Goal: Task Accomplishment & Management: Manage account settings

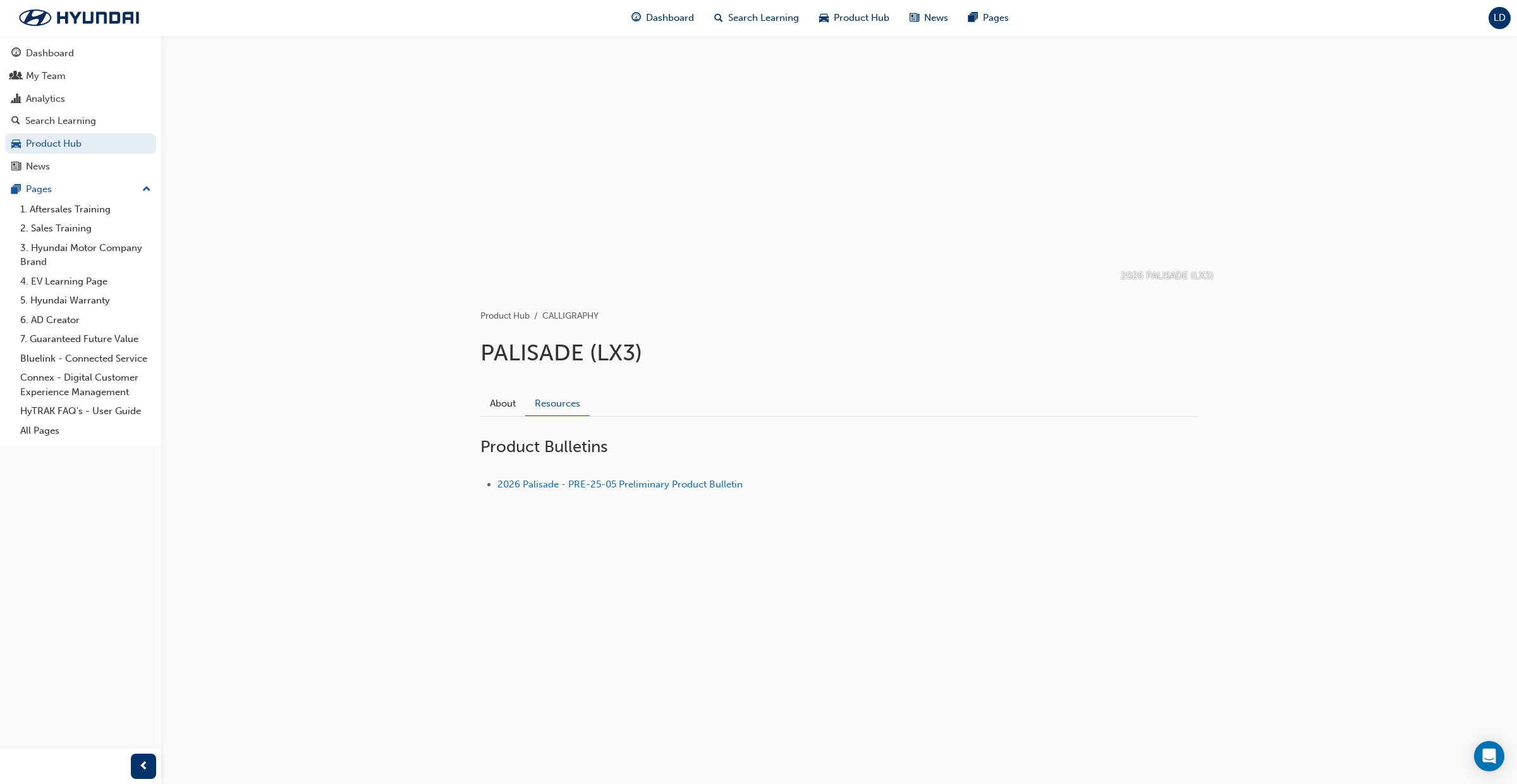
click at [1504, 19] on span "LD" at bounding box center [1500, 18] width 12 height 11
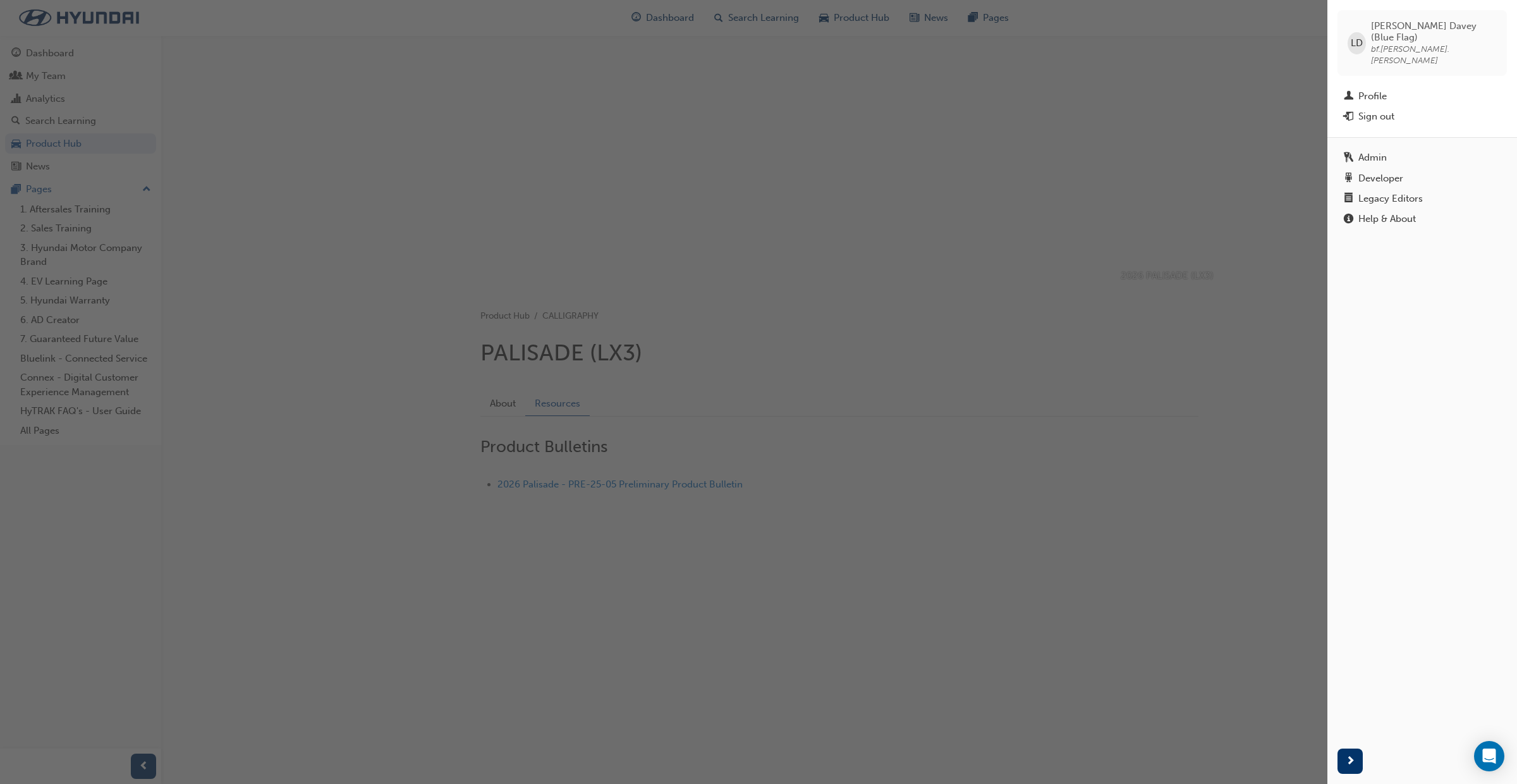
click at [1392, 193] on div "Legacy Editors" at bounding box center [1391, 198] width 65 height 11
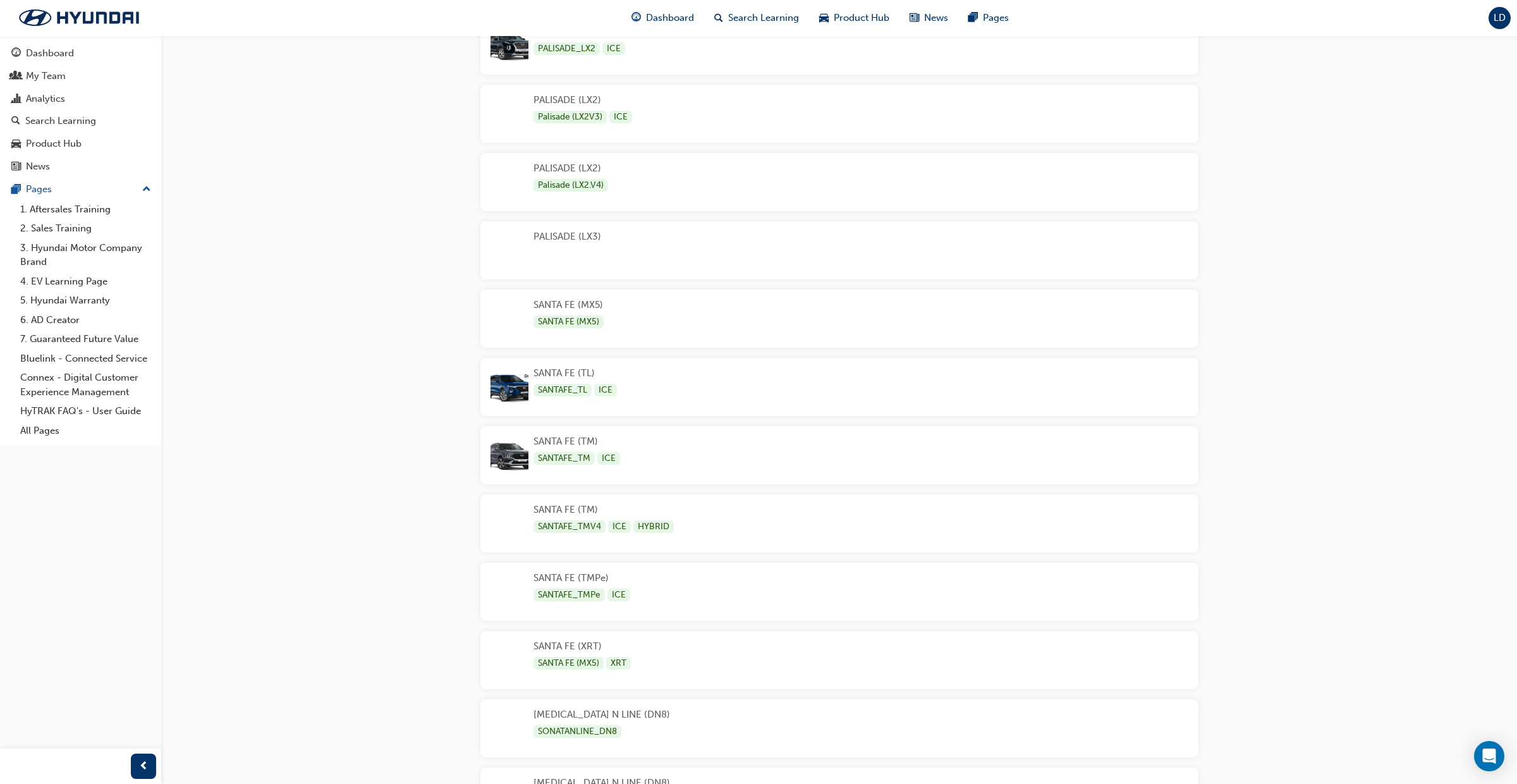
scroll to position [2608, 0]
click at [721, 259] on div "PALISADE (LX3)" at bounding box center [839, 249] width 718 height 58
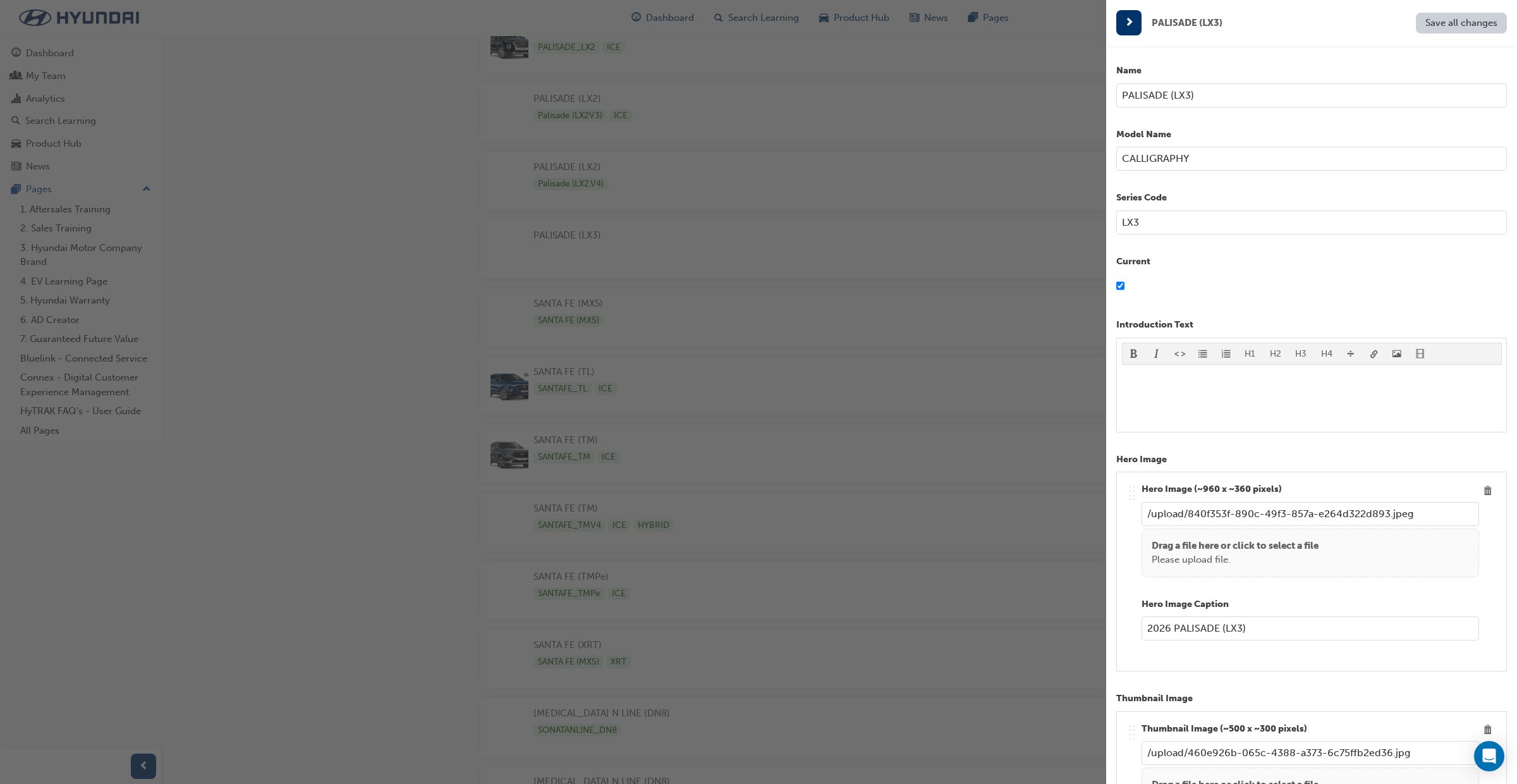
scroll to position [0, 0]
drag, startPoint x: 1200, startPoint y: 97, endPoint x: 1170, endPoint y: 97, distance: 30.0
click at [1170, 97] on input "PALISADE (LX3)" at bounding box center [1311, 97] width 390 height 24
type input "PALISADE (LX3)"
click at [1124, 162] on input "CALLIGRAPHY" at bounding box center [1311, 160] width 390 height 24
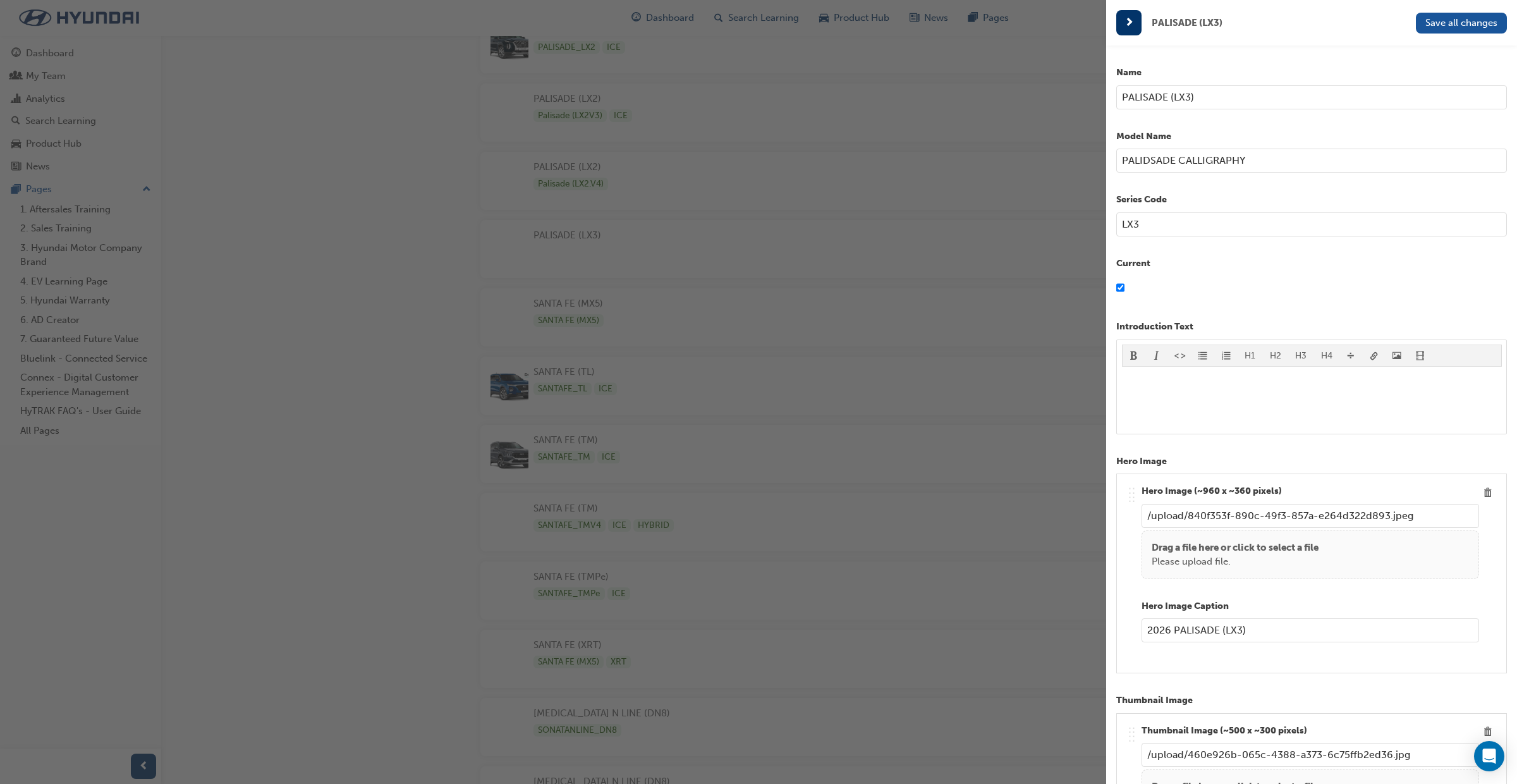
drag, startPoint x: 1142, startPoint y: 162, endPoint x: 1143, endPoint y: 177, distance: 15.0
click at [1142, 164] on input "PALIDSADE CALLIGRAPHY" at bounding box center [1311, 160] width 390 height 24
type input "PALISADE CALLIGRAPHY"
click at [1171, 392] on div "﻿" at bounding box center [1312, 400] width 380 height 57
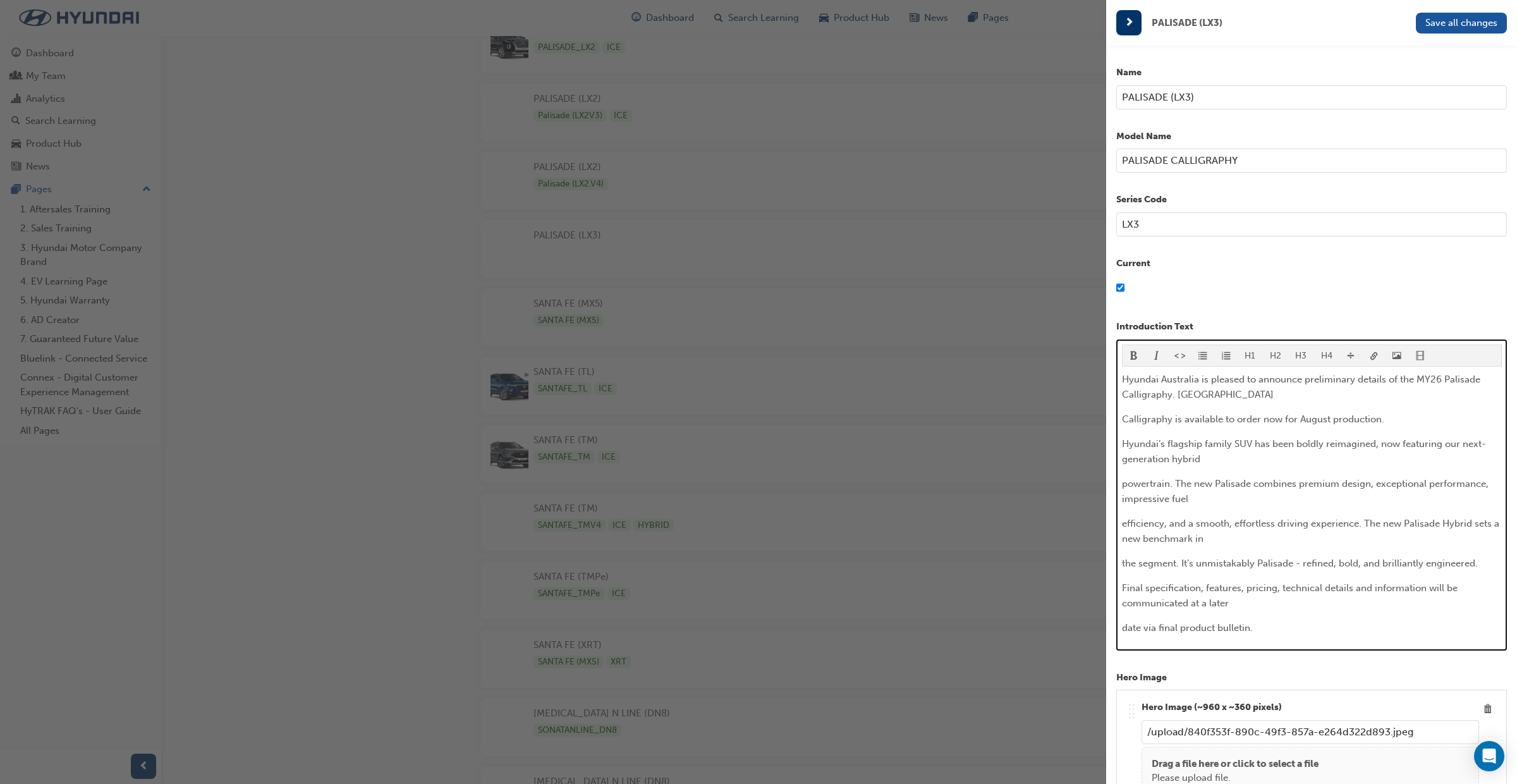
click at [1124, 421] on span "Calligraphy is available to order now for August production." at bounding box center [1253, 419] width 262 height 12
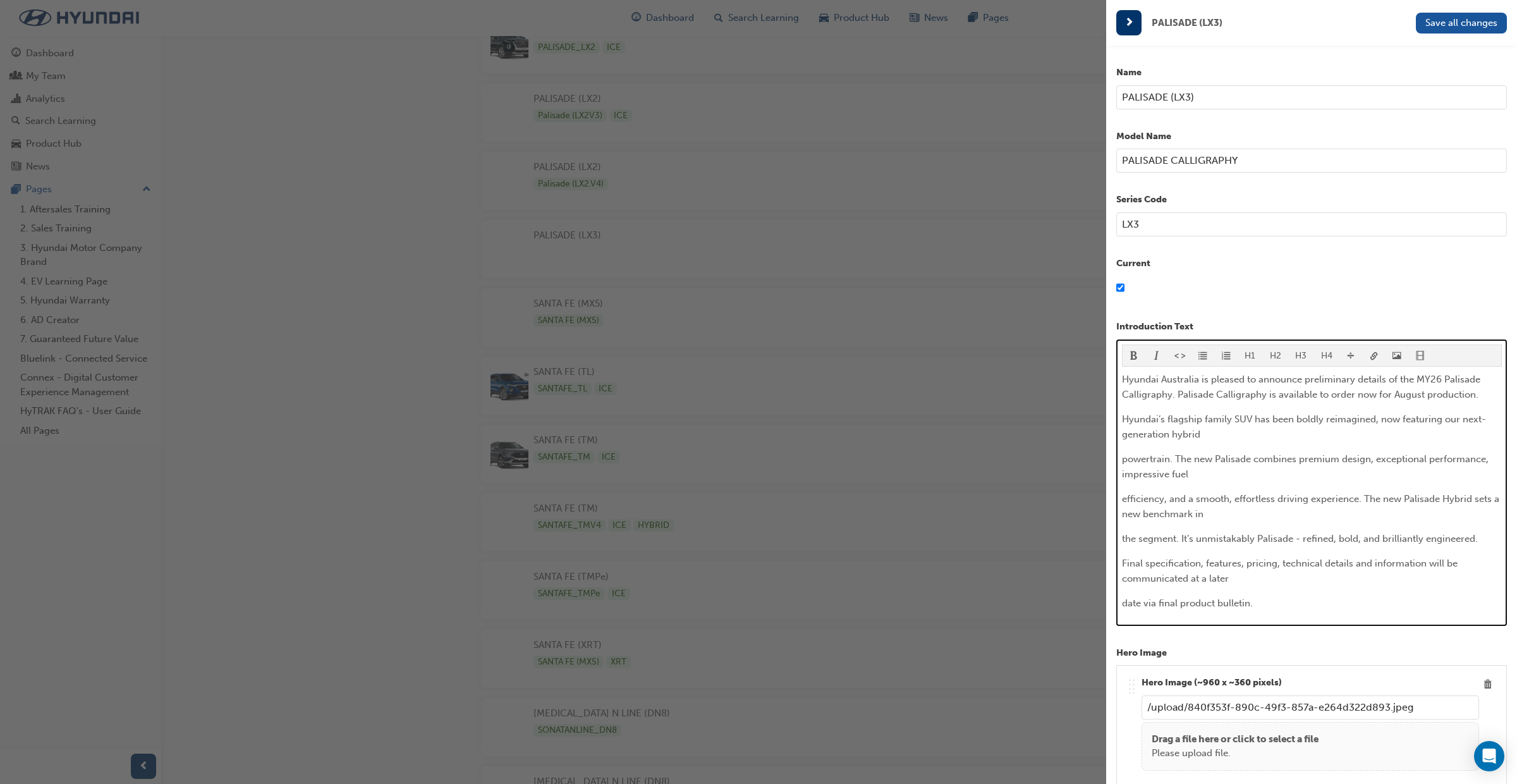
click at [1178, 393] on span "Hyundai Australia is pleased to announce preliminary details of the MY26 Palisa…" at bounding box center [1302, 387] width 361 height 26
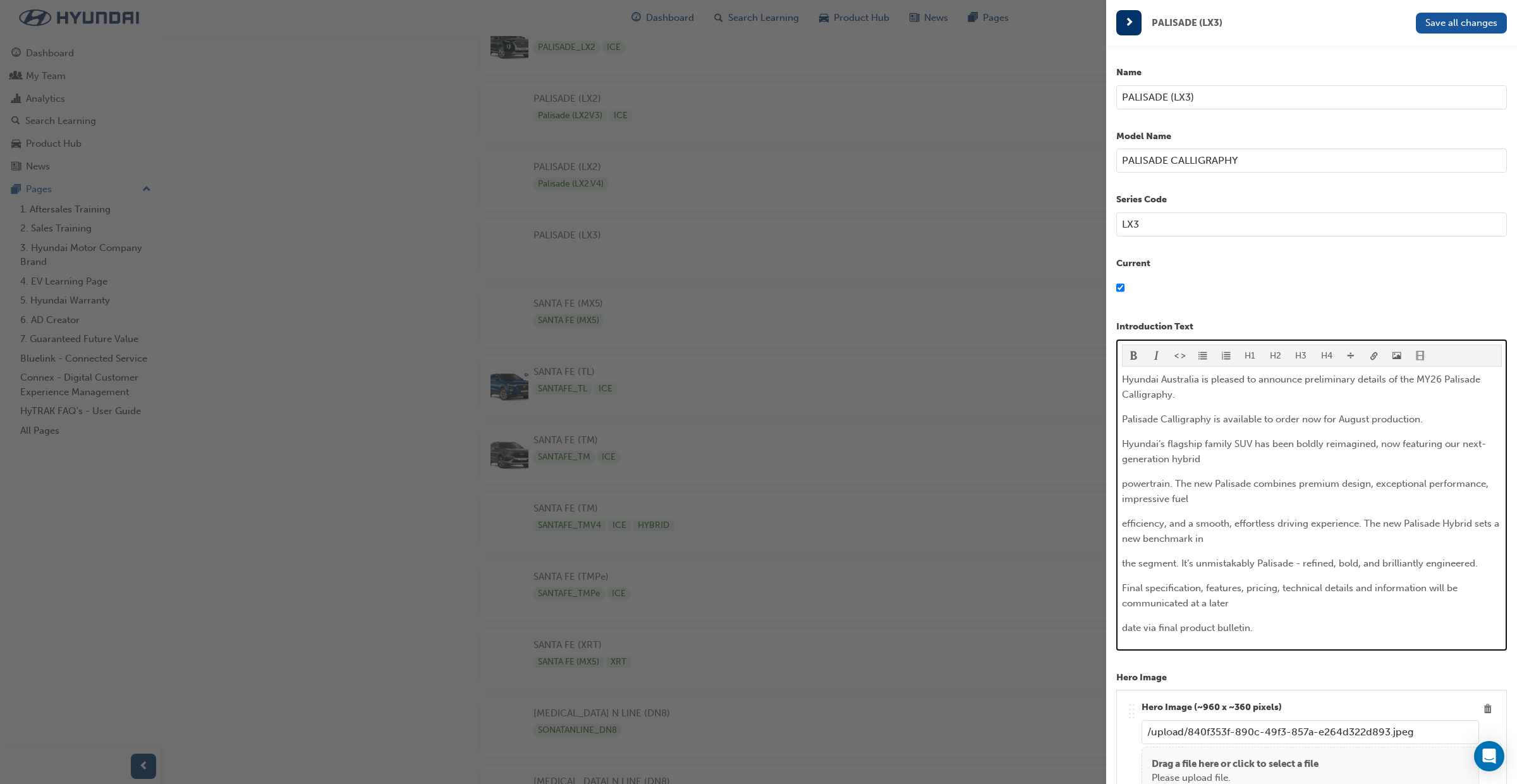
drag, startPoint x: 1169, startPoint y: 390, endPoint x: 1119, endPoint y: 379, distance: 51.2
click at [1117, 377] on div "H1 H2 H3 H4 Hyundai Australia is pleased to announce preliminary details of the…" at bounding box center [1311, 494] width 390 height 311
click at [1130, 356] on span "format_bold-icon" at bounding box center [1134, 357] width 9 height 11
click at [1256, 454] on p "Hyundai’s flagship family SUV has been boldly reimagined, now featuring our nex…" at bounding box center [1312, 451] width 380 height 30
click at [1123, 485] on span "powertrain. The new Palisade combines premium design, exceptional performance, …" at bounding box center [1306, 491] width 369 height 26
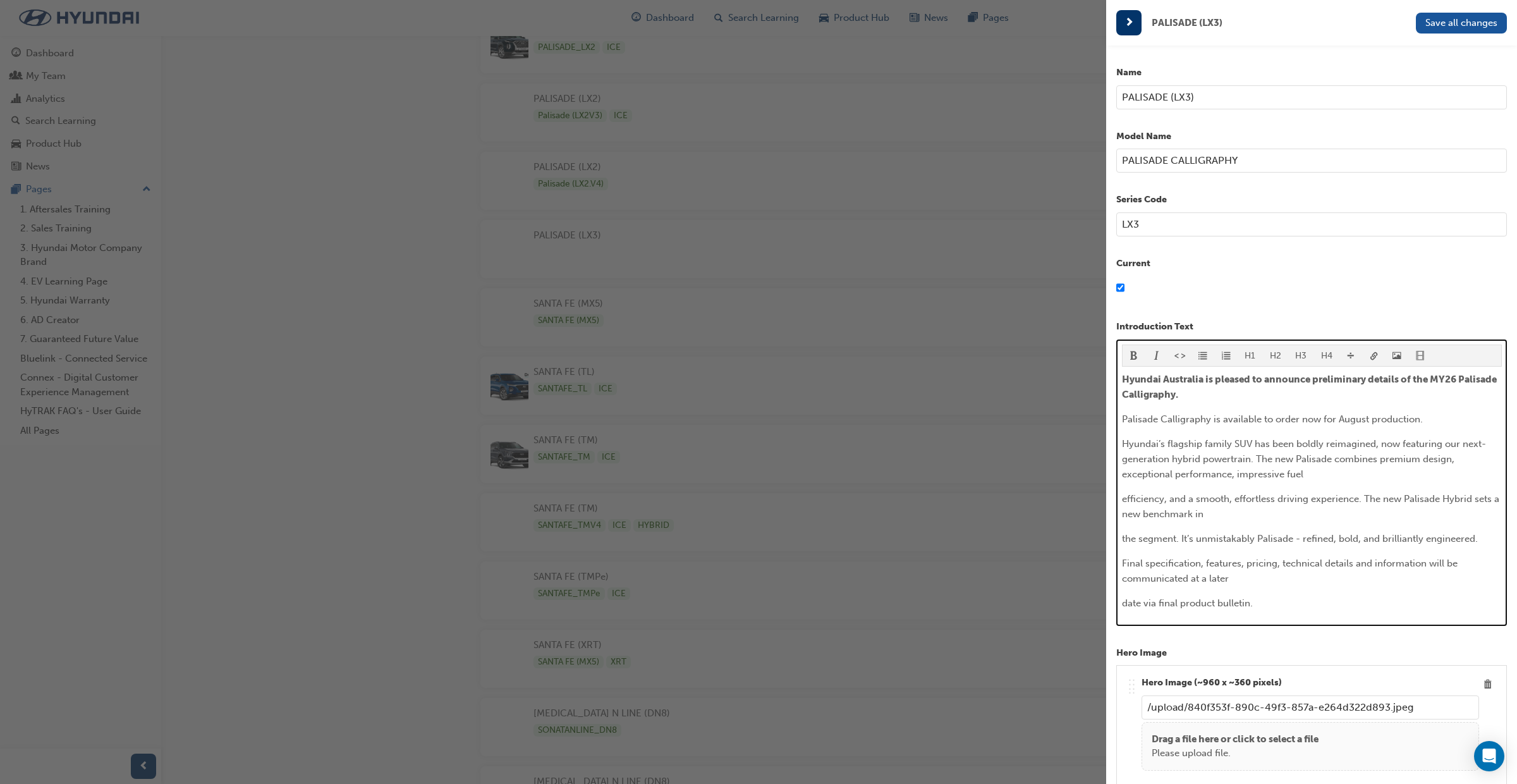
click at [1122, 496] on span "efficiency, and a smooth, effortless driving experience. The new Palisade Hybri…" at bounding box center [1312, 506] width 380 height 26
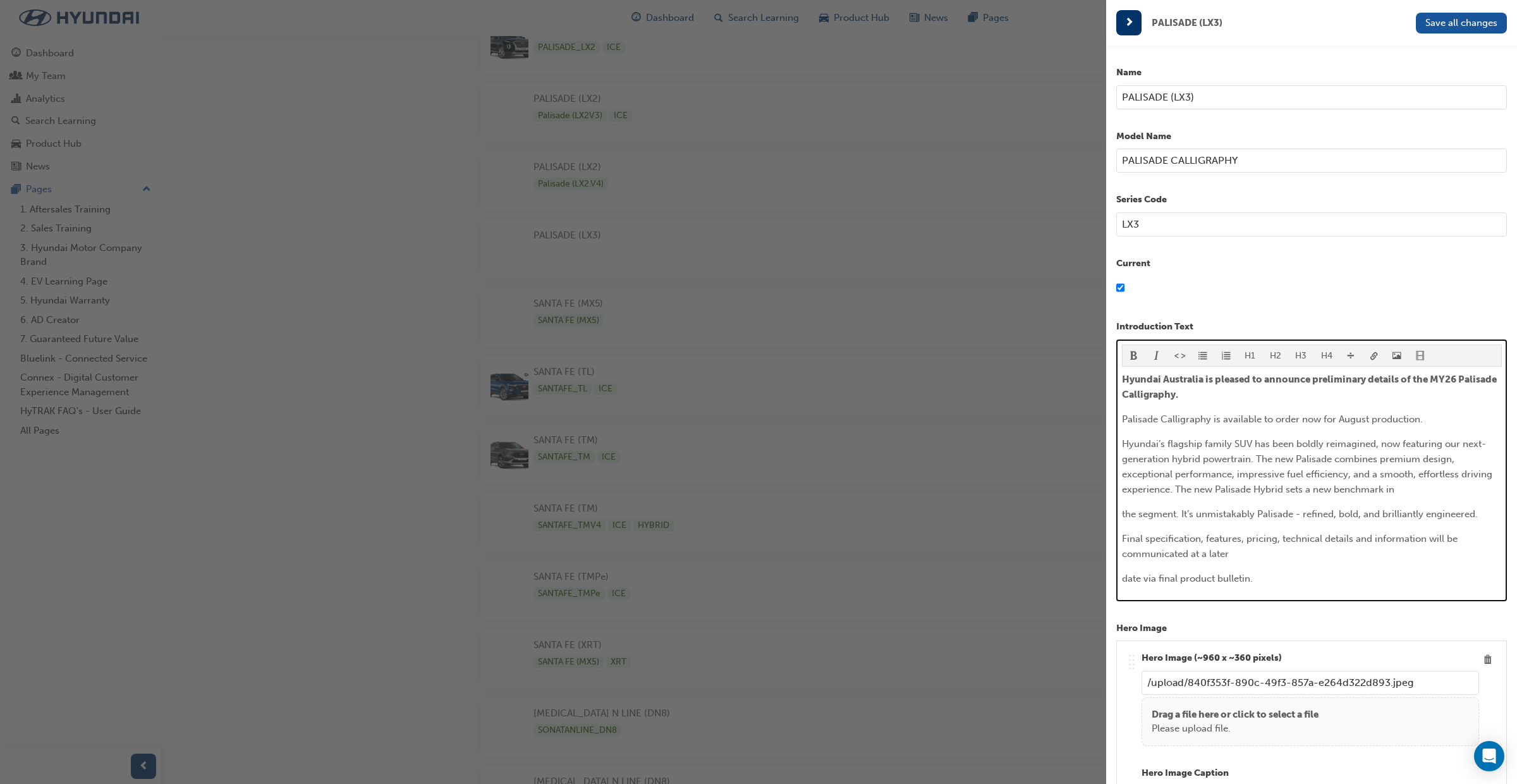
drag, startPoint x: 1180, startPoint y: 489, endPoint x: 1178, endPoint y: 526, distance: 37.1
click at [1179, 490] on span "Hyundai’s flagship family SUV has been boldly reimagined, now featuring our nex…" at bounding box center [1308, 467] width 373 height 57
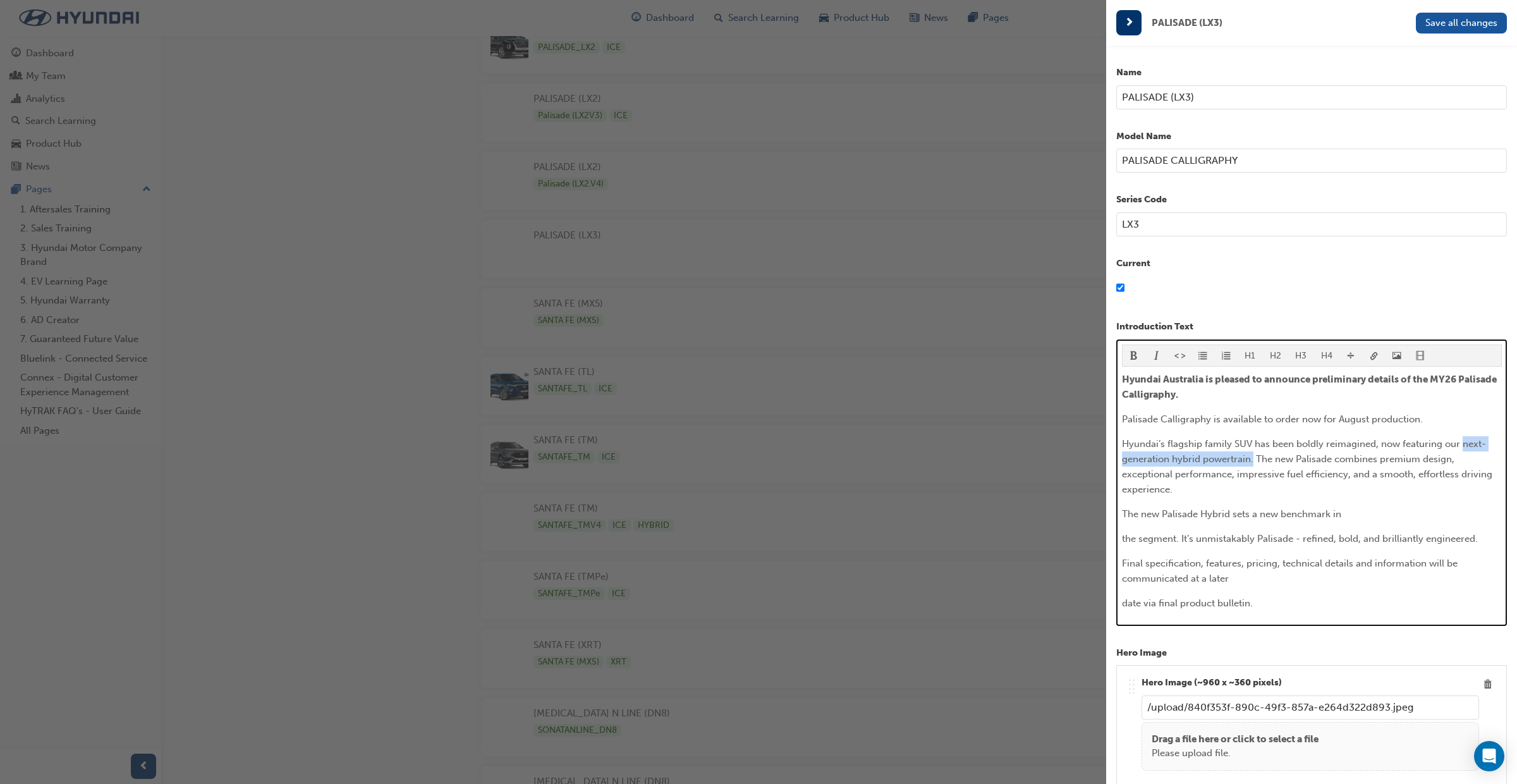
drag, startPoint x: 1461, startPoint y: 444, endPoint x: 1253, endPoint y: 459, distance: 208.5
click at [1253, 461] on span "Hyundai’s flagship family SUV has been boldly reimagined, now featuring our nex…" at bounding box center [1308, 467] width 373 height 57
click at [1139, 355] on button "button" at bounding box center [1134, 355] width 23 height 21
click at [1246, 520] on p "The new Palisade Hybrid sets a new benchmark in" at bounding box center [1312, 513] width 380 height 15
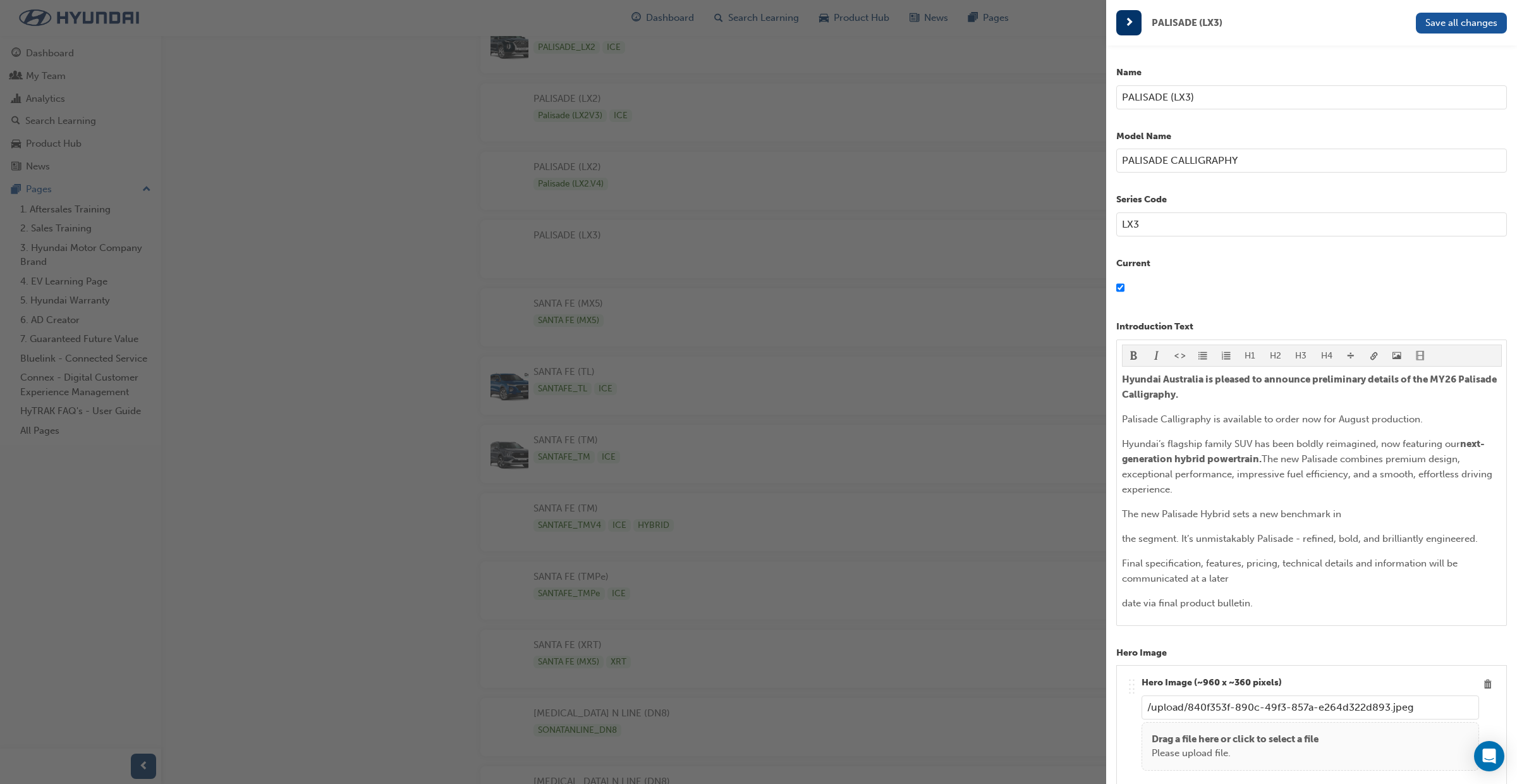
click at [1120, 540] on div "H1 H2 H3 H4 Hyundai Australia is pleased to announce preliminary details of the…" at bounding box center [1311, 482] width 390 height 286
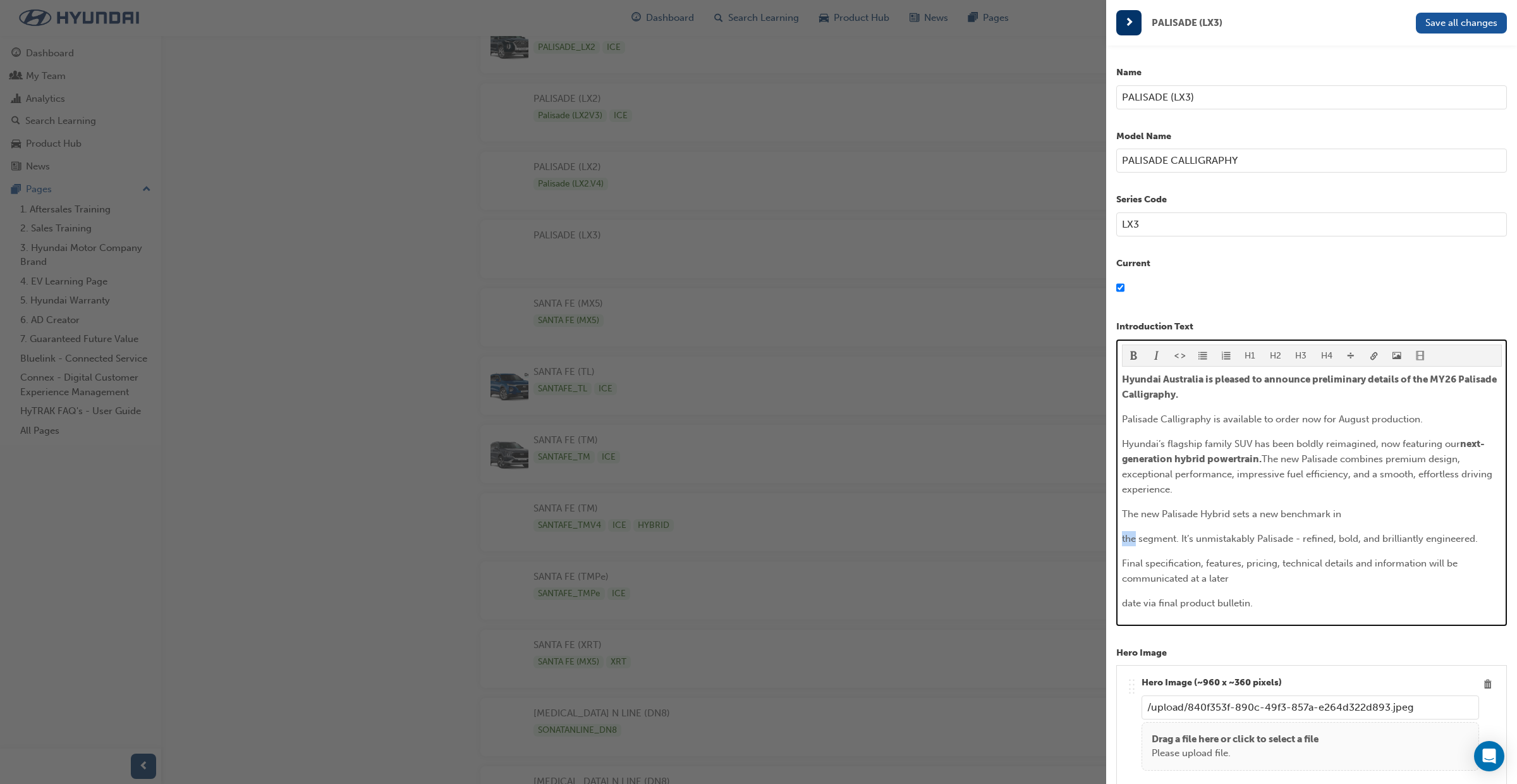
click at [1122, 540] on span "the segment. It’s unmistakably Palisade - refined, bold, and brilliantly engine…" at bounding box center [1300, 539] width 356 height 12
click at [1124, 540] on span "the segment. It’s unmistakably Palisade - refined, bold, and brilliantly engine…" at bounding box center [1300, 539] width 356 height 12
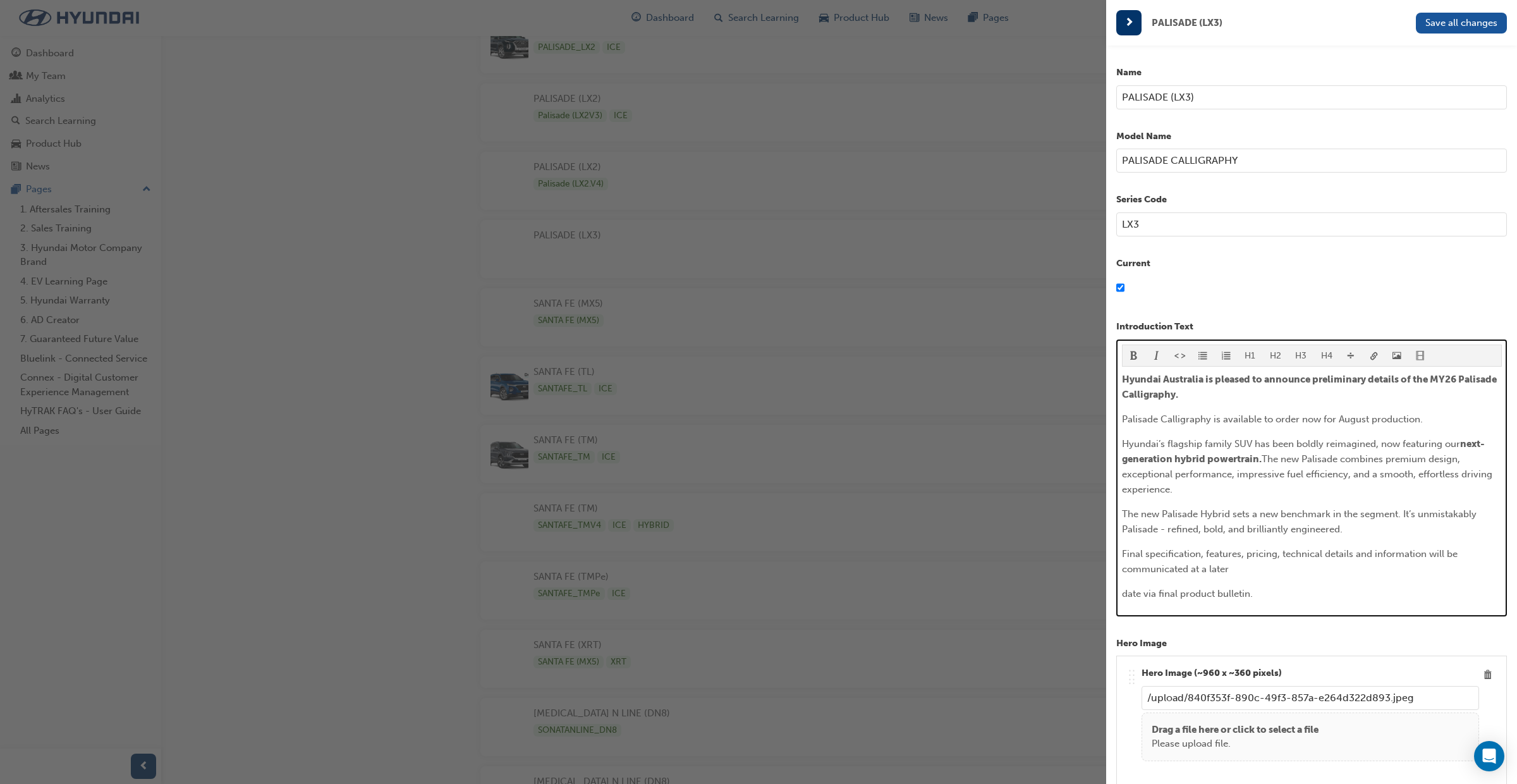
click at [1124, 591] on span "date via final product bulletin." at bounding box center [1187, 594] width 131 height 12
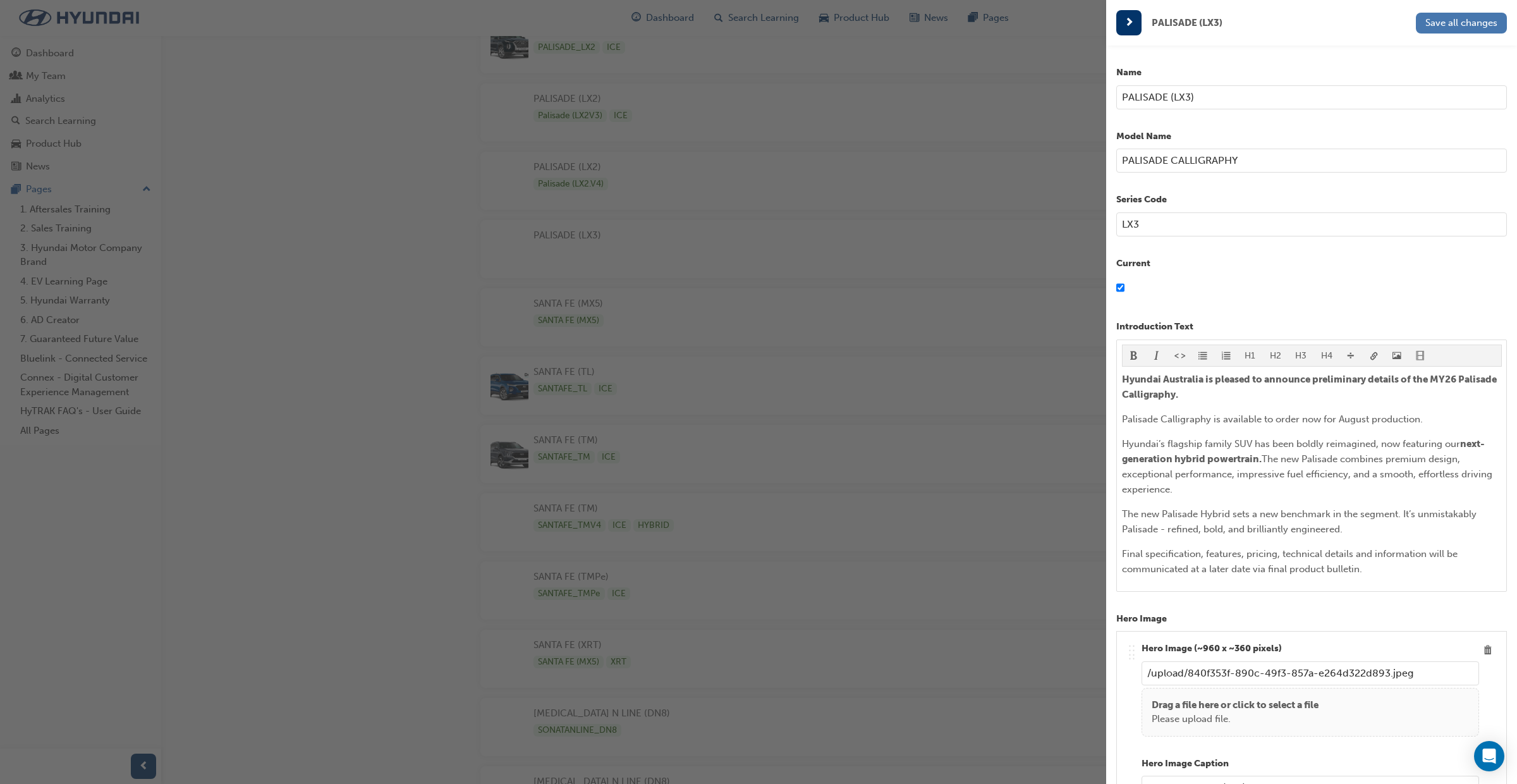
click at [1461, 24] on span "Save all changes" at bounding box center [1462, 23] width 72 height 12
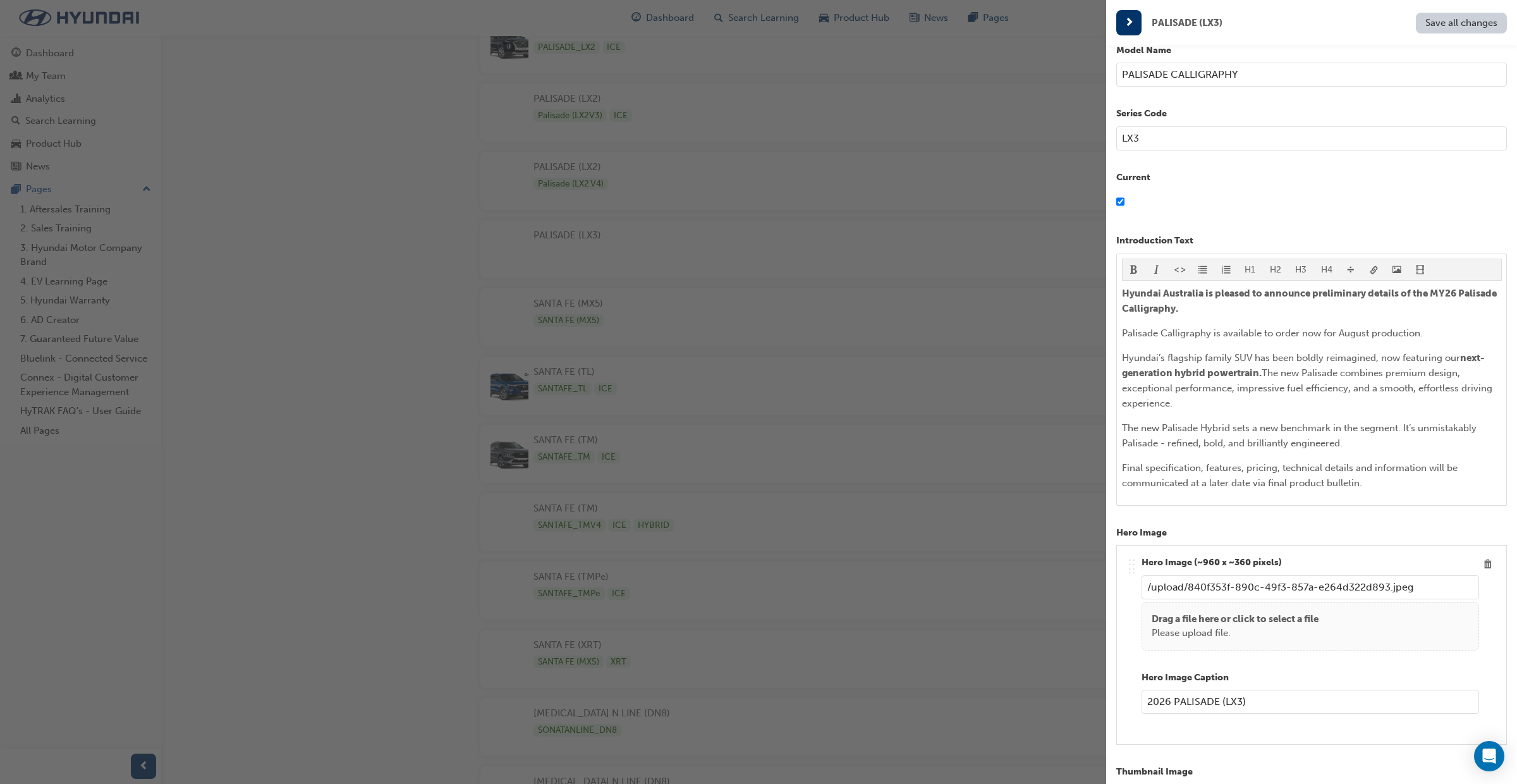
scroll to position [83, 0]
click at [853, 10] on div "button" at bounding box center [553, 392] width 1107 height 784
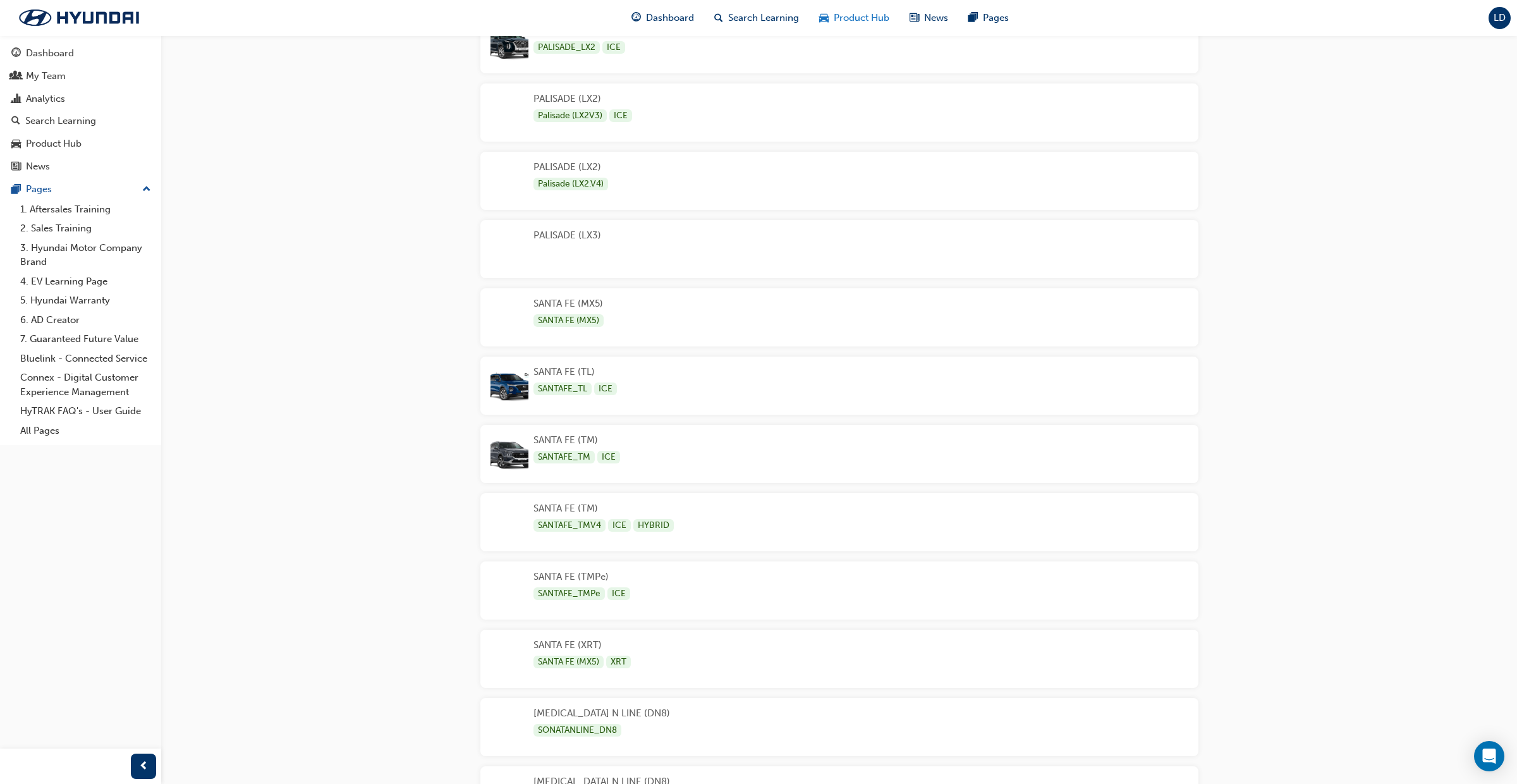
click at [853, 19] on span "Product Hub" at bounding box center [862, 18] width 56 height 14
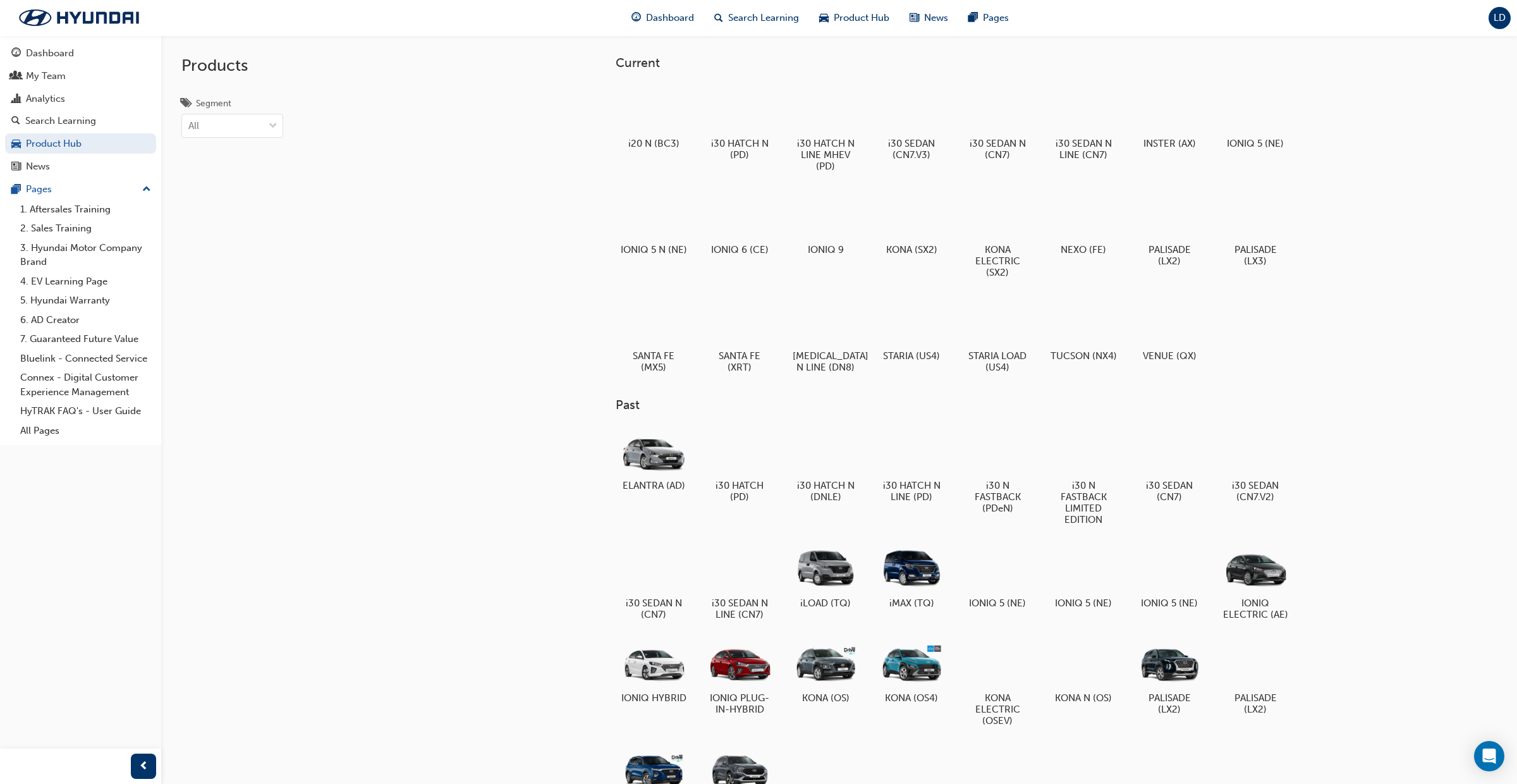
click at [1444, 71] on div "Current i20 N (BC3) i30 HATCH N (PD) i30 HATCH N LINE MHEV (PD) i30 SEDAN (CN7.…" at bounding box center [839, 427] width 1356 height 784
click at [1497, 26] on div "LD" at bounding box center [1500, 18] width 22 height 22
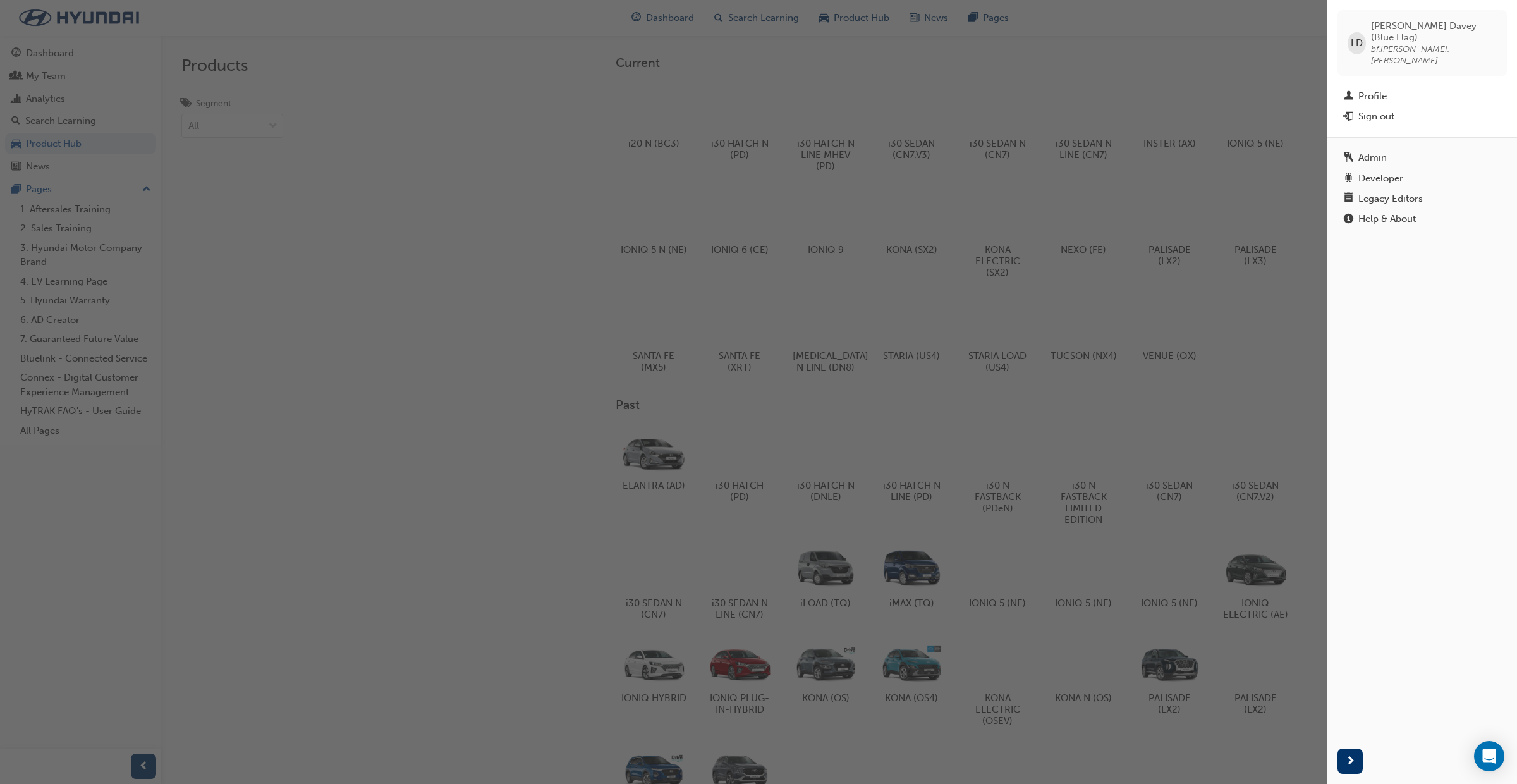
click at [1112, 55] on div "button" at bounding box center [664, 392] width 1328 height 784
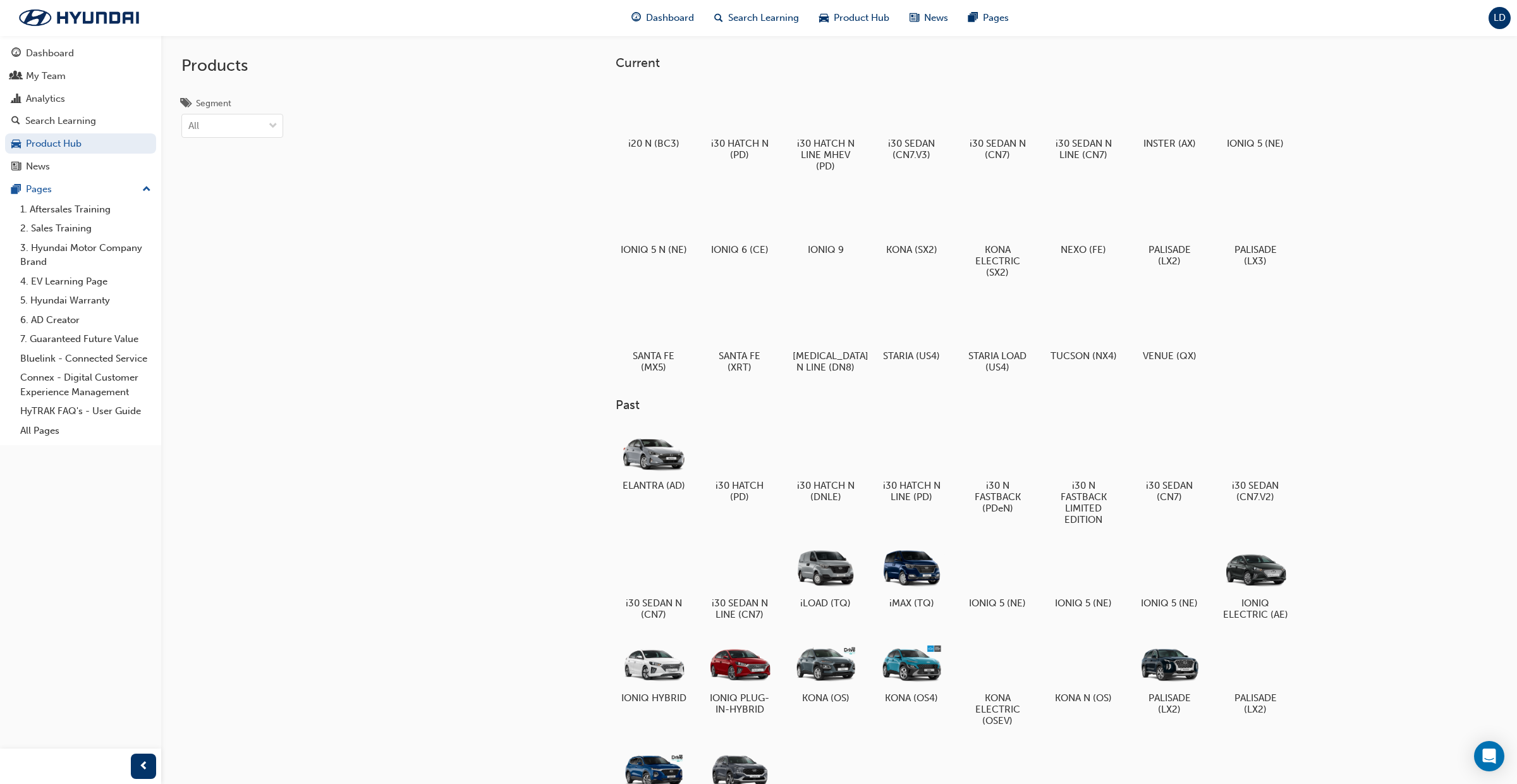
click at [1162, 14] on div "Dashboard Search Learning Product Hub News Pages LD" at bounding box center [758, 18] width 1517 height 36
click at [1499, 20] on span "LD" at bounding box center [1500, 18] width 12 height 11
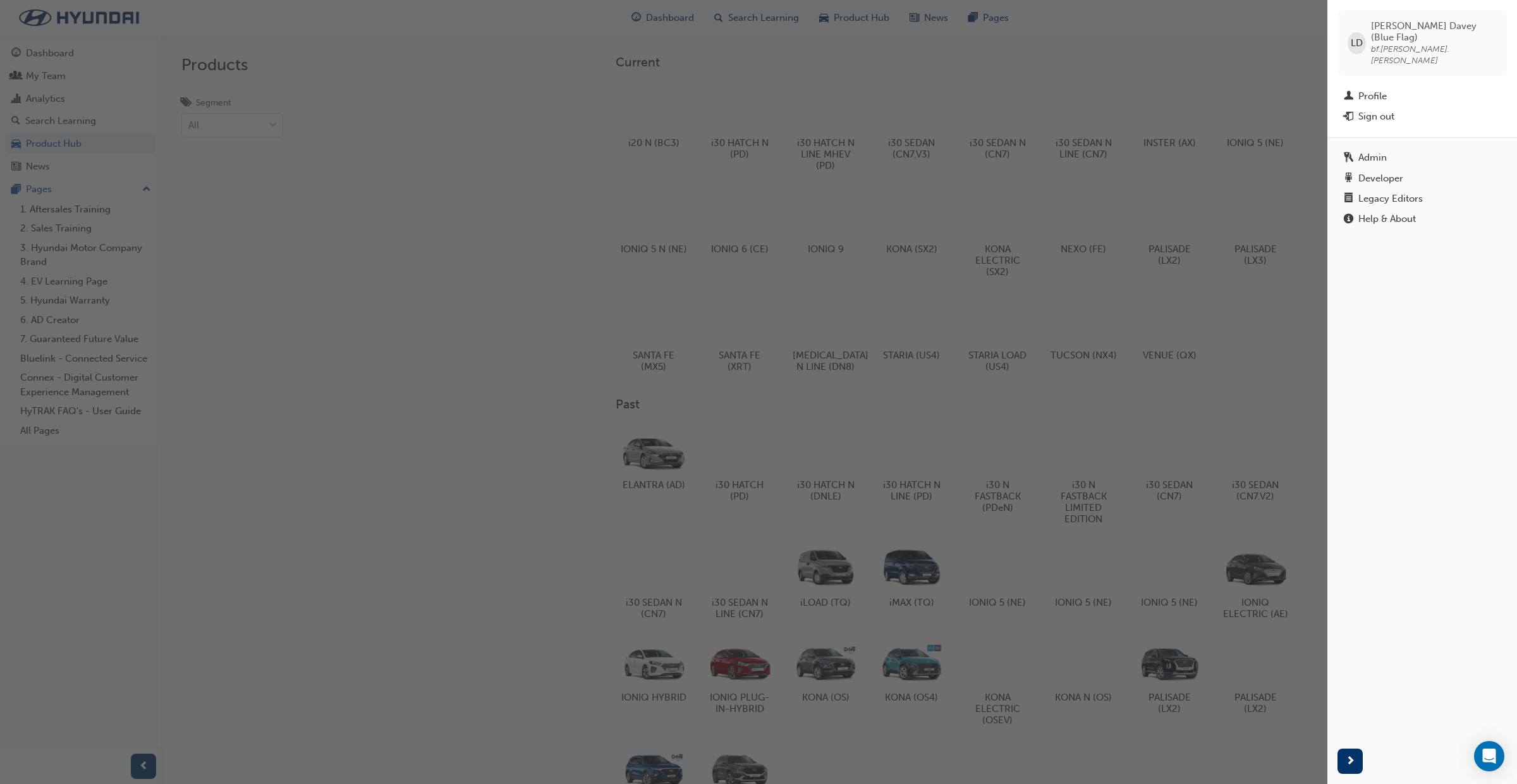
click at [1370, 193] on div "Legacy Editors" at bounding box center [1391, 198] width 65 height 11
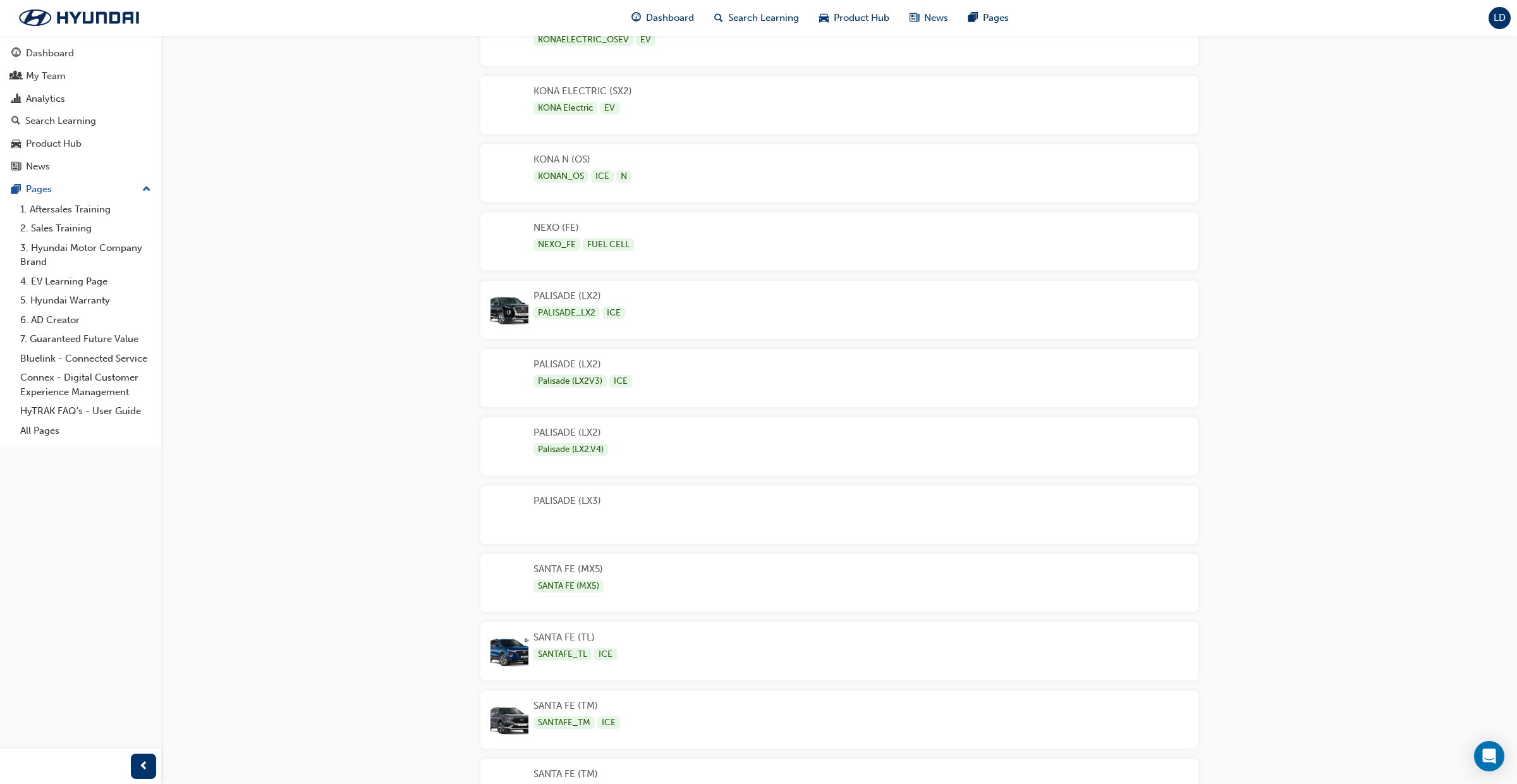
scroll to position [2385, 0]
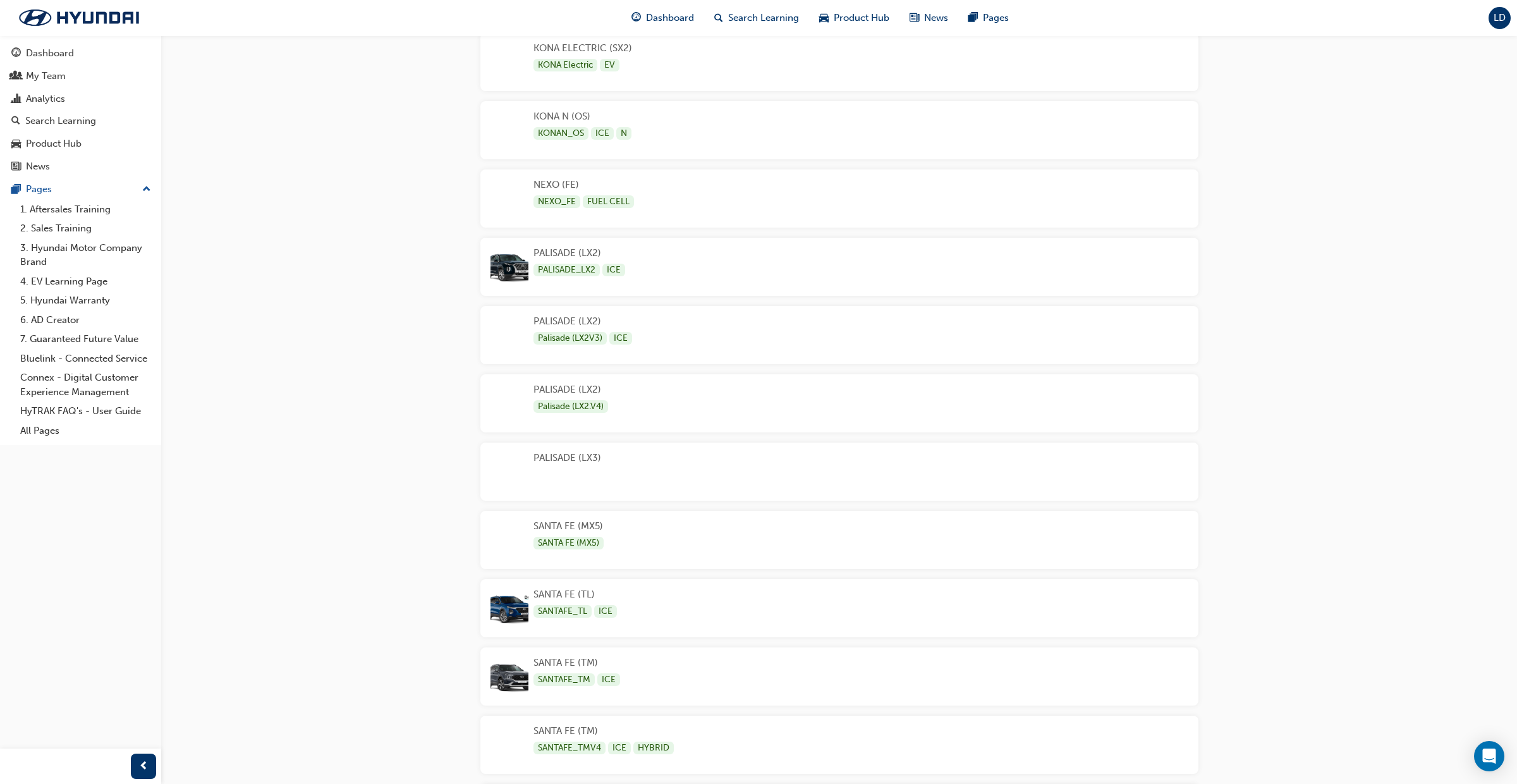
click at [666, 483] on div "PALISADE (LX3)" at bounding box center [839, 472] width 718 height 58
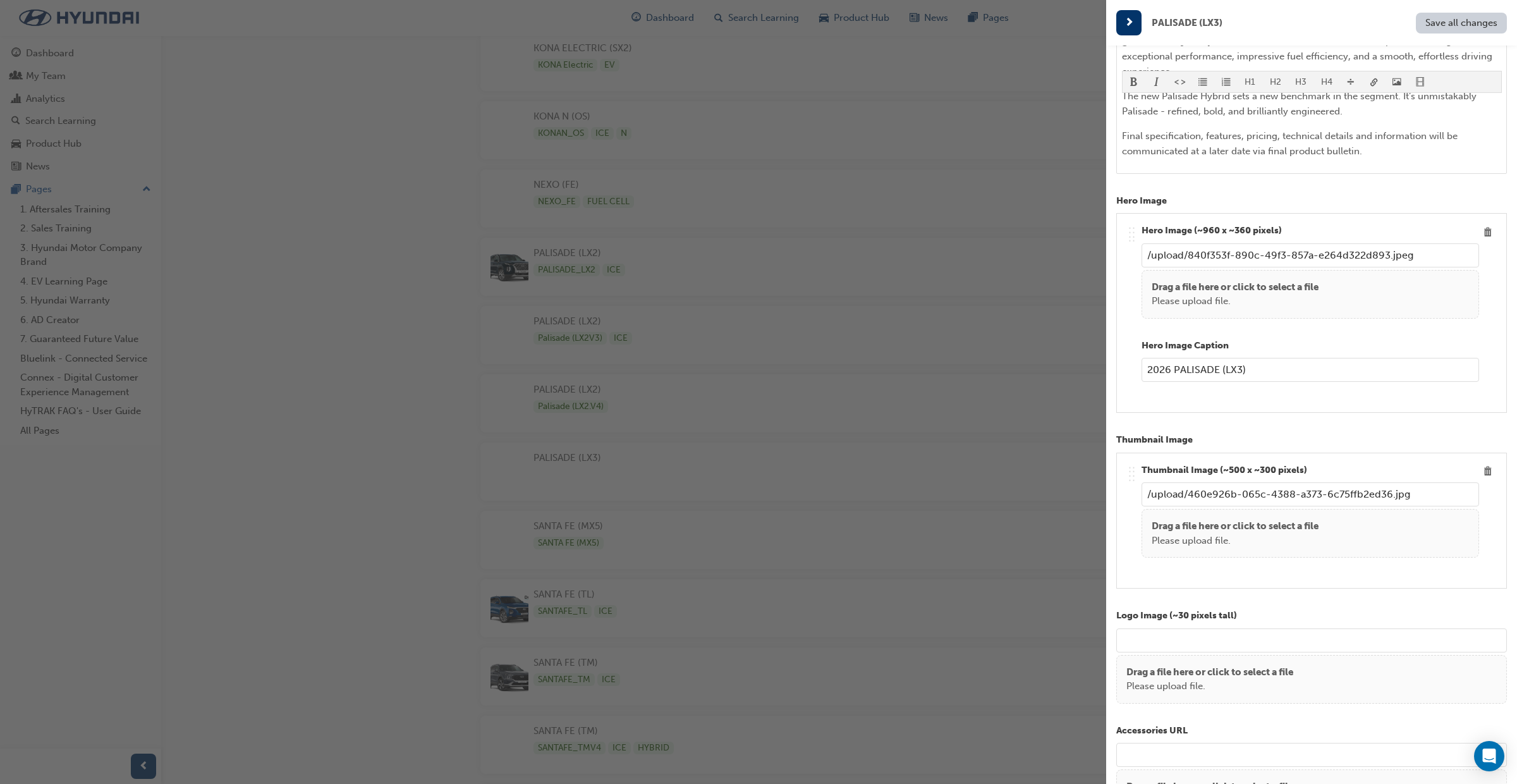
scroll to position [453, 0]
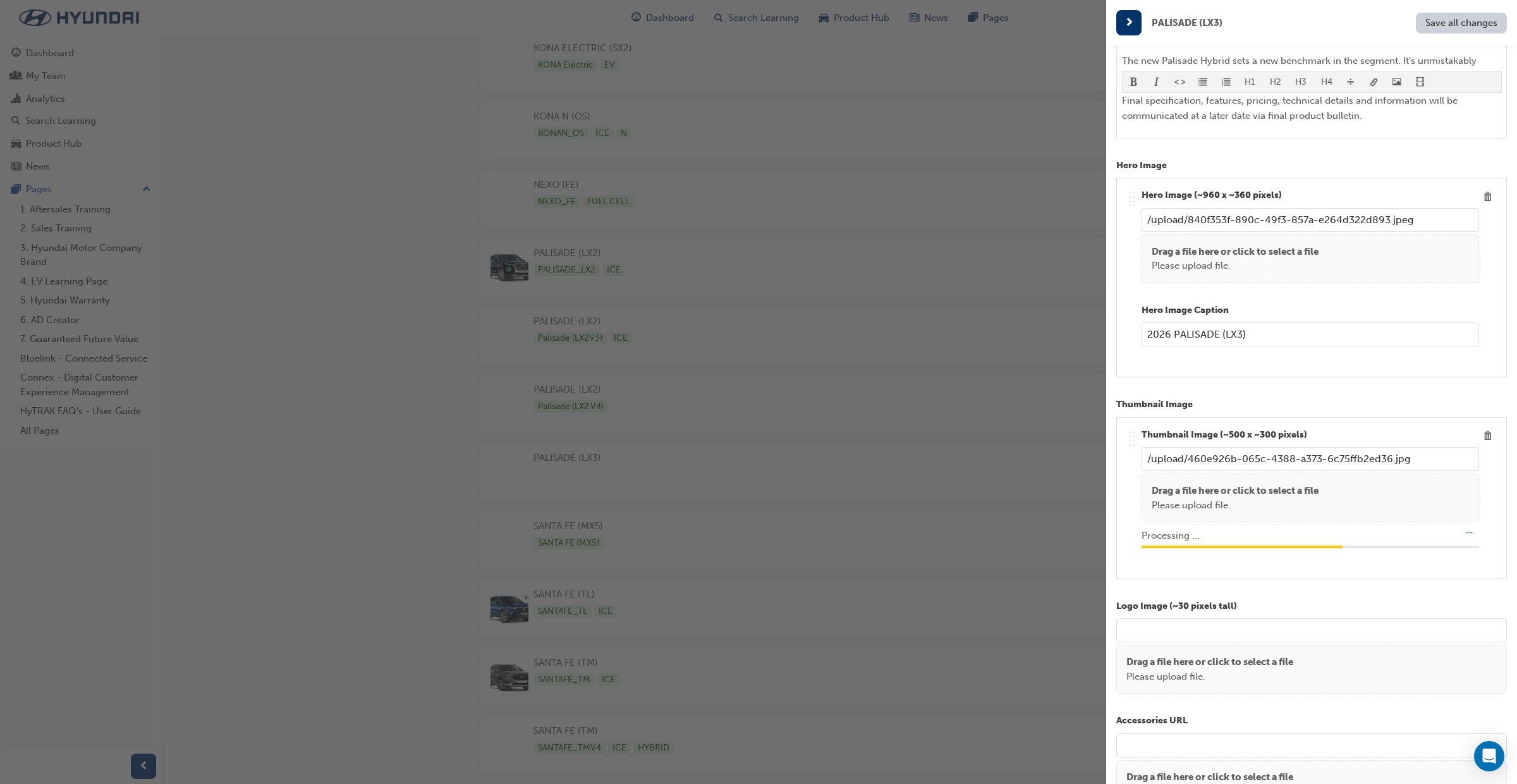
type input "/upload/9f1ab93f-e191-4310-9210-411003f4a65a.png"
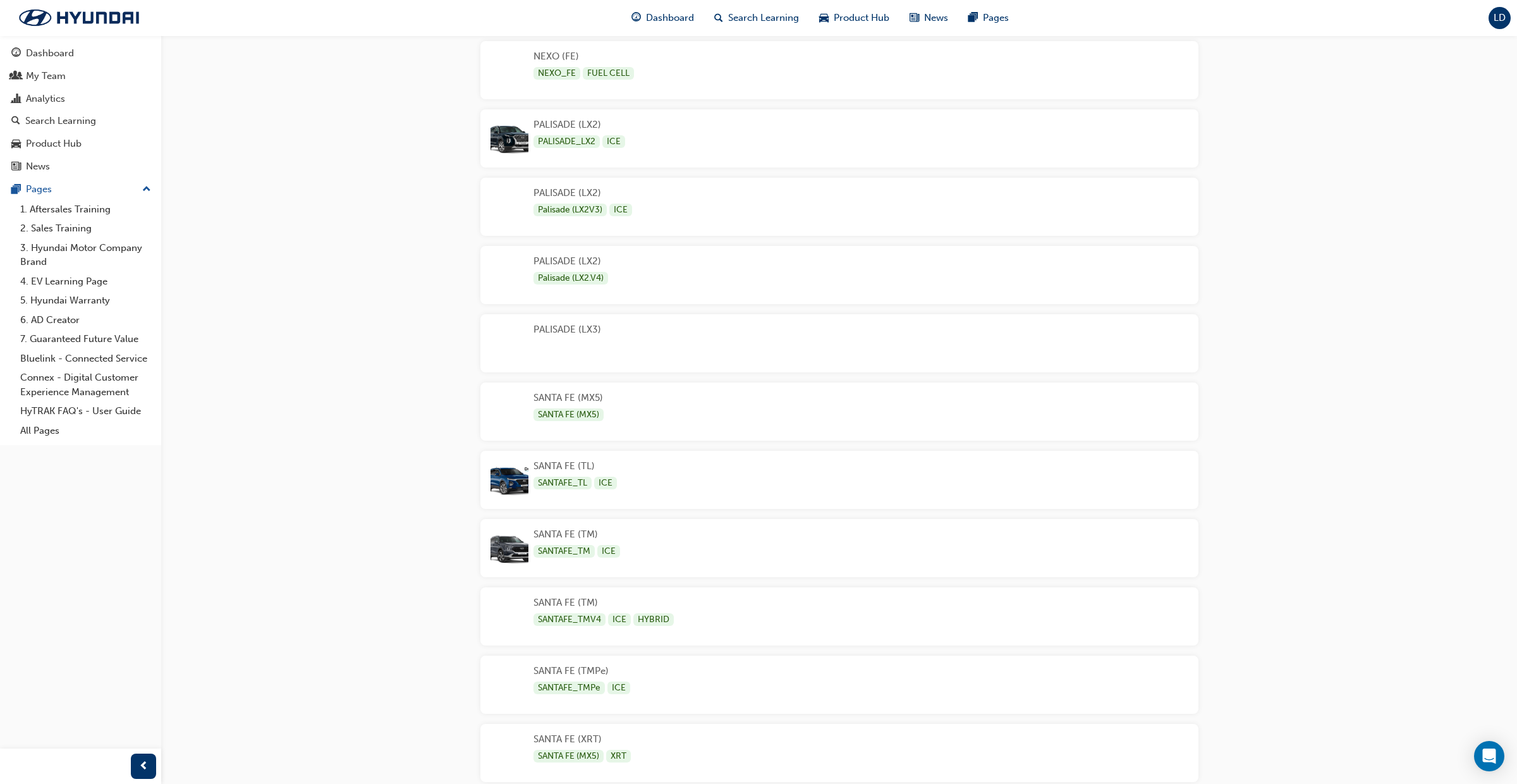
scroll to position [2507, 0]
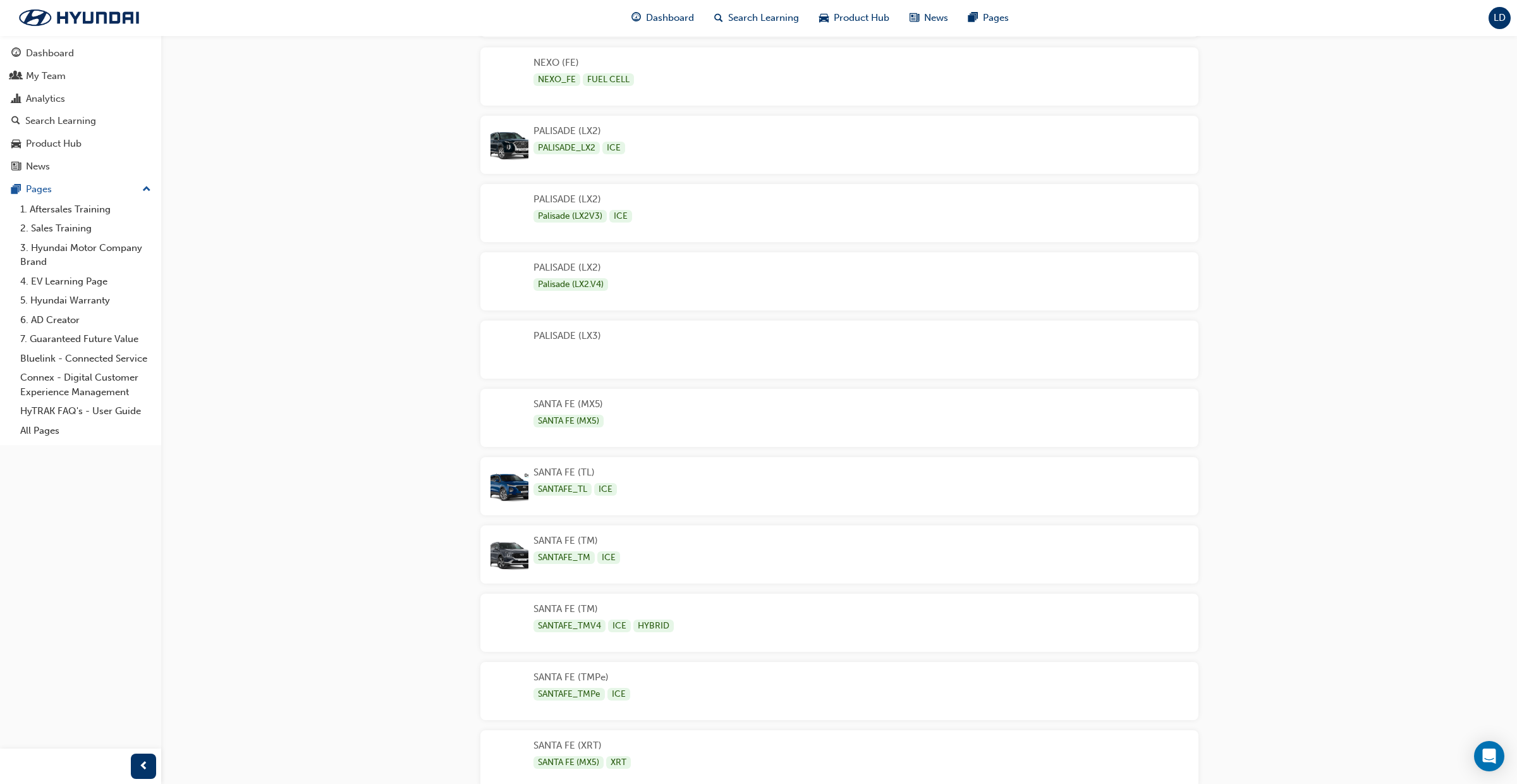
click at [693, 342] on div "PALISADE (LX3)" at bounding box center [839, 350] width 718 height 58
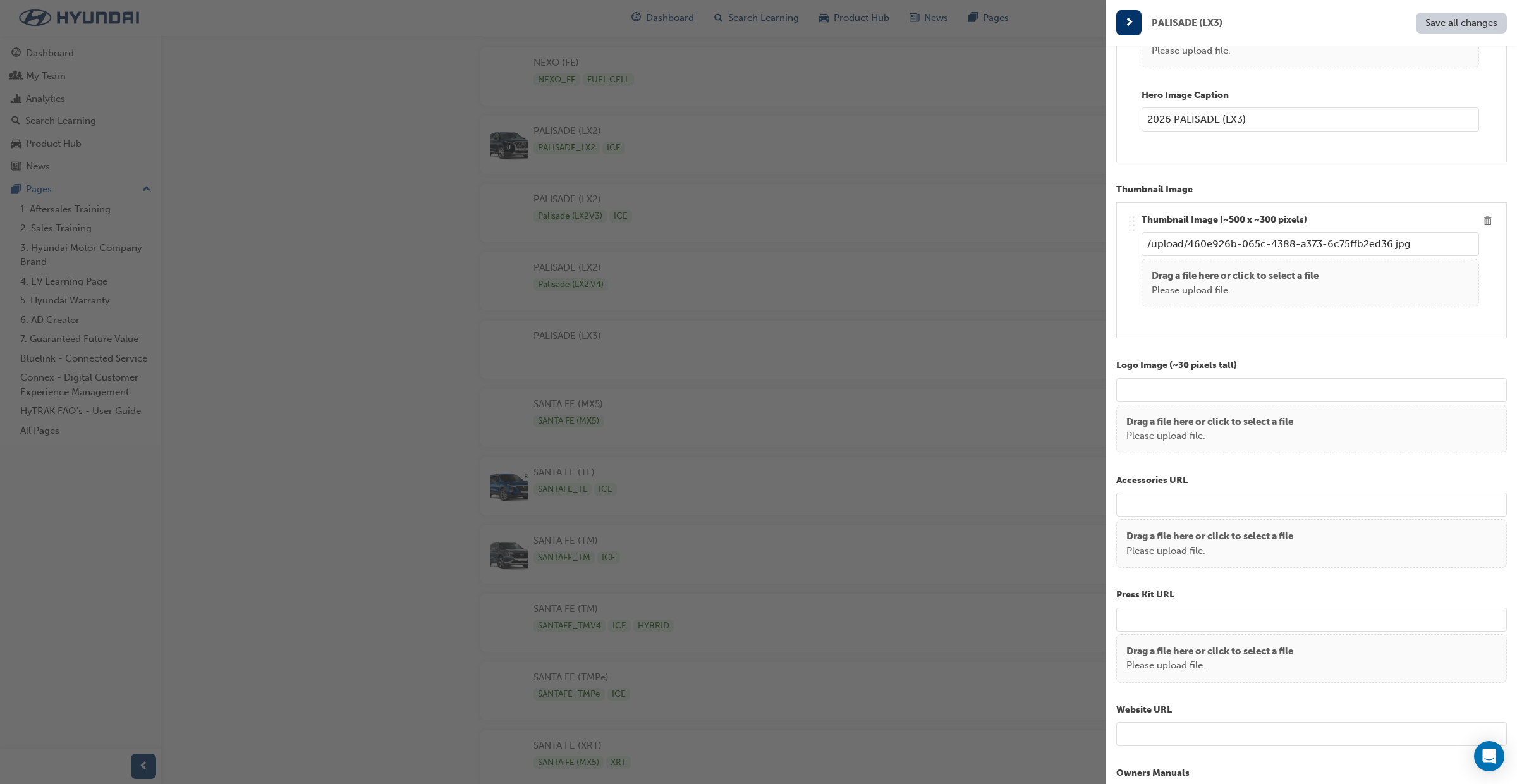
scroll to position [683, 0]
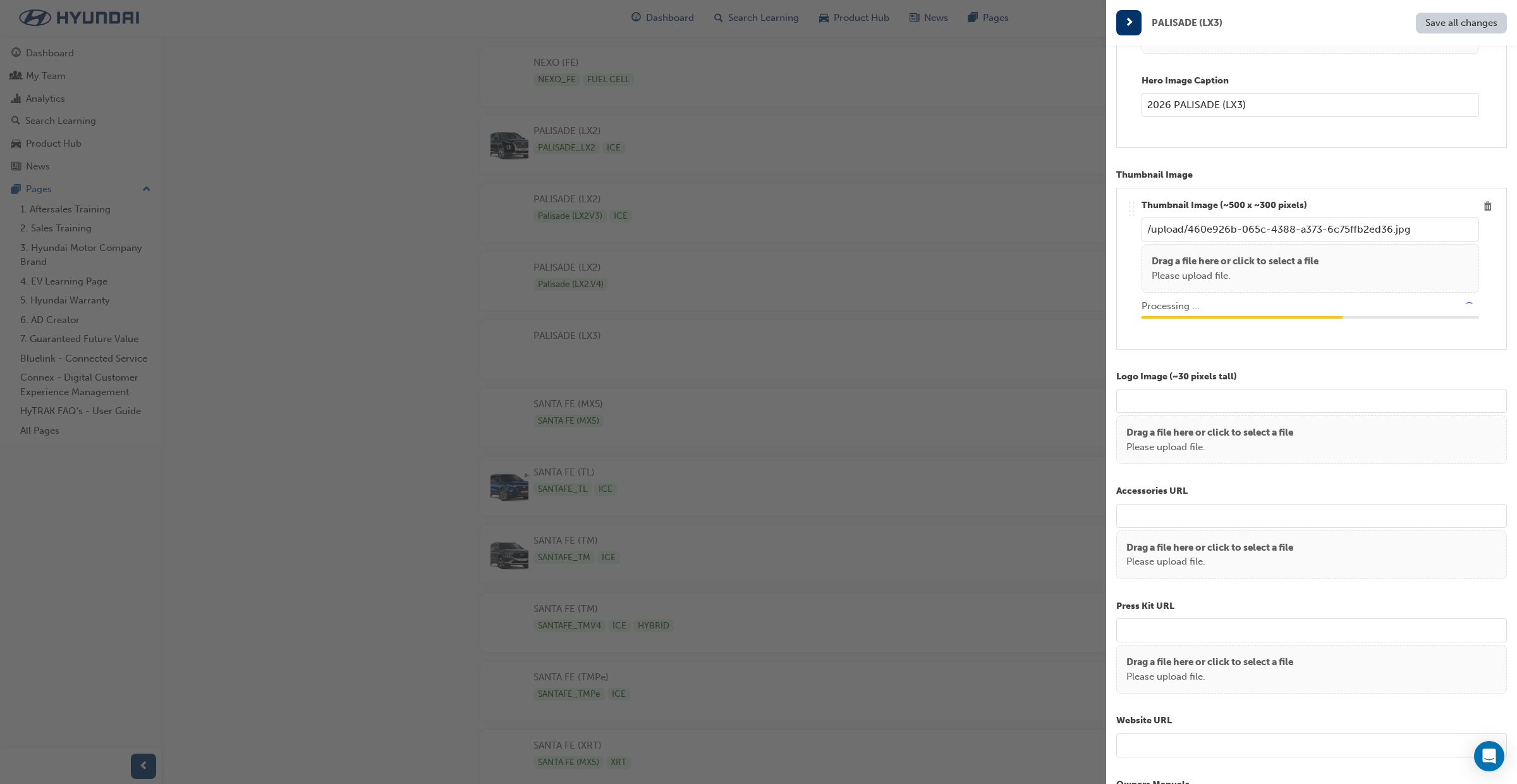
type input "/upload/2554a8aa-82a0-4de4-bd56-bc8d43c050c7.png"
click at [1445, 23] on span "Save all changes" at bounding box center [1462, 23] width 72 height 12
click at [862, 17] on div "button" at bounding box center [553, 392] width 1107 height 784
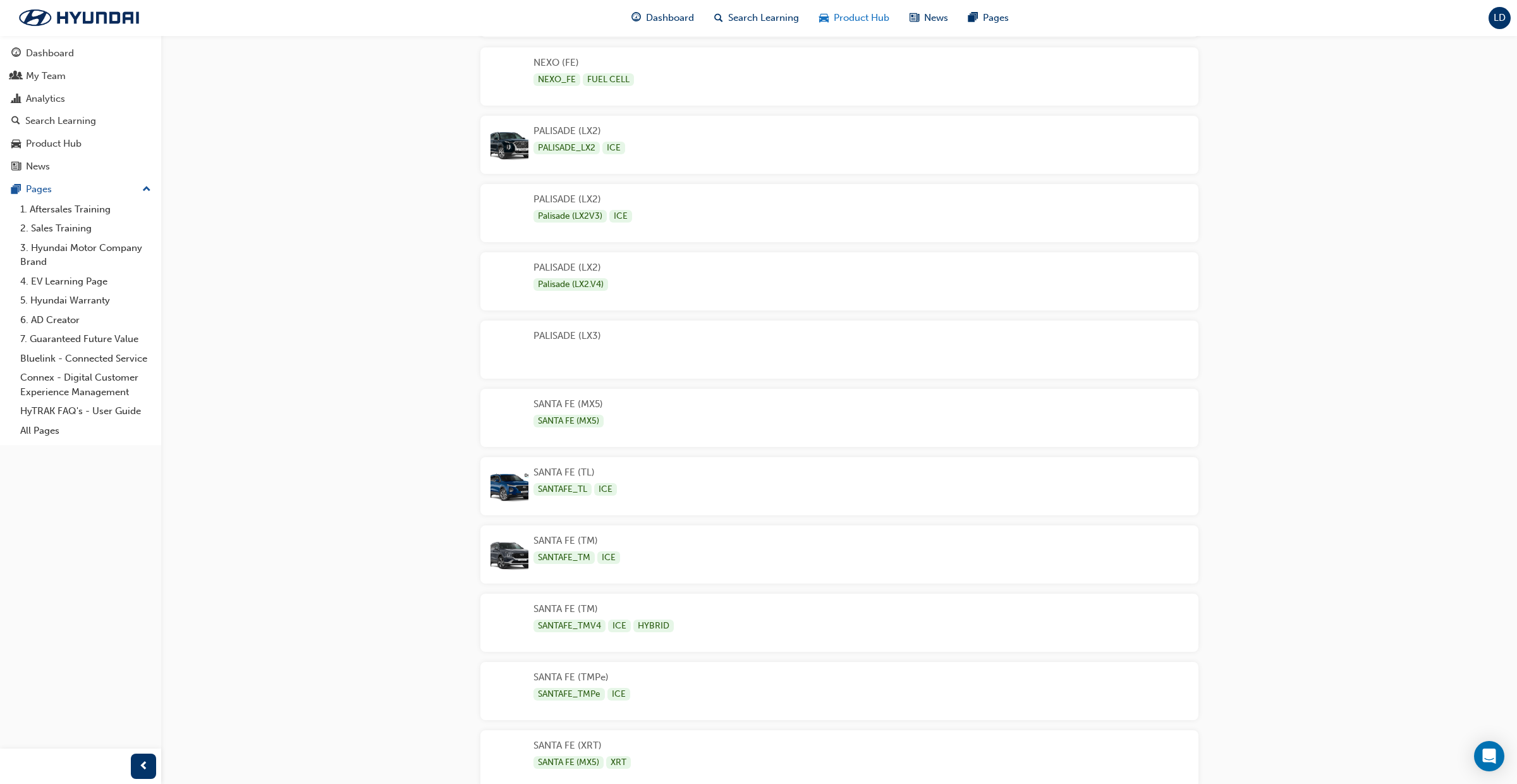
click at [862, 17] on span "Product Hub" at bounding box center [862, 18] width 56 height 14
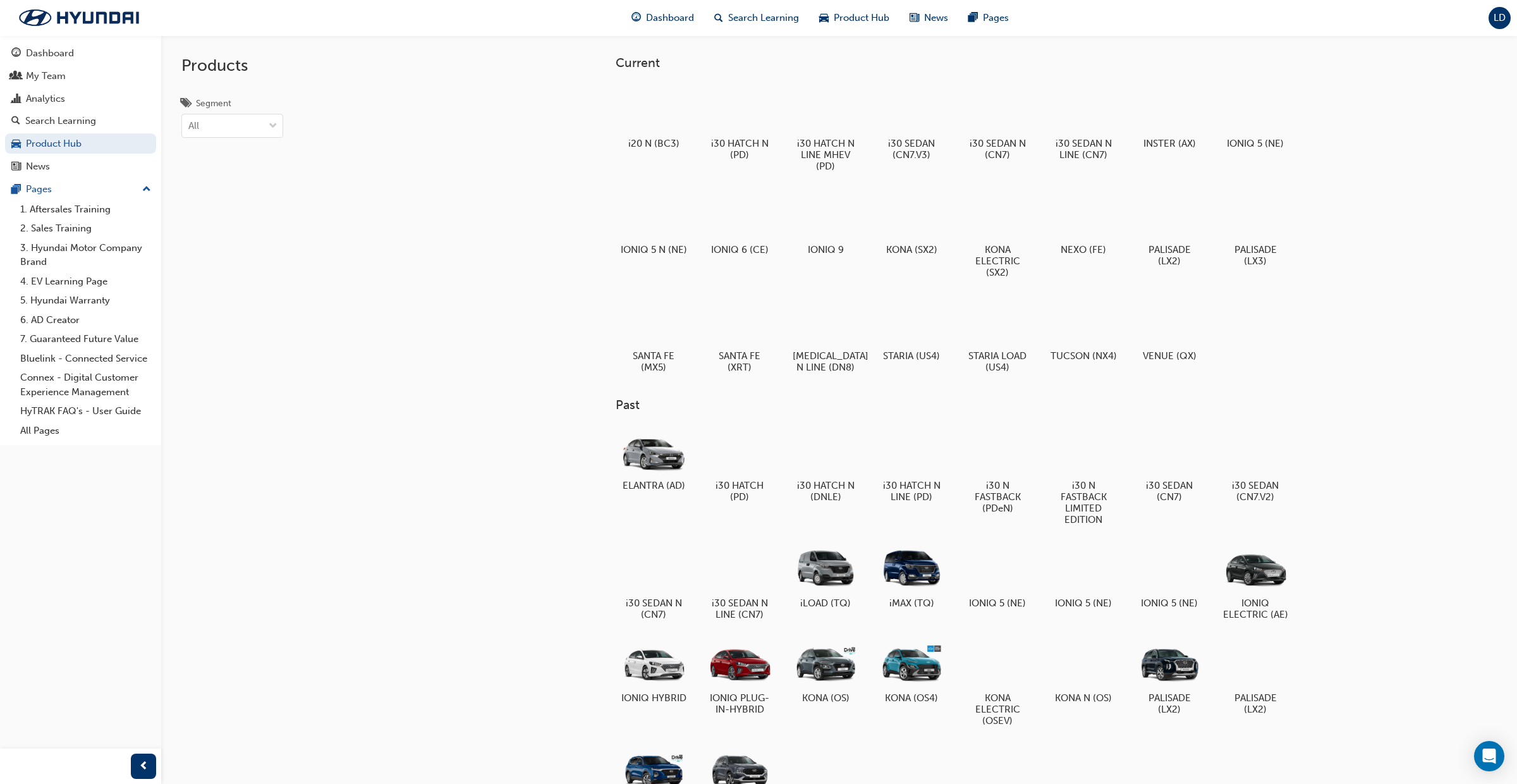
click at [1498, 16] on span "LD" at bounding box center [1500, 18] width 12 height 11
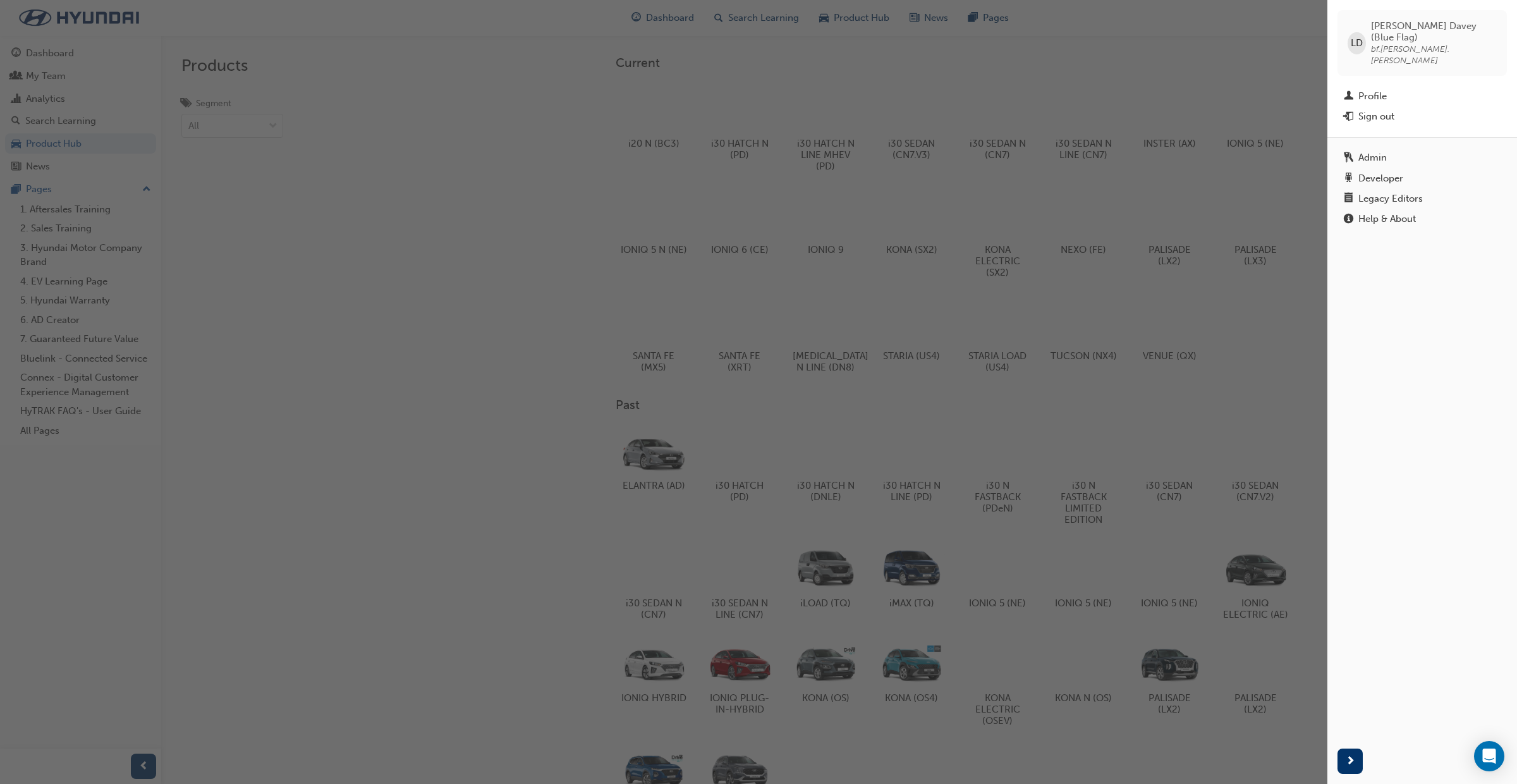
drag, startPoint x: 1380, startPoint y: 173, endPoint x: 1367, endPoint y: 178, distance: 13.9
click at [1380, 193] on div "Legacy Editors" at bounding box center [1391, 198] width 65 height 11
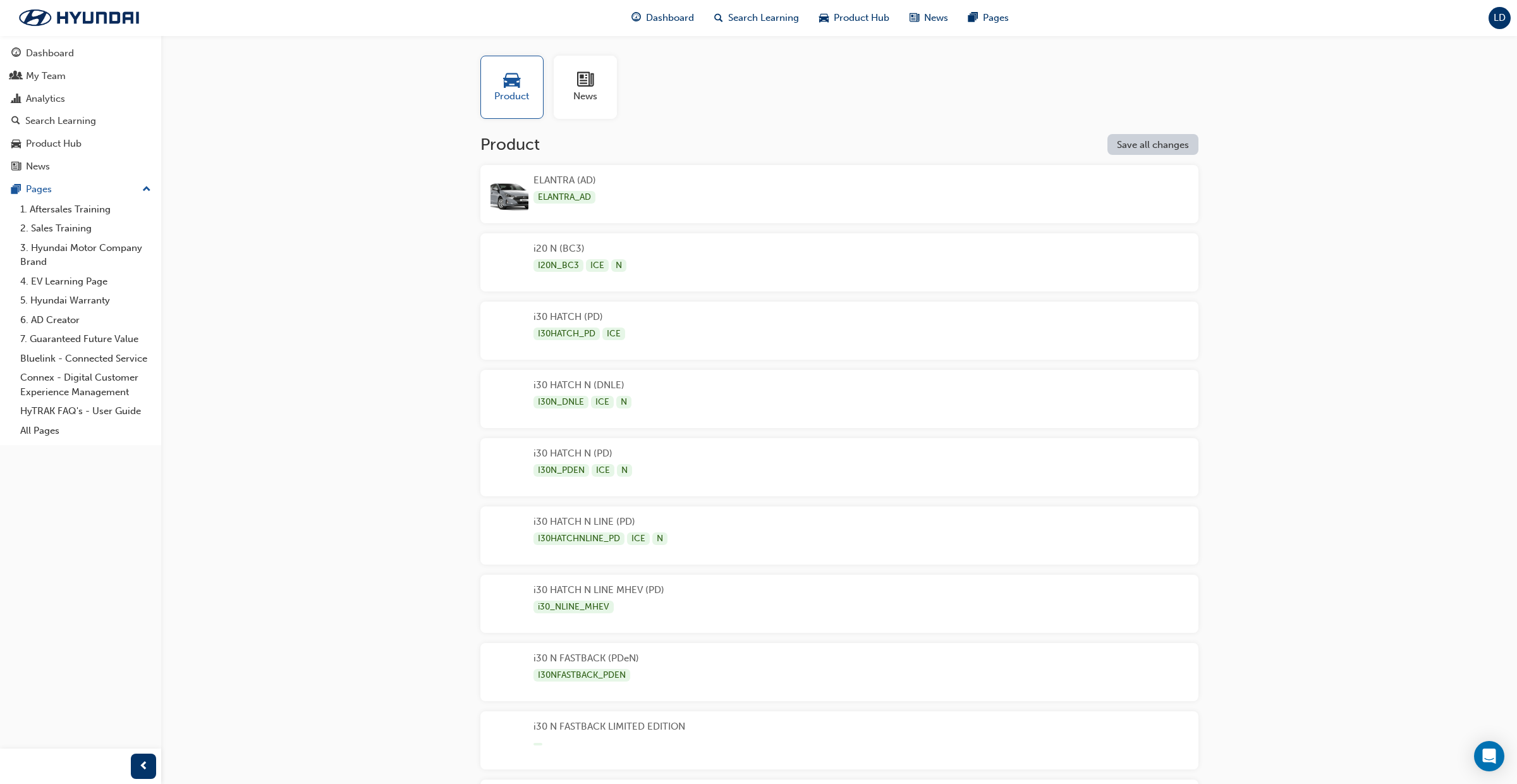
drag, startPoint x: 691, startPoint y: 461, endPoint x: 697, endPoint y: 451, distance: 11.7
click at [697, 451] on div "i30 HATCH N (PD) I30N_PDEN ICE N" at bounding box center [839, 467] width 718 height 58
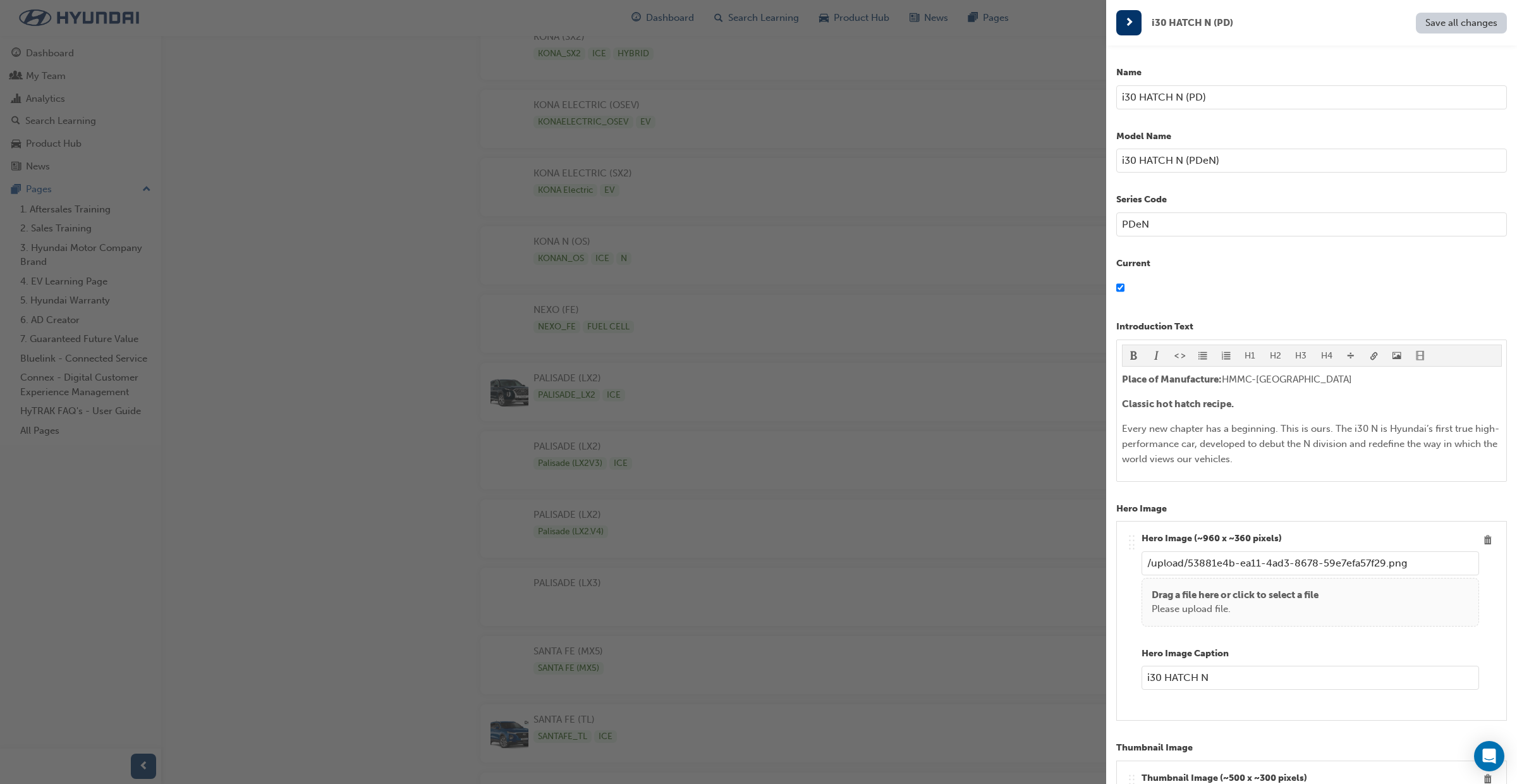
scroll to position [2286, 0]
click at [645, 560] on div "button" at bounding box center [553, 392] width 1107 height 784
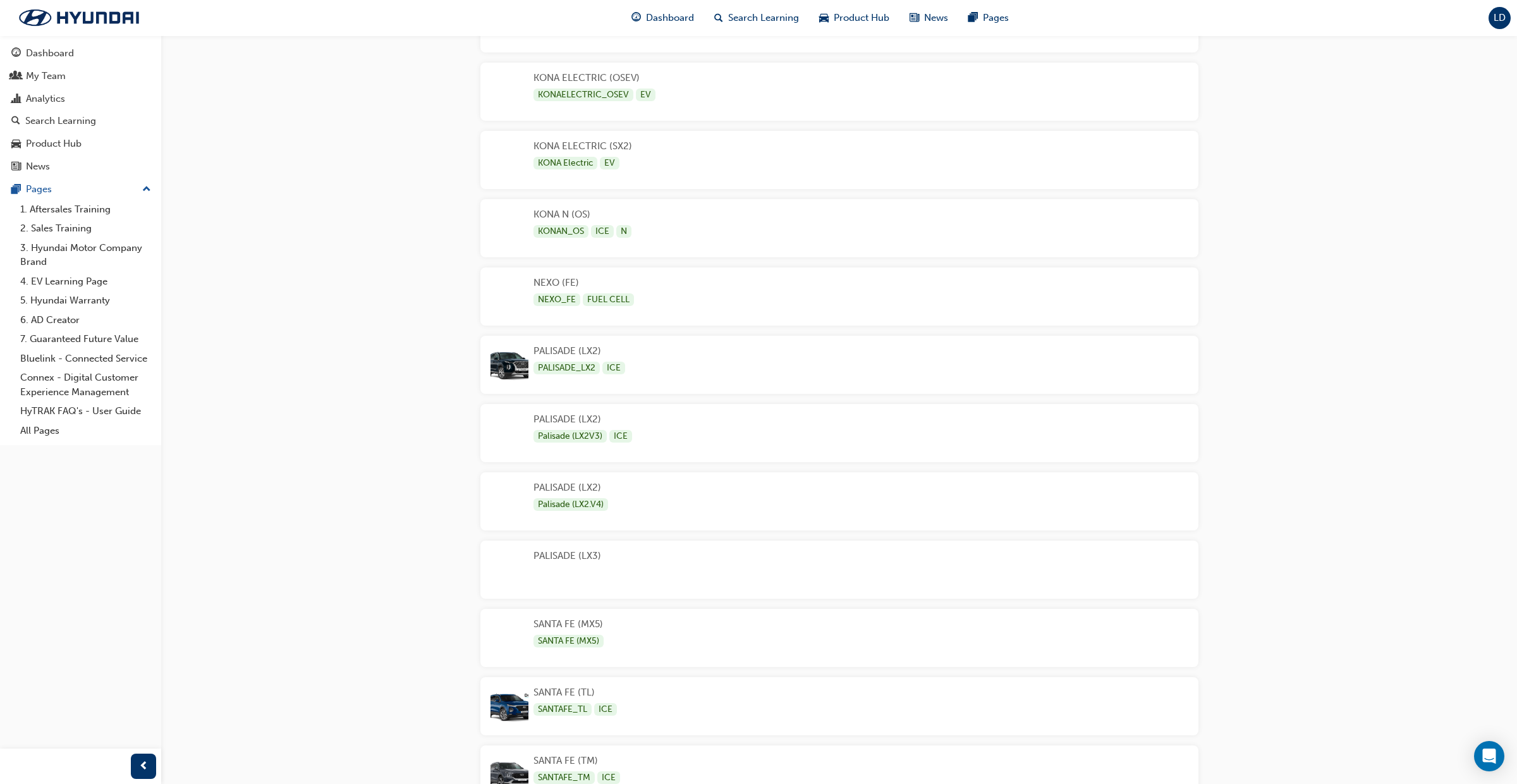
scroll to position [2289, 0]
click at [647, 552] on div "PALISADE (LX3)" at bounding box center [839, 567] width 718 height 58
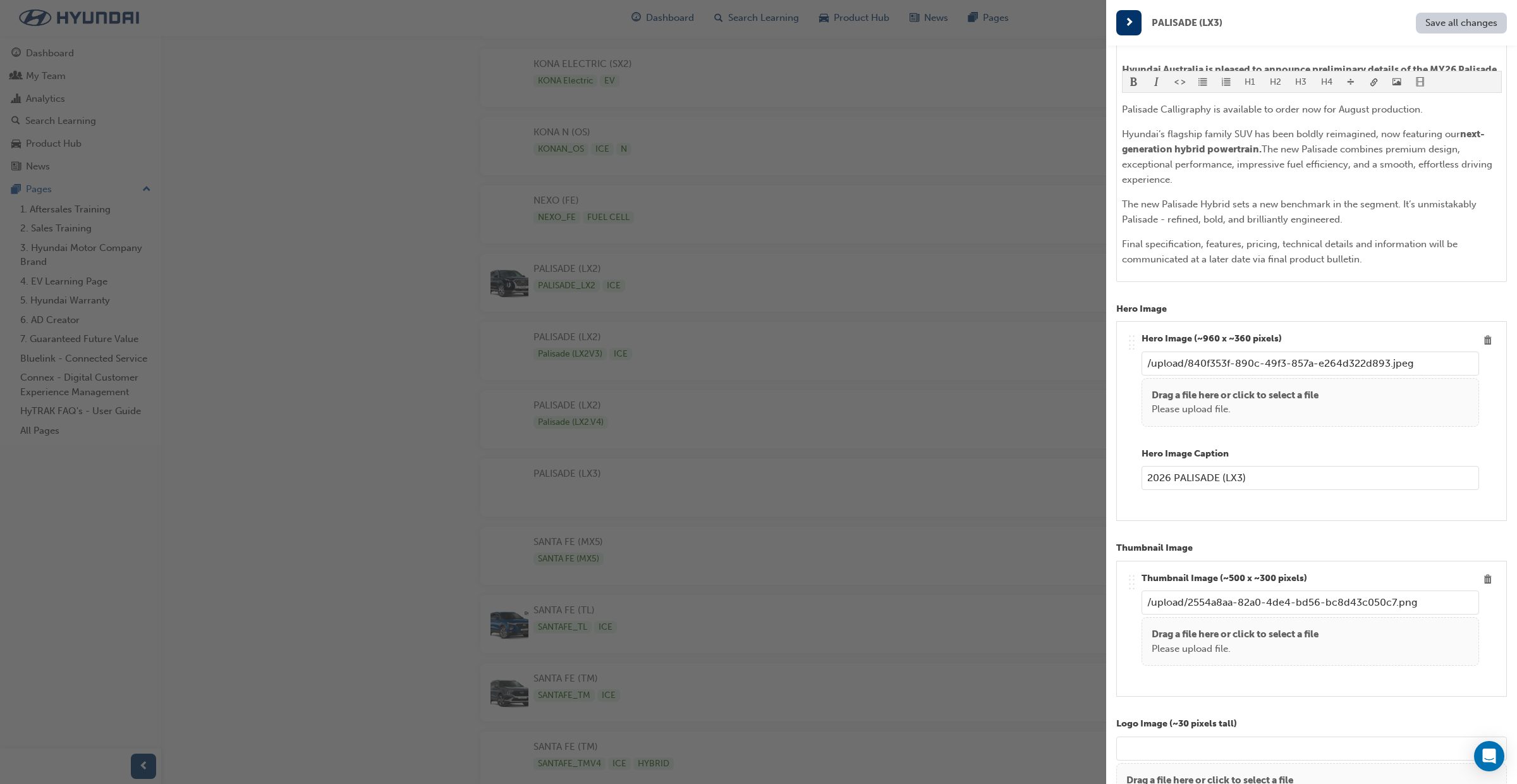
scroll to position [340, 0]
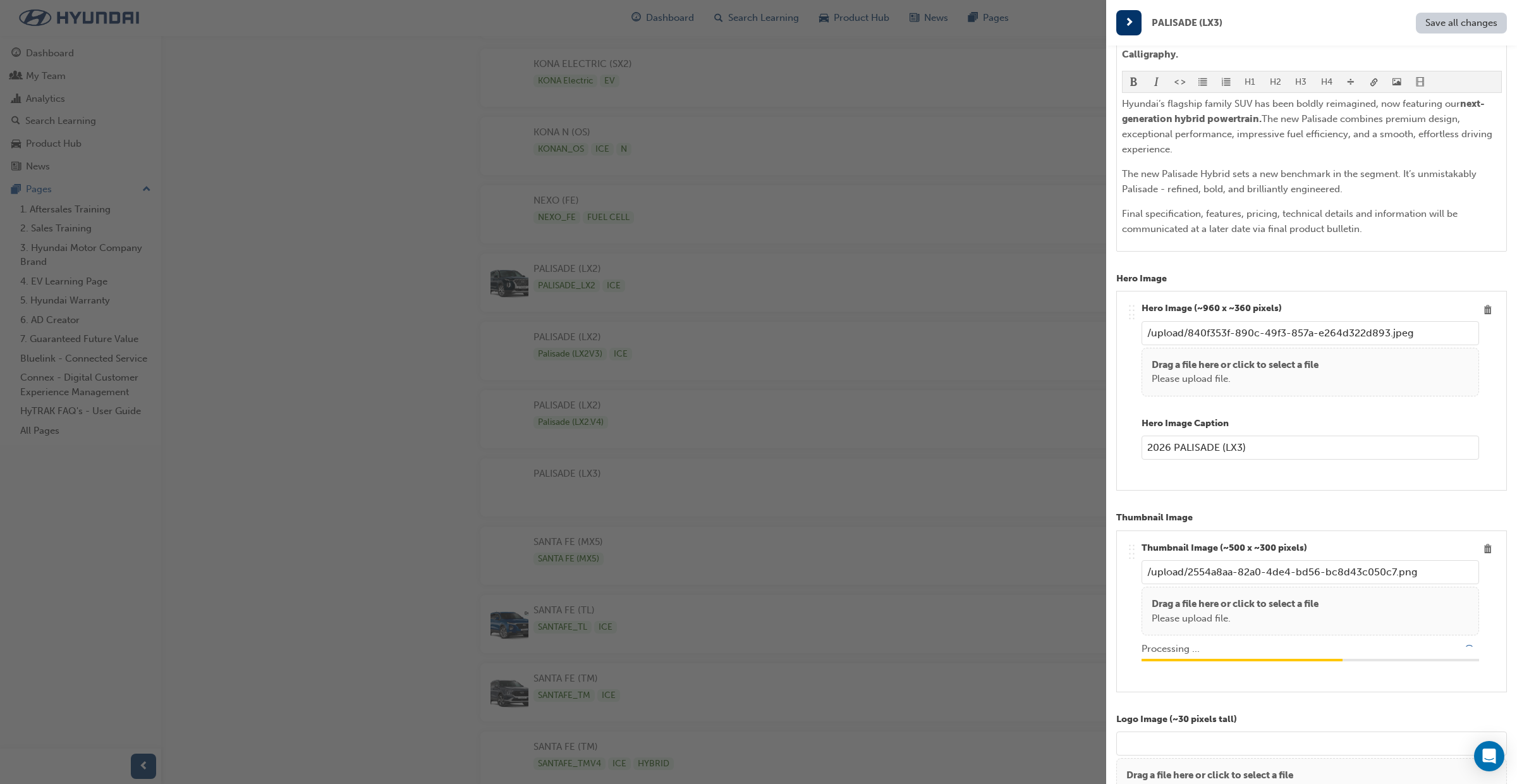
type input "/upload/8b722d02-4491-4f9c-a8fd-6c6c7eec6e51.png"
click at [1459, 26] on span "Save all changes" at bounding box center [1462, 23] width 72 height 12
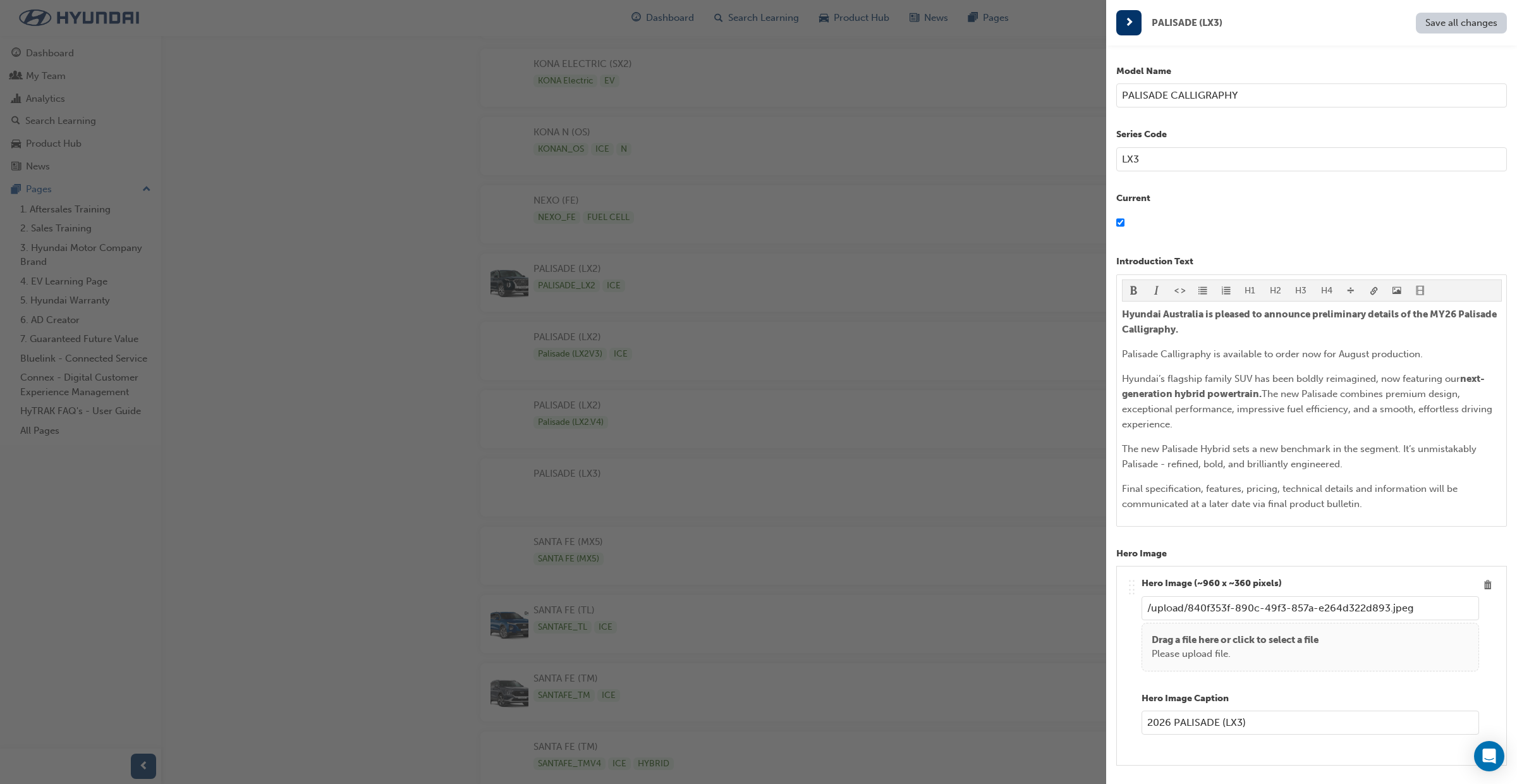
scroll to position [0, 0]
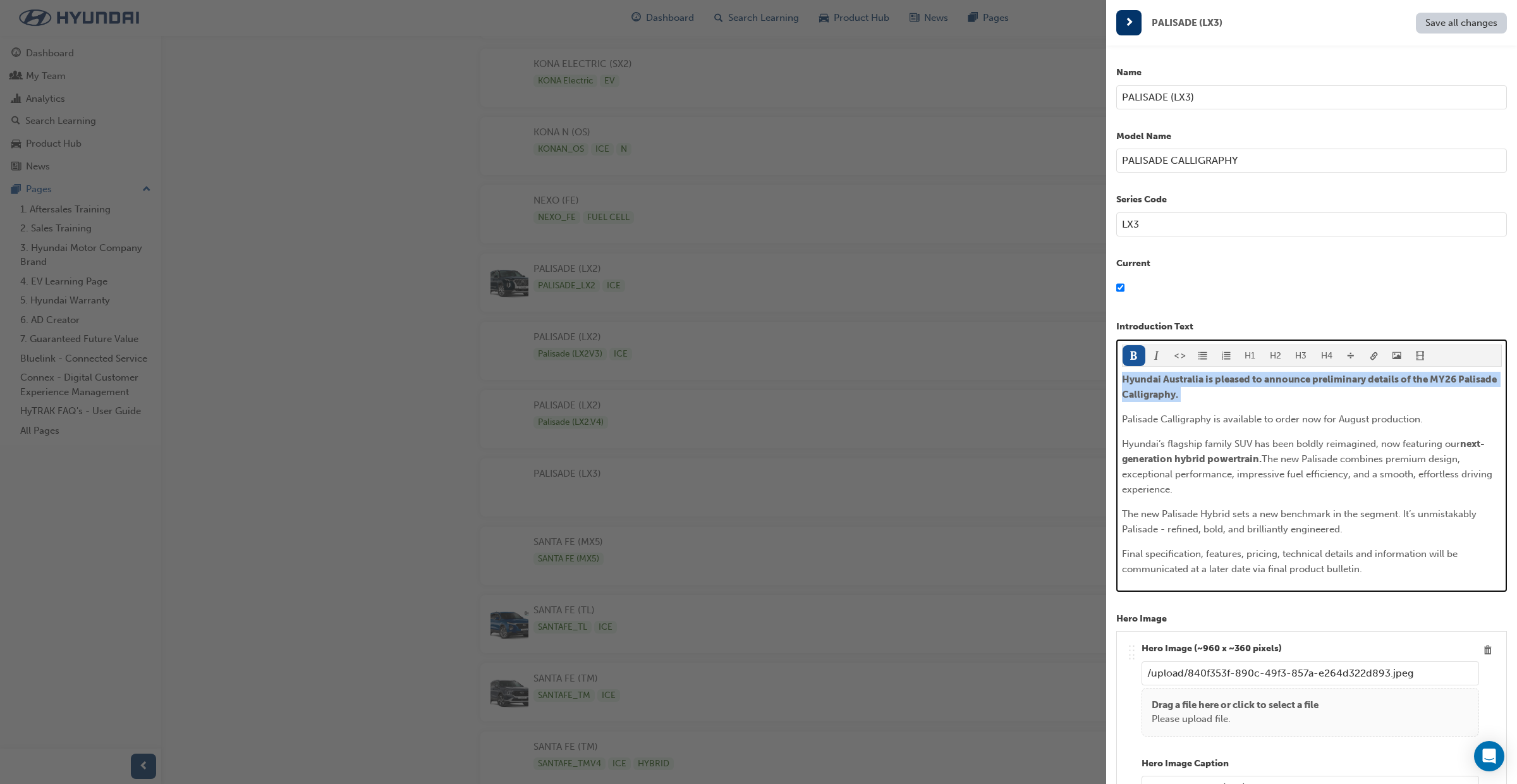
drag, startPoint x: 1184, startPoint y: 396, endPoint x: 1122, endPoint y: 380, distance: 64.0
click at [1110, 381] on div "Name PALISADE (LX3) Model Name PALISADE CALLIGRAPHY Series Code LX3 Current Int…" at bounding box center [1312, 437] width 411 height 784
click at [1331, 357] on button "H4" at bounding box center [1327, 355] width 26 height 21
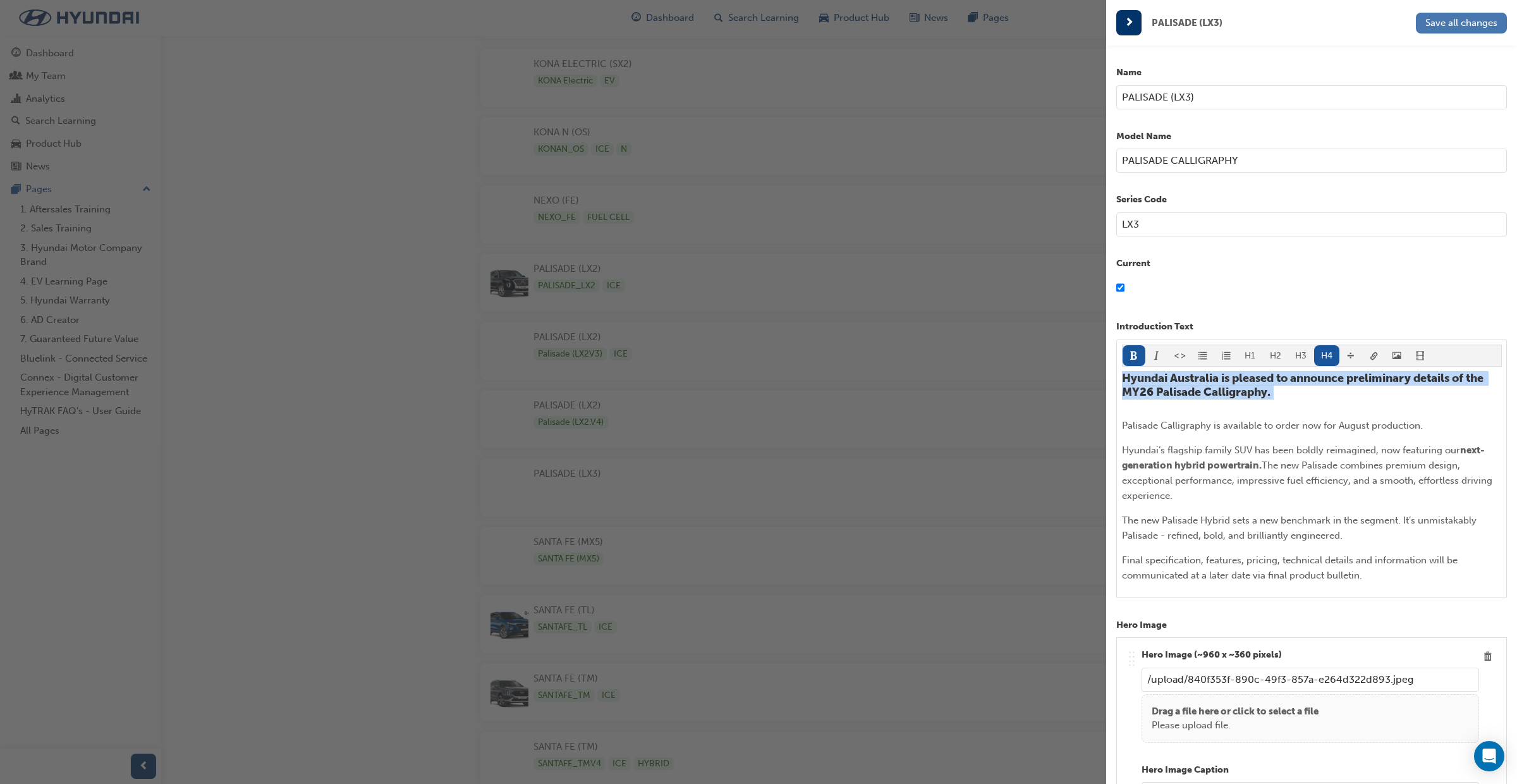
click at [1468, 23] on span "Save all changes" at bounding box center [1462, 23] width 72 height 12
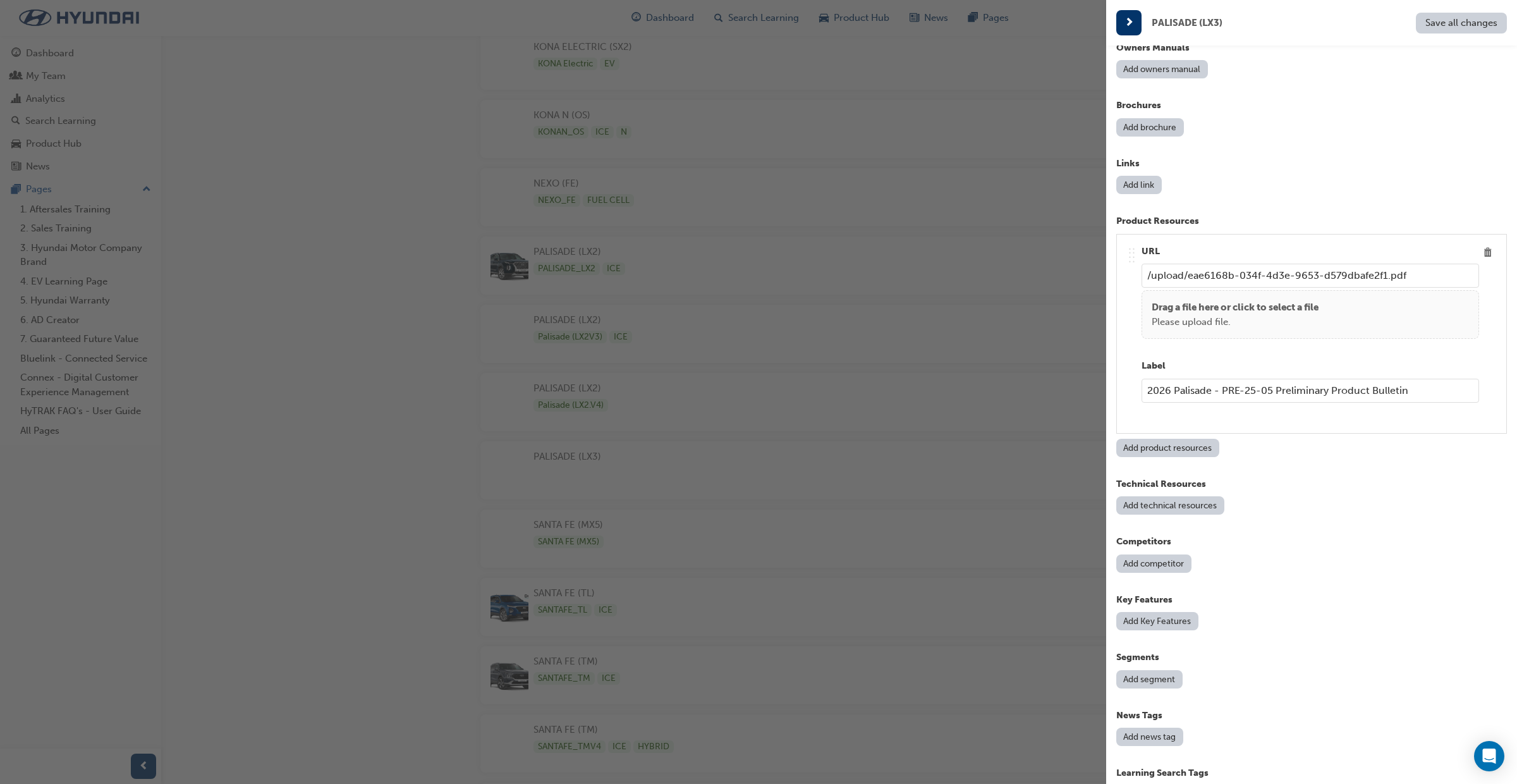
scroll to position [1423, 0]
click at [869, 15] on div "button" at bounding box center [553, 392] width 1107 height 784
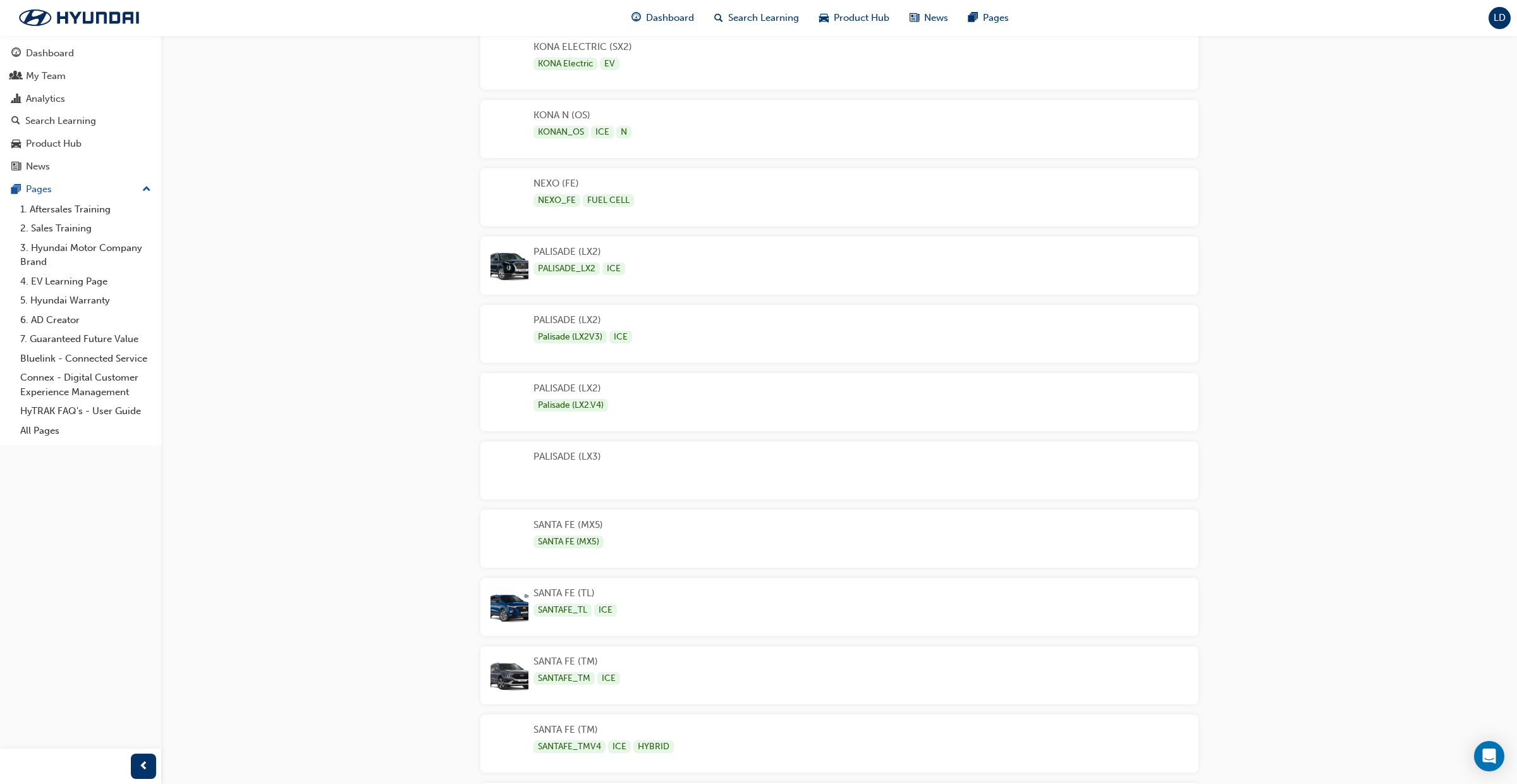
click at [869, 15] on span "Product Hub" at bounding box center [862, 18] width 56 height 14
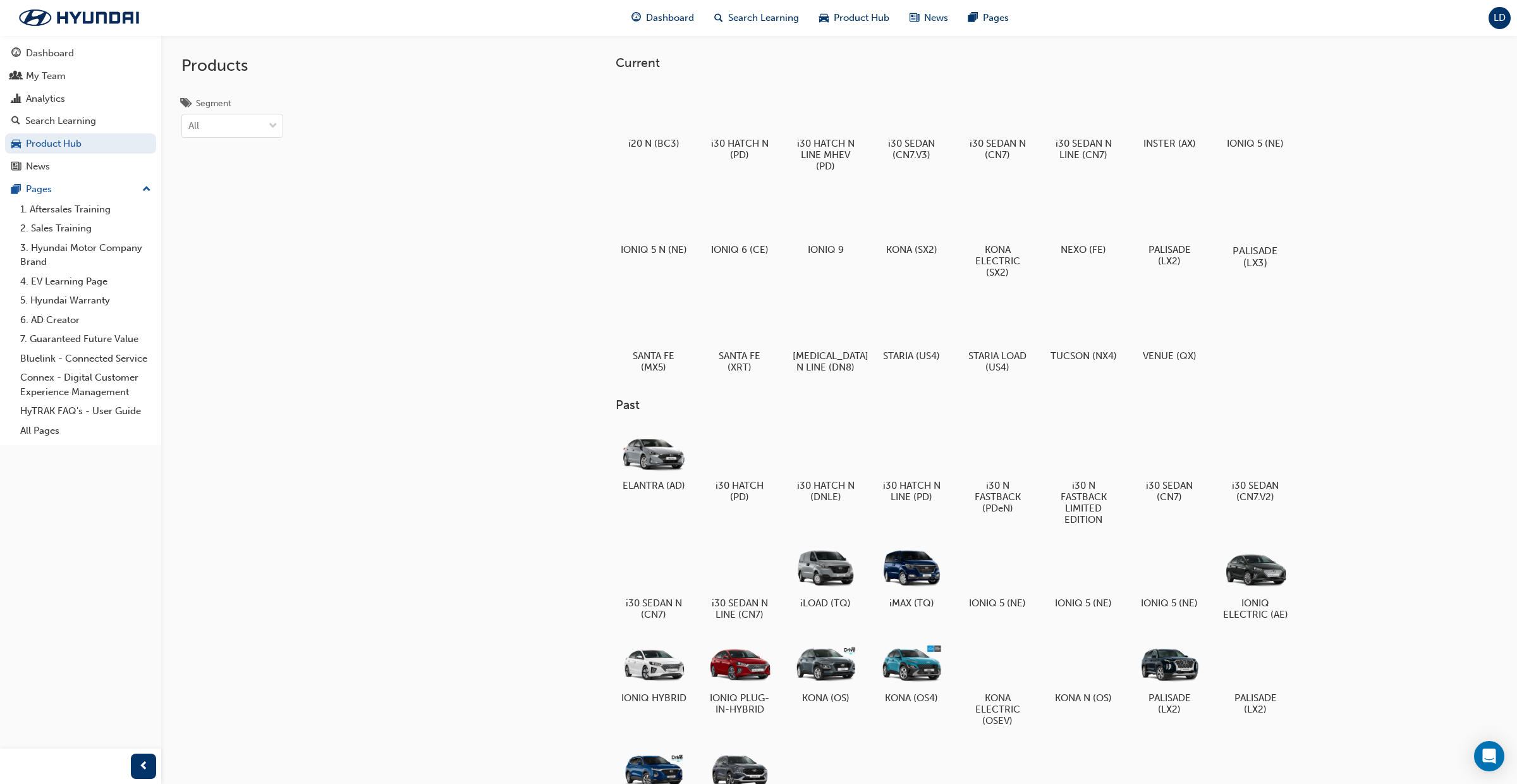
click at [1247, 218] on div at bounding box center [1255, 214] width 70 height 50
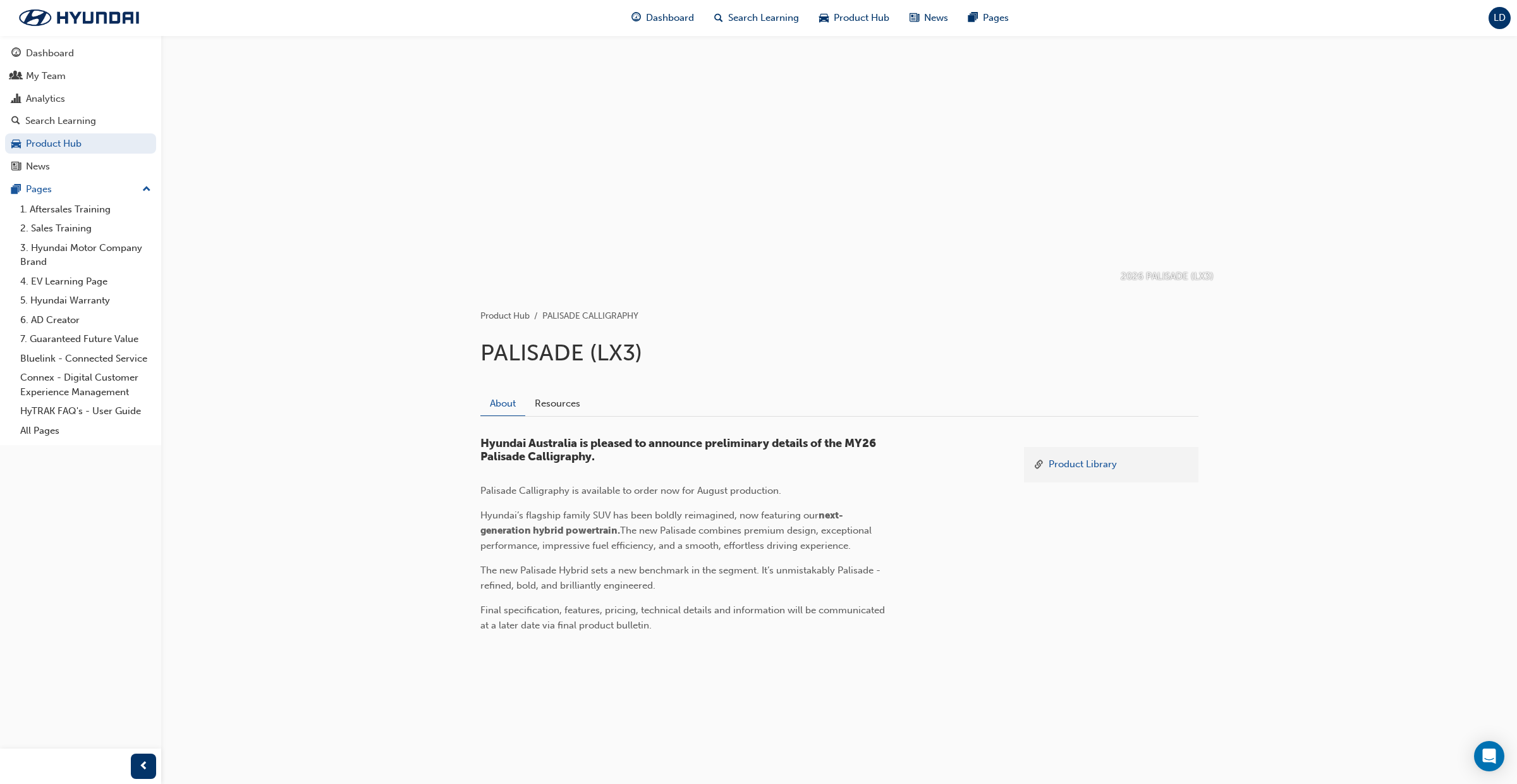
click at [1497, 20] on span "LD" at bounding box center [1500, 18] width 12 height 11
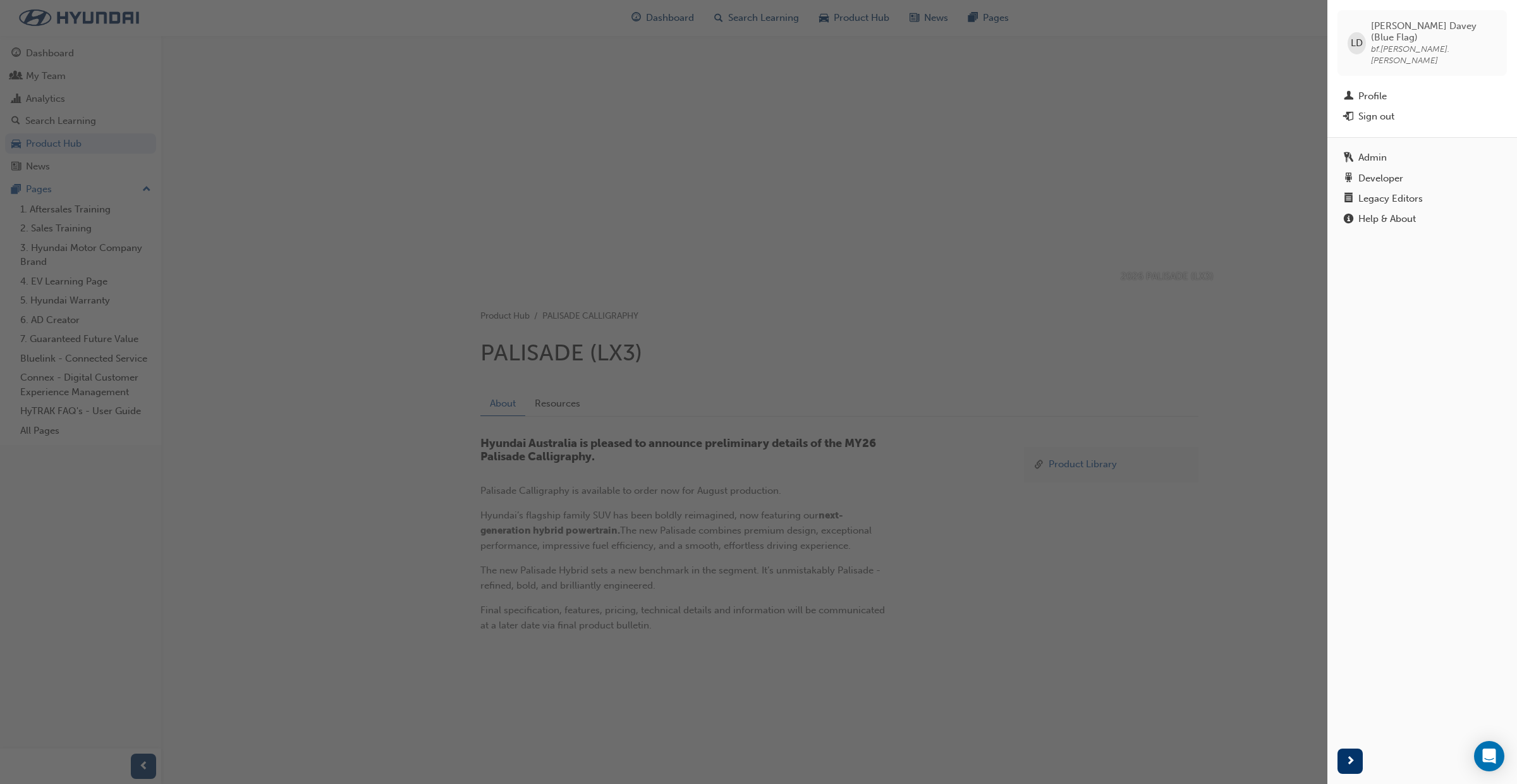
click at [1359, 193] on div "Legacy Editors" at bounding box center [1391, 198] width 65 height 11
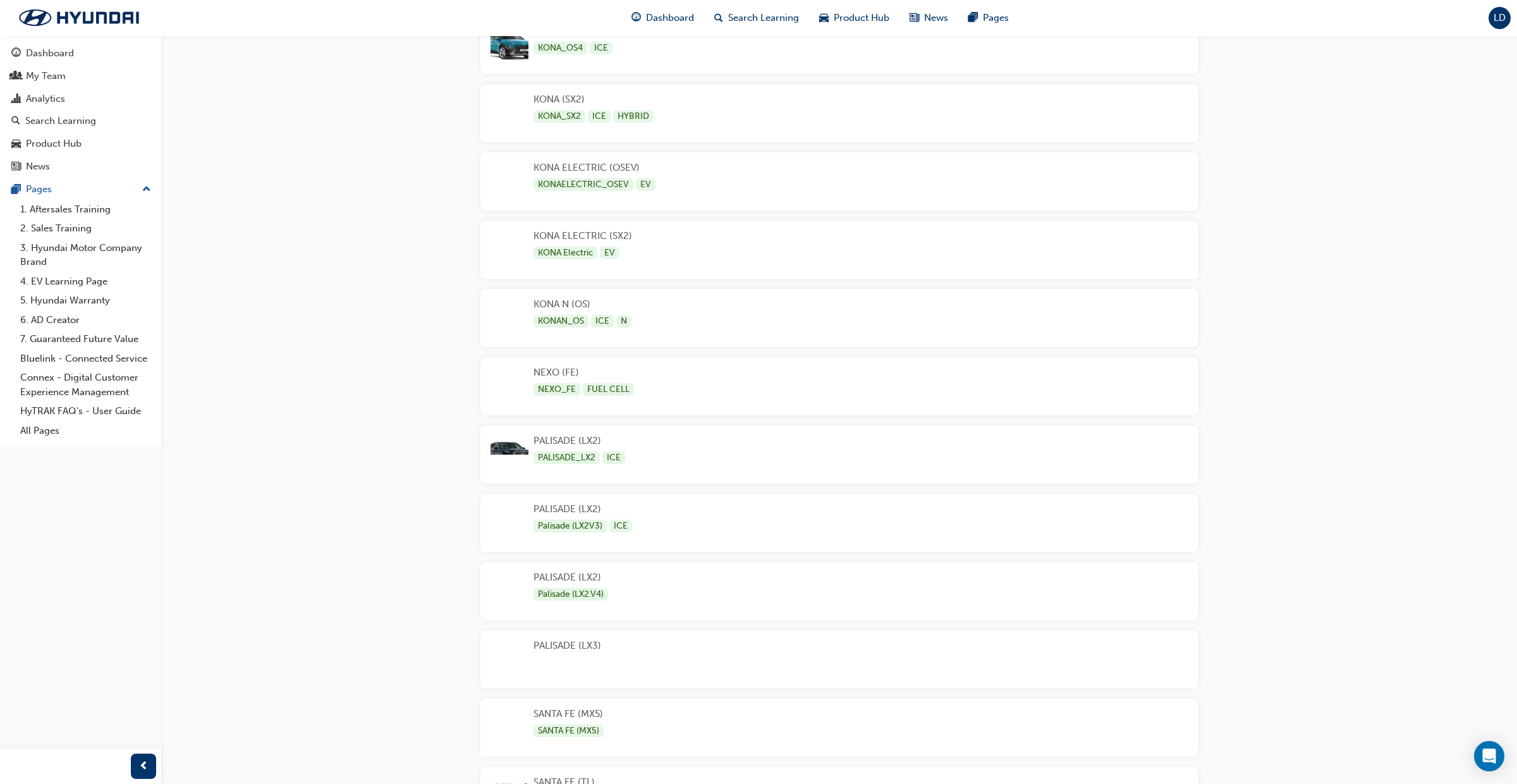
scroll to position [2198, 0]
click at [664, 653] on div "PALISADE (LX3)" at bounding box center [839, 659] width 718 height 58
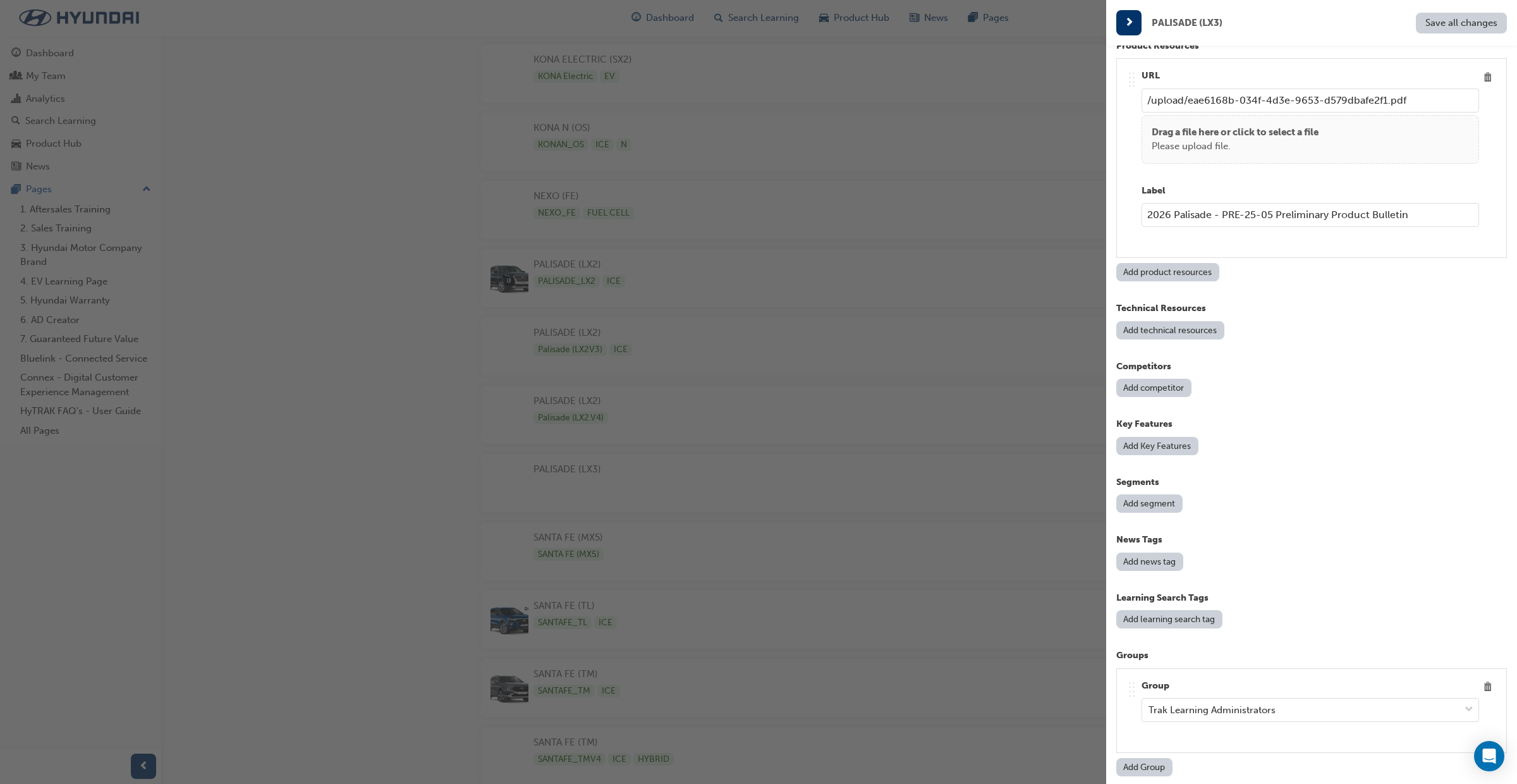
scroll to position [1619, 0]
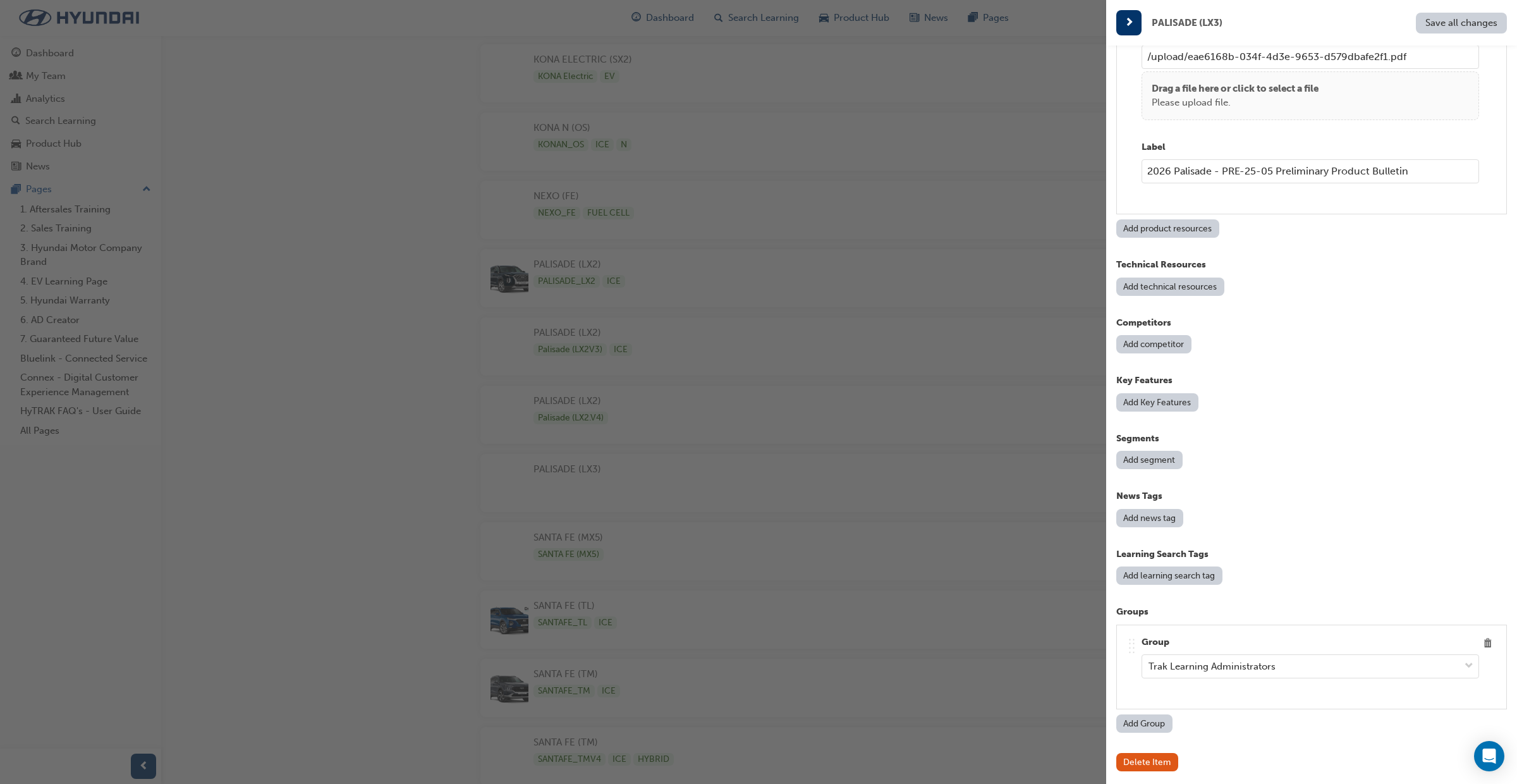
click at [1168, 404] on button "Add Key Features" at bounding box center [1157, 402] width 82 height 18
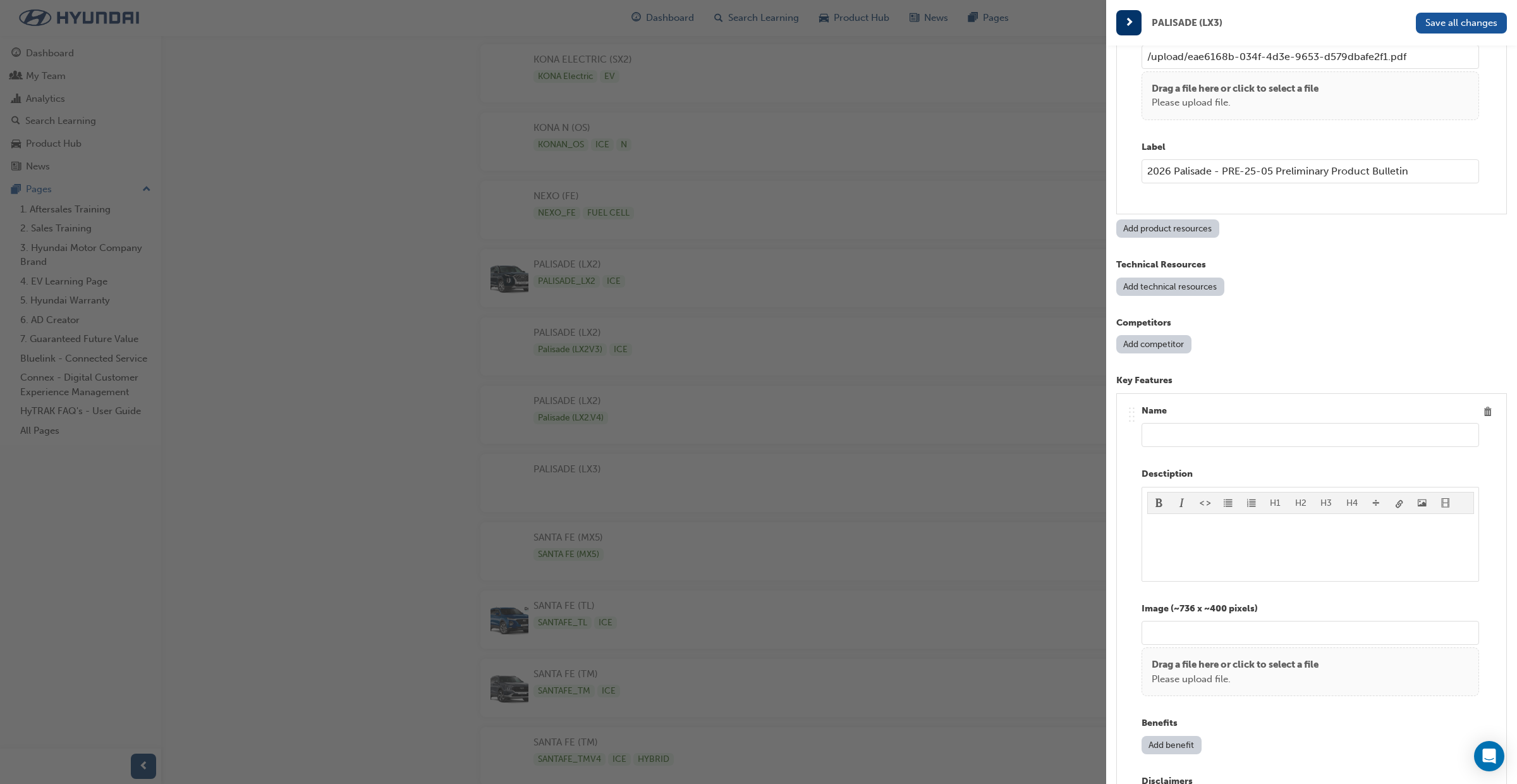
click at [1174, 437] on input "text" at bounding box center [1310, 434] width 337 height 24
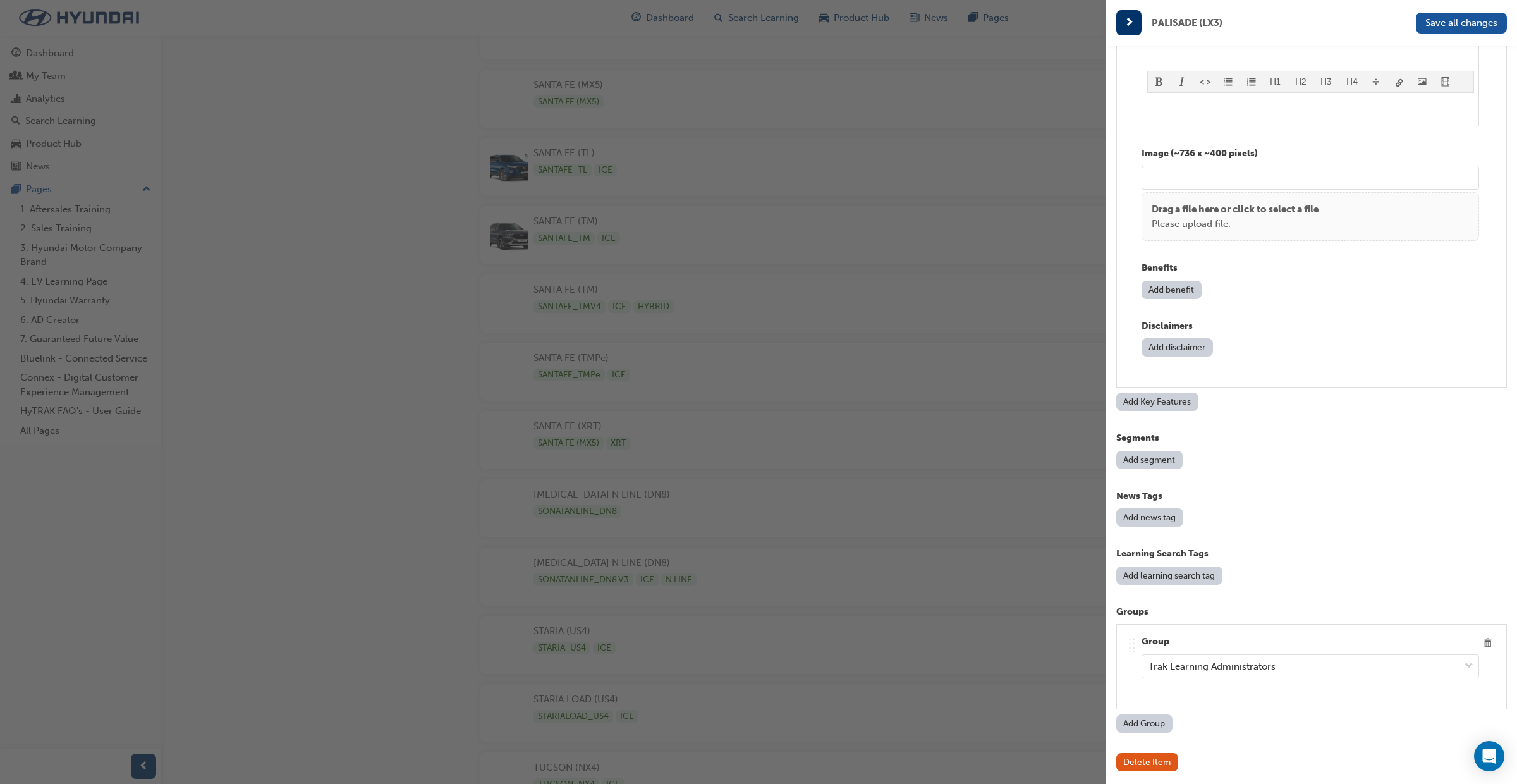
scroll to position [2829, 0]
click at [1324, 547] on p "Learning Search Tags" at bounding box center [1311, 554] width 390 height 14
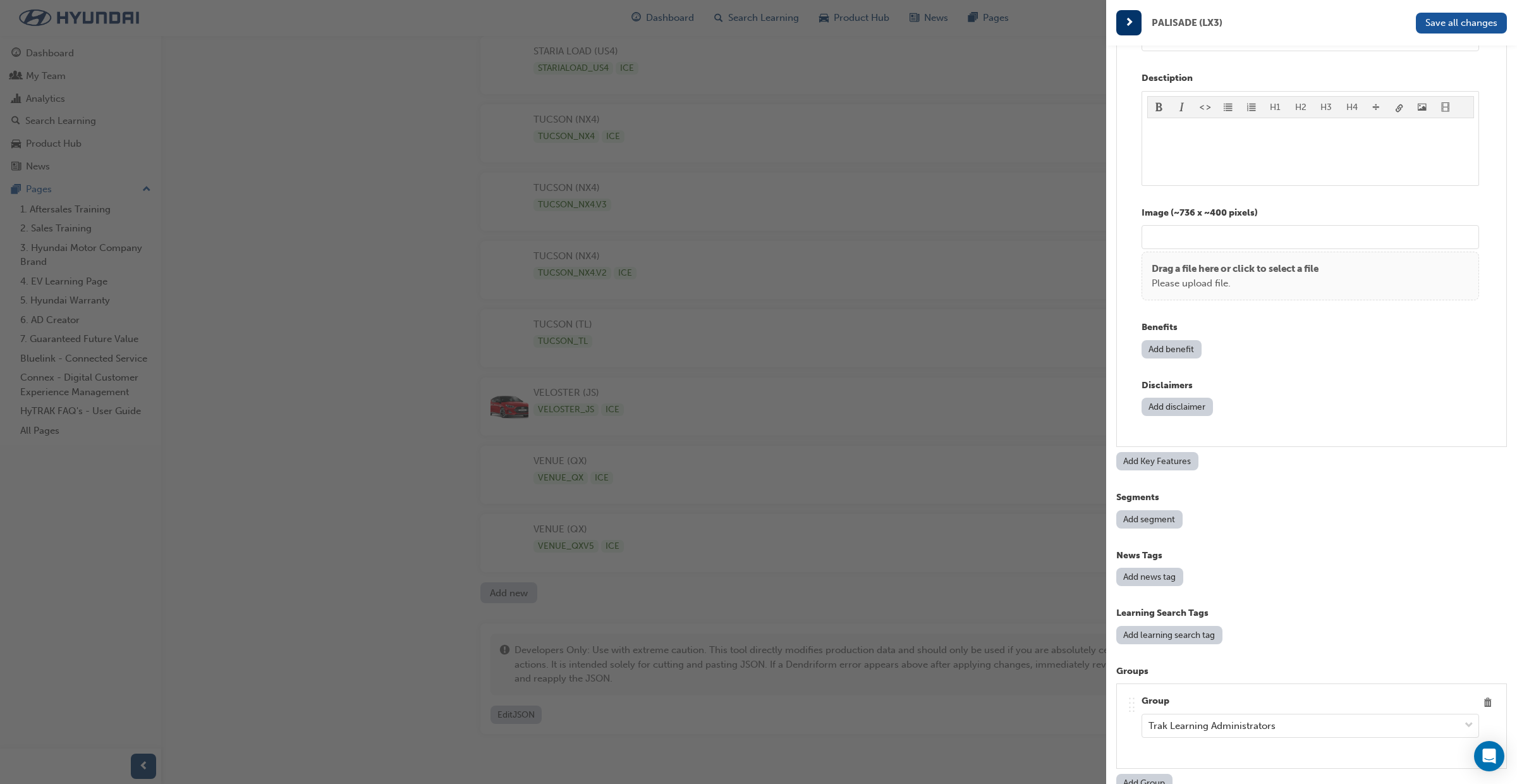
scroll to position [2017, 0]
click at [1176, 461] on button "Add Key Features" at bounding box center [1157, 458] width 82 height 18
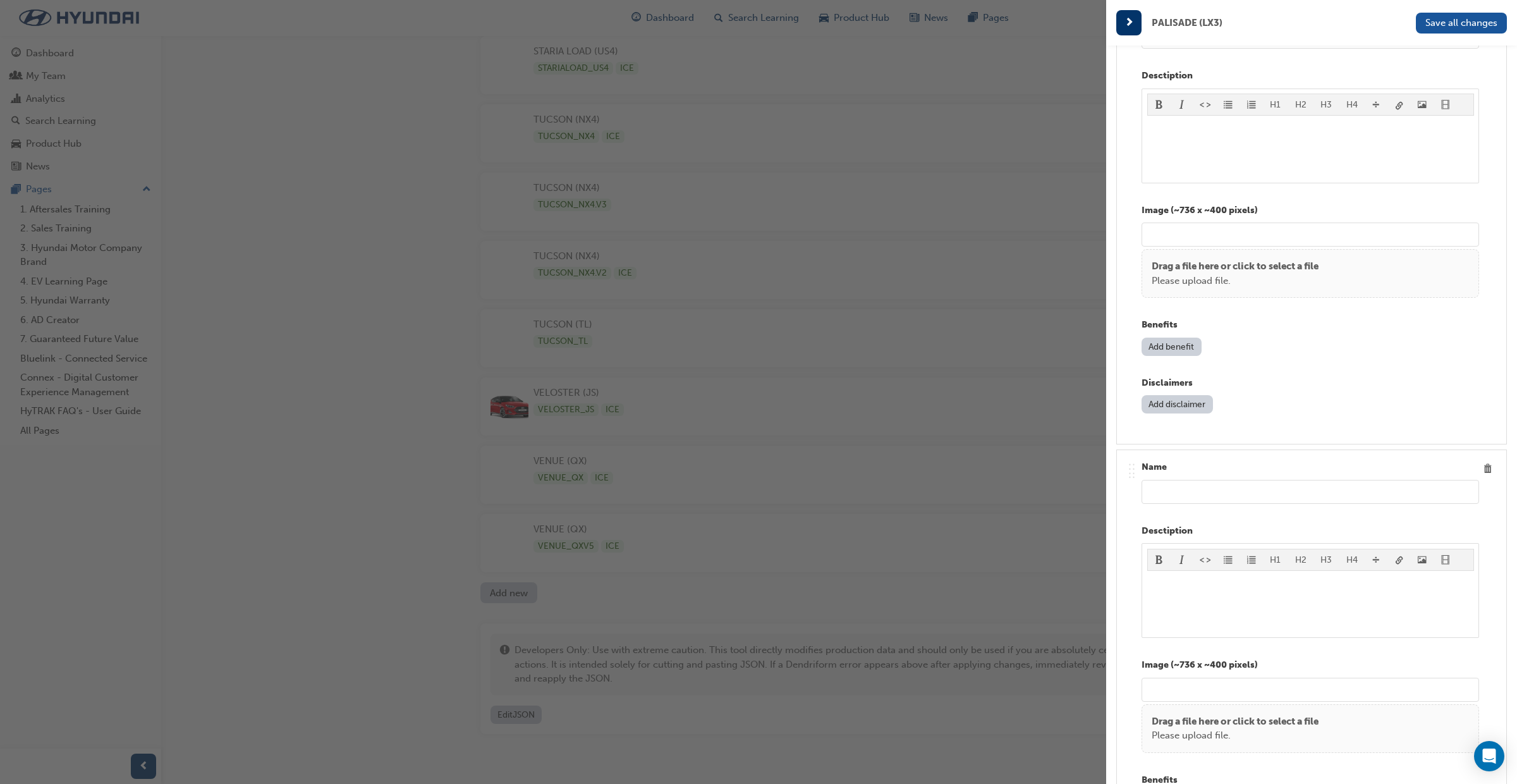
scroll to position [2472, 0]
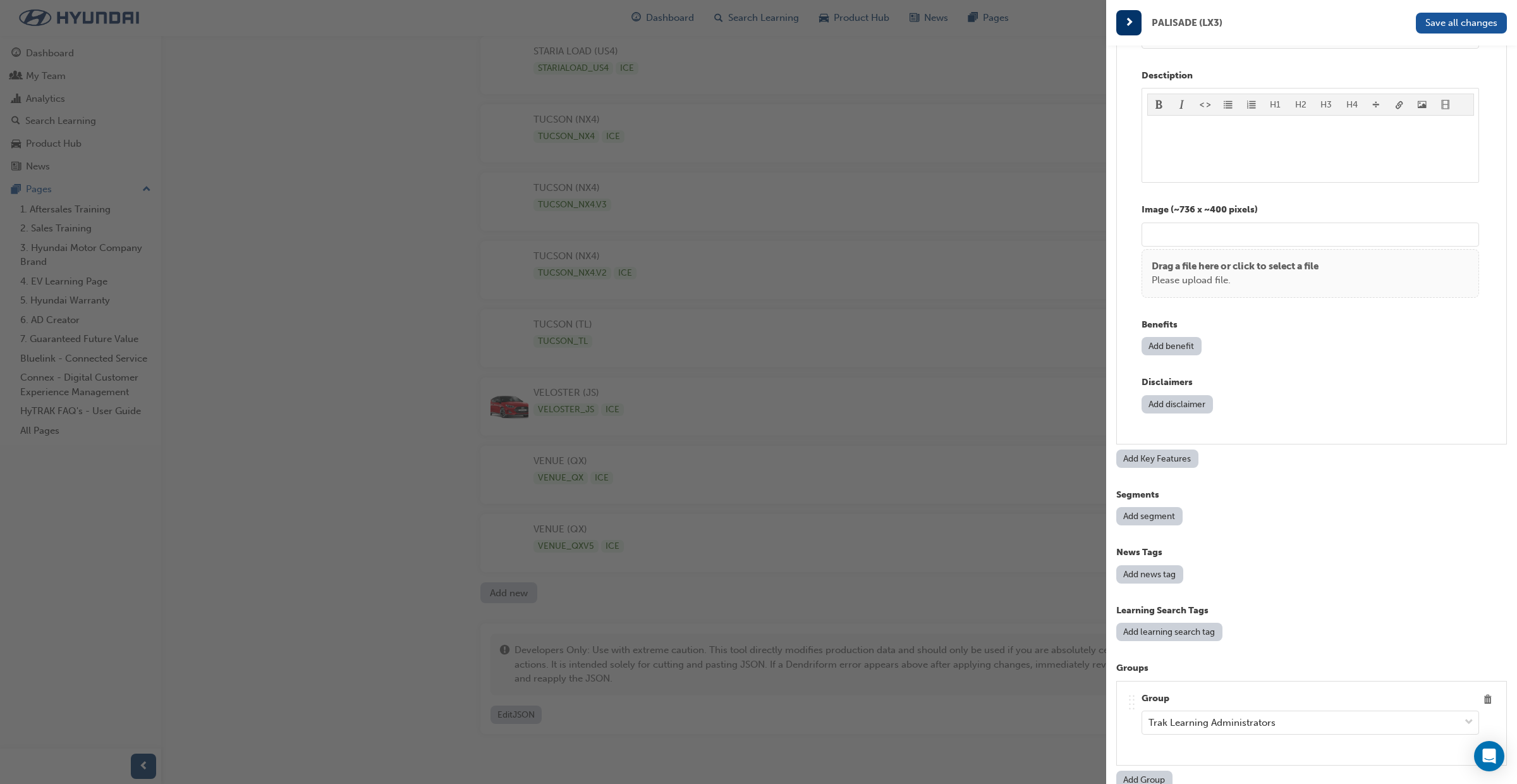
click at [1161, 461] on button "Add Key Features" at bounding box center [1157, 458] width 82 height 18
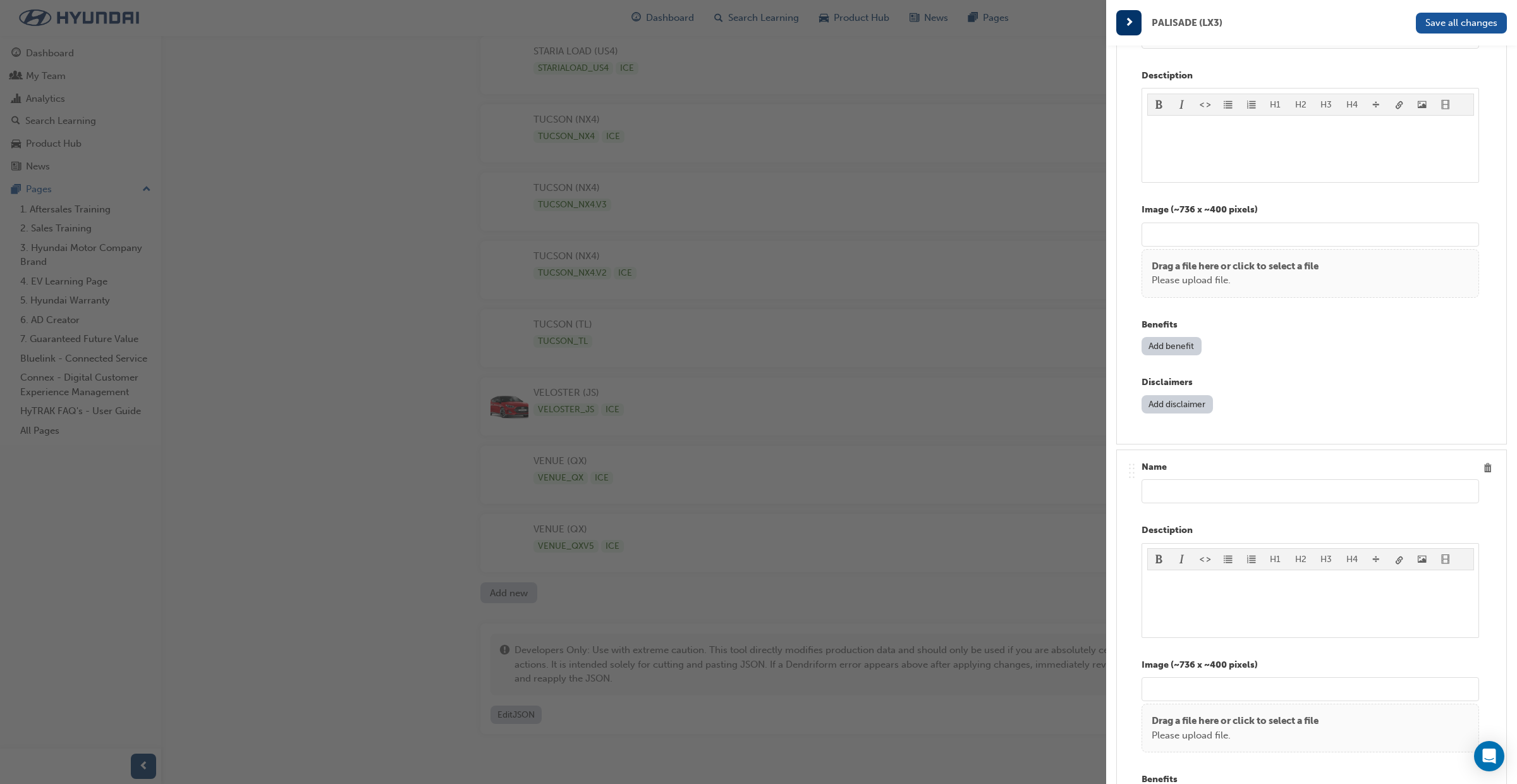
scroll to position [2928, 0]
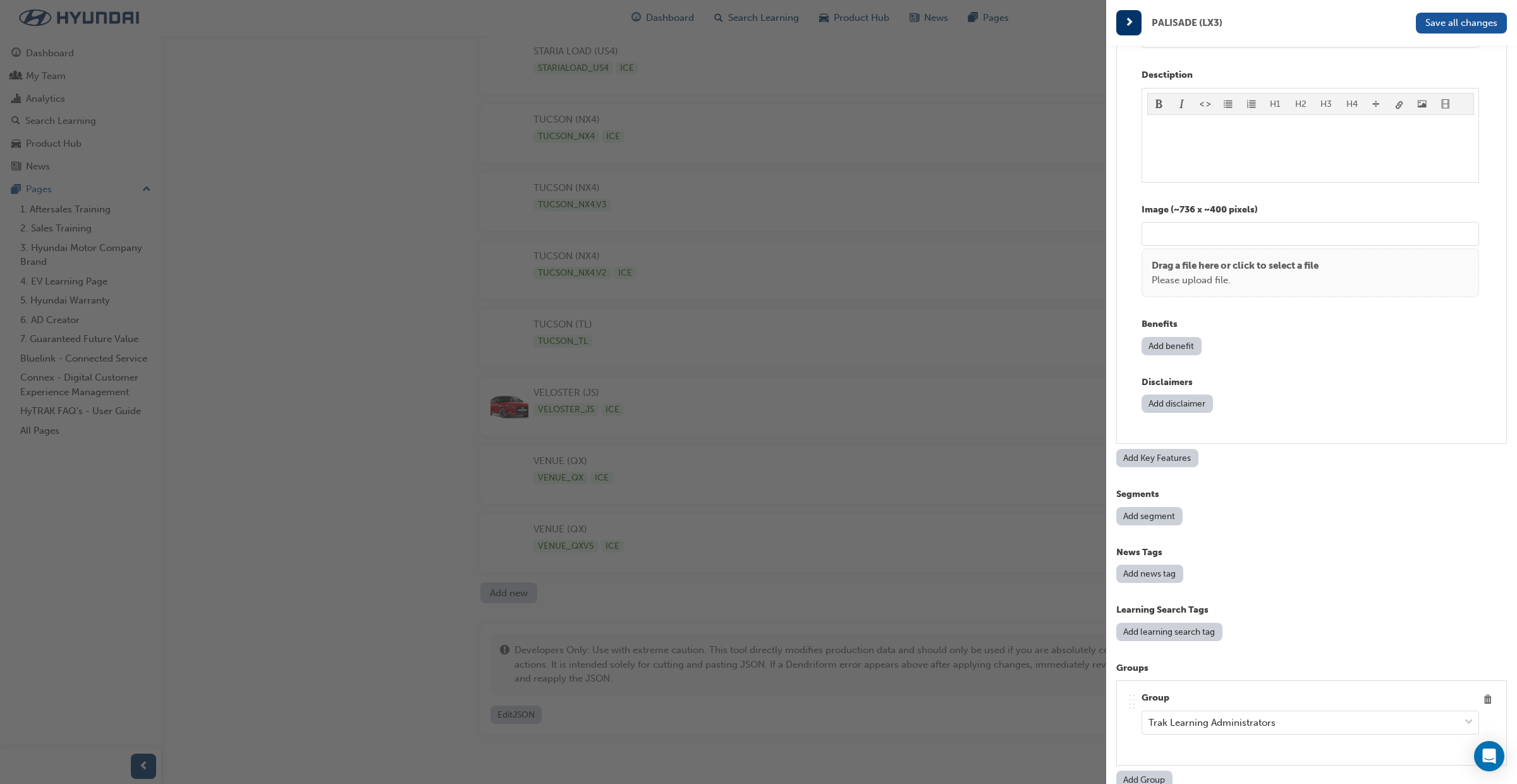
click at [1236, 510] on div "Add segment" at bounding box center [1311, 516] width 390 height 18
click at [1162, 457] on button "Add Key Features" at bounding box center [1157, 458] width 82 height 18
click at [1162, 458] on button "Add Key Features" at bounding box center [1157, 458] width 82 height 18
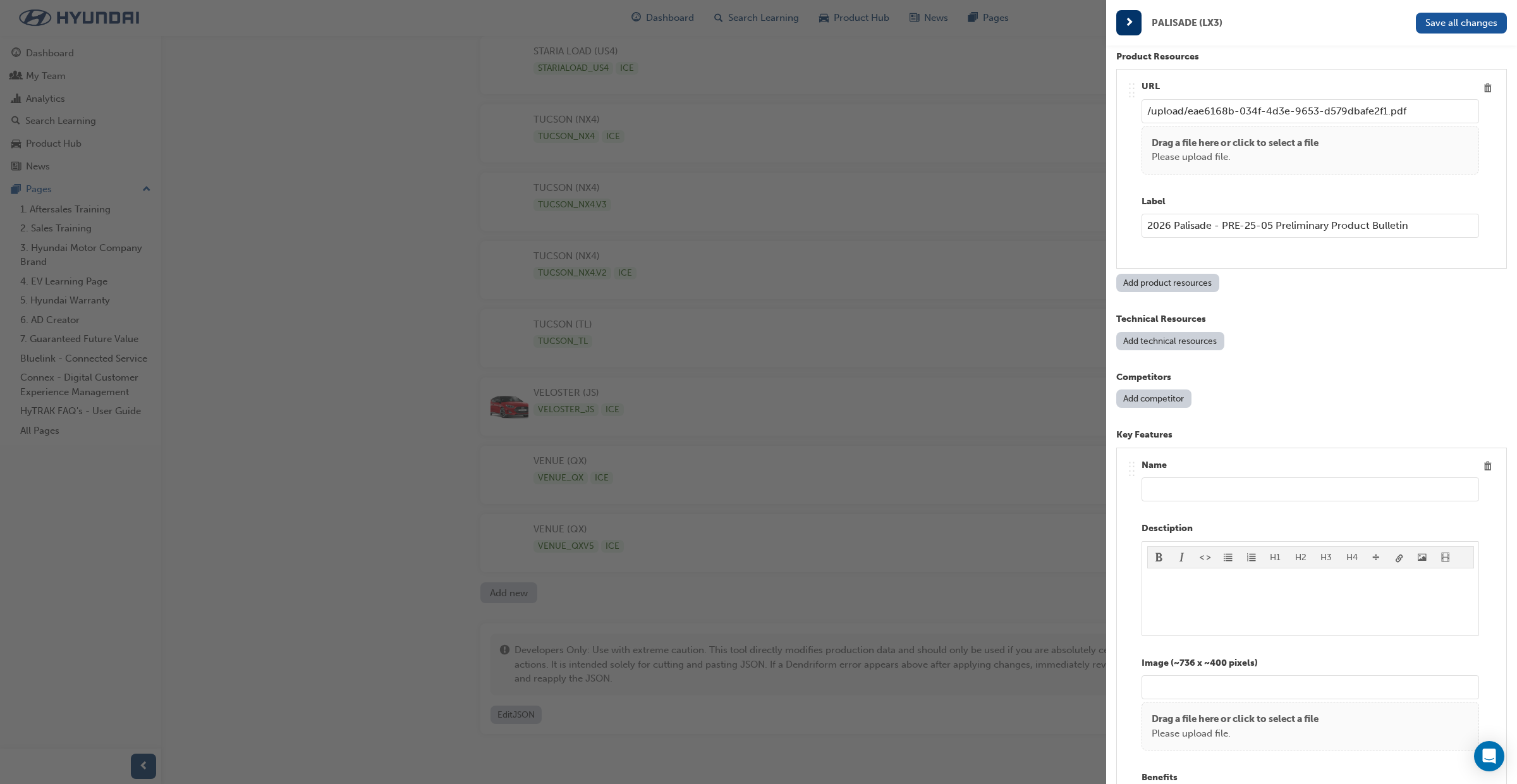
scroll to position [1547, 0]
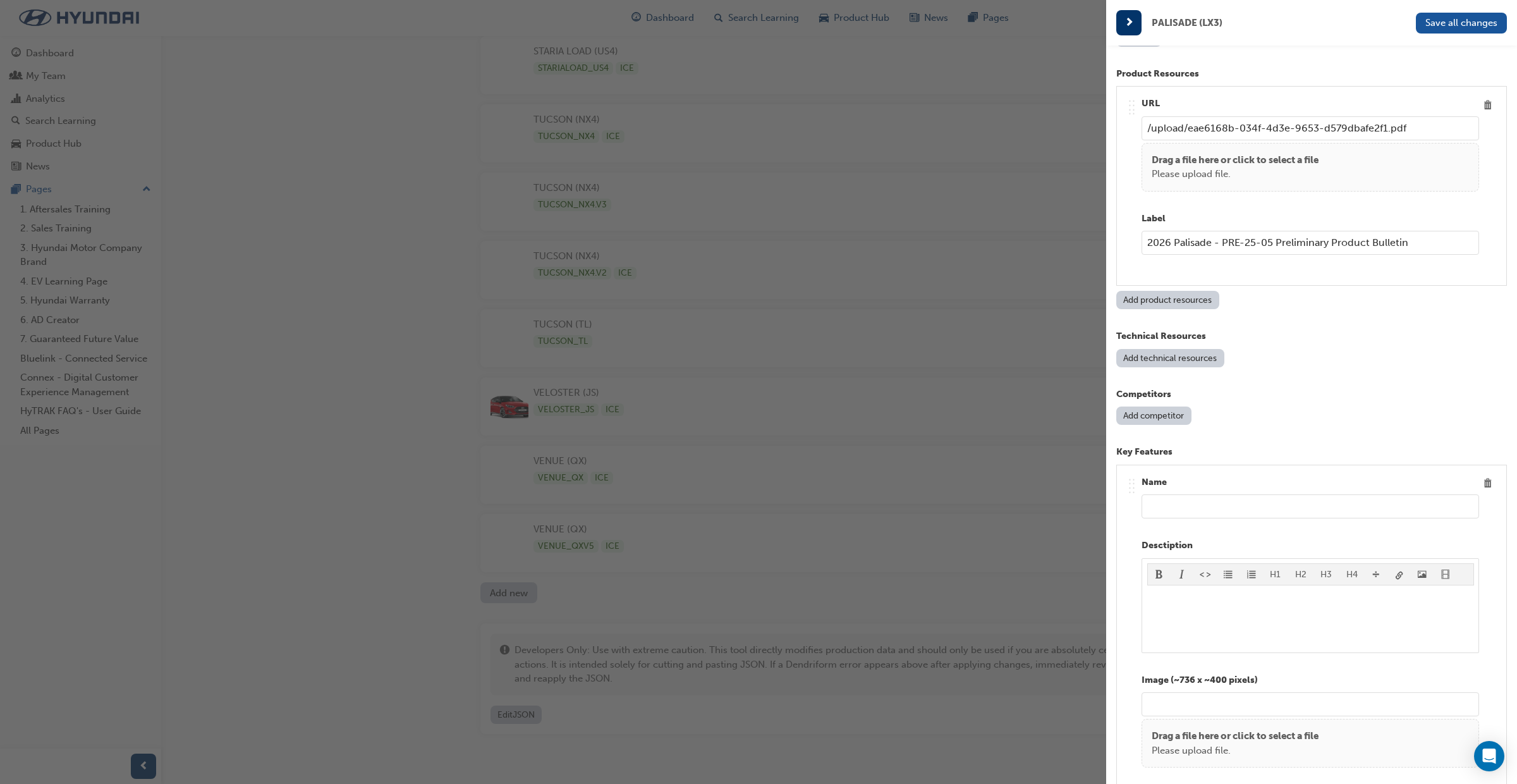
click at [1211, 507] on input "text" at bounding box center [1310, 506] width 337 height 24
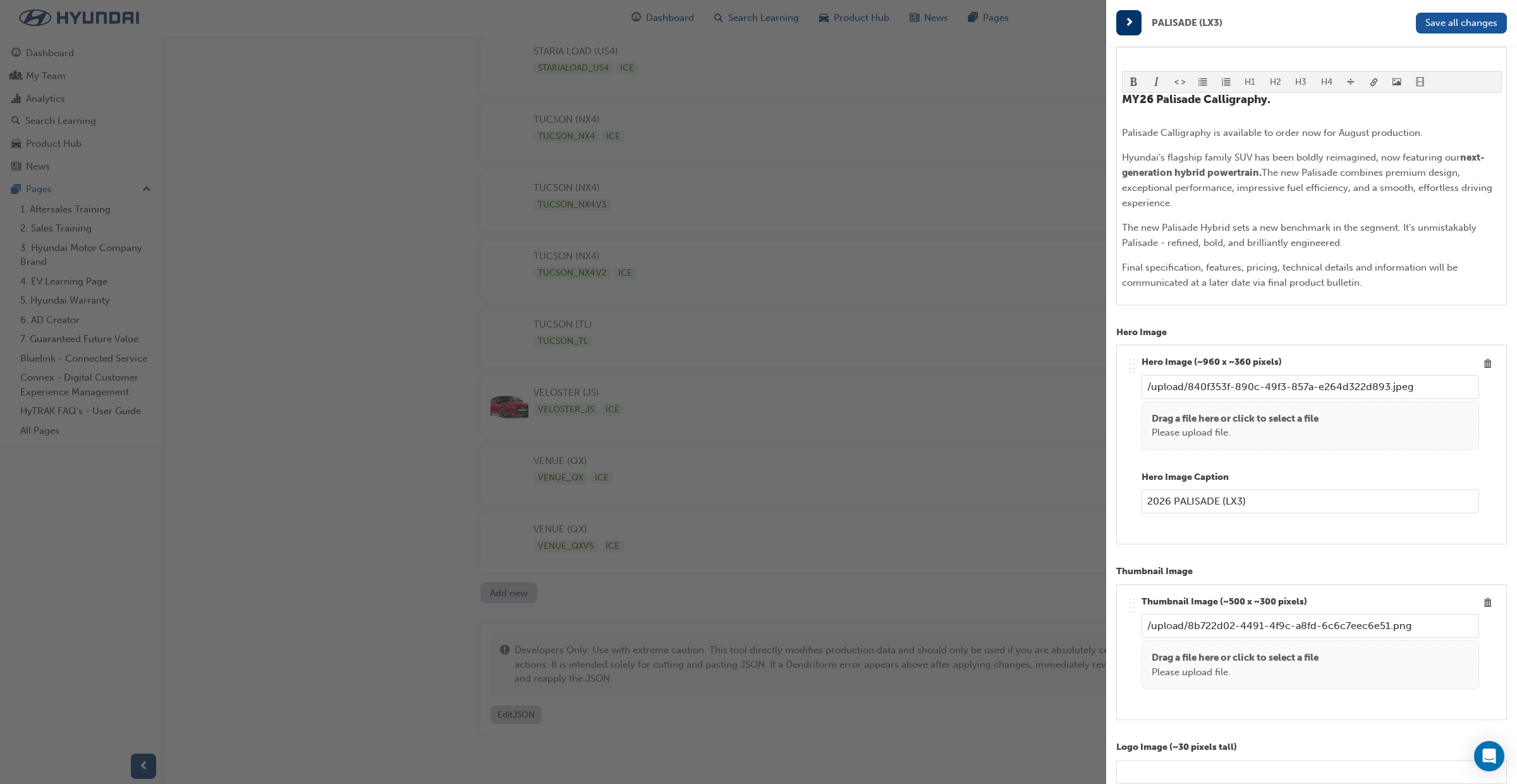
scroll to position [270, 0]
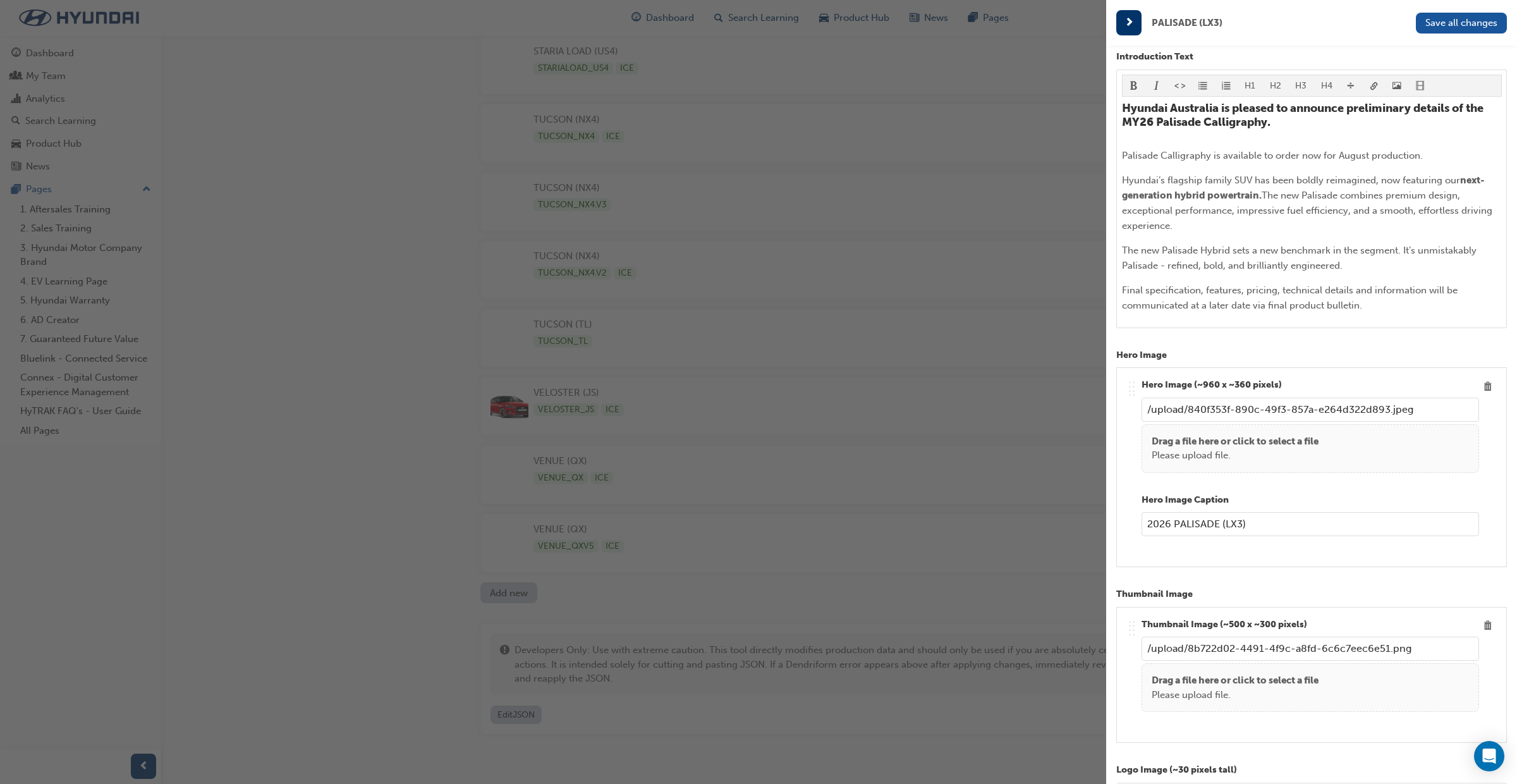
type input "COMING SOON"
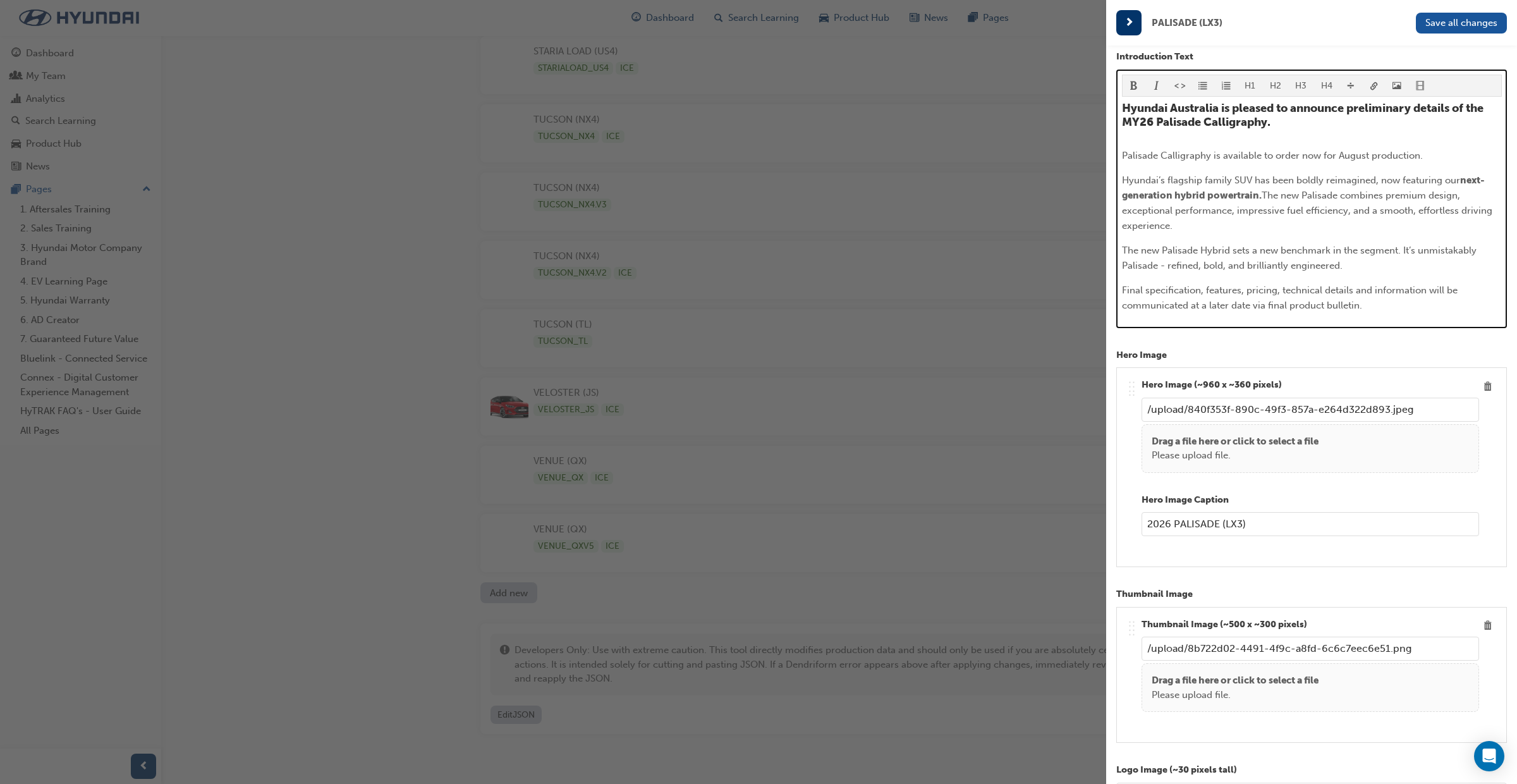
click at [1372, 309] on p "Final specification, features, pricing, technical details and information will …" at bounding box center [1312, 297] width 380 height 30
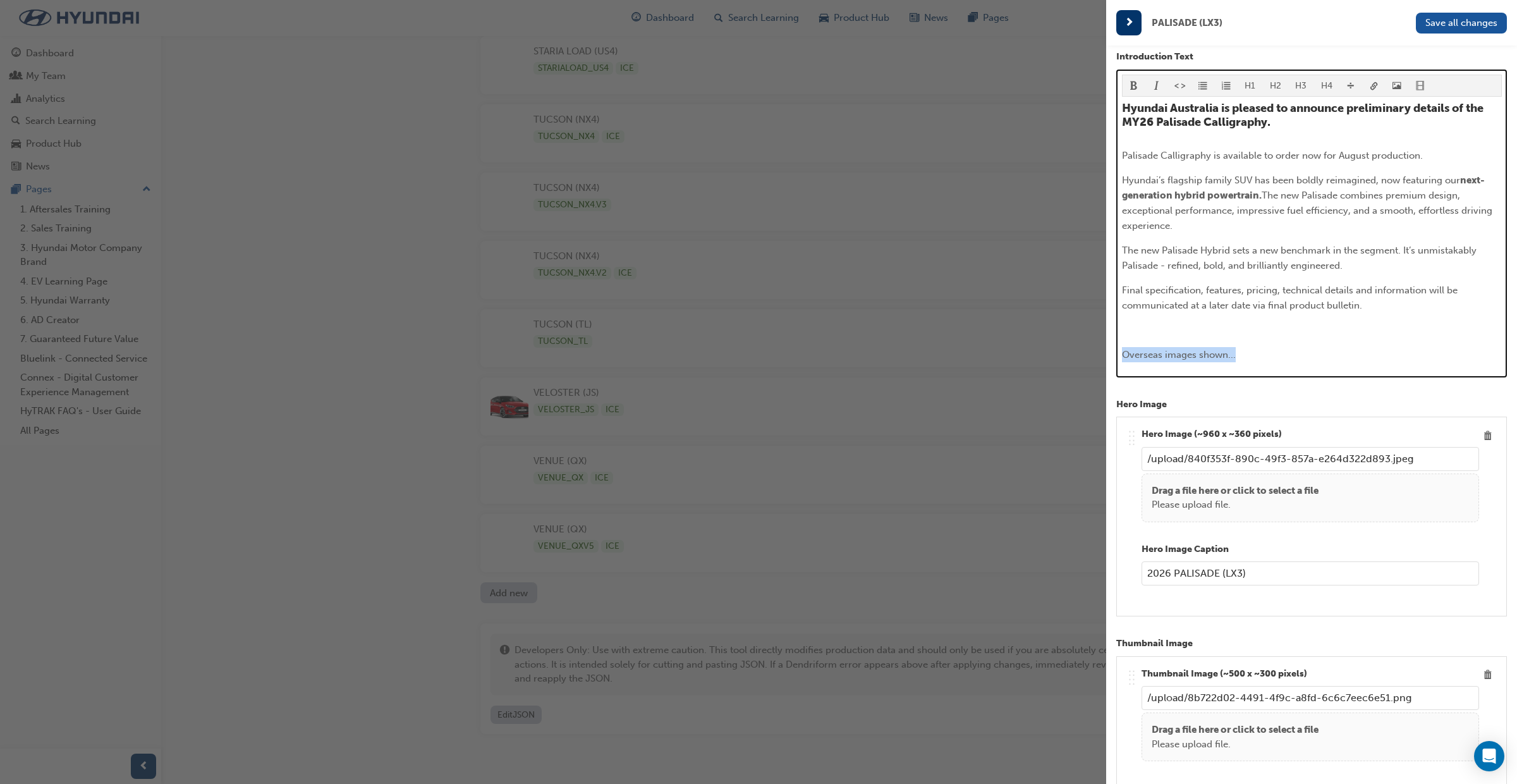
drag, startPoint x: 1290, startPoint y: 346, endPoint x: 1246, endPoint y: 362, distance: 46.8
click at [1246, 364] on div "H1 H2 H3 H4 Hyundai Australia is pleased to announce preliminary details of the…" at bounding box center [1311, 224] width 390 height 308
click at [1136, 88] on span "format_bold-icon" at bounding box center [1134, 87] width 9 height 11
drag, startPoint x: 1162, startPoint y: 87, endPoint x: 1168, endPoint y: 89, distance: 6.3
click at [1162, 87] on button "button" at bounding box center [1157, 85] width 23 height 21
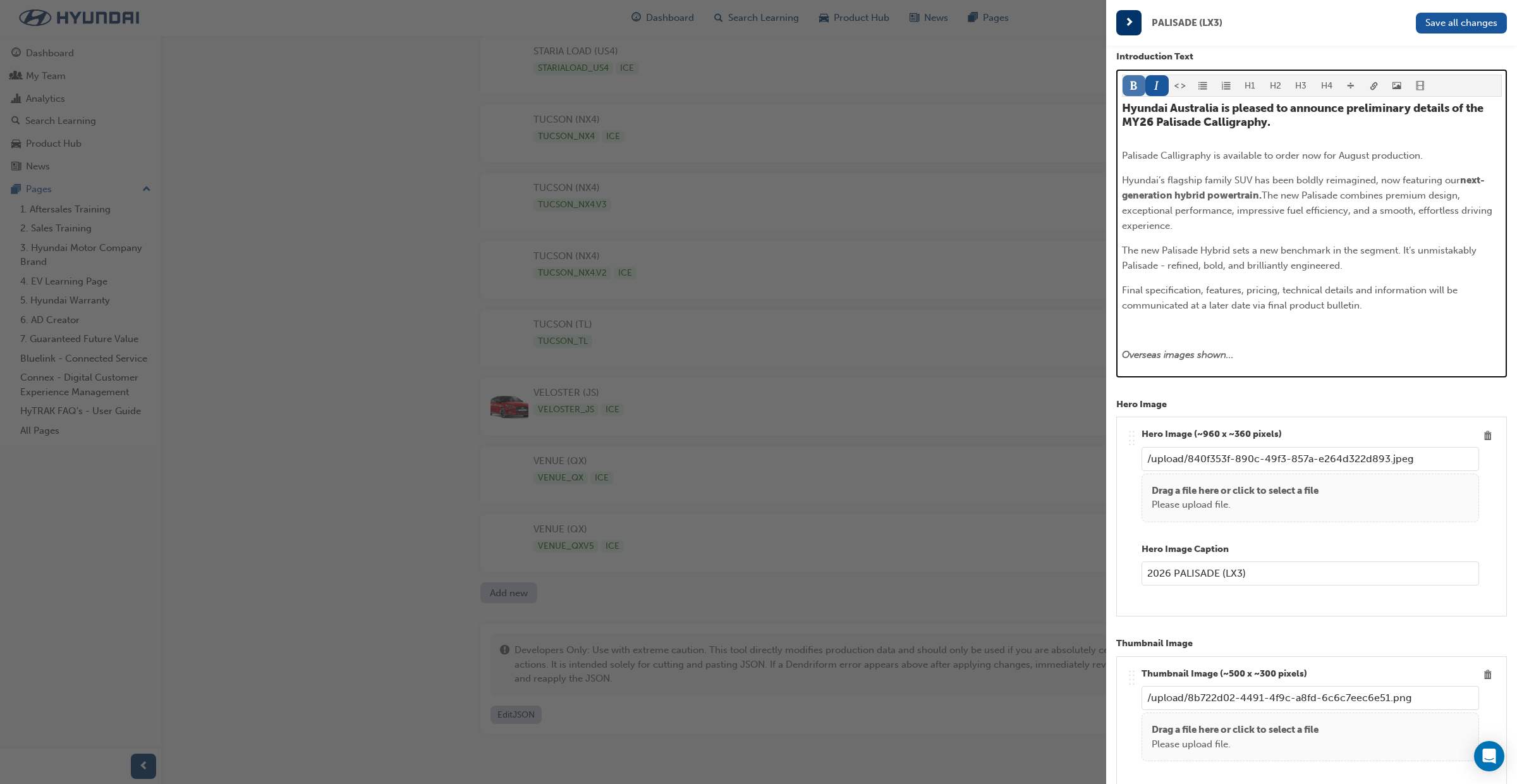
click at [1142, 89] on button "button" at bounding box center [1134, 85] width 23 height 21
click at [1143, 89] on button "button" at bounding box center [1134, 85] width 23 height 21
click at [1349, 311] on p "Final specification, features, pricing, technical details and information will …" at bounding box center [1312, 297] width 380 height 30
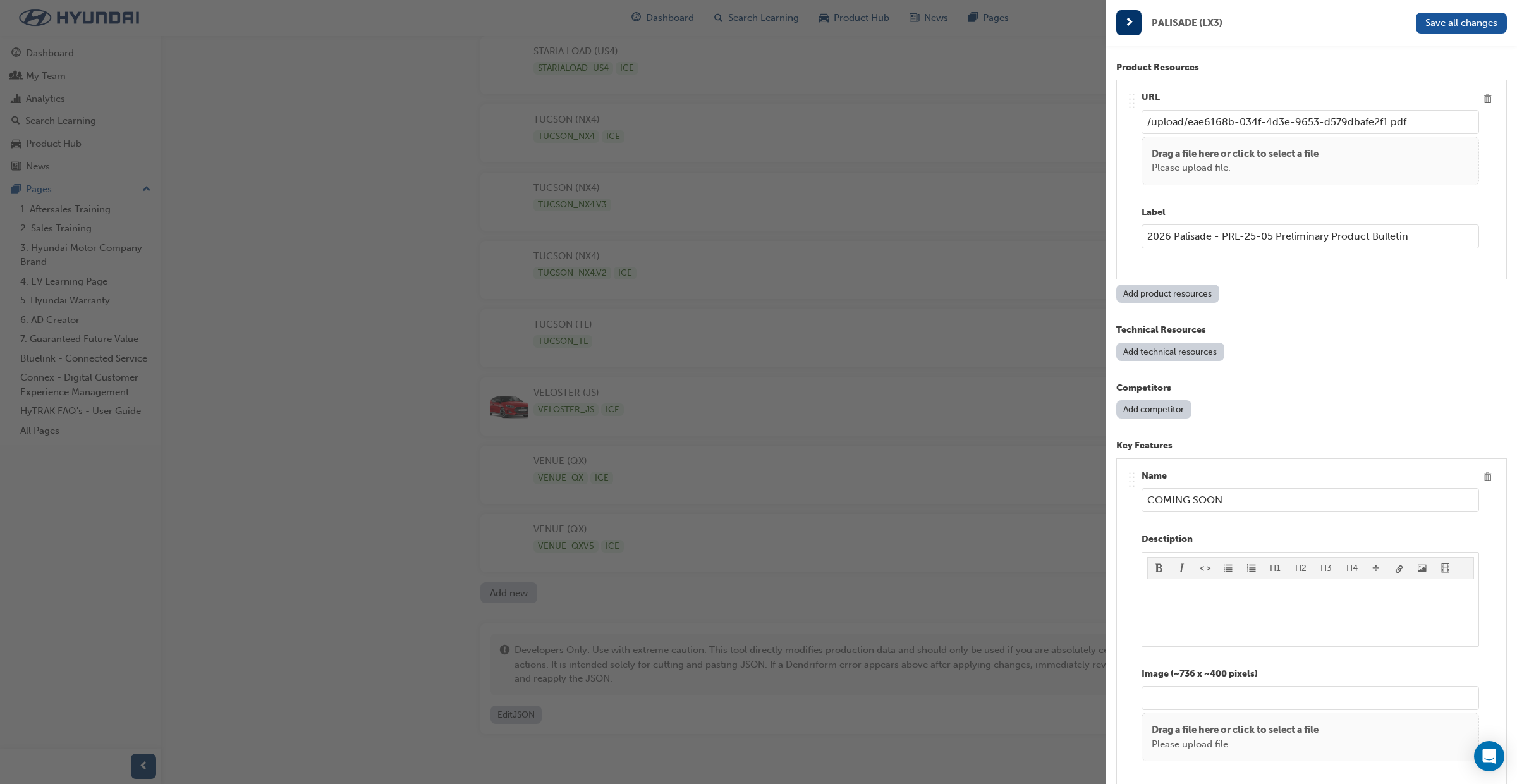
scroll to position [1613, 0]
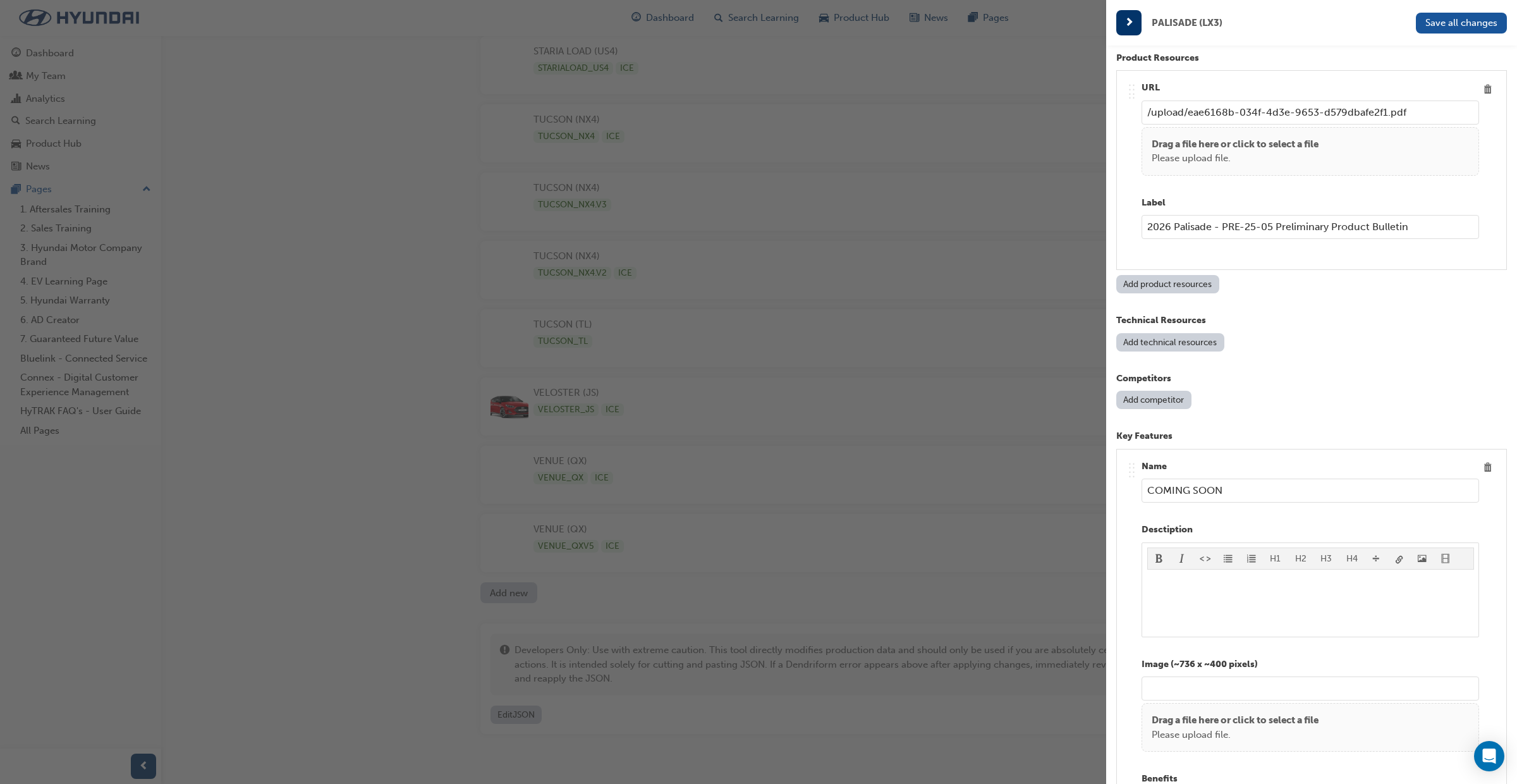
drag, startPoint x: 1235, startPoint y: 494, endPoint x: 1138, endPoint y: 489, distance: 97.1
click at [1130, 489] on div ".. .. .. .. Name COMING SOON Desctiption H1 H2 H3 H4 ﻿ Image (~736 x ~400 pixel…" at bounding box center [1311, 673] width 369 height 429
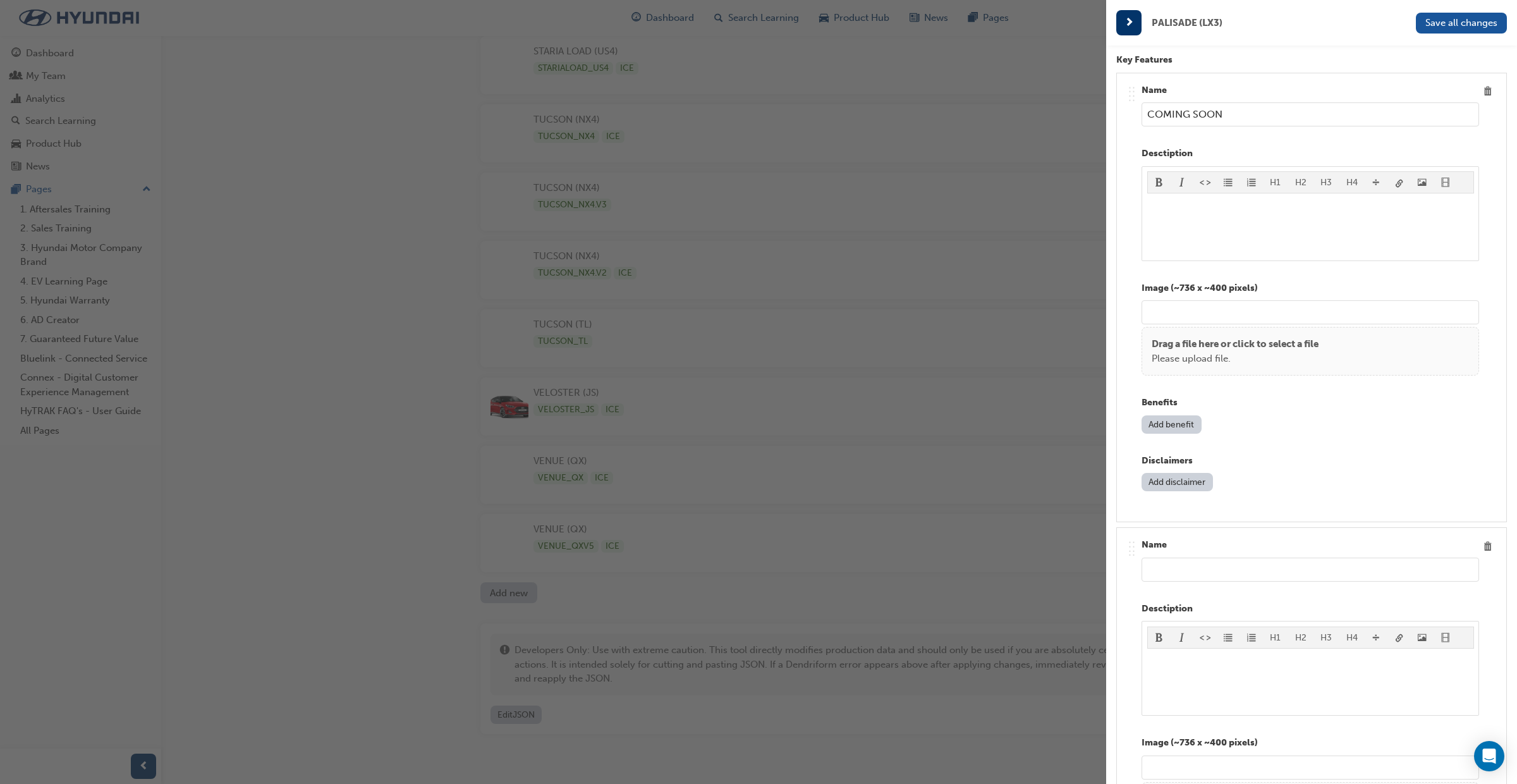
scroll to position [2001, 0]
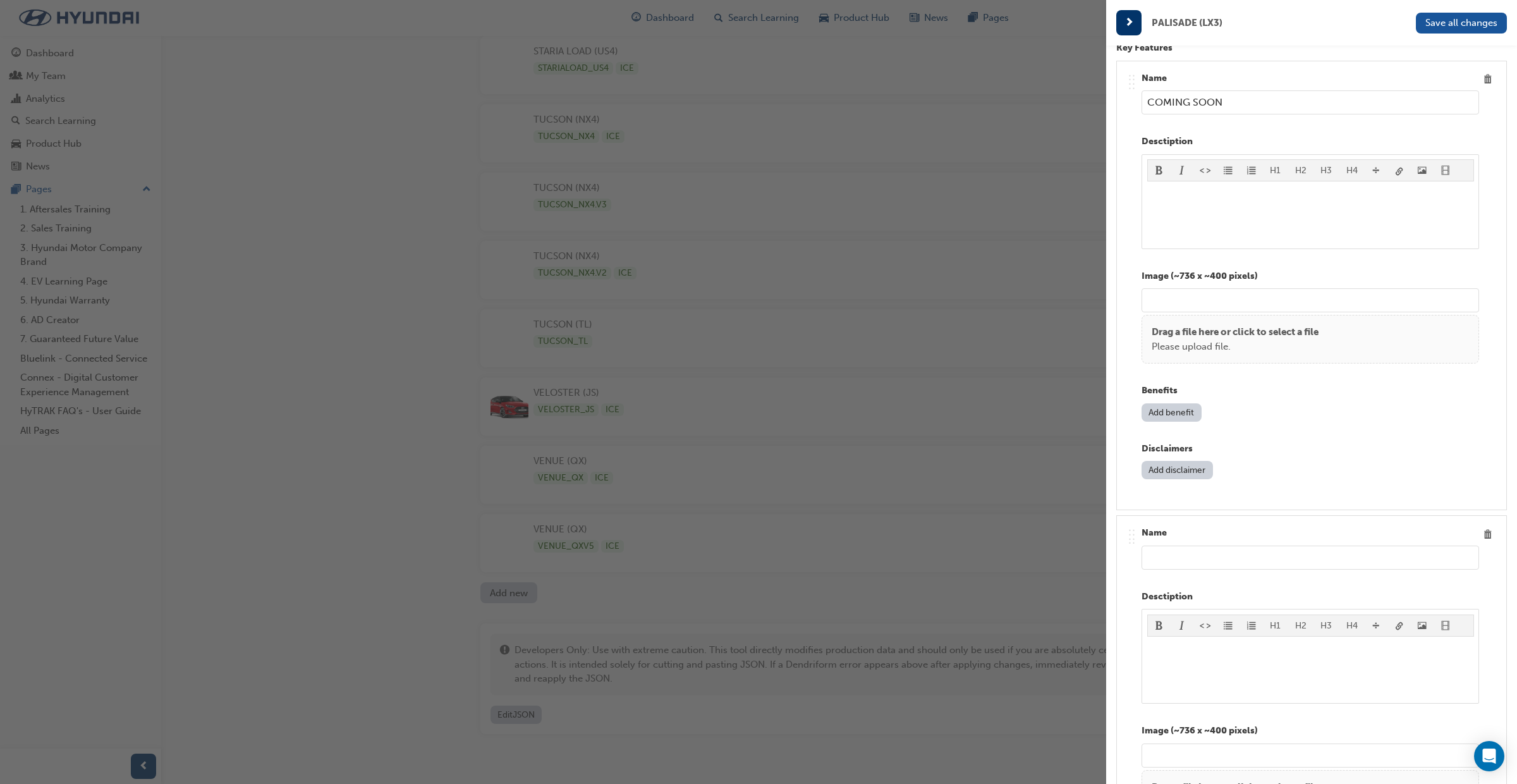
click at [1186, 567] on input "text" at bounding box center [1310, 557] width 337 height 24
paste input "COMING SOON"
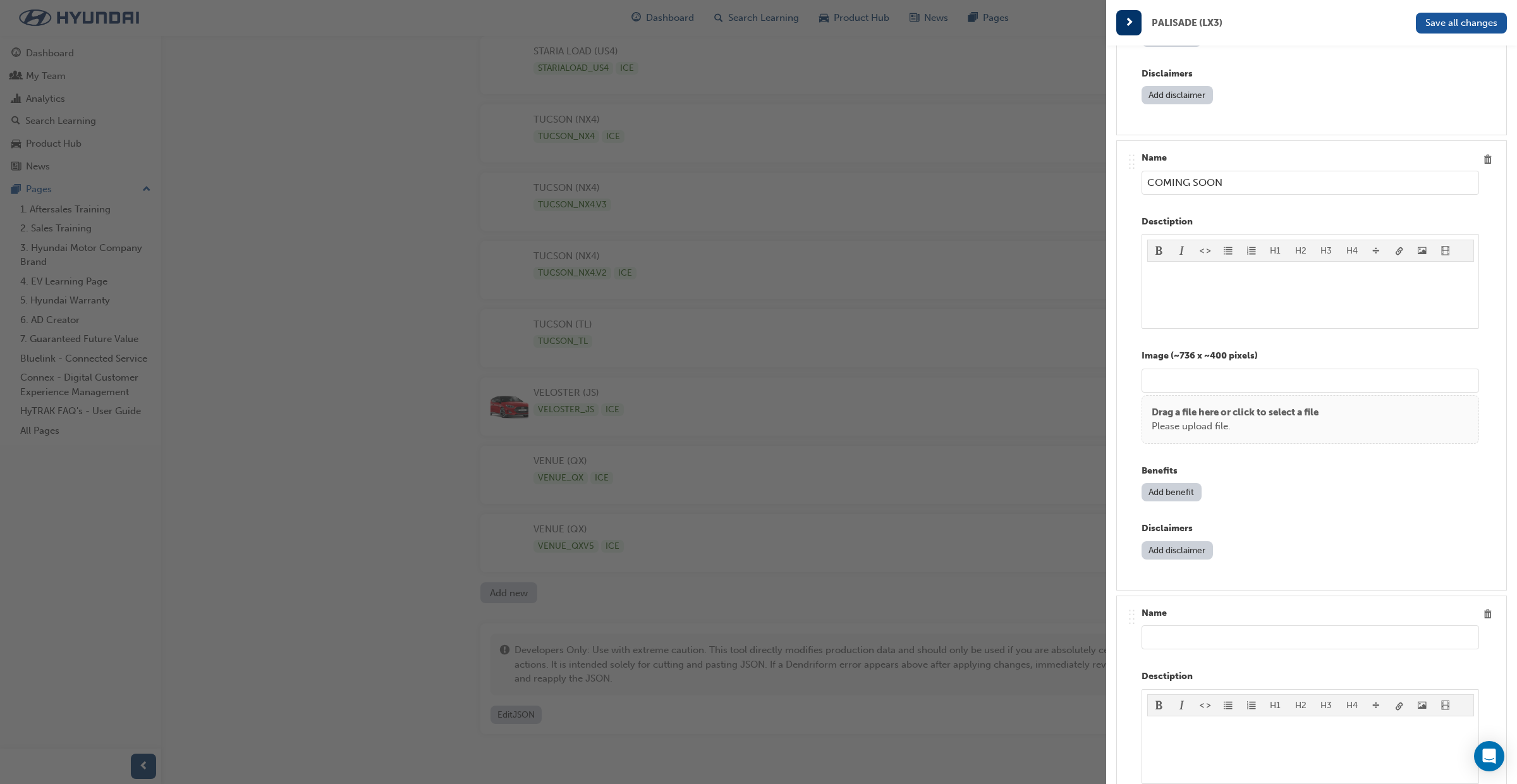
type input "COMING SOON"
click at [1191, 639] on input "text" at bounding box center [1310, 637] width 337 height 24
paste input "COMING SOON"
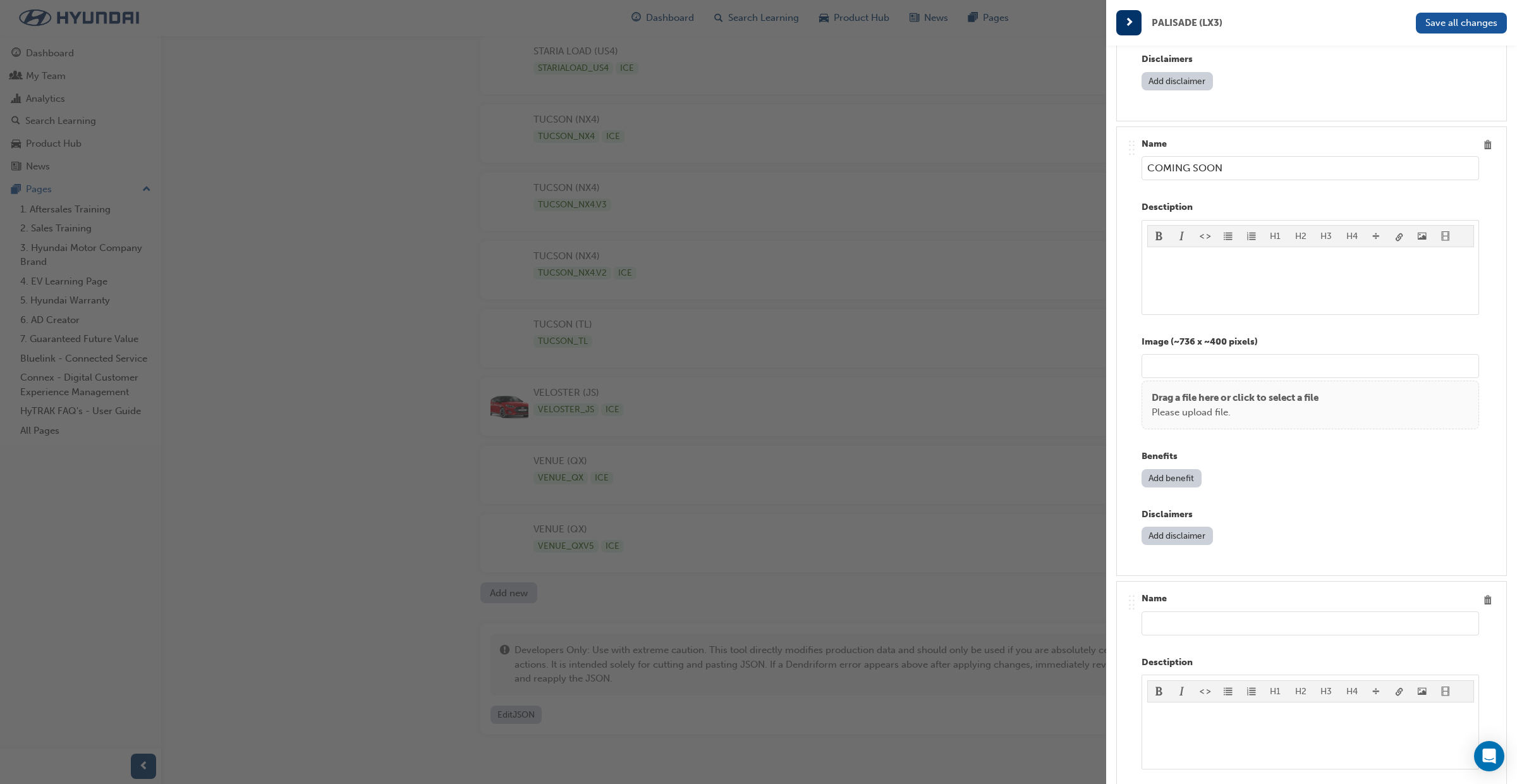
scroll to position [2915, 0]
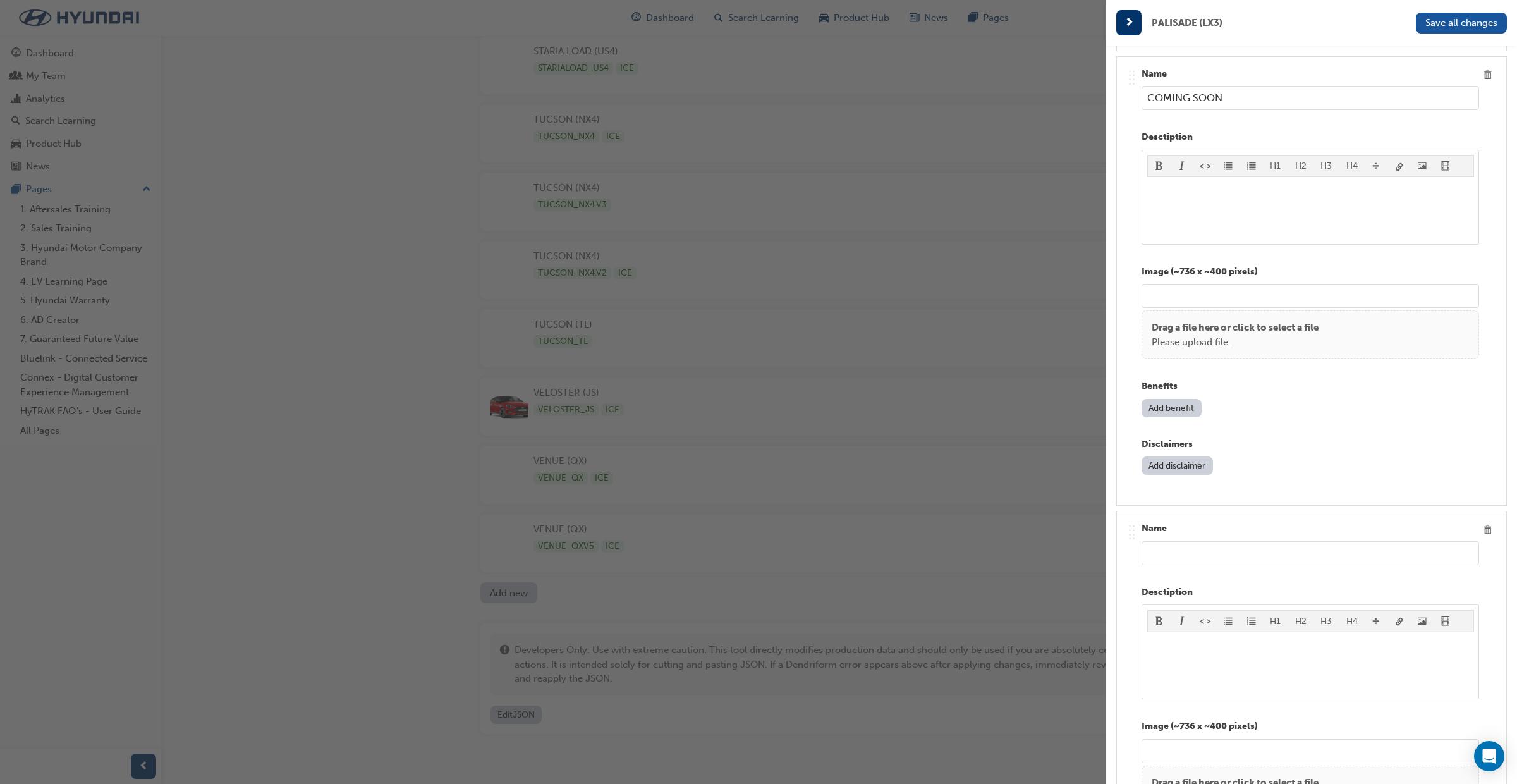
type input "COMING SOON"
click at [1178, 558] on input "text" at bounding box center [1310, 553] width 337 height 24
paste input "COMING SOON"
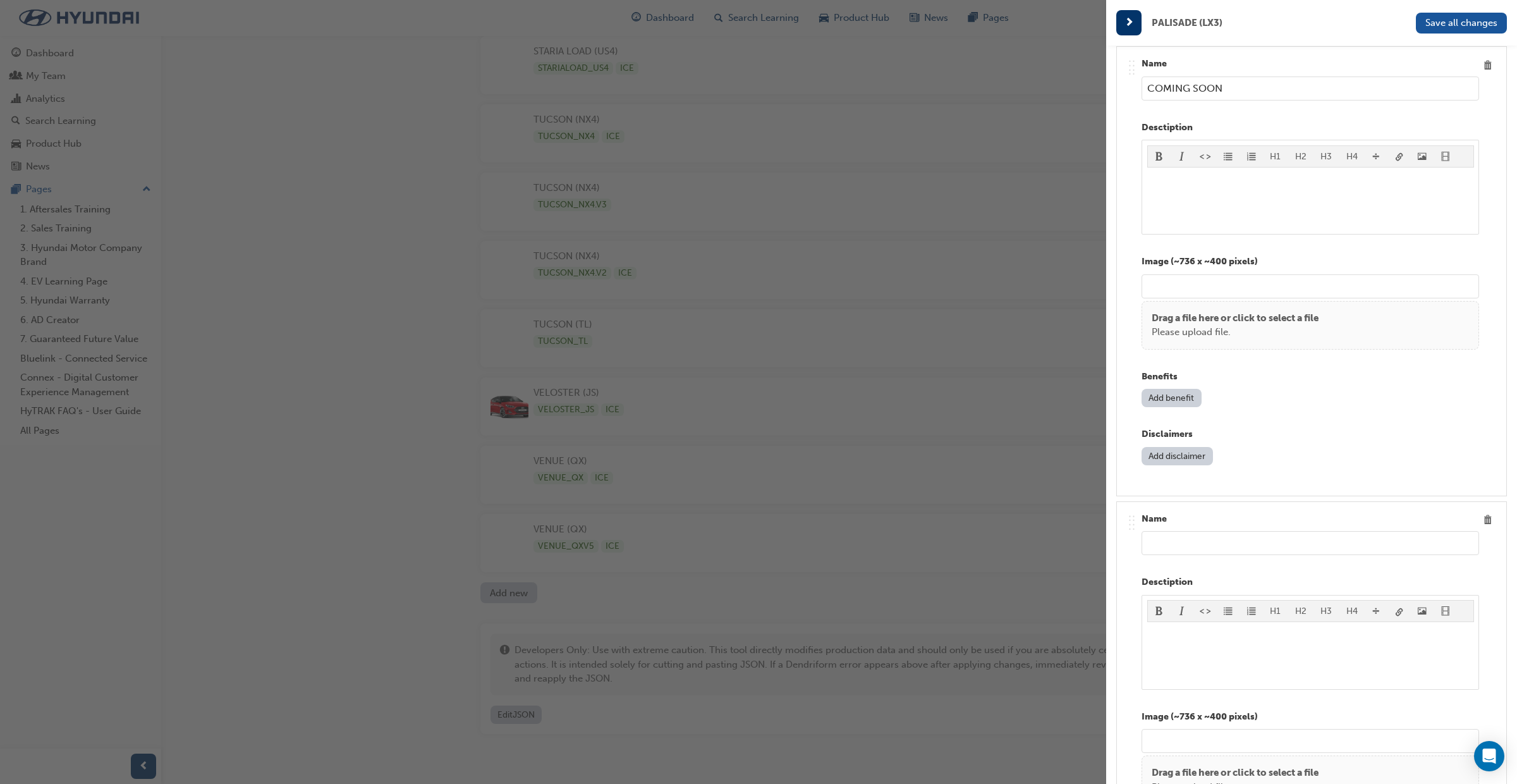
click at [1178, 558] on div "Name Desctiption H1 H2 H3 H4 ﻿ Image (~736 x ~400 pixels) Drag a file here or c…" at bounding box center [1310, 726] width 337 height 429
type input "COMING SOON"
click at [1182, 547] on input "text" at bounding box center [1310, 543] width 337 height 24
paste input "COMING SOON"
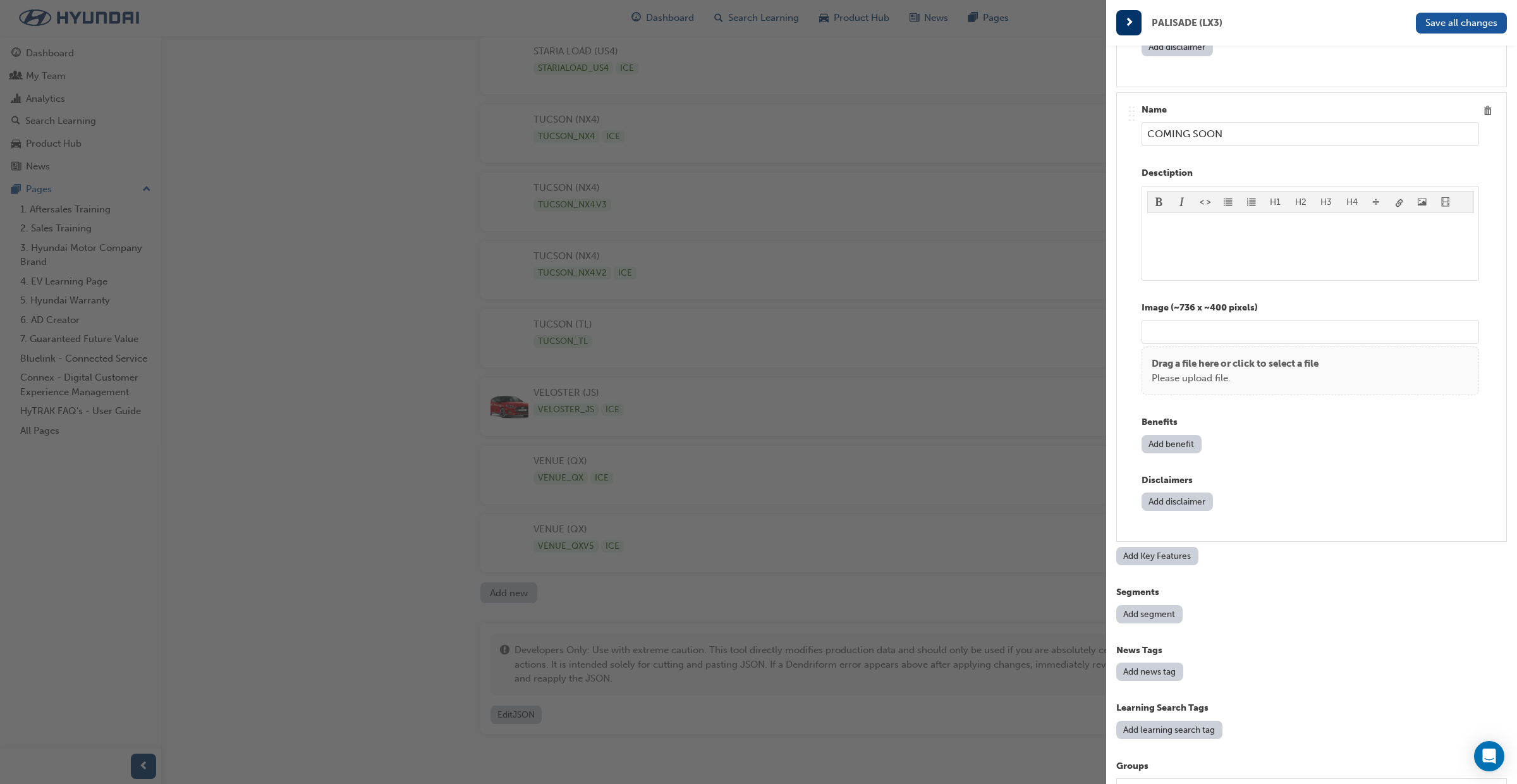
scroll to position [3765, 0]
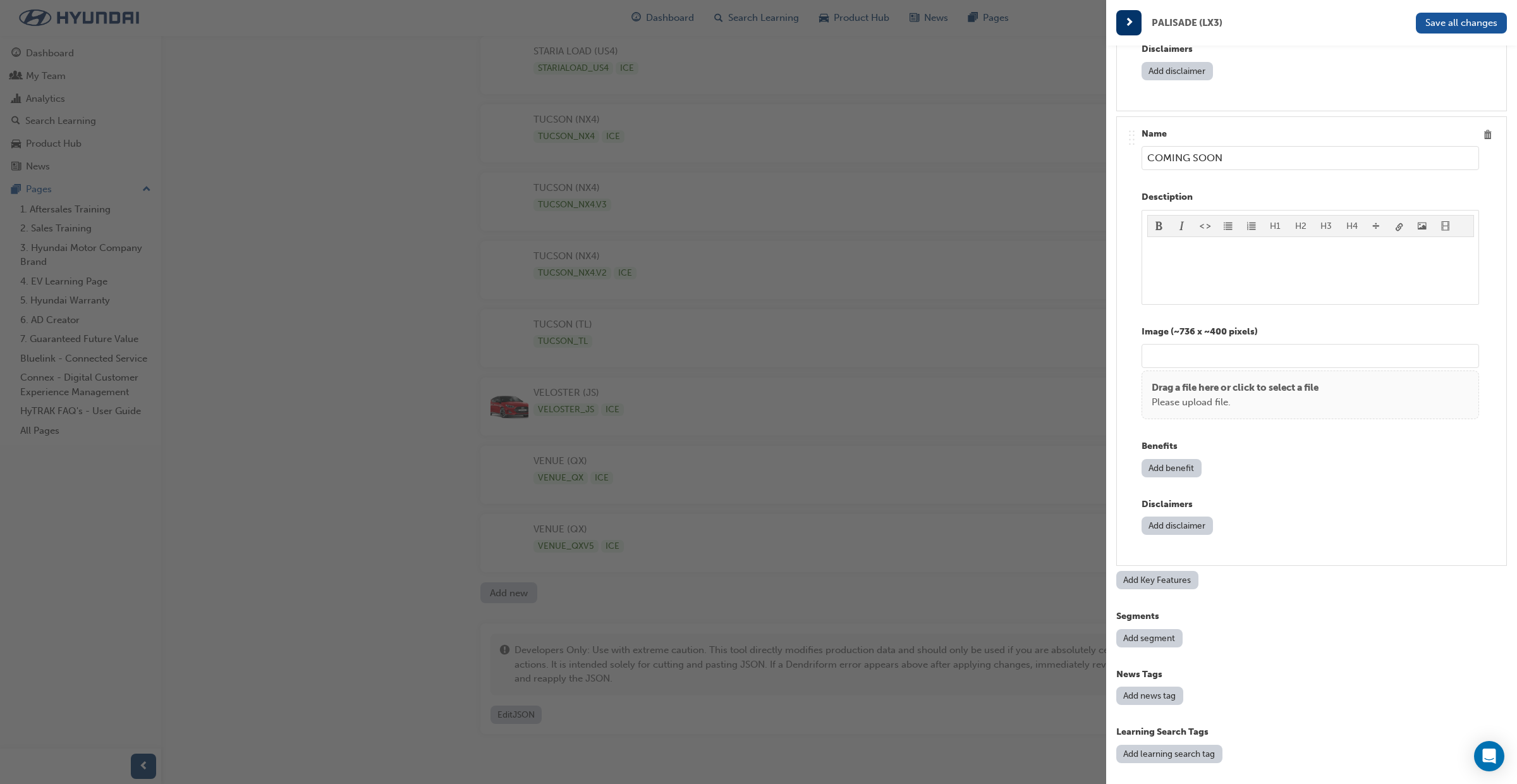
type input "COMING SOON"
click at [1172, 582] on button "Add Key Features" at bounding box center [1157, 580] width 82 height 18
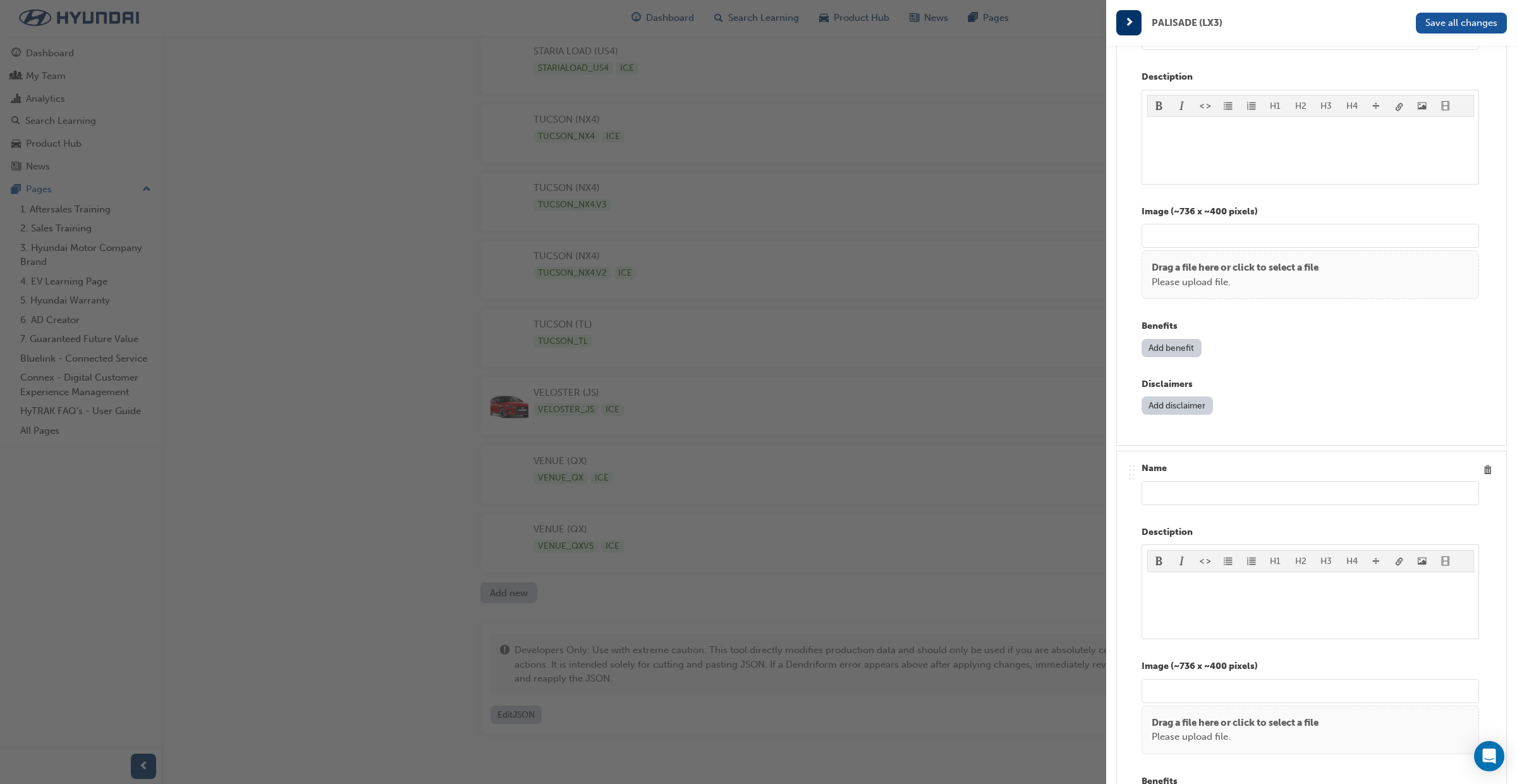
scroll to position [3873, 0]
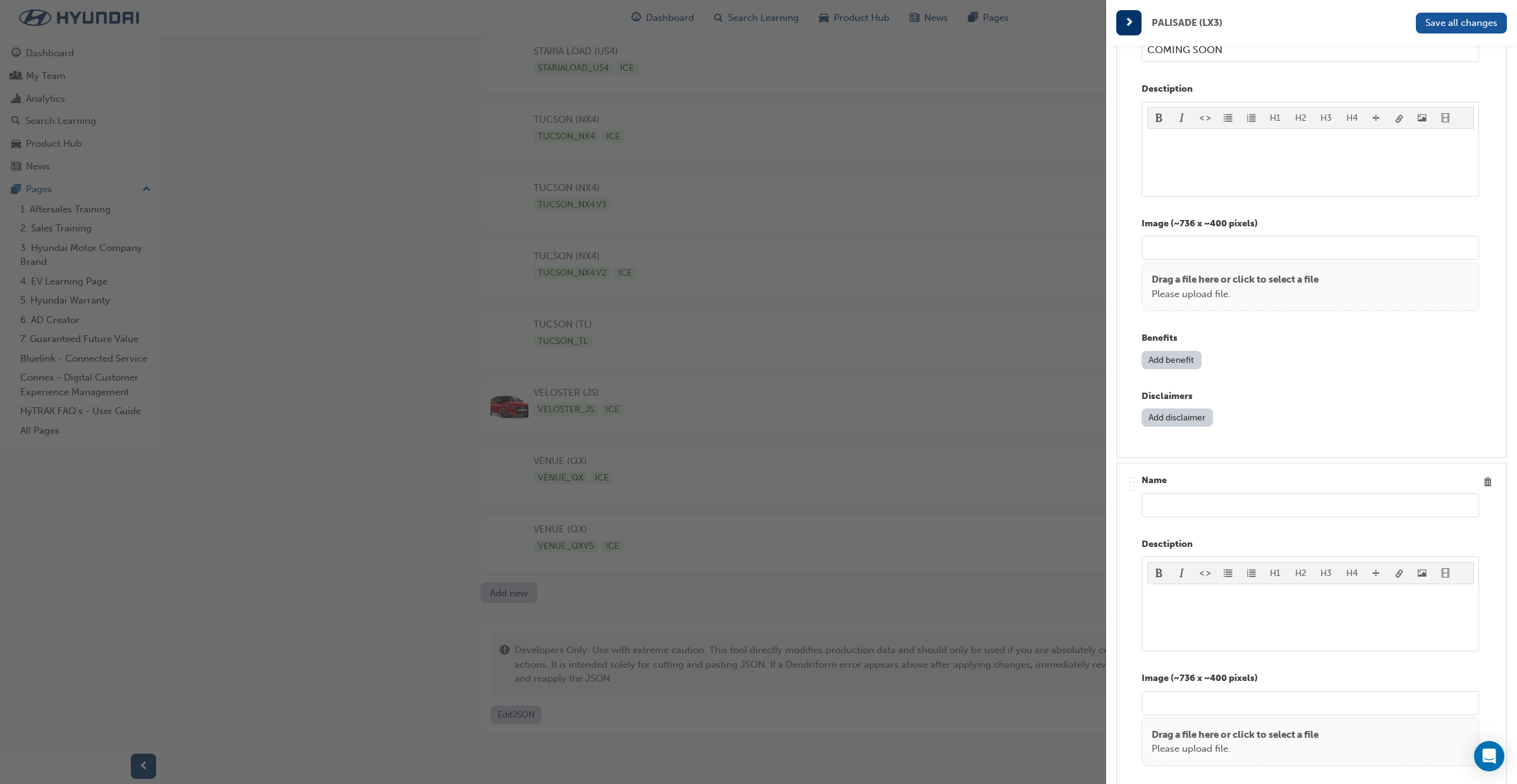
click at [1181, 511] on input "text" at bounding box center [1310, 505] width 337 height 24
paste input "COMING SOON"
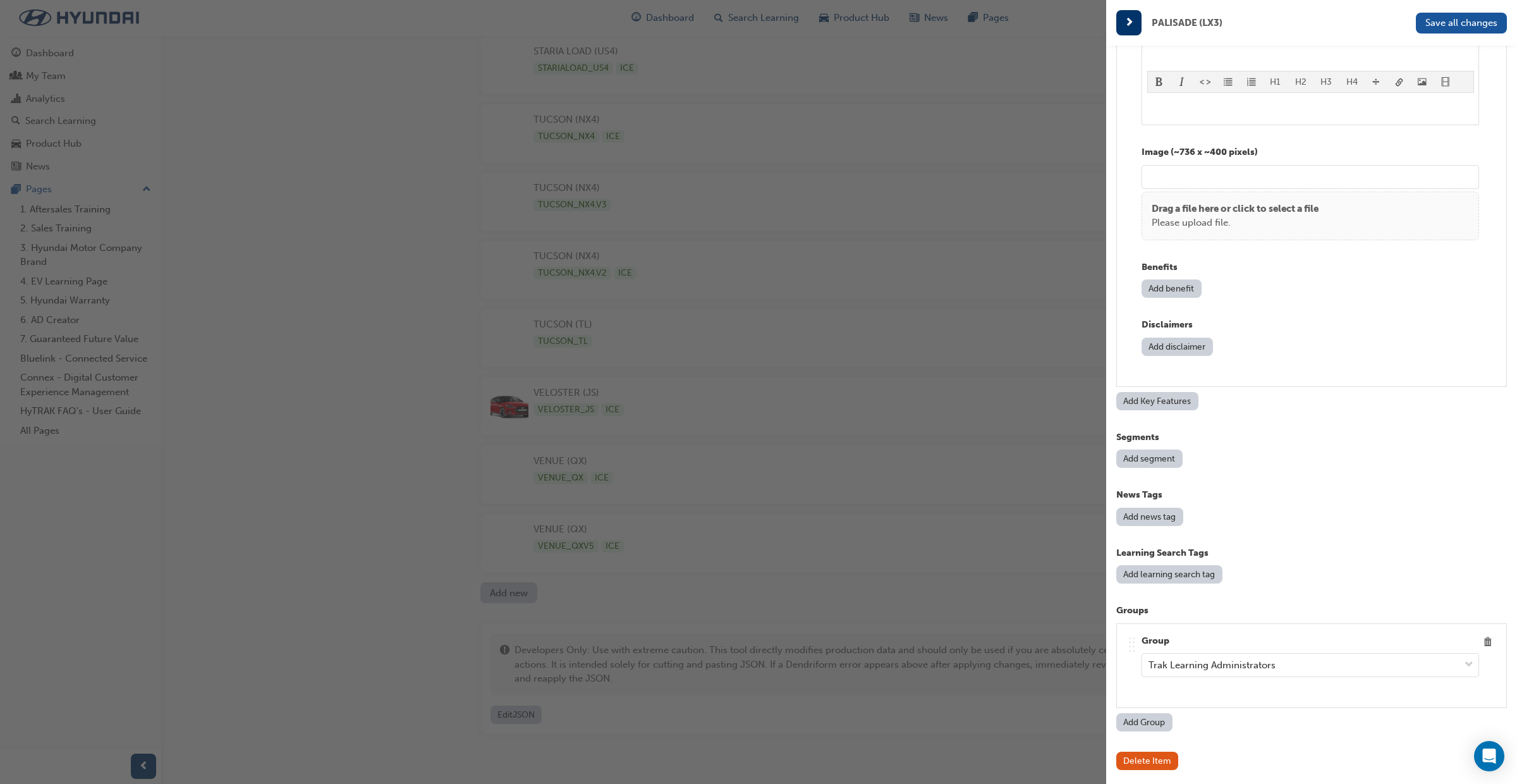
type input "COMING SOON"
click at [1145, 405] on button "Add Key Features" at bounding box center [1157, 401] width 82 height 18
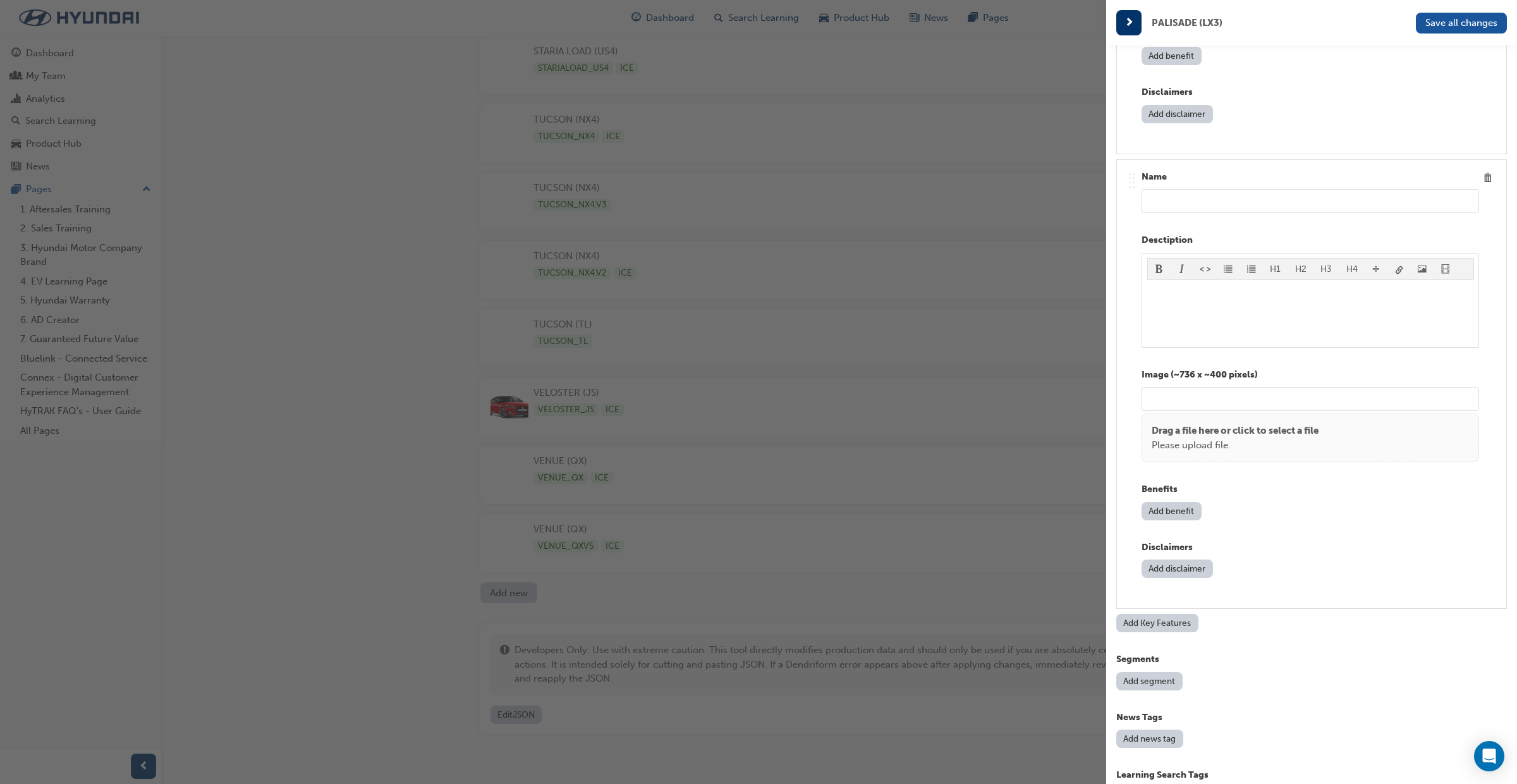
scroll to position [4630, 0]
click at [1171, 199] on input "text" at bounding box center [1310, 202] width 337 height 24
paste input "COMING SOON"
type input "COMING SOON"
click at [1149, 629] on button "Add Key Features" at bounding box center [1157, 625] width 82 height 18
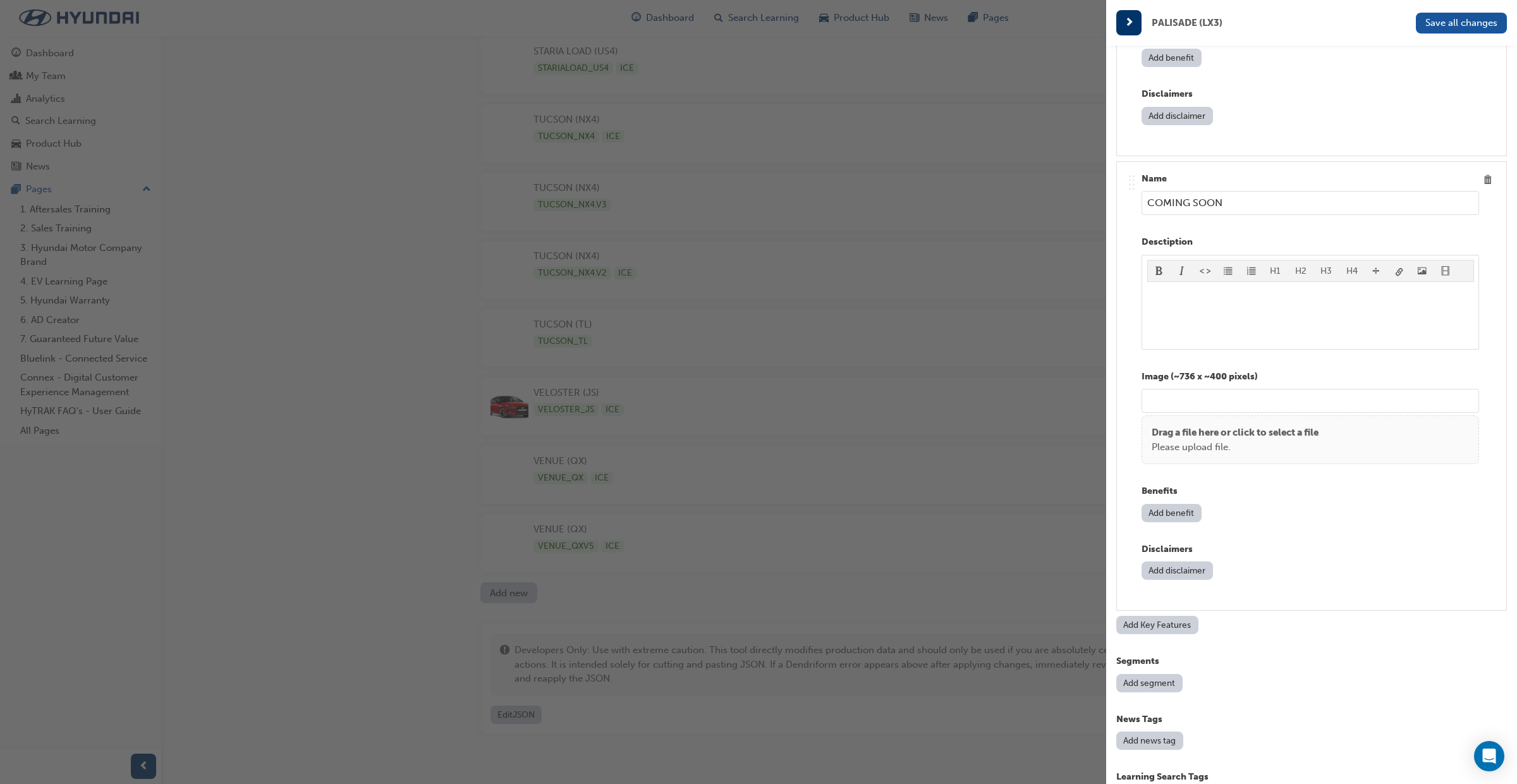
scroll to position [5085, 0]
click at [1151, 207] on input "text" at bounding box center [1310, 202] width 337 height 24
paste input "COMING SOON"
type input "COMING SOON"
drag, startPoint x: 1452, startPoint y: 26, endPoint x: 1448, endPoint y: 32, distance: 7.2
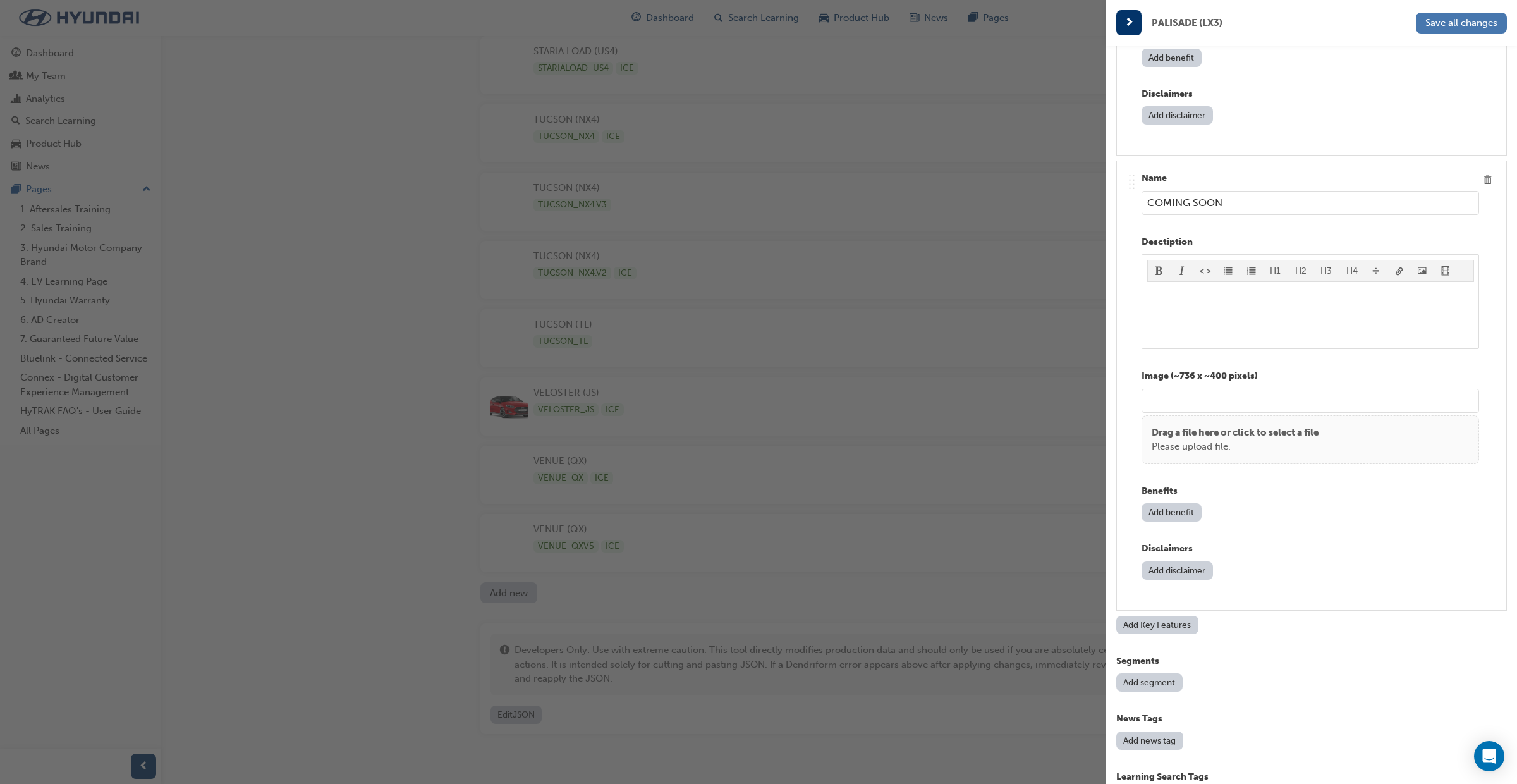
click at [1452, 26] on span "Save all changes" at bounding box center [1462, 23] width 72 height 12
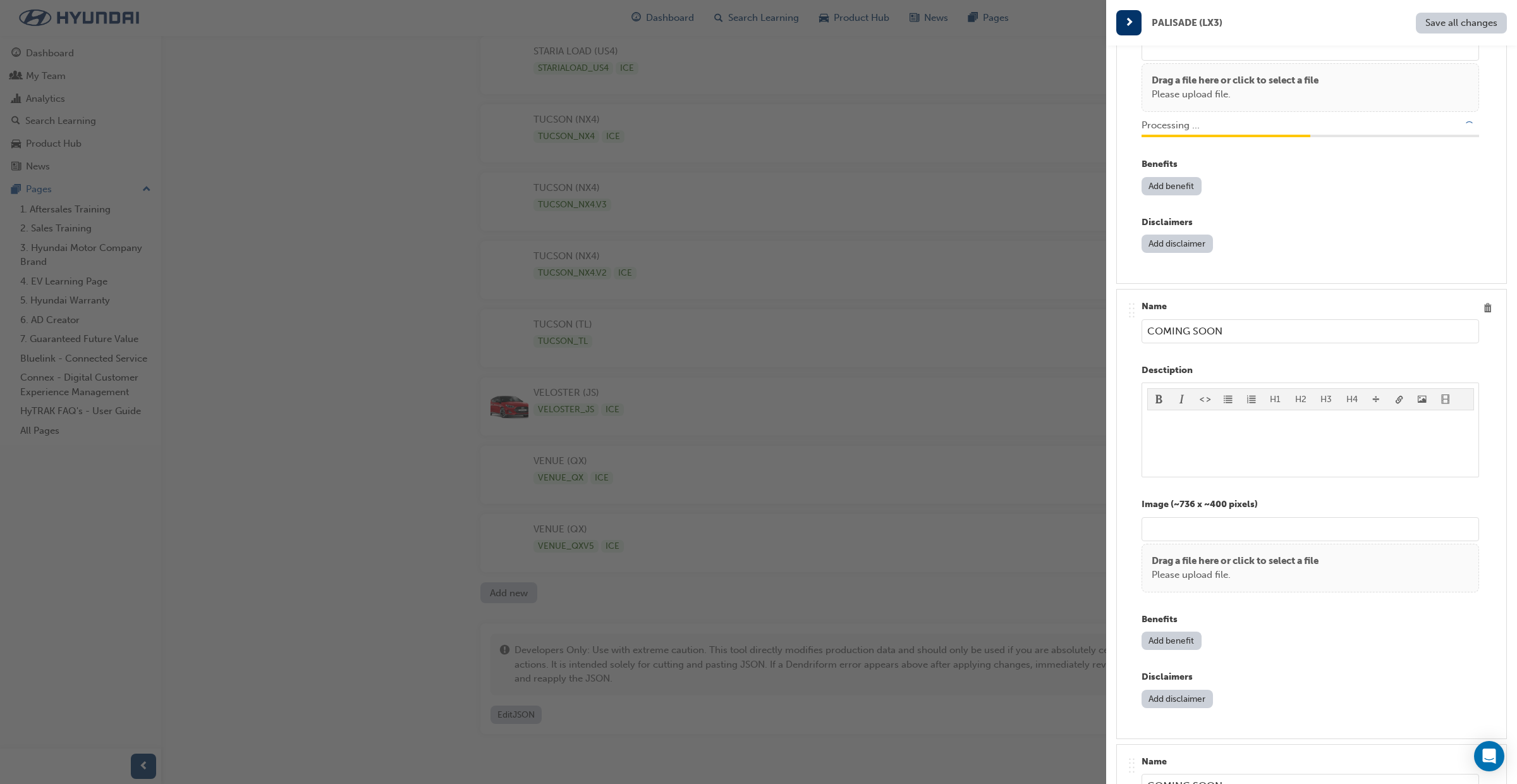
scroll to position [2709, 0]
type input "/upload/782e88e9-eecd-43fb-a1bd-ecfb6d598827.jpg"
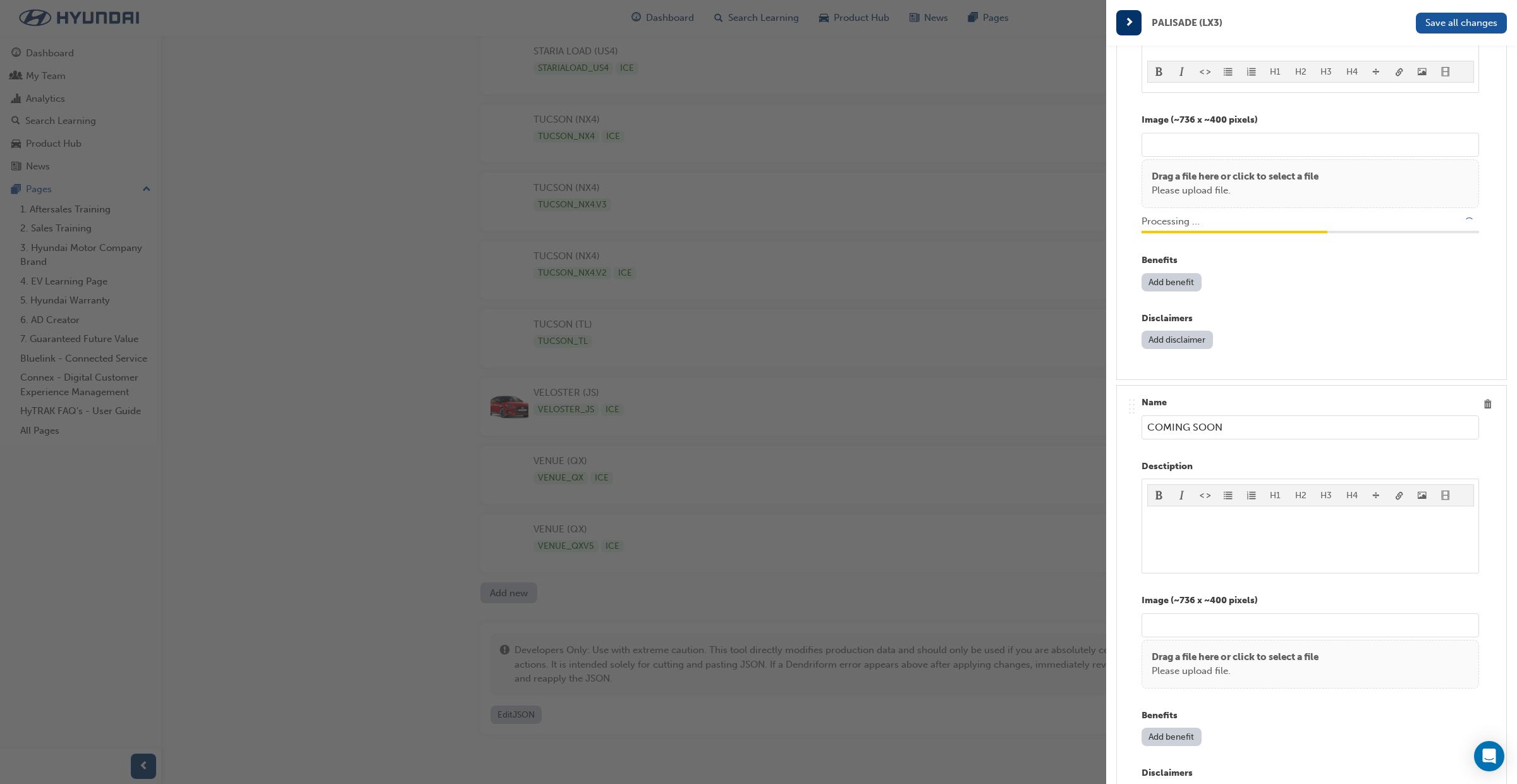
scroll to position [3096, 0]
type input "/upload/73457157-ad9c-46db-8ea8-8b0e19138287.jpg"
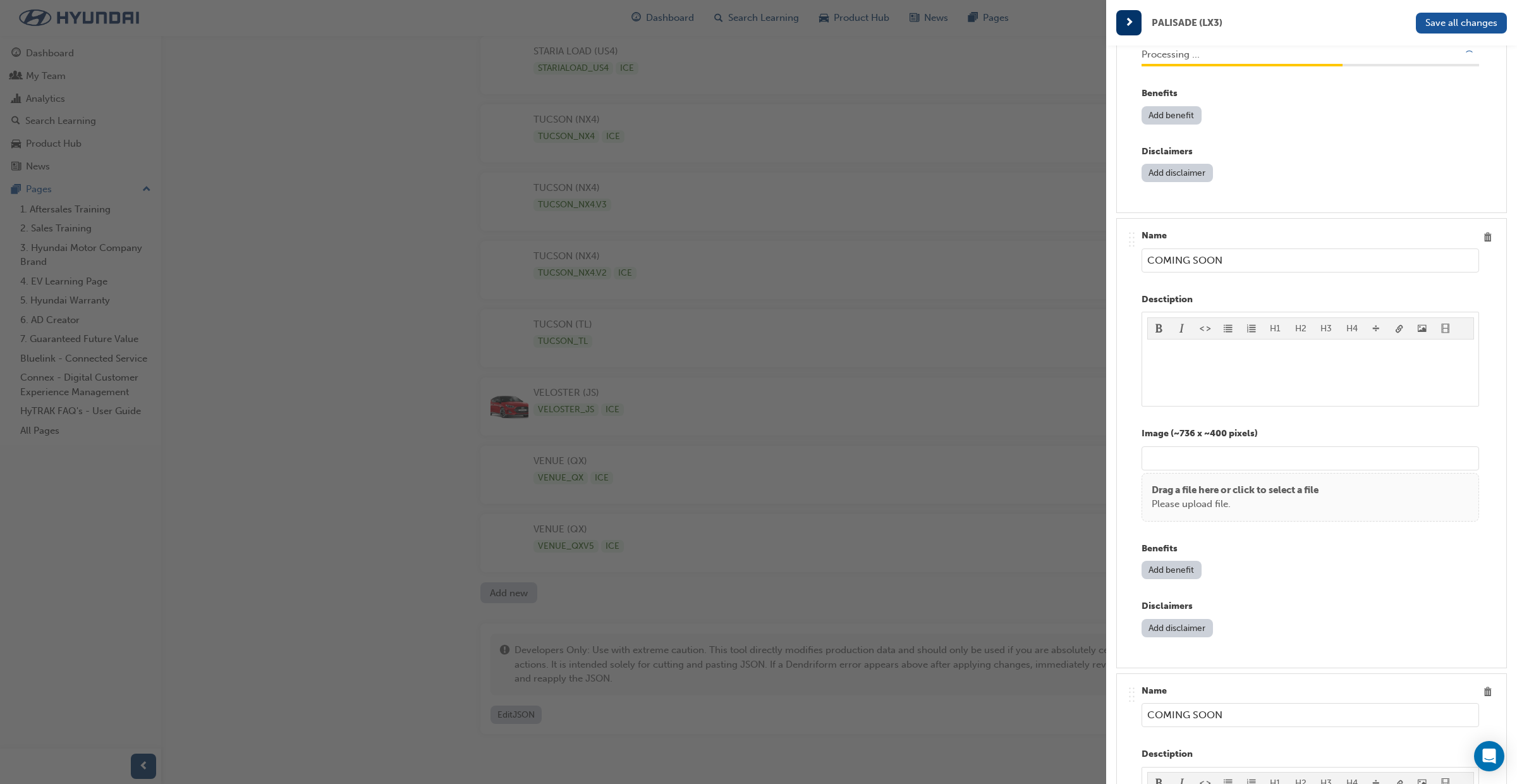
scroll to position [3740, 0]
type input "/upload/8b137fb9-29a5-49fc-b306-1c0a81fdb257.jpg"
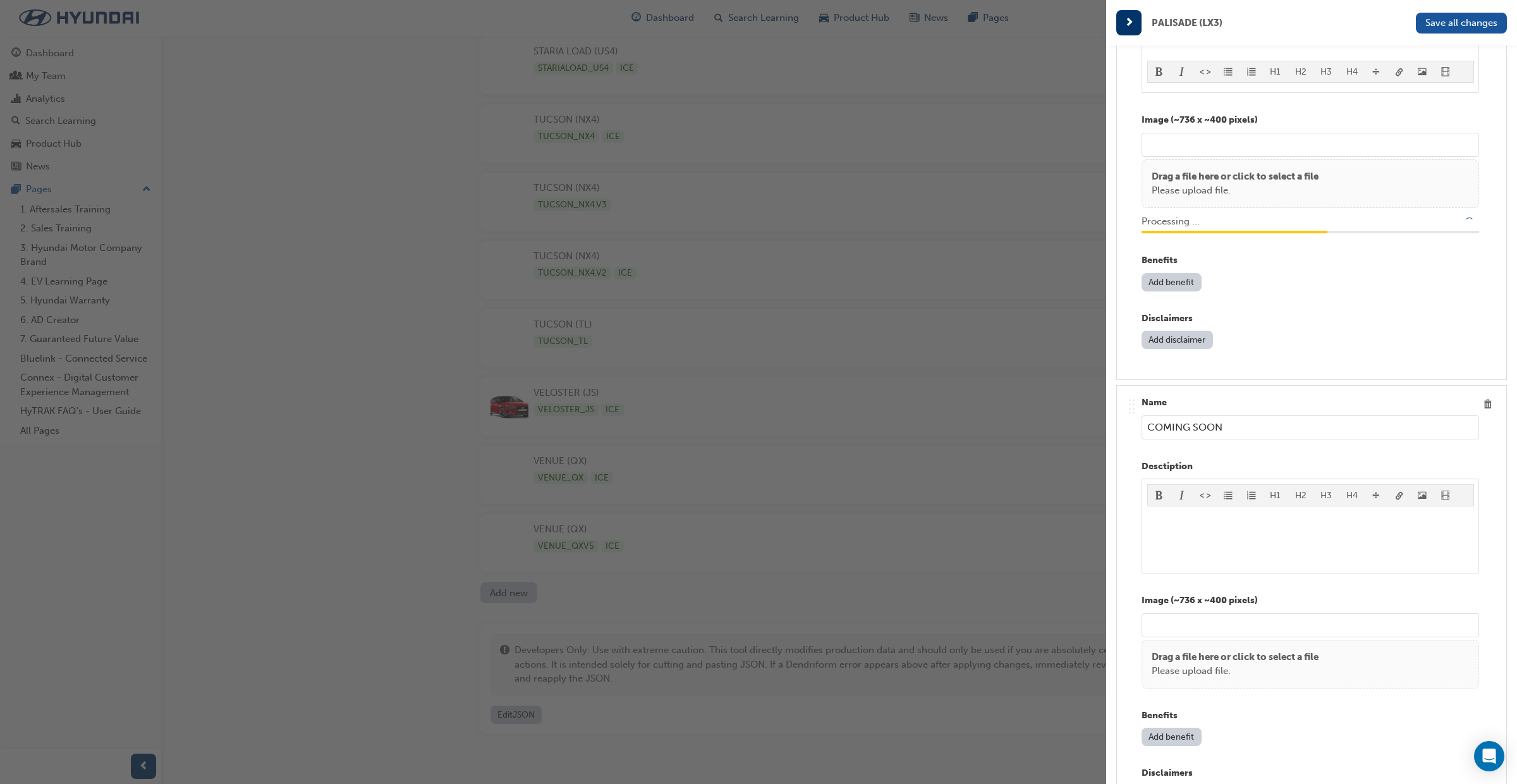
scroll to position [4054, 0]
type input "/upload/b2fb8110-1b69-40b9-b8ad-951e1a4c945e.jpg"
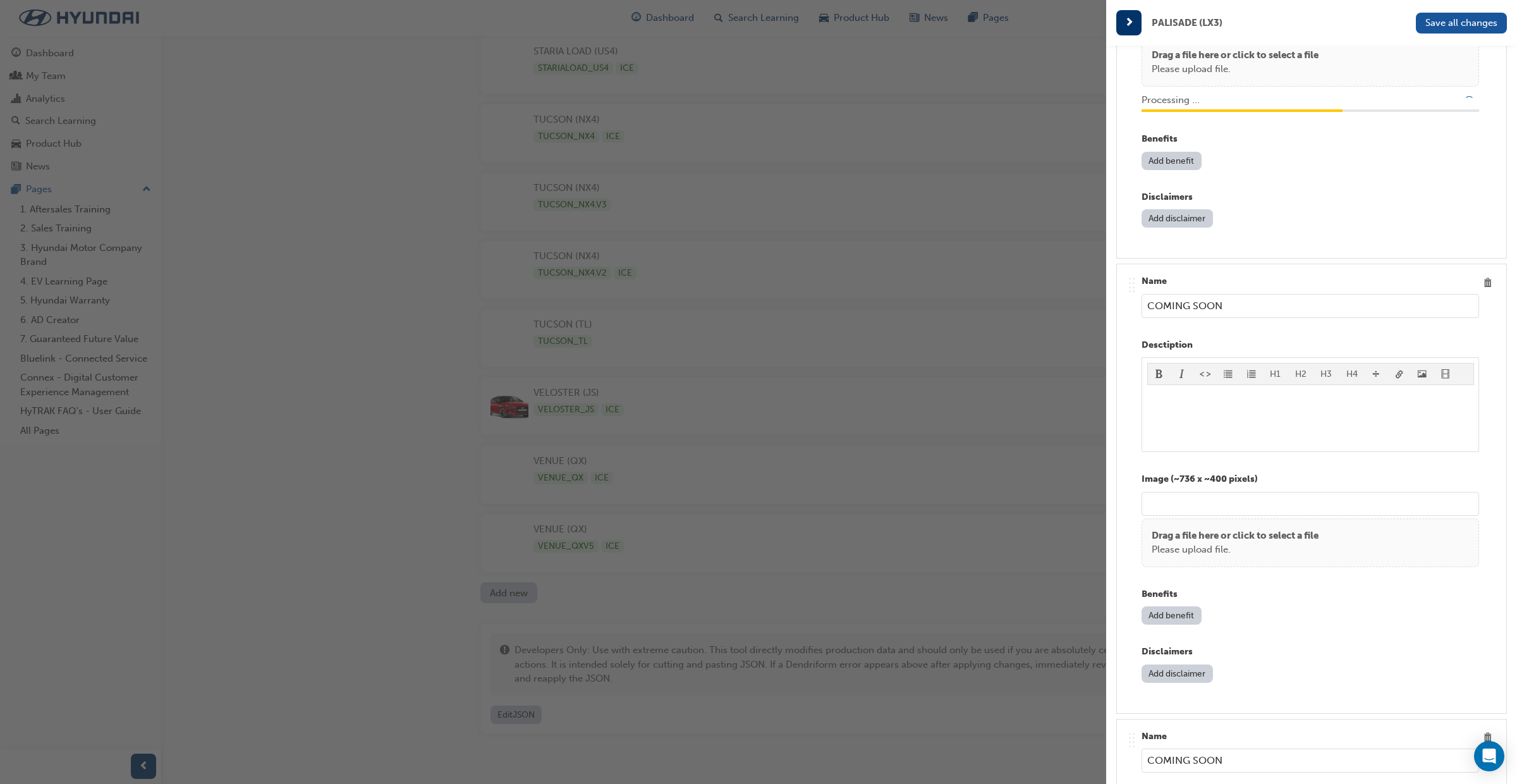
type input "/upload/d417273d-94f3-4447-88a7-819d18381f8f.jpg"
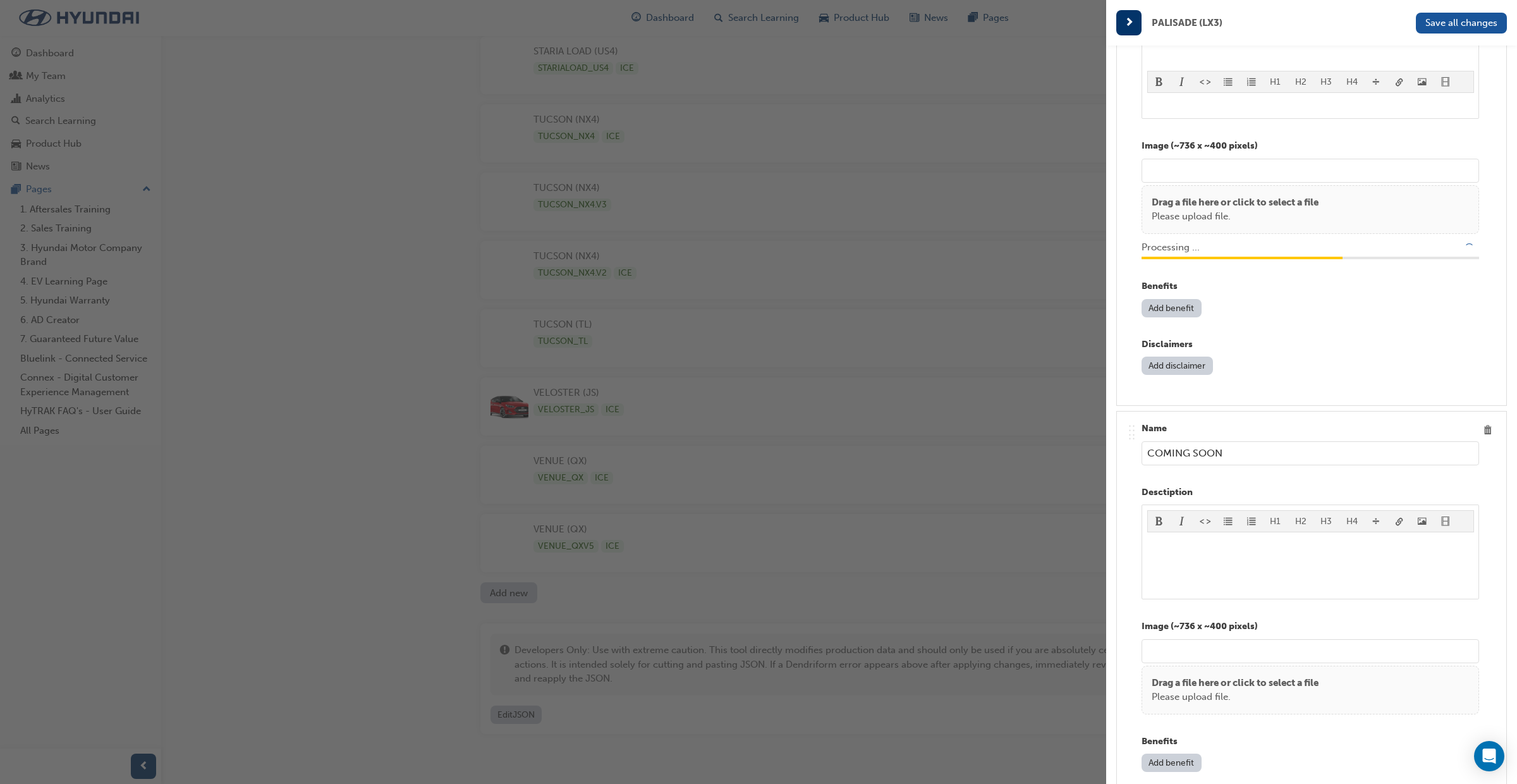
scroll to position [4992, 0]
type input "/upload/66793370-8468-45d3-9a19-1a1ad44d3c8a.jpg"
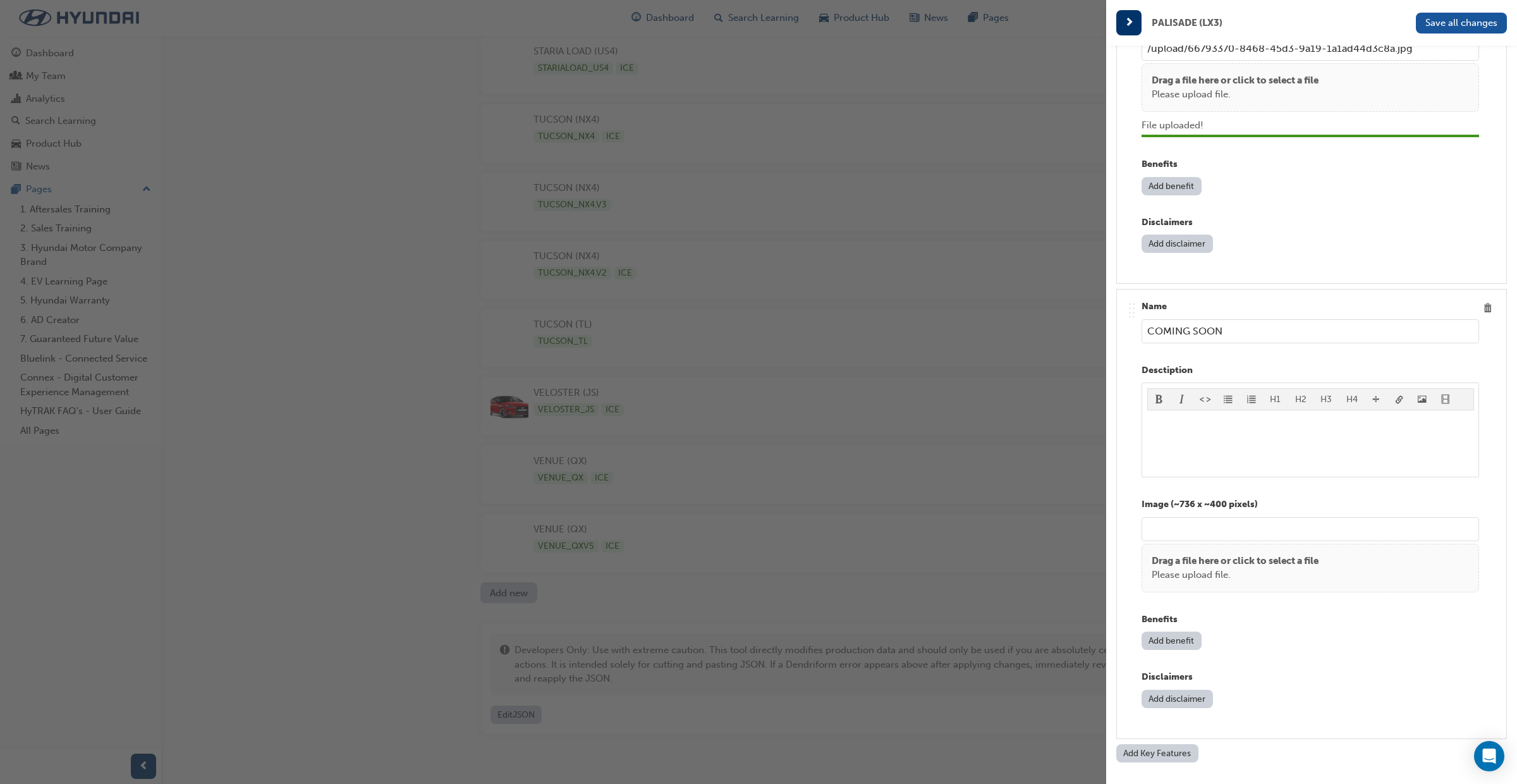
scroll to position [5112, 0]
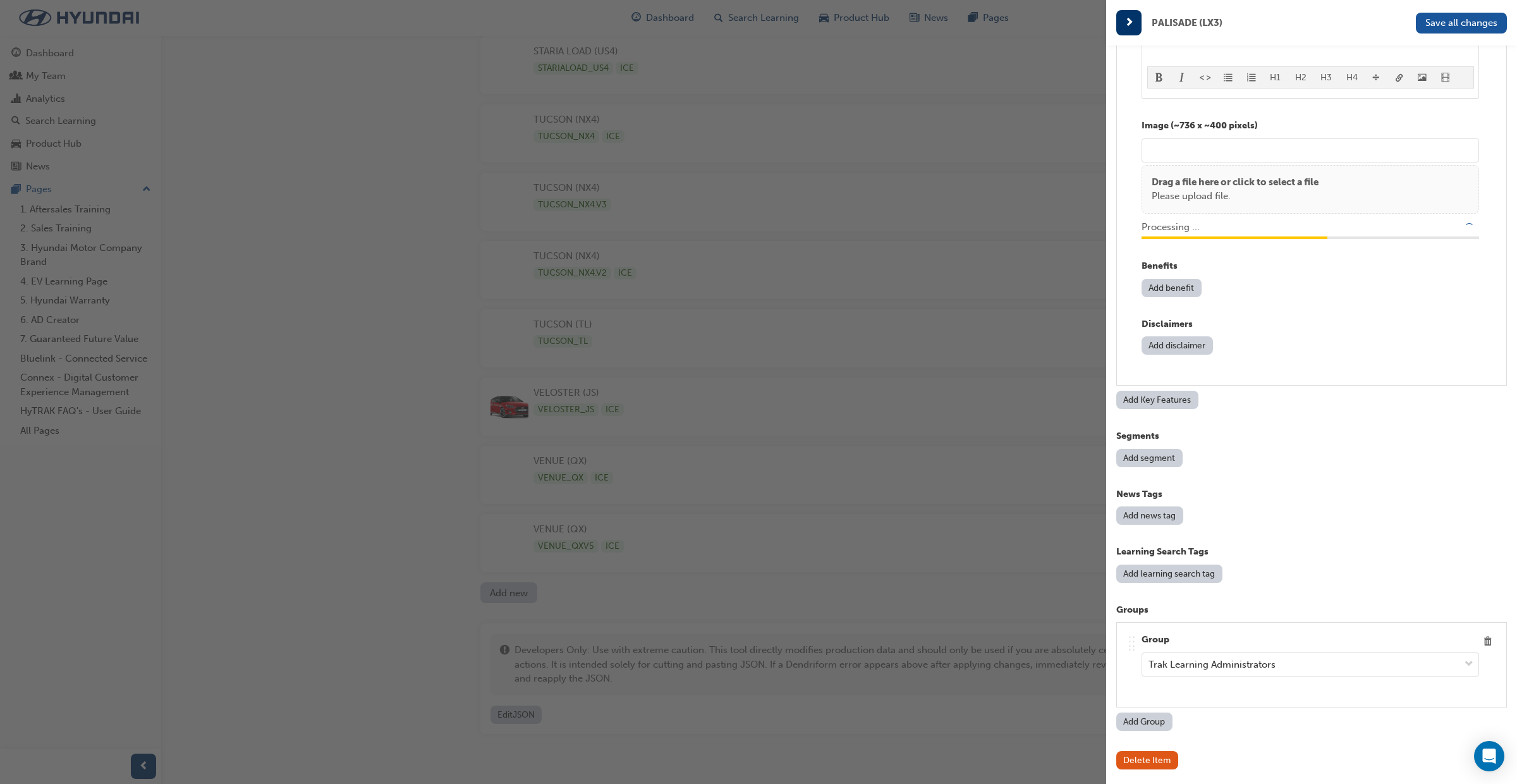
type input "/upload/923a6ca7-d260-4066-9af3-7710d7d25f2f.jpg"
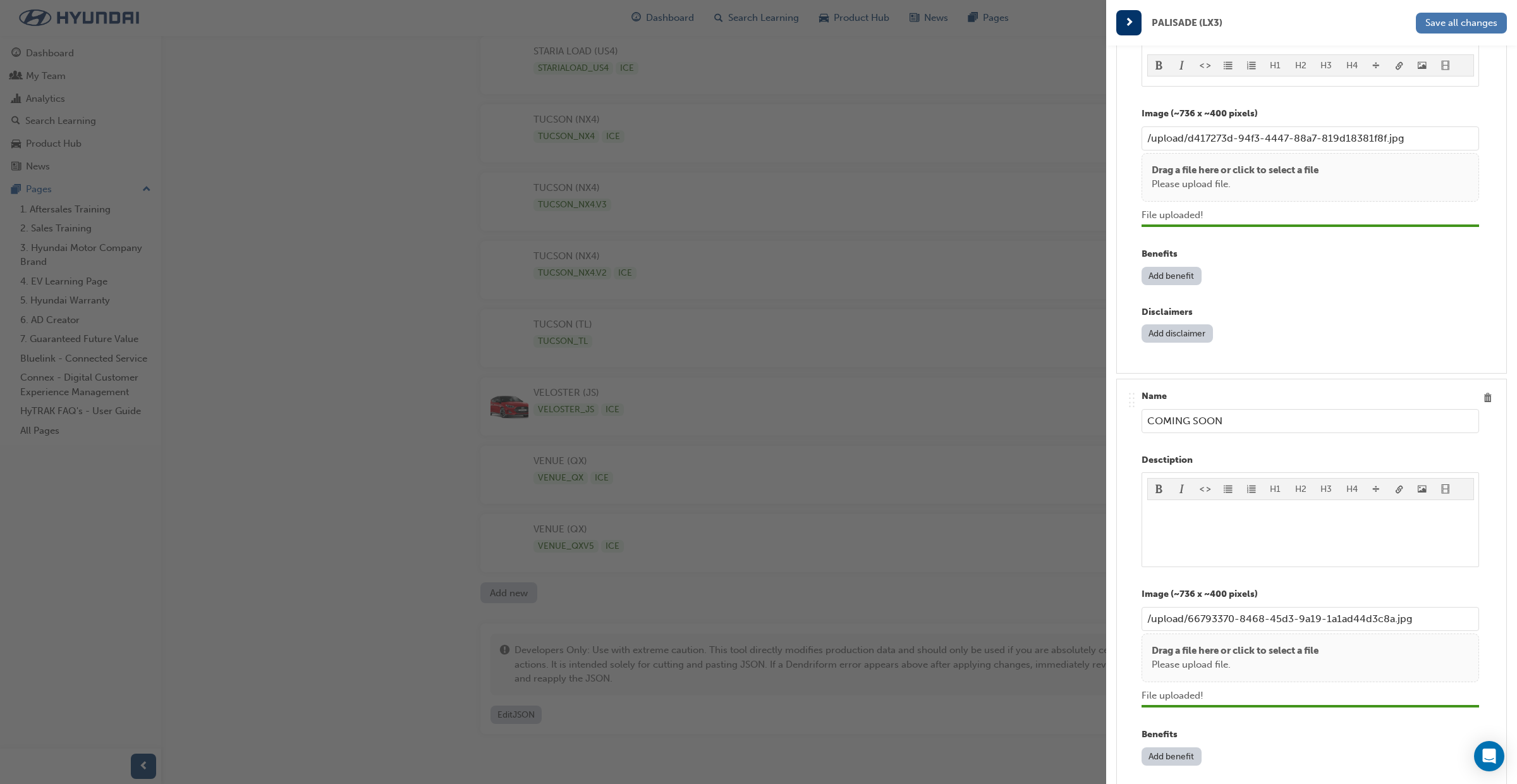
scroll to position [4535, 0]
click at [1461, 23] on span "Save all changes" at bounding box center [1462, 23] width 72 height 12
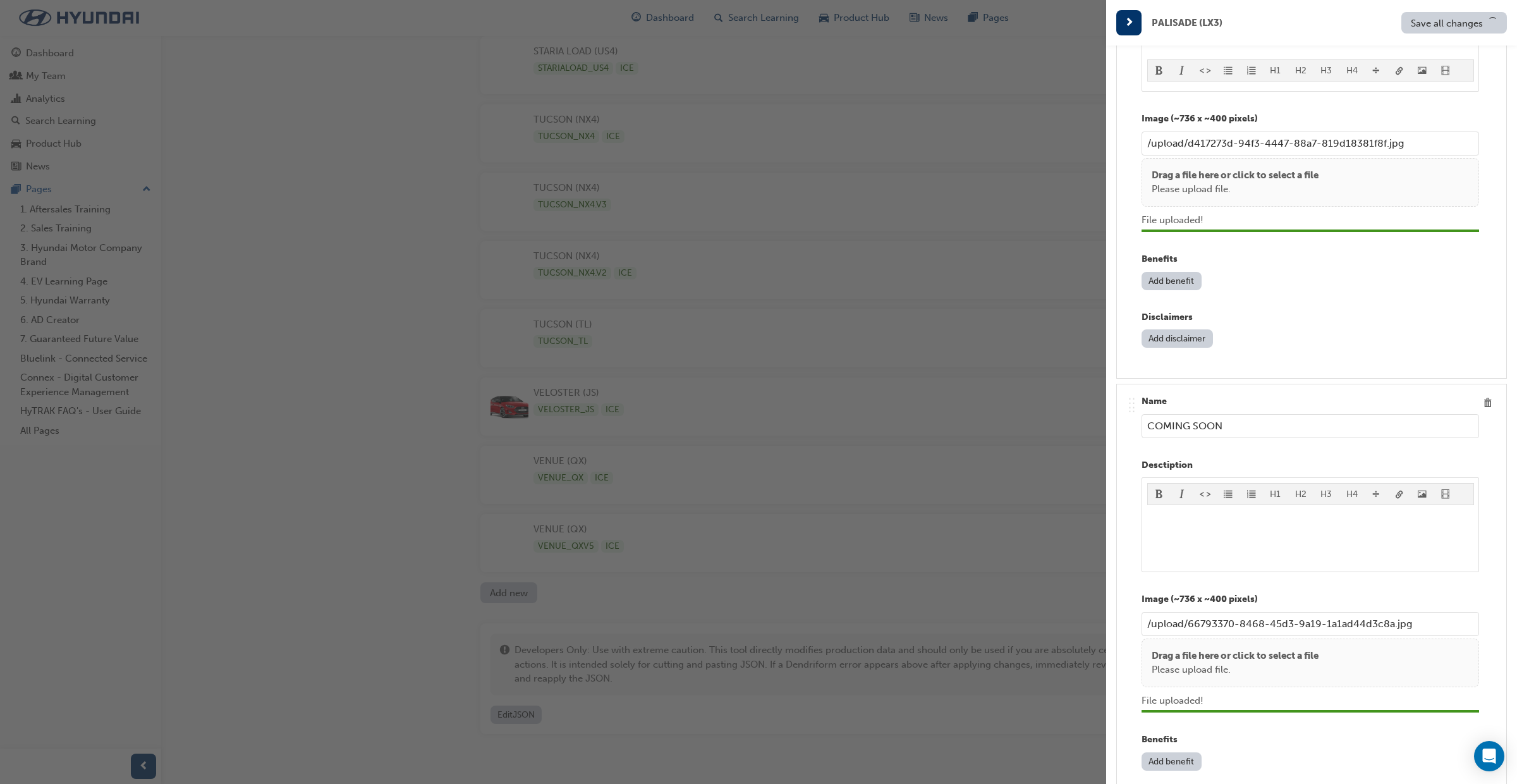
scroll to position [3475, 0]
click at [827, 12] on div "button" at bounding box center [553, 392] width 1107 height 784
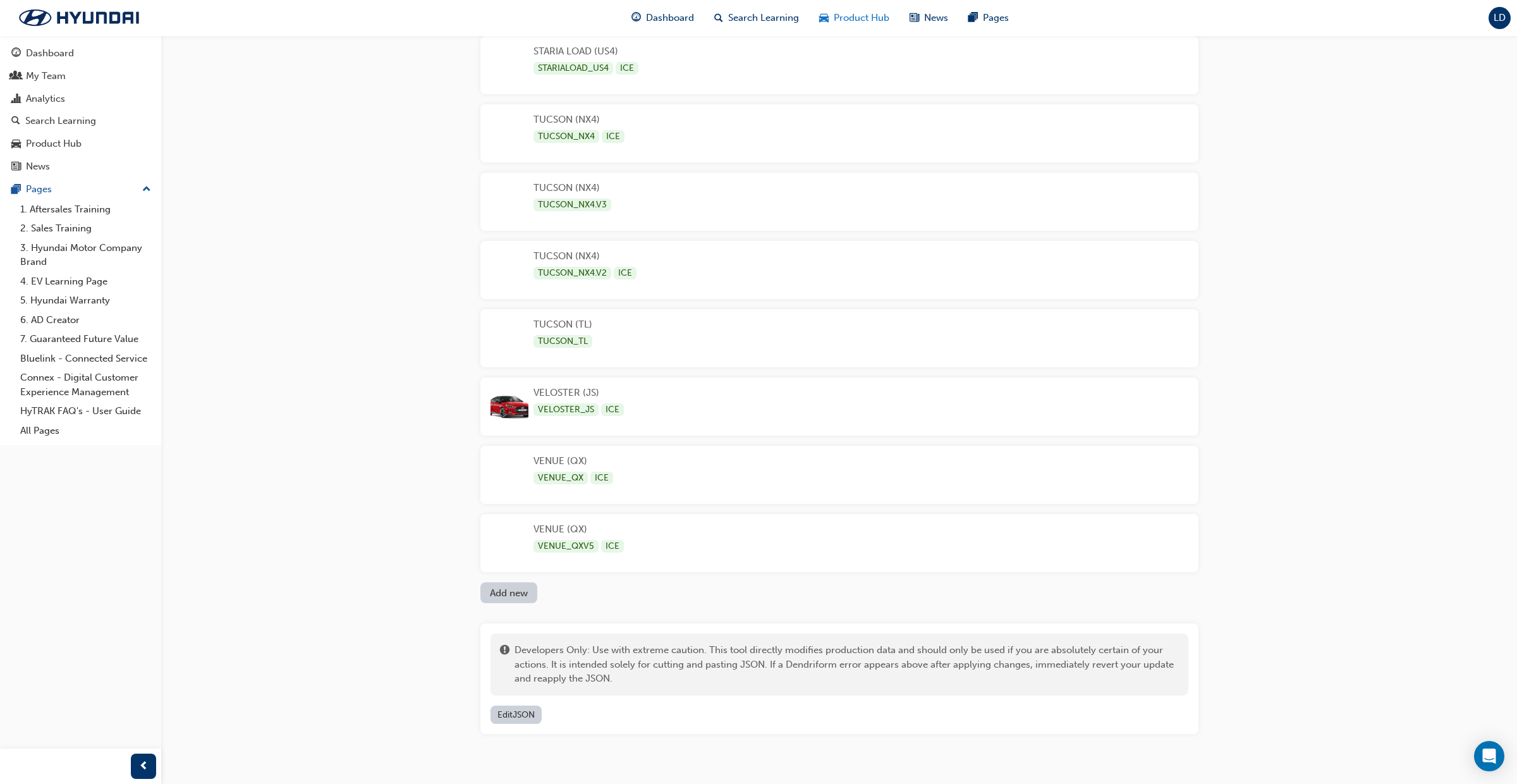
click at [848, 17] on span "Product Hub" at bounding box center [862, 18] width 56 height 14
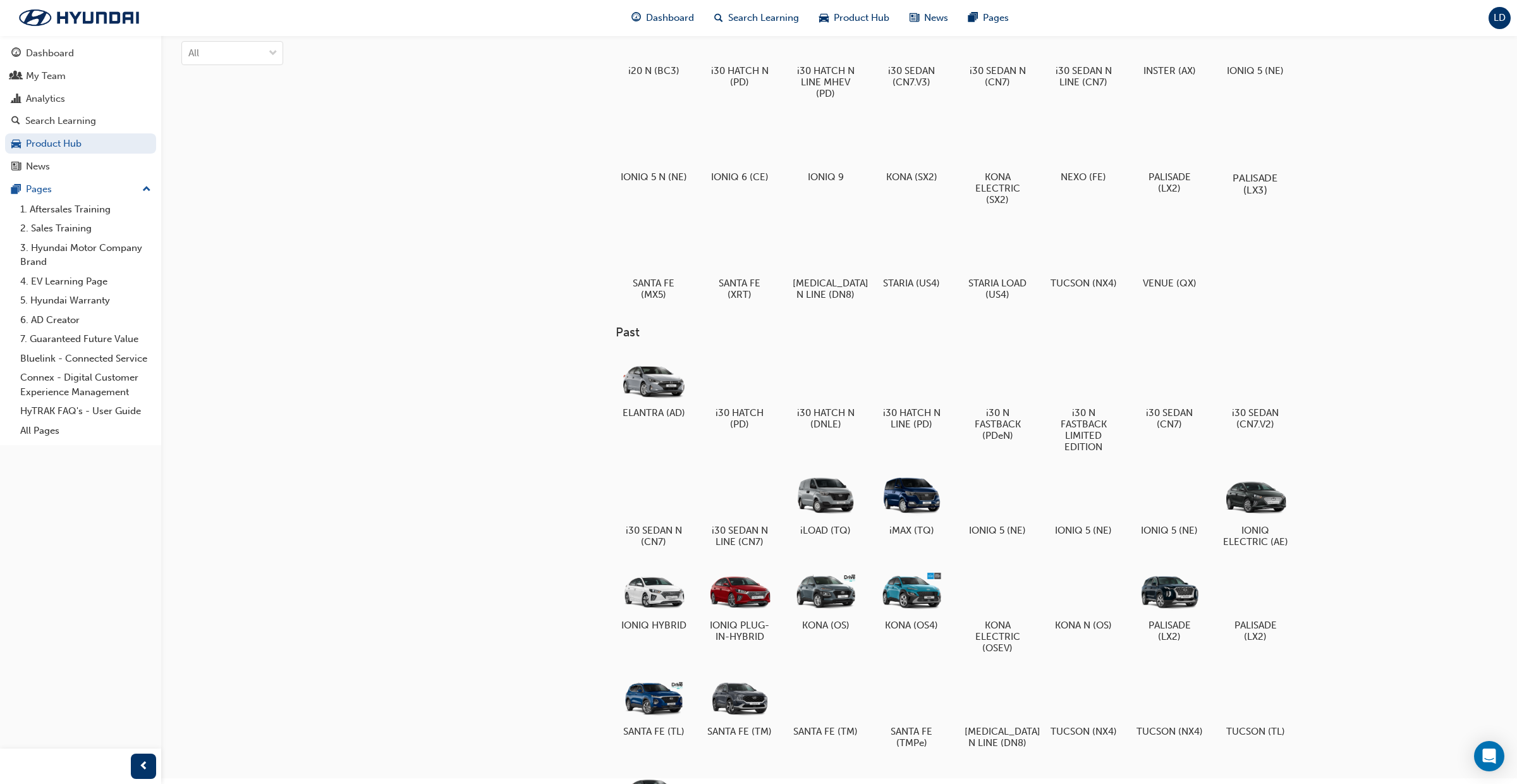
scroll to position [57, 0]
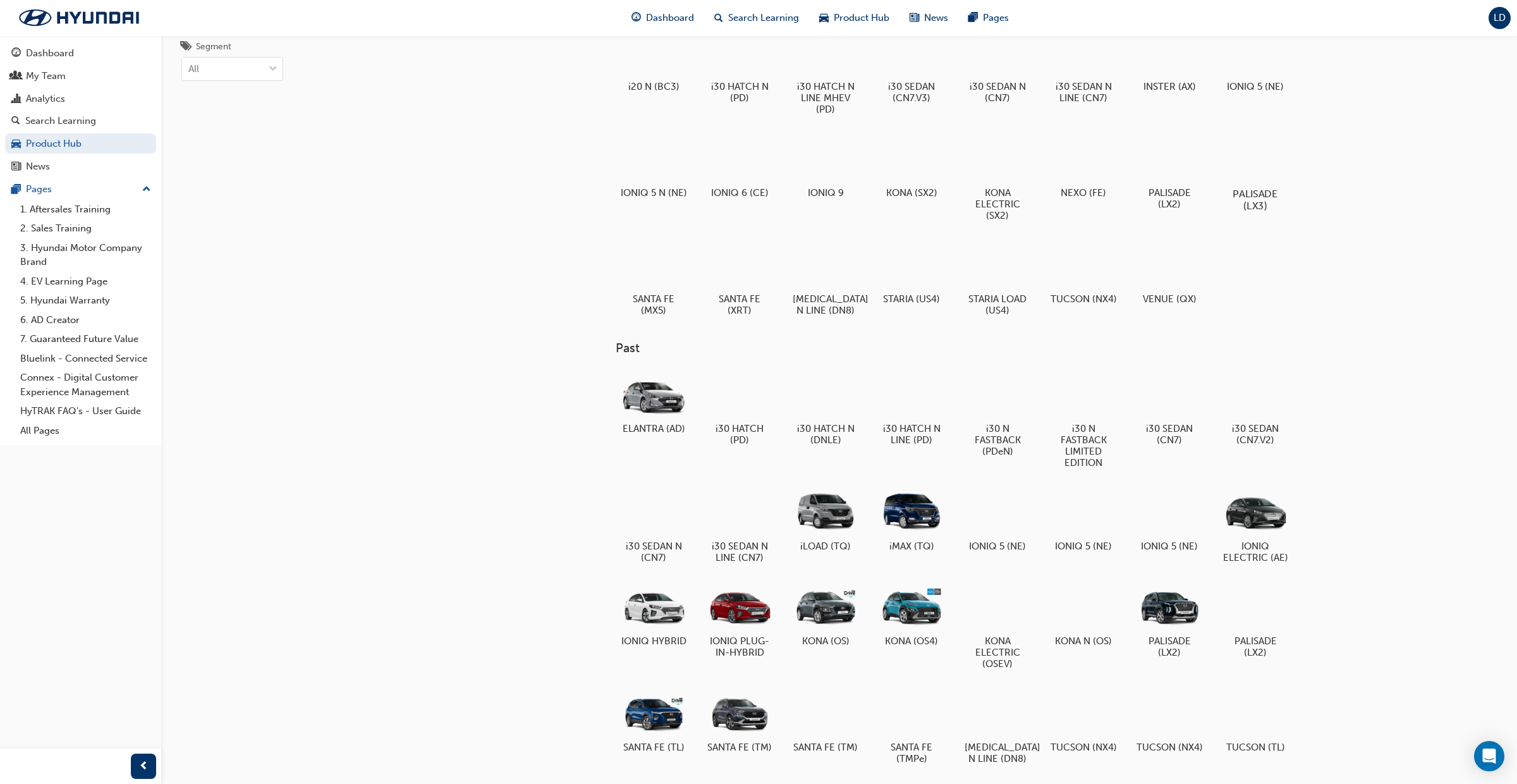
click at [1253, 158] on div at bounding box center [1255, 156] width 70 height 50
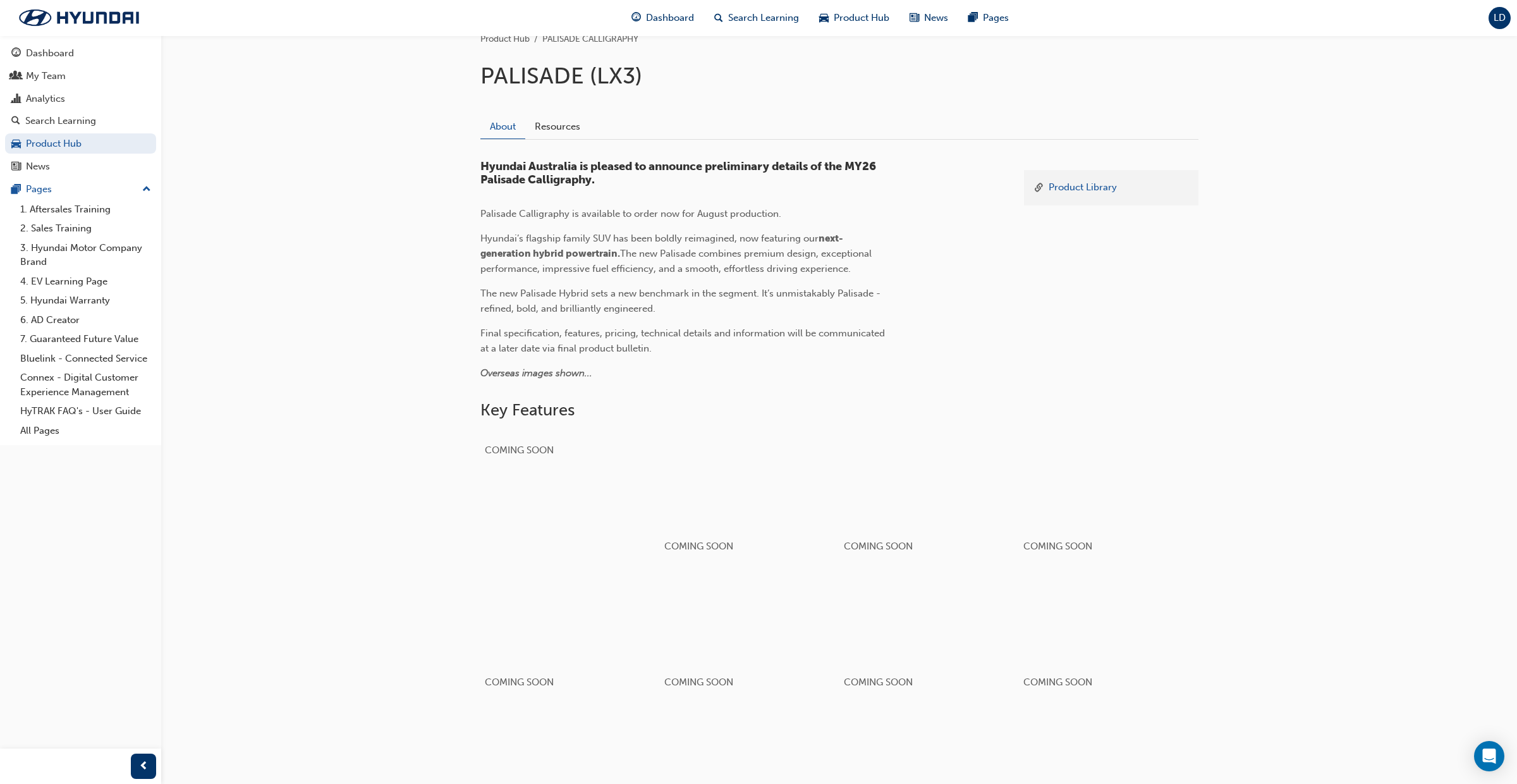
scroll to position [278, 0]
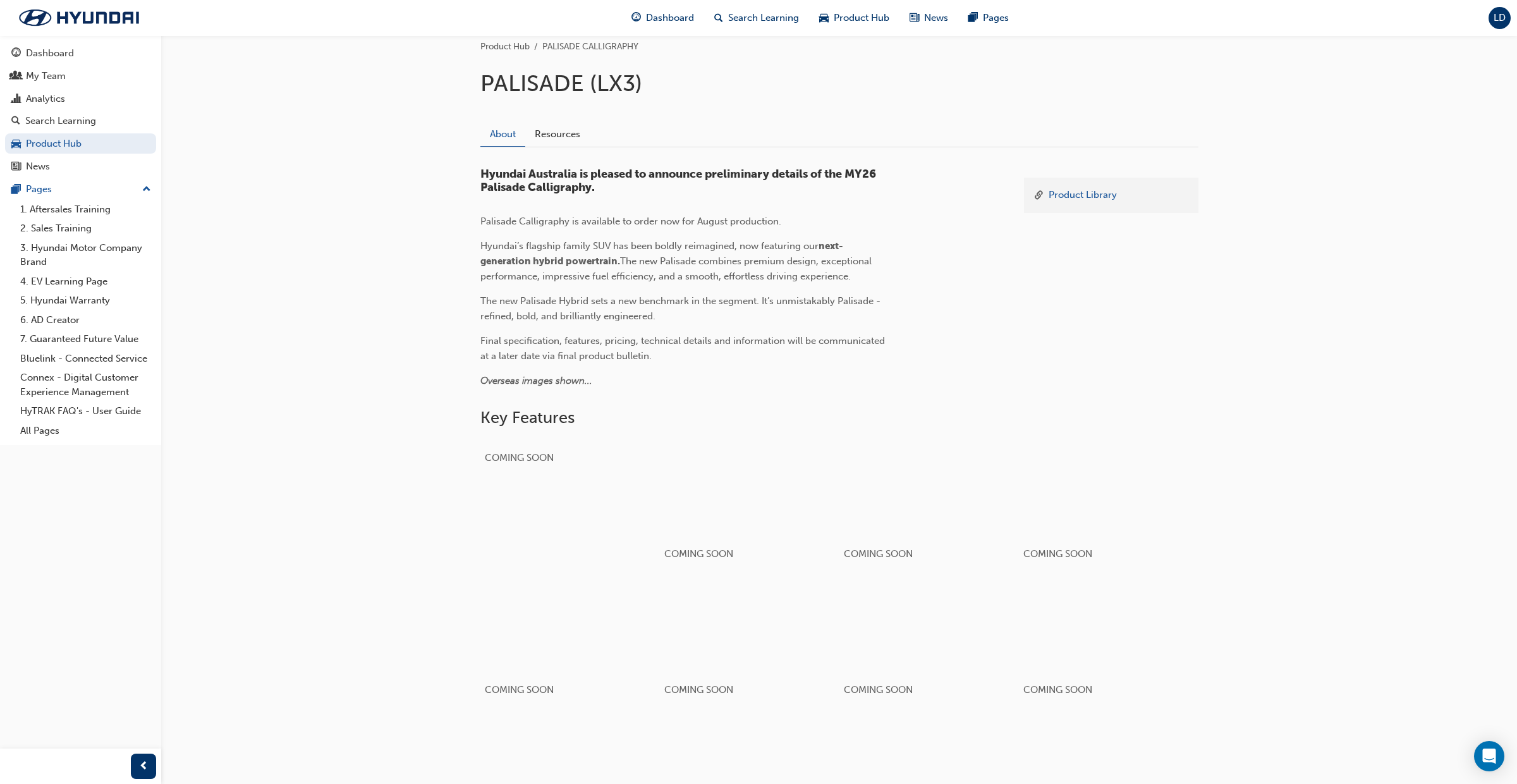
scroll to position [278, 0]
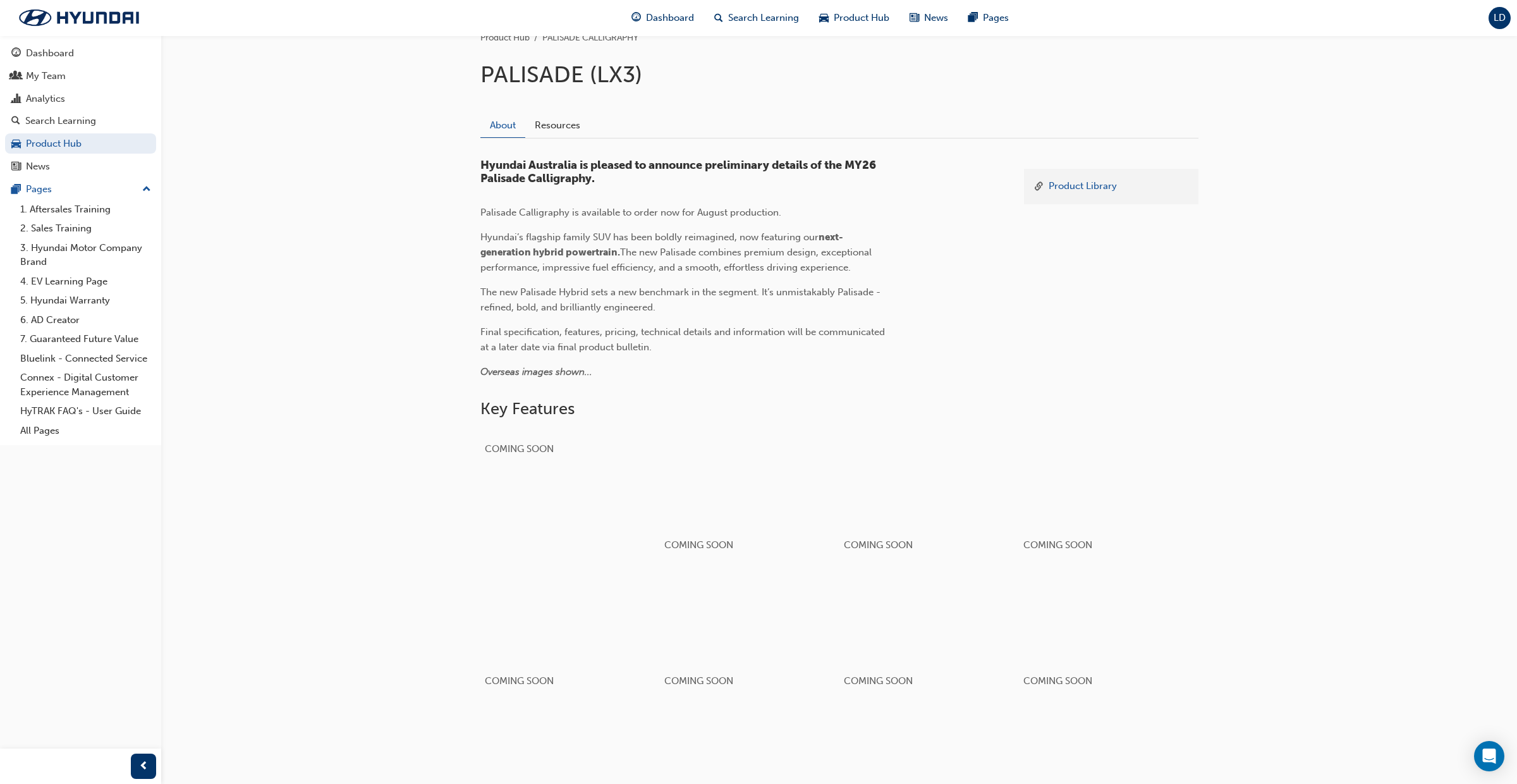
click at [1498, 23] on div "LD" at bounding box center [1500, 18] width 22 height 22
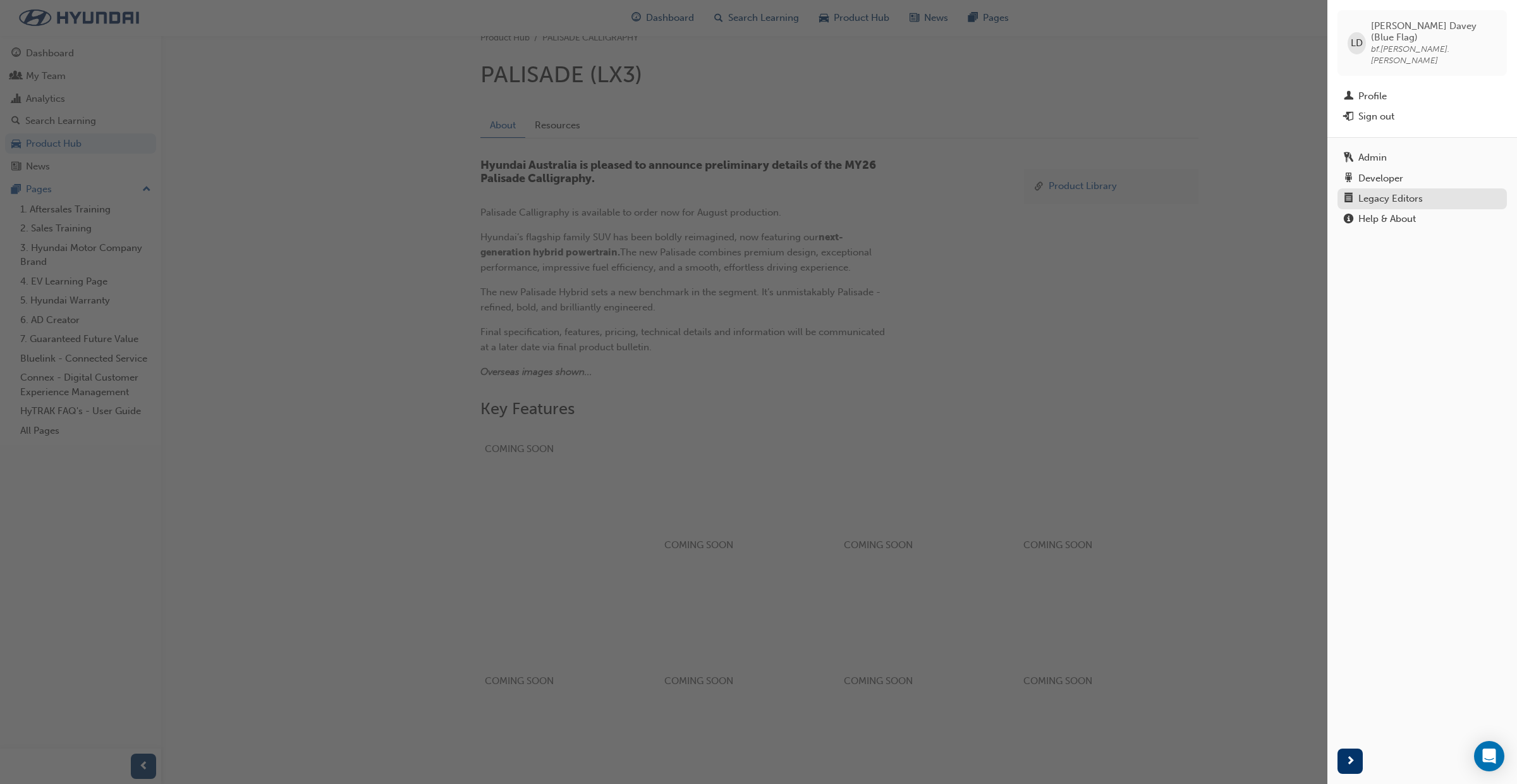
click at [1401, 193] on div "Legacy Editors" at bounding box center [1391, 198] width 65 height 11
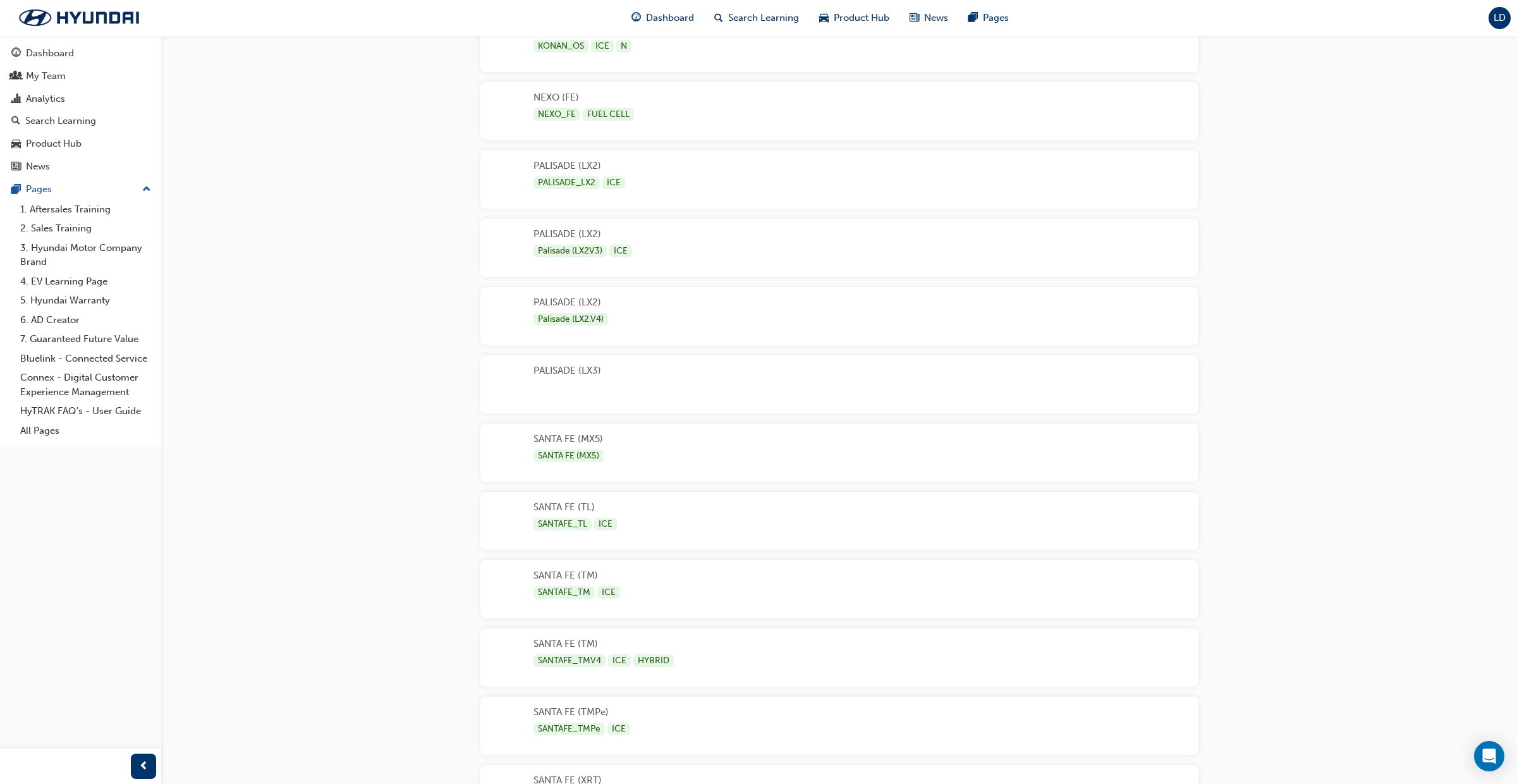
scroll to position [2453, 0]
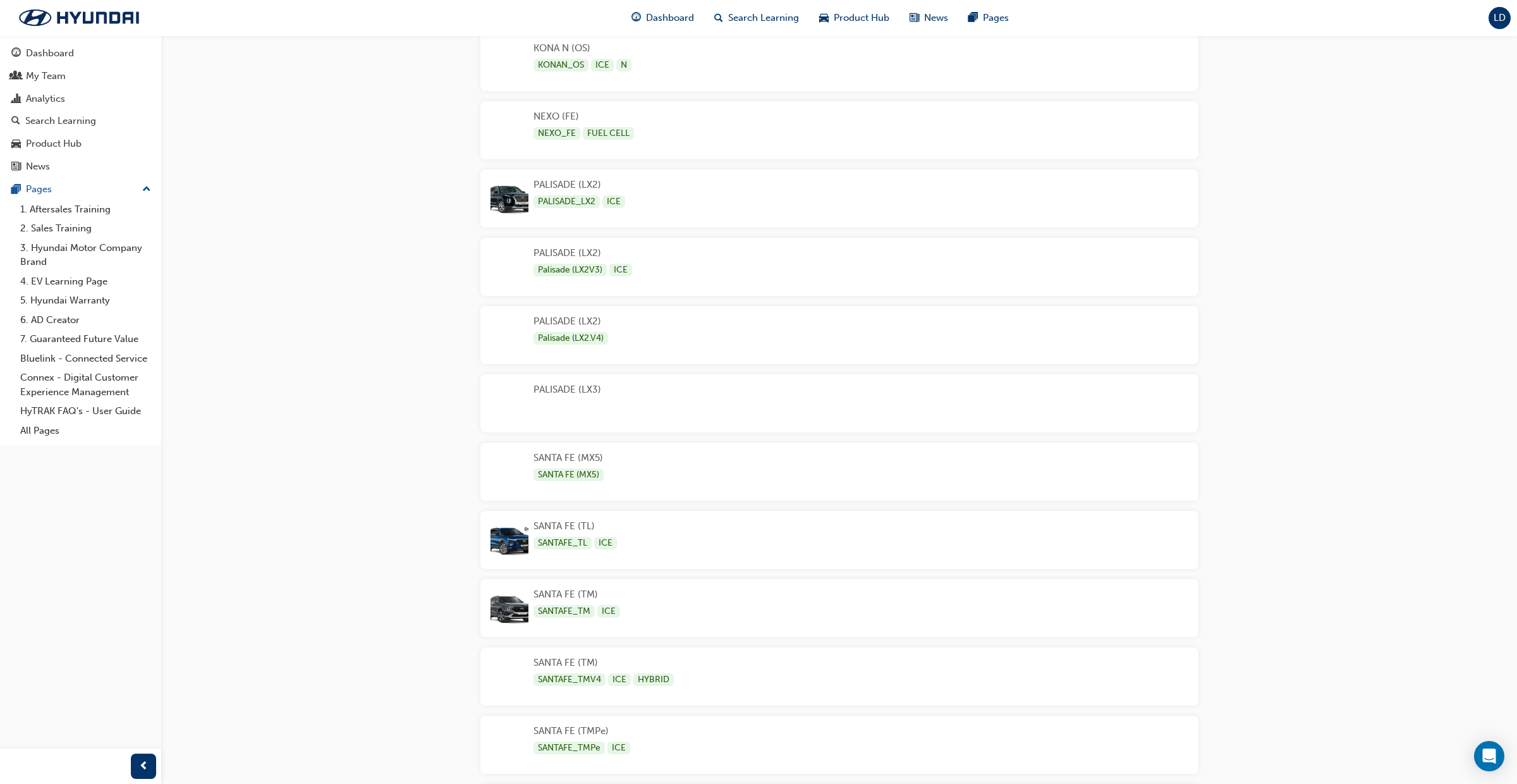
click at [635, 393] on div "PALISADE (LX3)" at bounding box center [839, 403] width 718 height 58
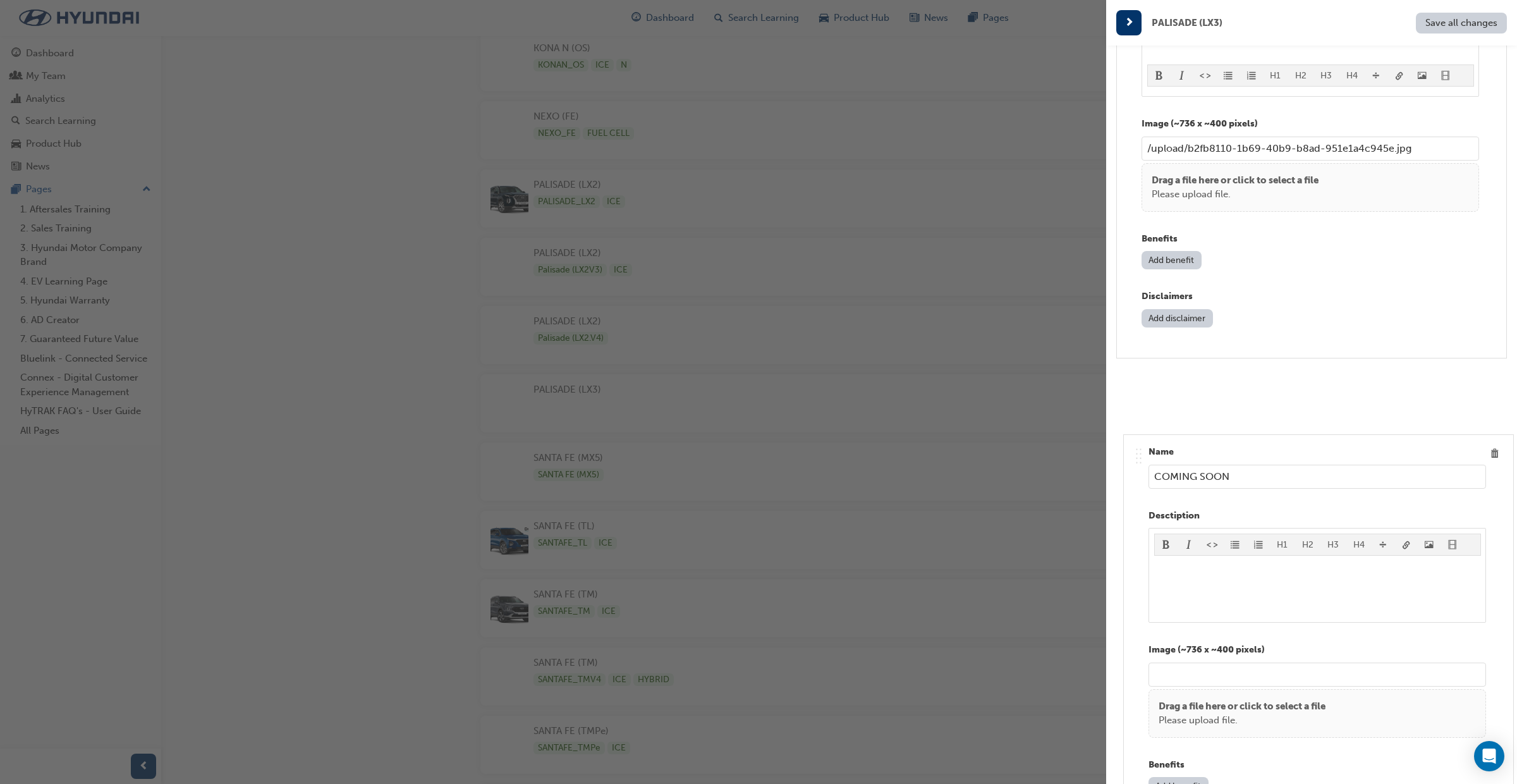
scroll to position [3497, 0]
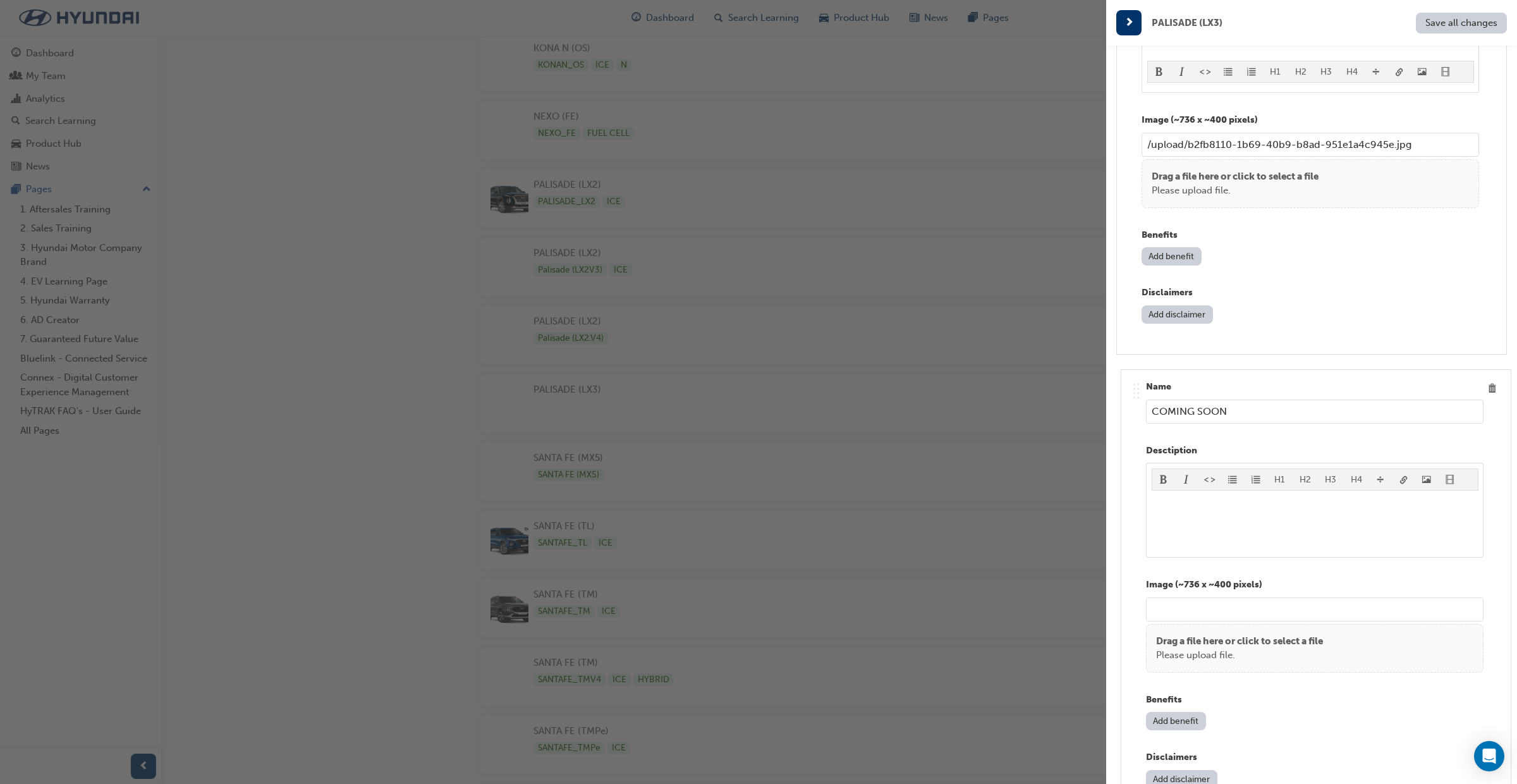
drag, startPoint x: 1130, startPoint y: 215, endPoint x: 1132, endPoint y: 397, distance: 182.0
click at [1135, 395] on div ".. .. .. .. Name COMING SOON Desctiption H1 H2 H3 H4 ﻿ Image (~736 x ~400 pixel…" at bounding box center [1311, 357] width 390 height 3634
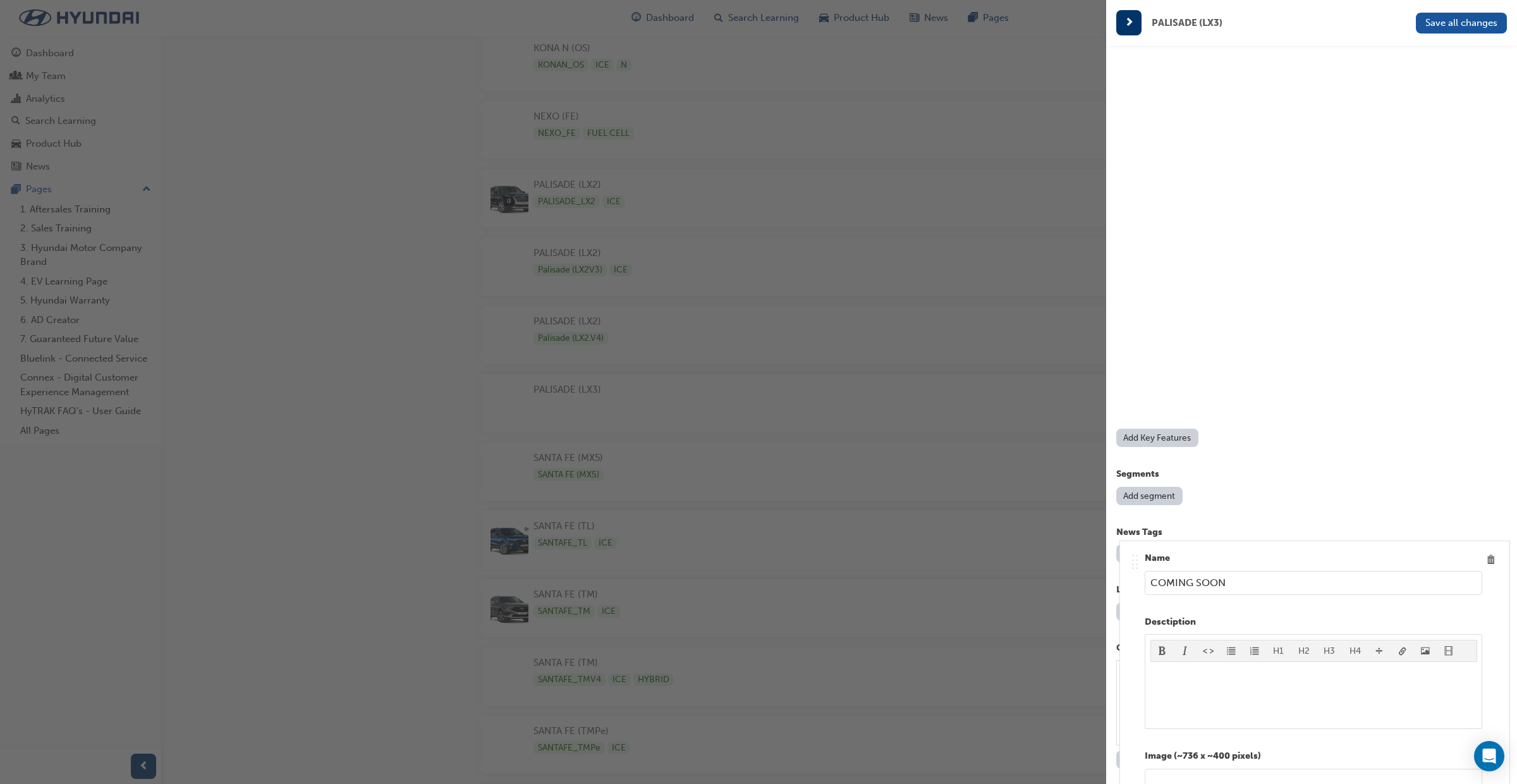
scroll to position [5280, 0]
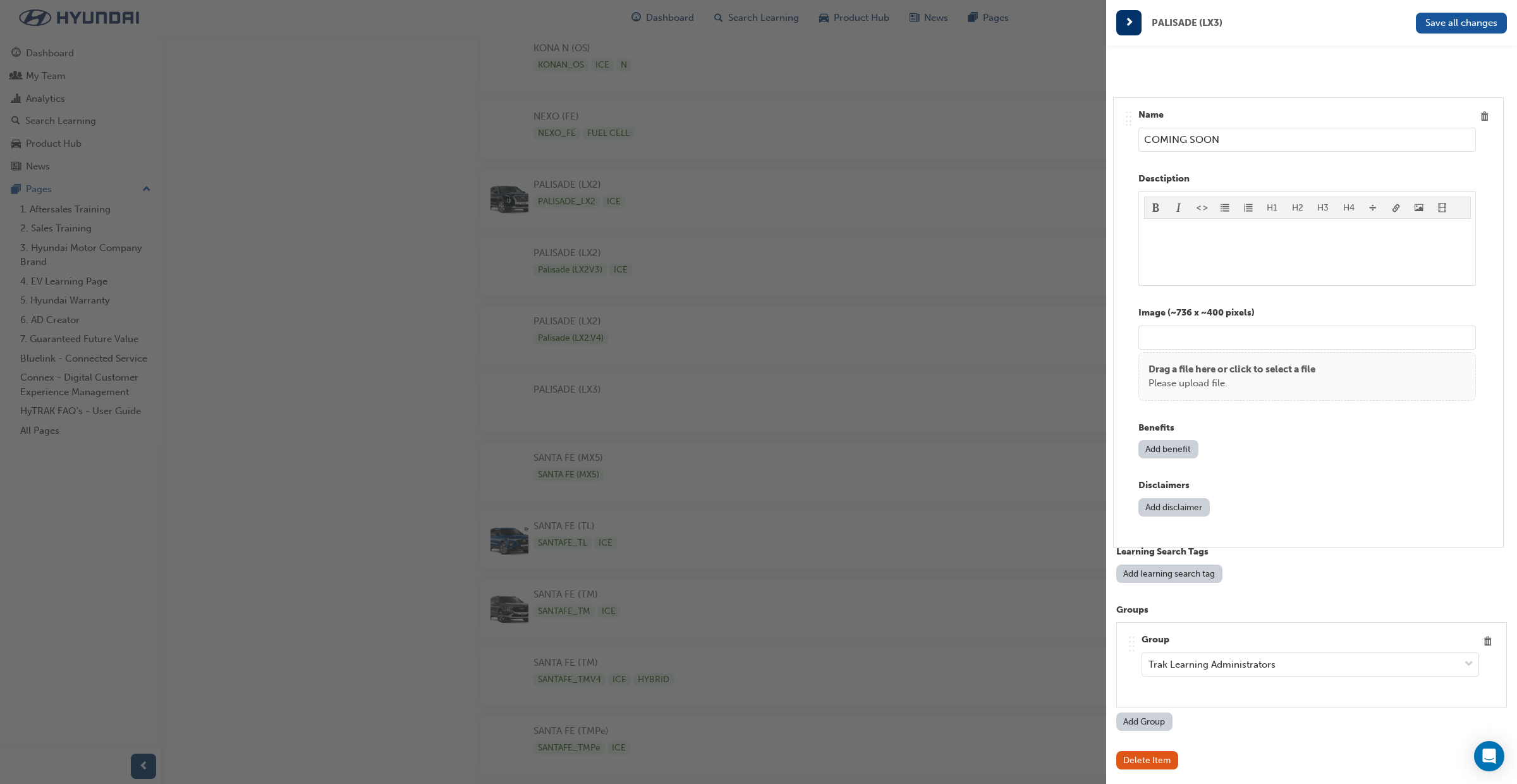
drag, startPoint x: 1130, startPoint y: 382, endPoint x: 1123, endPoint y: 127, distance: 255.1
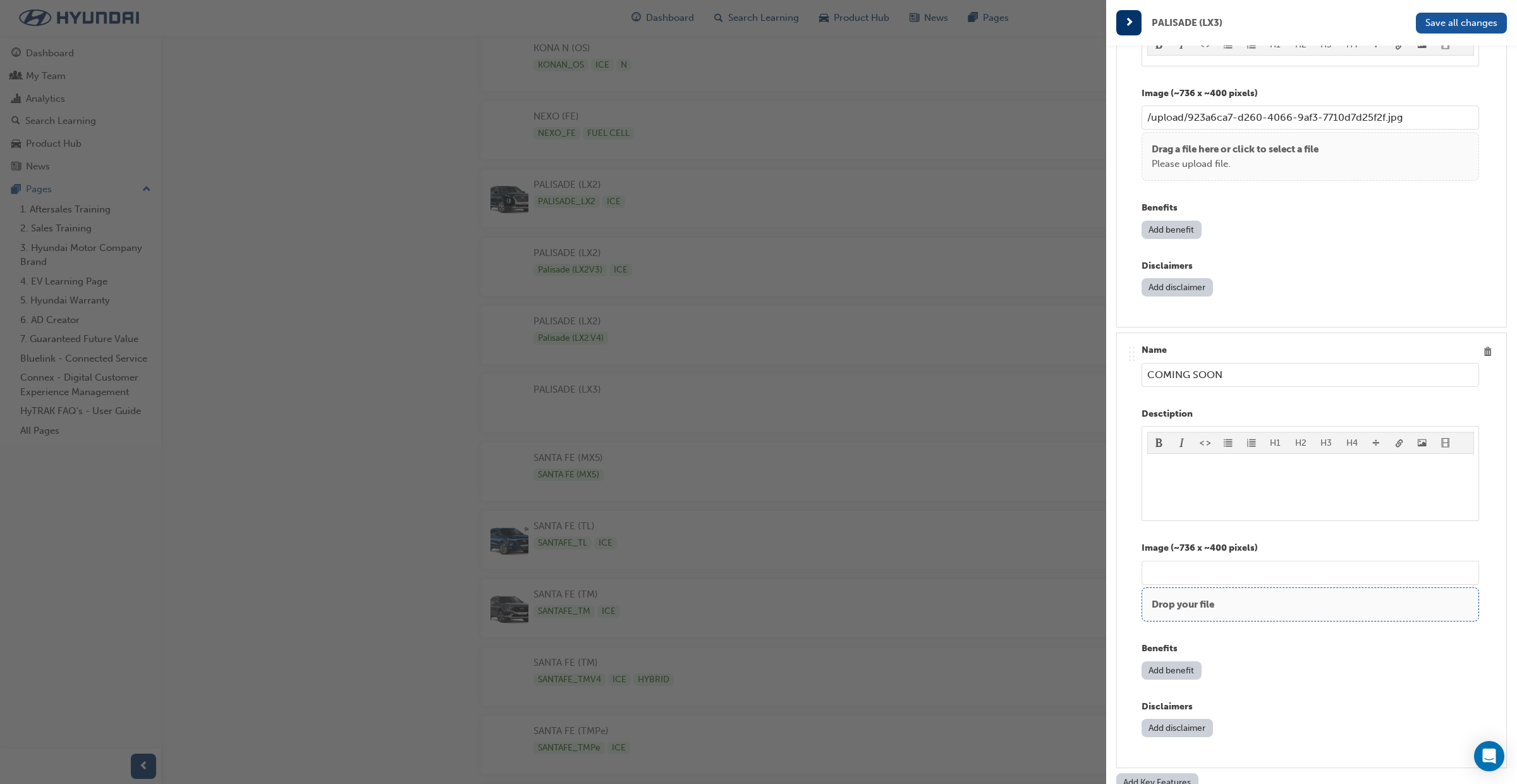
scroll to position [4928, 0]
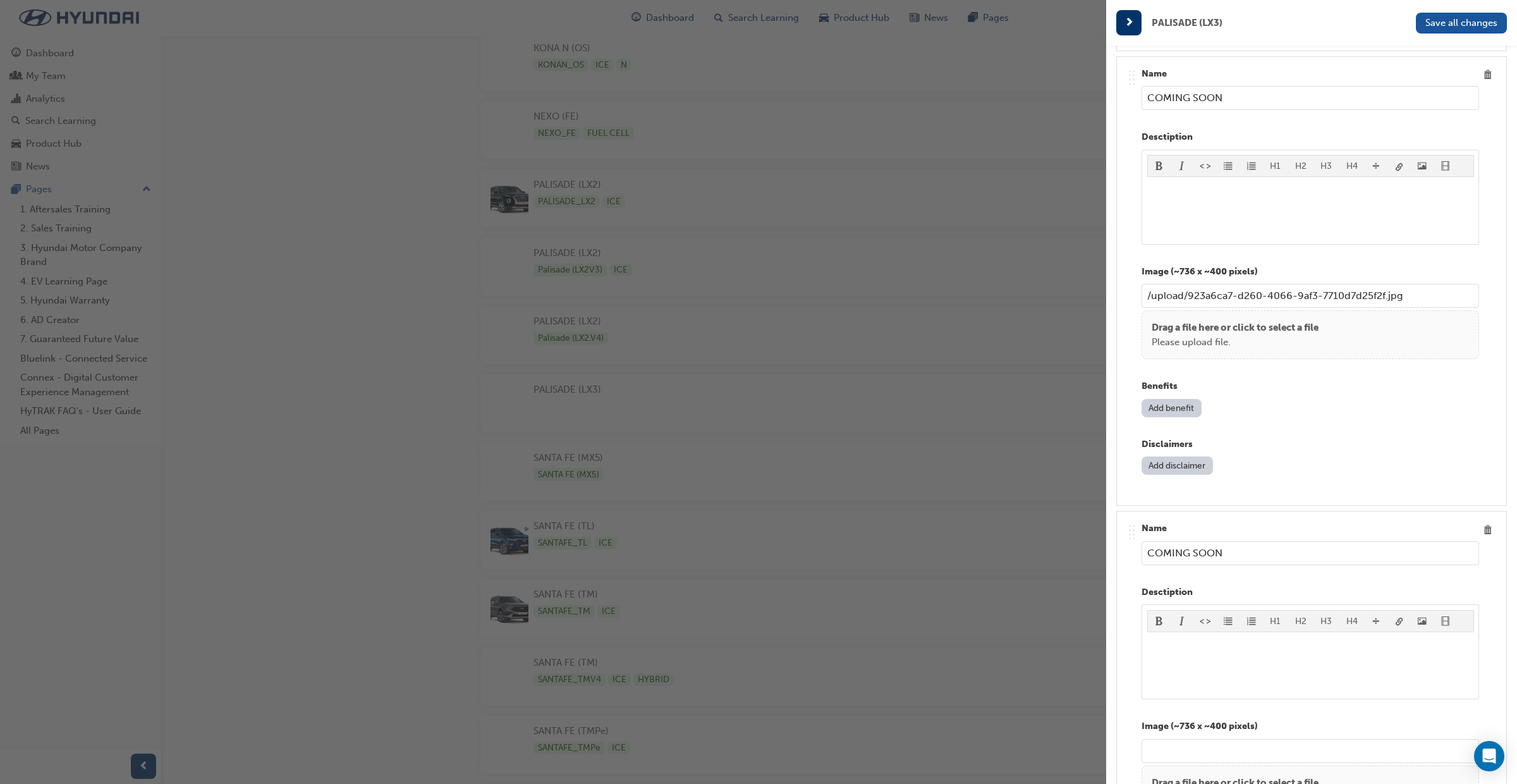
type input "/upload/7d1aa70c-c19d-4907-9e07-26fa5f5a6f85.jpg"
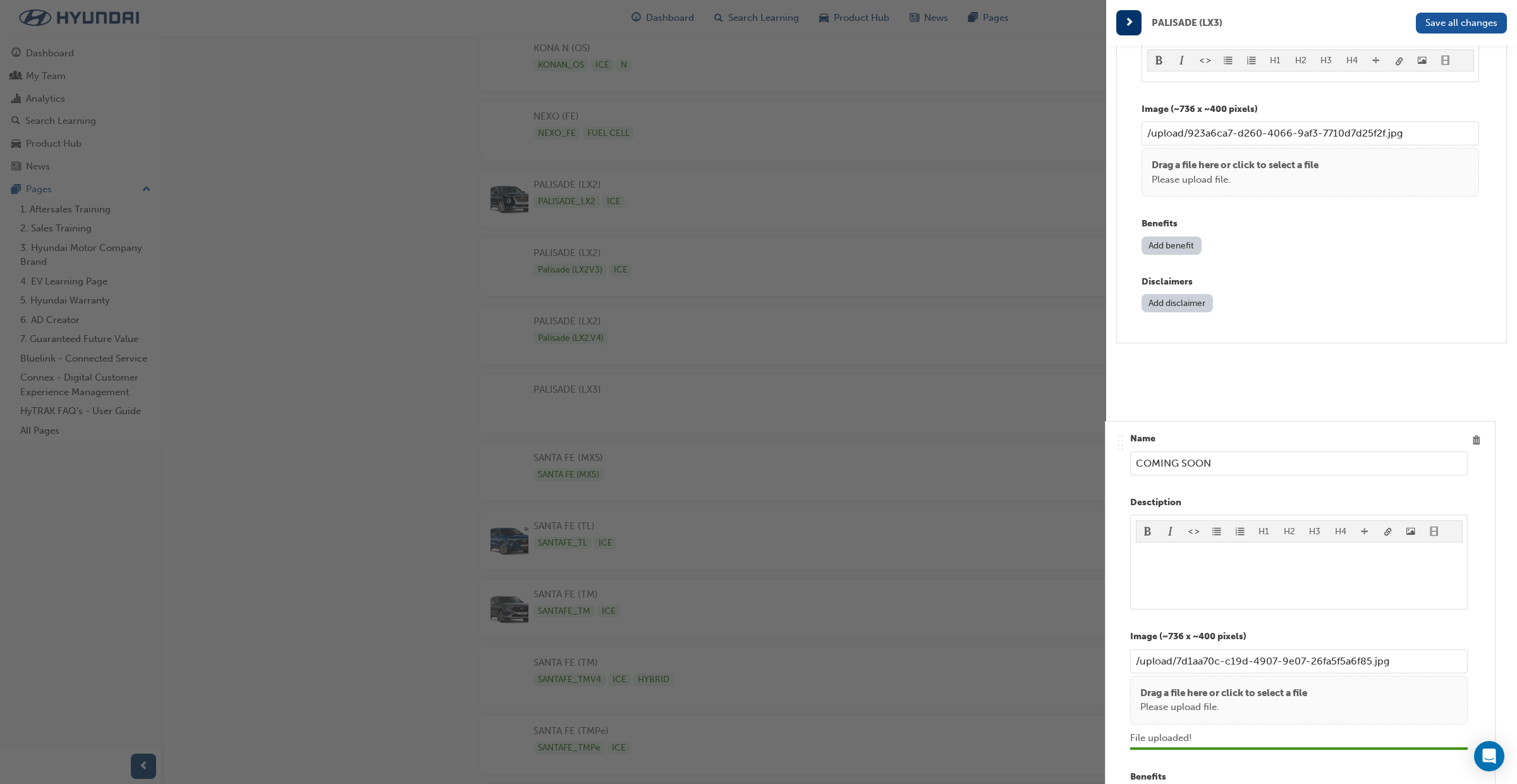
scroll to position [4875, 0]
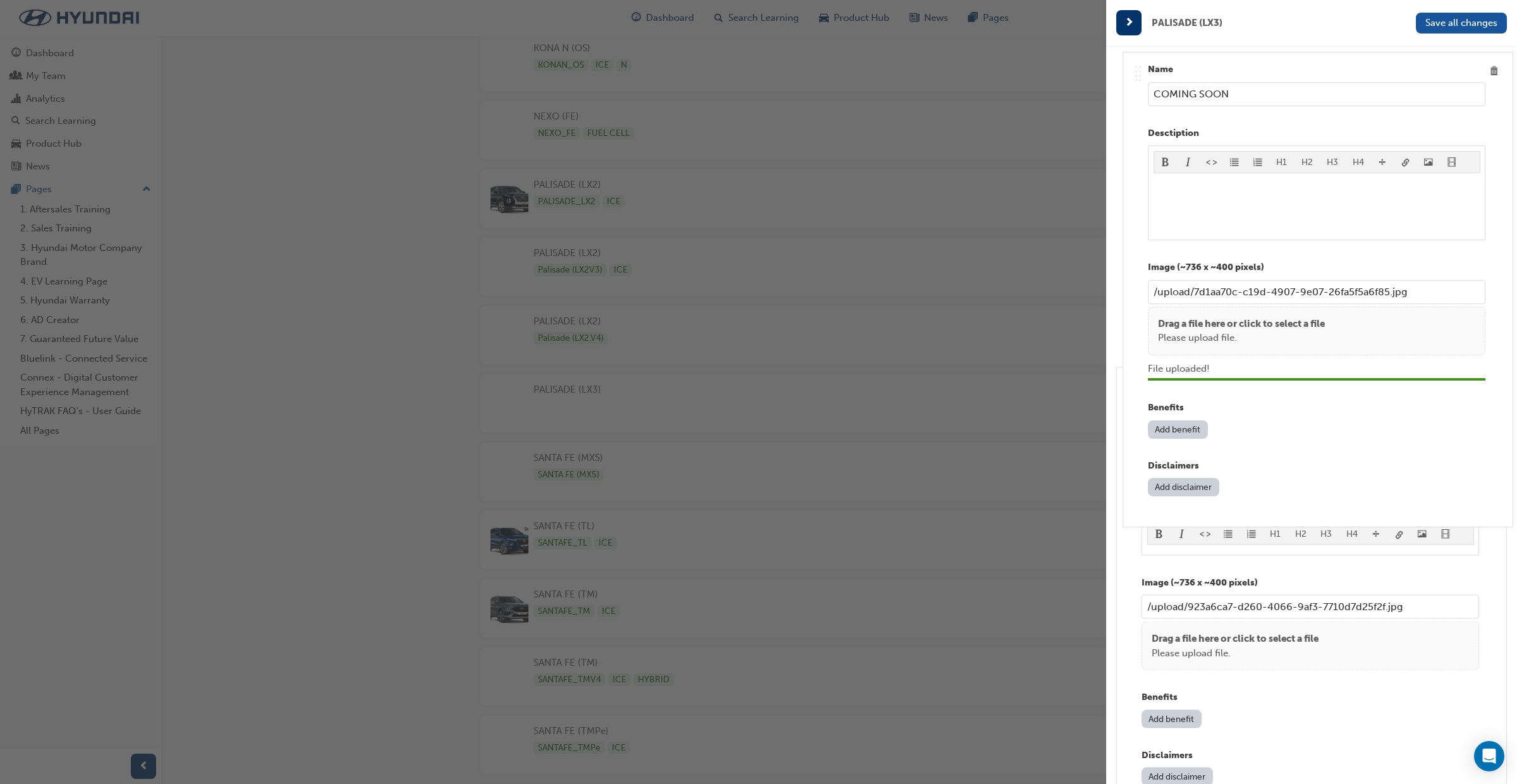
drag, startPoint x: 1132, startPoint y: 631, endPoint x: 1138, endPoint y: 61, distance: 570.0
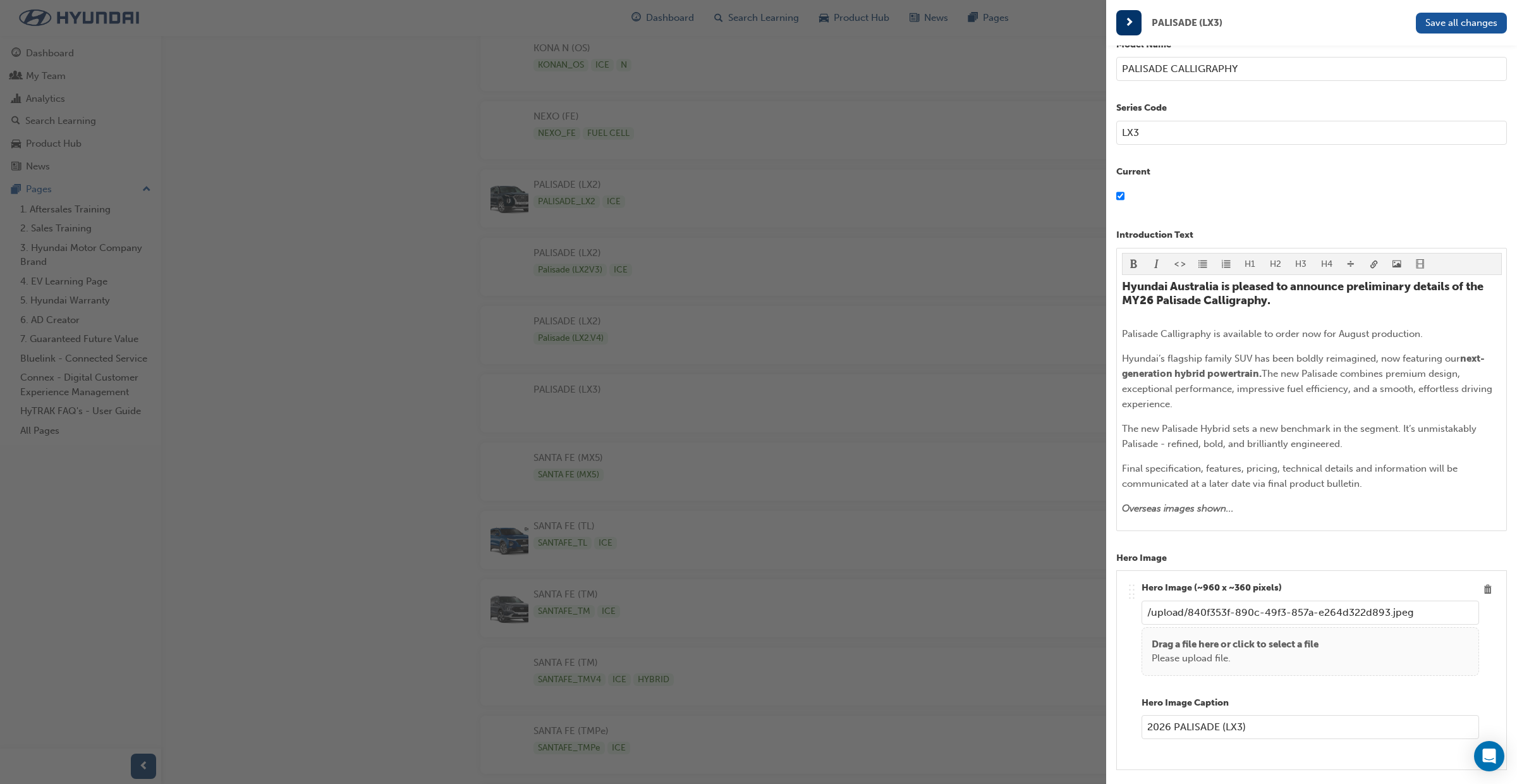
scroll to position [0, 0]
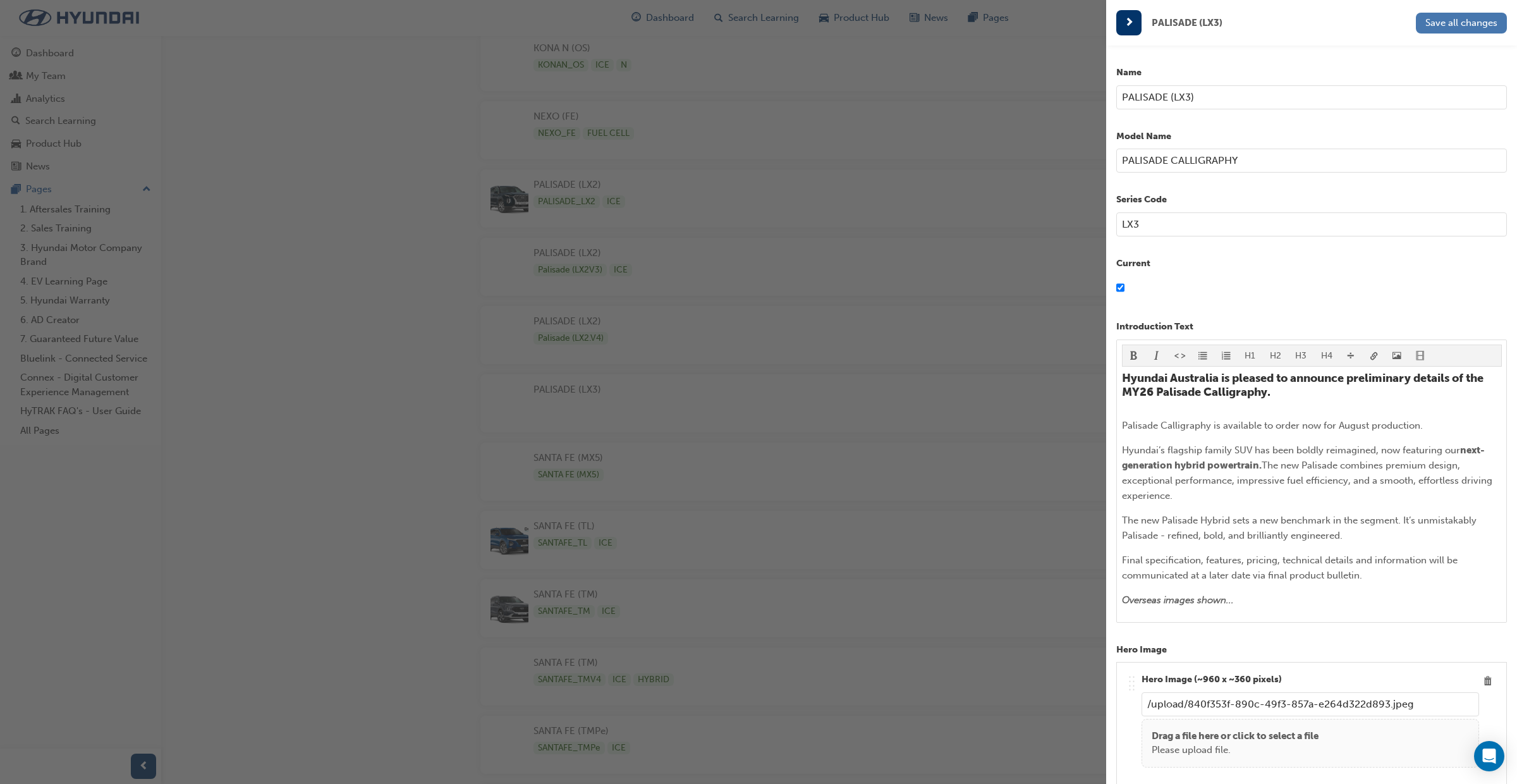
click at [1450, 25] on span "Save all changes" at bounding box center [1462, 23] width 72 height 12
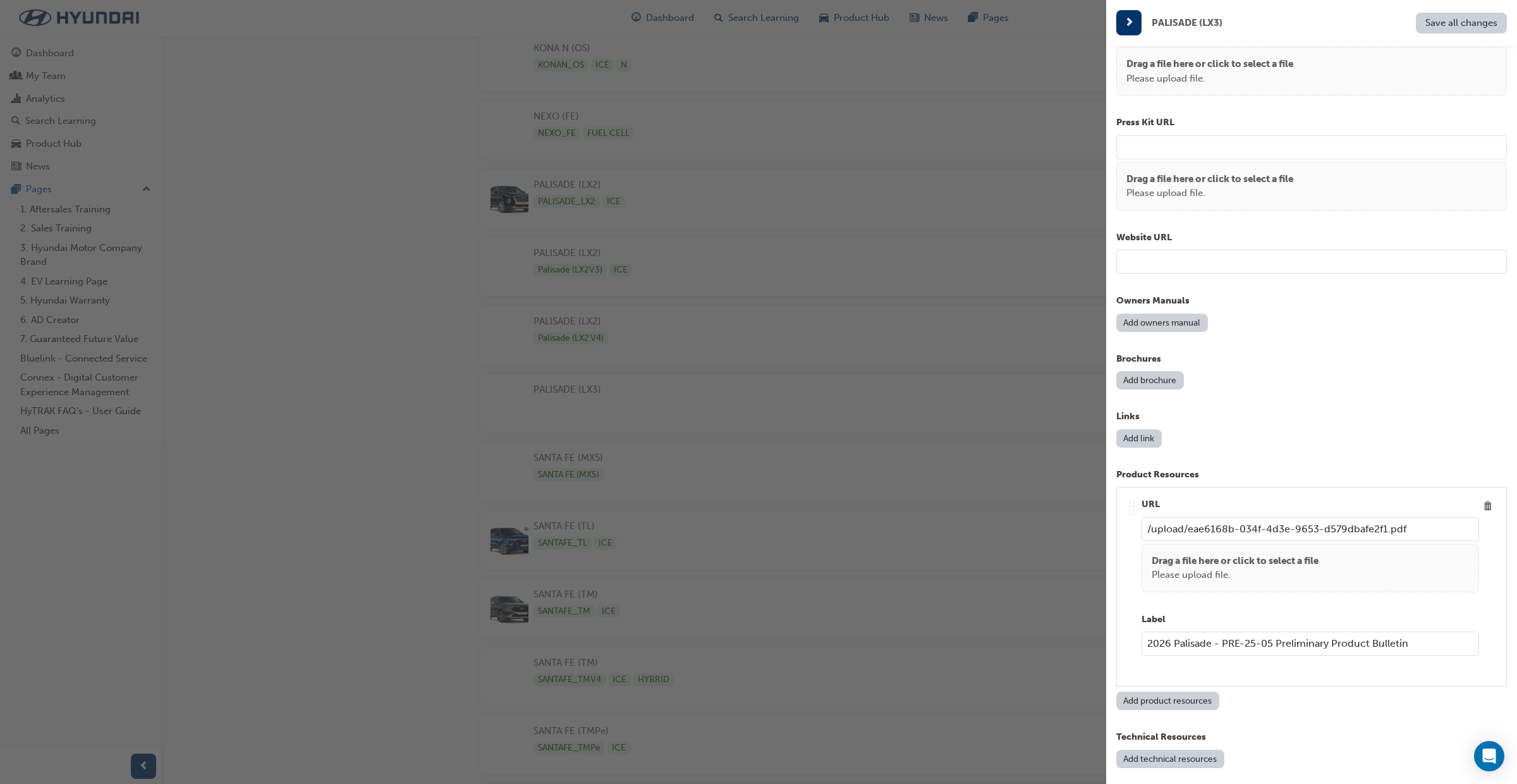
scroll to position [1173, 0]
click at [1152, 268] on input "url" at bounding box center [1311, 259] width 390 height 24
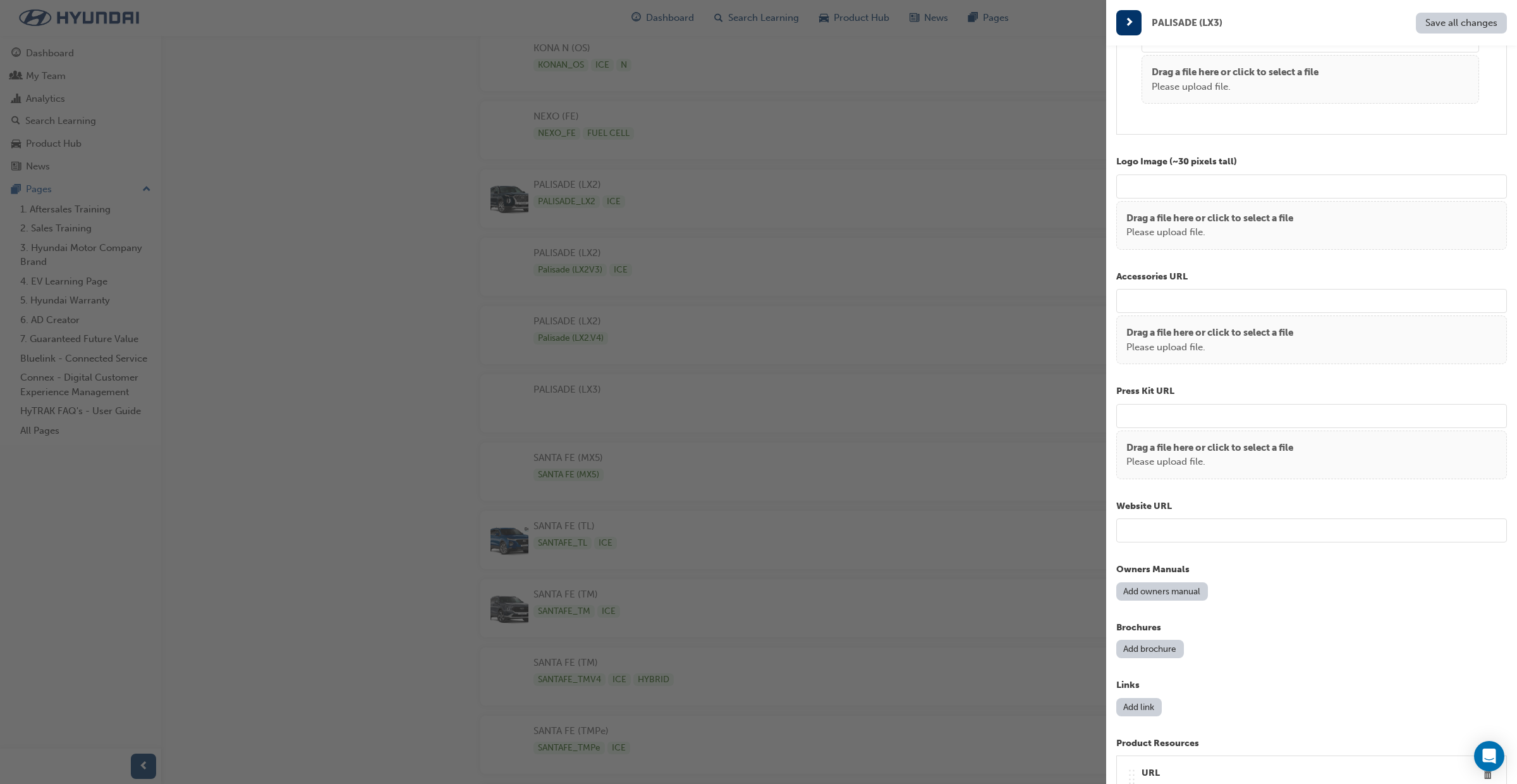
scroll to position [913, 0]
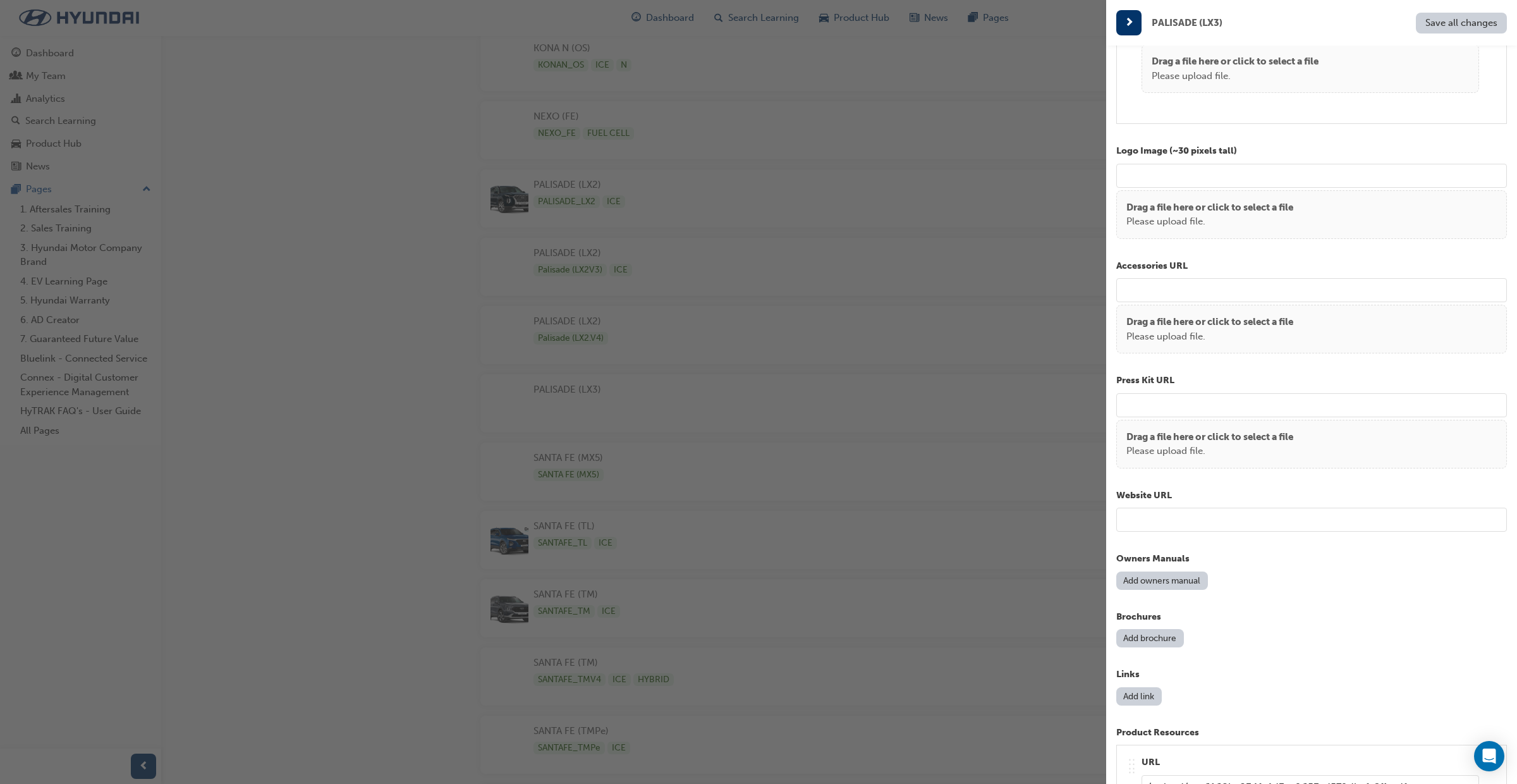
click at [1156, 525] on input "url" at bounding box center [1311, 519] width 390 height 24
paste input "https://www.hyundai.com/au/en/cars/suvs/2024-palisade"
type input "https://www.hyundai.com/au/en/cars/suvs/2024-palisade"
click at [1452, 24] on span "Save all changes" at bounding box center [1462, 23] width 72 height 12
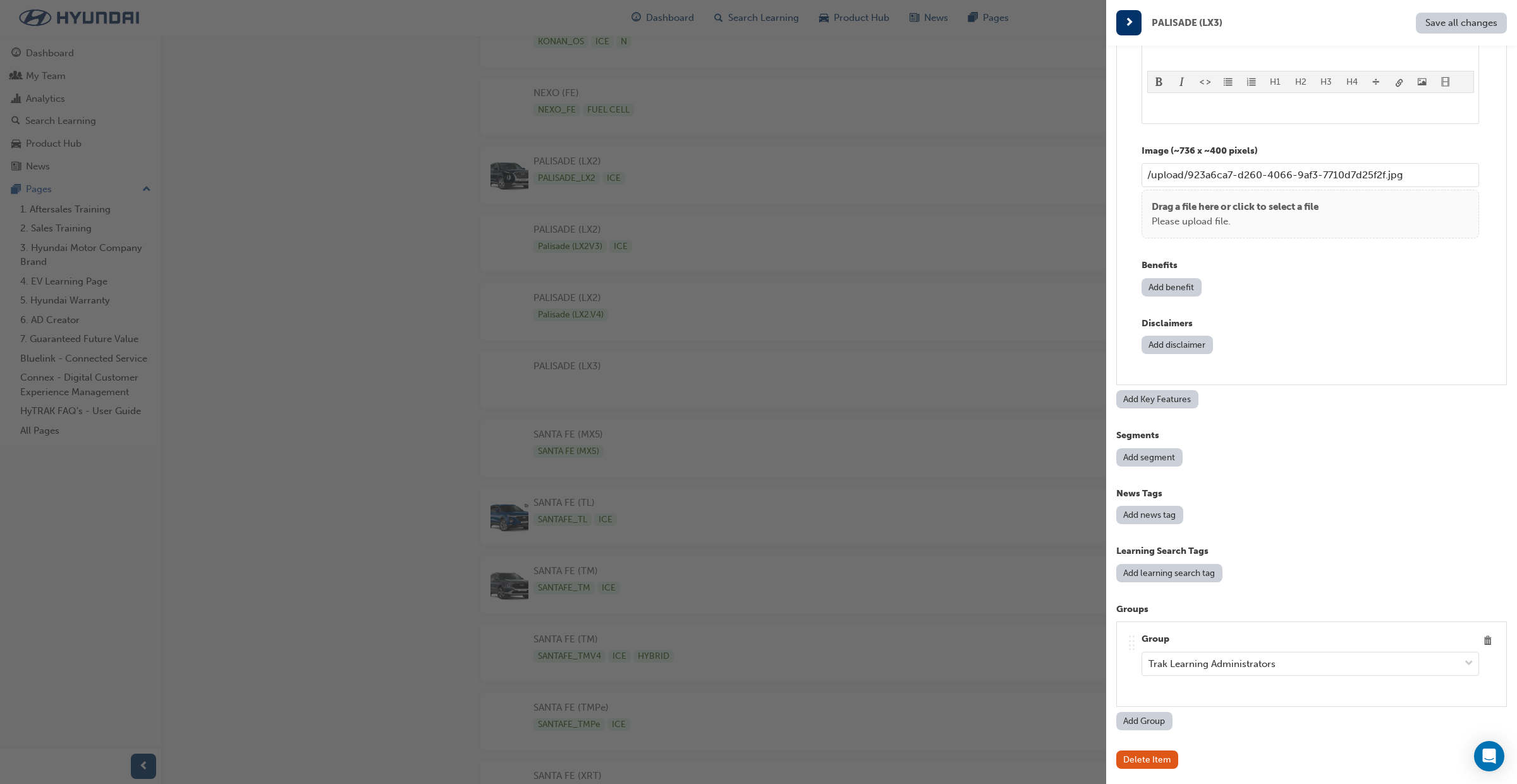
scroll to position [2479, 0]
click at [1154, 516] on button "Add news tag" at bounding box center [1150, 514] width 67 height 18
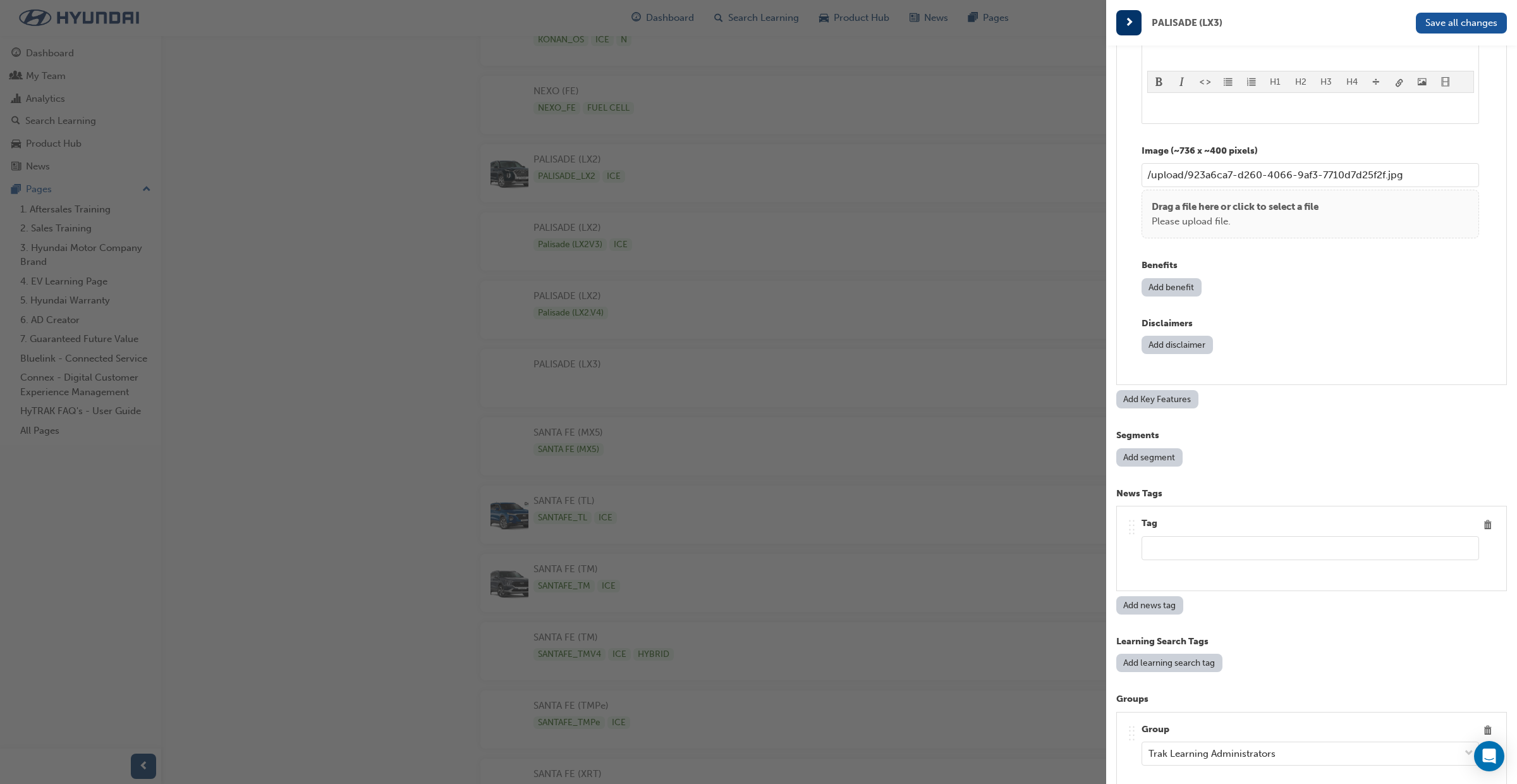
click at [1191, 558] on input "text" at bounding box center [1310, 547] width 337 height 24
type input "PALISADE (LX3)"
click at [1156, 611] on button "Add news tag" at bounding box center [1150, 605] width 67 height 18
click at [1167, 628] on input "text" at bounding box center [1310, 637] width 337 height 24
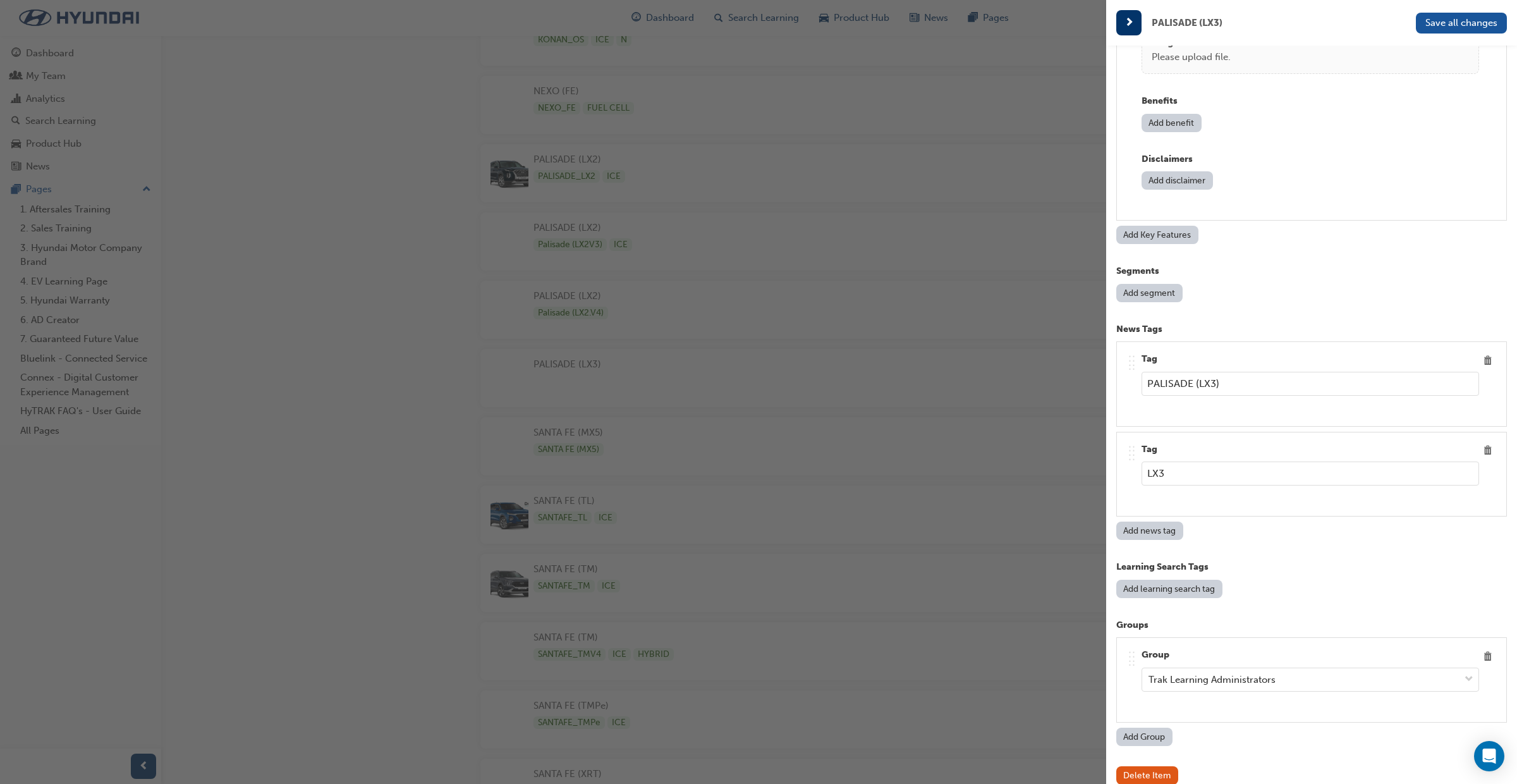
scroll to position [5491, 0]
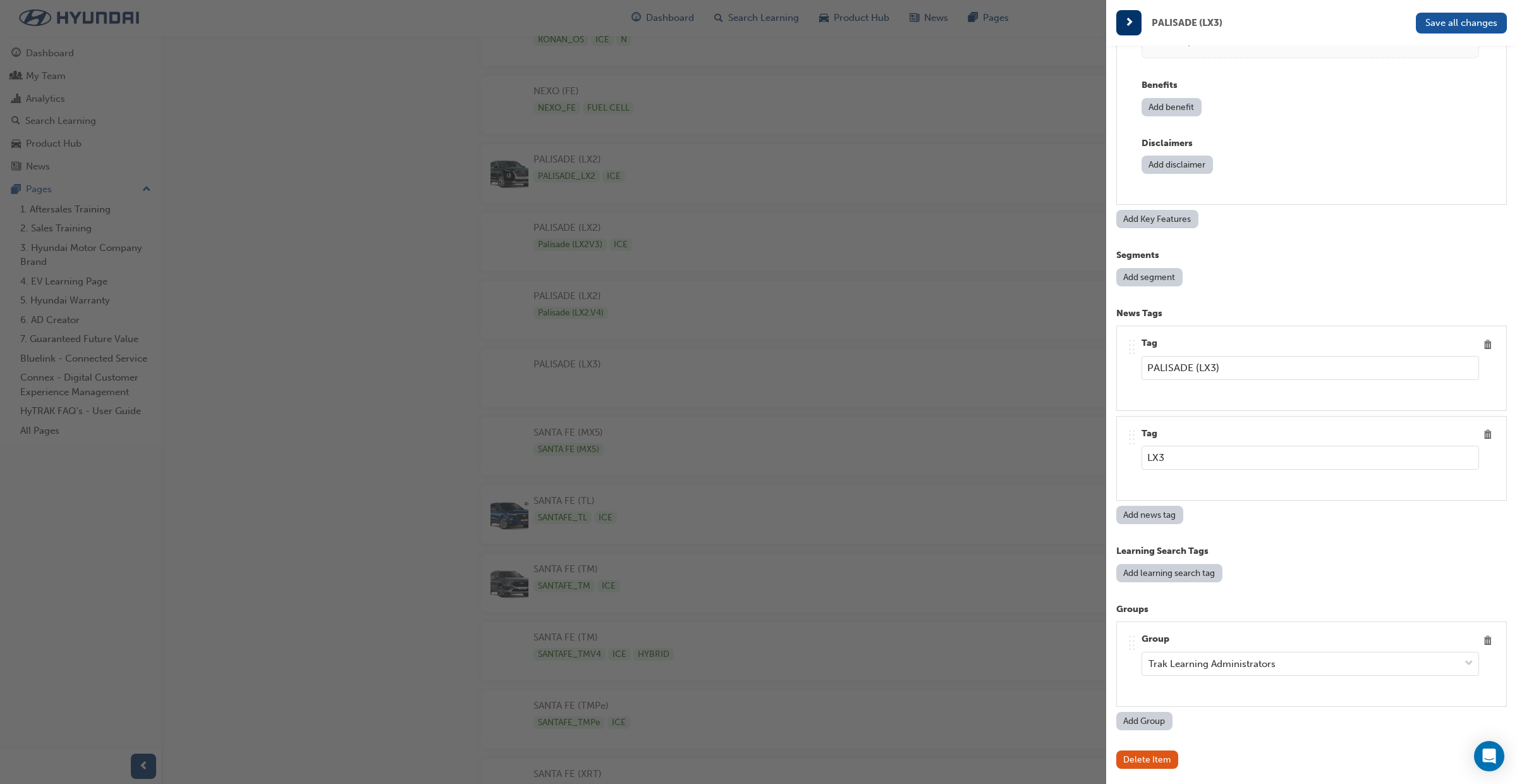
type input "LX3"
click at [1172, 582] on button "Add learning search tag" at bounding box center [1169, 573] width 106 height 18
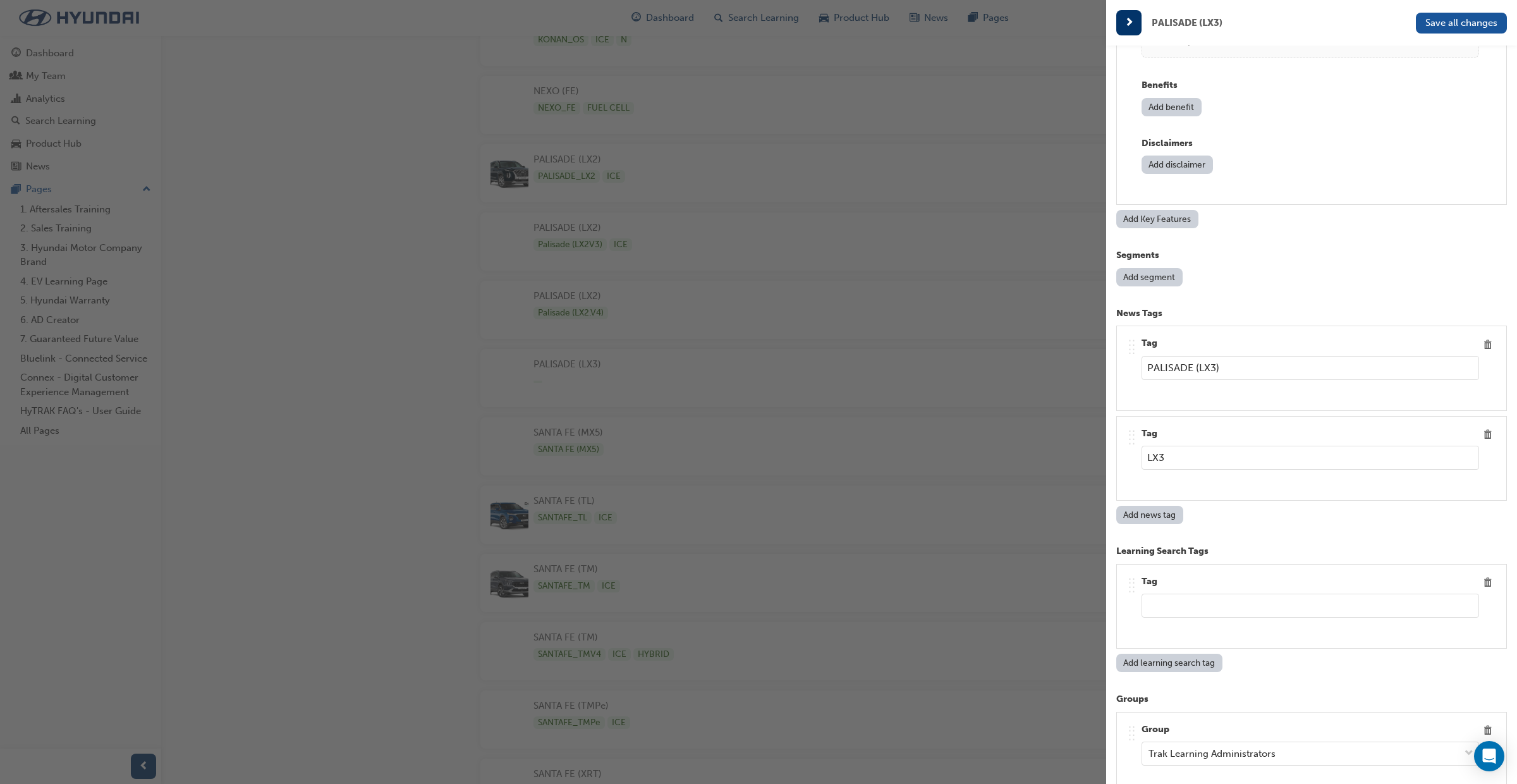
drag, startPoint x: 1237, startPoint y: 372, endPoint x: 1136, endPoint y: 369, distance: 101.0
click at [1136, 369] on div ".. .. .. .. Tag PALISADE (LX3)" at bounding box center [1311, 368] width 369 height 64
click at [1177, 606] on input "text" at bounding box center [1310, 605] width 337 height 24
paste input "PALISADE (LX3)"
type input "PALISADE (LX3)"
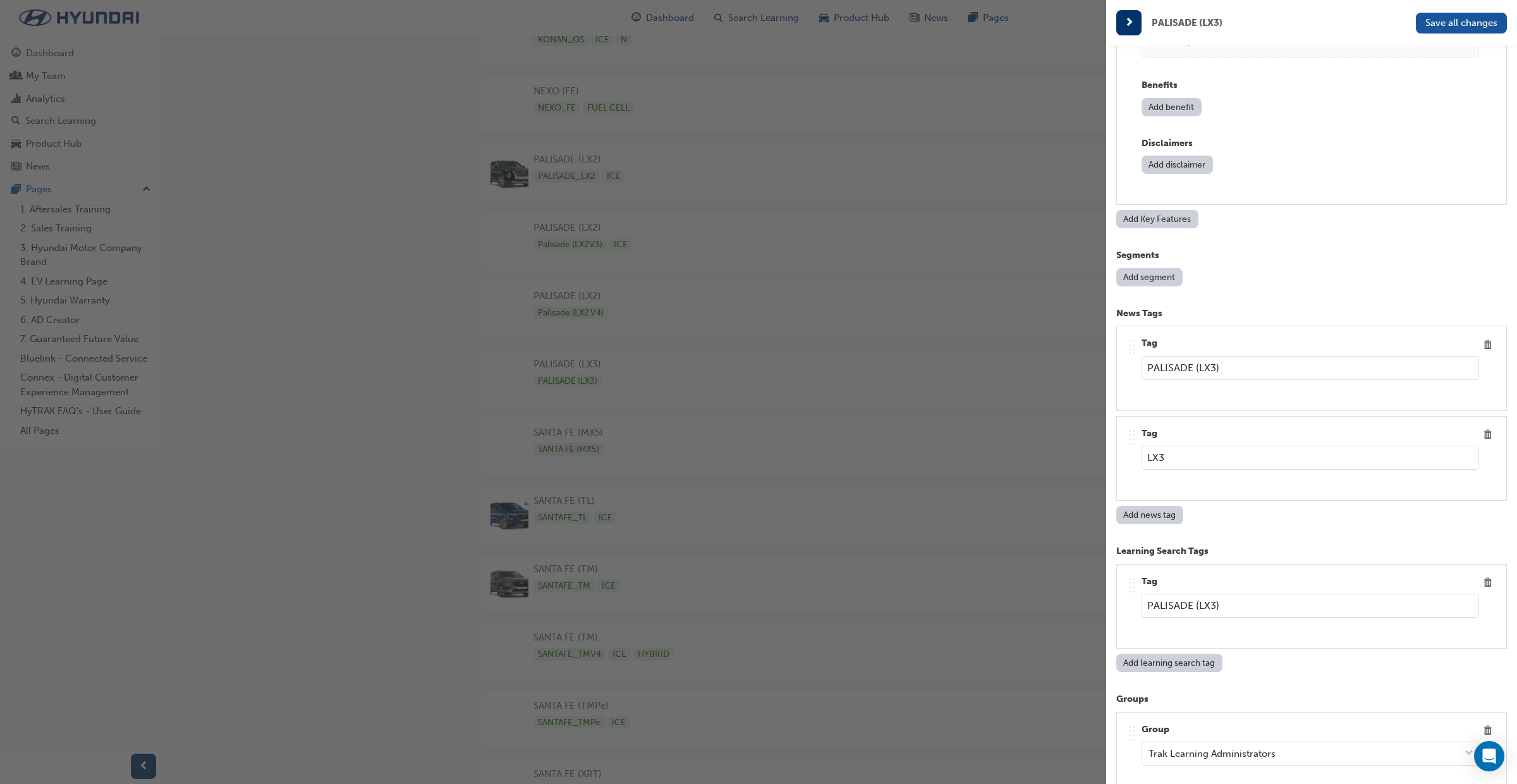
drag, startPoint x: 1180, startPoint y: 458, endPoint x: 1137, endPoint y: 457, distance: 43.0
click at [1137, 457] on div ".. .. .. .. Tag LX3" at bounding box center [1311, 458] width 369 height 64
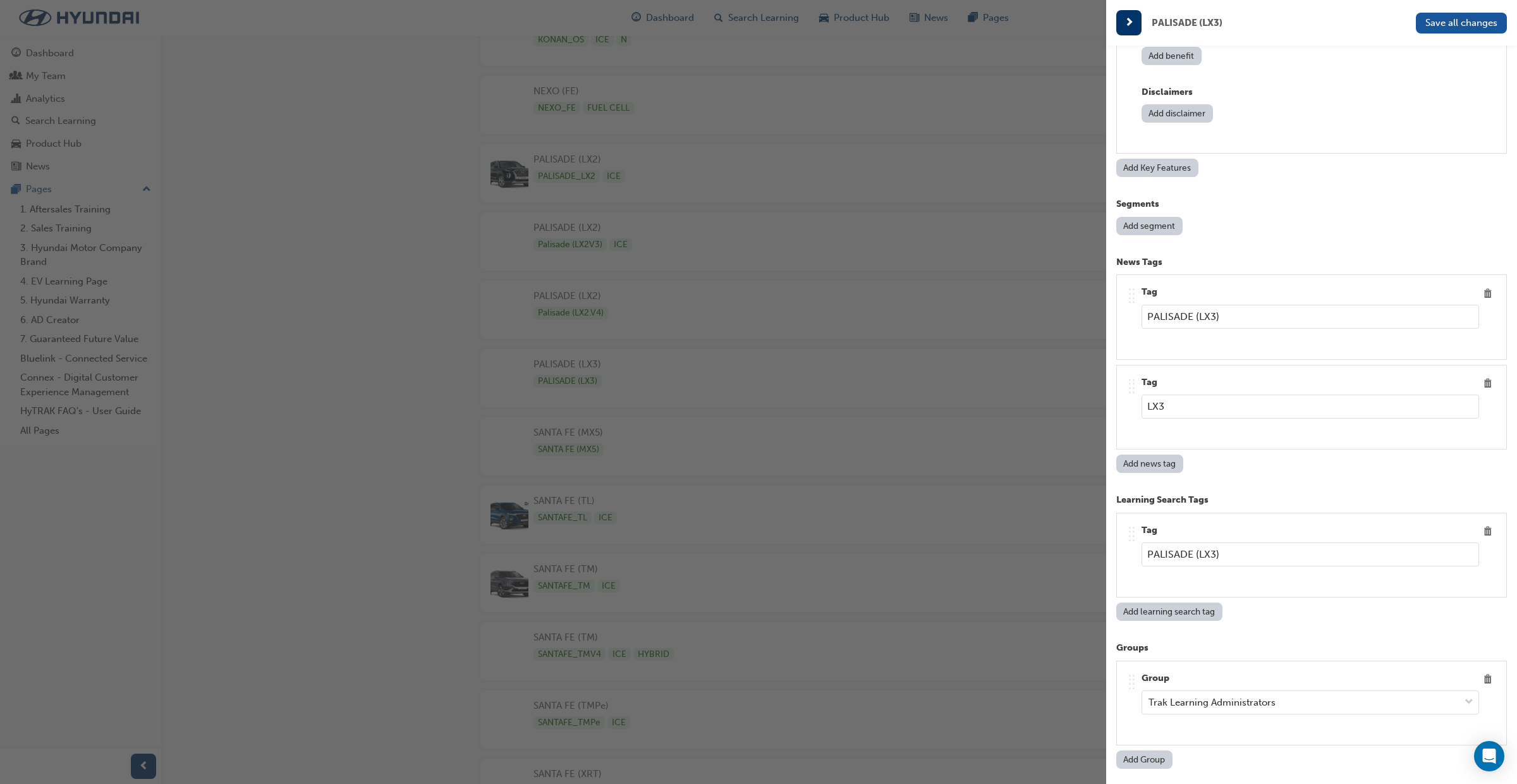
scroll to position [5582, 0]
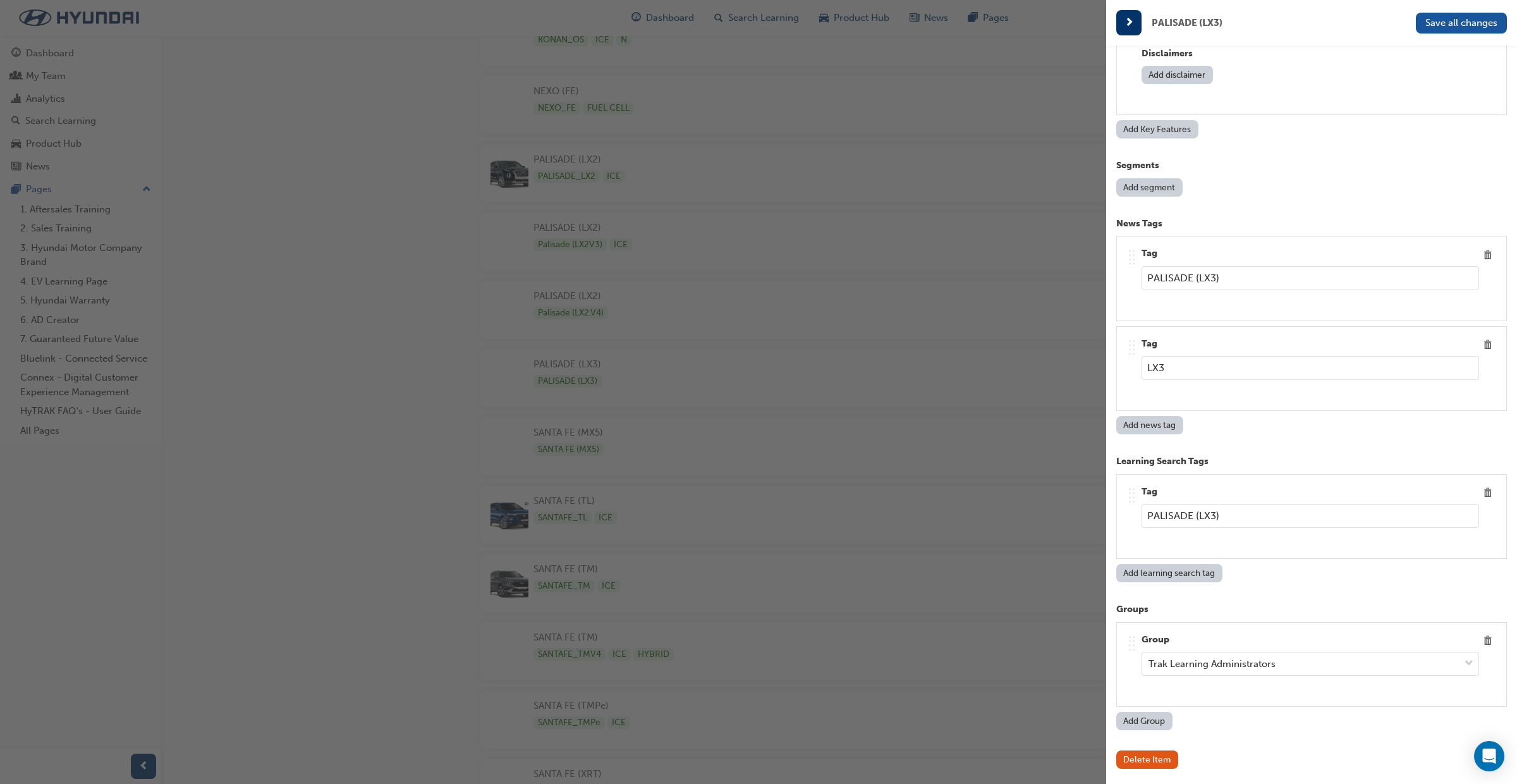
click at [1176, 572] on button "Add learning search tag" at bounding box center [1169, 573] width 106 height 18
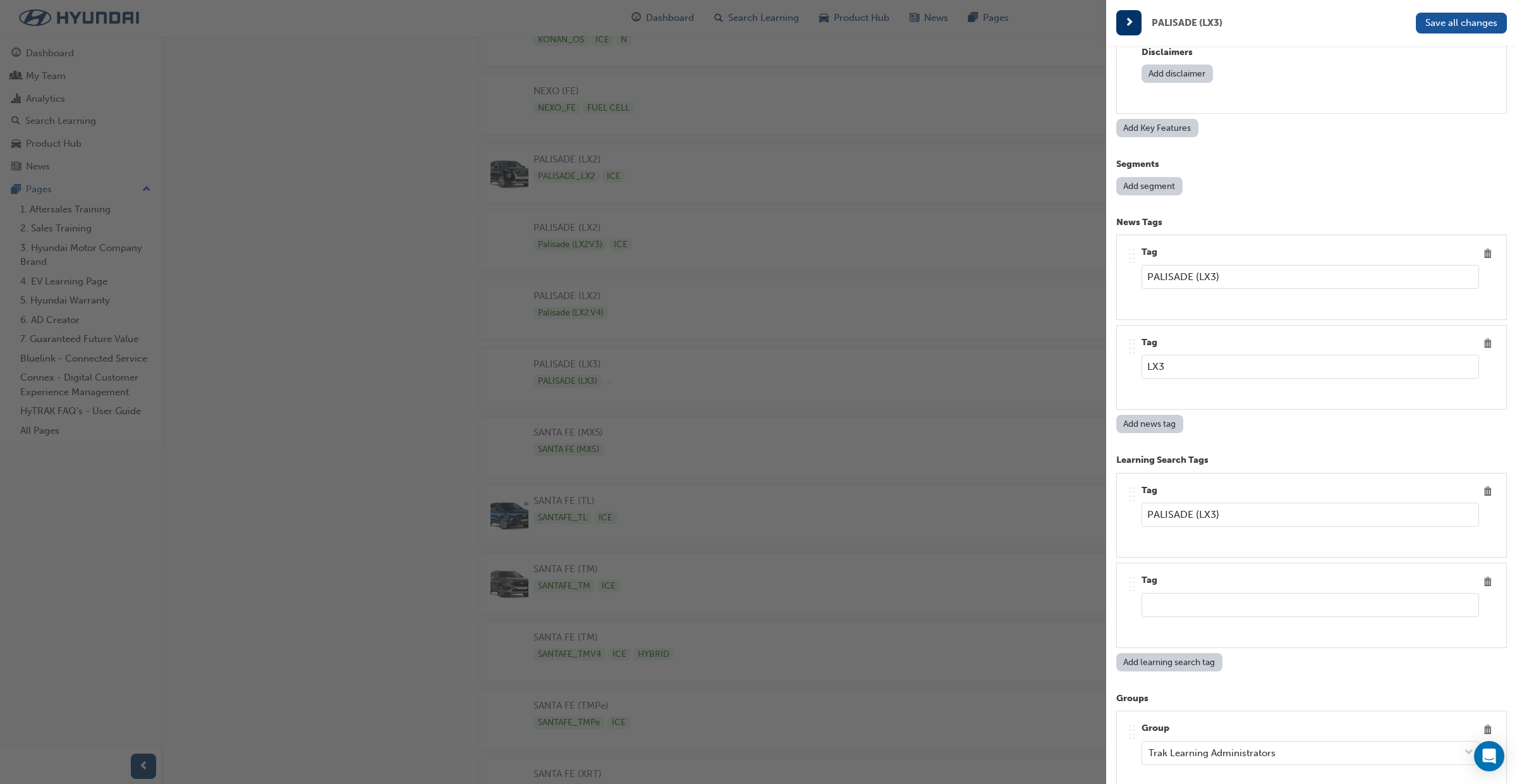
click at [1175, 609] on input "text" at bounding box center [1310, 604] width 337 height 24
paste input "LX3"
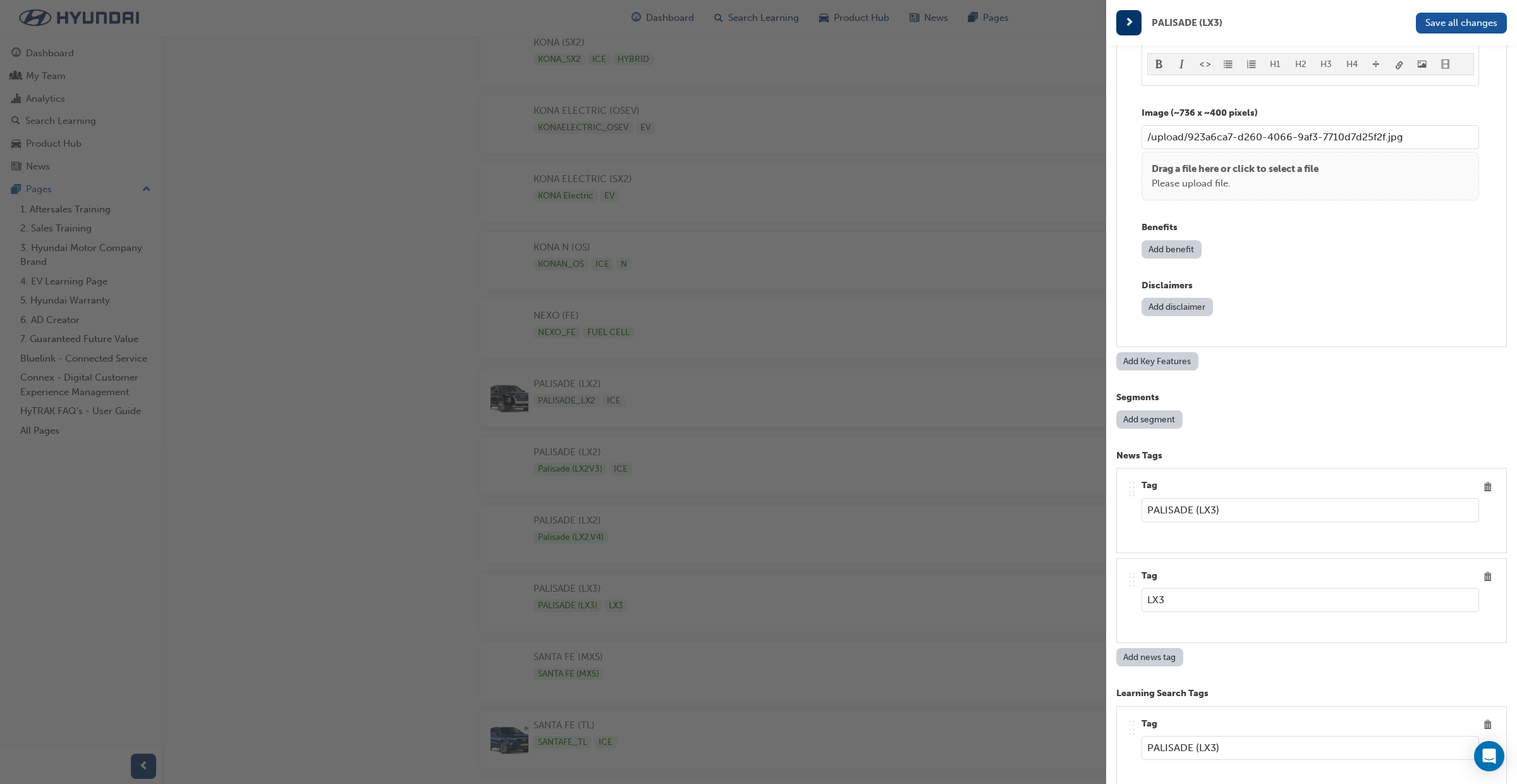
scroll to position [5308, 0]
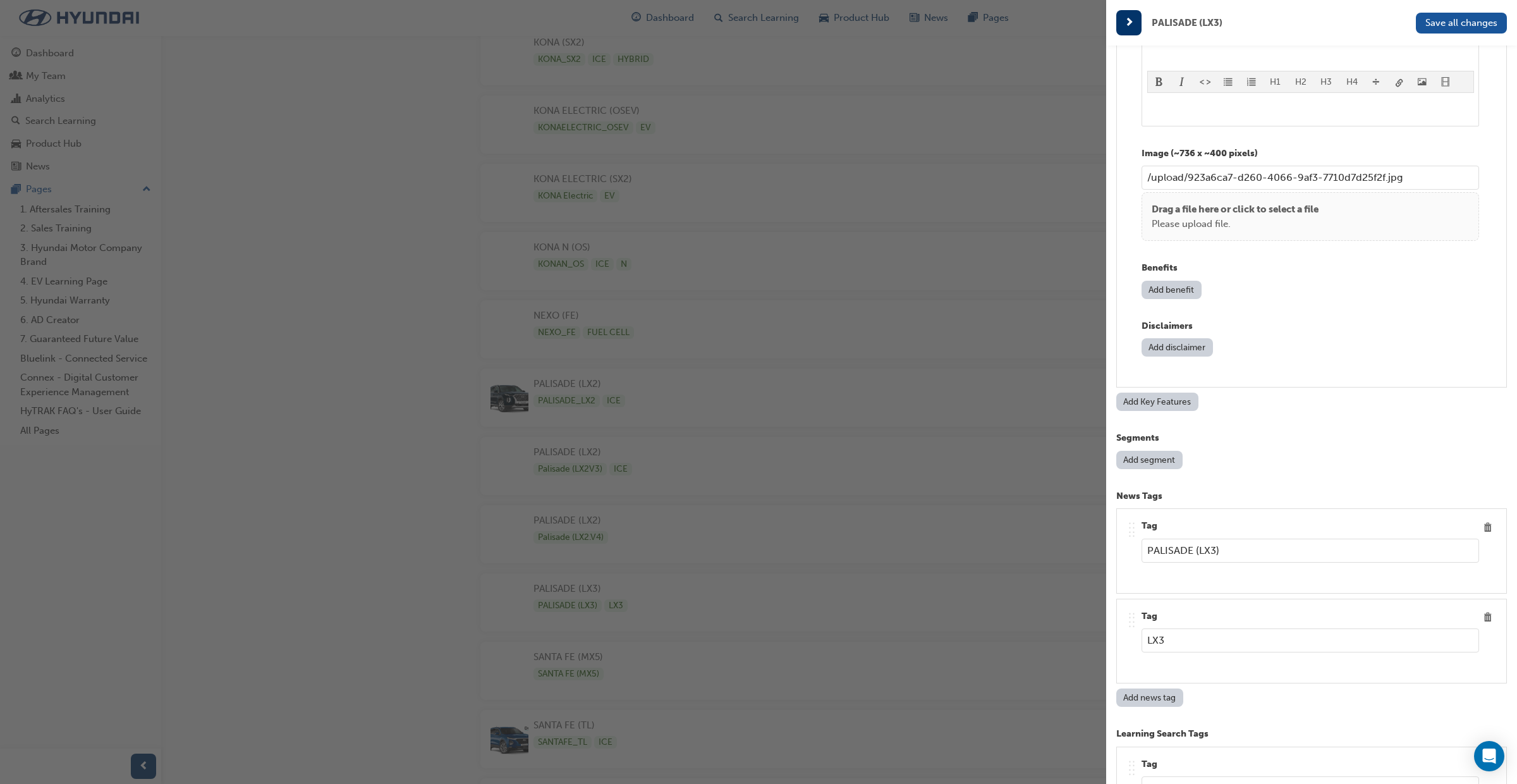
type input "LX3"
click at [1146, 405] on button "Add Key Features" at bounding box center [1157, 401] width 82 height 18
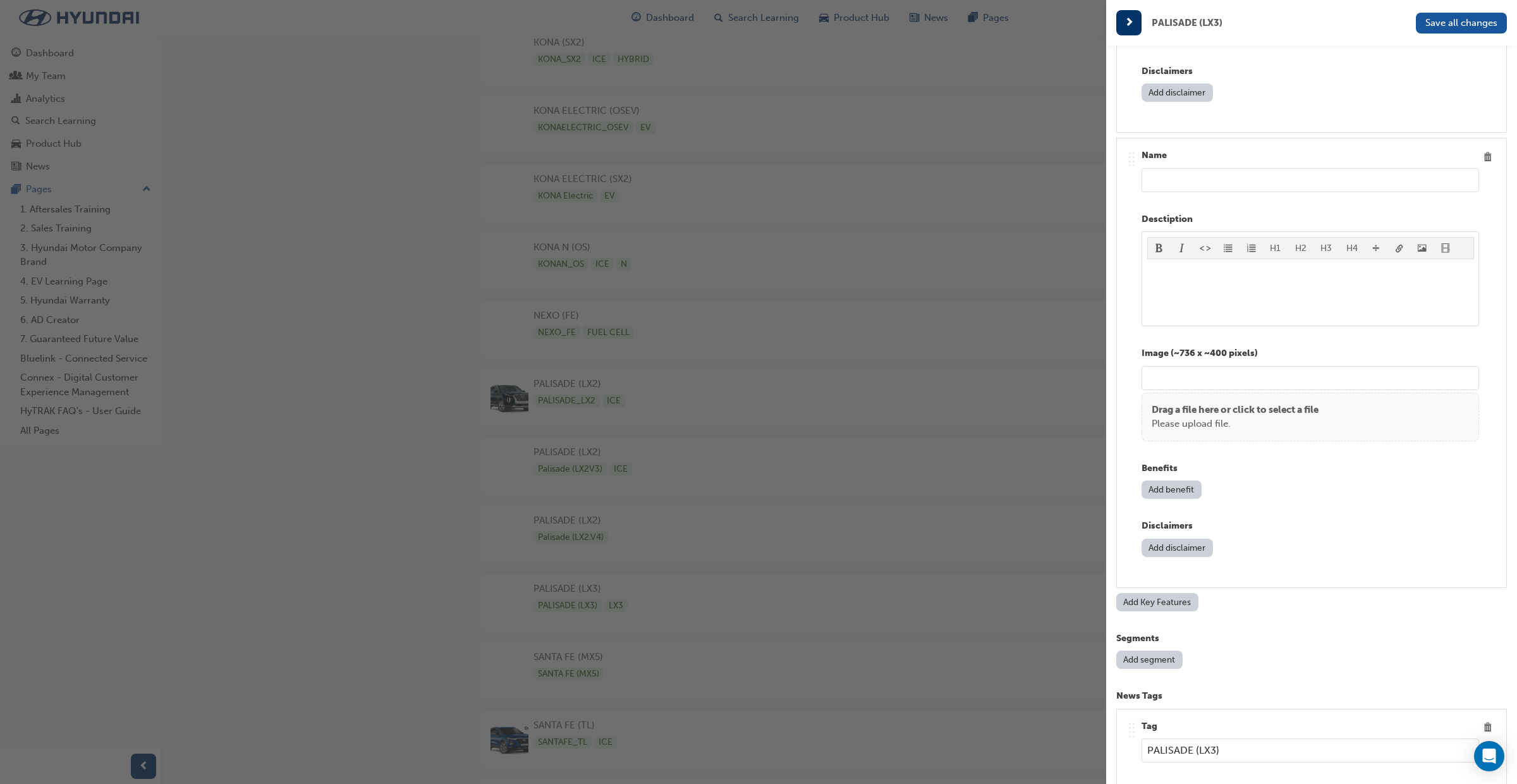
scroll to position [5482, 0]
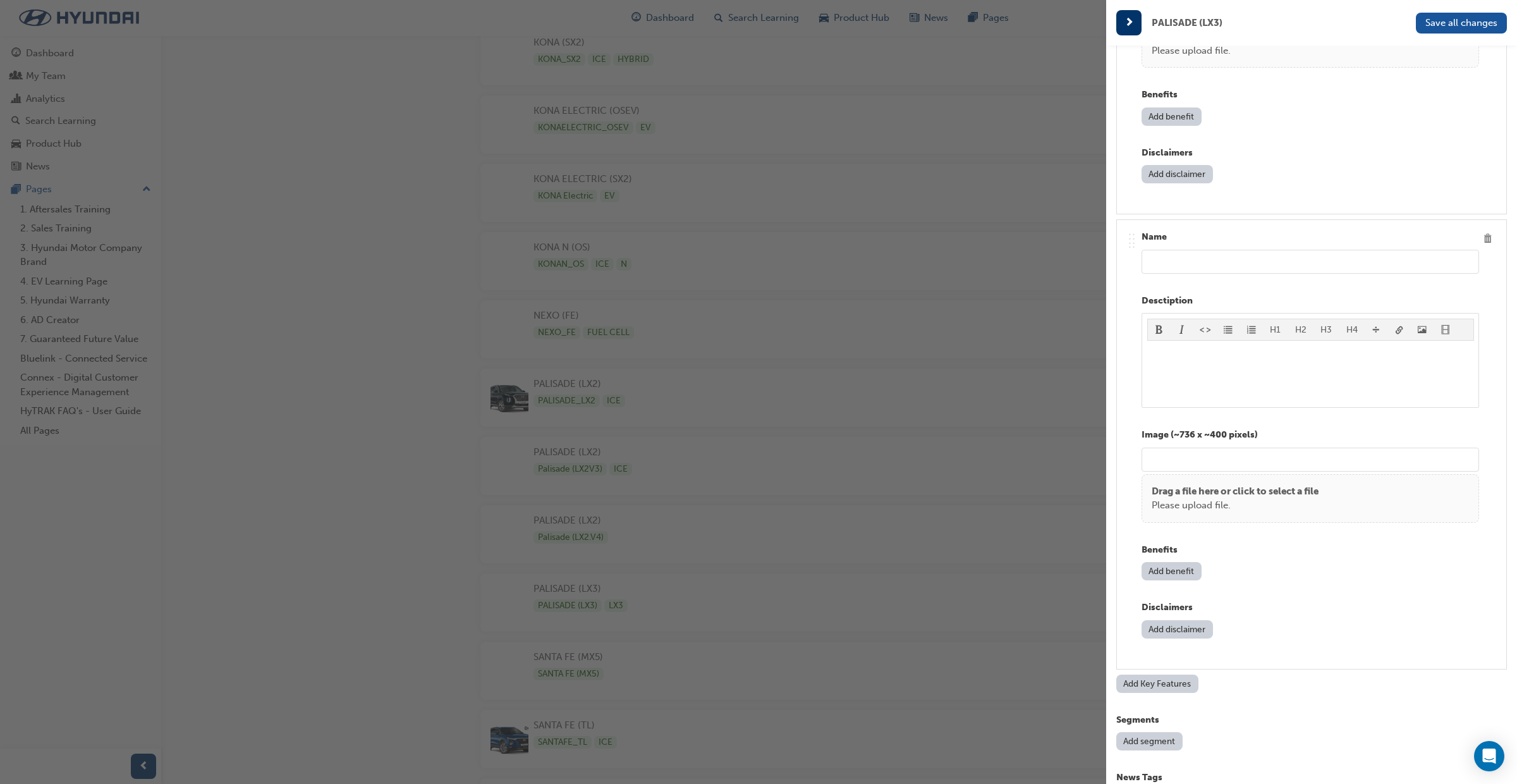
click at [1489, 241] on span "Delete" at bounding box center [1488, 238] width 17 height 17
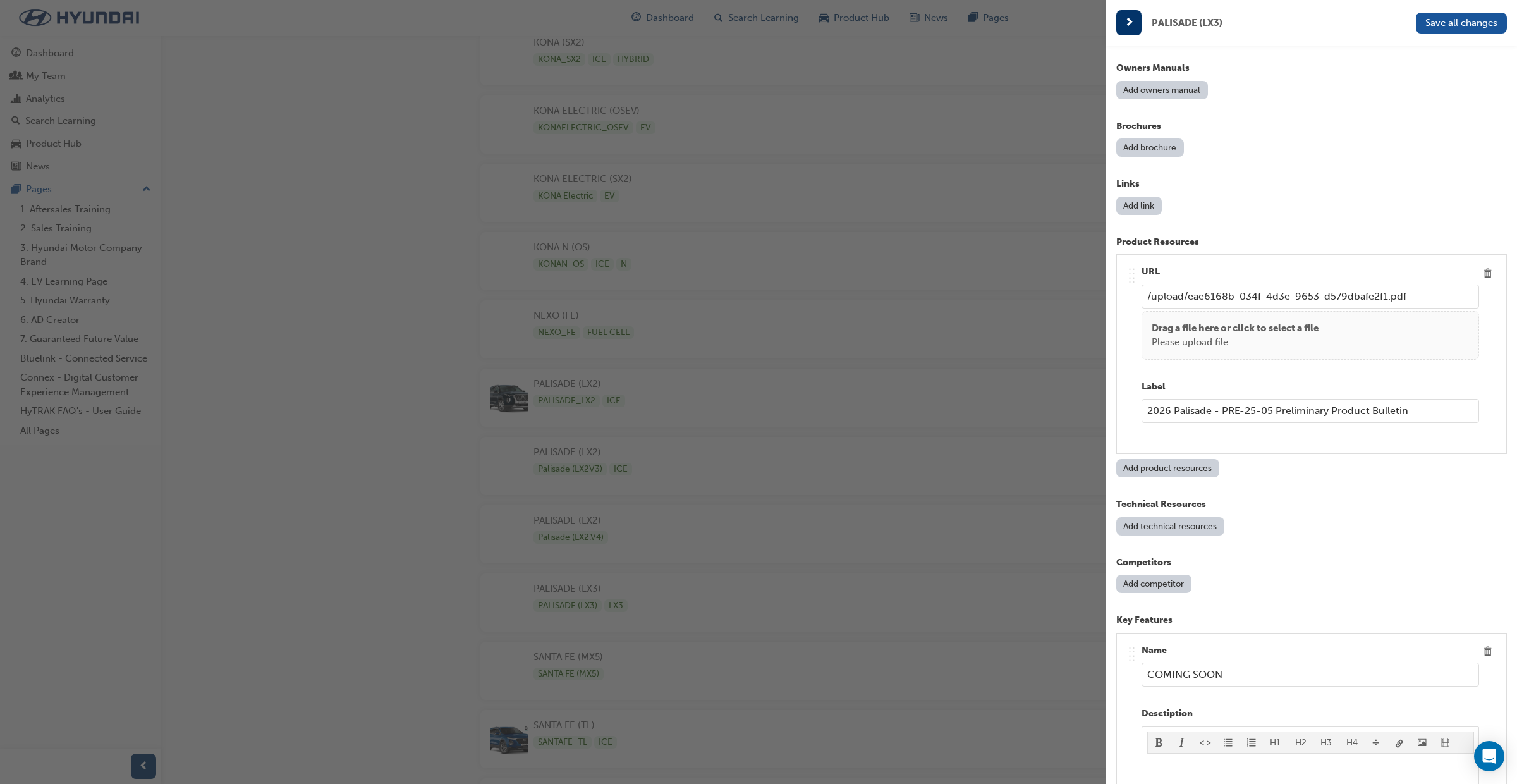
scroll to position [1439, 0]
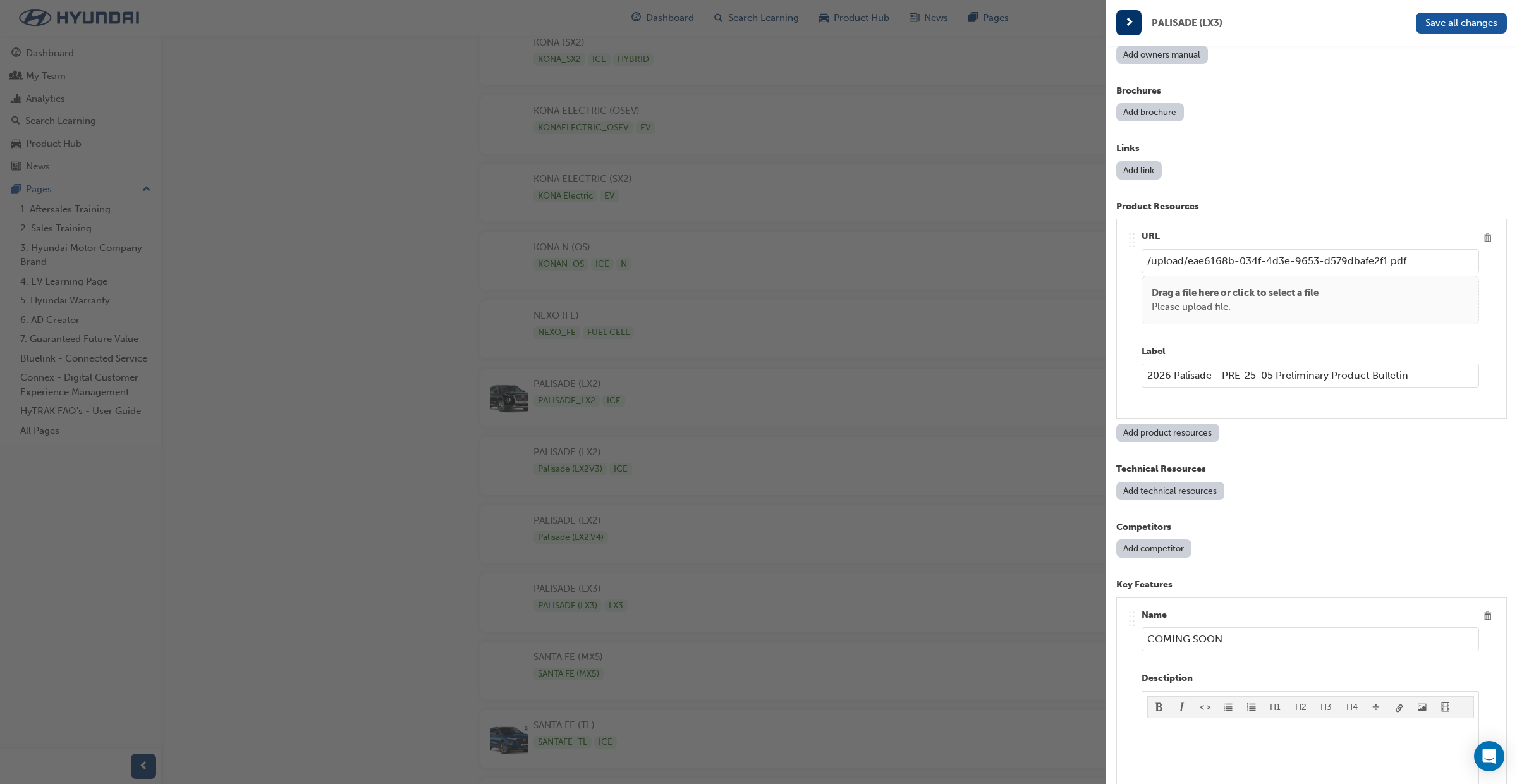
click at [1158, 552] on button "Add competitor" at bounding box center [1154, 548] width 75 height 18
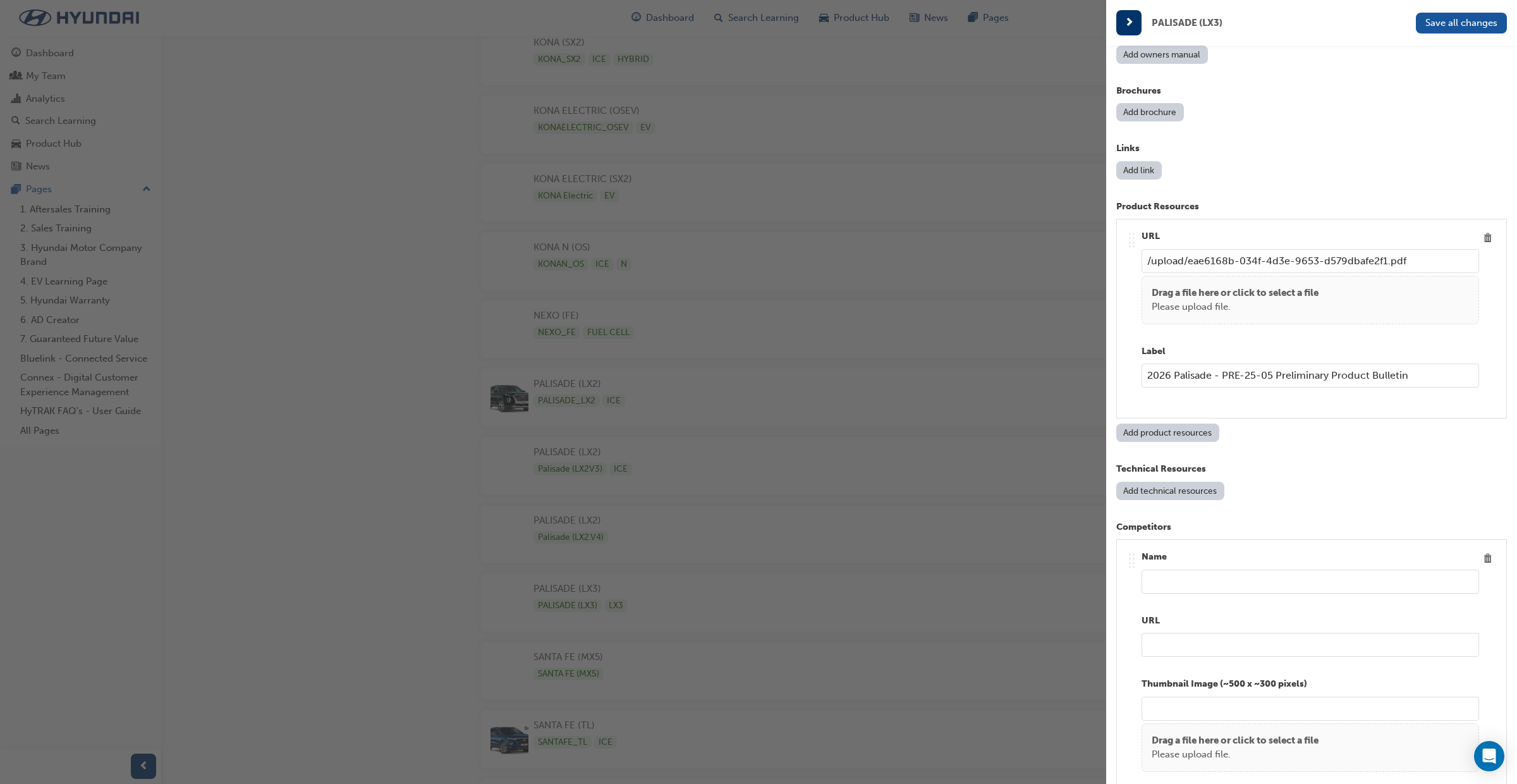
click at [1173, 575] on input "text" at bounding box center [1310, 581] width 337 height 24
type input "Y"
type input "TOYOTA KLUGER"
click at [1158, 648] on input "url" at bounding box center [1310, 644] width 337 height 24
click at [1193, 637] on input "url" at bounding box center [1310, 644] width 337 height 24
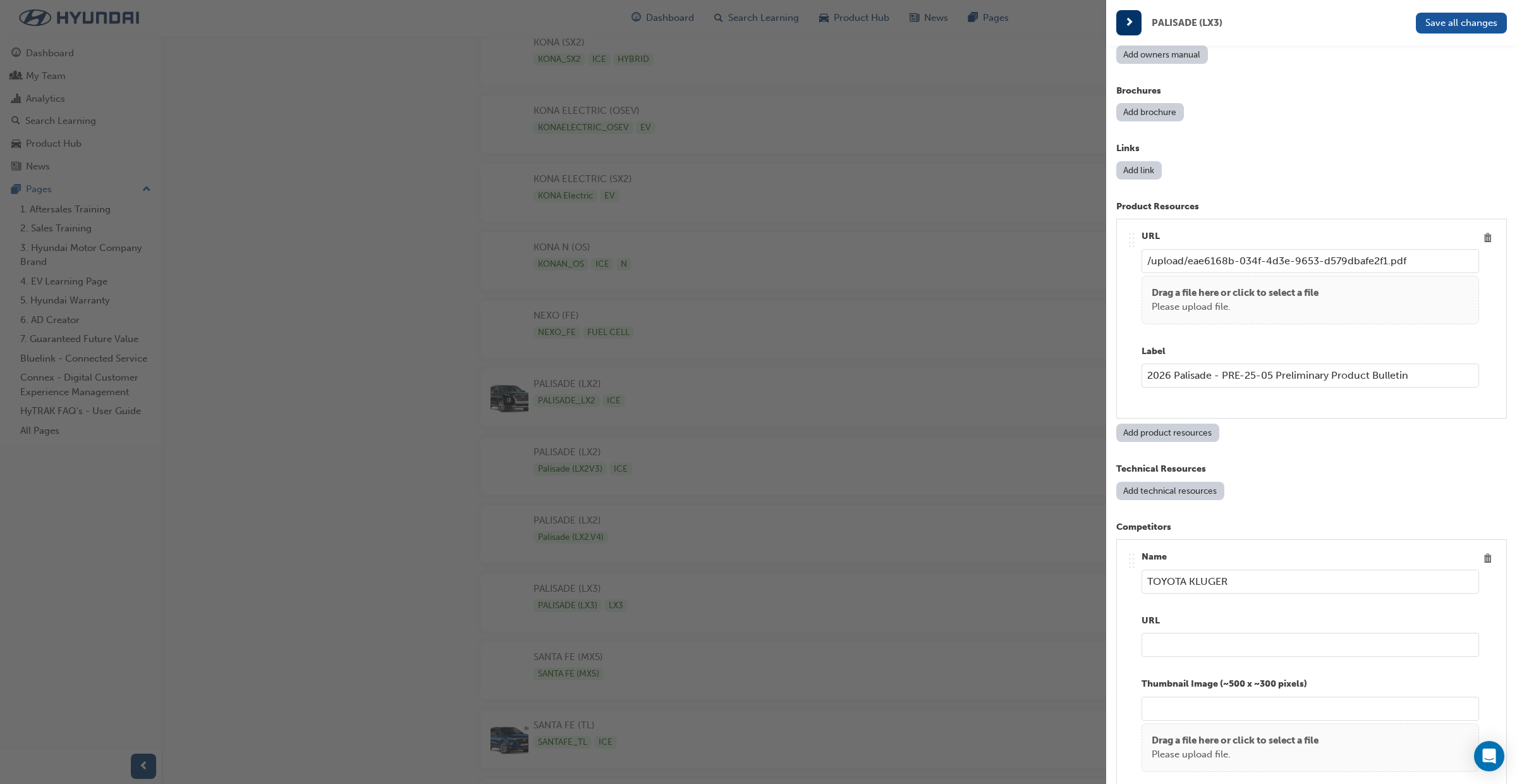
paste input "https://www.toyota.com.au/kluger"
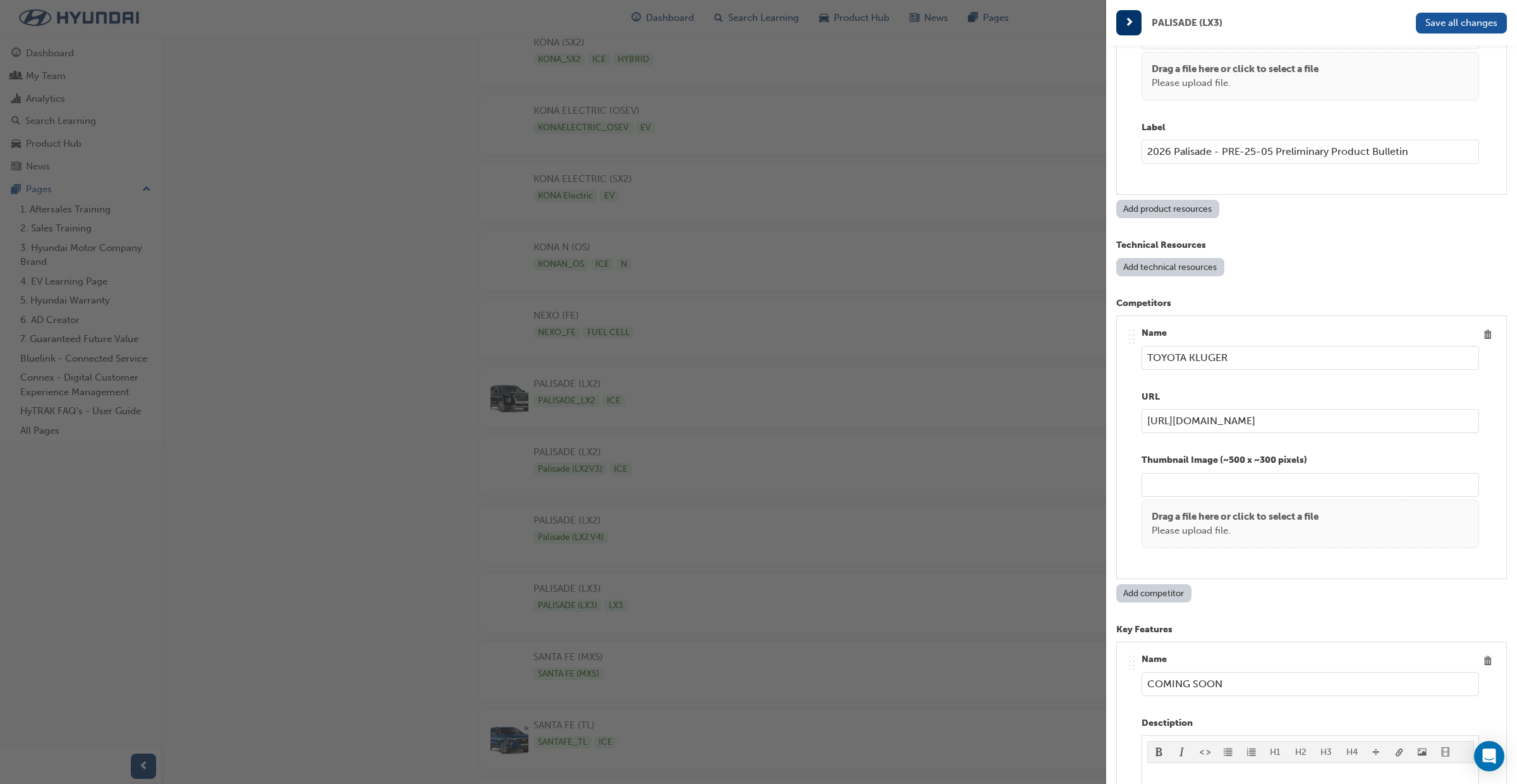
scroll to position [1664, 0]
type input "https://www.toyota.com.au/kluger"
click at [1454, 26] on span "Save all changes" at bounding box center [1462, 23] width 72 height 12
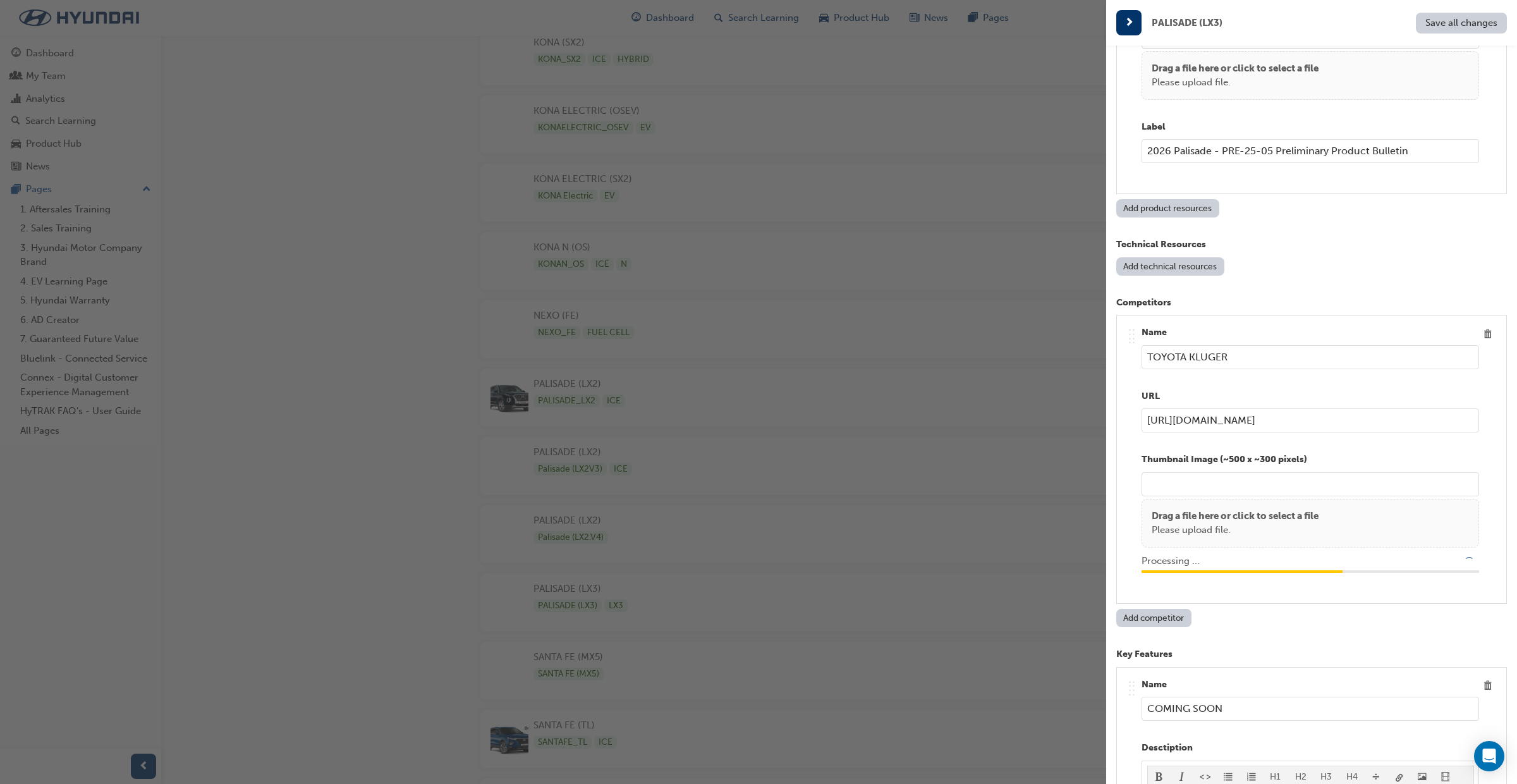
type input "/upload/c80e0673-6c6b-4a1f-94dc-6bfa6ed957b8.png"
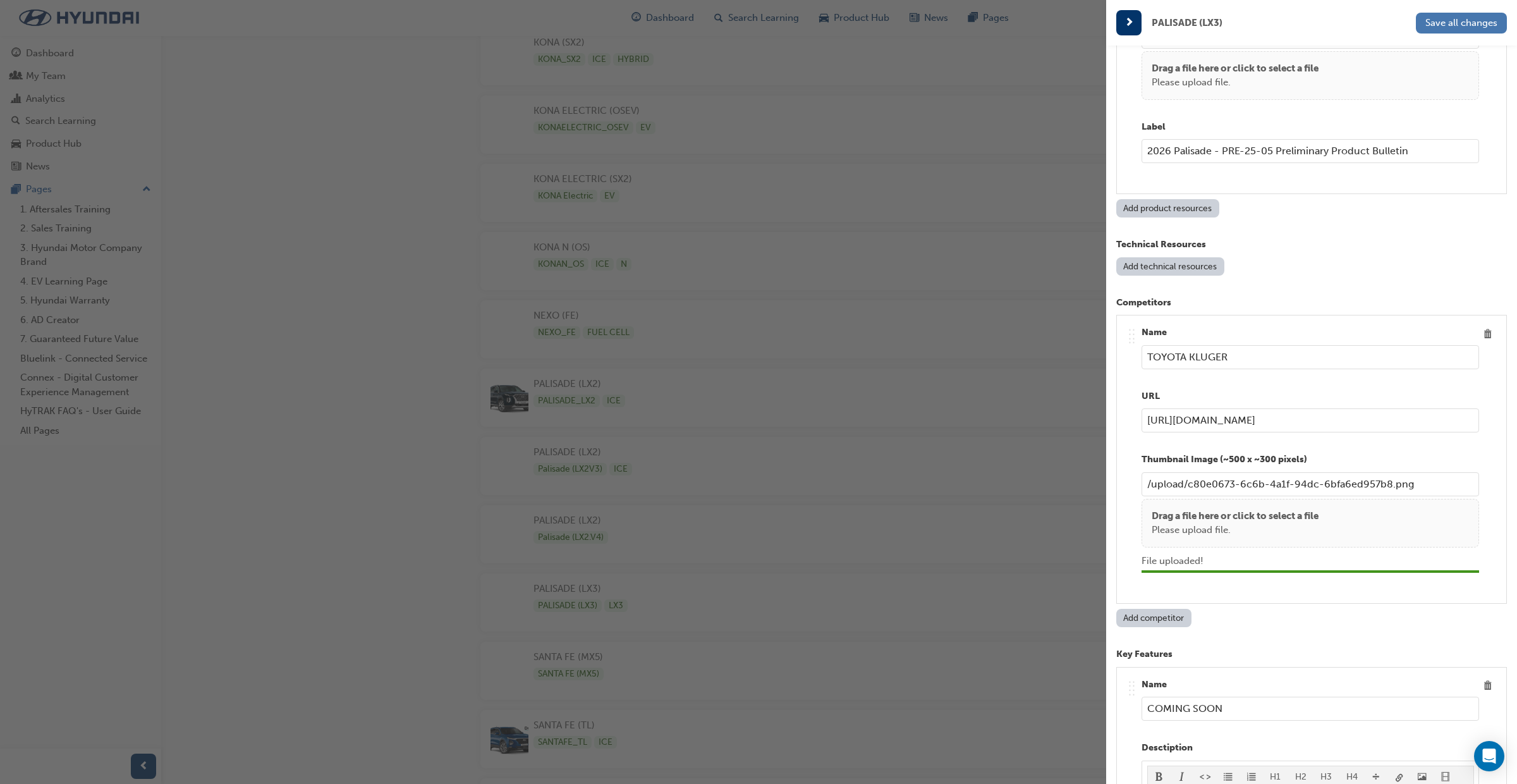
click at [1478, 19] on span "Save all changes" at bounding box center [1462, 23] width 72 height 12
click at [860, 21] on div "button" at bounding box center [553, 392] width 1107 height 784
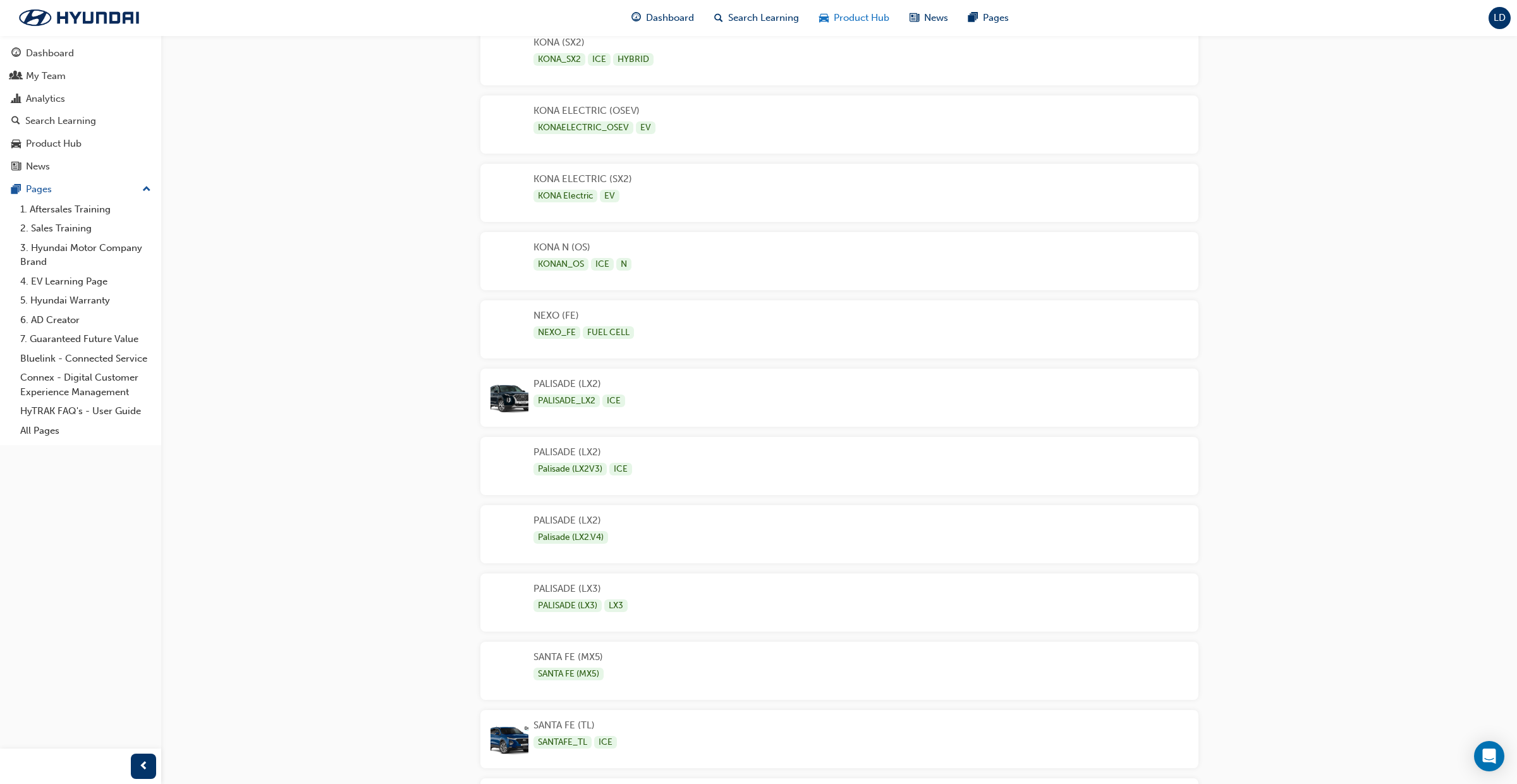
click at [860, 21] on span "Product Hub" at bounding box center [862, 18] width 56 height 14
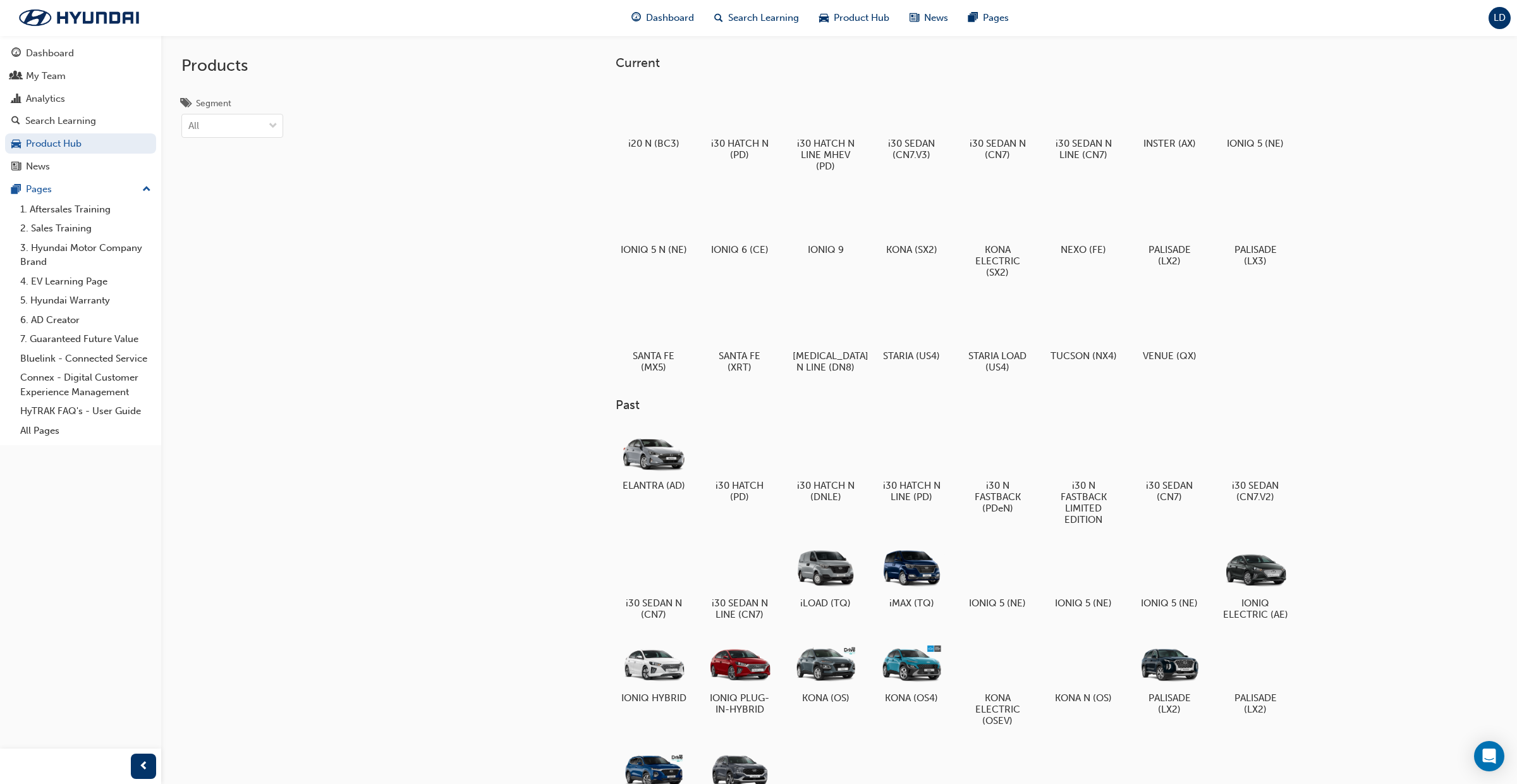
drag, startPoint x: 1480, startPoint y: 300, endPoint x: 1463, endPoint y: 293, distance: 18.4
click at [1480, 300] on div "Current i20 N (BC3) i30 HATCH N (PD) i30 HATCH N LINE MHEV (PD) i30 SEDAN (CN7.…" at bounding box center [839, 427] width 1356 height 784
click at [1258, 224] on div at bounding box center [1255, 214] width 70 height 50
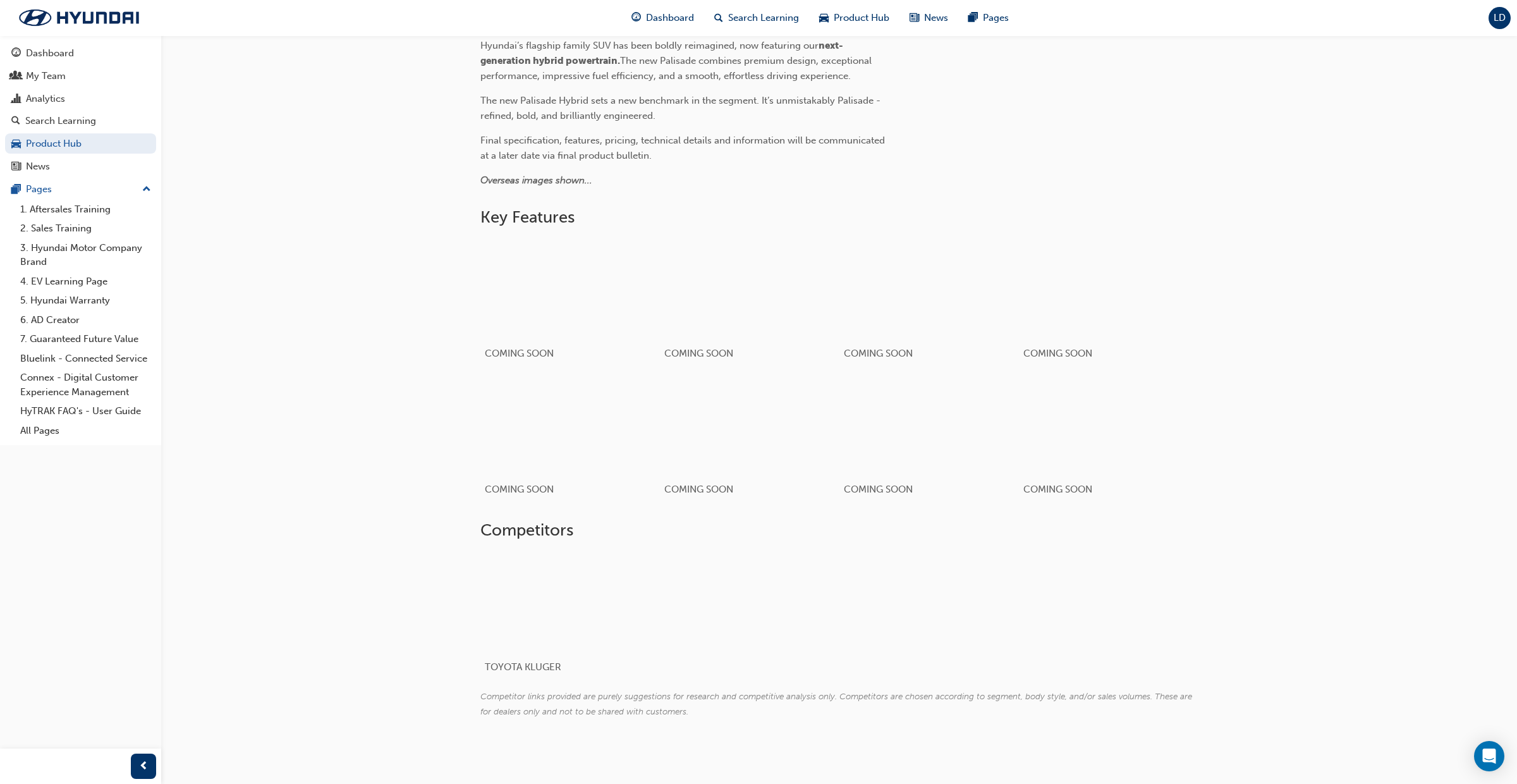
scroll to position [477, 0]
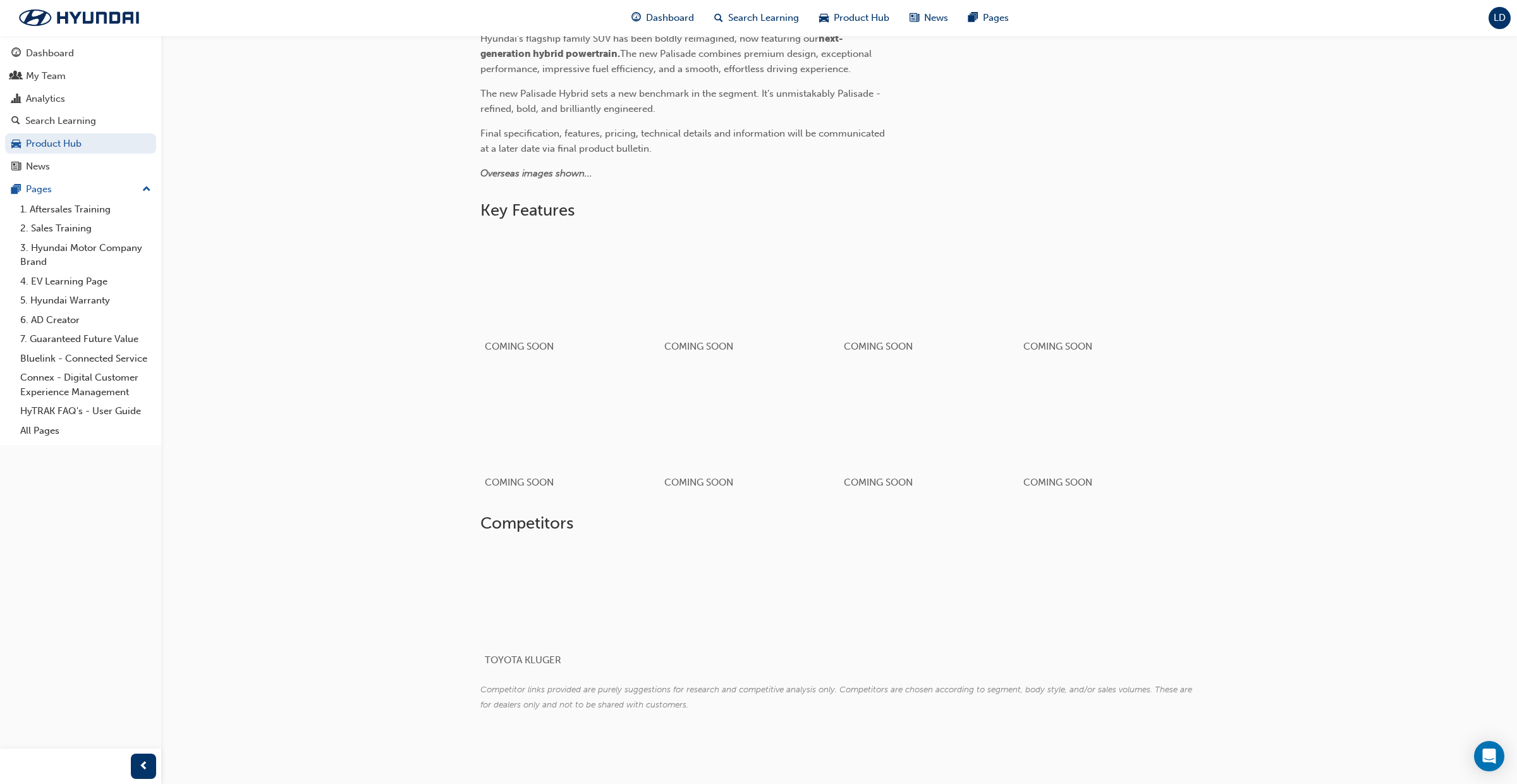
click at [1501, 21] on span "LD" at bounding box center [1500, 18] width 12 height 11
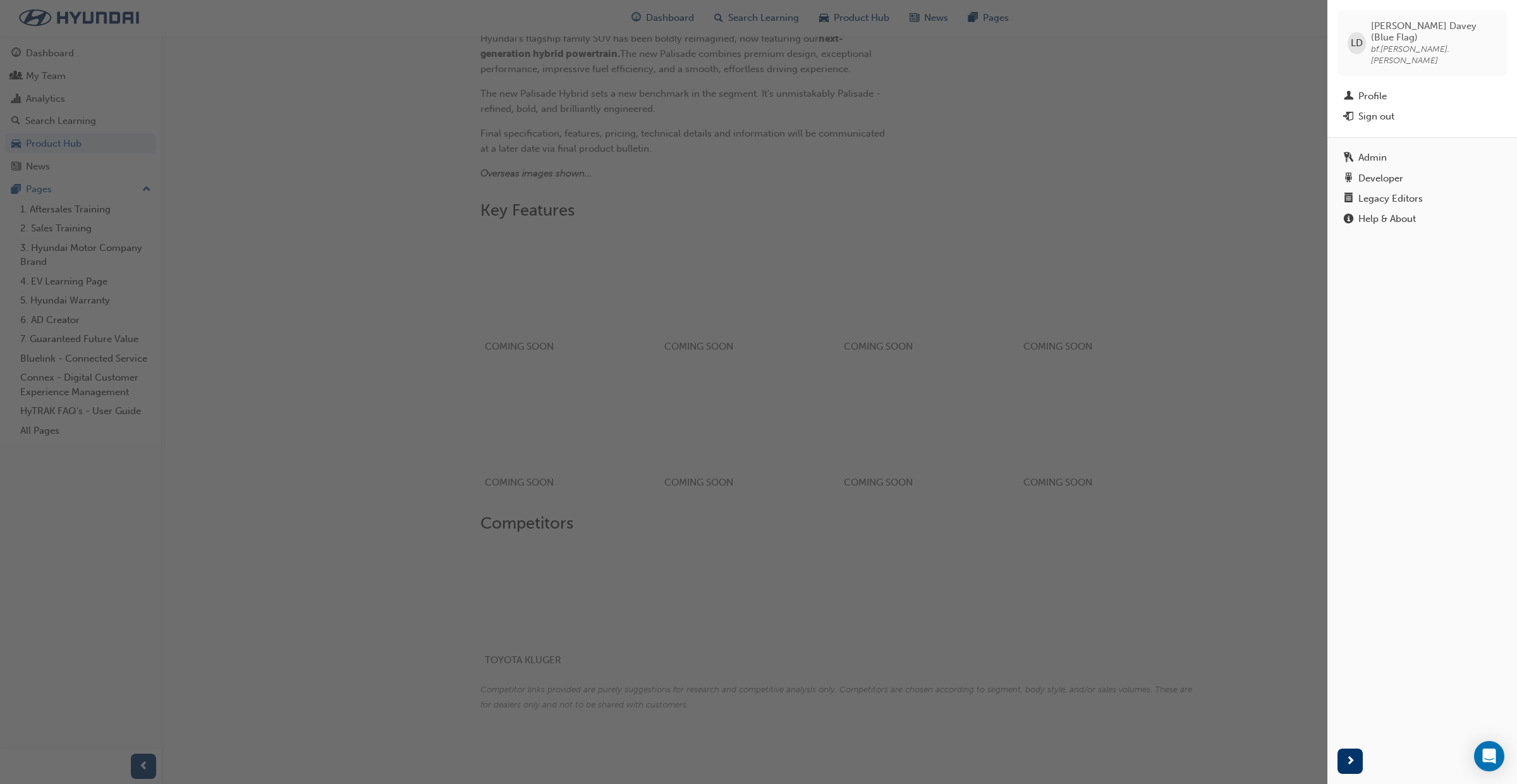
click at [1383, 193] on div "Legacy Editors" at bounding box center [1391, 198] width 65 height 11
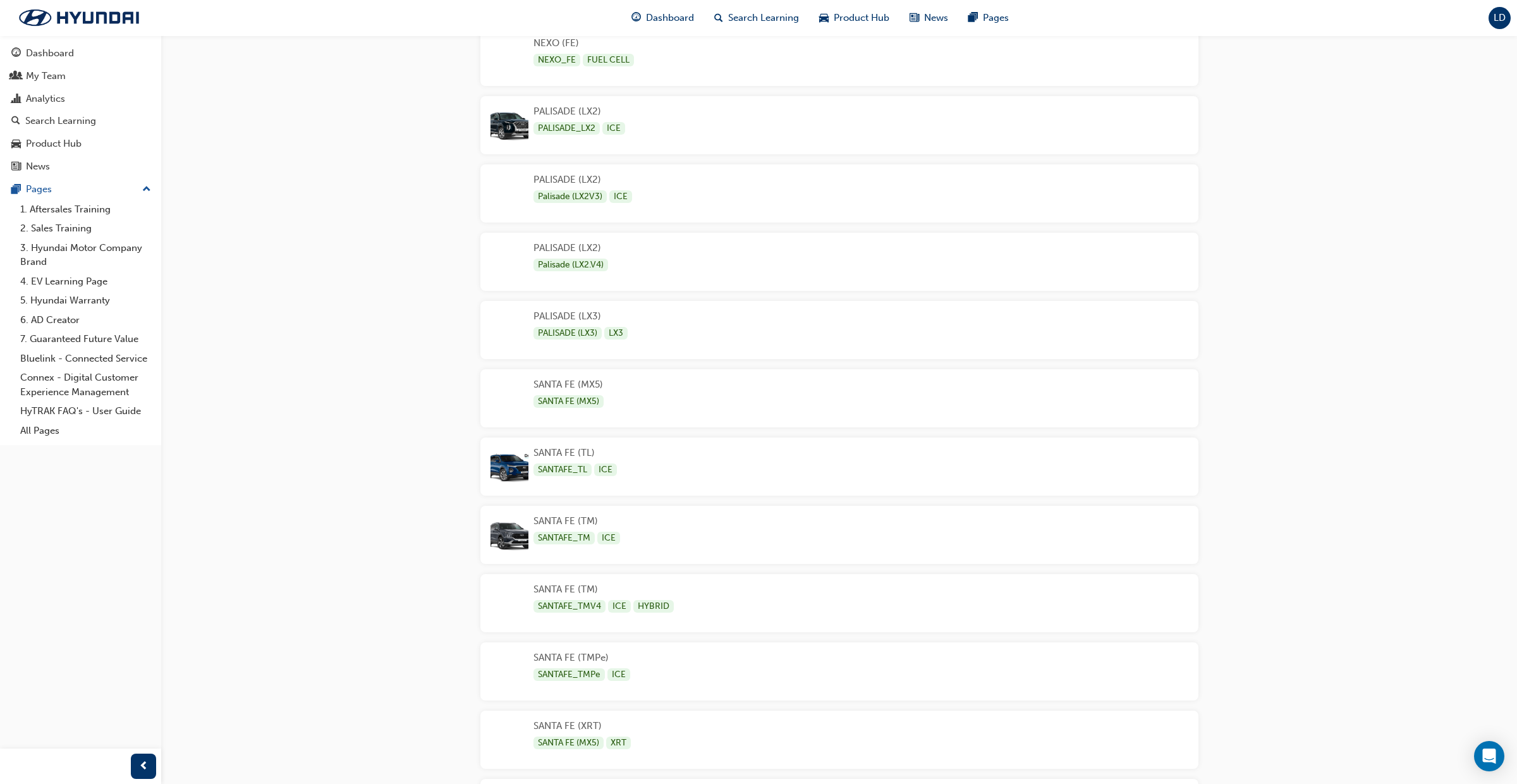
scroll to position [2527, 0]
click at [675, 335] on div "PALISADE (LX3) PALISADE (LX3) LX3" at bounding box center [839, 330] width 718 height 58
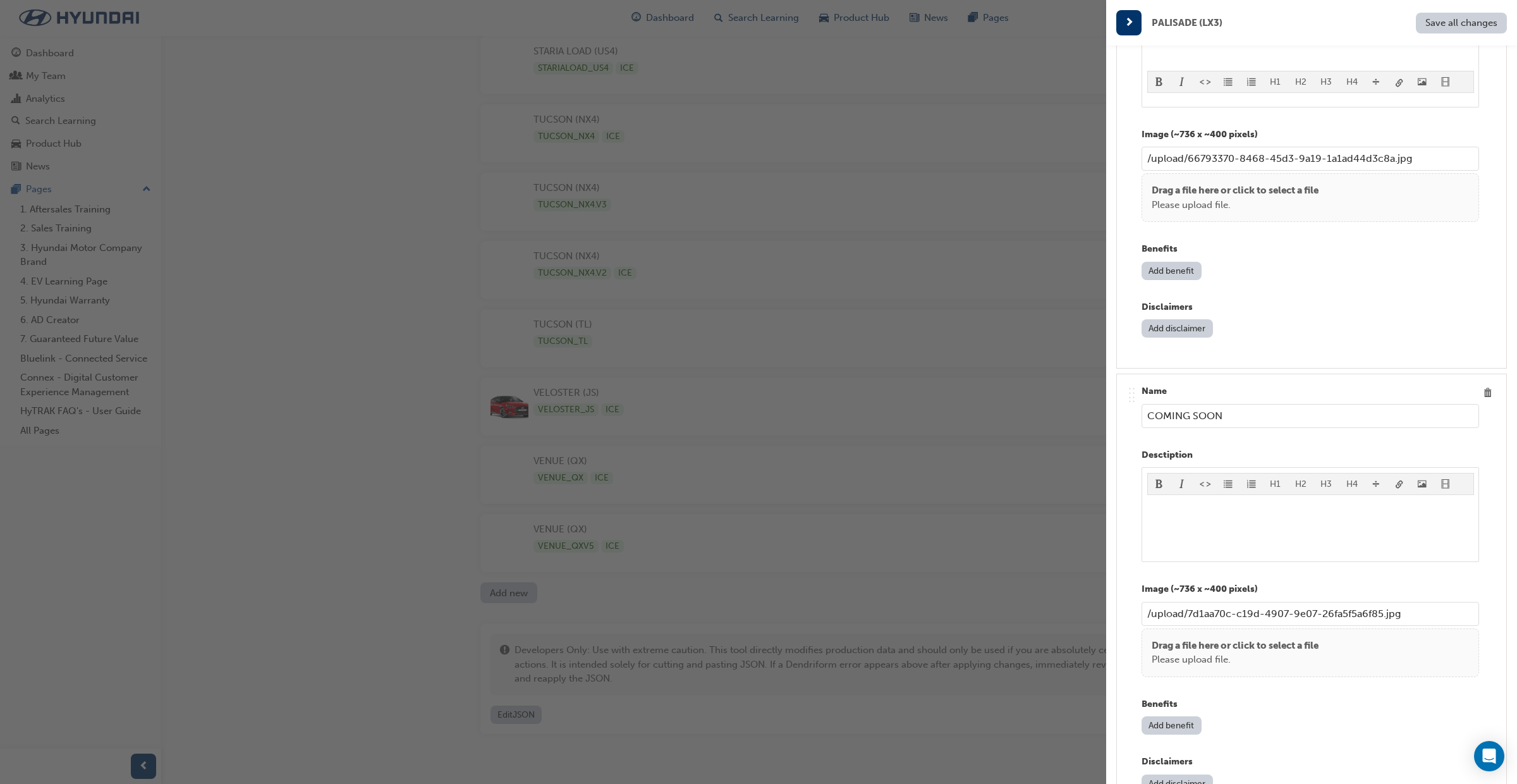
scroll to position [4667, 0]
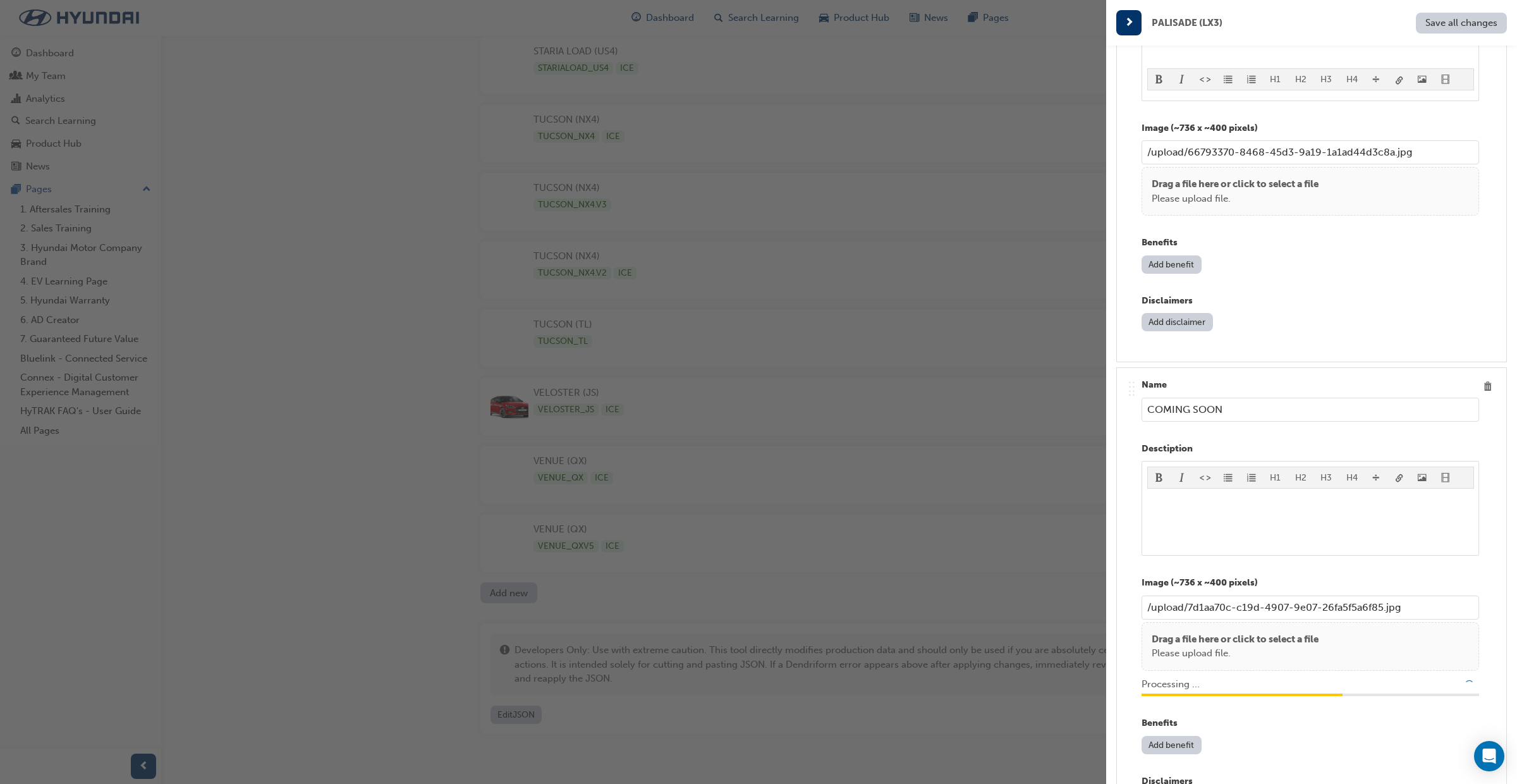
type input "/upload/d7181498-5003-44e3-accd-5578c19cce29.jpg"
click at [1447, 28] on span "Save all changes" at bounding box center [1462, 23] width 72 height 12
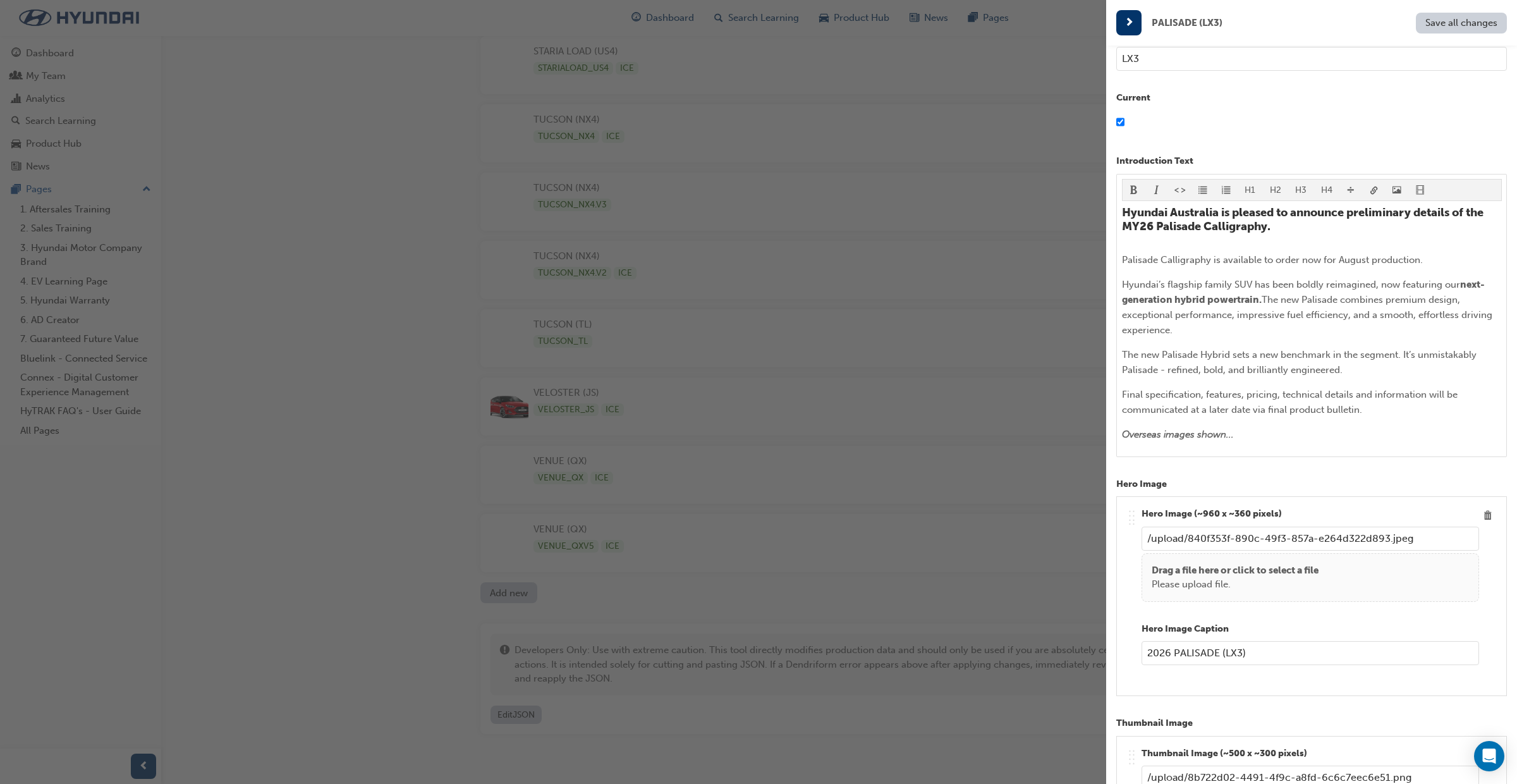
scroll to position [171, 0]
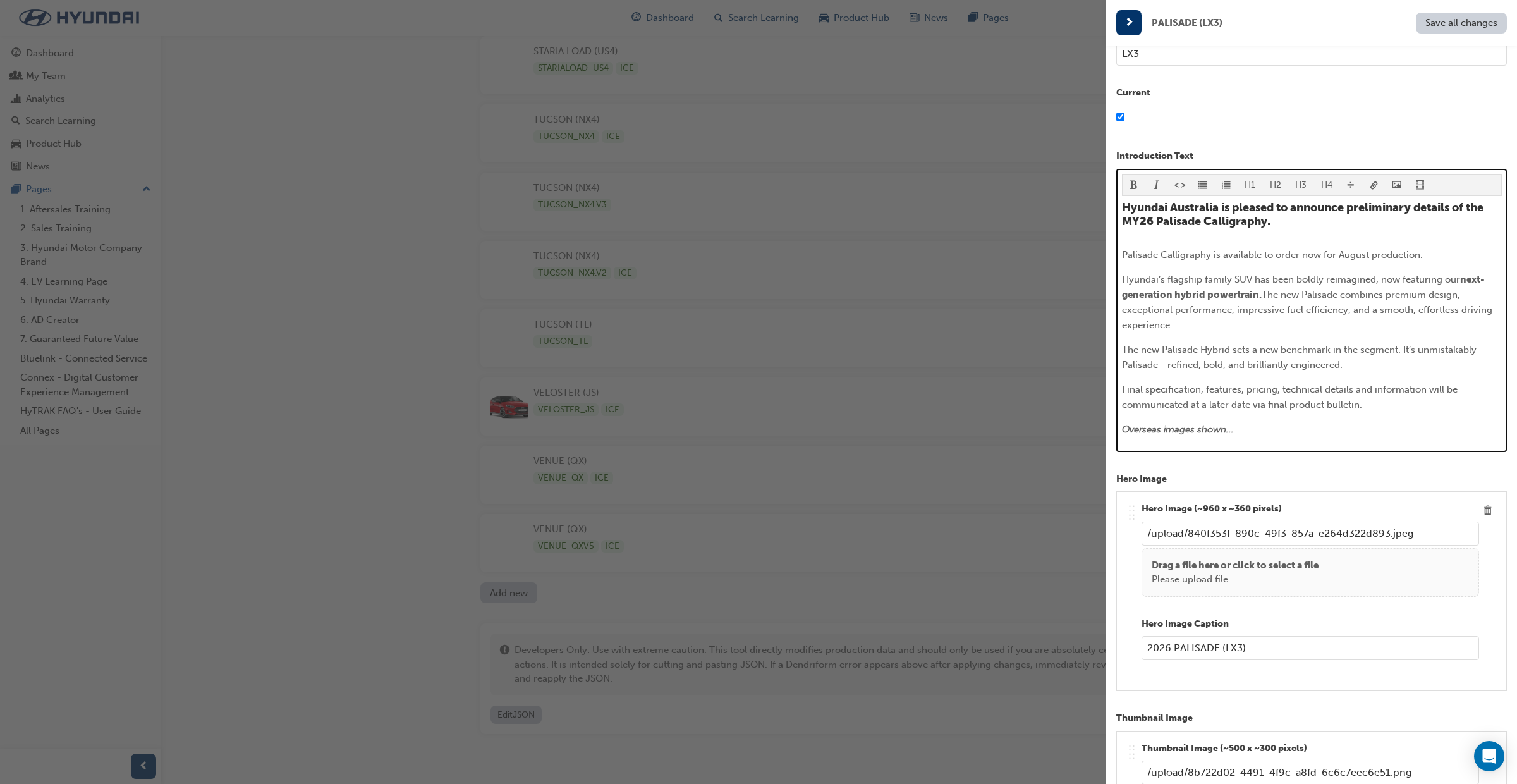
click at [1247, 420] on div "Hyundai Australia is pleased to announce preliminary details of the MY26 Palisa…" at bounding box center [1312, 319] width 380 height 236
drag, startPoint x: 1247, startPoint y: 425, endPoint x: 1115, endPoint y: 426, distance: 132.0
click at [1115, 426] on div "Name PALISADE (LX3) Model Name PALISADE CALLIGRAPHY Series Code LX3 Current Int…" at bounding box center [1312, 437] width 411 height 784
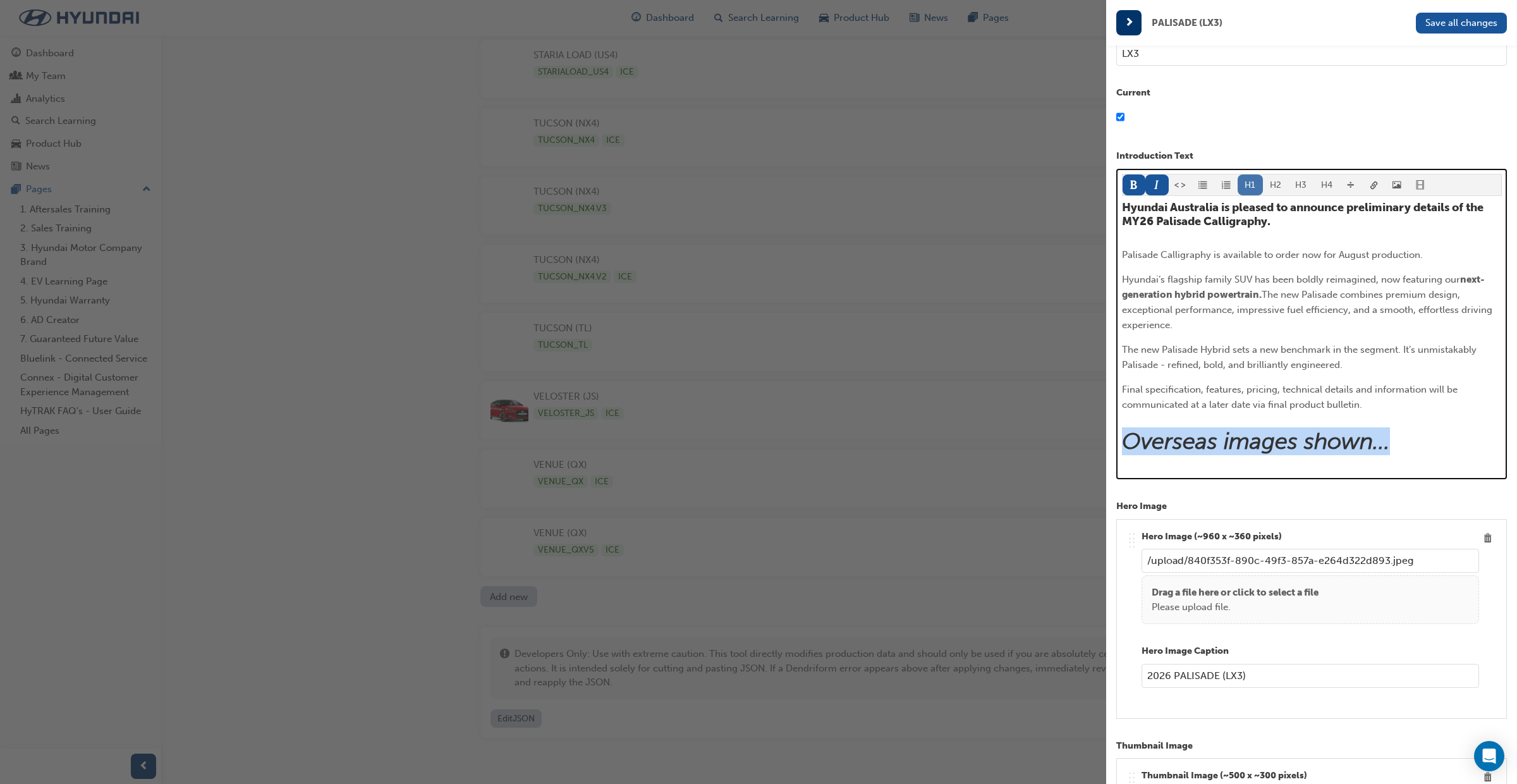
click at [1253, 188] on button "H1" at bounding box center [1250, 185] width 25 height 21
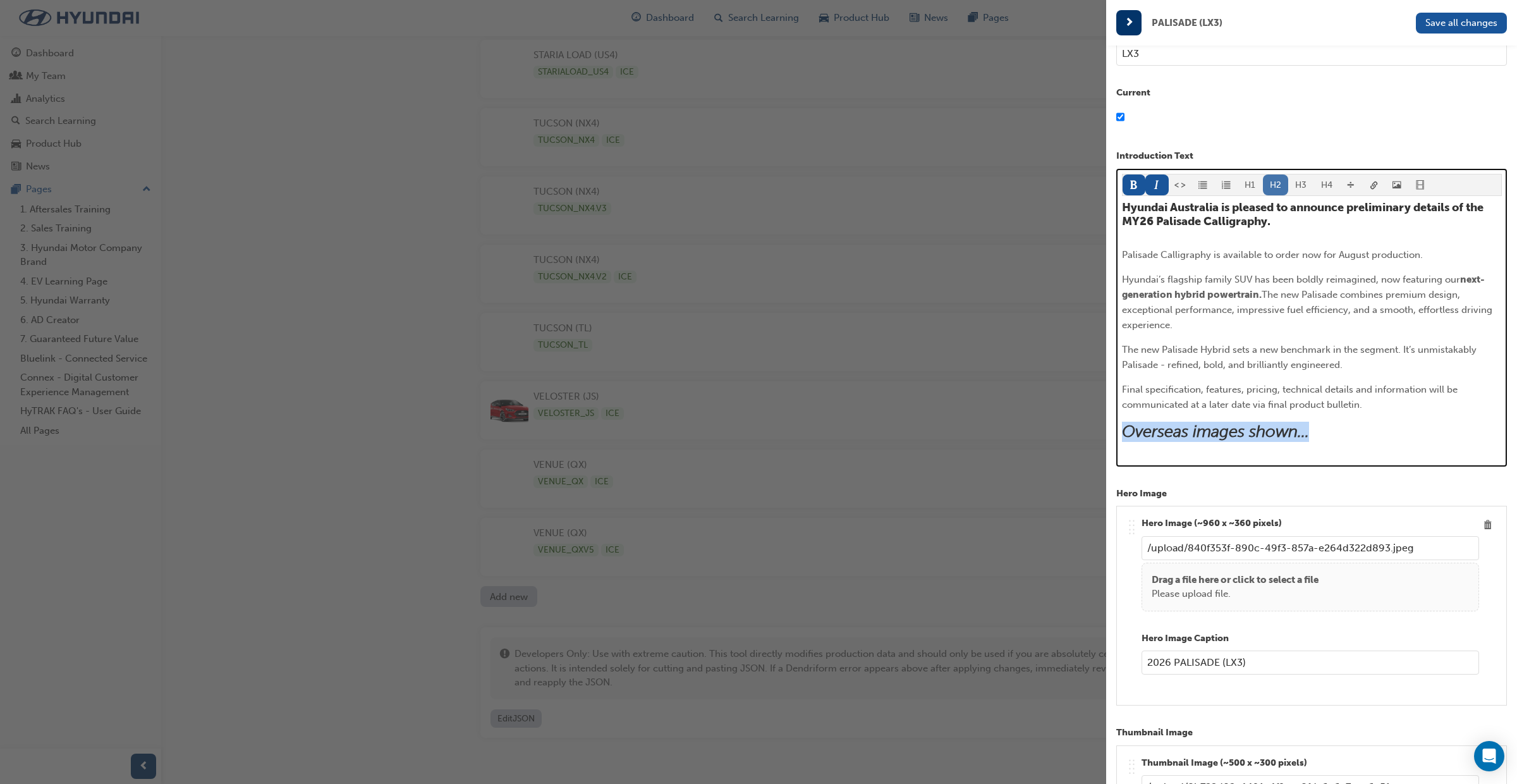
click at [1276, 187] on button "H2" at bounding box center [1276, 185] width 26 height 21
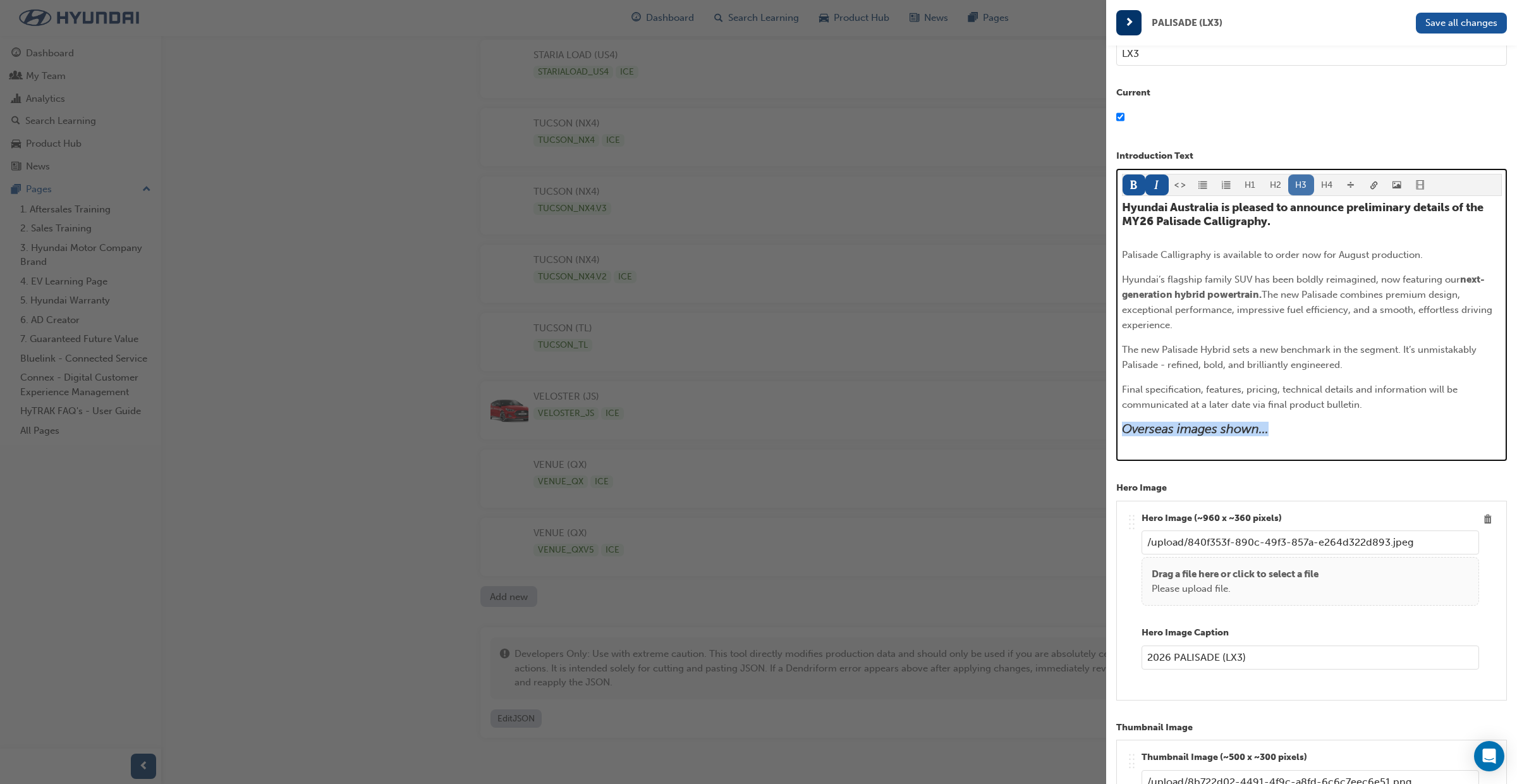
click at [1288, 185] on button "H3" at bounding box center [1301, 185] width 26 height 21
click at [1325, 185] on button "H4" at bounding box center [1327, 185] width 26 height 21
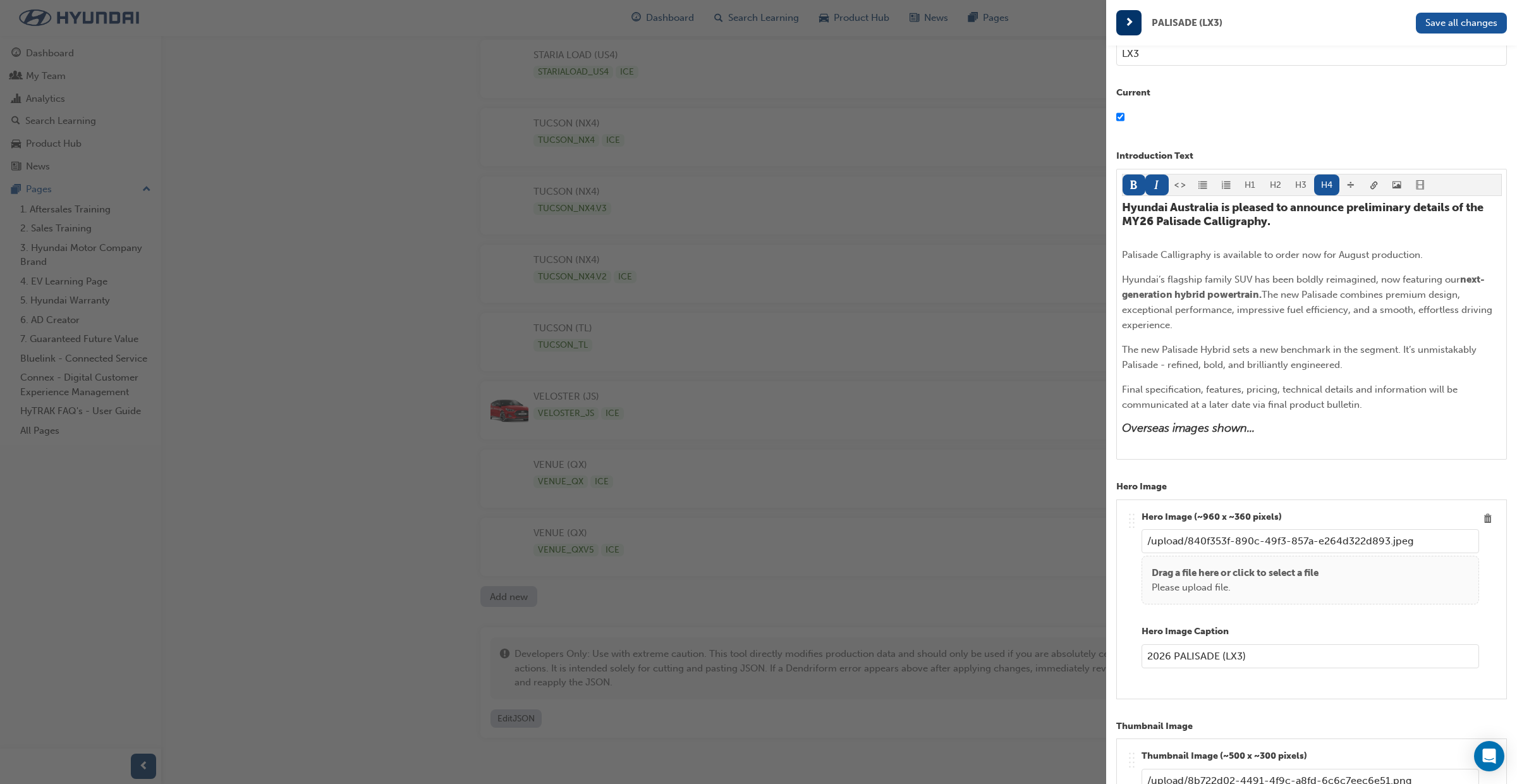
click at [1399, 439] on div "H1 H2 H3 H4 Hyundai Australia is pleased to announce preliminary details of the…" at bounding box center [1311, 314] width 390 height 291
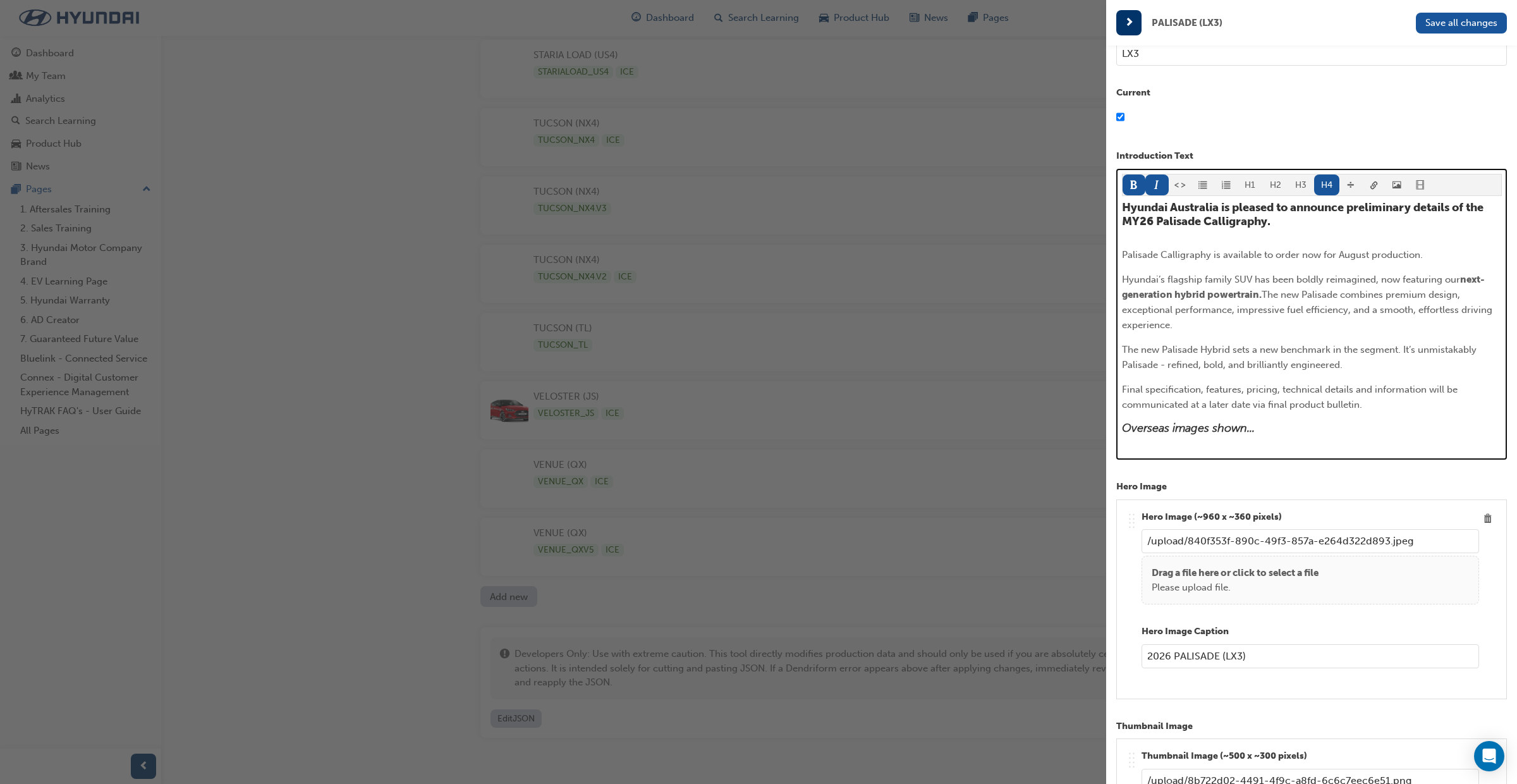
click at [1262, 429] on h4 "Overseas images shown..." at bounding box center [1312, 429] width 380 height 14
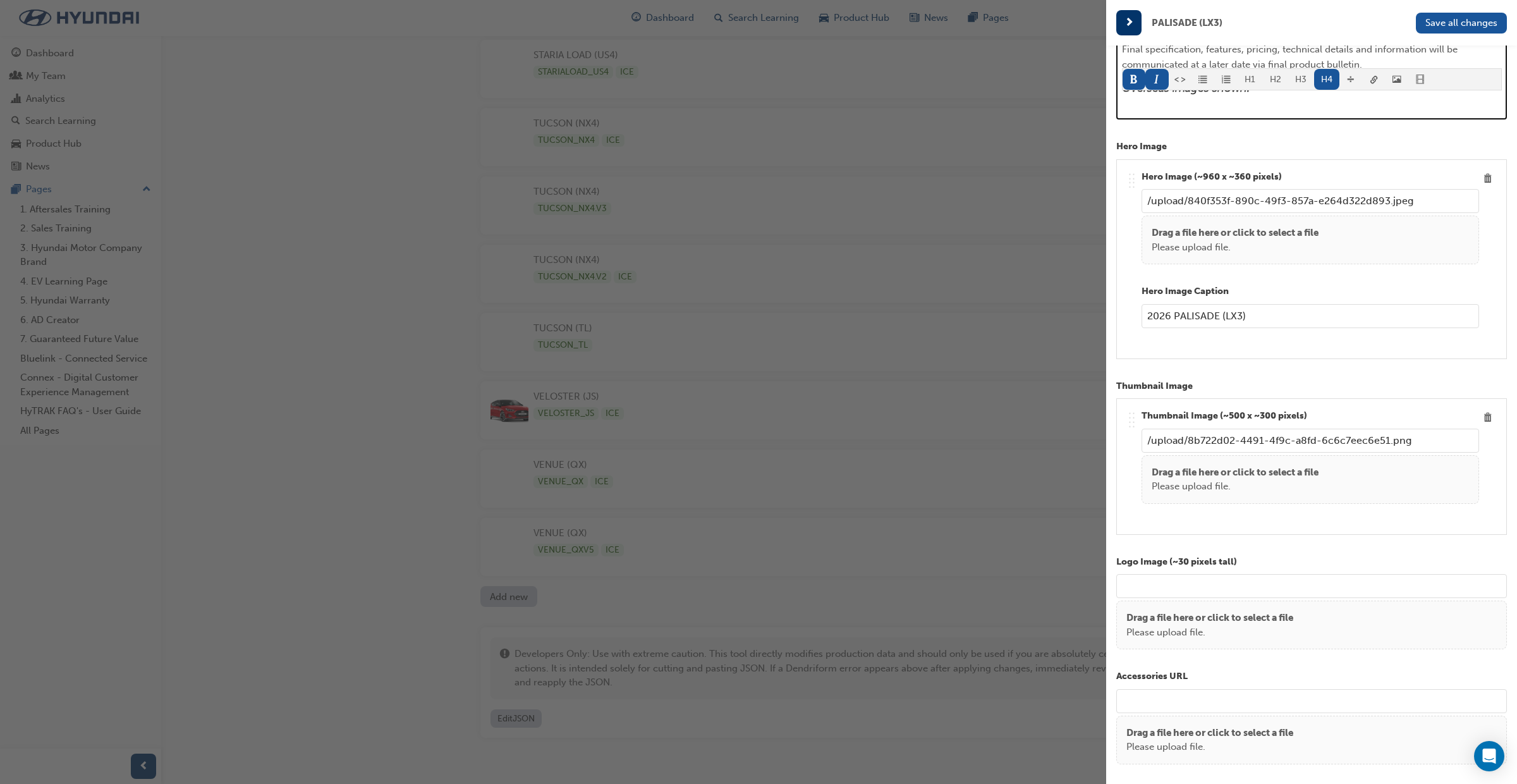
scroll to position [516, 0]
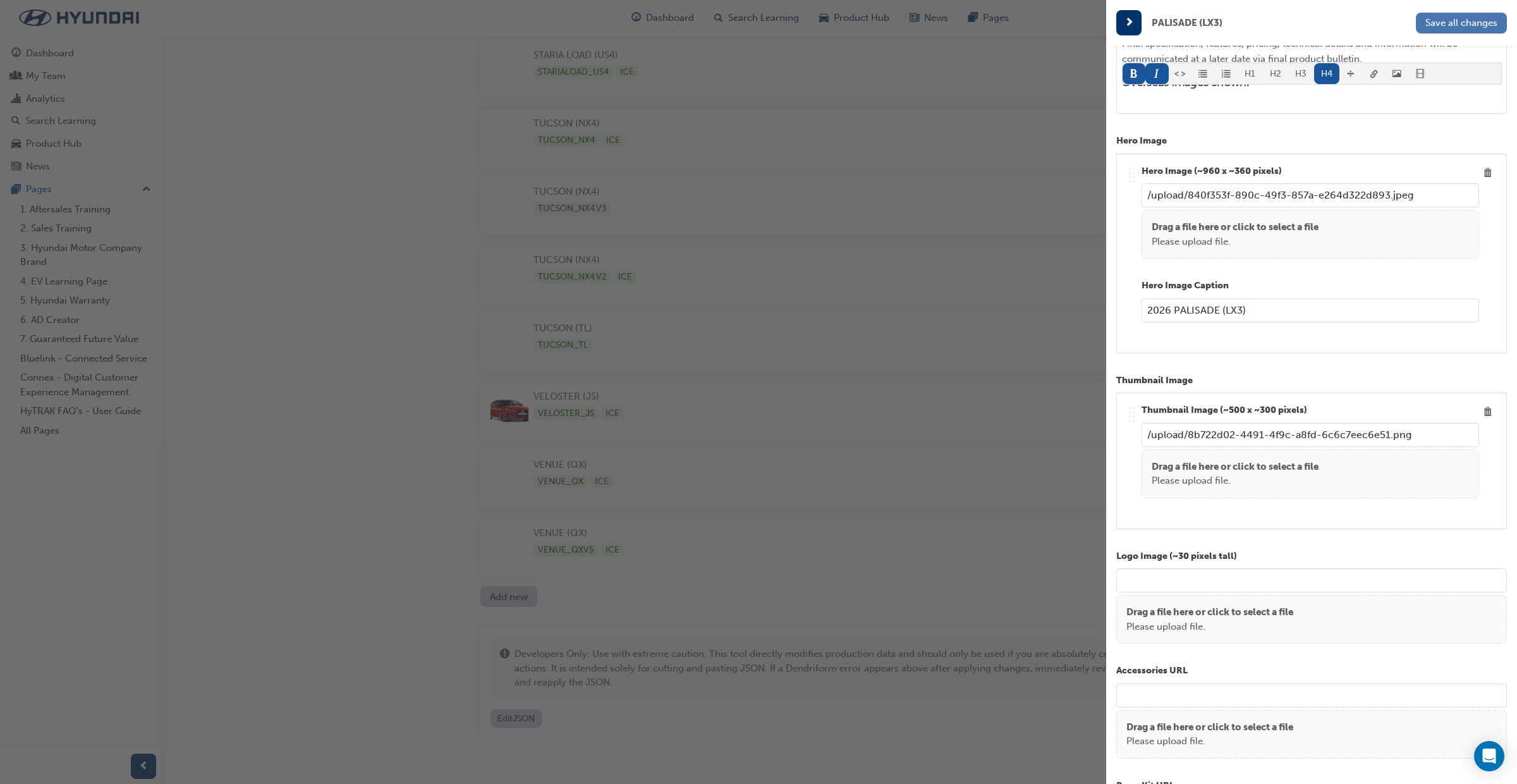
click at [1452, 30] on button "Save all changes" at bounding box center [1461, 23] width 91 height 21
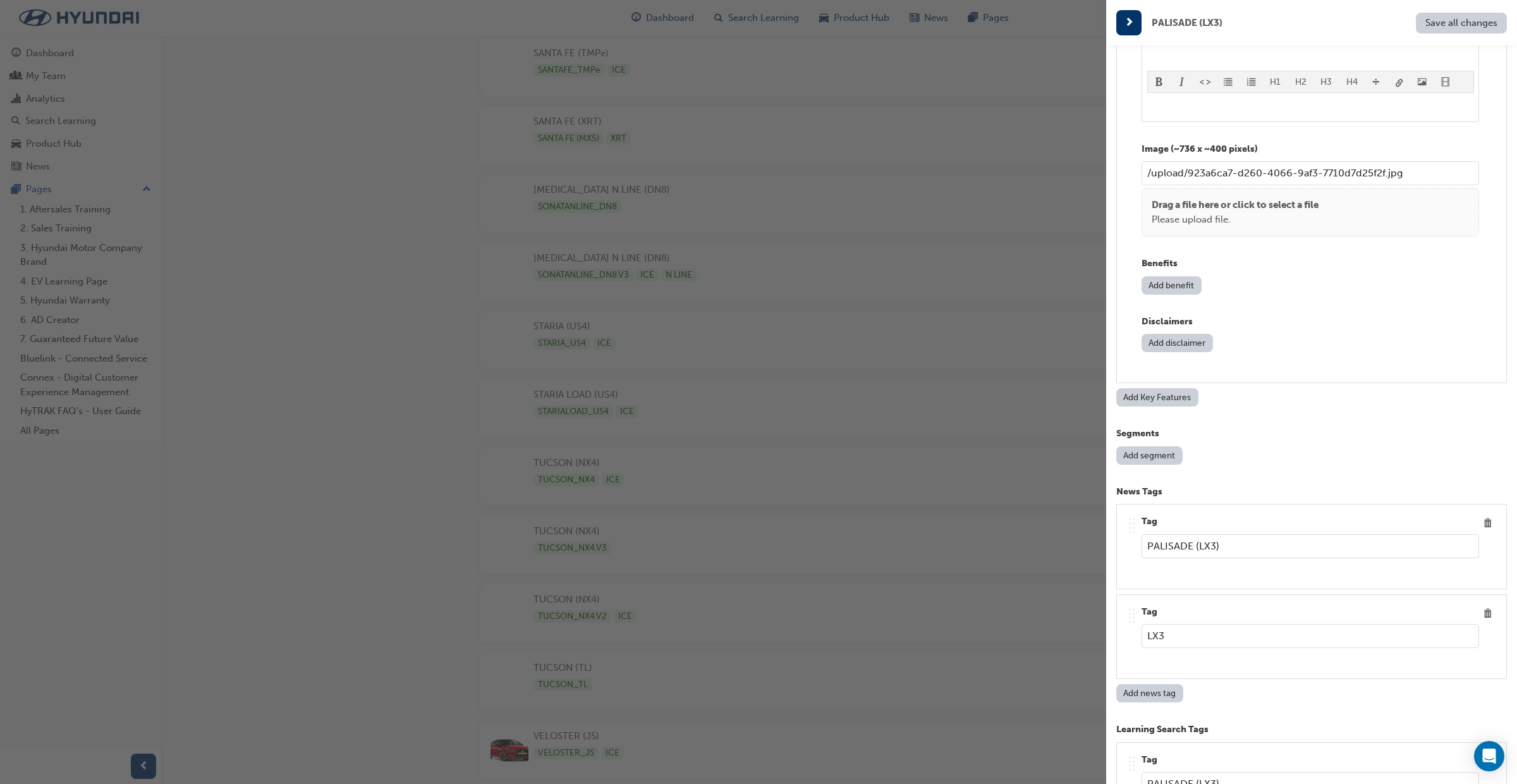
scroll to position [5599, 0]
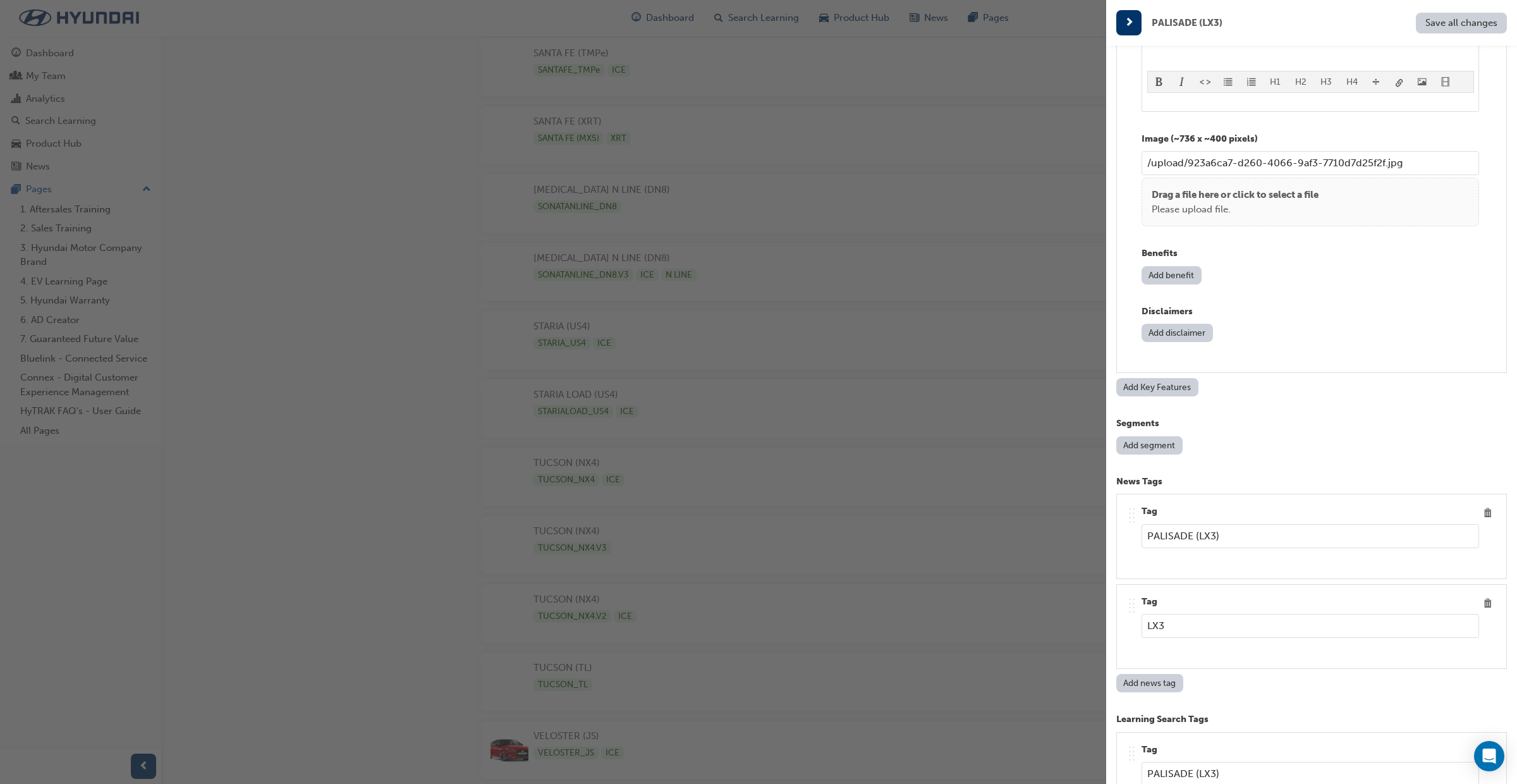
click at [1141, 444] on button "Add segment" at bounding box center [1149, 445] width 67 height 18
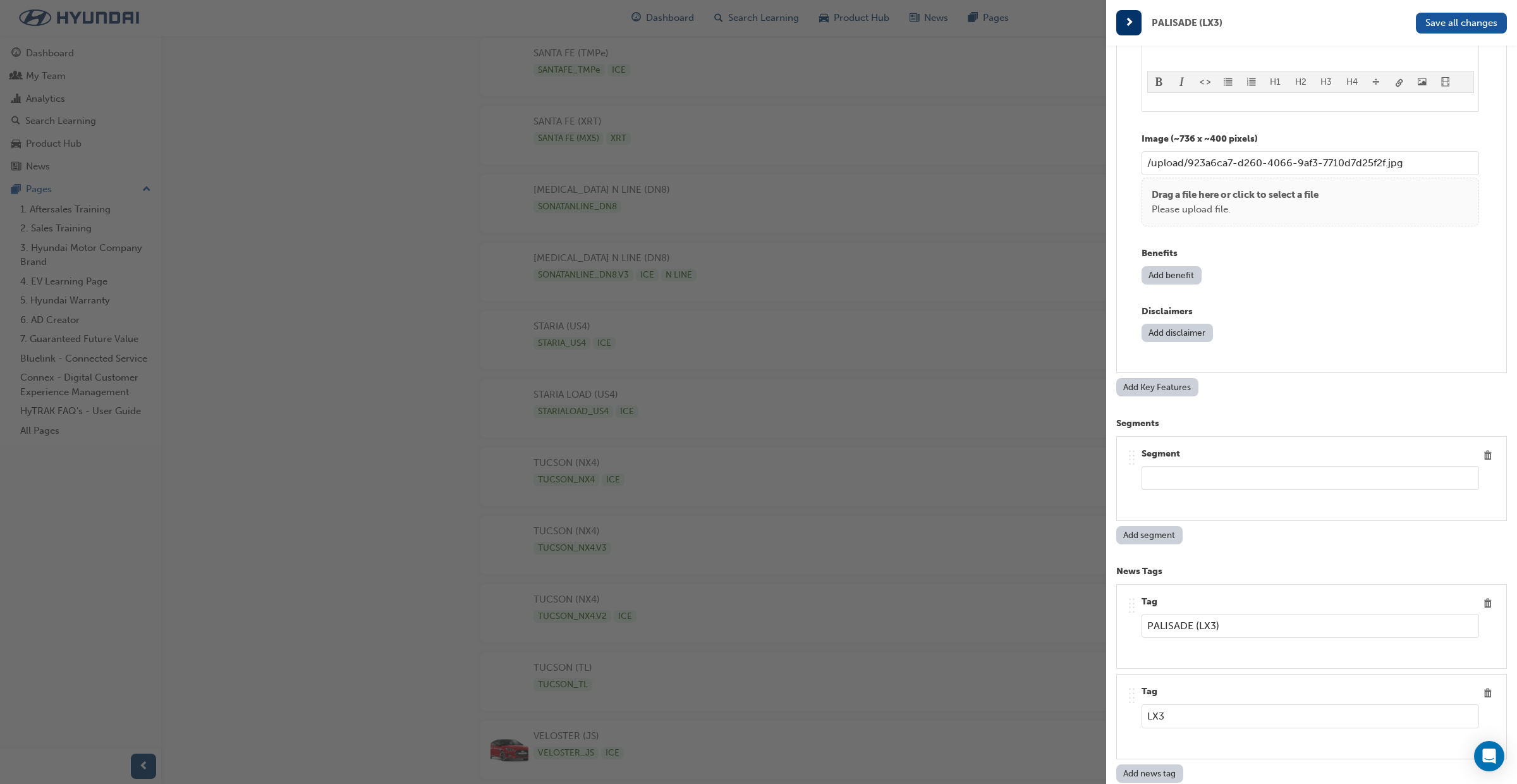
click at [1168, 487] on input "text" at bounding box center [1310, 478] width 337 height 24
type input "HYBRID"
click at [1452, 23] on span "Save all changes" at bounding box center [1462, 23] width 72 height 12
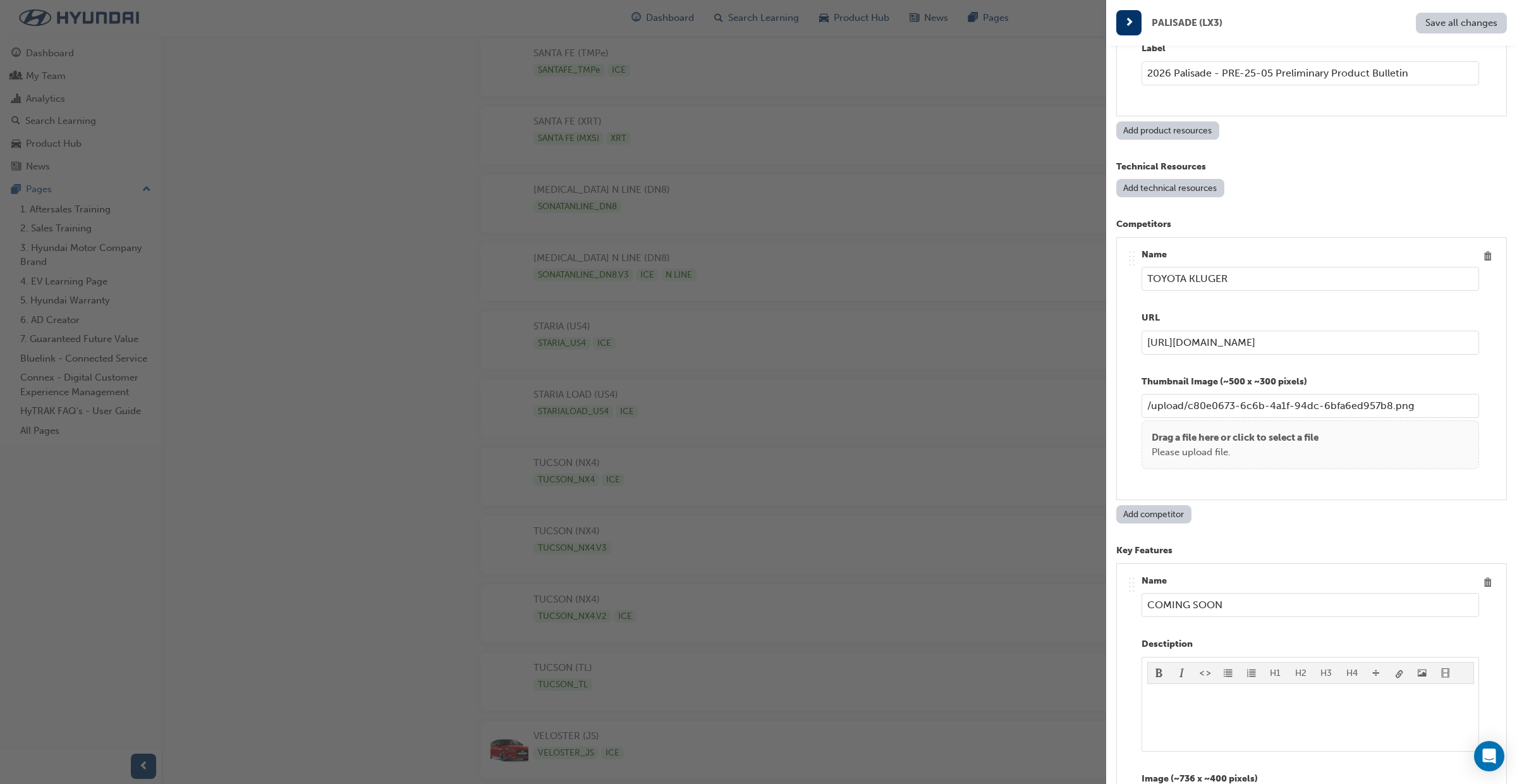
scroll to position [1751, 0]
click at [1170, 514] on button "Add competitor" at bounding box center [1154, 513] width 75 height 18
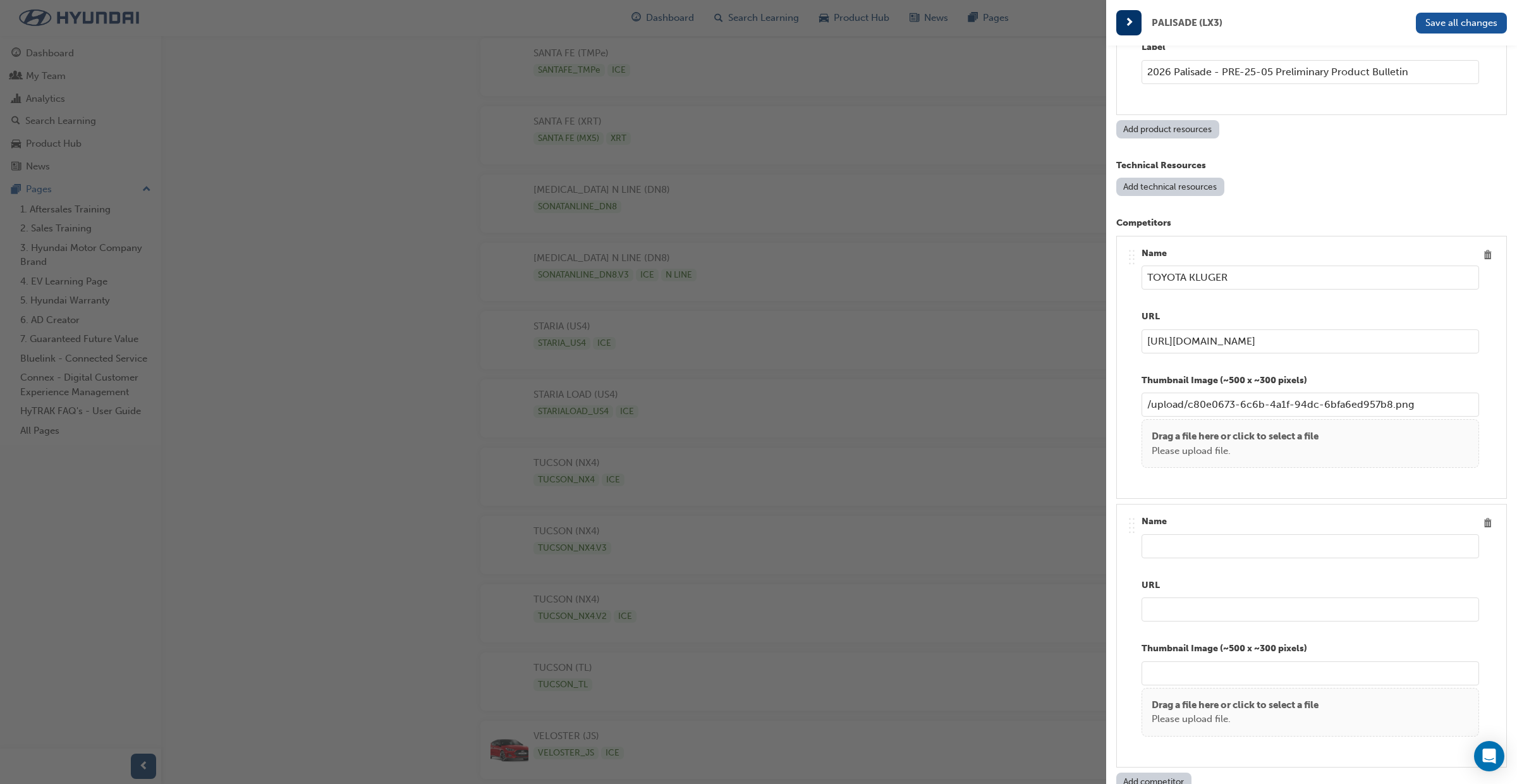
click at [1191, 540] on input "text" at bounding box center [1310, 546] width 337 height 24
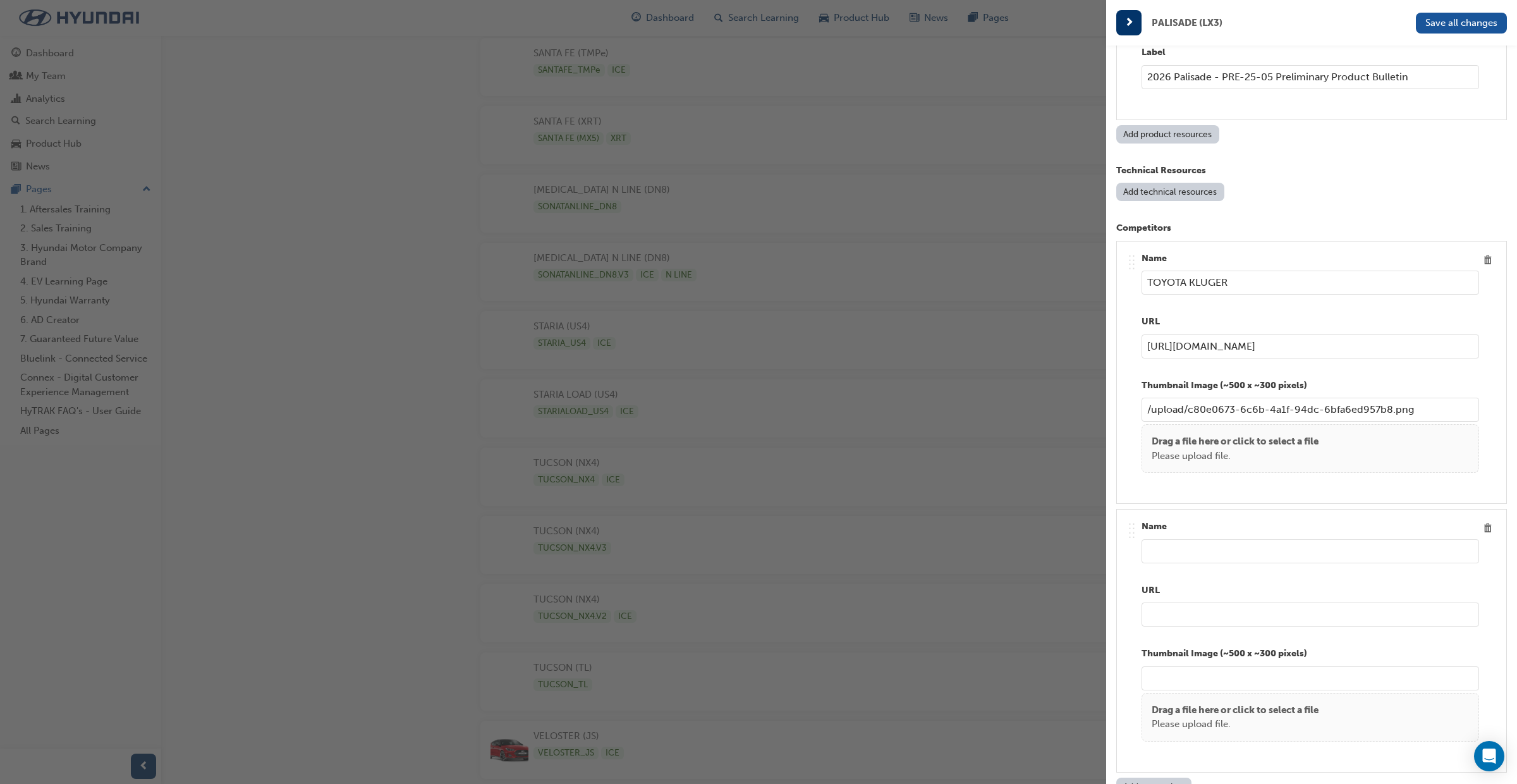
scroll to position [1744, 0]
type input "KIA SORENTO HYBRID"
click at [1251, 291] on input "TOYOTA KLUGER" at bounding box center [1310, 285] width 337 height 24
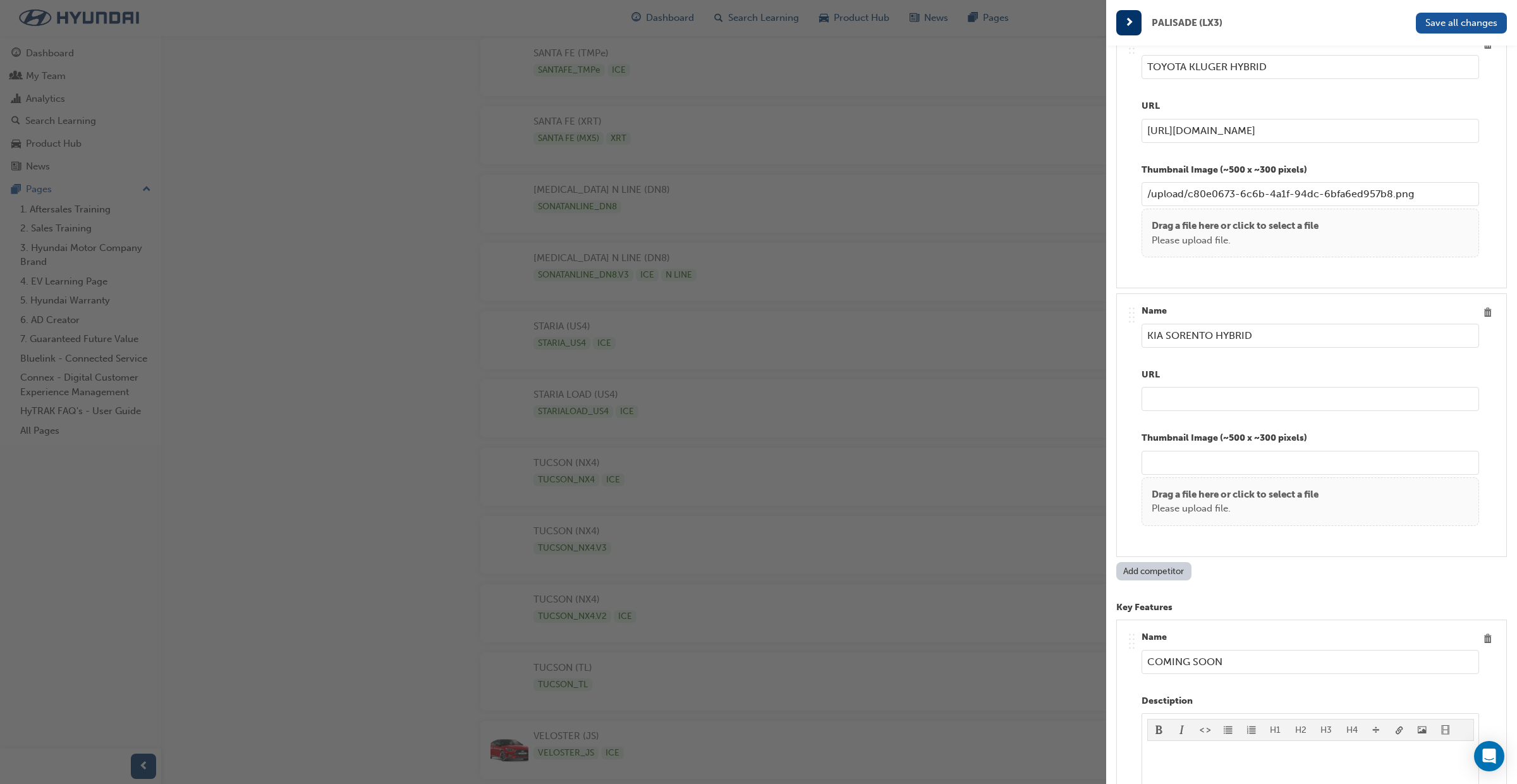
scroll to position [1974, 0]
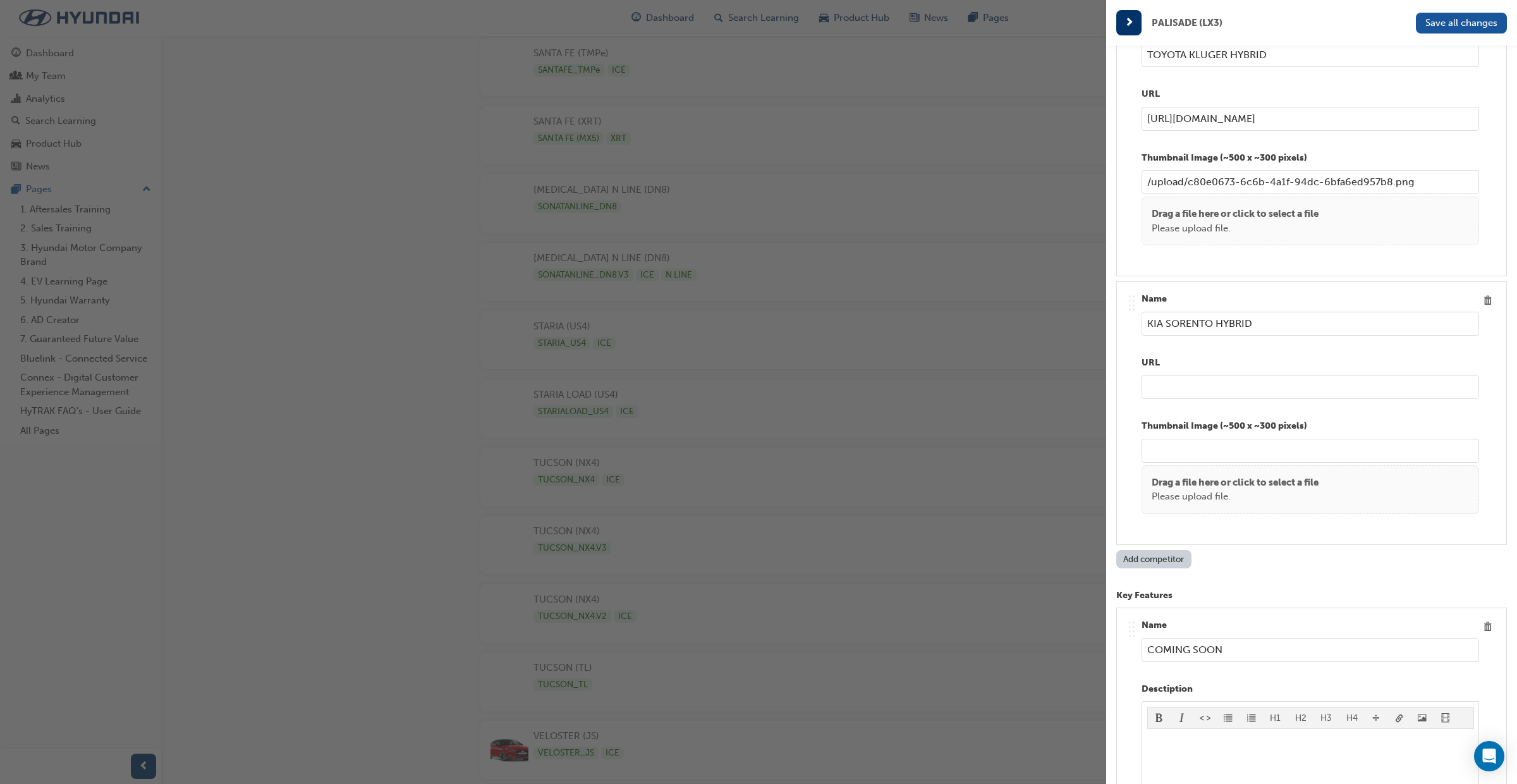
type input "TOYOTA KLUGER HYBRID"
click at [1189, 383] on input "url" at bounding box center [1310, 387] width 337 height 24
paste input "https://www.kia.com/au/cars/sorento/features.html"
type input "https://www.kia.com/au/cars/sorento/features.html"
click at [1455, 26] on span "Save all changes" at bounding box center [1462, 23] width 72 height 12
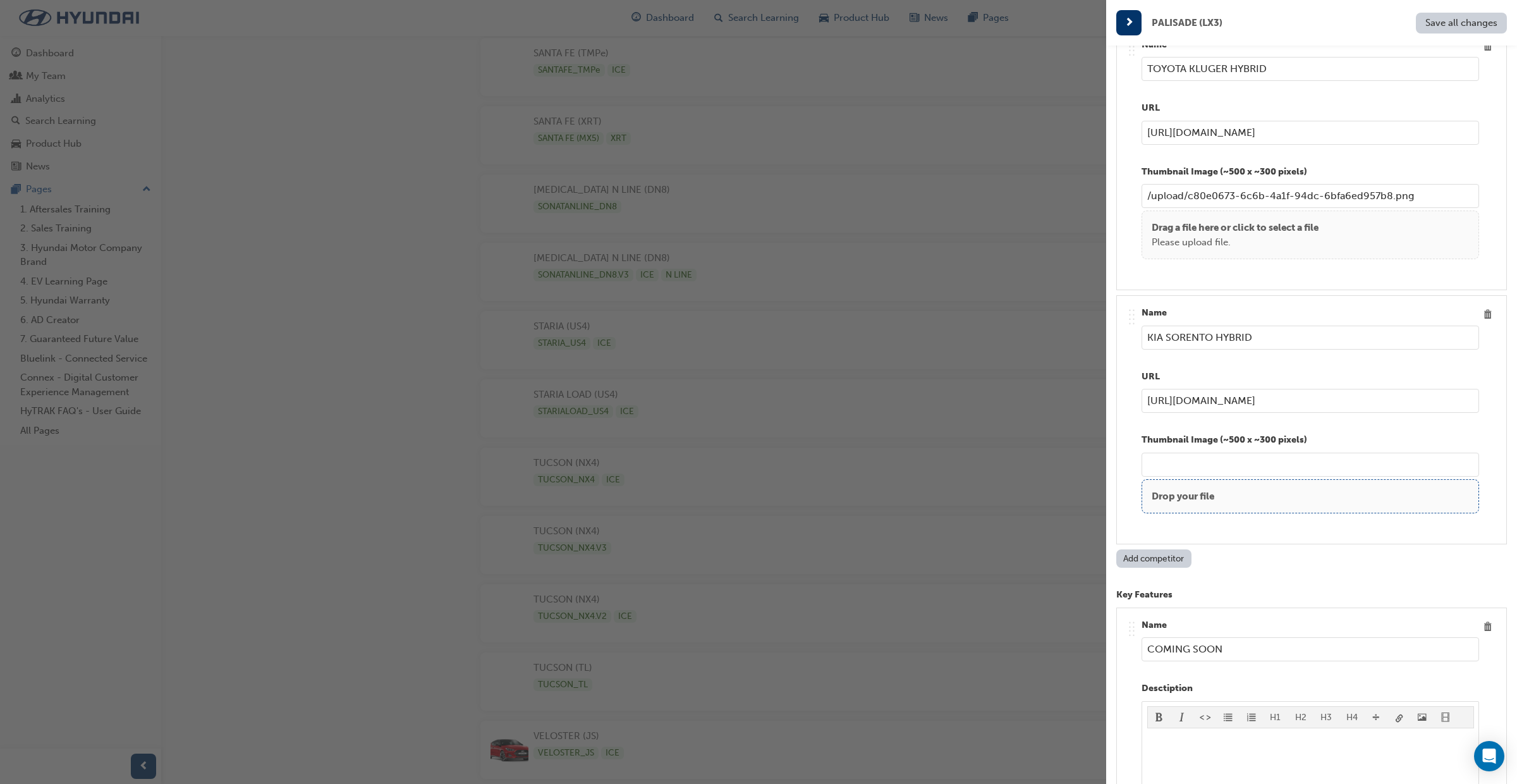
scroll to position [2000, 0]
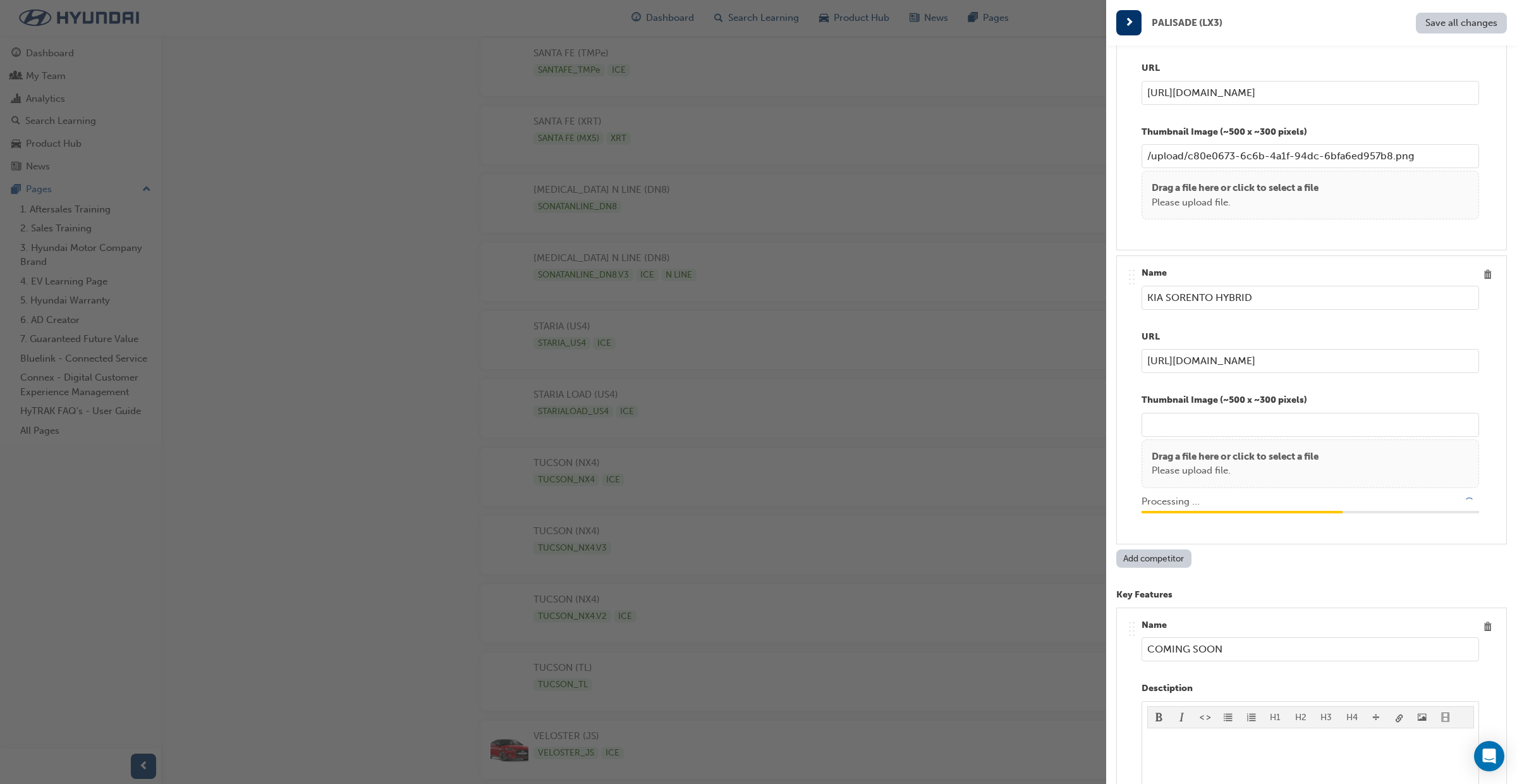
type input "/upload/f654e0b7-73ad-4d4f-a1d7-e082645ecc6e.png"
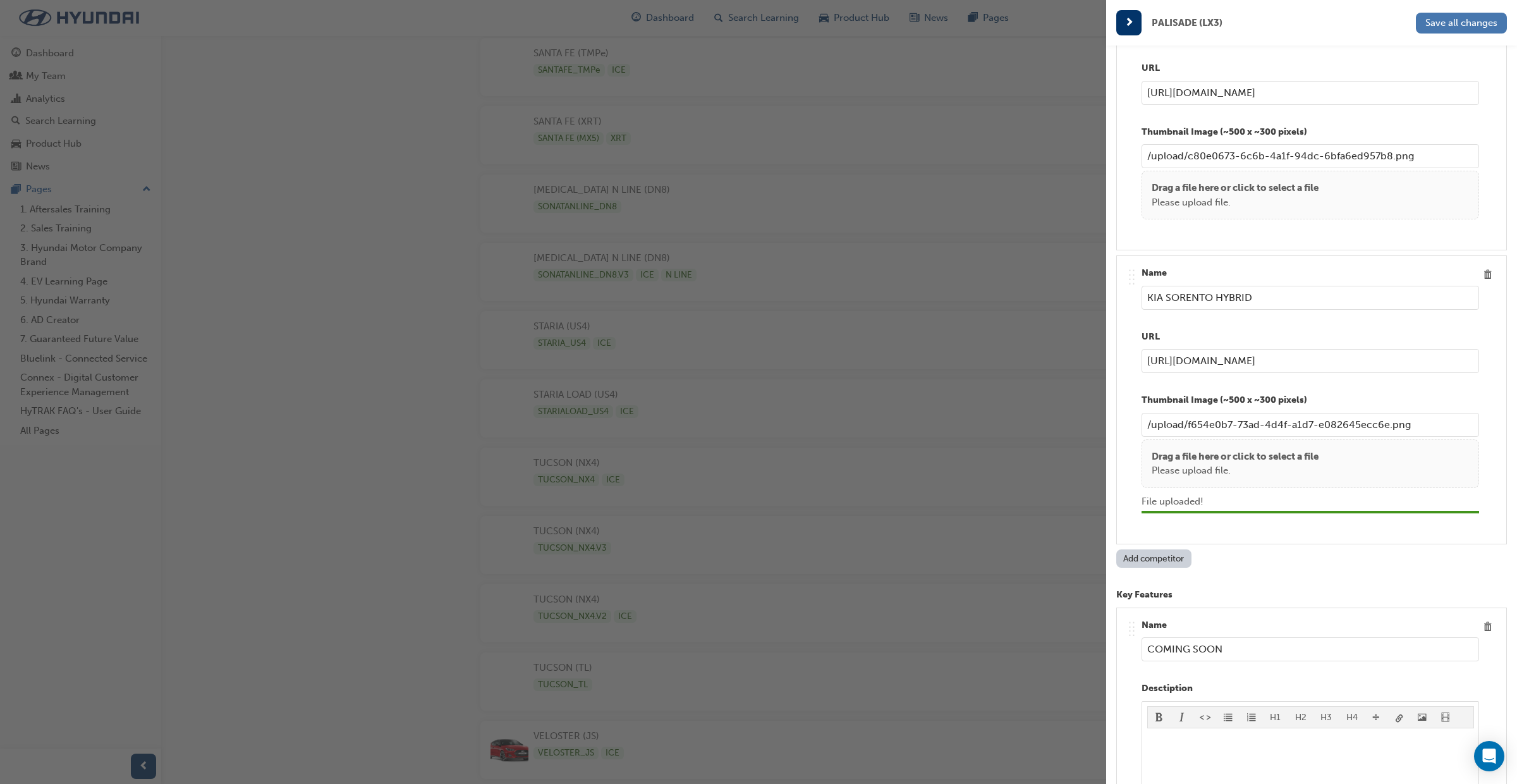
click at [1444, 20] on span "Save all changes" at bounding box center [1462, 23] width 72 height 12
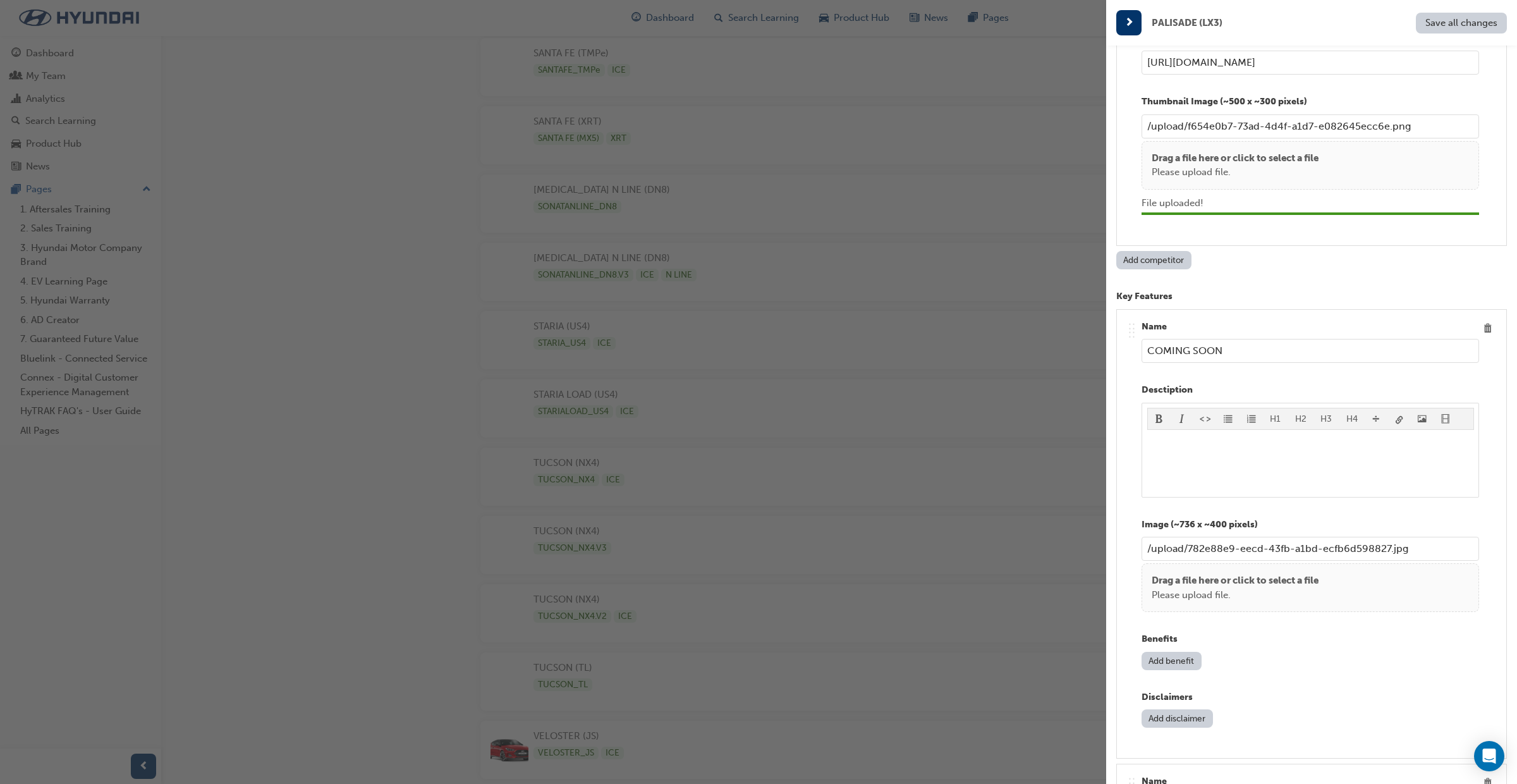
scroll to position [2371, 0]
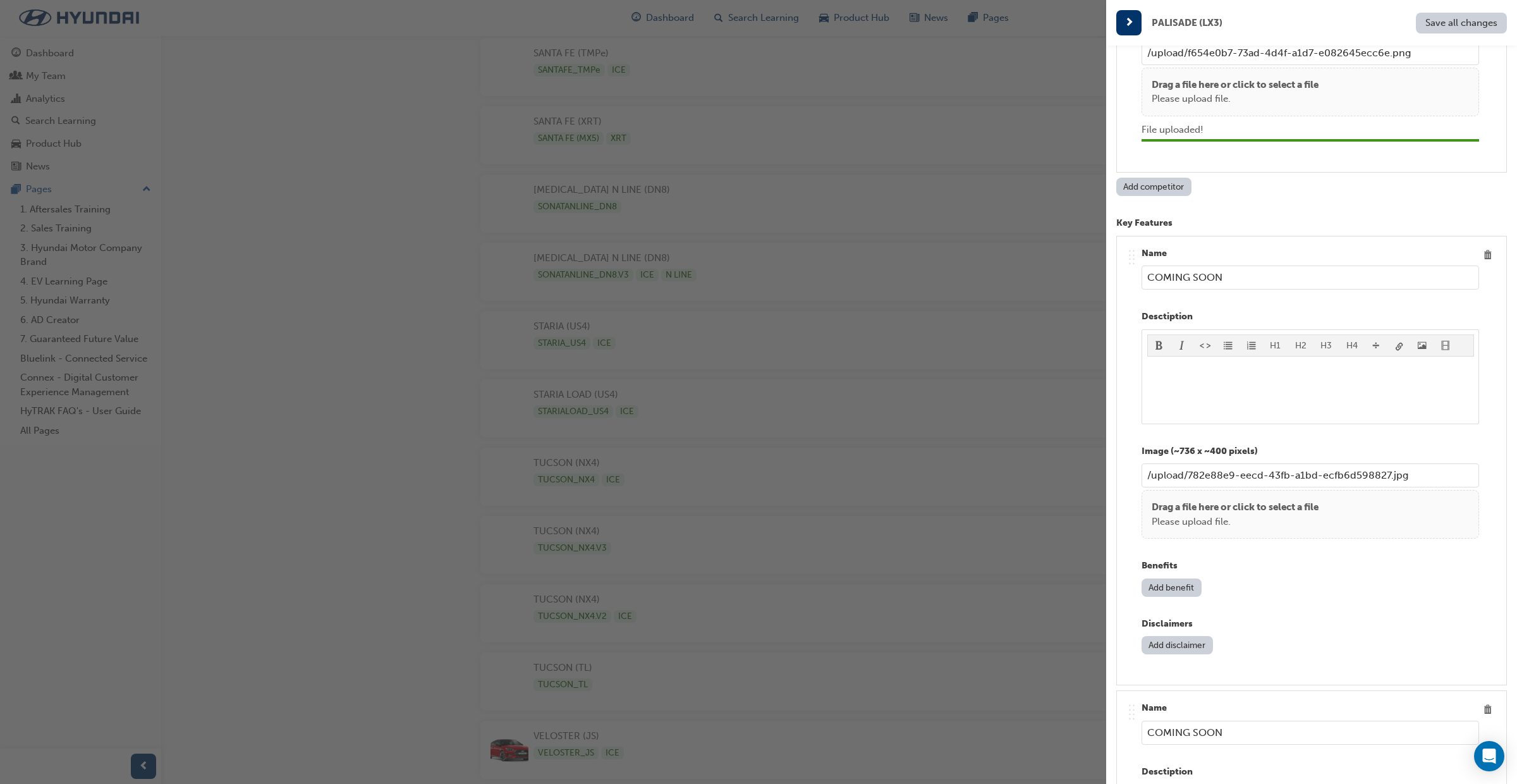
click at [1163, 195] on button "Add competitor" at bounding box center [1154, 187] width 75 height 18
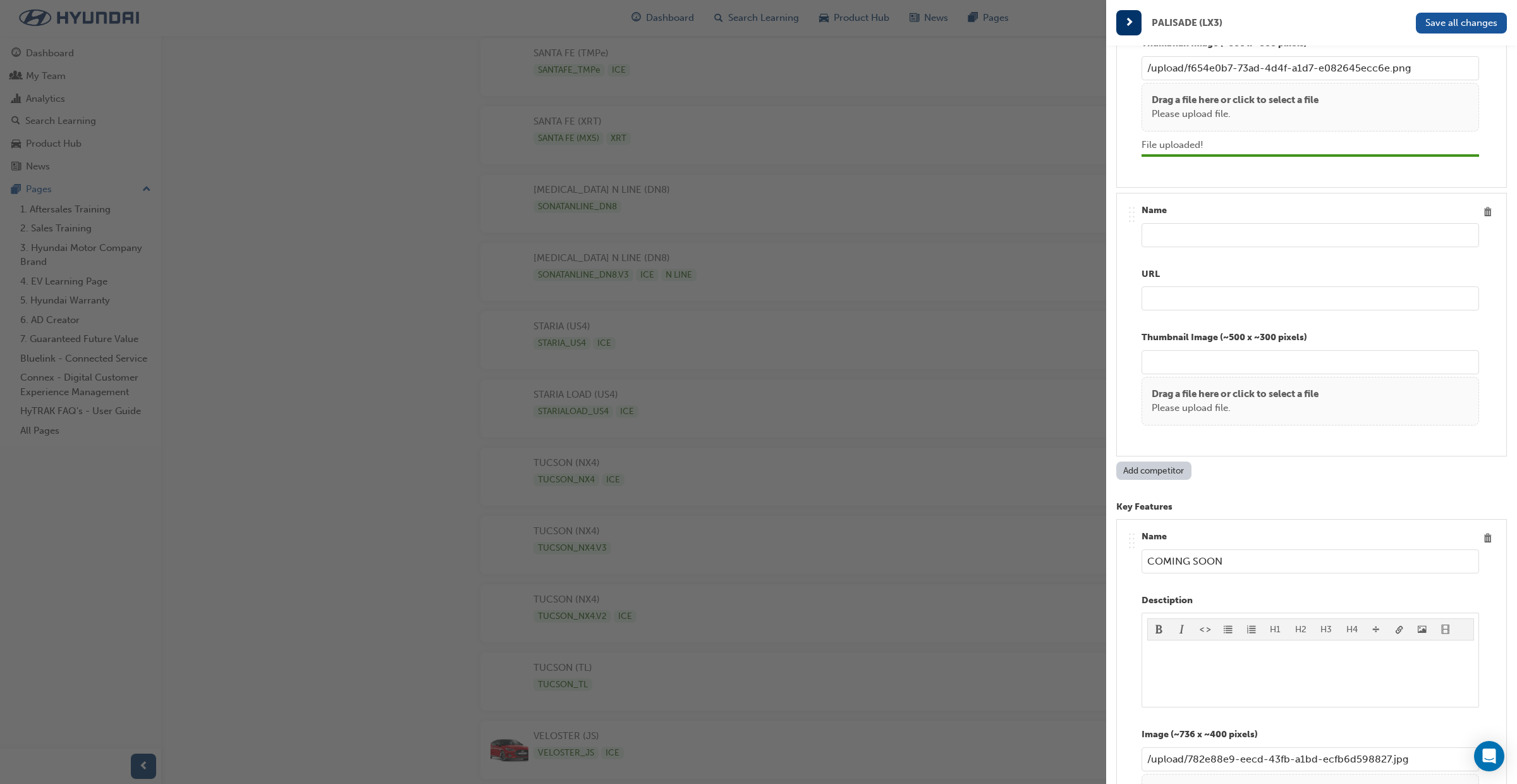
scroll to position [2333, 0]
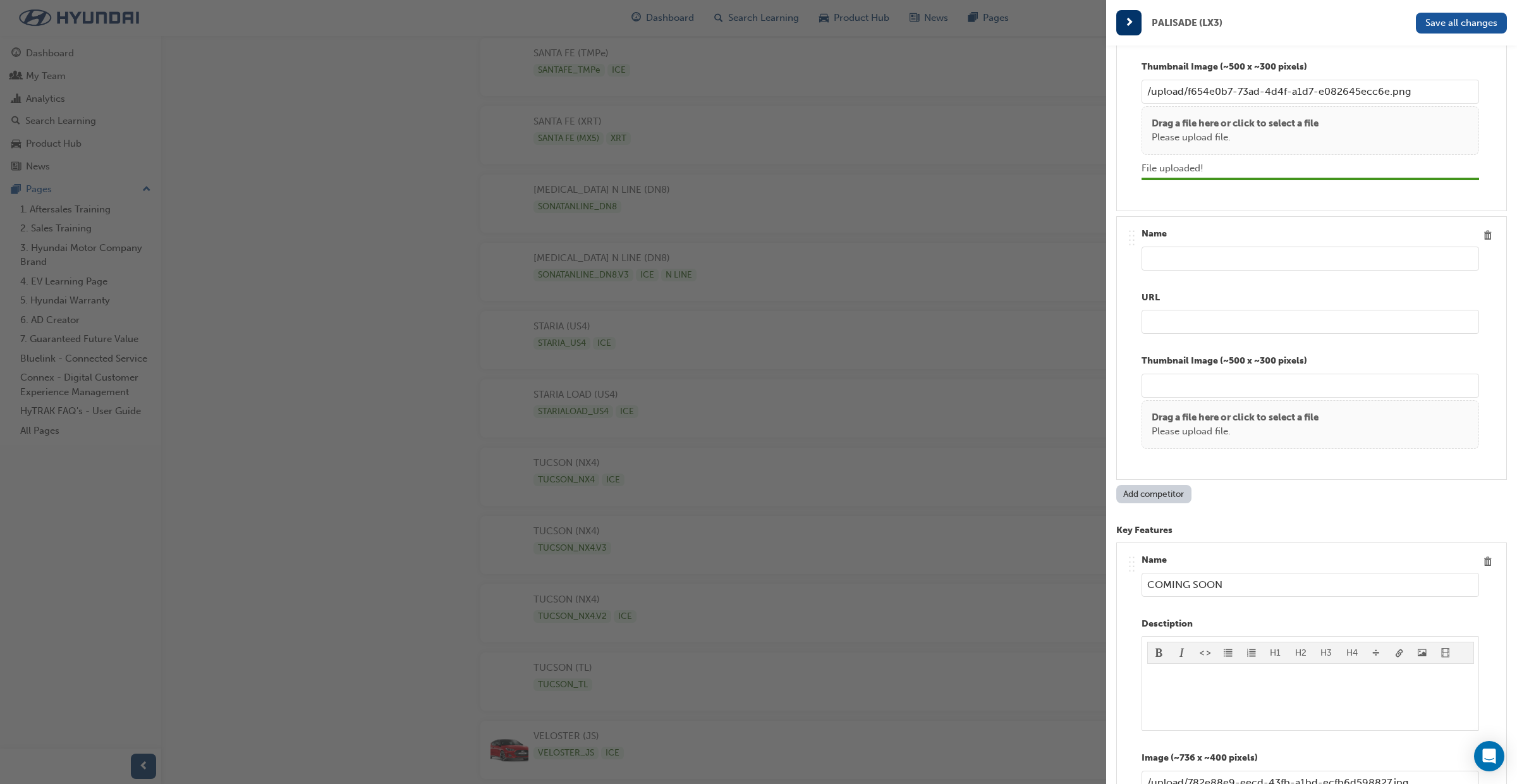
click at [1187, 270] on input "text" at bounding box center [1310, 258] width 337 height 24
type input "MAZDA CX-80 HYBRID"
click at [1198, 328] on input "url" at bounding box center [1310, 321] width 337 height 24
paste input "https://www.mazda.com.au/cars/cx-80"
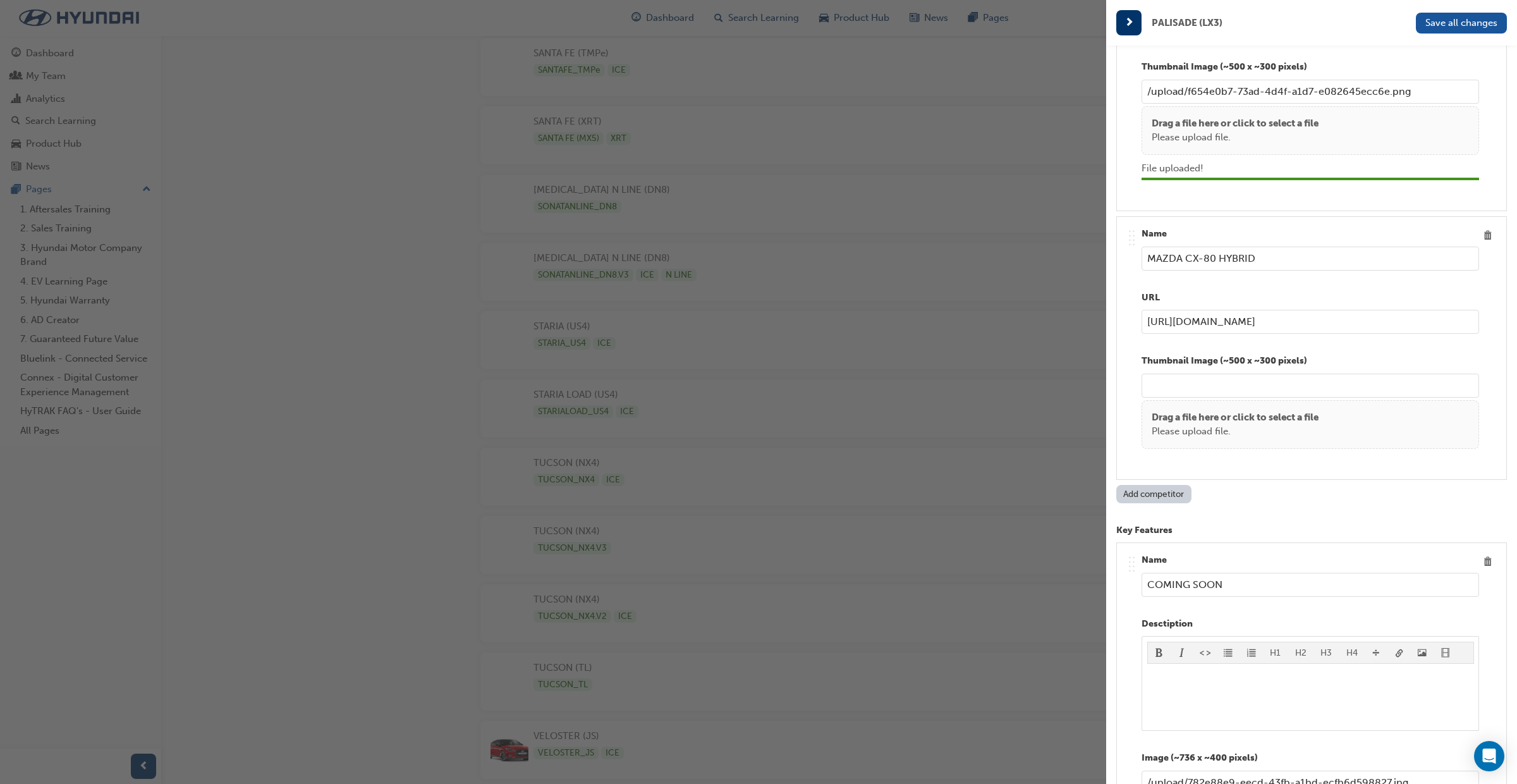
type input "https://www.mazda.com.au/cars/cx-80"
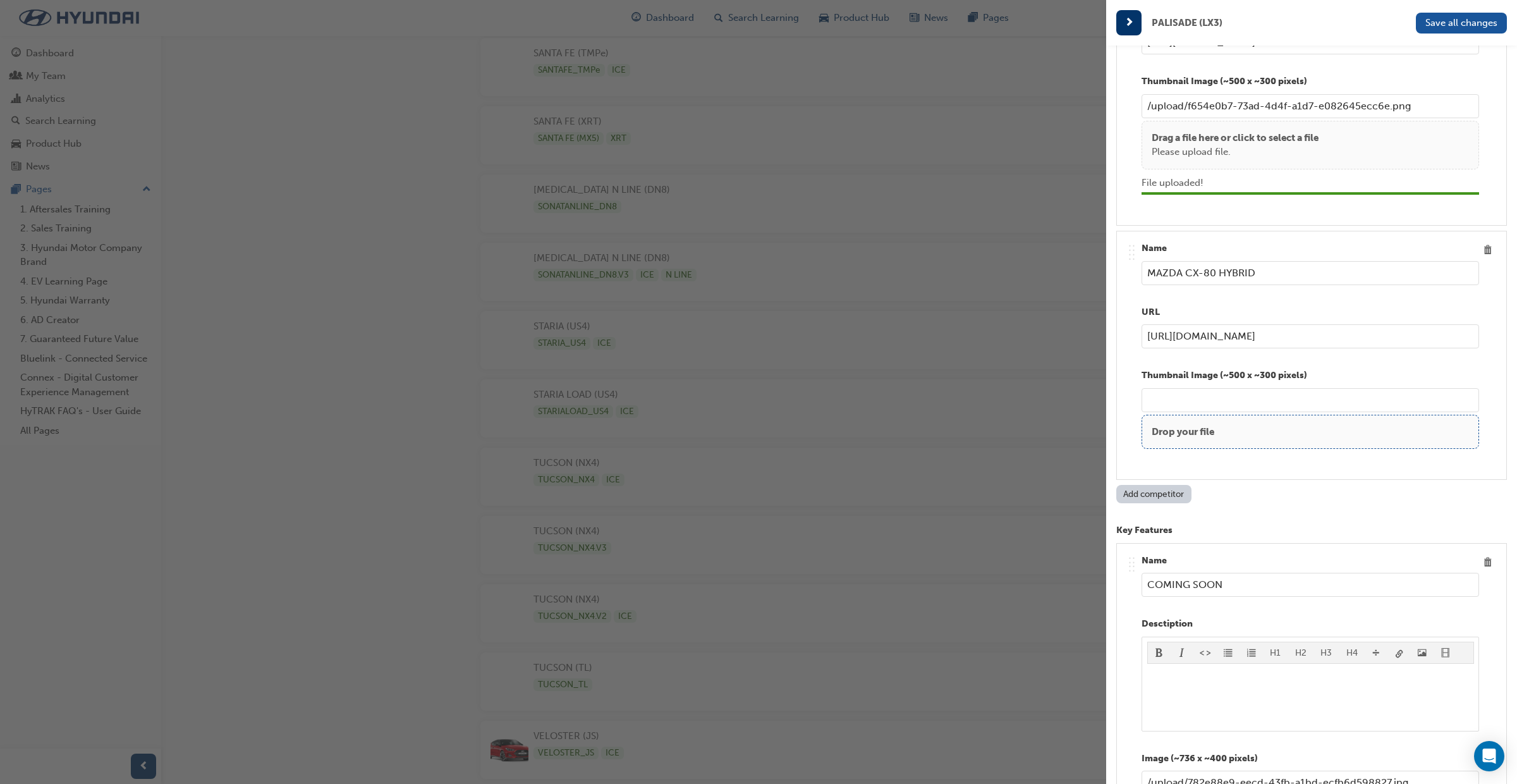
scroll to position [2358, 0]
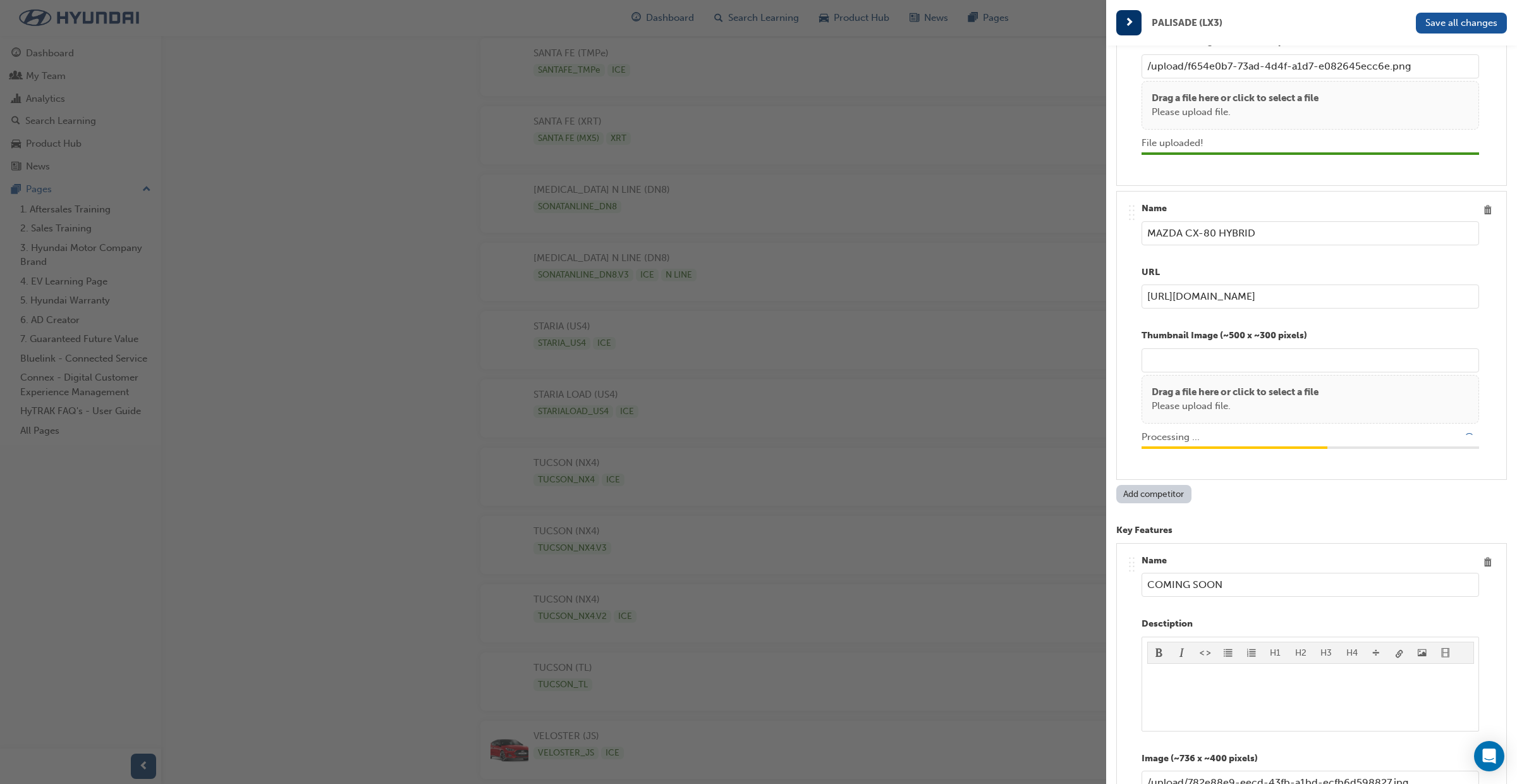
type input "/upload/af6a721f-b5a6-4812-92d1-0168d17f71b8.png"
click at [1512, 162] on div "Name PALISADE (LX3) Model Name PALISADE CALLIGRAPHY Series Code LX3 Current Int…" at bounding box center [1312, 437] width 411 height 784
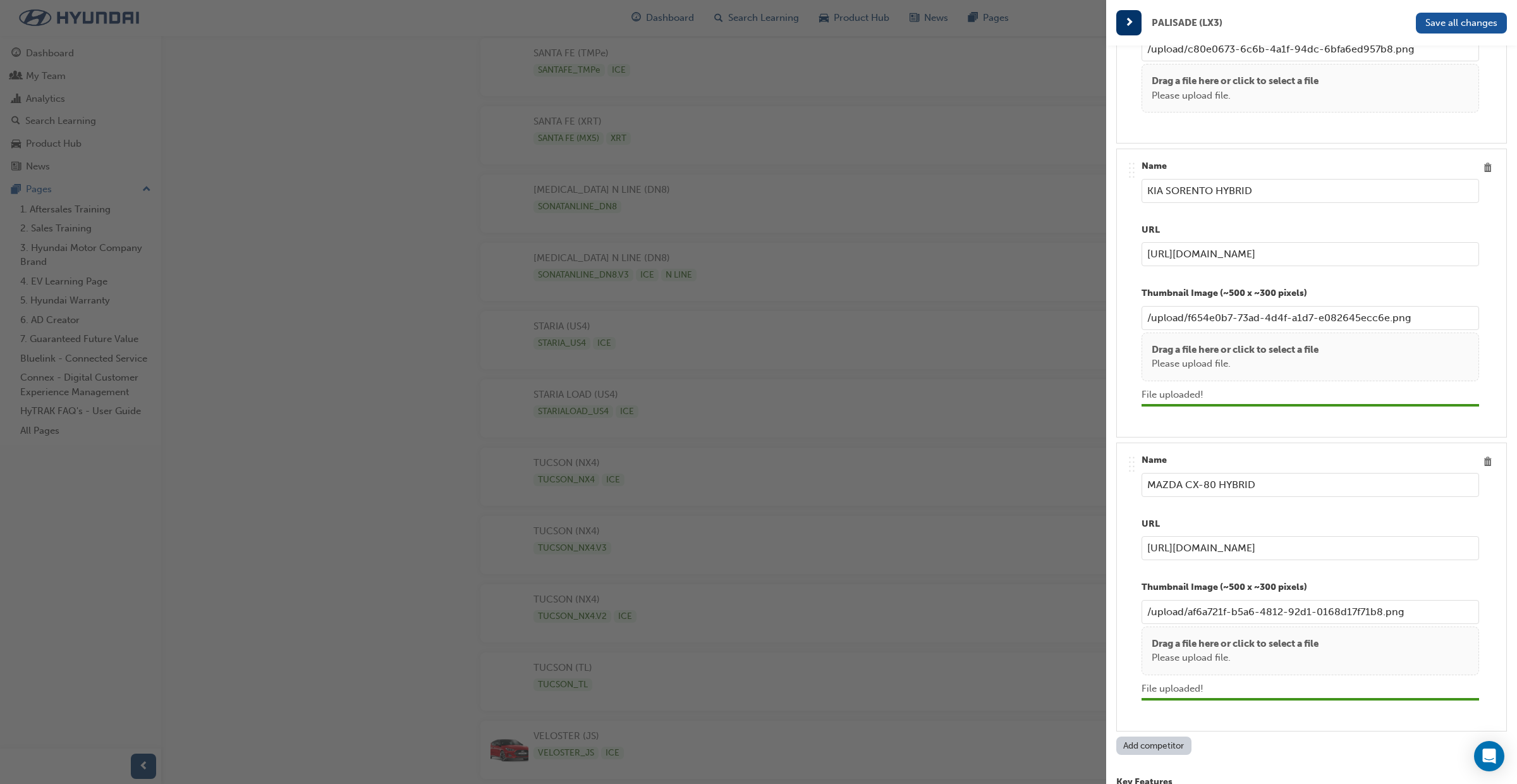
scroll to position [2109, 0]
click at [1476, 29] on button "Save all changes" at bounding box center [1461, 23] width 91 height 21
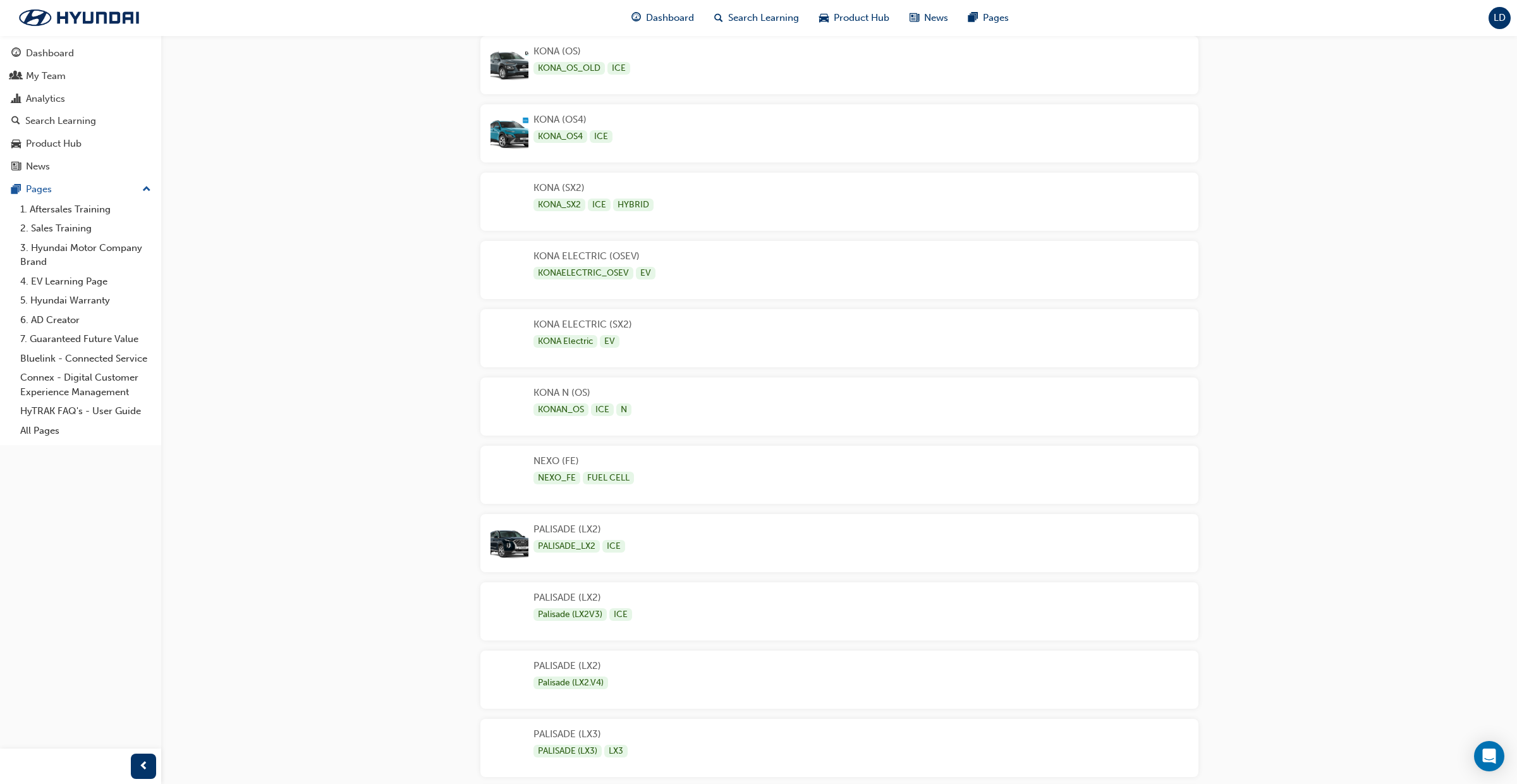
click at [726, 602] on div "PALISADE (LX2) Palisade (LX2V3) ICE" at bounding box center [839, 611] width 718 height 58
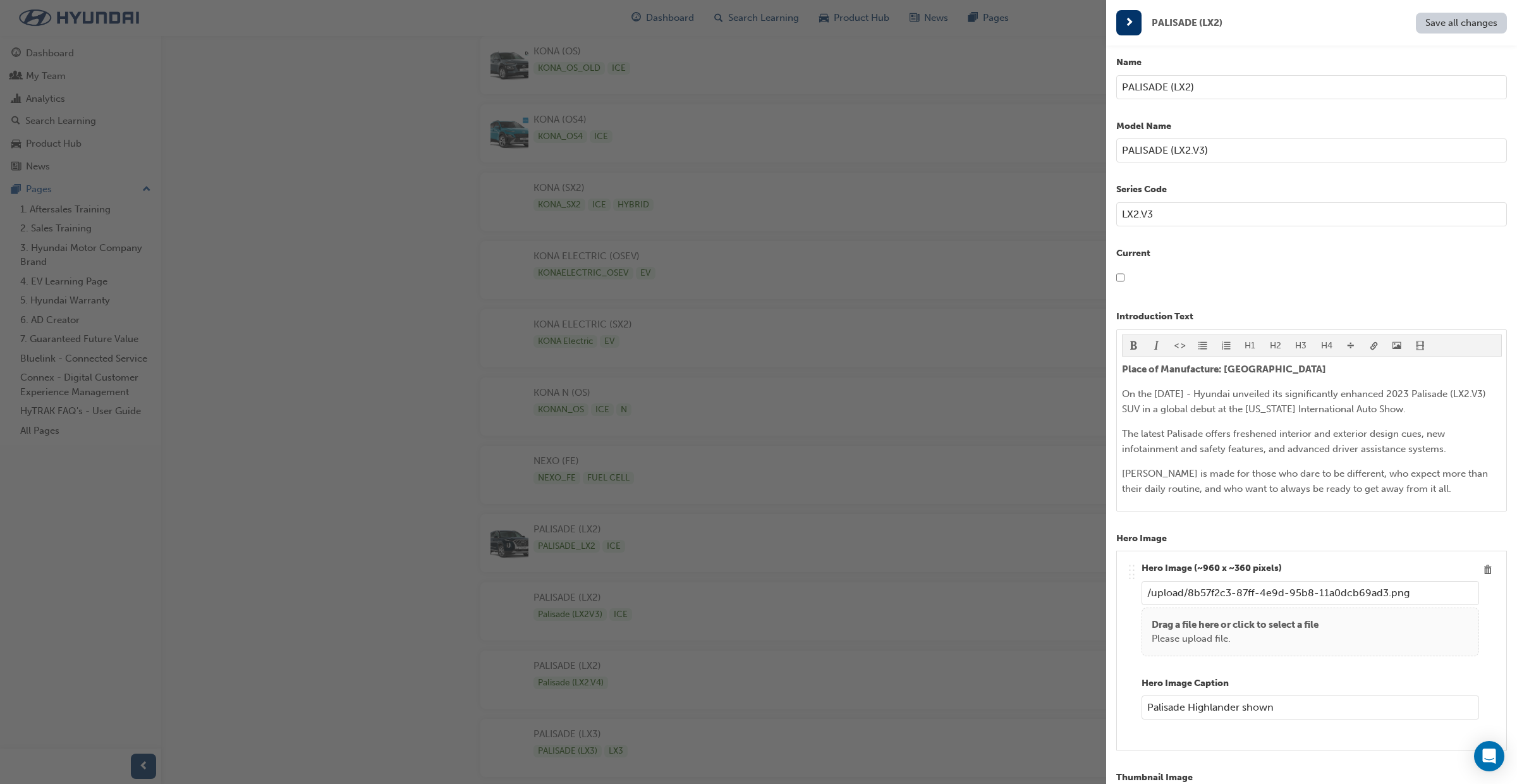
scroll to position [14, 0]
click at [641, 611] on div "button" at bounding box center [553, 392] width 1107 height 784
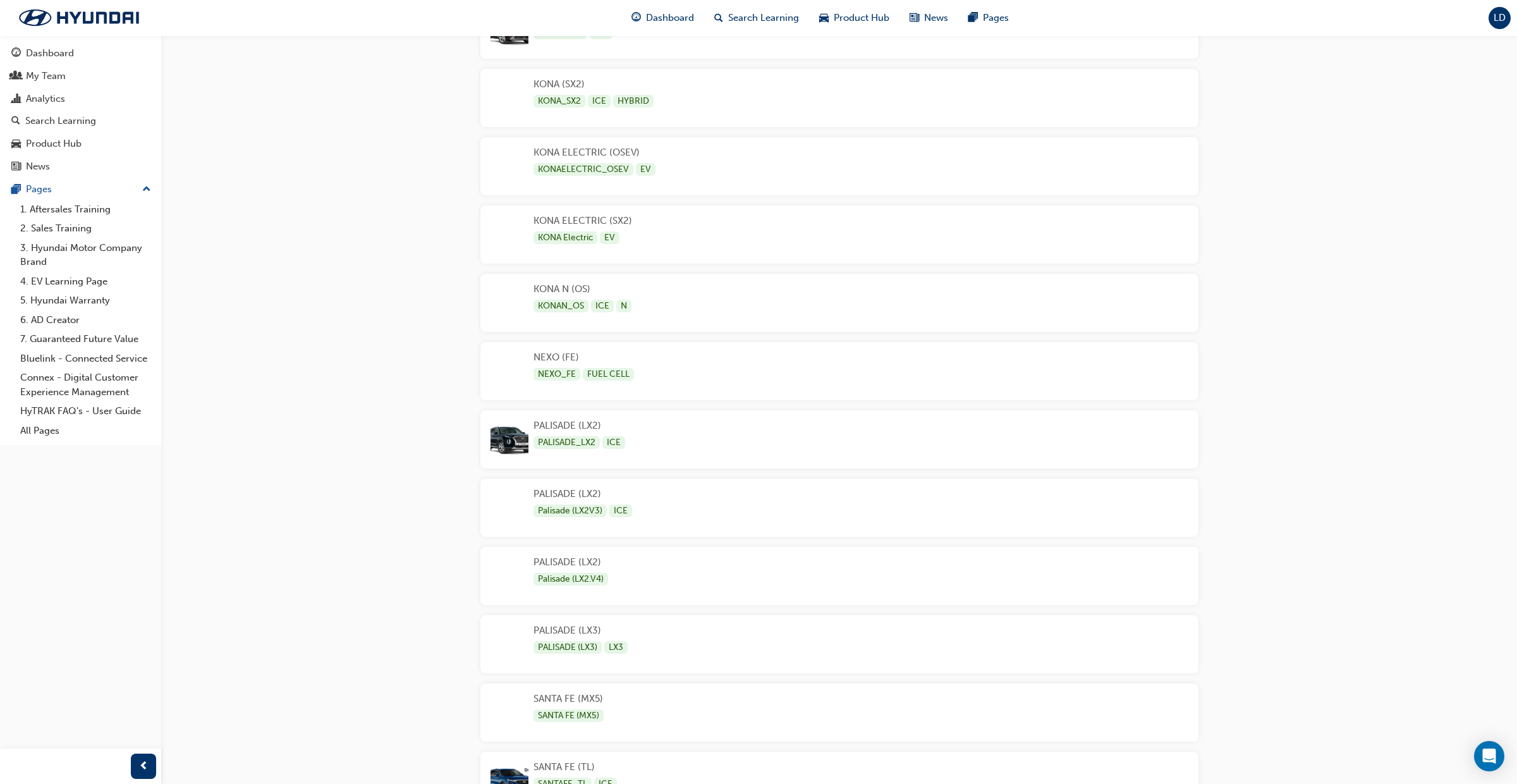
scroll to position [2230, 0]
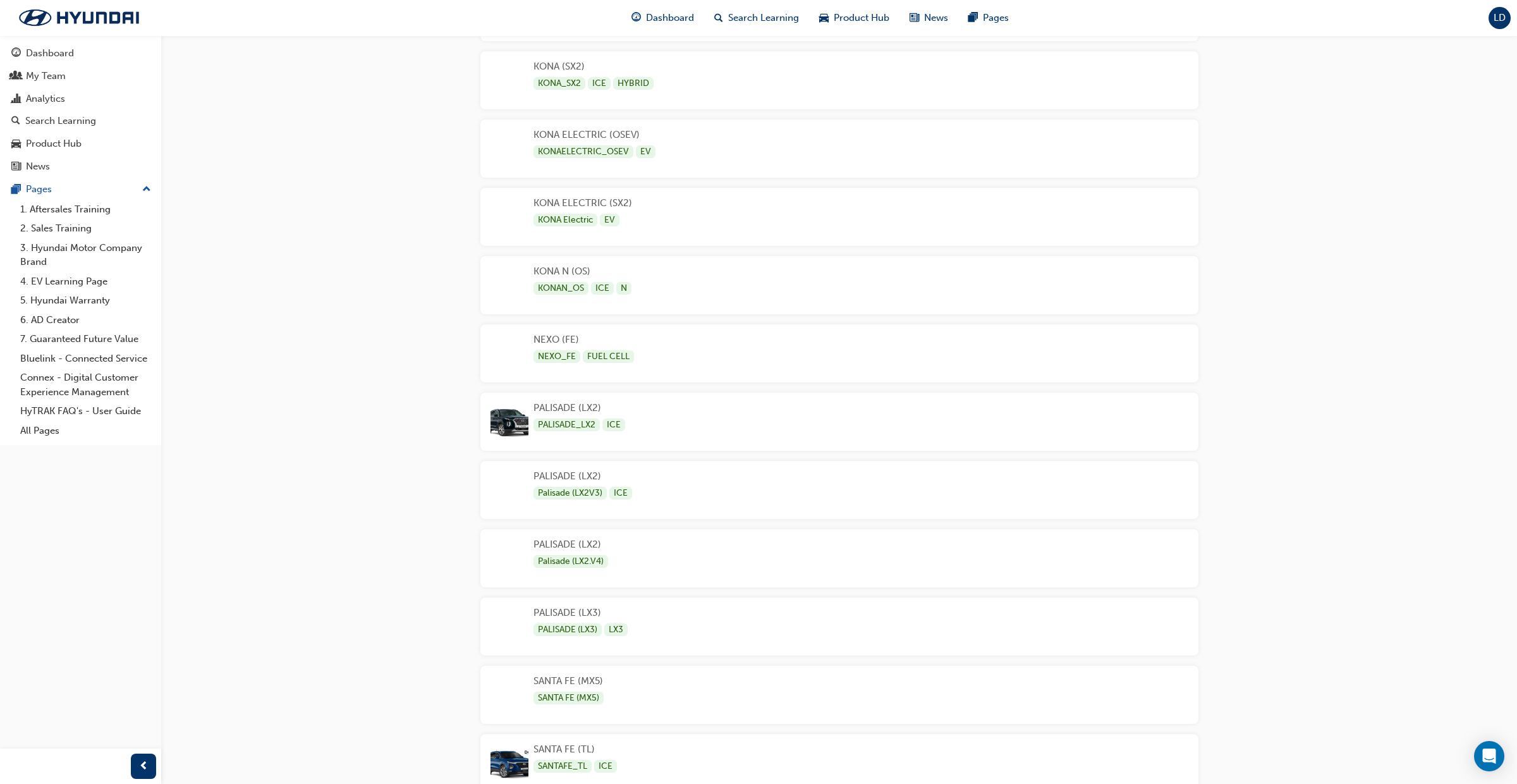
click at [666, 633] on div "PALISADE (LX3) PALISADE (LX3) LX3" at bounding box center [839, 626] width 718 height 58
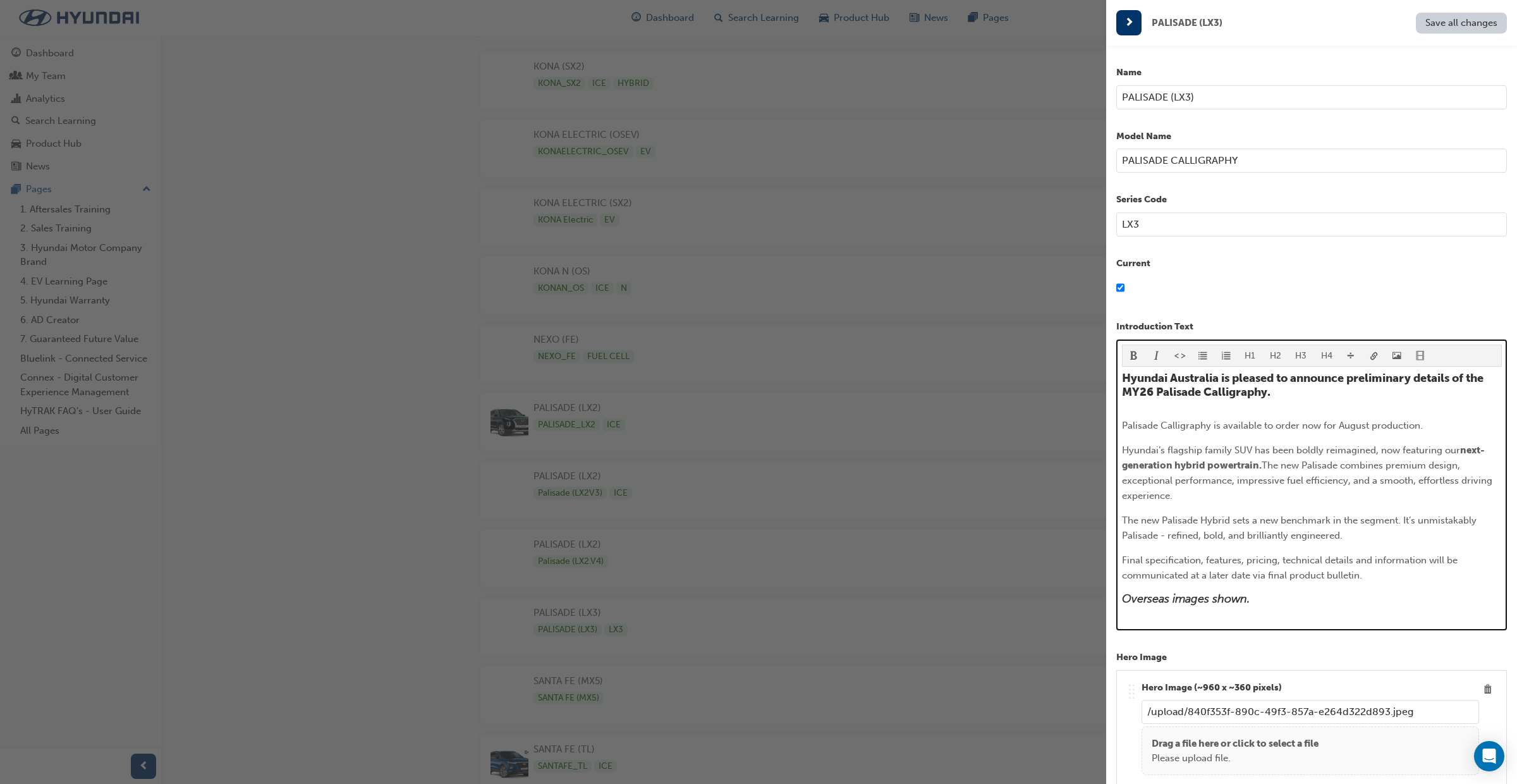
click at [1284, 400] on div "Hyundai Australia is pleased to announce preliminary details of the MY26 Palisa…" at bounding box center [1312, 489] width 380 height 235
click at [1281, 392] on h4 "Hyundai Australia is pleased to announce preliminary details of the MY26 Palisa…" at bounding box center [1312, 385] width 380 height 27
drag, startPoint x: 1313, startPoint y: 391, endPoint x: 1296, endPoint y: 412, distance: 27.0
click at [1282, 390] on h4 "Hyundai Australia is pleased to announce preliminary details of the MY26 Palisa…" at bounding box center [1312, 385] width 380 height 27
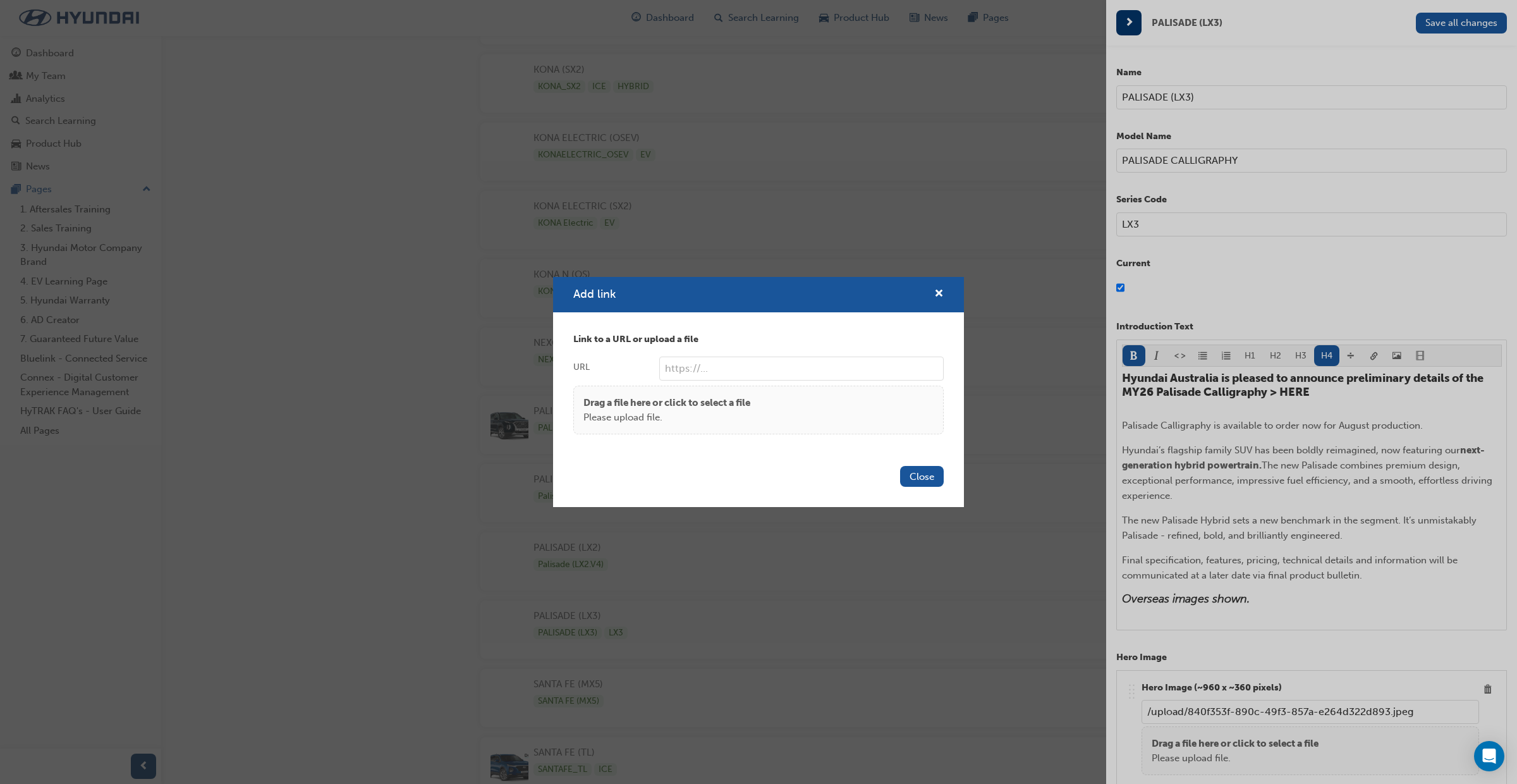
paste input "https://hyundaiaustralia.ontrak.app/upload/eae6168b-034f-4d3e-9653-d579dbafe2f1…"
type input "https://hyundaiaustralia.ontrak.app/upload/eae6168b-034f-4d3e-9653-d579dbafe2f1…"
click at [925, 477] on button "Close" at bounding box center [922, 476] width 43 height 21
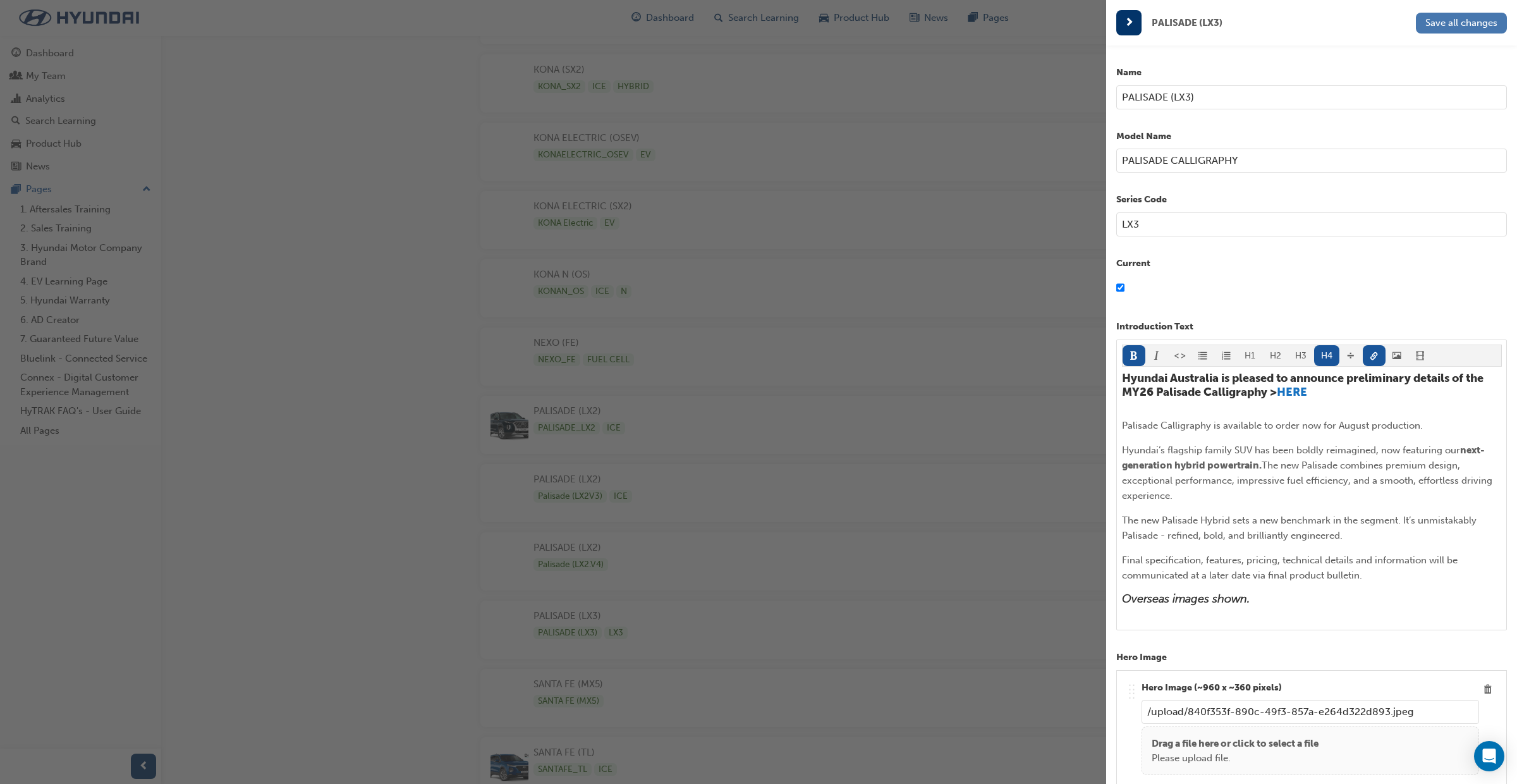
click at [1453, 23] on span "Save all changes" at bounding box center [1462, 23] width 72 height 12
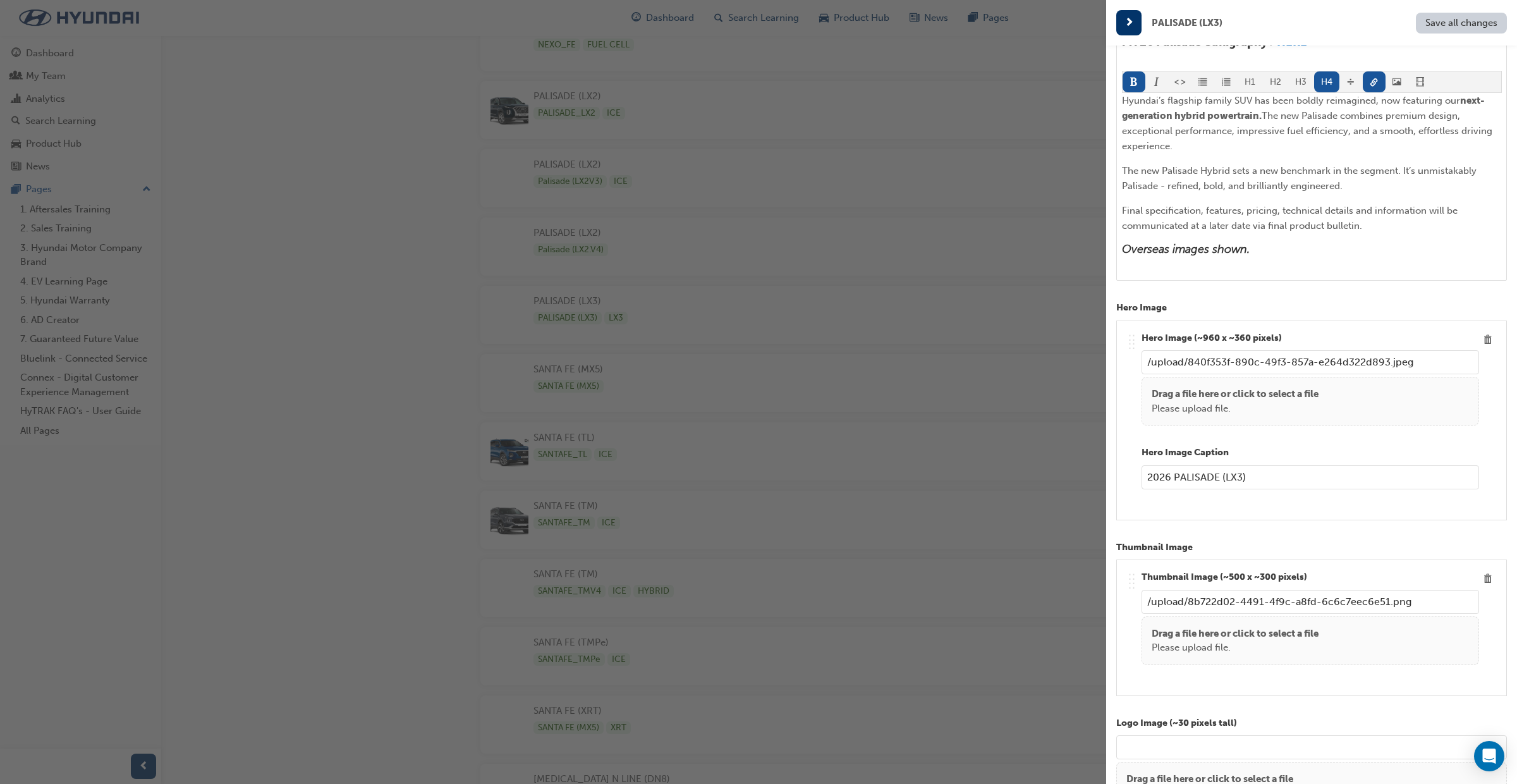
scroll to position [312, 0]
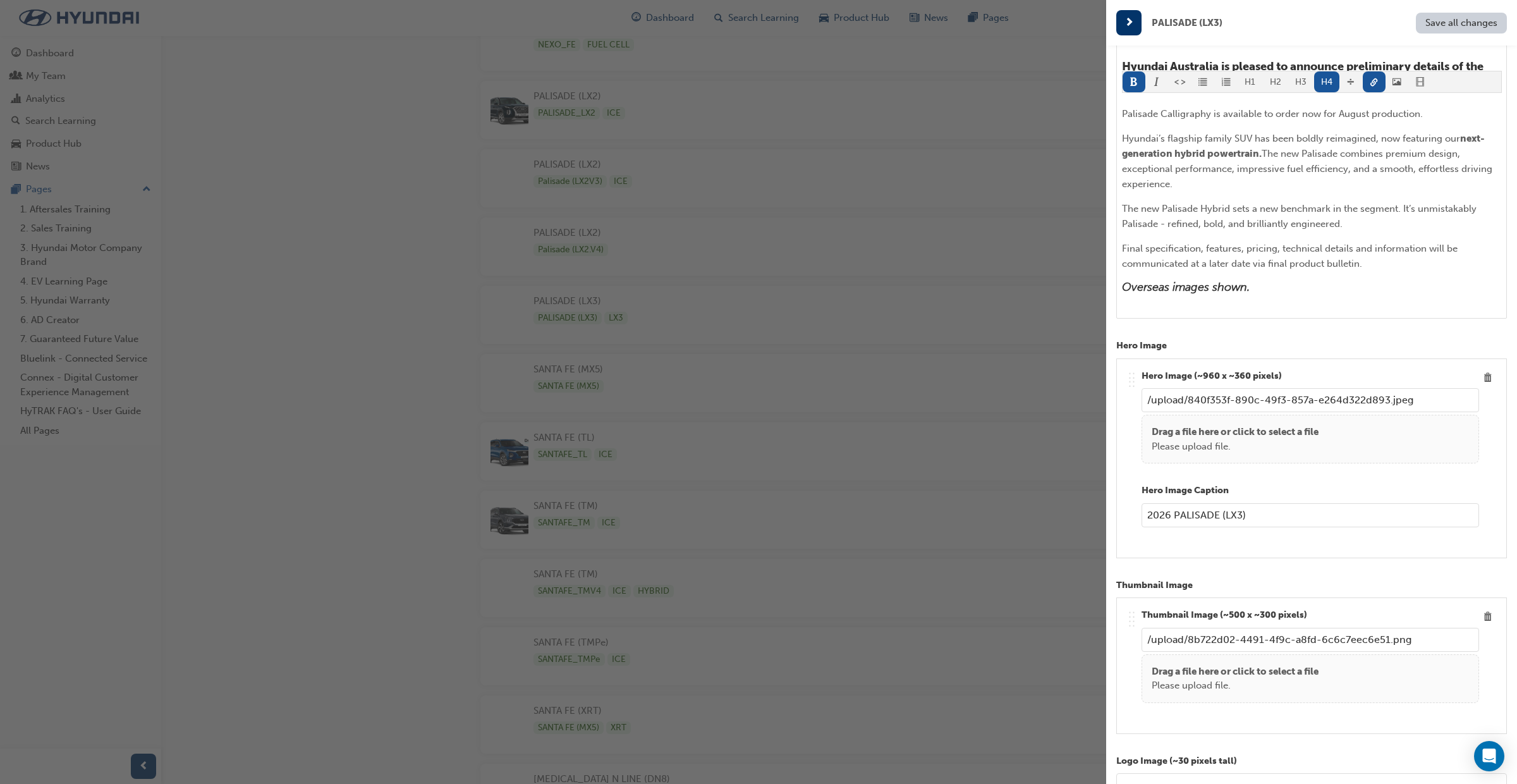
click at [1049, 112] on div "button" at bounding box center [553, 392] width 1107 height 784
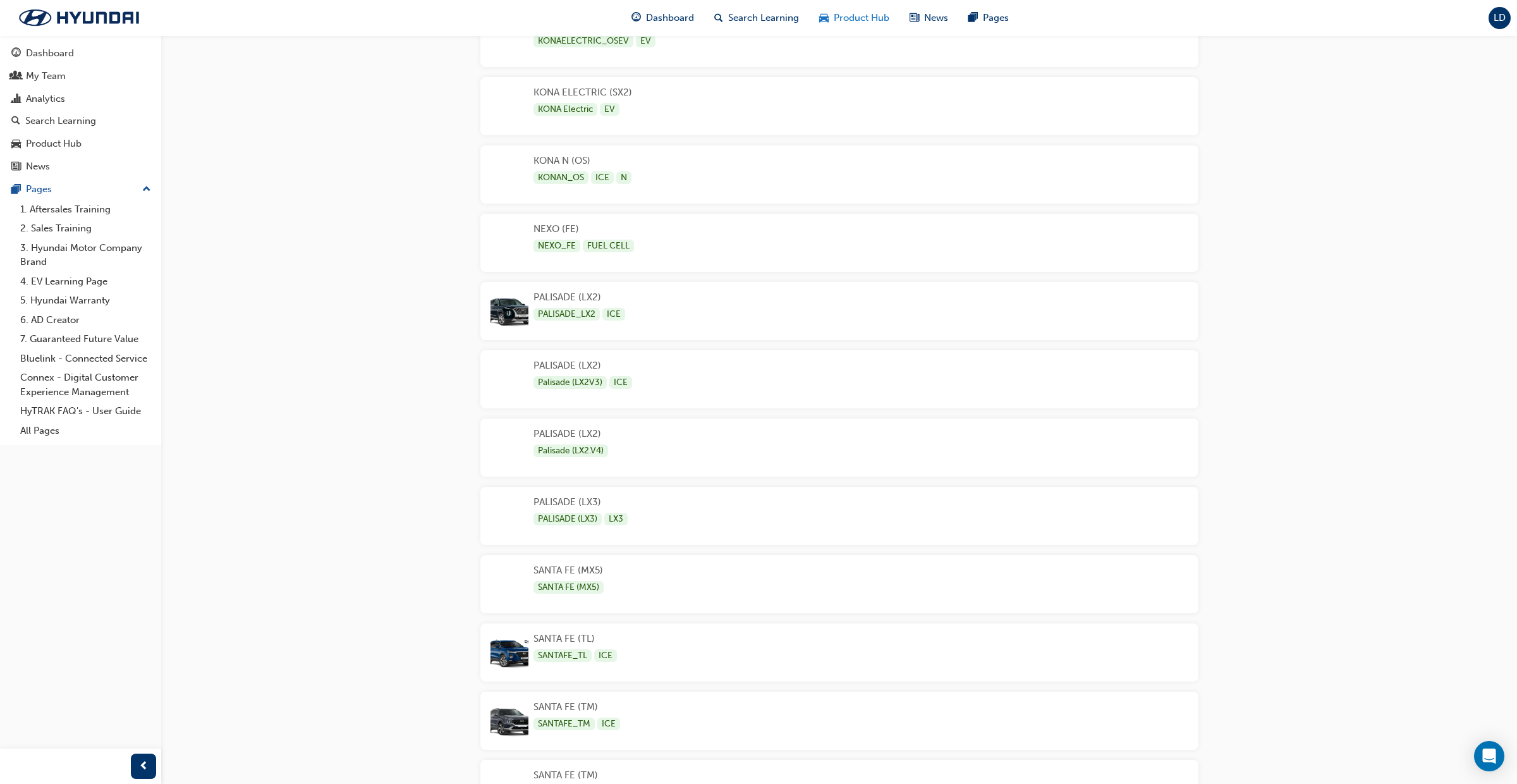
click at [865, 14] on span "Product Hub" at bounding box center [862, 18] width 56 height 14
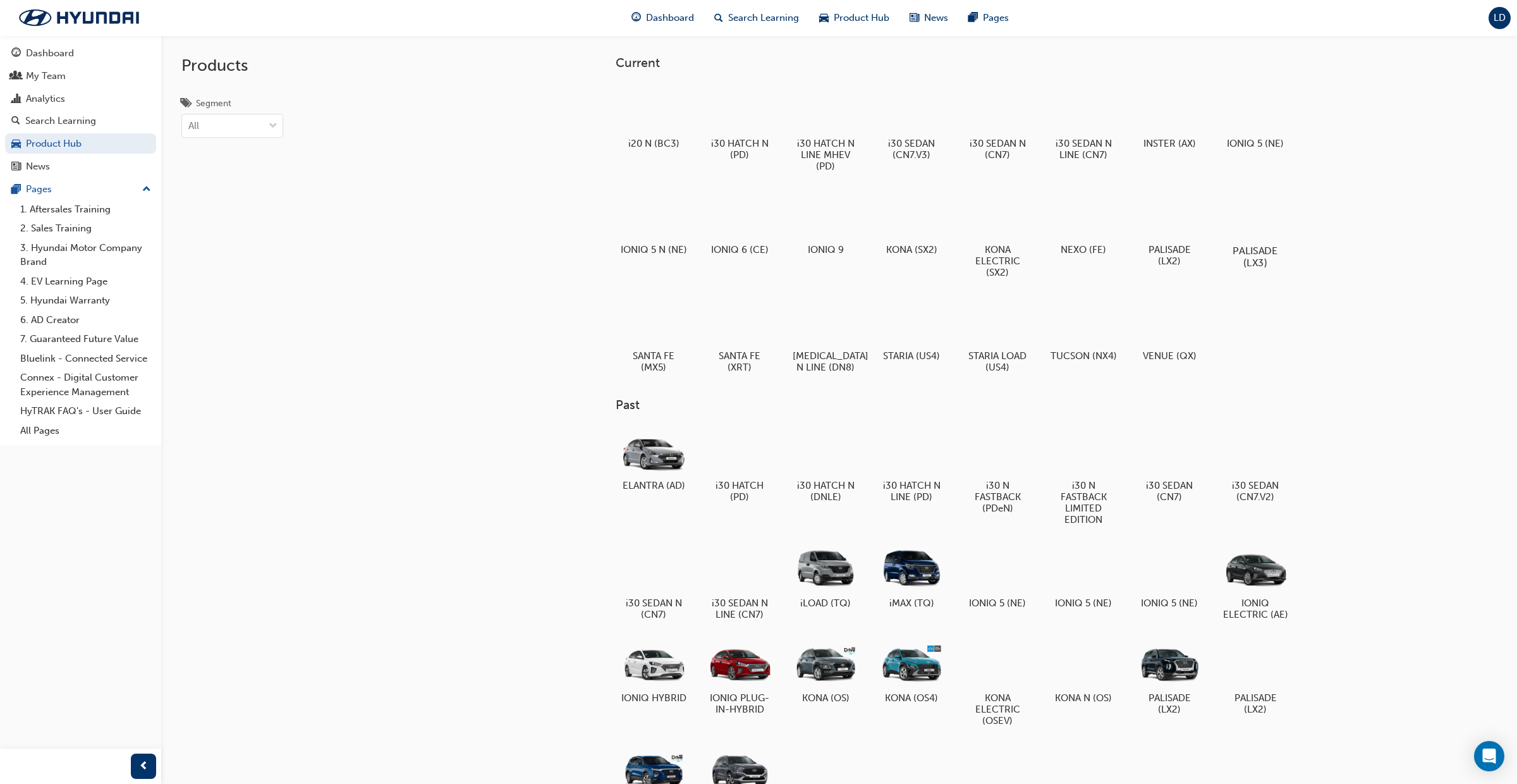
click at [1260, 217] on div at bounding box center [1255, 214] width 70 height 50
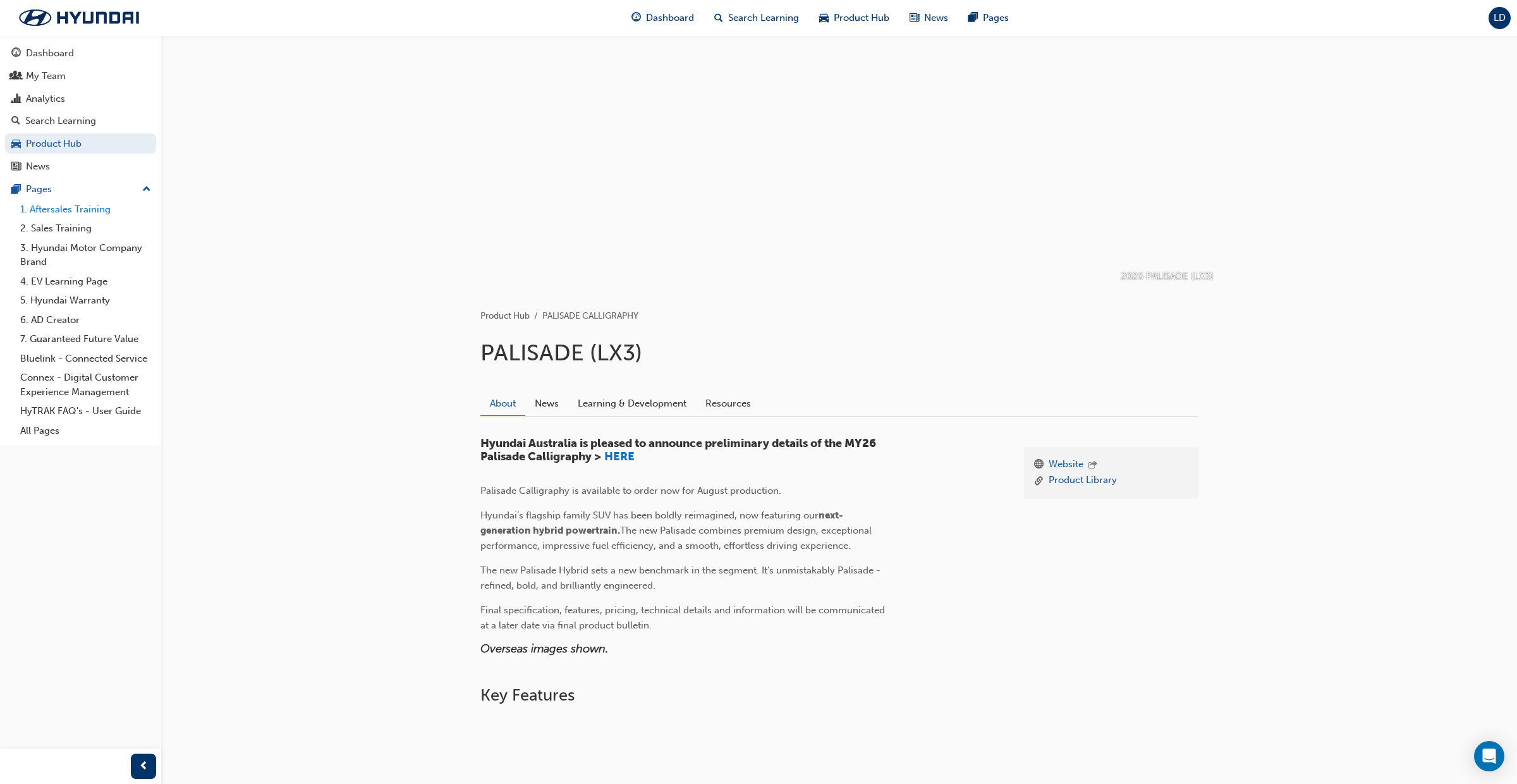
click at [68, 208] on link "1. Aftersales Training" at bounding box center [85, 209] width 141 height 19
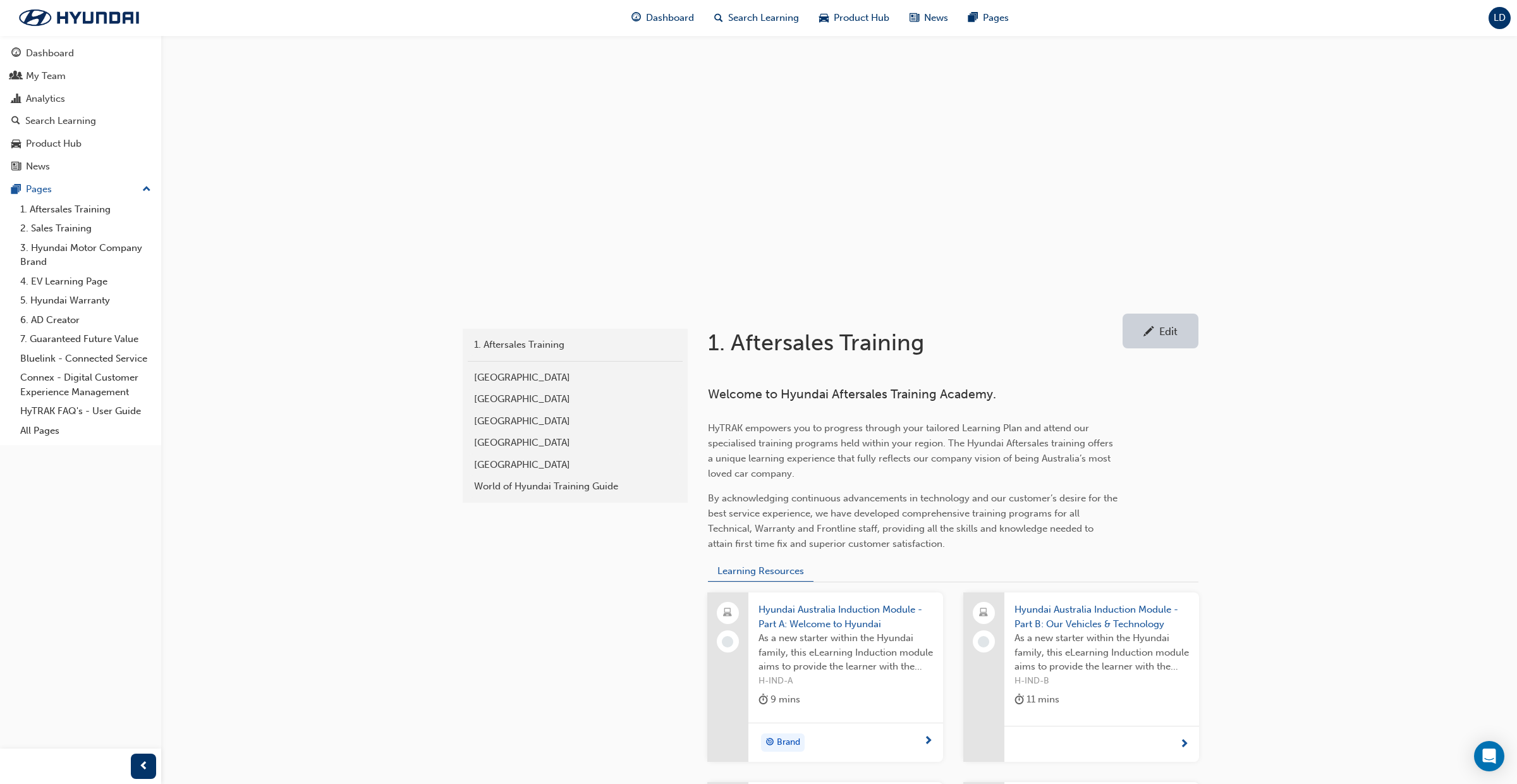
click at [1149, 329] on span "pencil-icon" at bounding box center [1149, 333] width 11 height 13
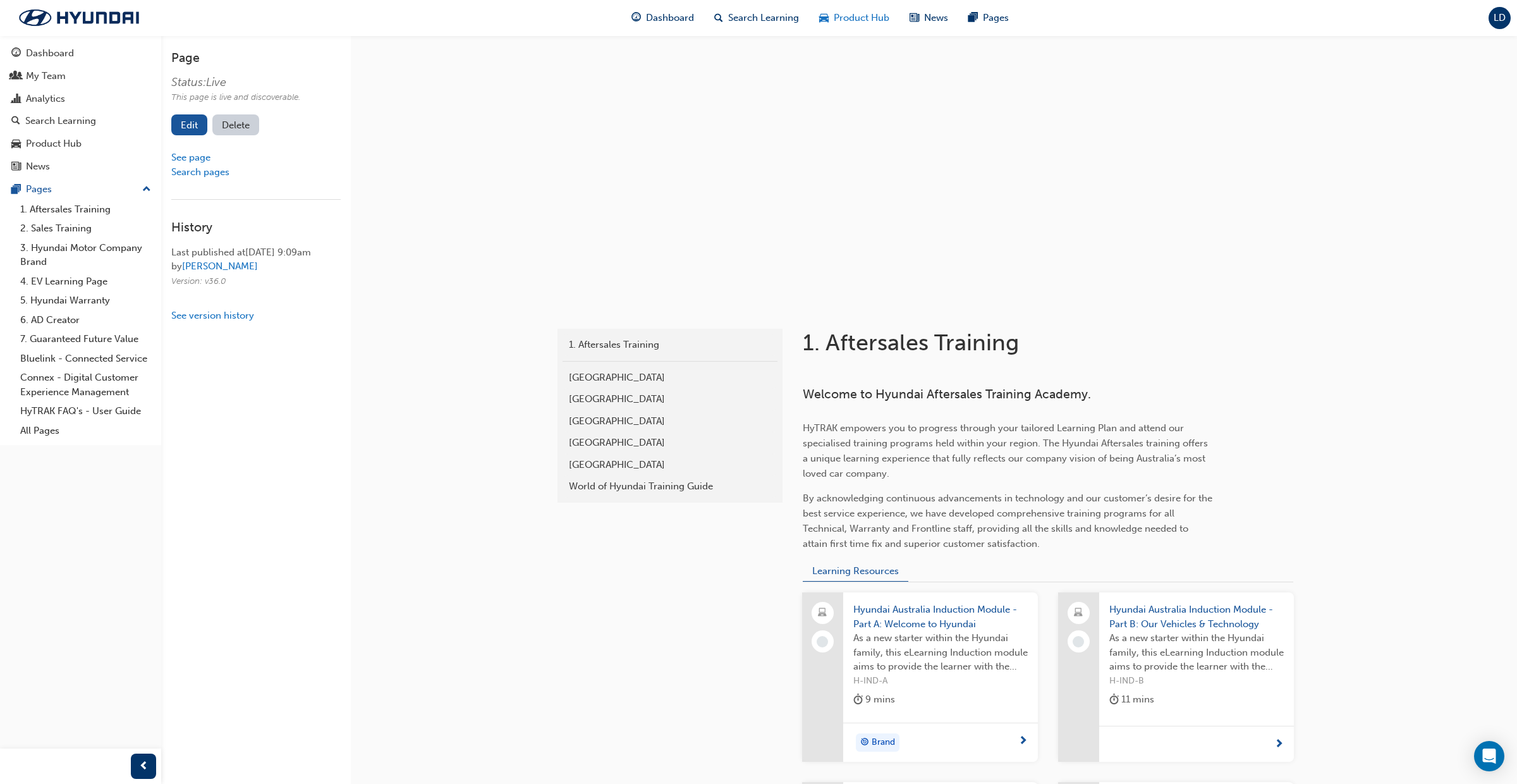
click at [849, 16] on span "Product Hub" at bounding box center [862, 18] width 56 height 14
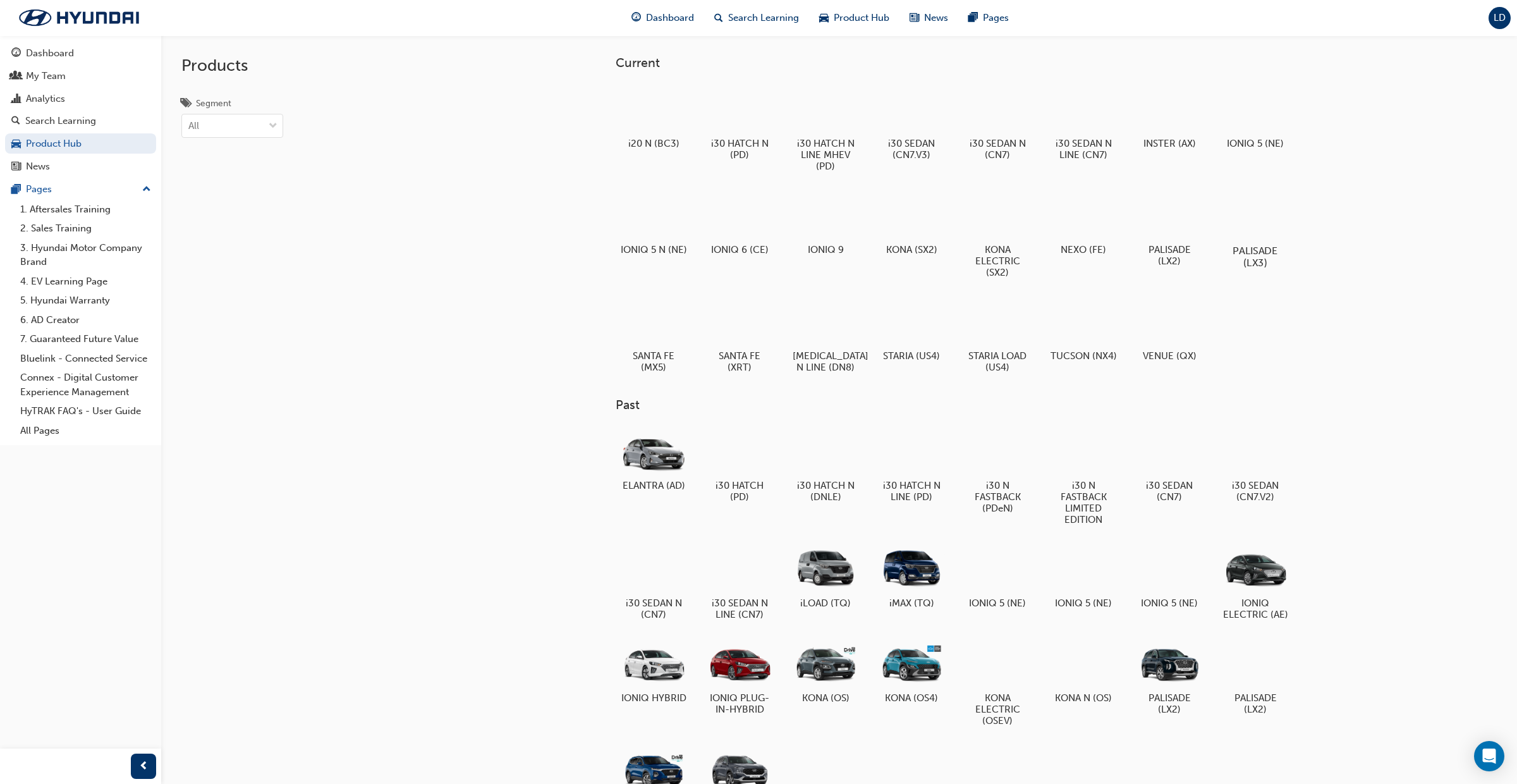
click at [1258, 217] on div at bounding box center [1255, 214] width 70 height 50
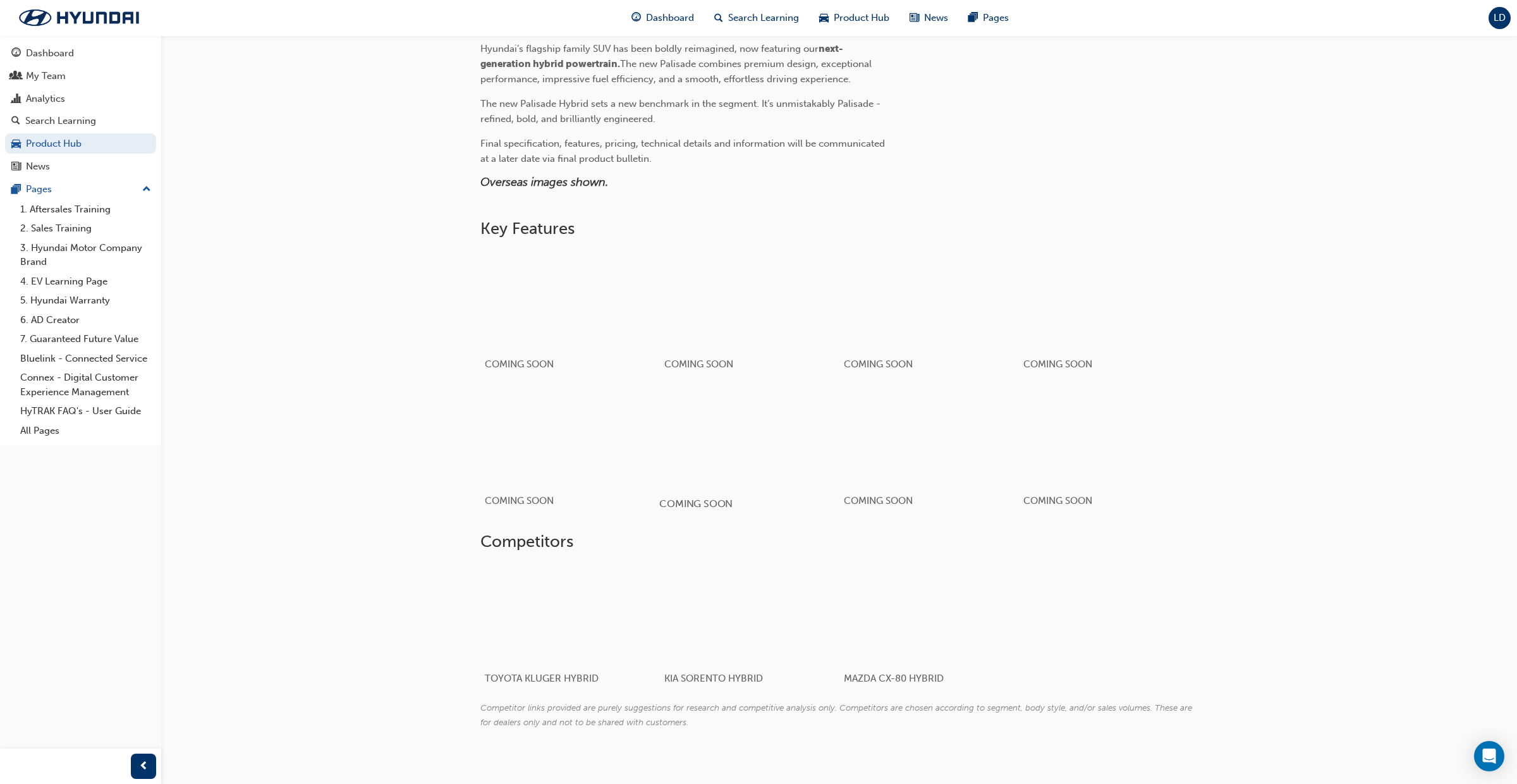
scroll to position [463, 0]
click at [912, 463] on div "button" at bounding box center [929, 440] width 180 height 101
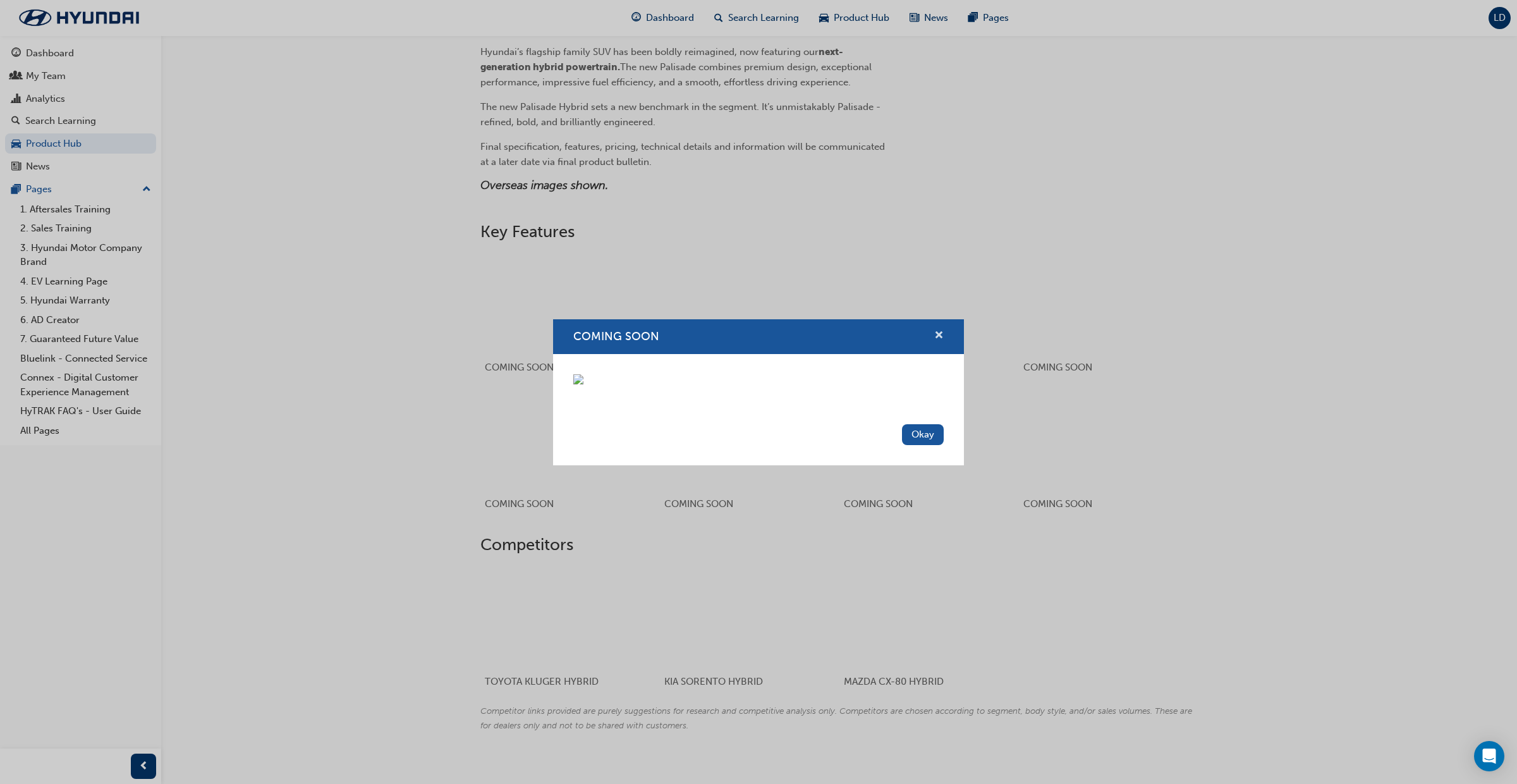
click at [937, 331] on span "cross-icon" at bounding box center [939, 337] width 10 height 12
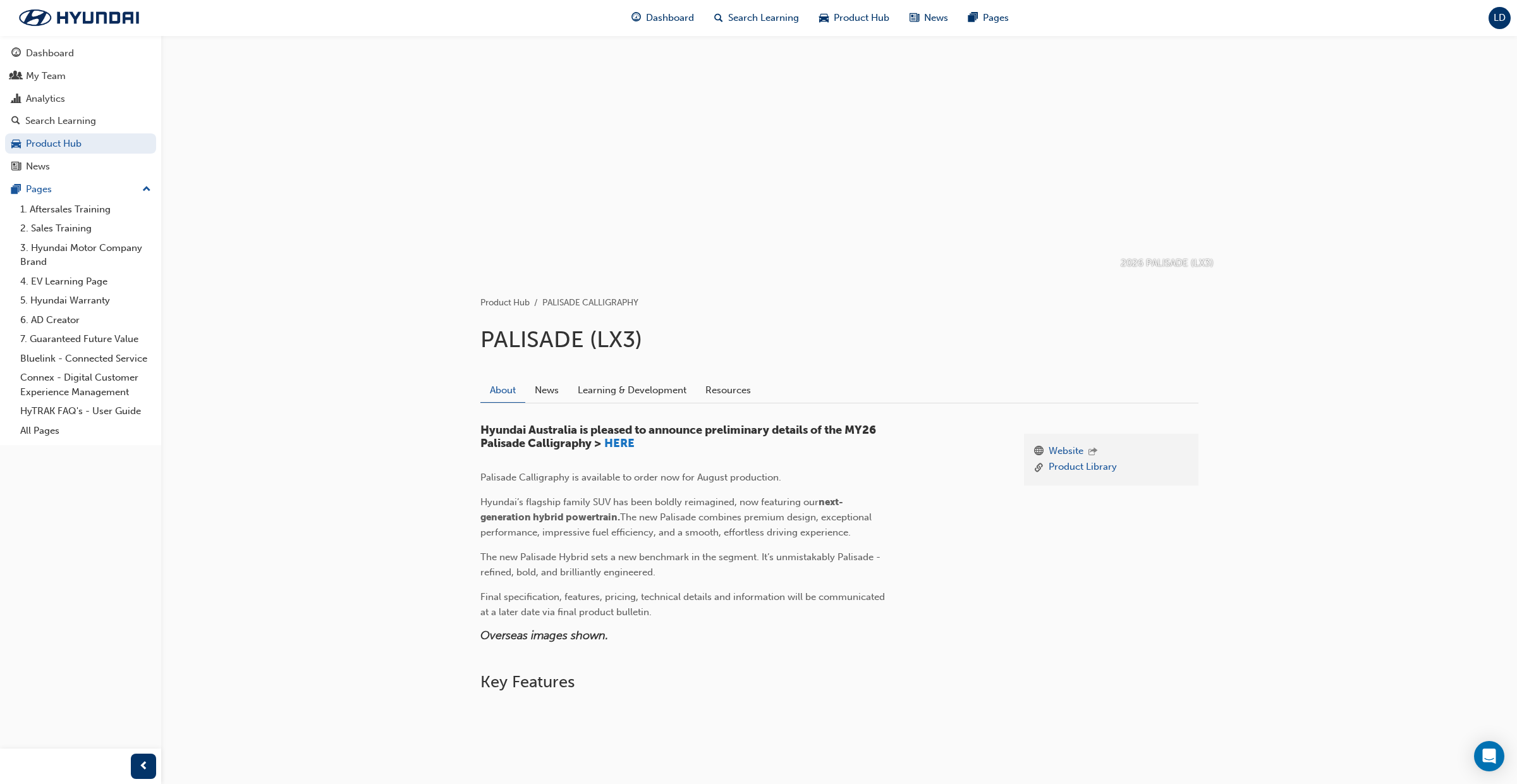
scroll to position [0, 0]
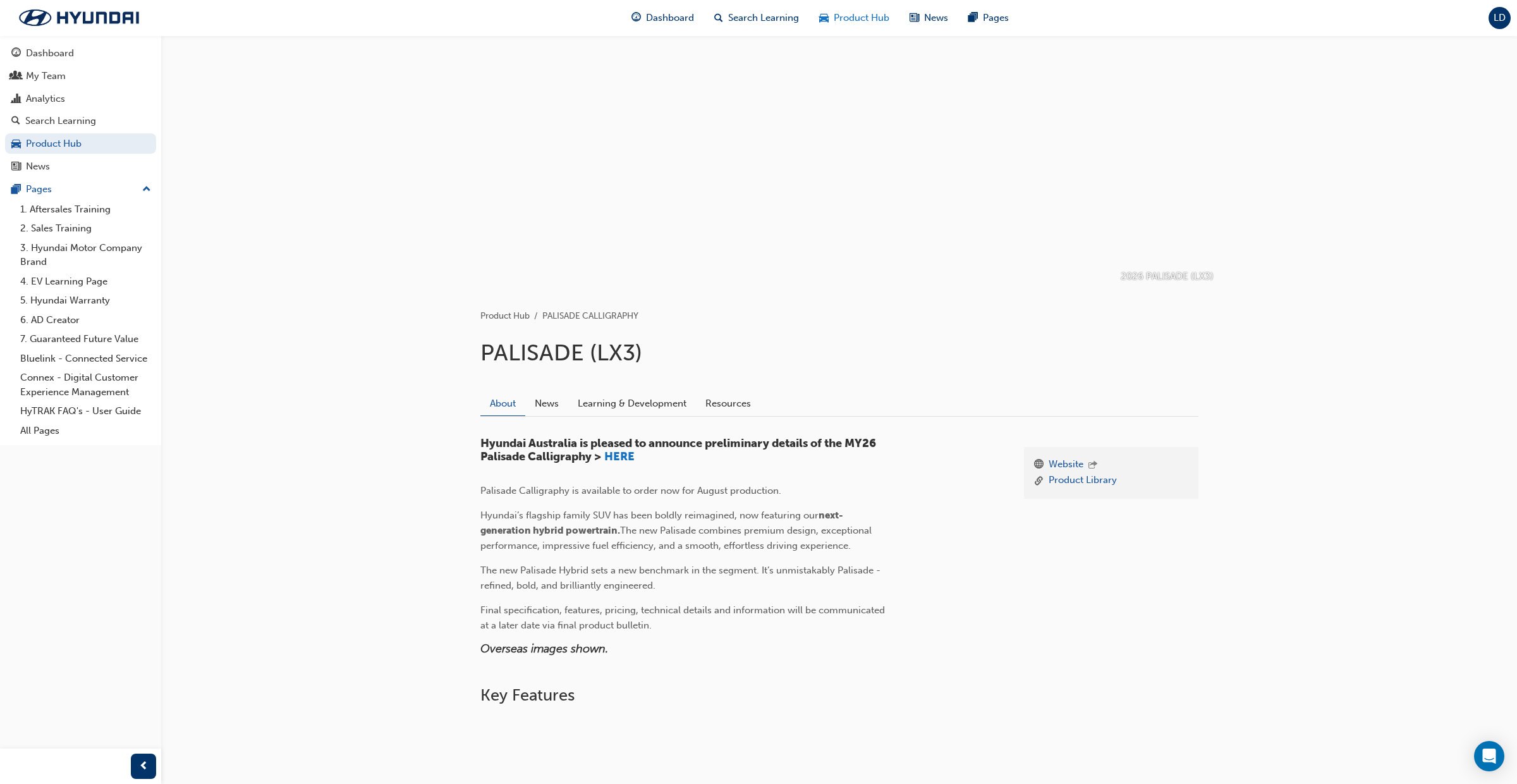
click at [883, 22] on span "Product Hub" at bounding box center [862, 18] width 56 height 14
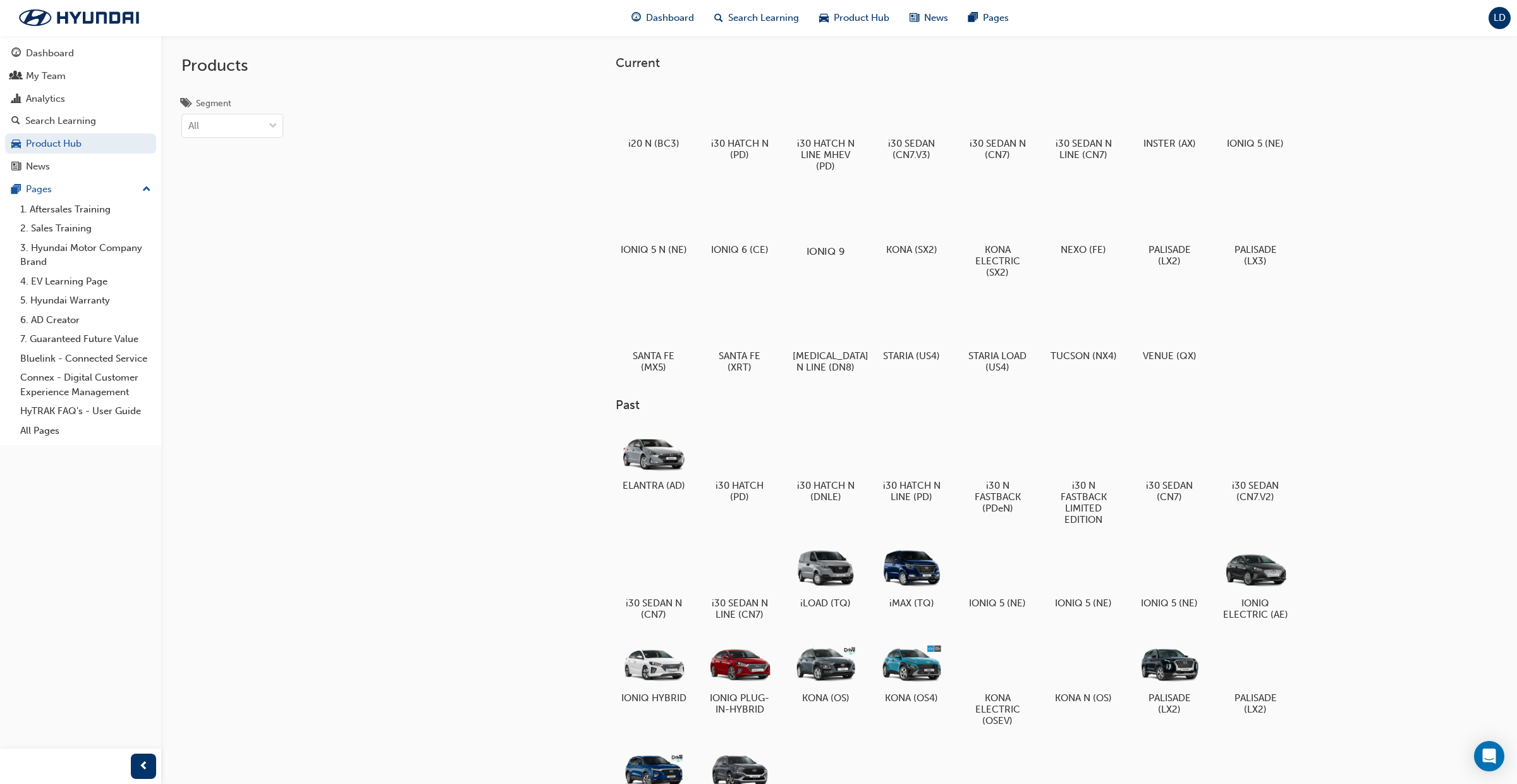
click at [826, 213] on div at bounding box center [825, 215] width 70 height 50
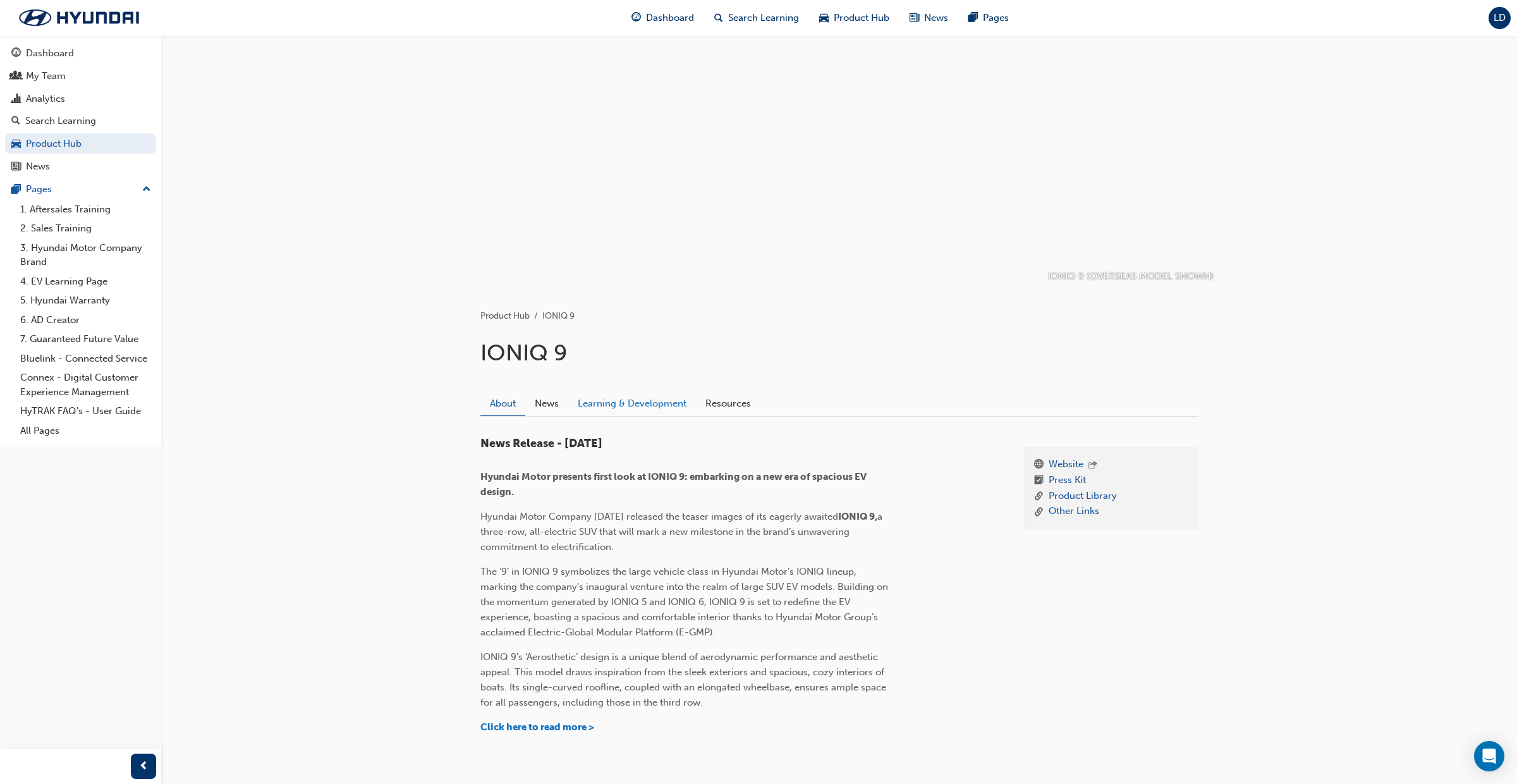
click at [633, 407] on link "Learning & Development" at bounding box center [632, 403] width 128 height 24
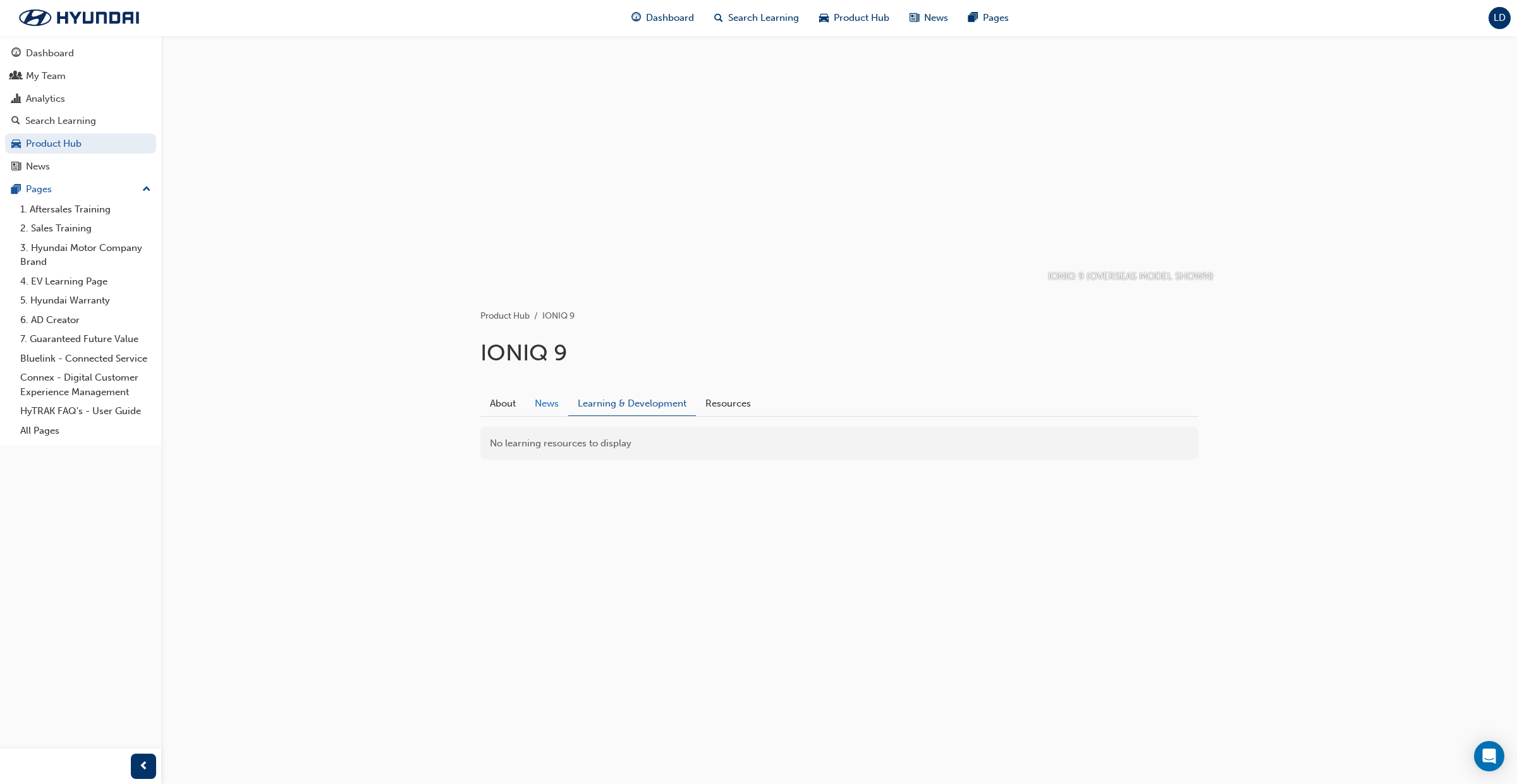
click at [556, 400] on link "News" at bounding box center [547, 403] width 43 height 24
click at [645, 408] on link "Learning & Development" at bounding box center [632, 403] width 128 height 24
drag, startPoint x: 498, startPoint y: 397, endPoint x: 524, endPoint y: 421, distance: 35.4
click at [498, 398] on link "About" at bounding box center [502, 403] width 45 height 24
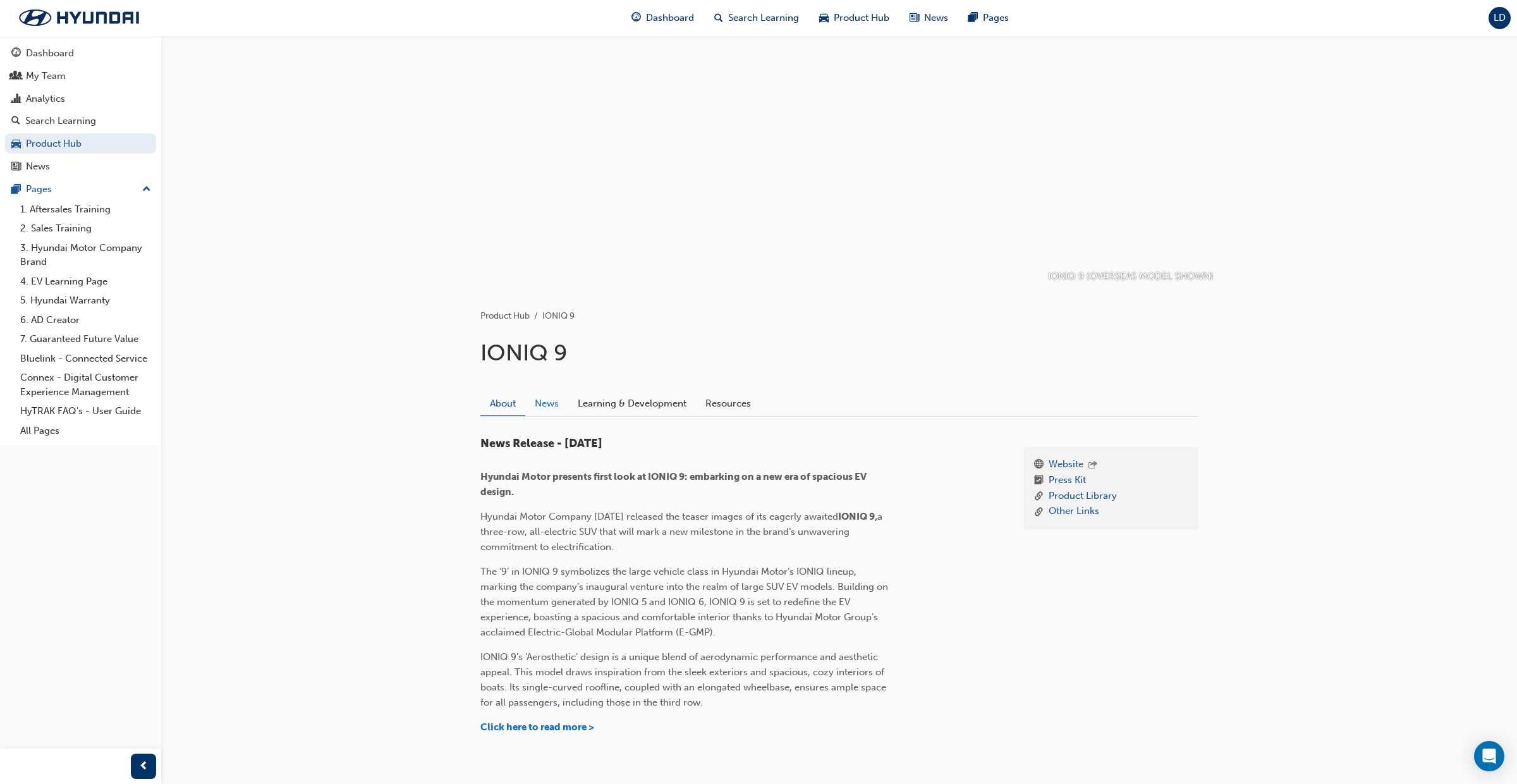
click at [554, 403] on link "News" at bounding box center [547, 403] width 43 height 24
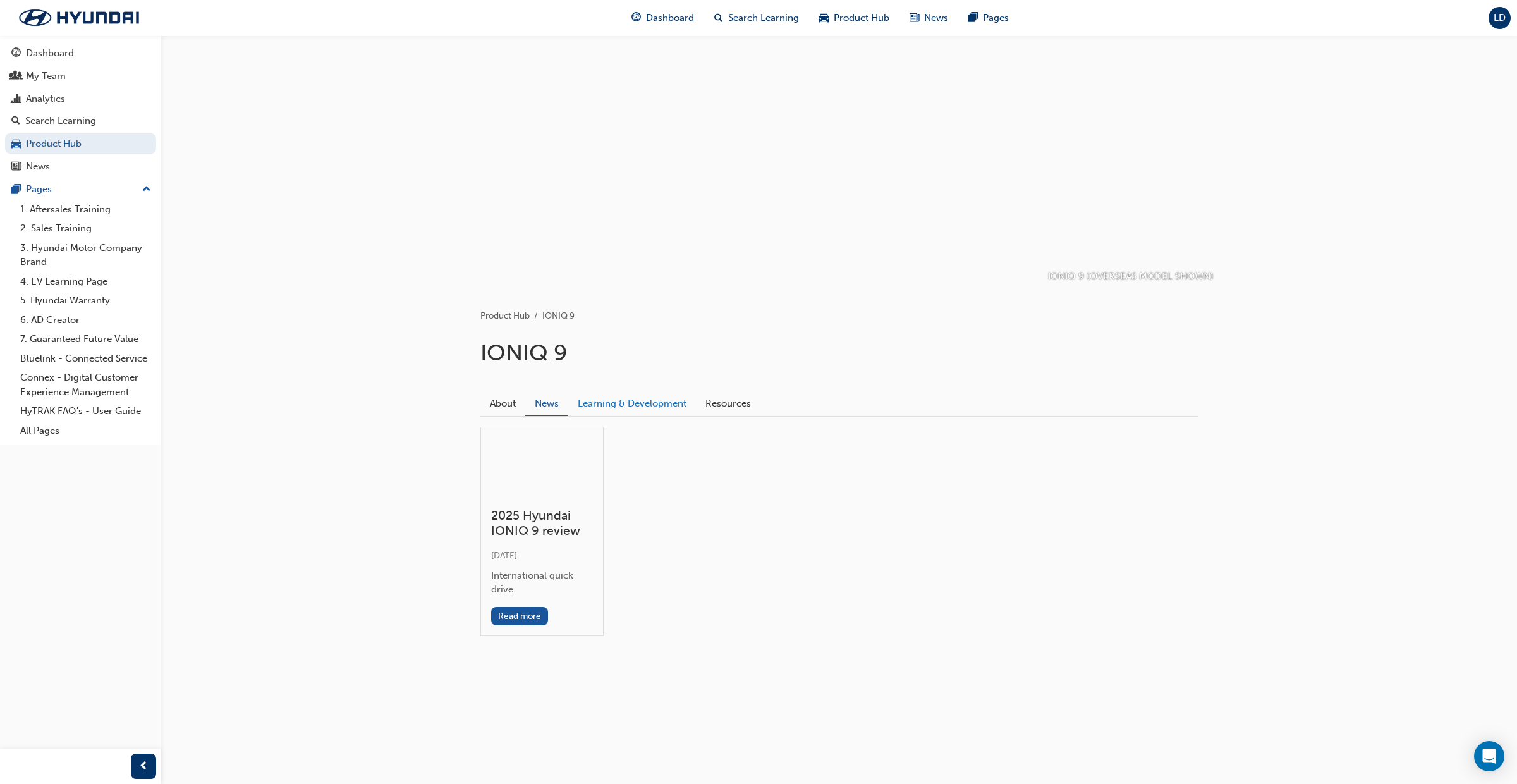
click at [626, 412] on link "Learning & Development" at bounding box center [632, 403] width 128 height 24
click at [728, 408] on link "Resources" at bounding box center [728, 403] width 65 height 24
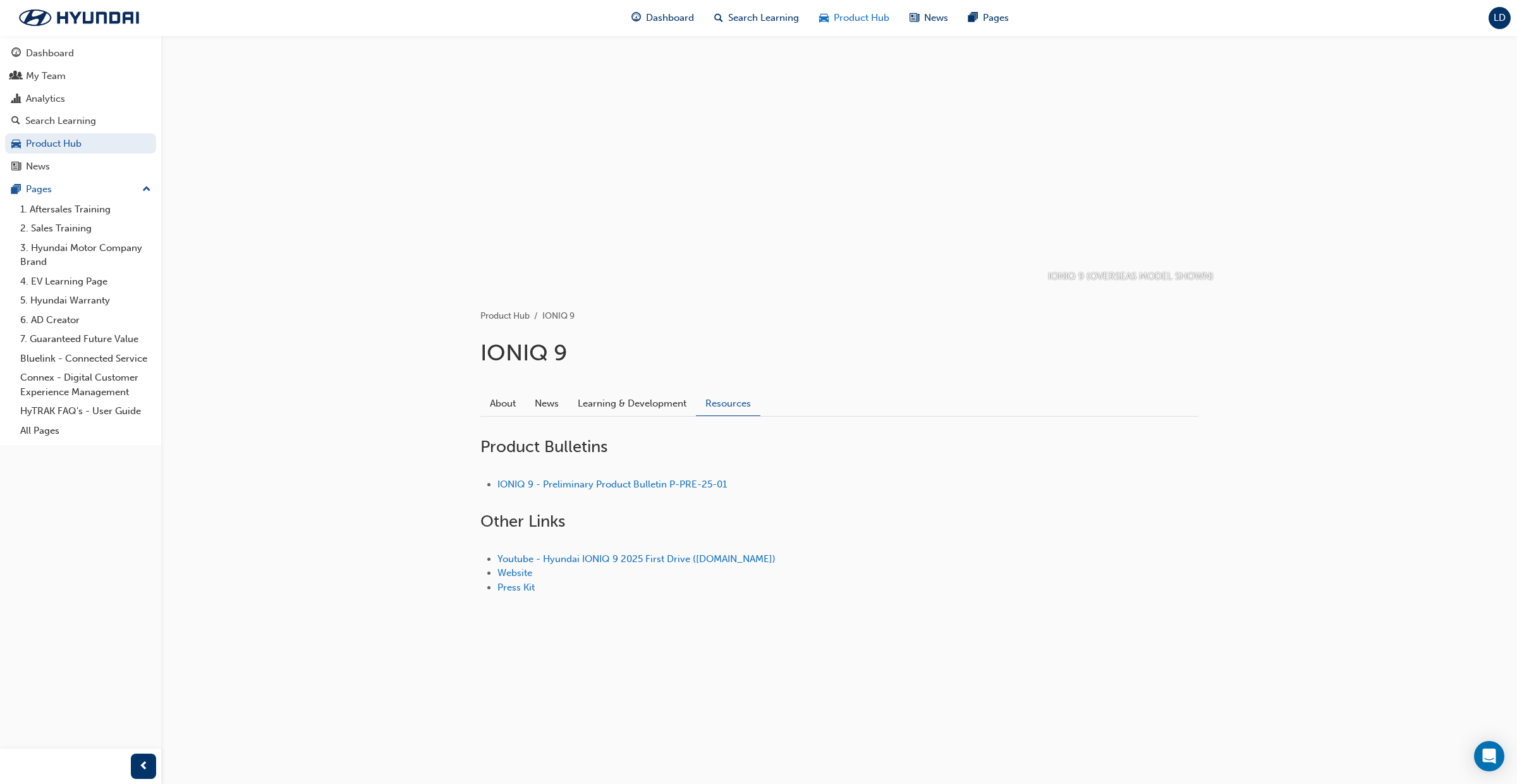
click at [851, 14] on span "Product Hub" at bounding box center [862, 18] width 56 height 14
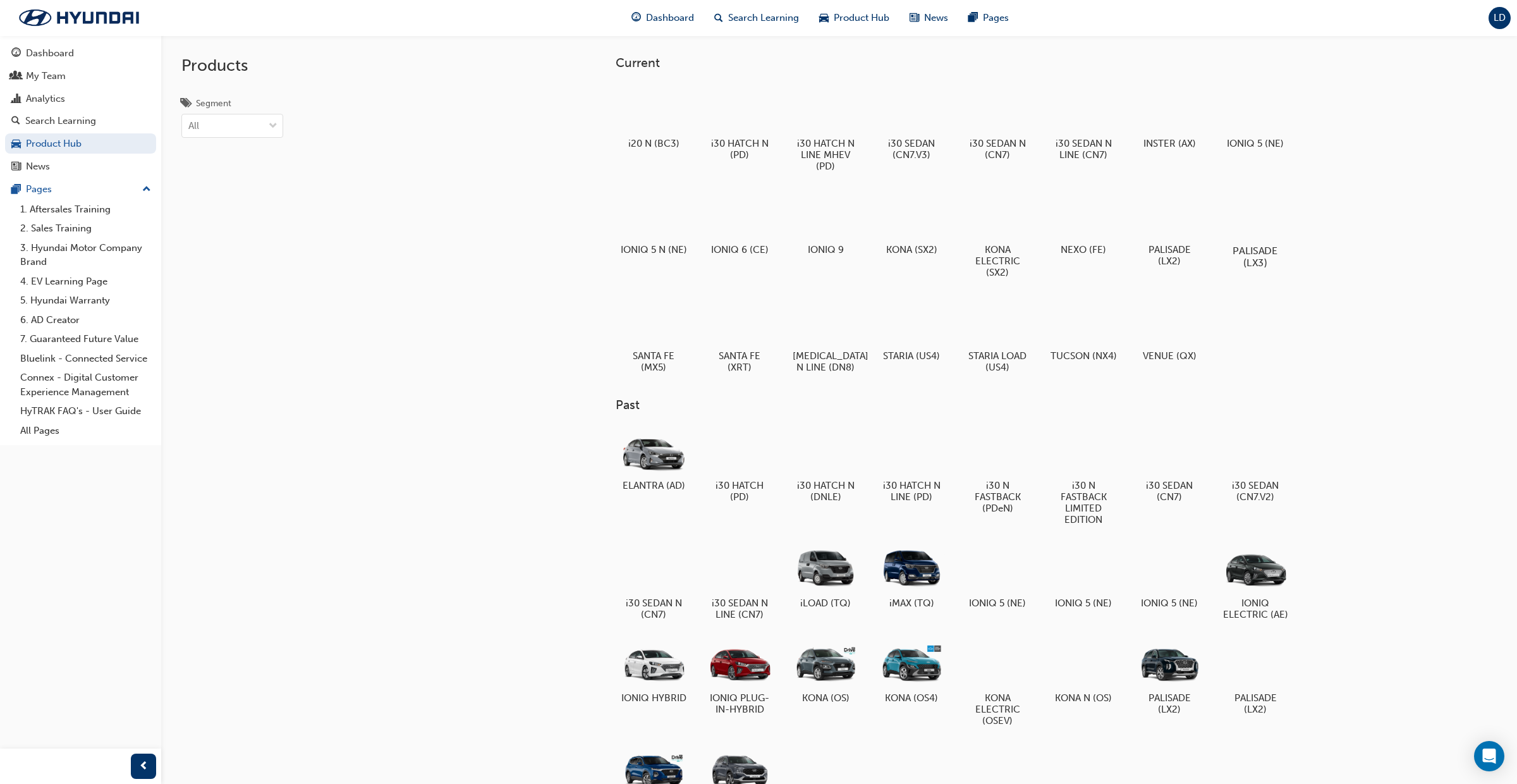
click at [1250, 215] on div at bounding box center [1255, 214] width 70 height 50
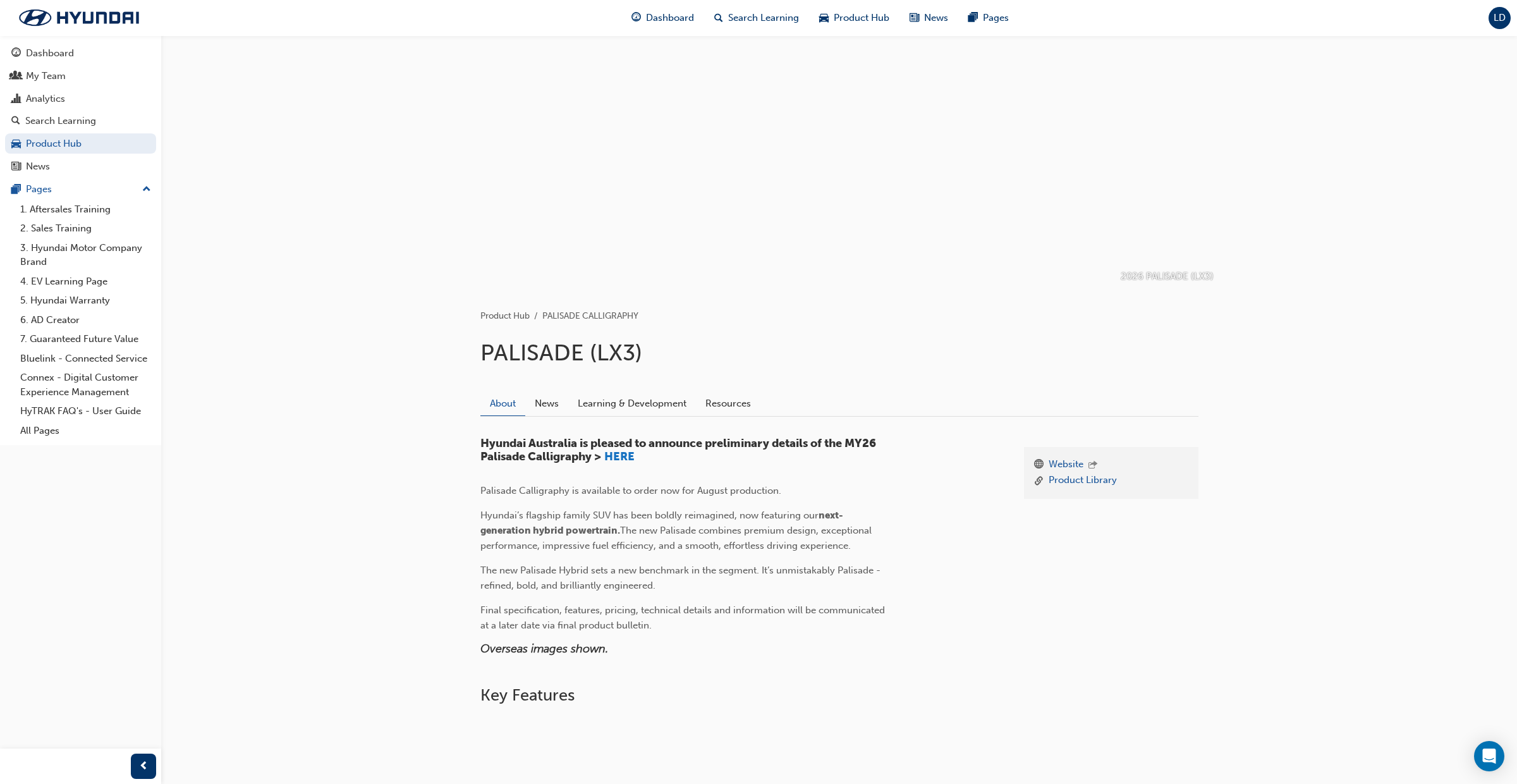
click at [1498, 19] on span "LD" at bounding box center [1500, 18] width 12 height 11
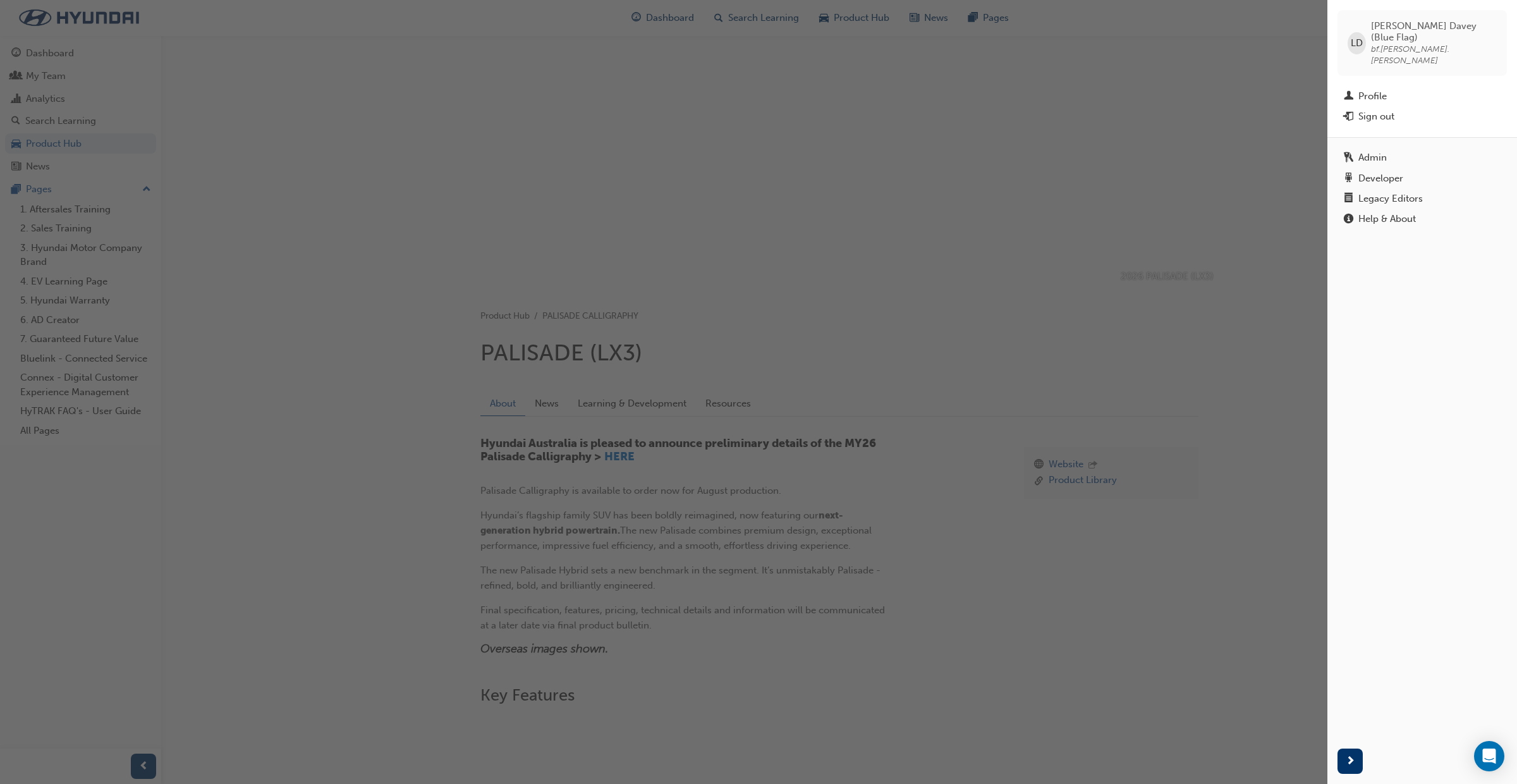
drag, startPoint x: 1386, startPoint y: 178, endPoint x: 1385, endPoint y: 200, distance: 22.0
click at [1386, 193] on div "Legacy Editors" at bounding box center [1391, 198] width 65 height 11
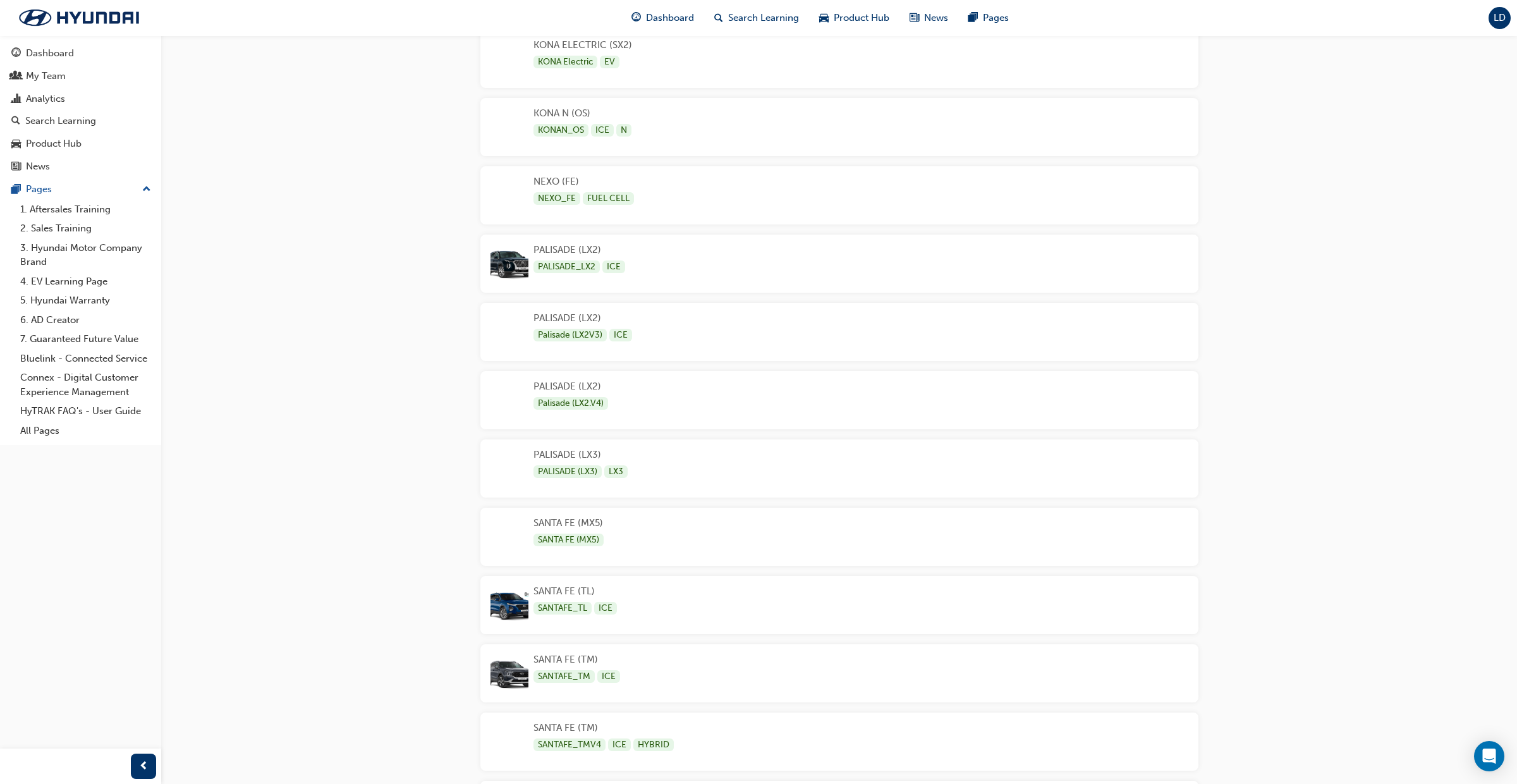
scroll to position [2453, 0]
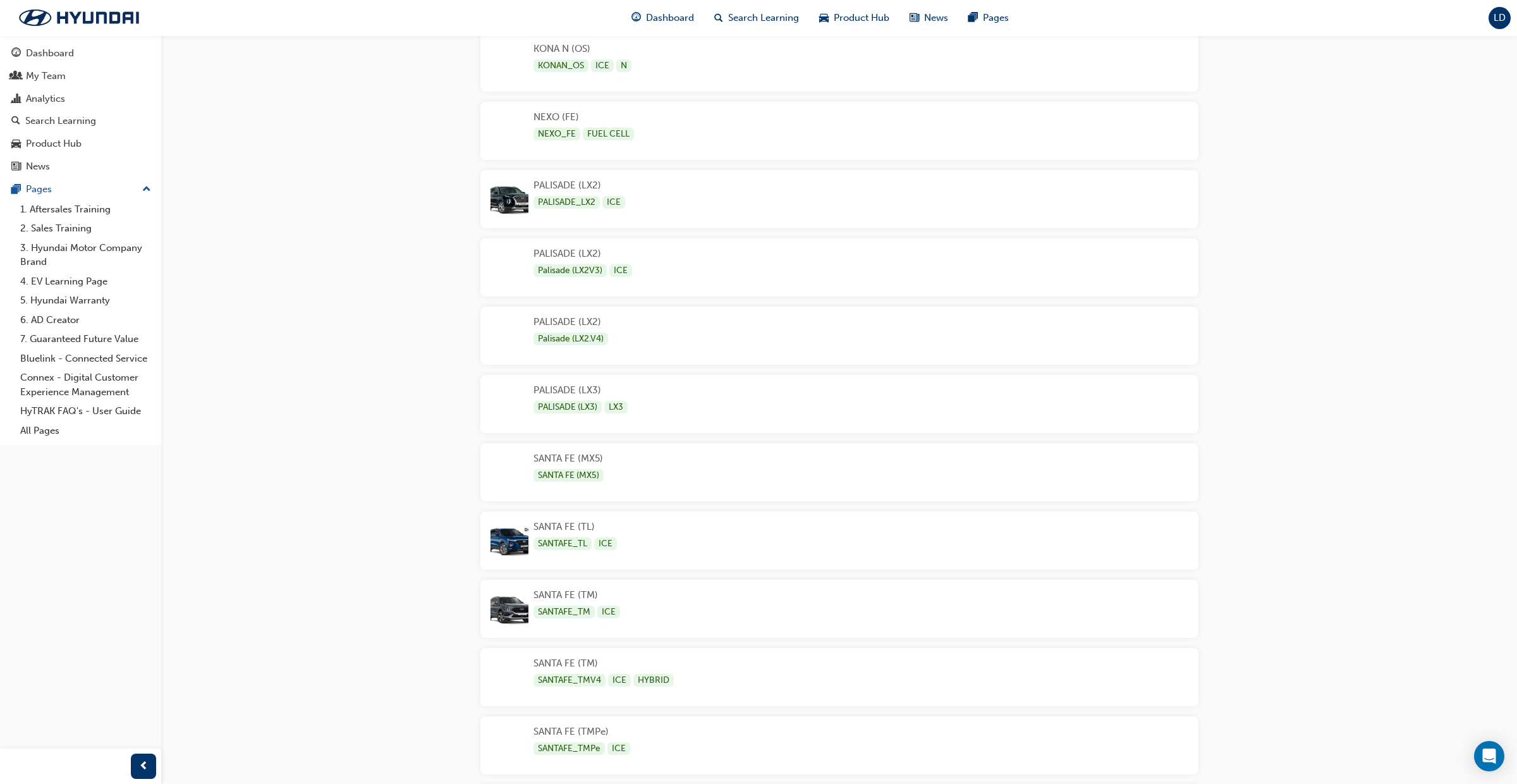
click at [650, 395] on div "PALISADE (LX3) PALISADE (LX3) LX3" at bounding box center [839, 404] width 718 height 58
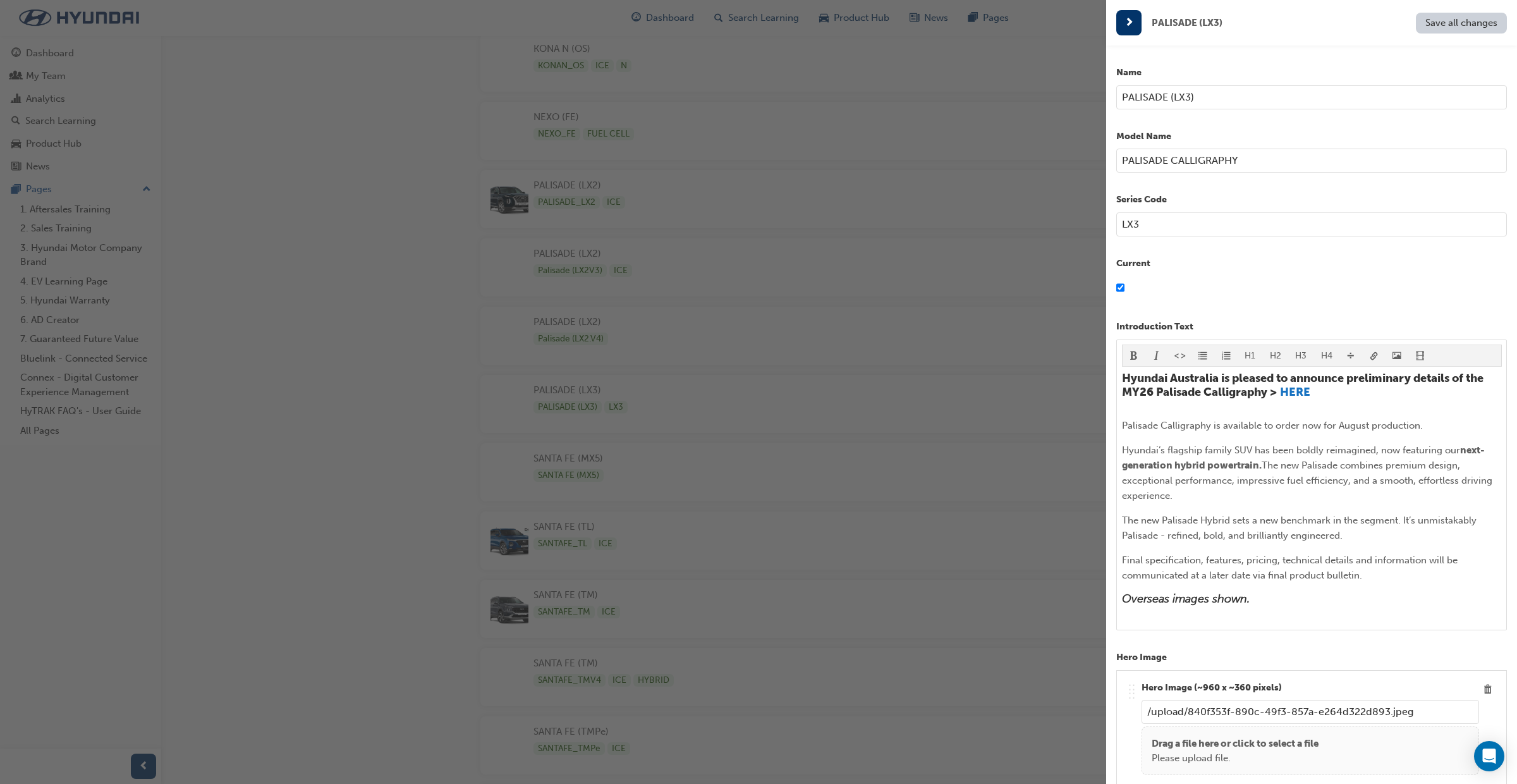
click at [1208, 94] on input "PALISADE (LX3)" at bounding box center [1311, 97] width 390 height 24
click at [1202, 99] on input "PALISADE (LX3) (COMING SOON)" at bounding box center [1311, 97] width 390 height 24
type input "PALISADE (LX3 - COMING SOON)"
click at [1463, 26] on span "Save all changes" at bounding box center [1462, 23] width 72 height 12
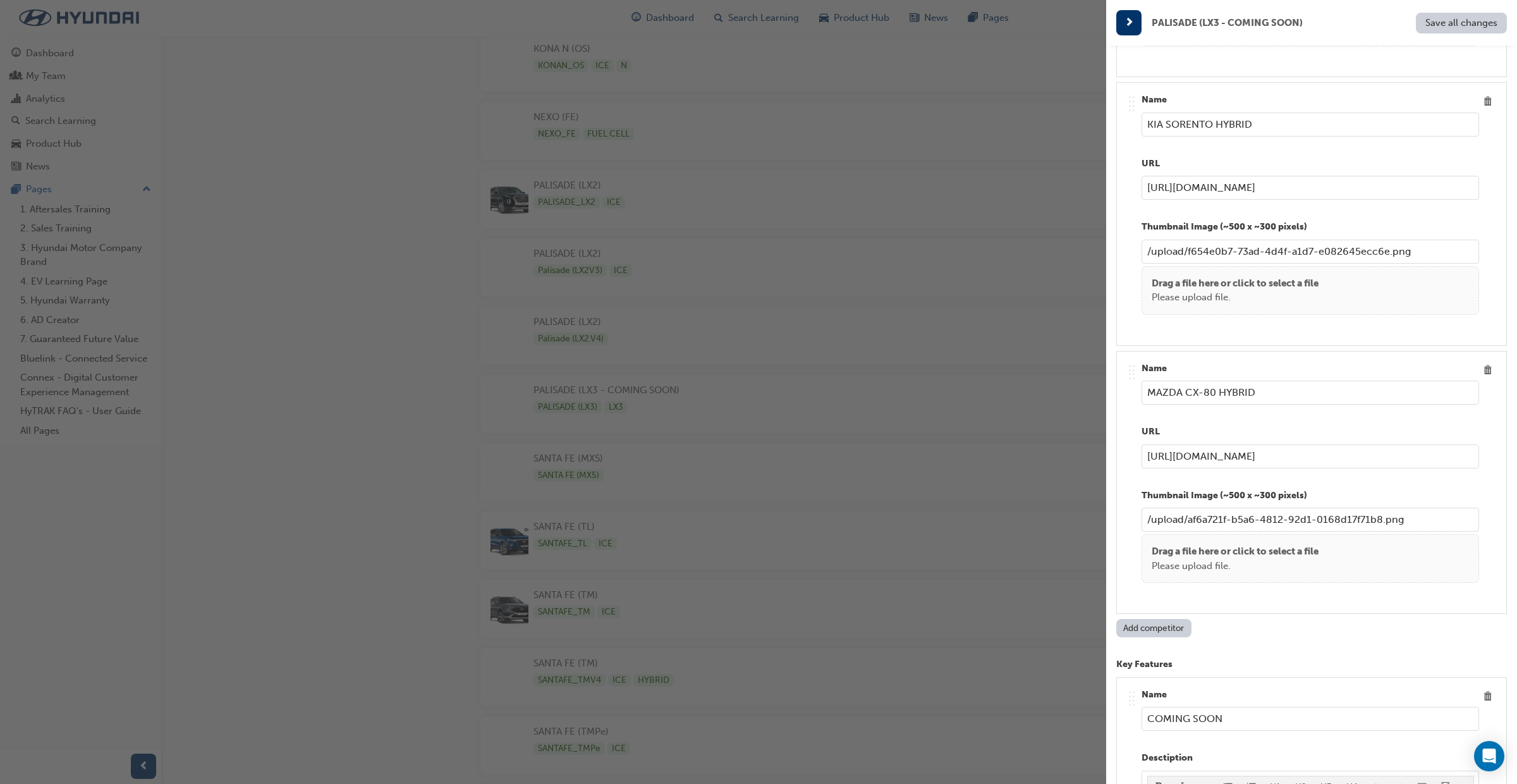
scroll to position [2208, 0]
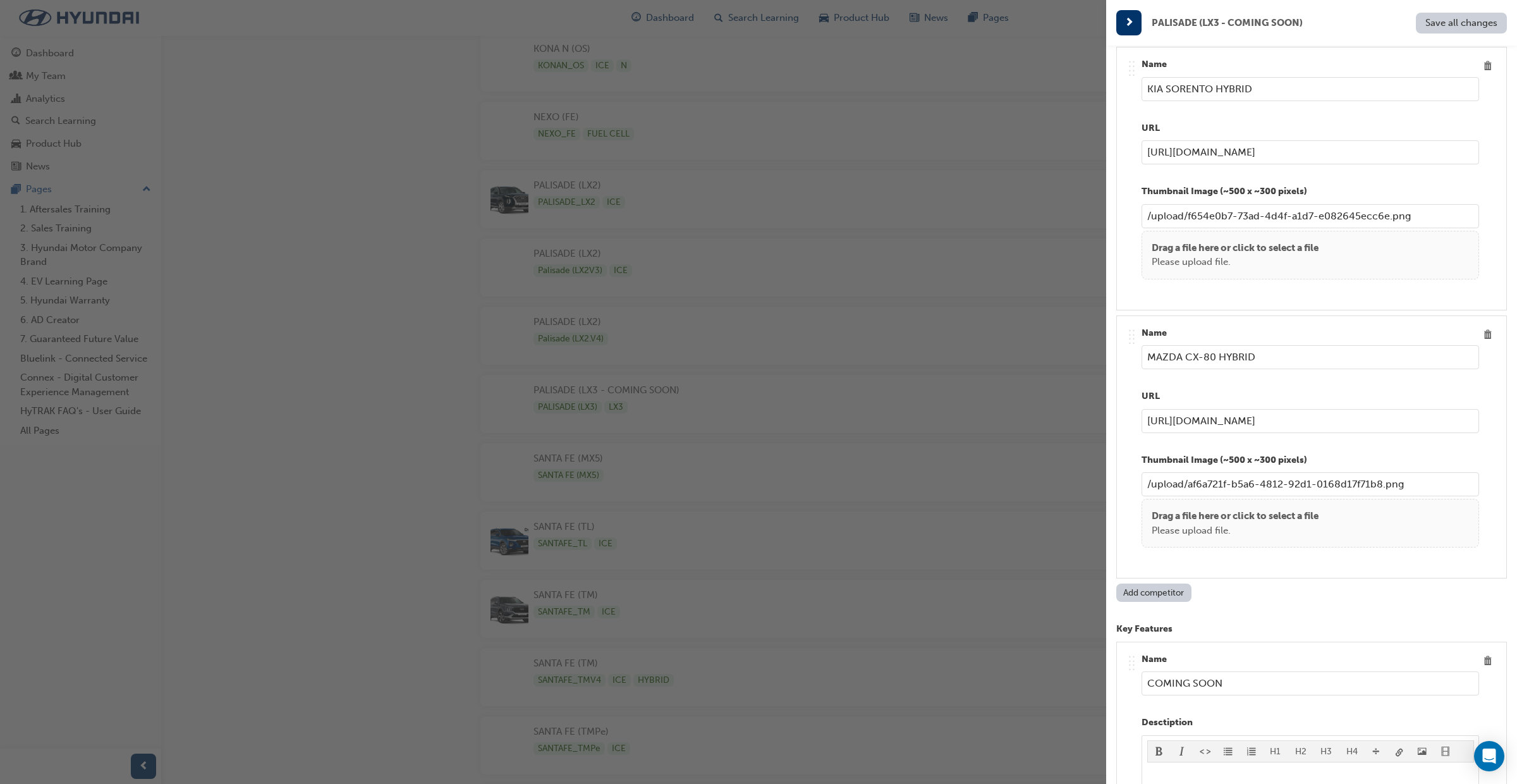
click at [1211, 359] on input "MAZDA CX-80 HYBRID" at bounding box center [1310, 357] width 337 height 24
type input "MAZDA CX-90 HYBRID"
drag, startPoint x: 1356, startPoint y: 427, endPoint x: 1199, endPoint y: 436, distance: 157.3
click at [1105, 423] on div "PALISADE (LX3 - COMING SOON) Save all changes Name PALISADE (LX3 - COMING SOON)…" at bounding box center [758, 392] width 1517 height 784
paste input "90/#overview"
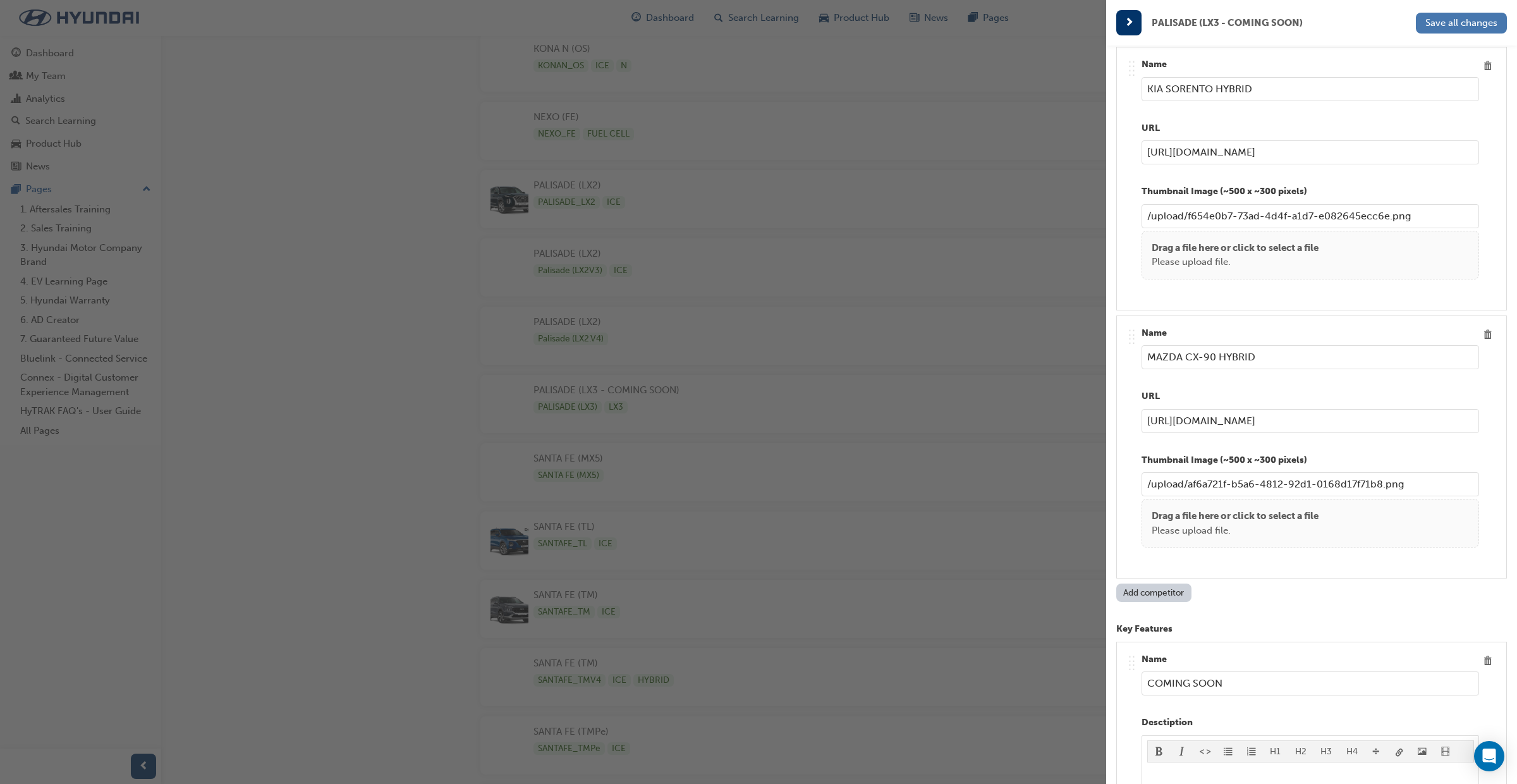
type input "https://www.mazda.com.au/cars/cx-90/#overview"
click at [1463, 23] on span "Save all changes" at bounding box center [1462, 23] width 72 height 12
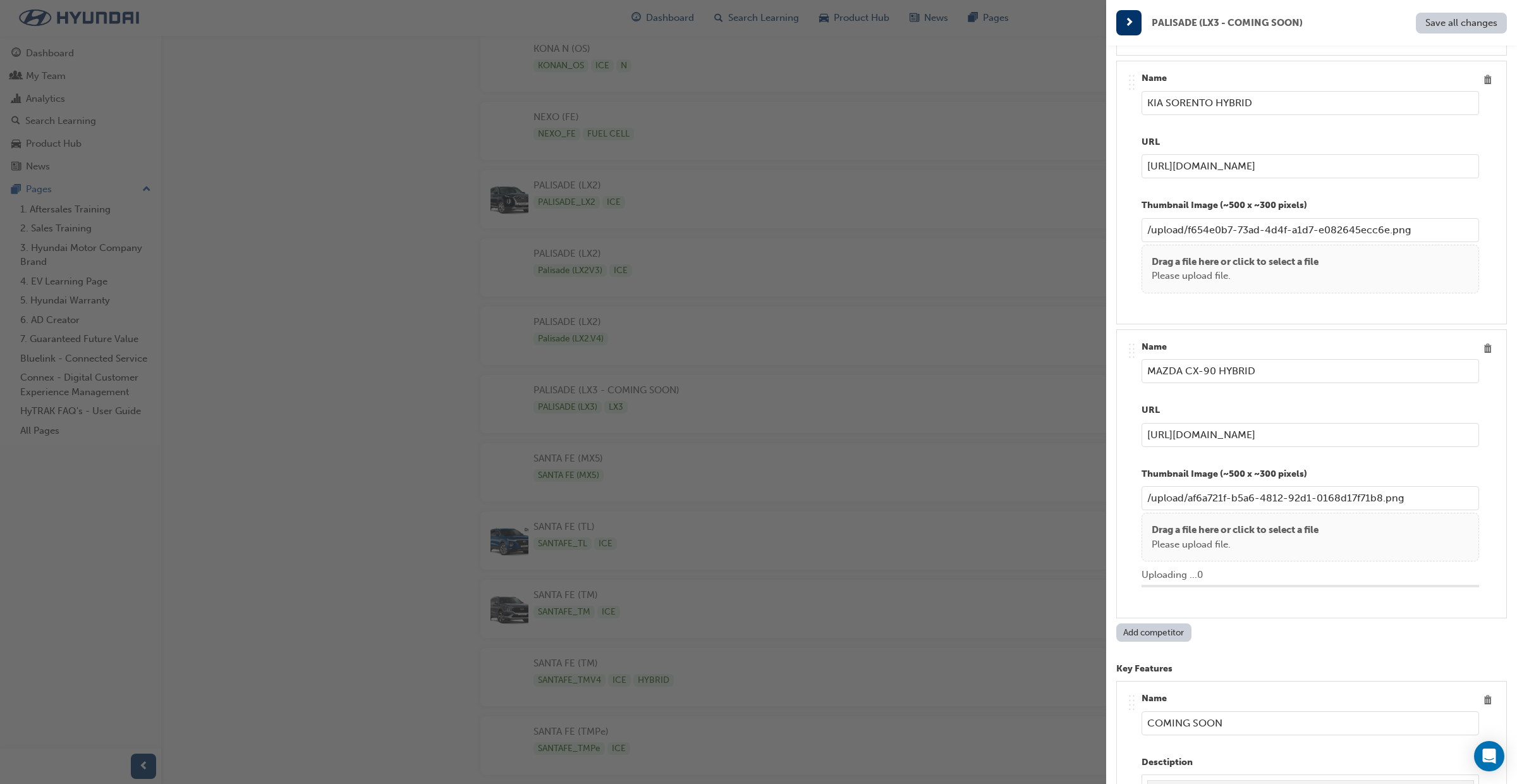
scroll to position [2234, 0]
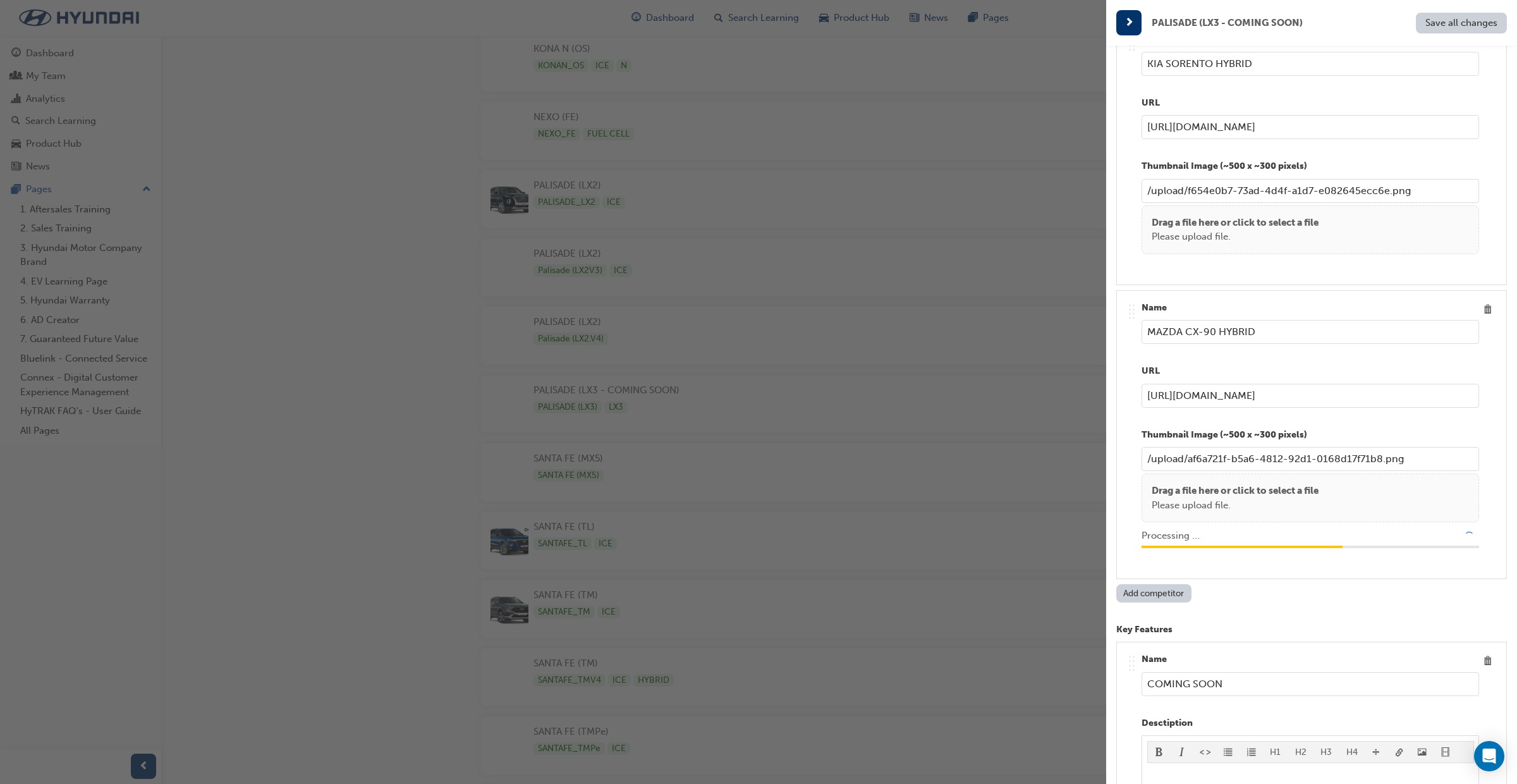
type input "/upload/9351b5e0-b3a7-4faa-b599-31ca39a68edf.png"
click at [1453, 27] on span "Save all changes" at bounding box center [1462, 23] width 72 height 12
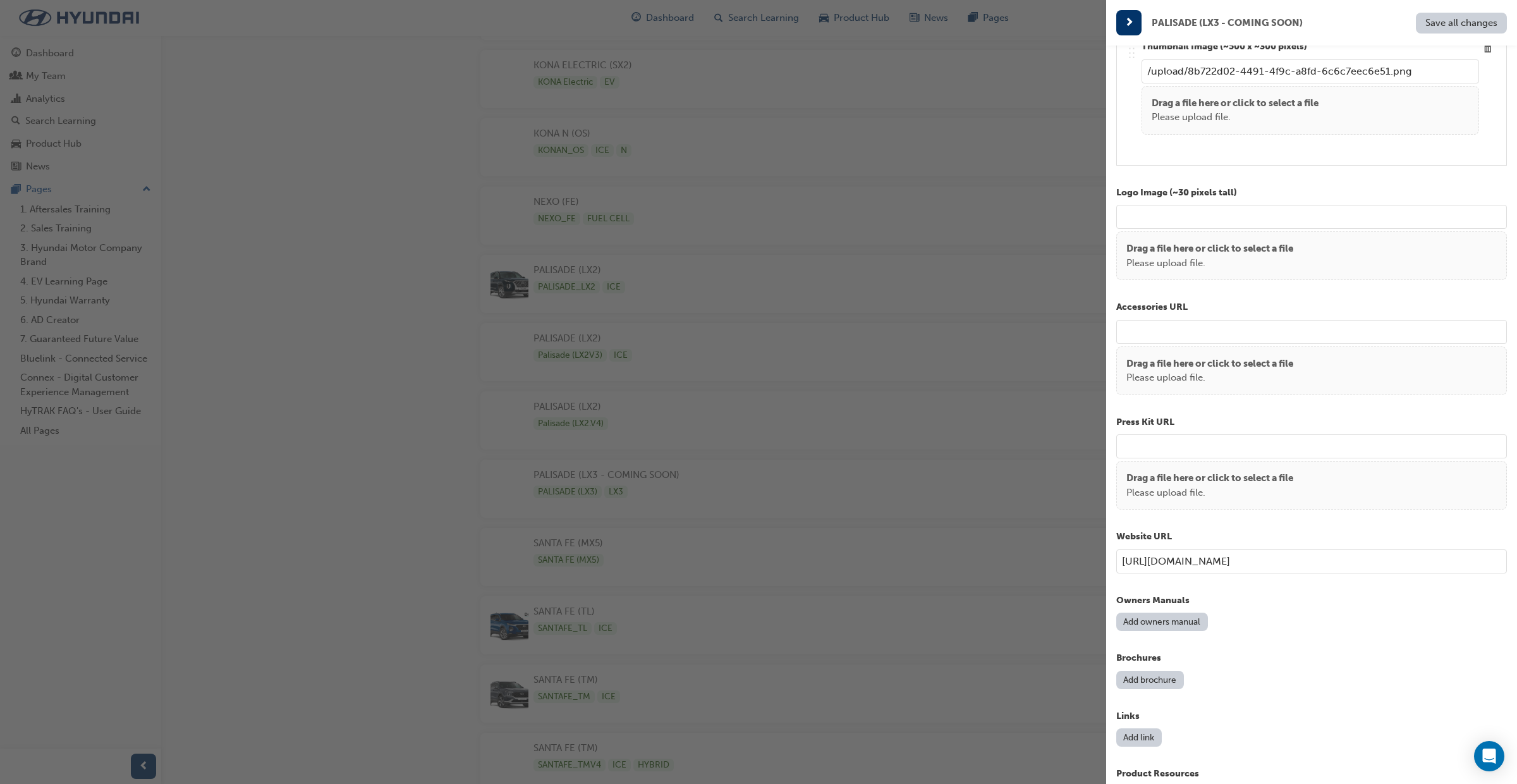
scroll to position [2366, 0]
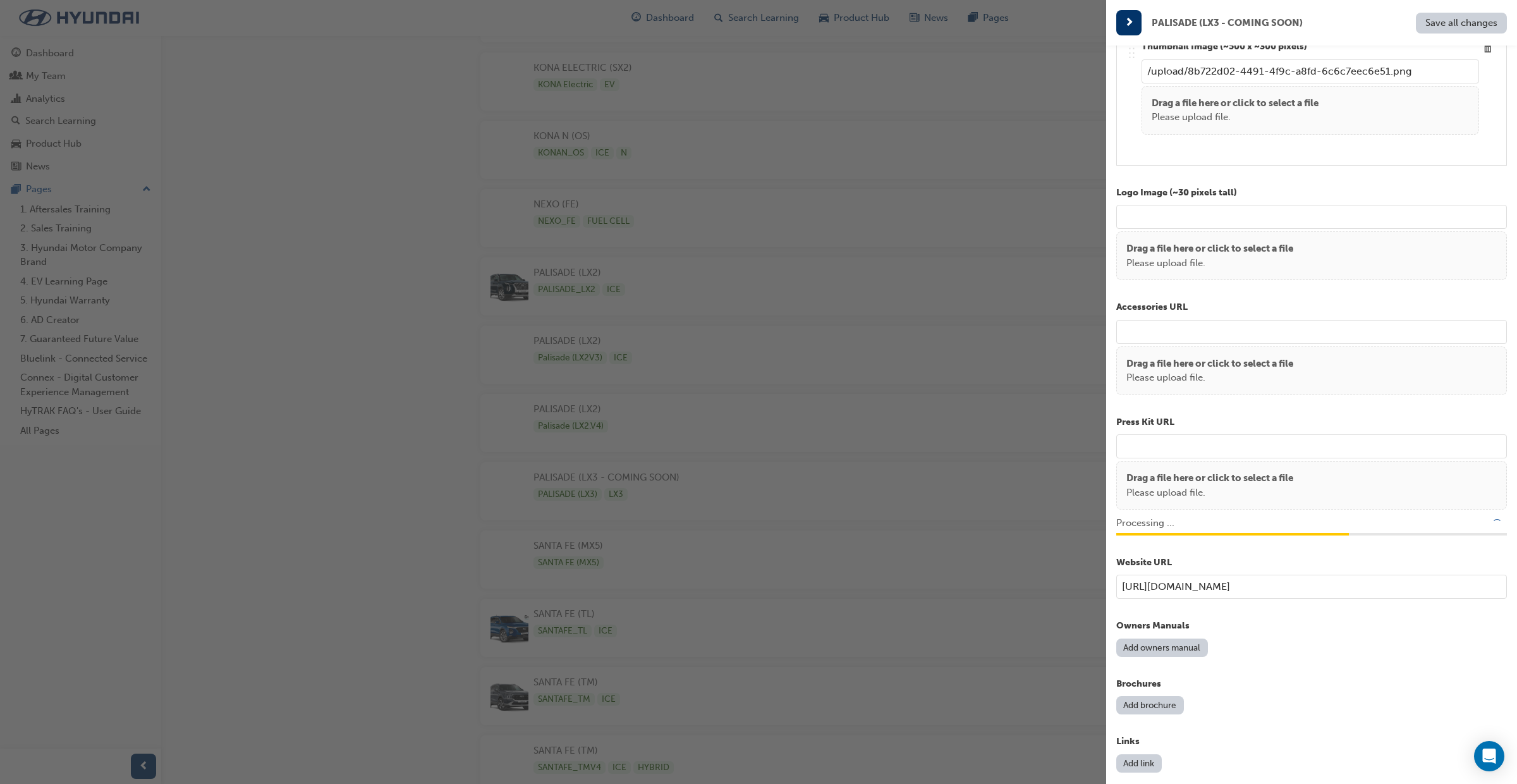
type input "/upload/a0635e68-d8b4-4024-abba-99d2186edbaf.pdf"
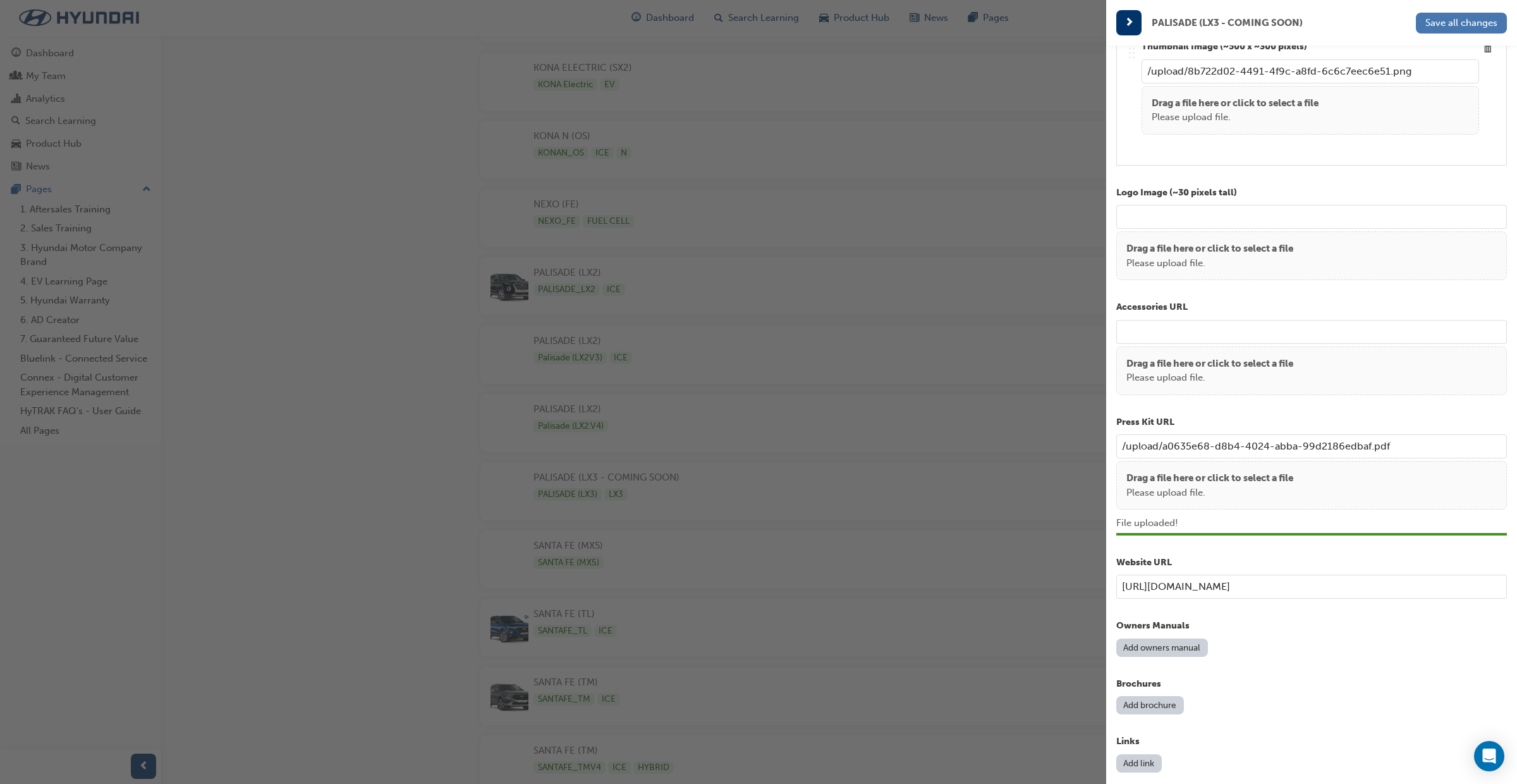
click at [1452, 24] on span "Save all changes" at bounding box center [1462, 23] width 72 height 12
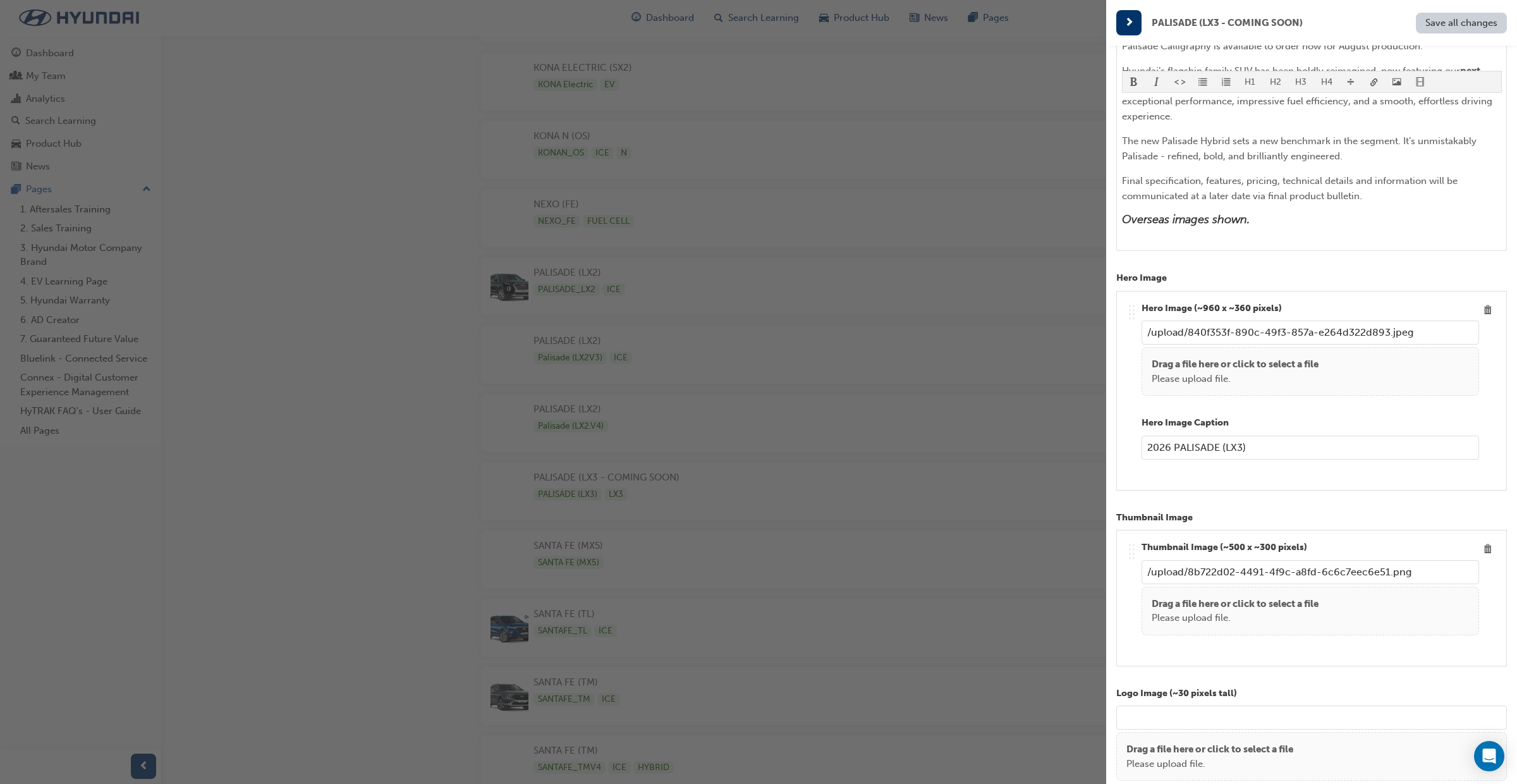
scroll to position [381, 0]
click at [1386, 196] on p "Final specification, features, pricing, technical details and information will …" at bounding box center [1312, 187] width 380 height 30
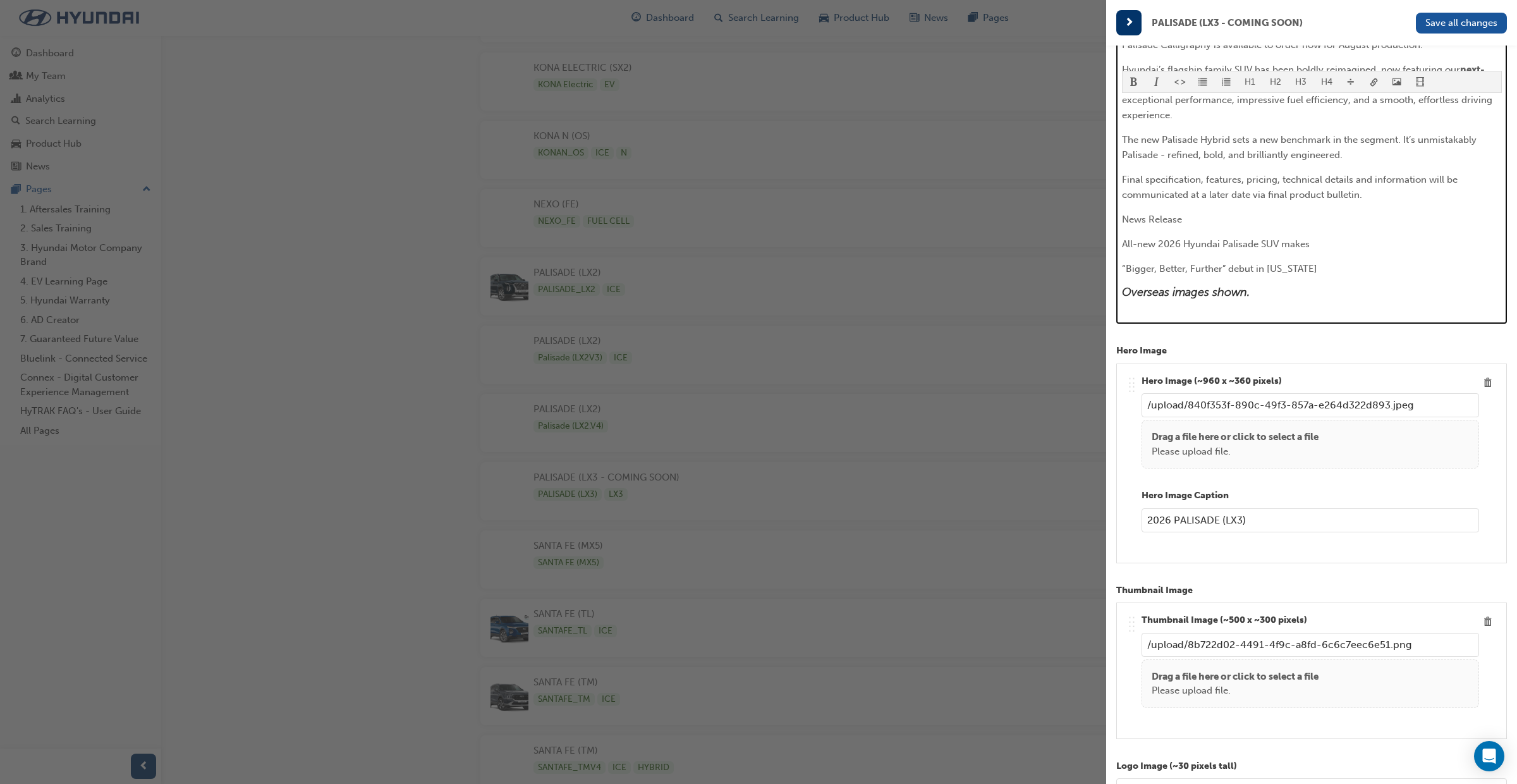
click at [1123, 264] on span "“Bigger, Better, Further” debut in New York" at bounding box center [1220, 269] width 195 height 12
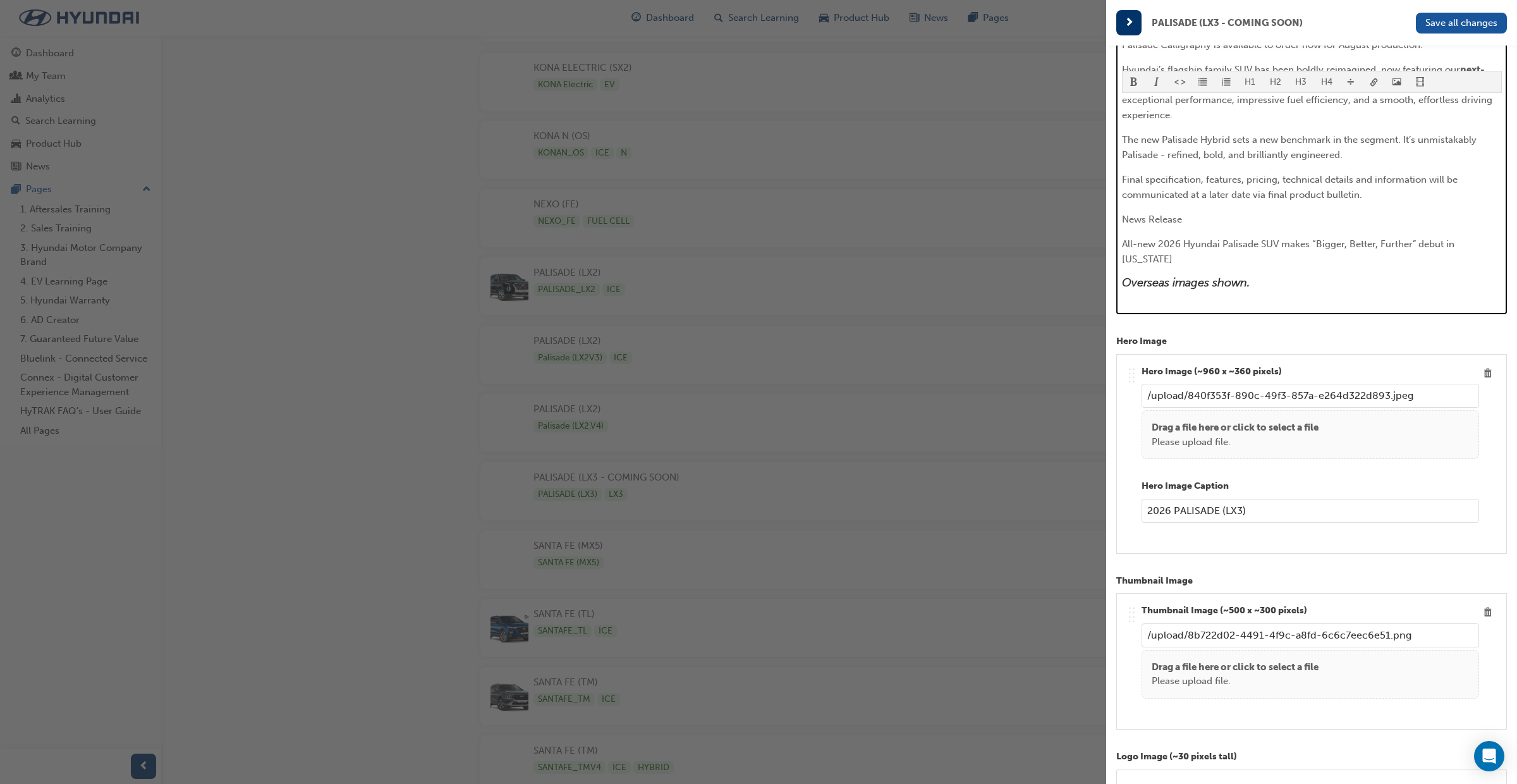
click at [1187, 222] on p "News Release" at bounding box center [1312, 219] width 380 height 15
drag, startPoint x: 1496, startPoint y: 242, endPoint x: 1117, endPoint y: 217, distance: 379.8
click at [1117, 217] on div "H1 H2 H3 H4 Hyundai Australia is pleased to announce preliminary details of the…" at bounding box center [1311, 136] width 390 height 356
click at [1134, 87] on span "format_bold-icon" at bounding box center [1134, 83] width 9 height 11
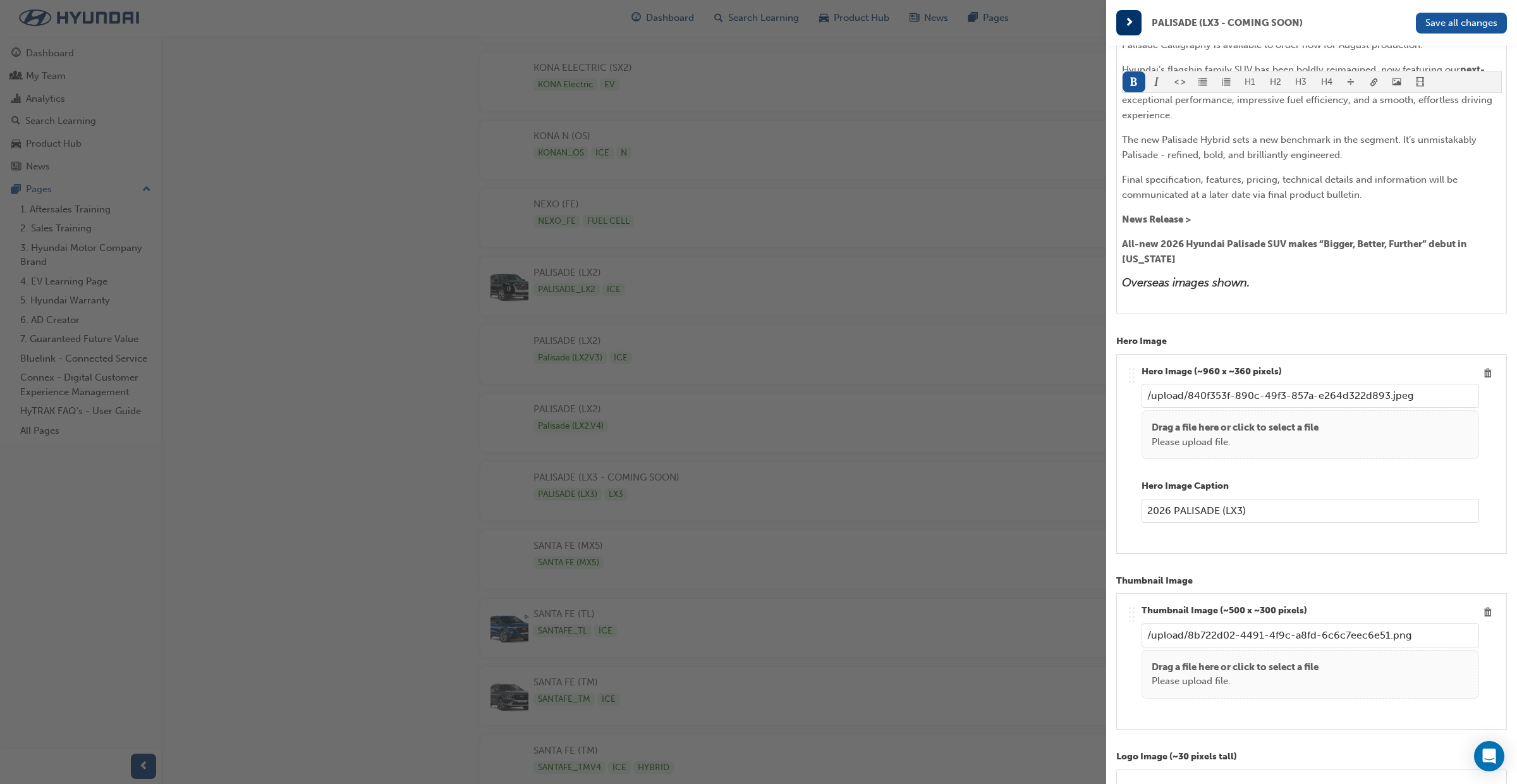
click at [1344, 301] on div "H1 H2 H3 H4 Hyundai Australia is pleased to announce preliminary details of the…" at bounding box center [1311, 136] width 390 height 356
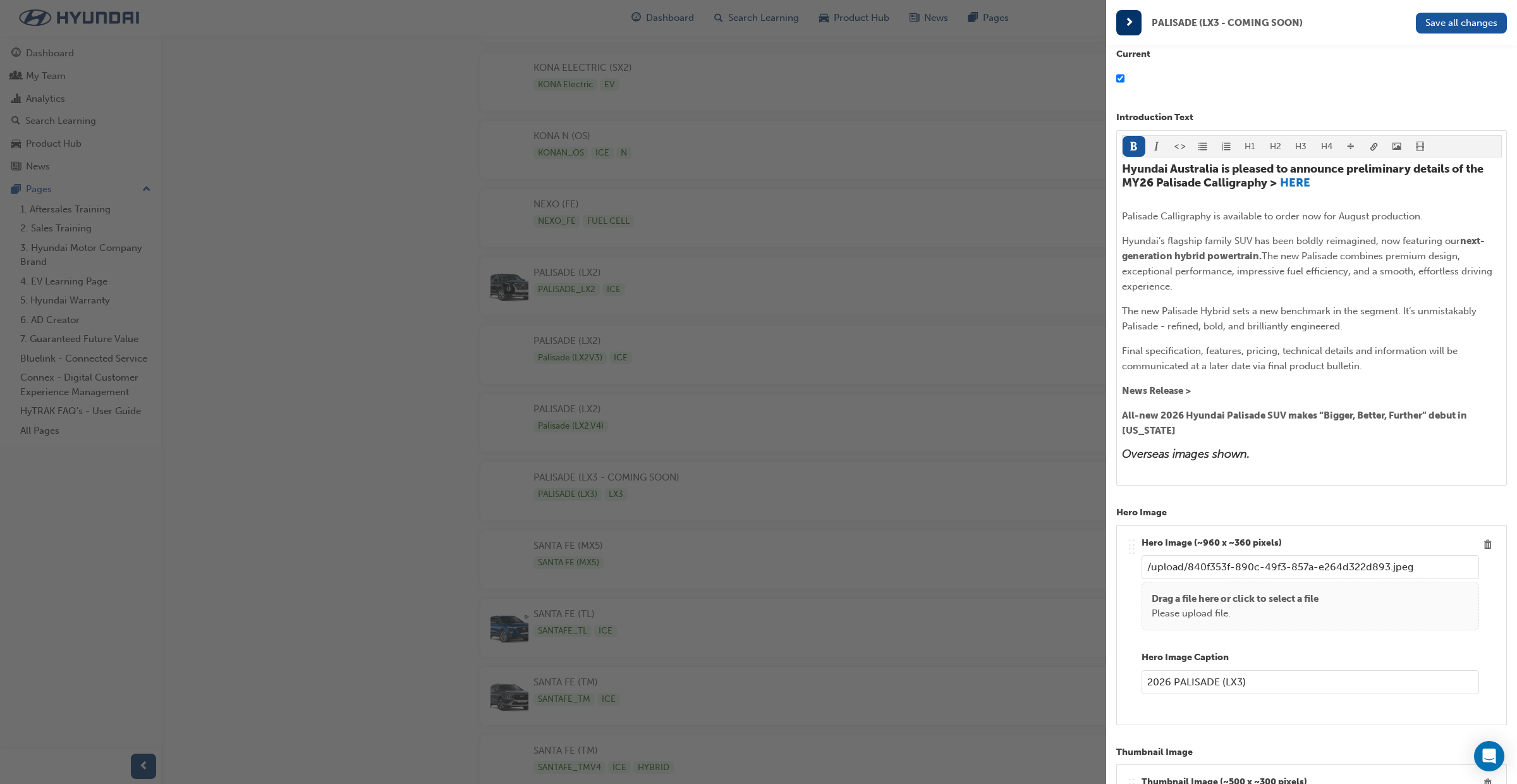
scroll to position [206, 0]
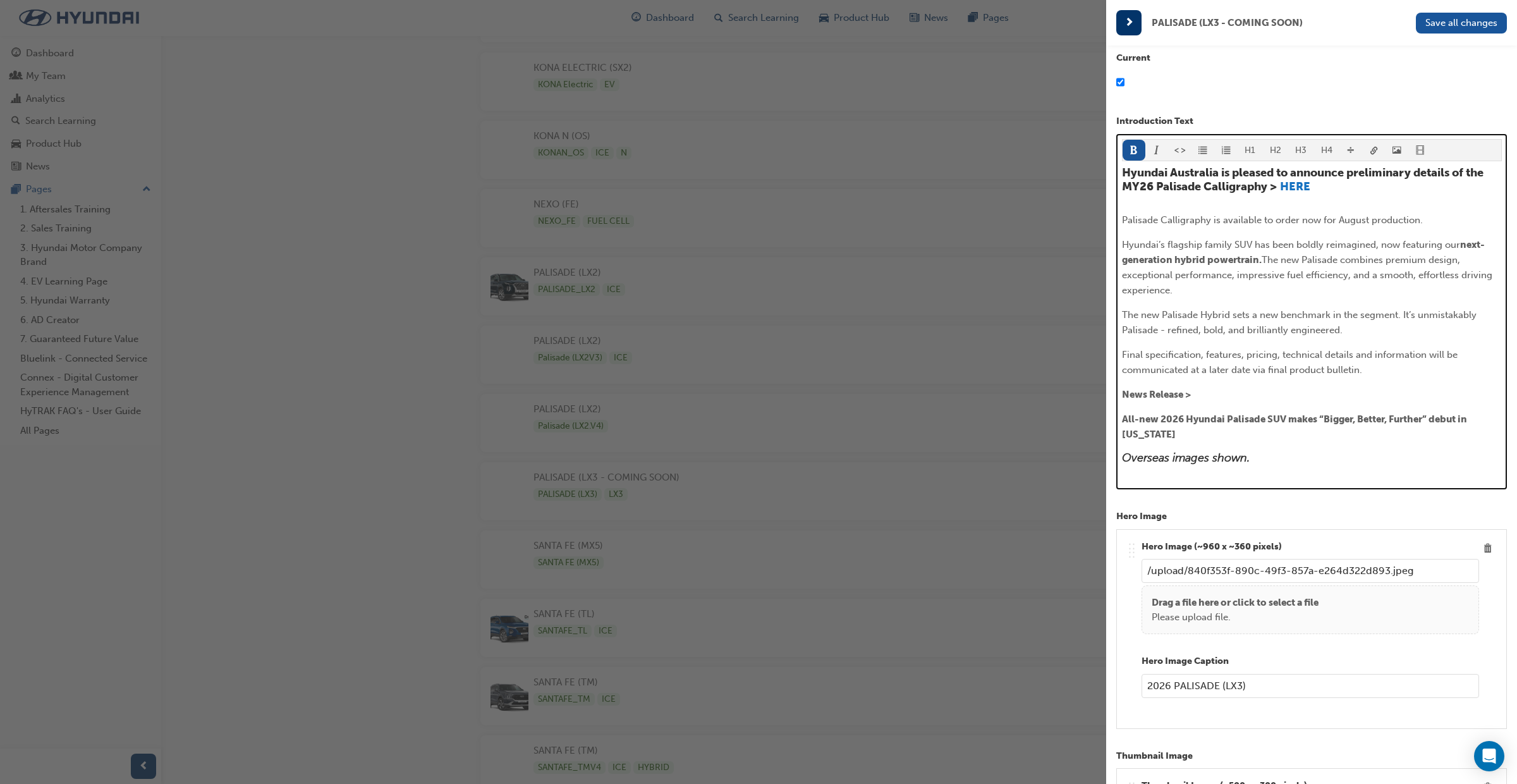
click at [1122, 456] on span "Overseas images shown." at bounding box center [1186, 458] width 128 height 14
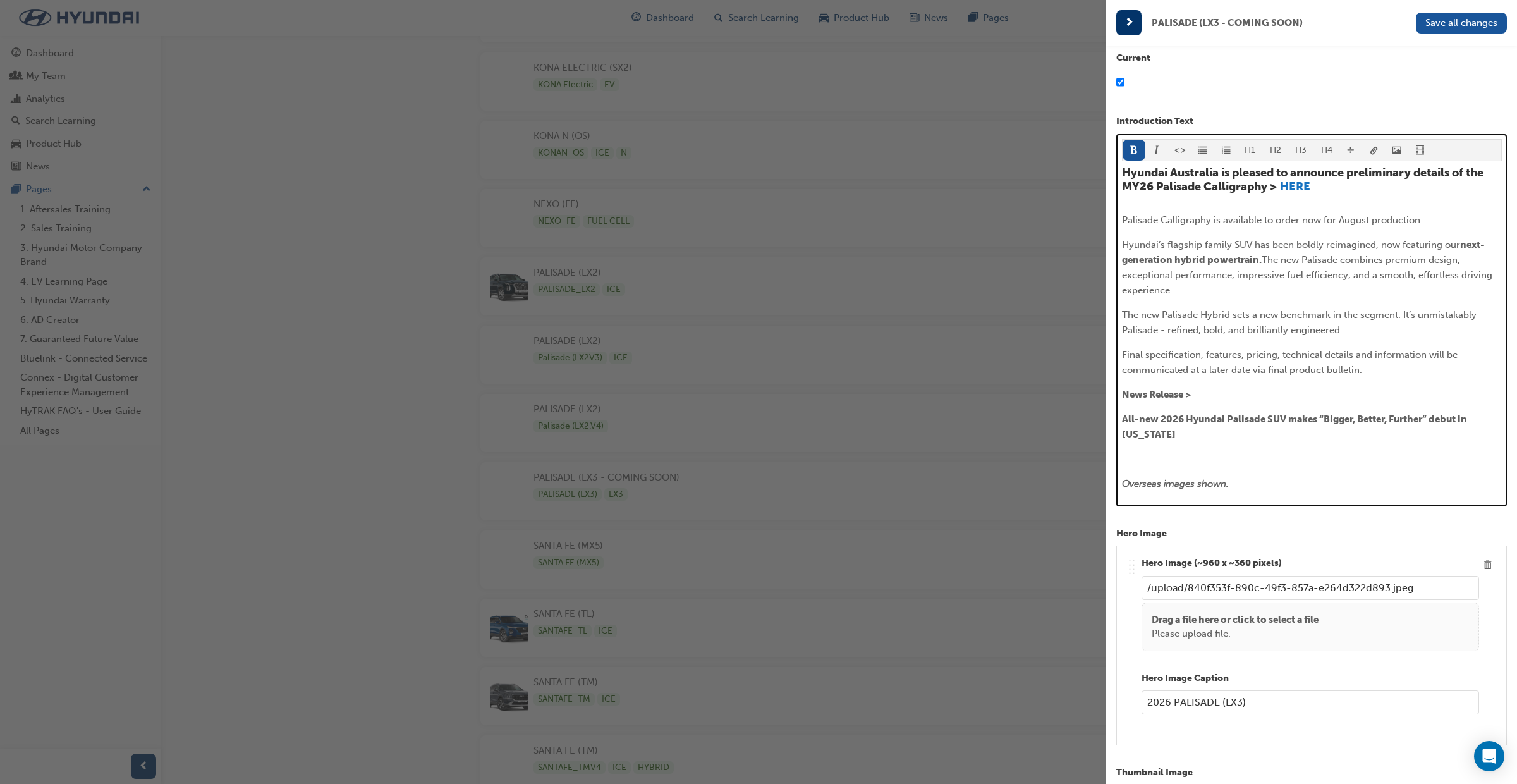
drag, startPoint x: 1123, startPoint y: 394, endPoint x: 1140, endPoint y: 409, distance: 22.7
click at [1123, 394] on span "News Release >" at bounding box center [1156, 395] width 69 height 12
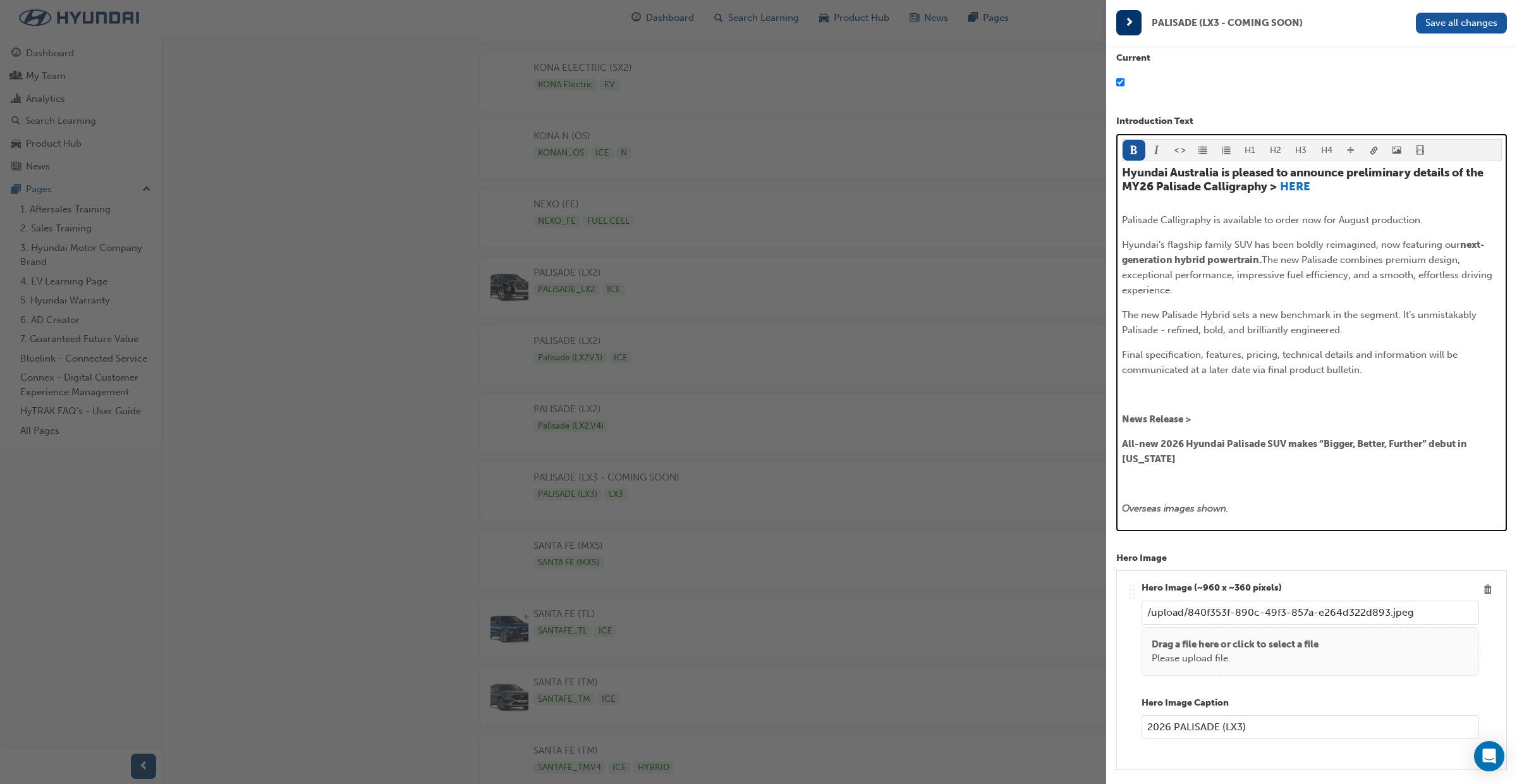
click at [1124, 444] on span "All-new 2026 Hyundai Palisade SUV makes “Bigger, Better, Further” debut in [US_…" at bounding box center [1295, 451] width 347 height 26
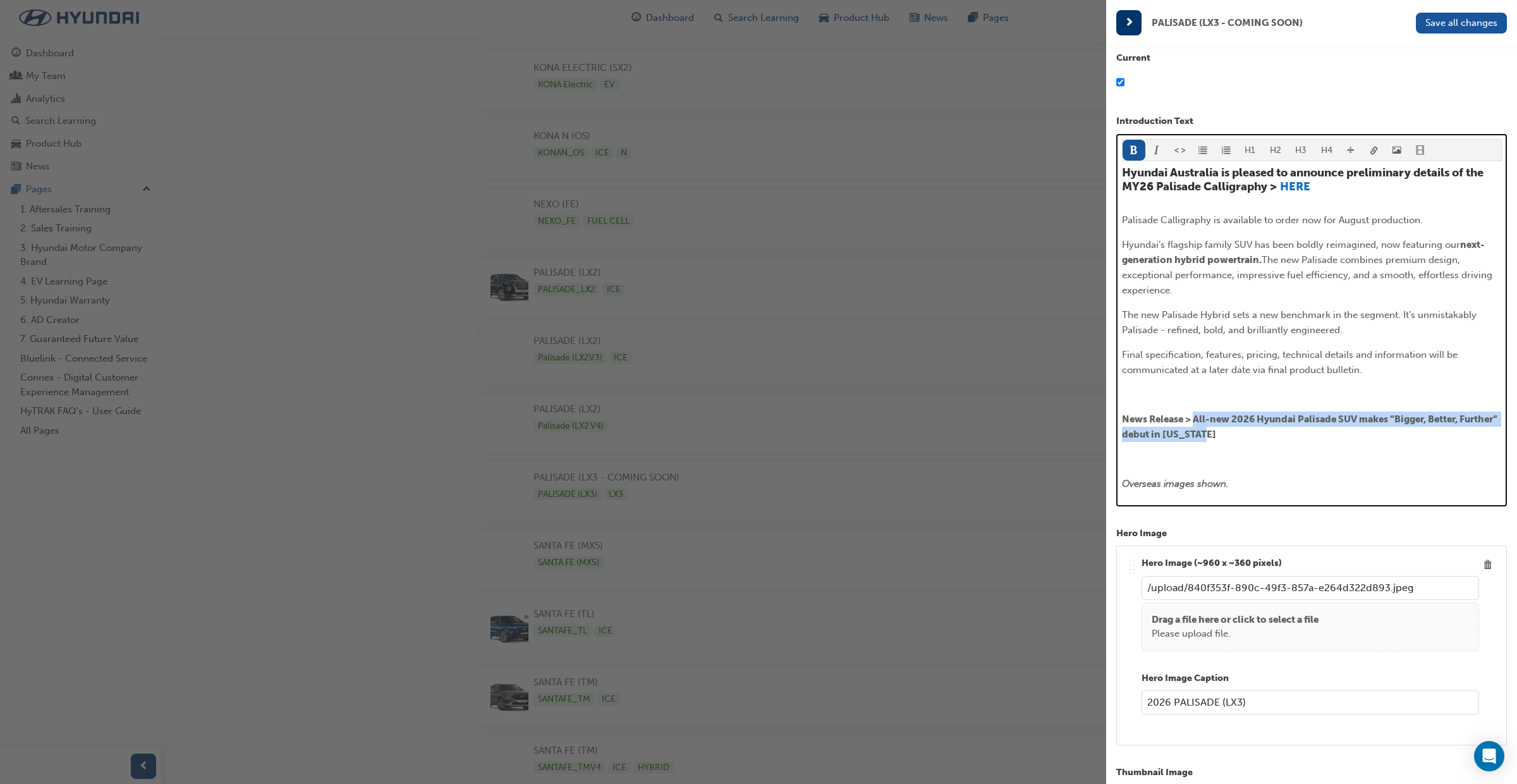
drag, startPoint x: 1195, startPoint y: 417, endPoint x: 1251, endPoint y: 434, distance: 58.5
click at [1251, 434] on p "News Release > All-new 2026 Hyundai Palisade SUV makes “Bigger, Better, Further…" at bounding box center [1312, 427] width 380 height 30
click at [1254, 439] on p "News Release > All-new 2026 Hyundai Palisade SUV makes “Bigger, Better, Further…" at bounding box center [1312, 427] width 380 height 30
drag, startPoint x: 1255, startPoint y: 436, endPoint x: 1197, endPoint y: 418, distance: 60.7
click at [1197, 418] on p "News Release > All-new 2026 Hyundai Palisade SUV makes “Bigger, Better, Further…" at bounding box center [1312, 427] width 380 height 30
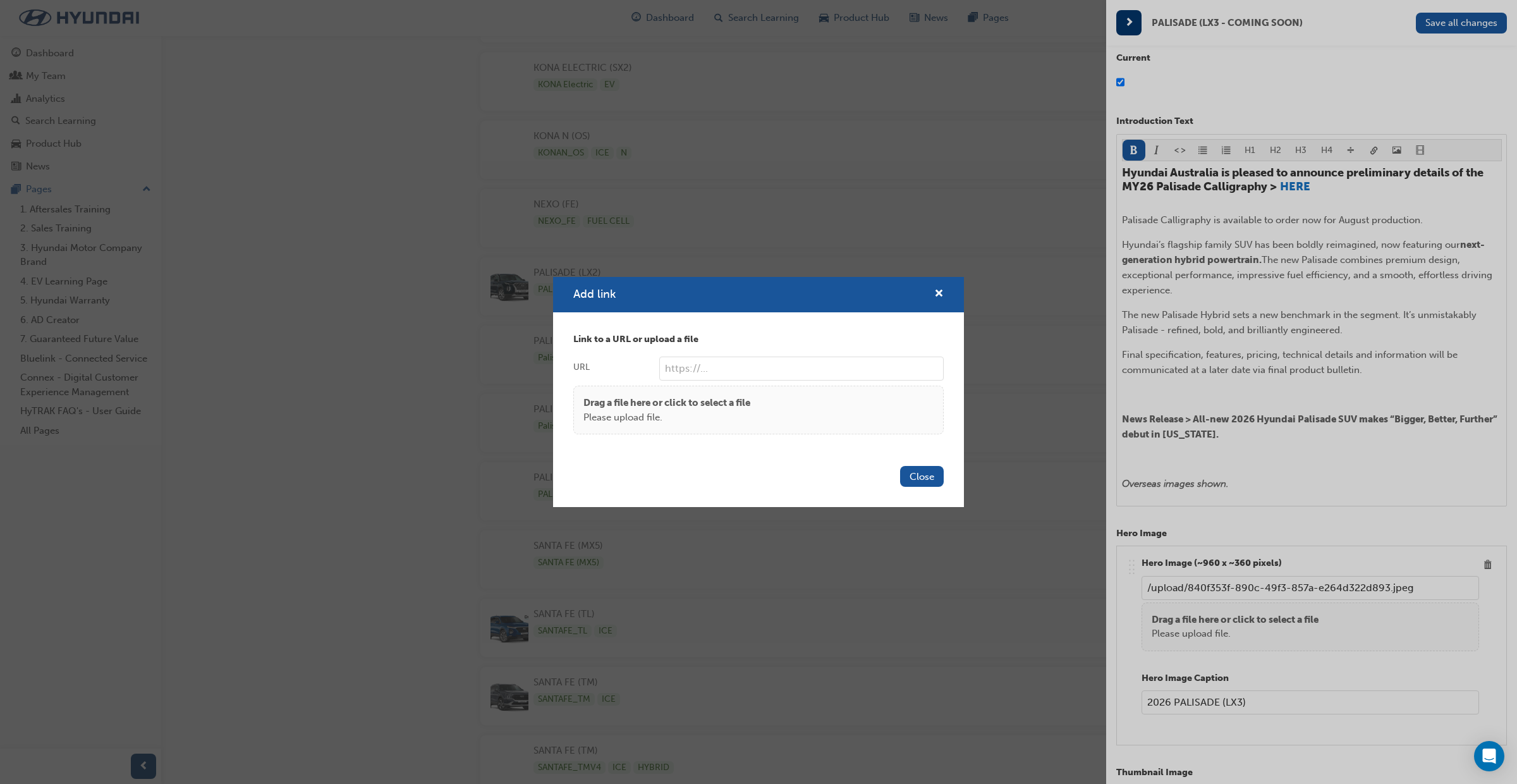
paste input "https://hyundaiaustralia.ontrak.app/upload/a0635e68-d8b4-4024-abba-99d2186edbaf…"
type input "https://hyundaiaustralia.ontrak.app/upload/a0635e68-d8b4-4024-abba-99d2186edbaf…"
click at [923, 477] on button "Close" at bounding box center [922, 476] width 43 height 21
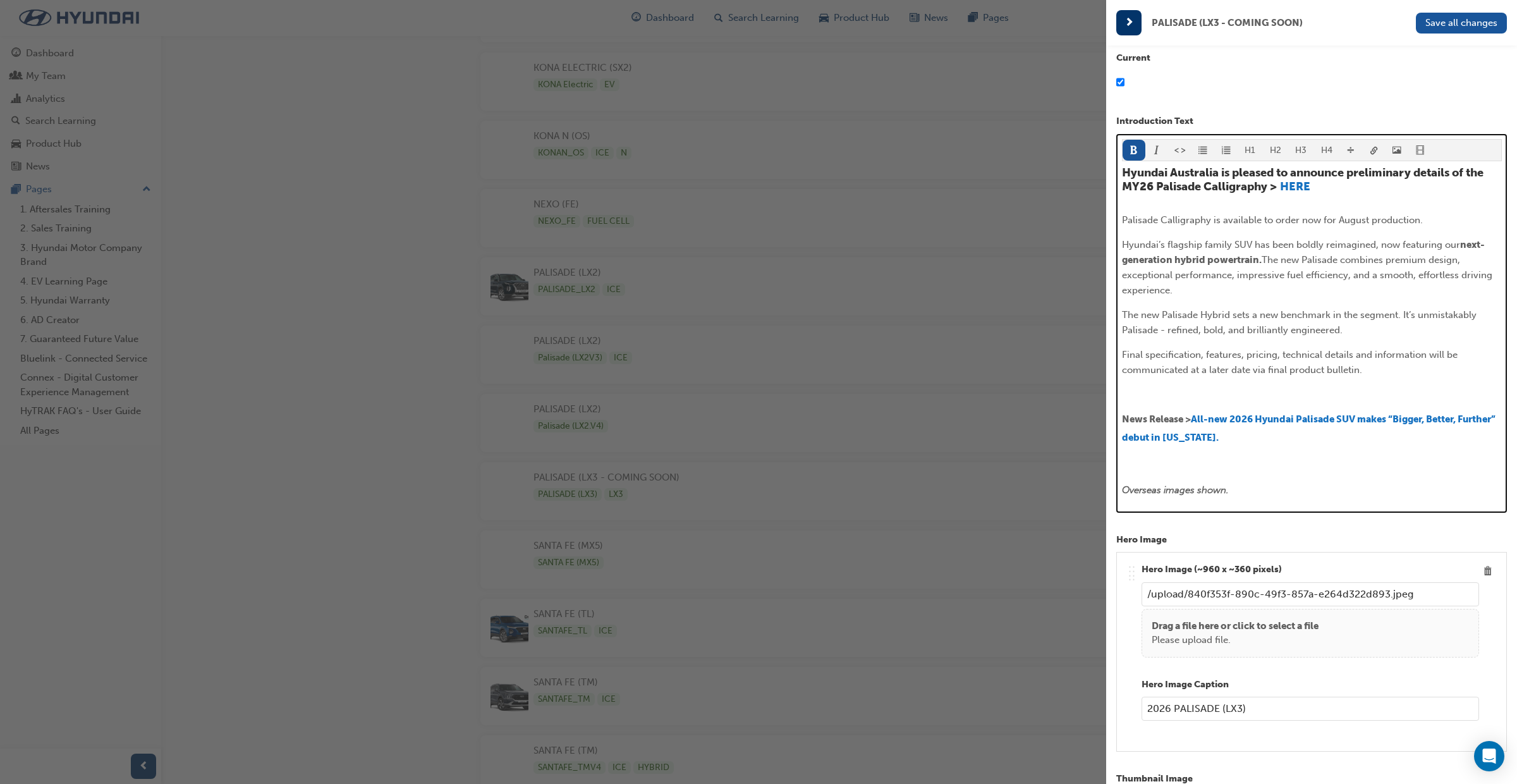
click at [1169, 390] on p "﻿" at bounding box center [1312, 394] width 380 height 15
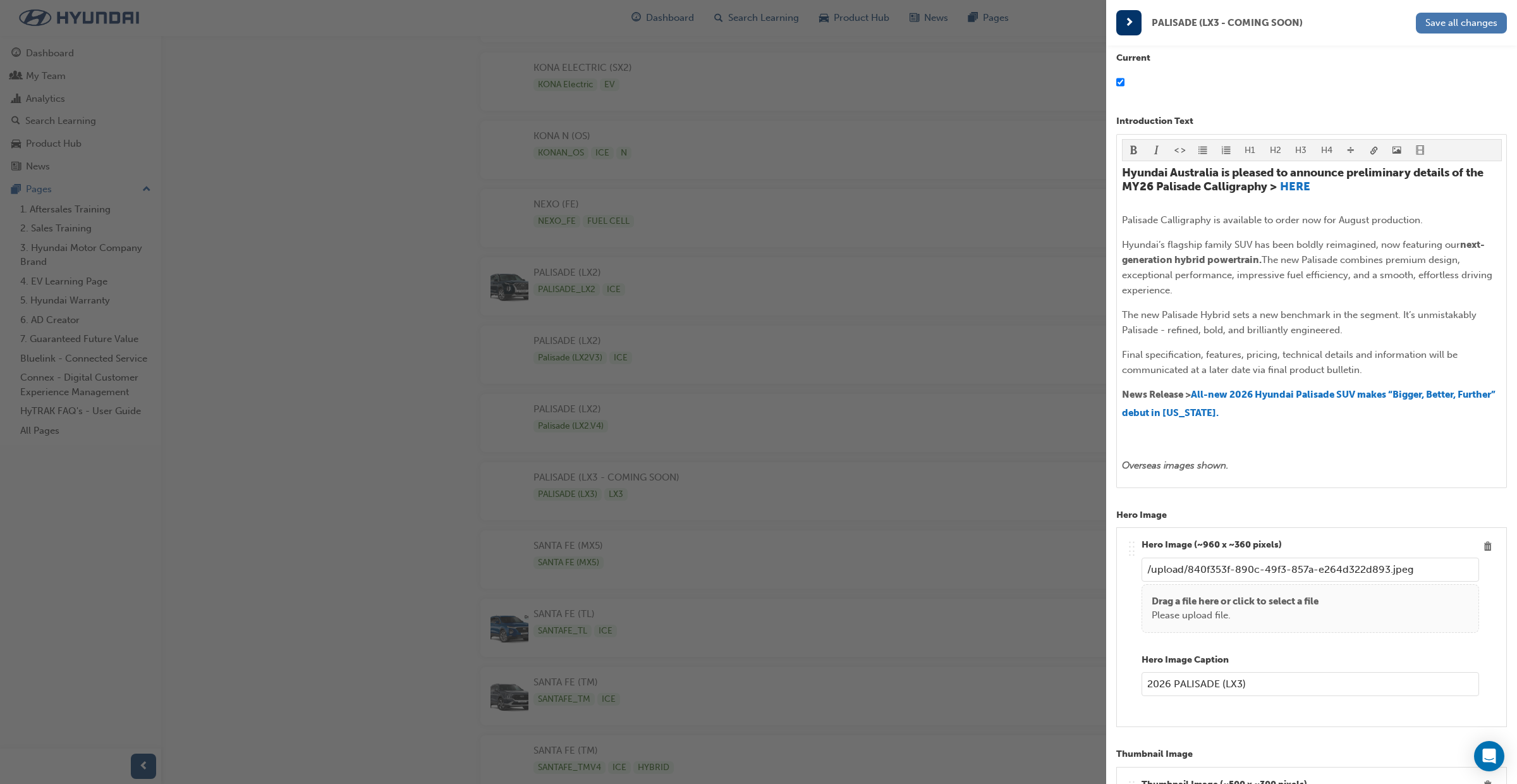
click at [1476, 25] on span "Save all changes" at bounding box center [1462, 23] width 72 height 12
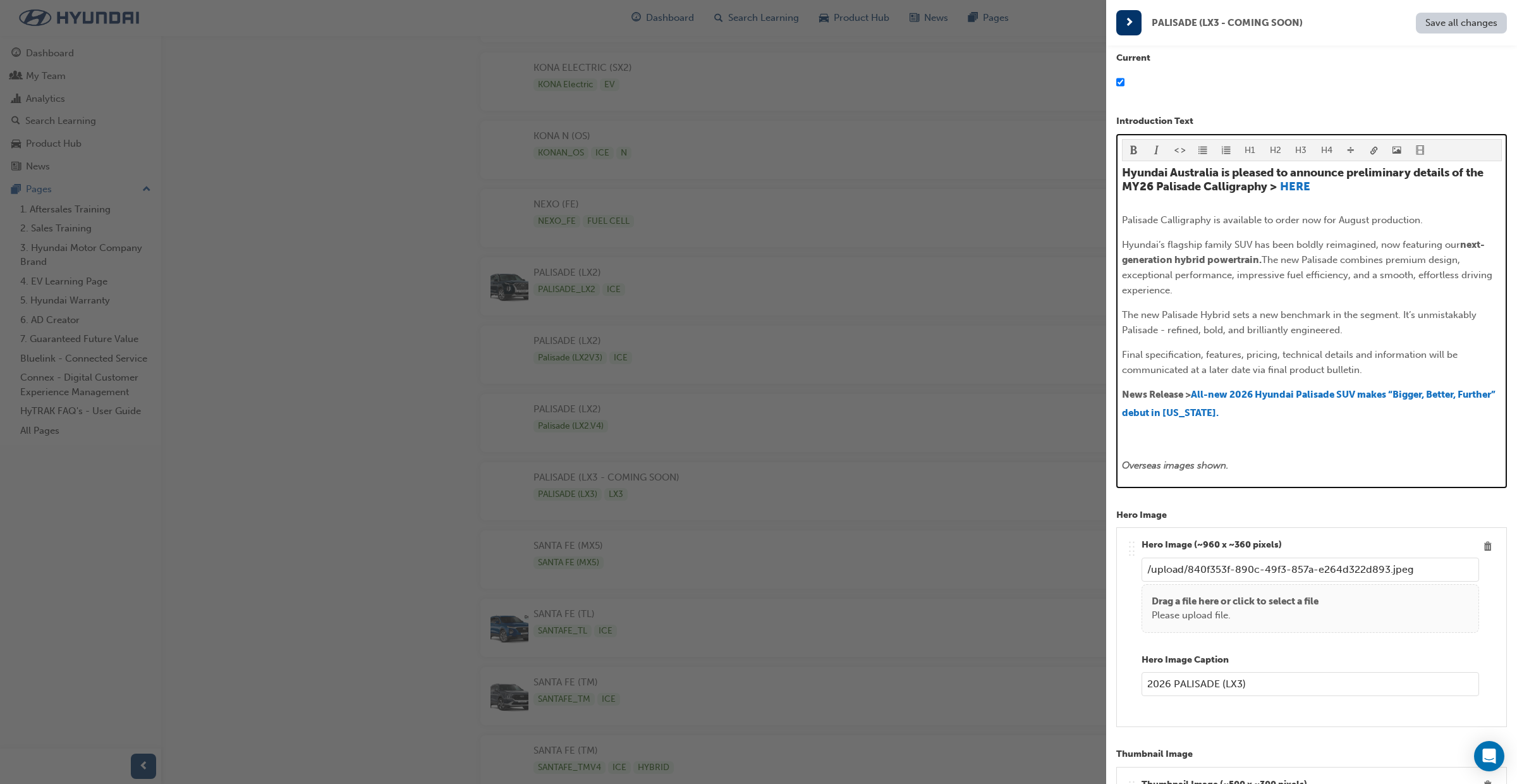
click at [1191, 396] on span "News Release >" at bounding box center [1156, 395] width 69 height 12
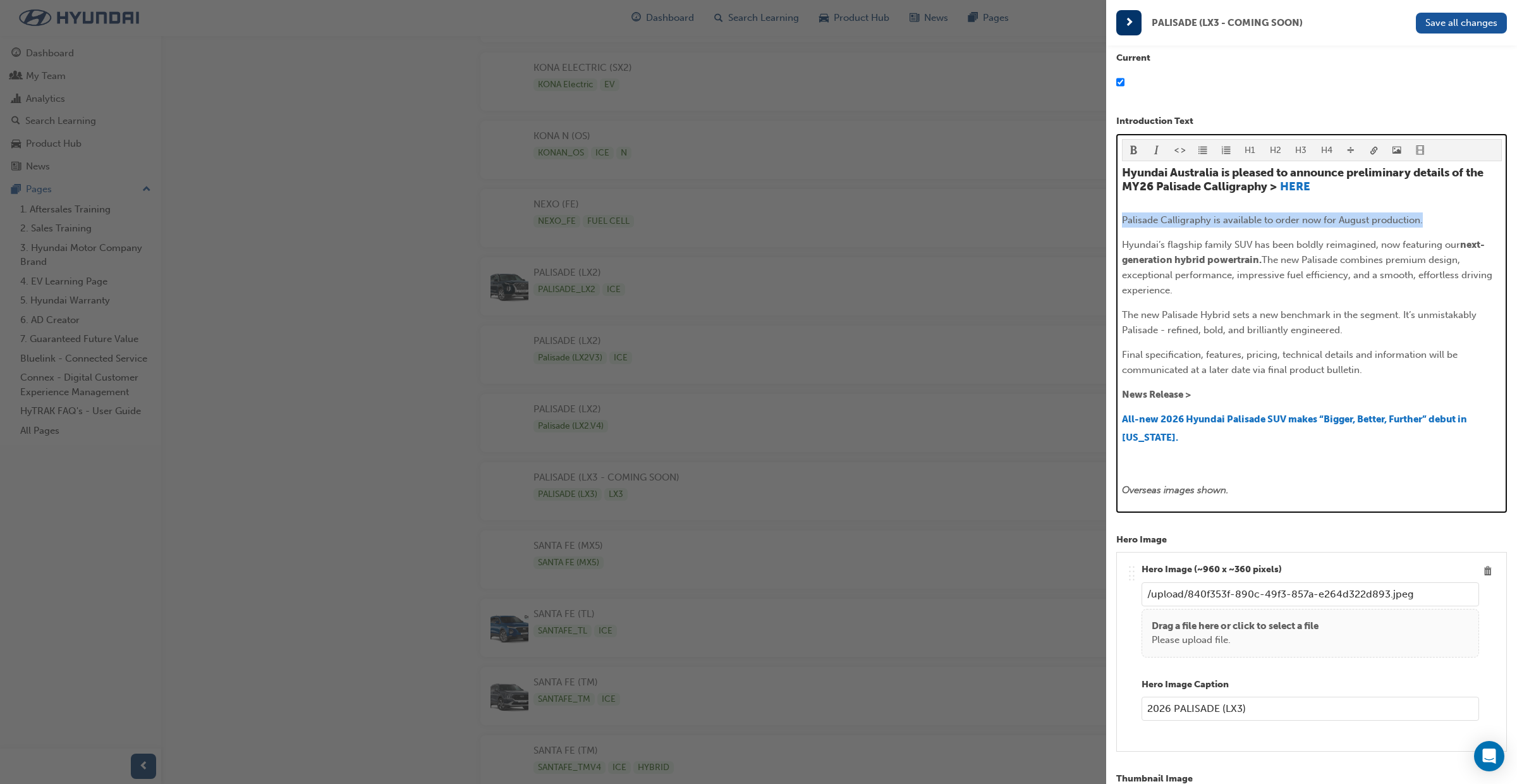
drag, startPoint x: 1426, startPoint y: 223, endPoint x: 1145, endPoint y: 207, distance: 281.5
click at [1145, 210] on div "Hyundai Australia is pleased to announce preliminary details of the MY26 Palisa…" at bounding box center [1312, 332] width 380 height 332
click at [1136, 152] on span "format_bold-icon" at bounding box center [1134, 151] width 9 height 11
drag, startPoint x: 1276, startPoint y: 365, endPoint x: 1240, endPoint y: 381, distance: 39.4
click at [1276, 365] on span "Final specification, features, pricing, technical details and information will …" at bounding box center [1291, 362] width 338 height 26
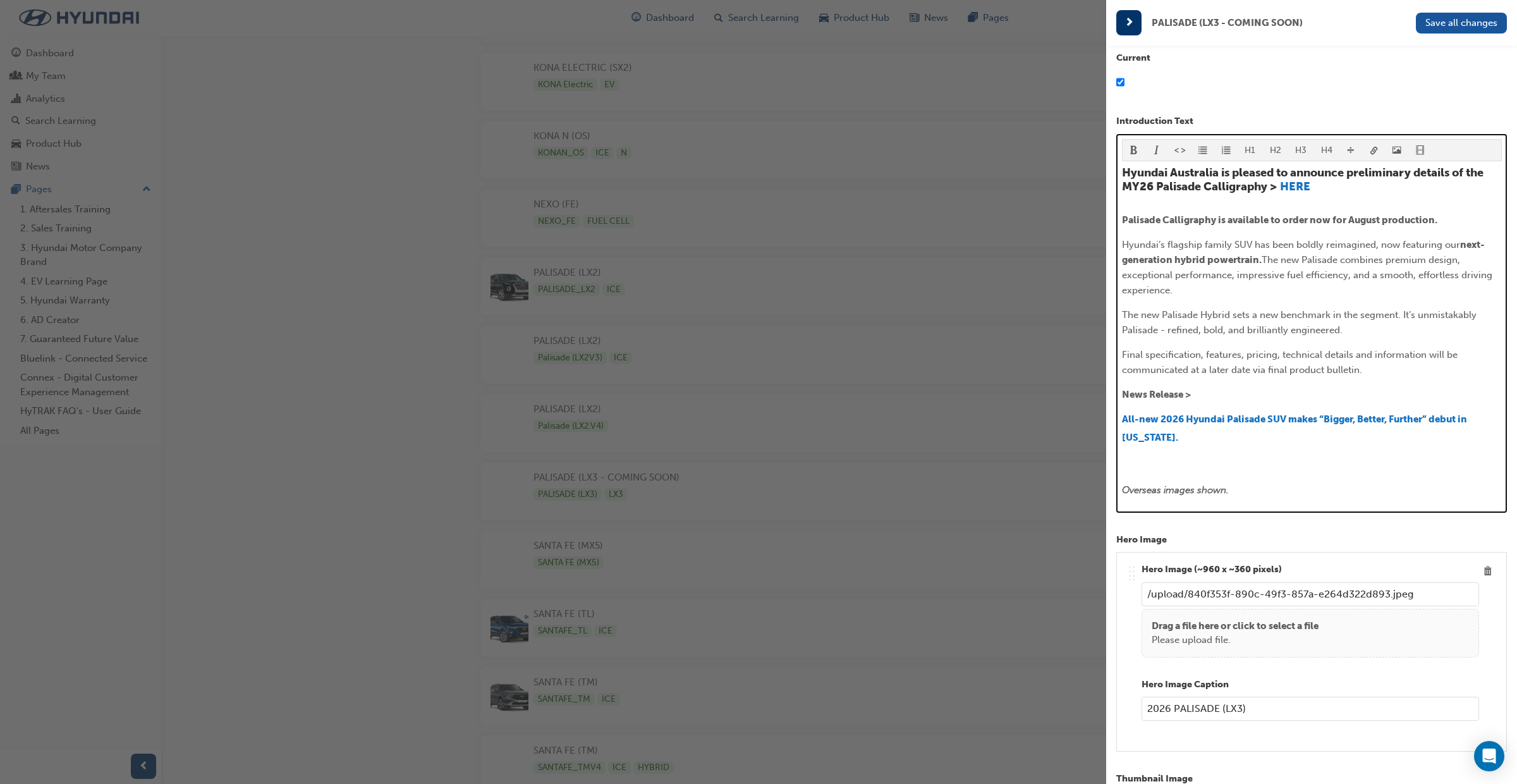
click at [1124, 394] on span "News Release >" at bounding box center [1156, 395] width 69 height 12
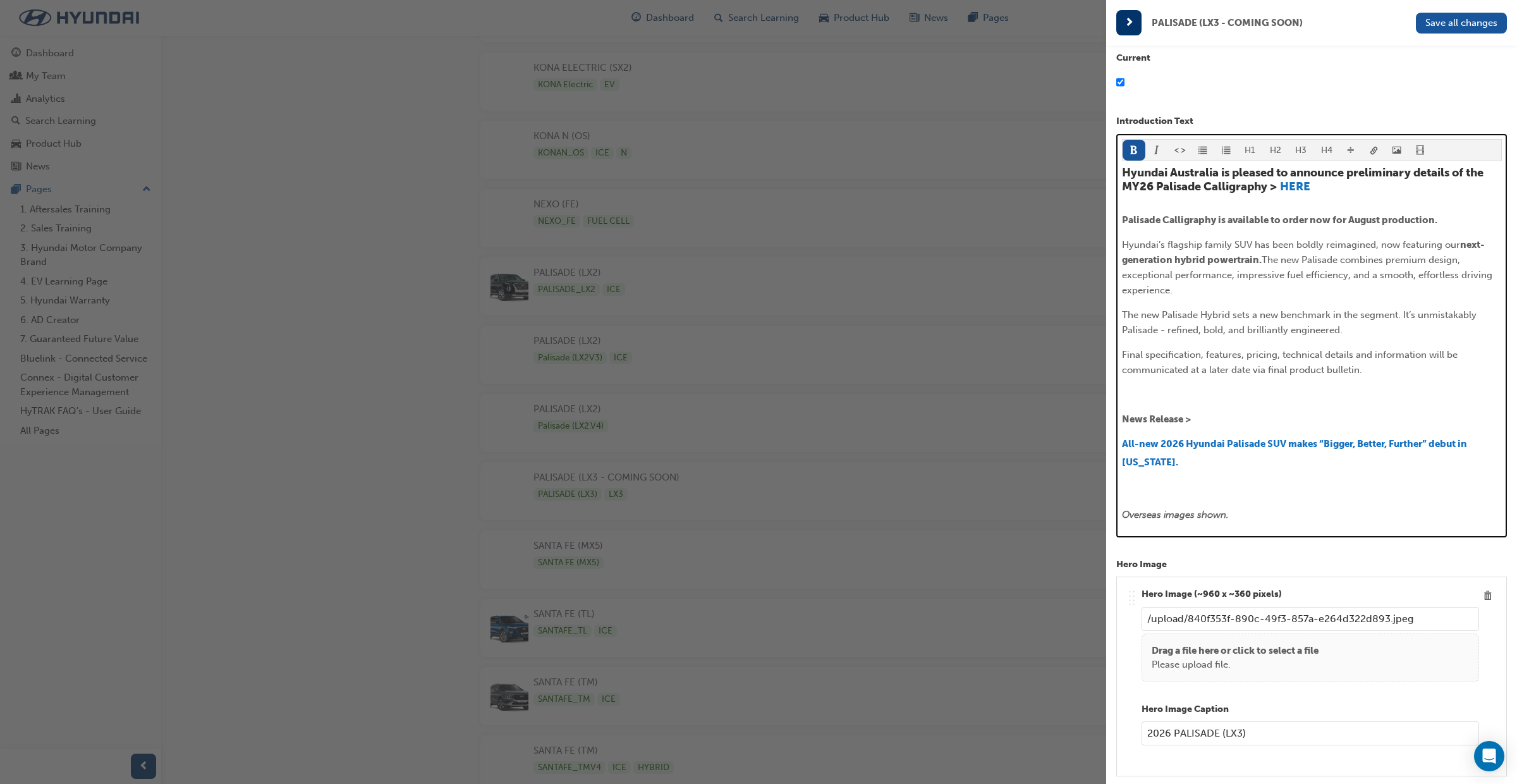
click at [1134, 402] on p "﻿" at bounding box center [1312, 394] width 380 height 15
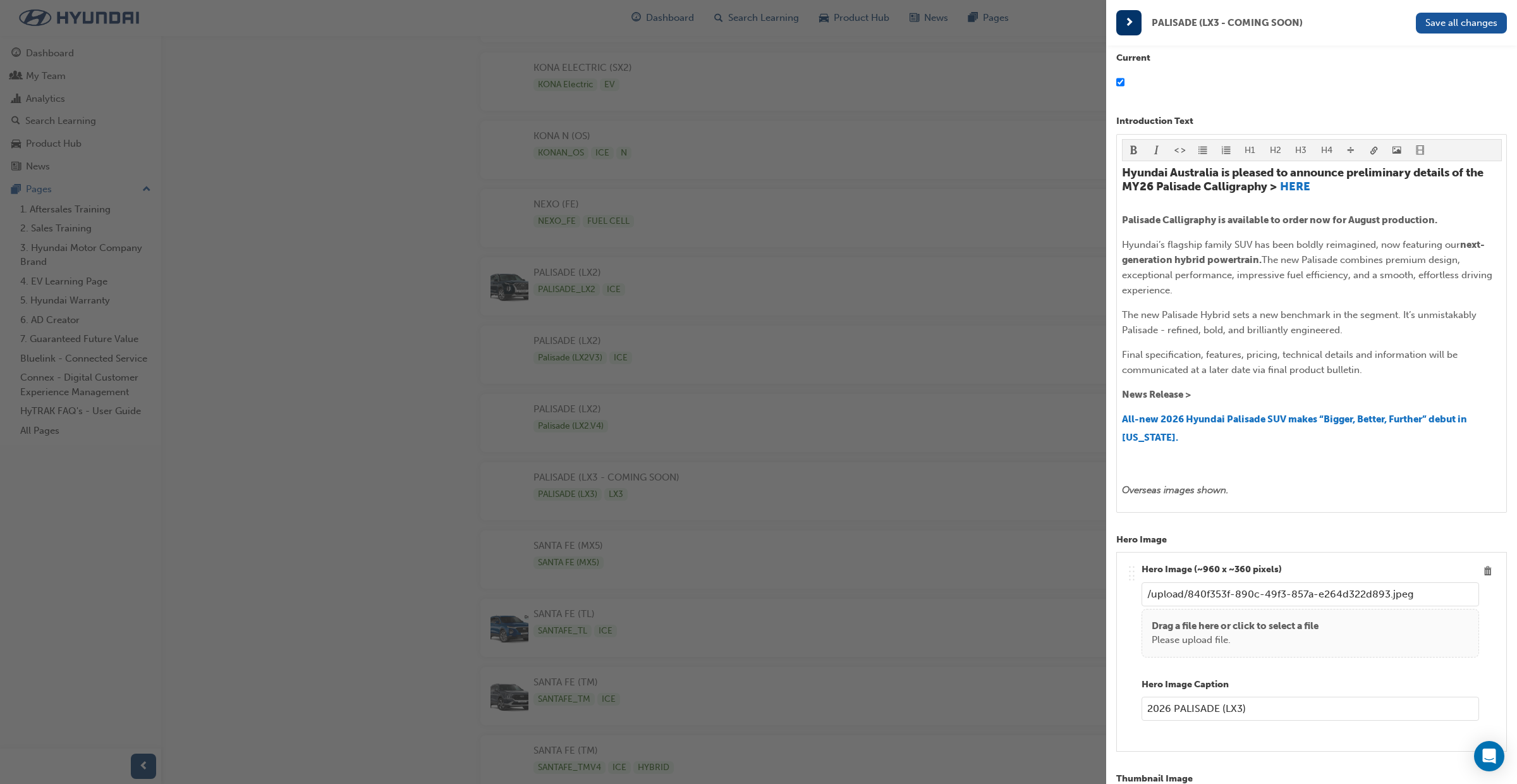
click at [1121, 418] on div "H1 H2 H3 H4 Hyundai Australia is pleased to announce preliminary details of the…" at bounding box center [1311, 323] width 390 height 379
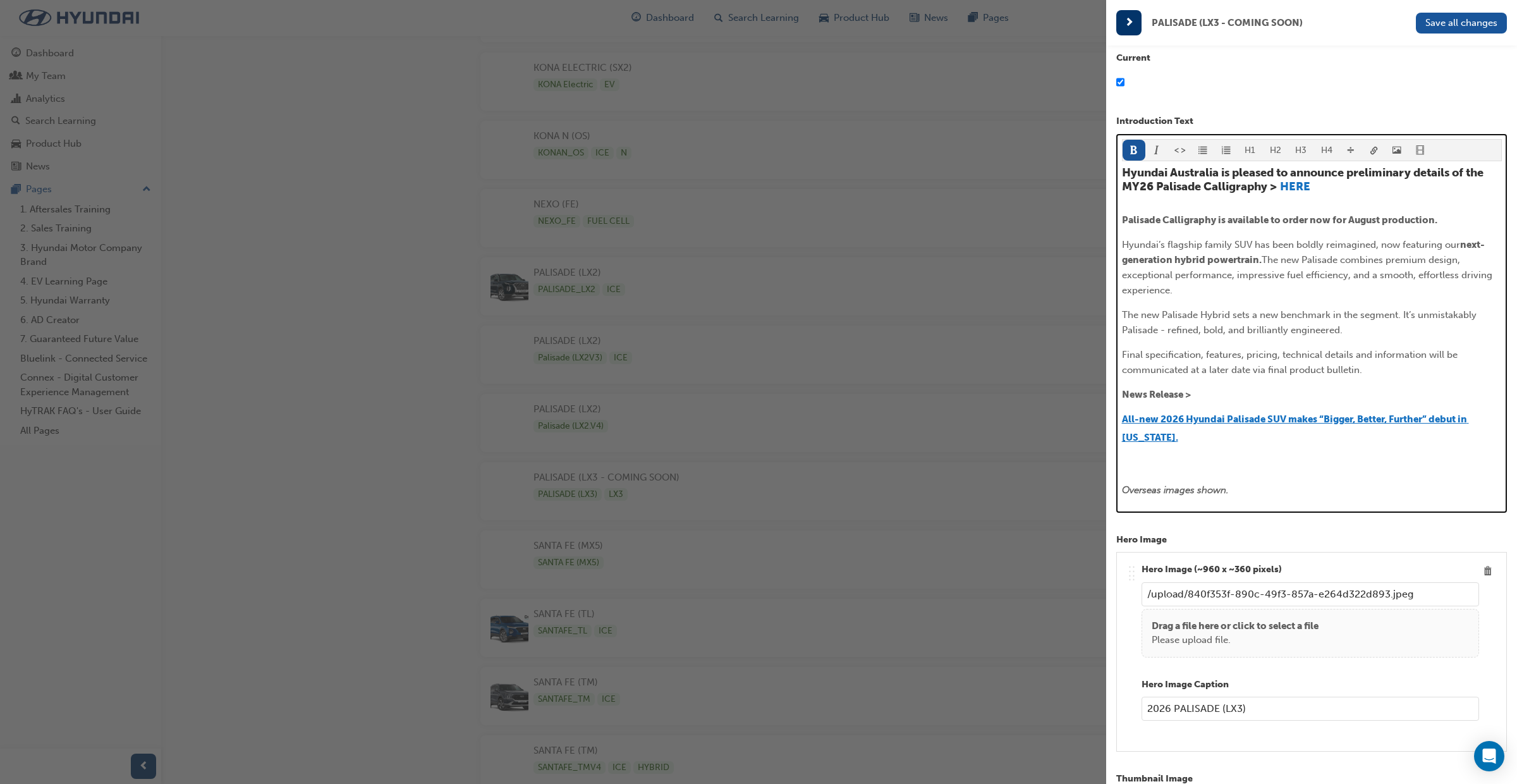
click at [1122, 418] on span "All-new 2026 Hyundai Palisade SUV makes “Bigger, Better, Further” debut in New …" at bounding box center [1295, 429] width 347 height 30
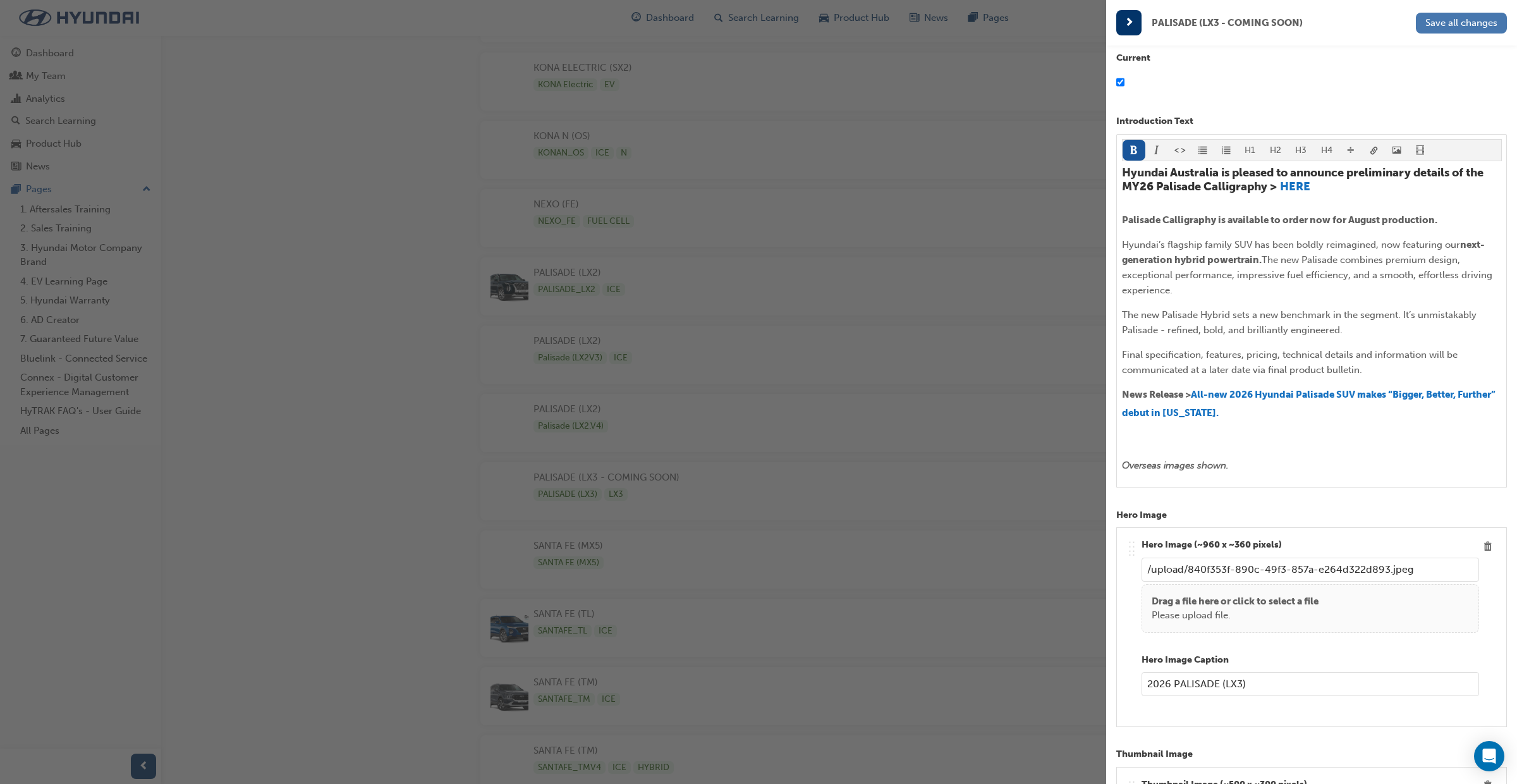
click at [1444, 32] on button "Save all changes" at bounding box center [1461, 23] width 91 height 21
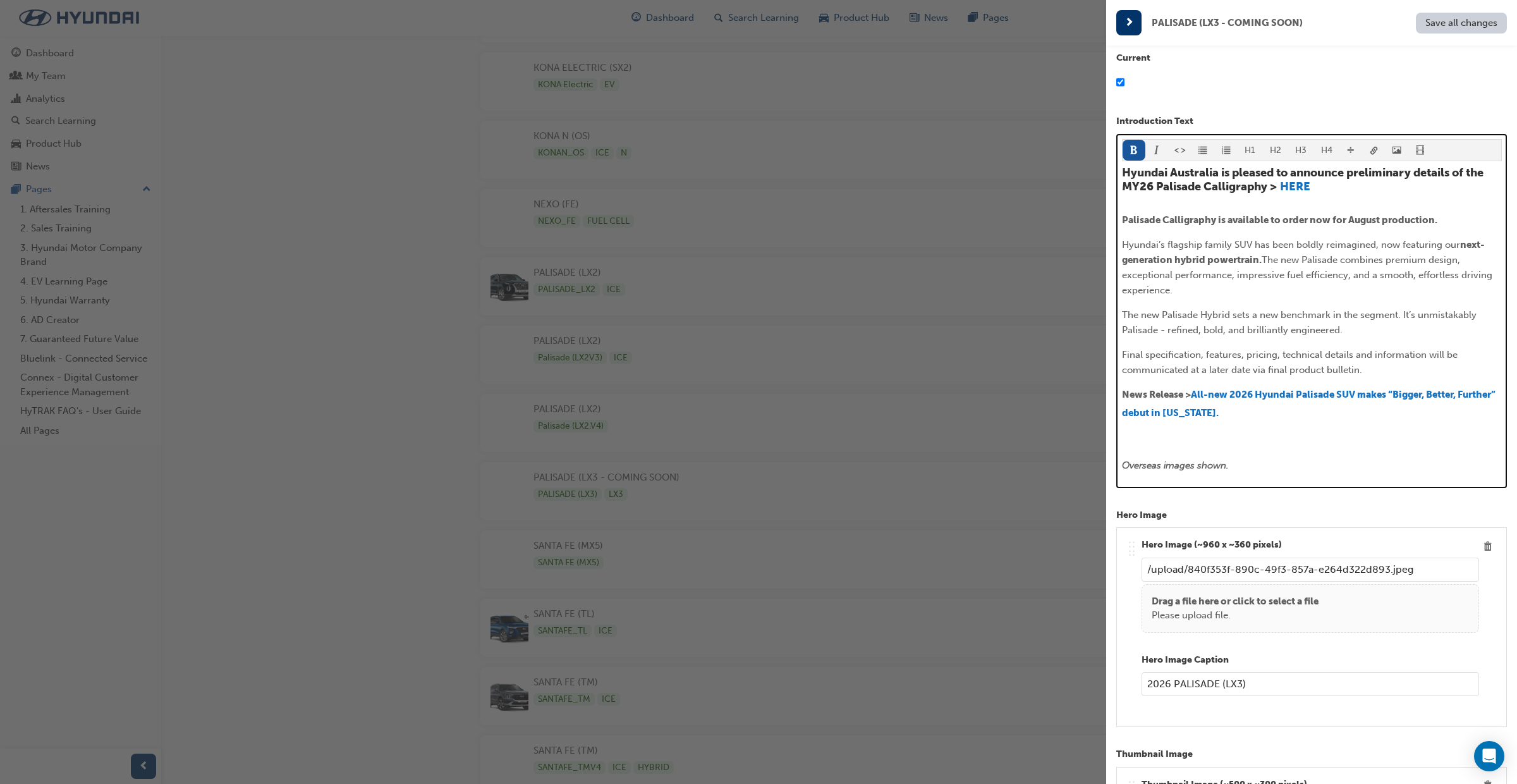
click at [1313, 187] on h4 "Hyundai Australia is pleased to announce preliminary details of the MY26 Palisa…" at bounding box center [1312, 180] width 380 height 27
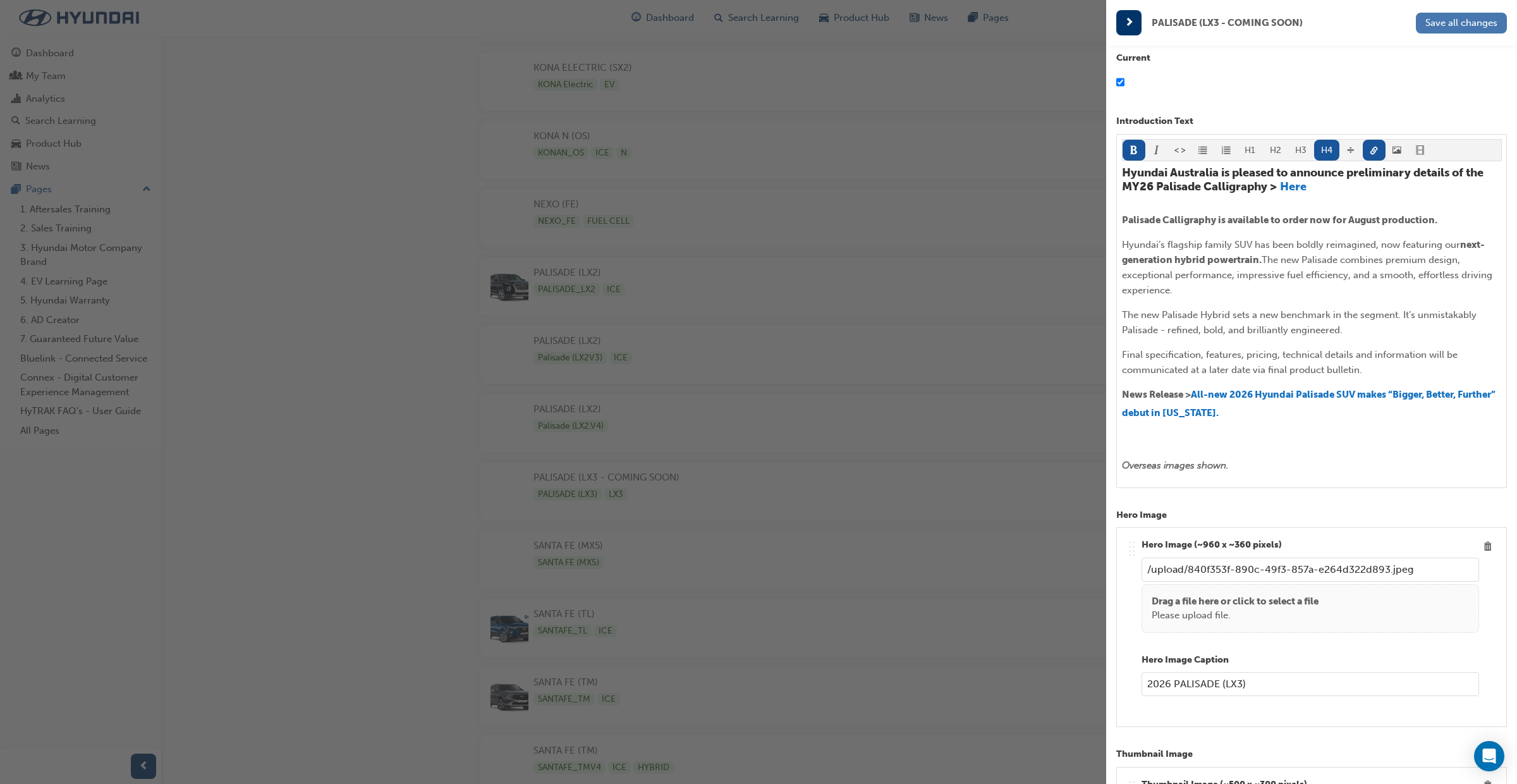
click at [1450, 24] on span "Save all changes" at bounding box center [1462, 23] width 72 height 12
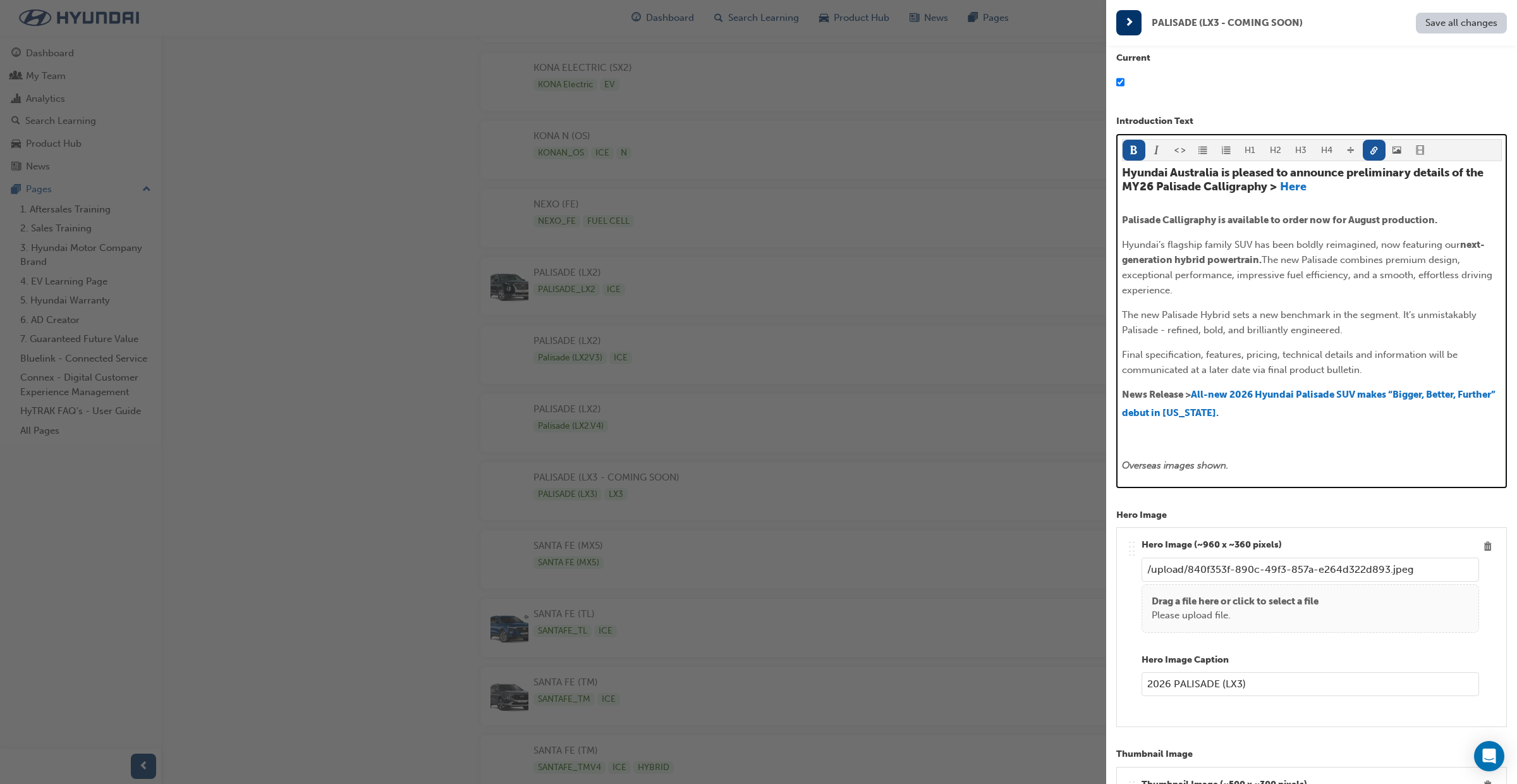
click at [1259, 414] on p "News Release > All-new 2026 Hyundai Palisade SUV makes “Bigger, Better, Further…" at bounding box center [1312, 405] width 380 height 37
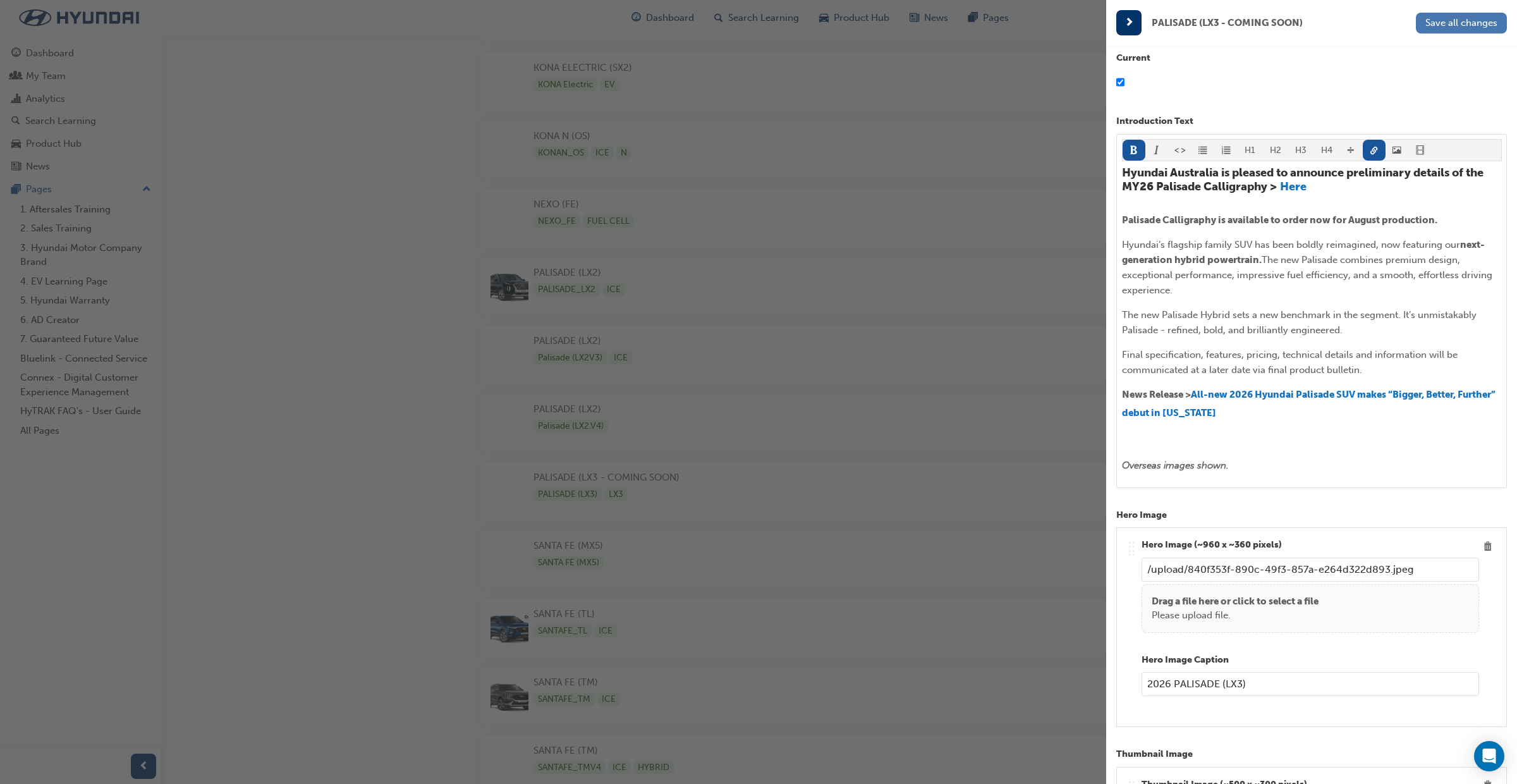
click at [1442, 25] on span "Save all changes" at bounding box center [1462, 23] width 72 height 12
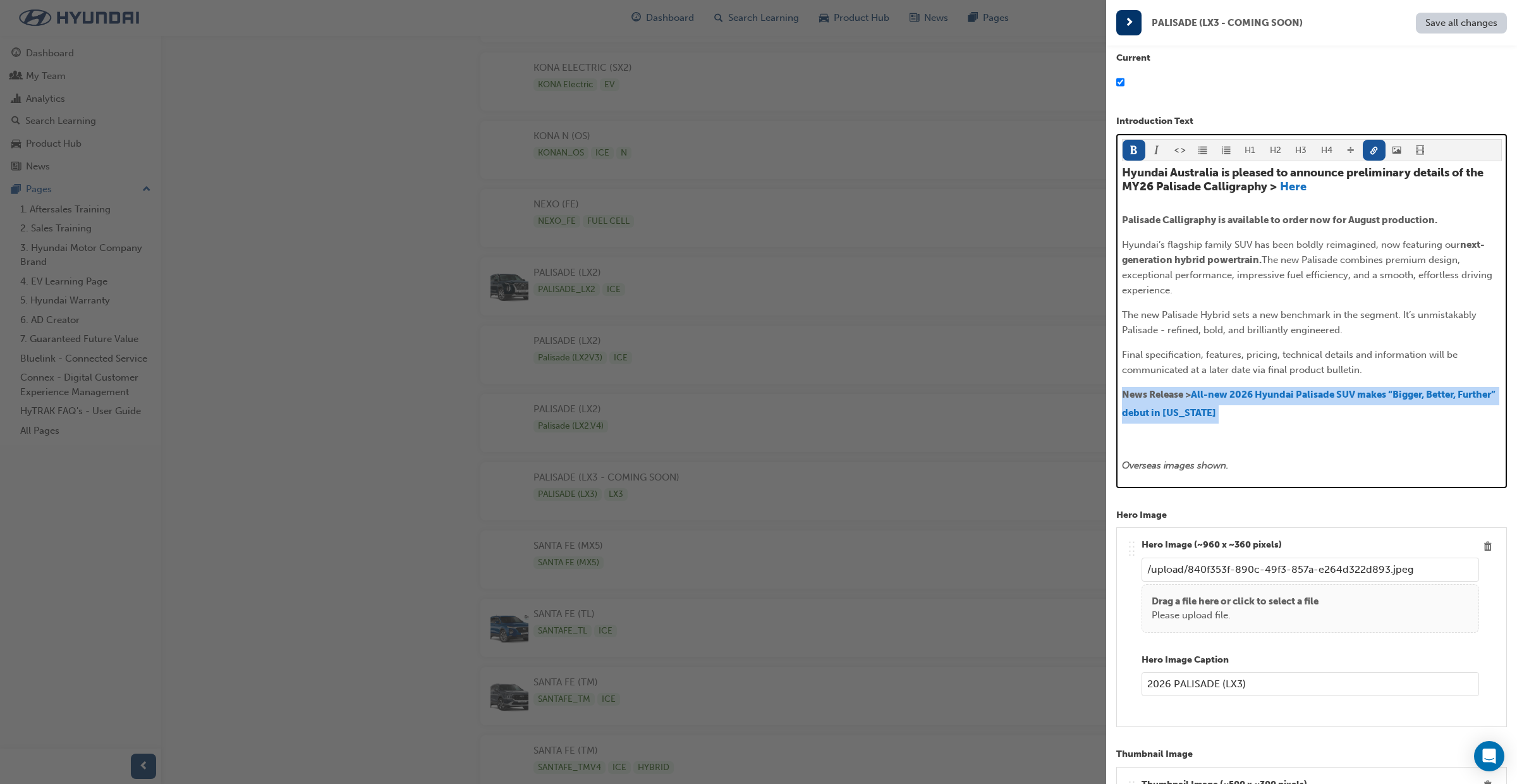
drag, startPoint x: 1275, startPoint y: 429, endPoint x: 1121, endPoint y: 392, distance: 158.4
click at [1122, 392] on div "Hyundai Australia is pleased to announce preliminary details of the MY26 Palisa…" at bounding box center [1312, 319] width 380 height 306
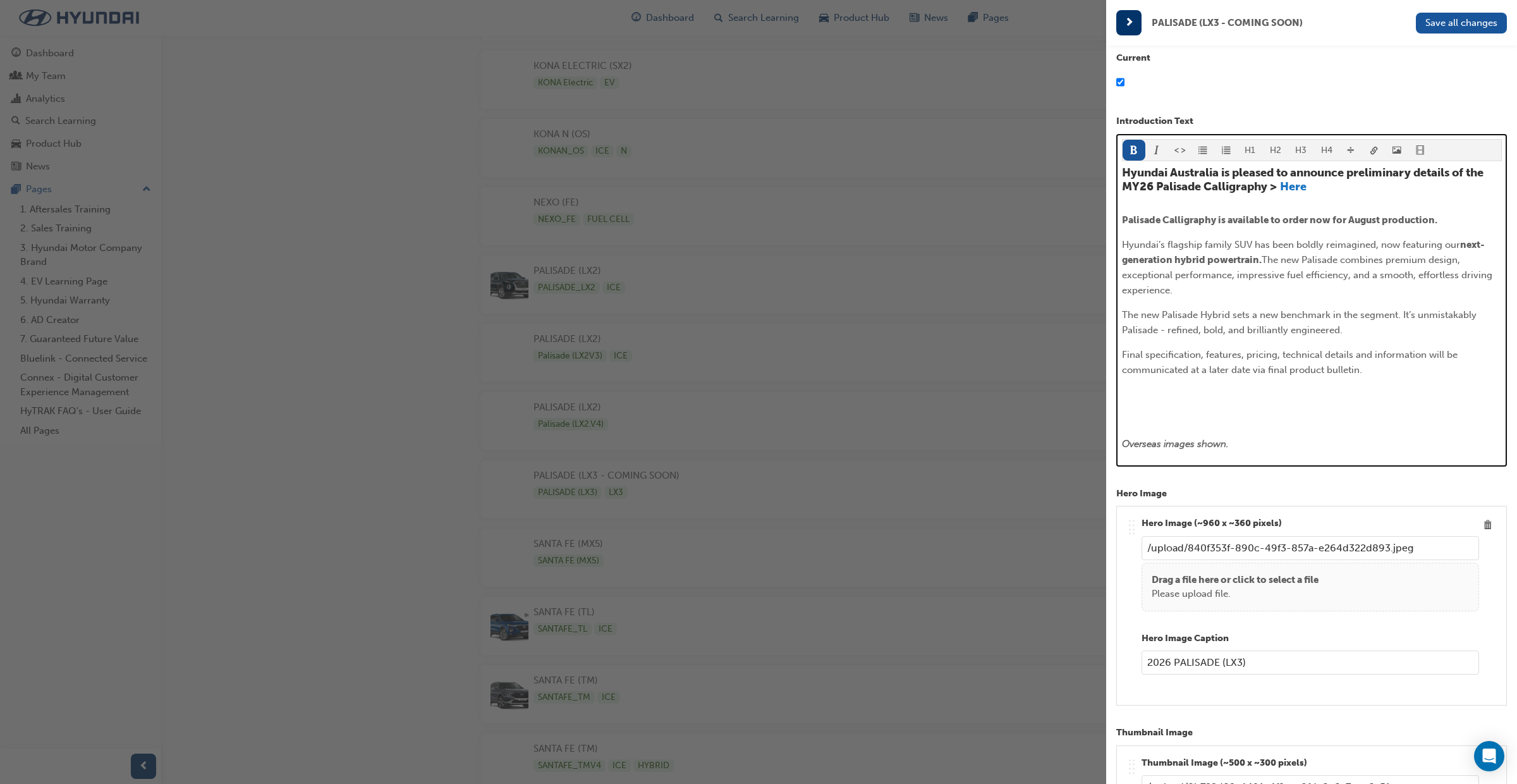
scroll to position [2365, 0]
click at [1450, 220] on p "Palisade Calligraphy is available to order now for August production." at bounding box center [1312, 220] width 380 height 15
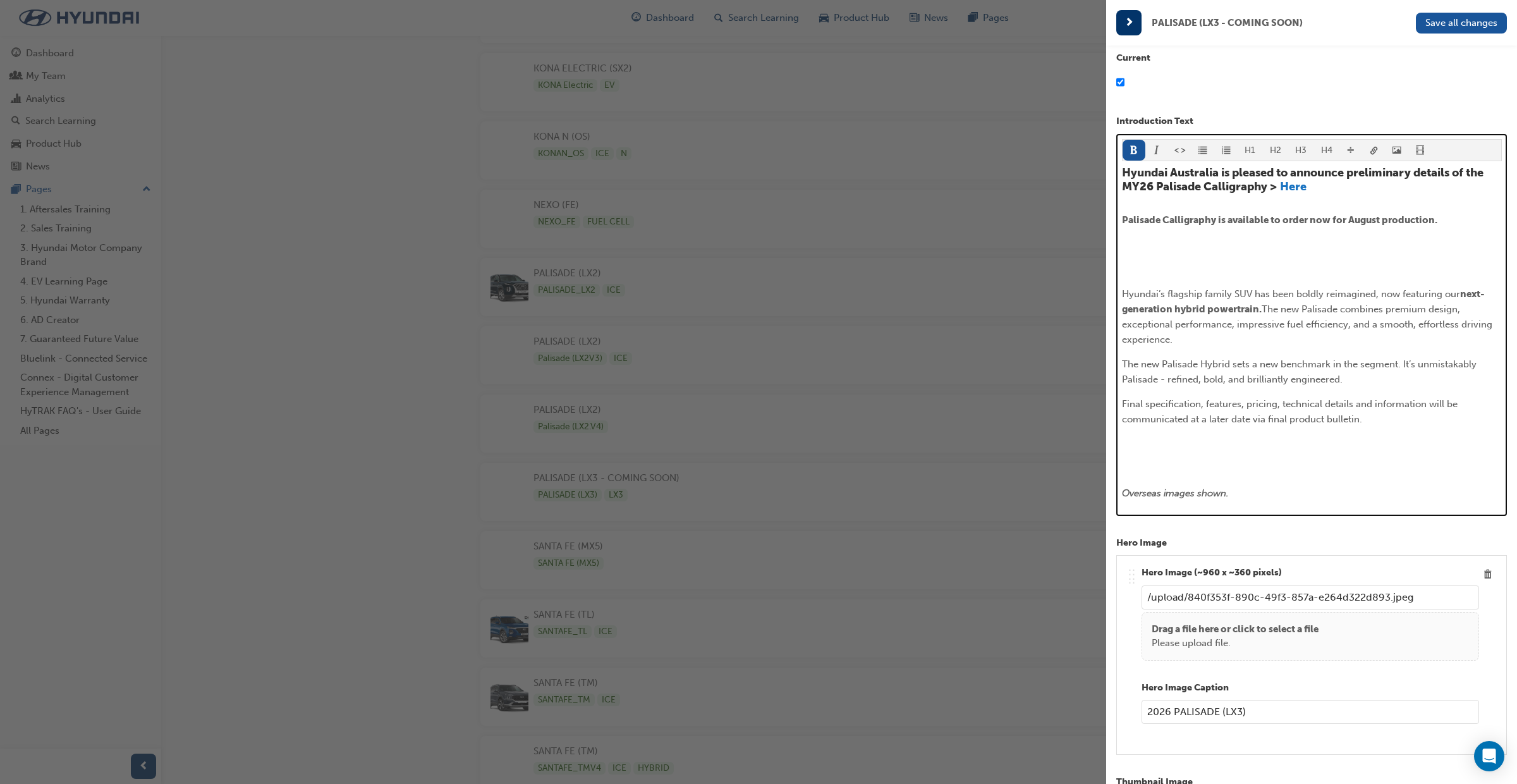
click at [1141, 255] on div "Hyundai Australia is pleased to announce preliminary details of the MY26 Palisa…" at bounding box center [1312, 333] width 380 height 334
click at [1134, 253] on div "Hyundai Australia is pleased to announce preliminary details of the MY26 Palisa…" at bounding box center [1312, 333] width 380 height 334
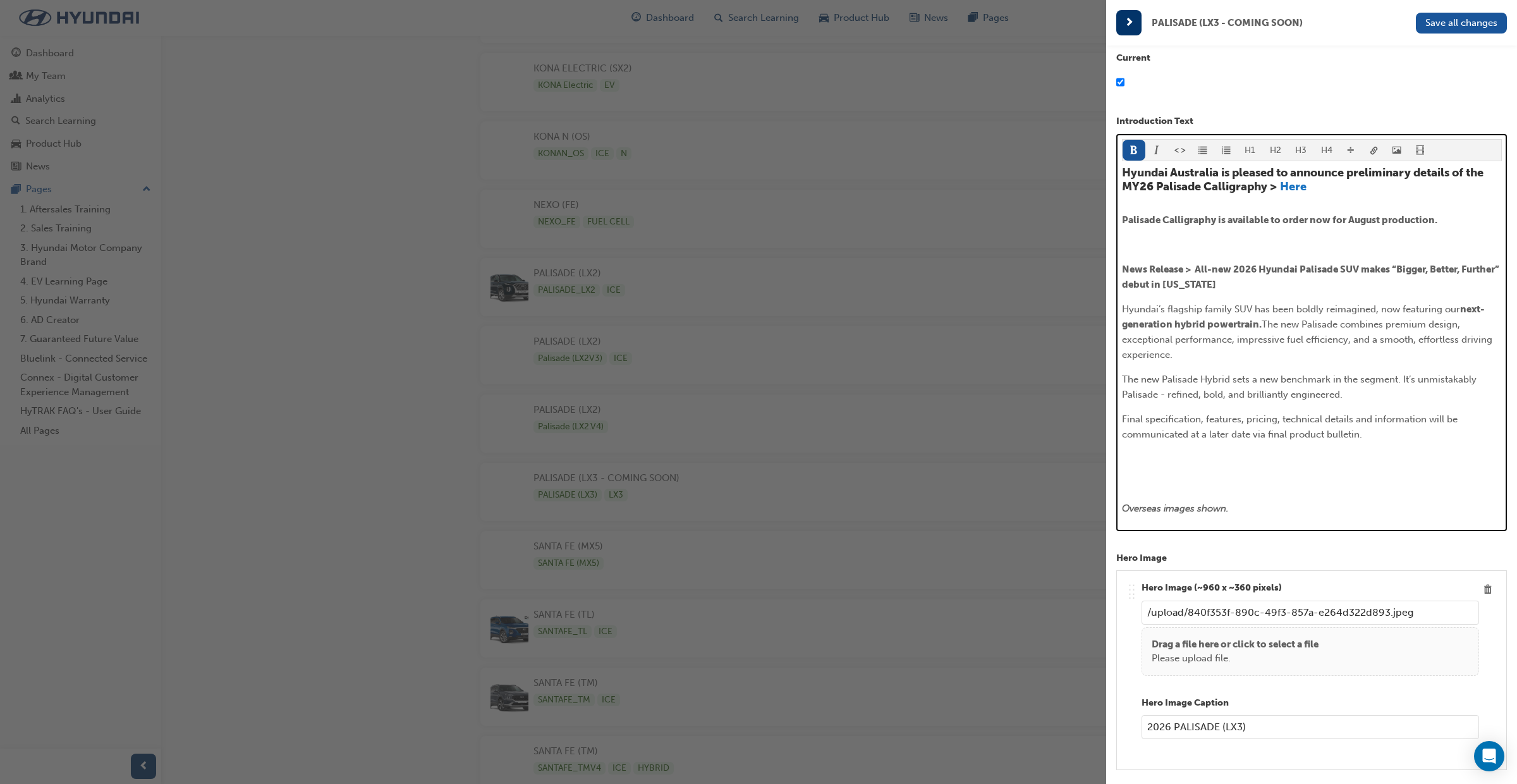
scroll to position [204, 0]
click at [1149, 253] on p "﻿" at bounding box center [1312, 246] width 380 height 15
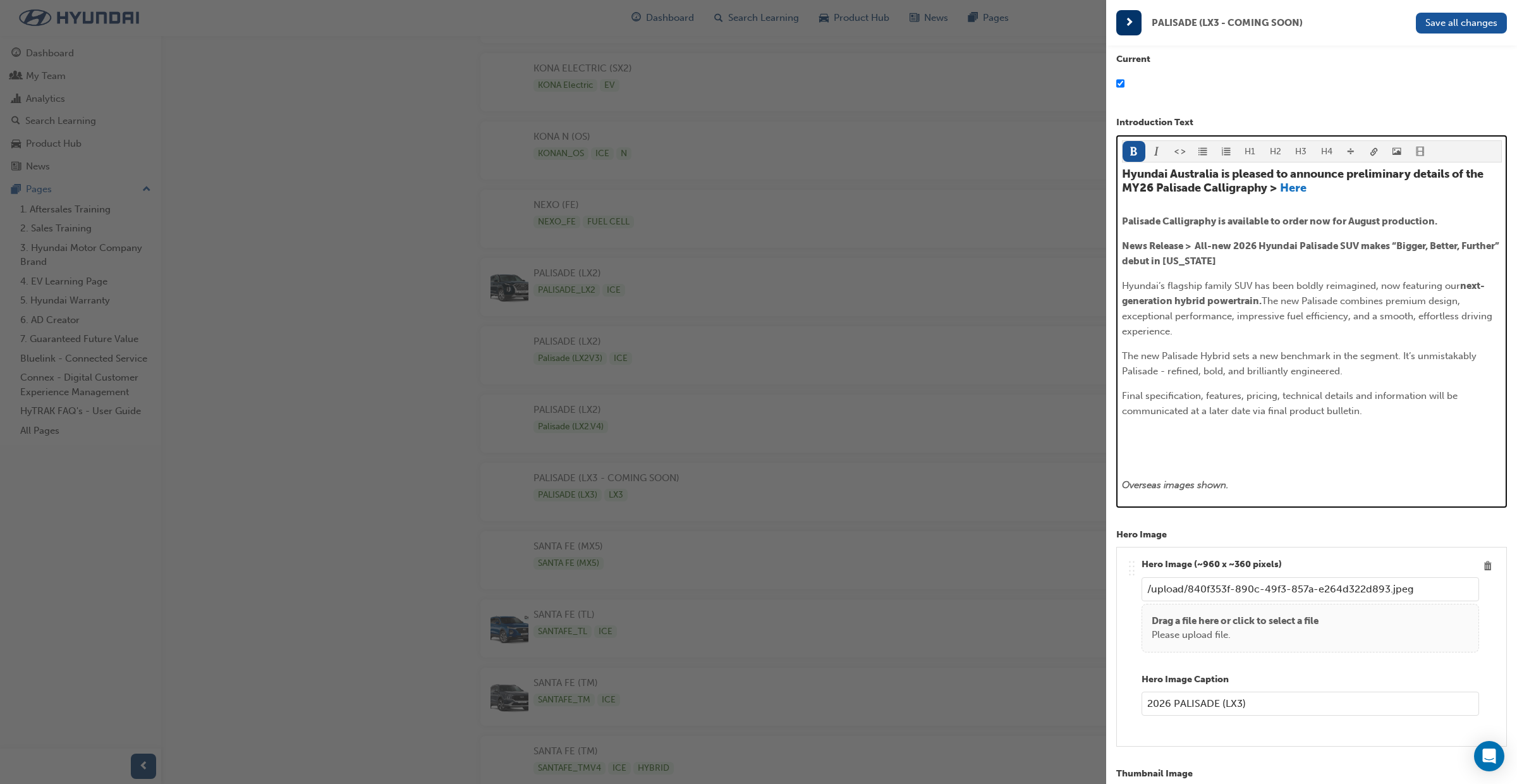
click at [1123, 282] on span "Hyundai’s flagship family SUV has been boldly reimagined, now featuring our" at bounding box center [1291, 286] width 338 height 12
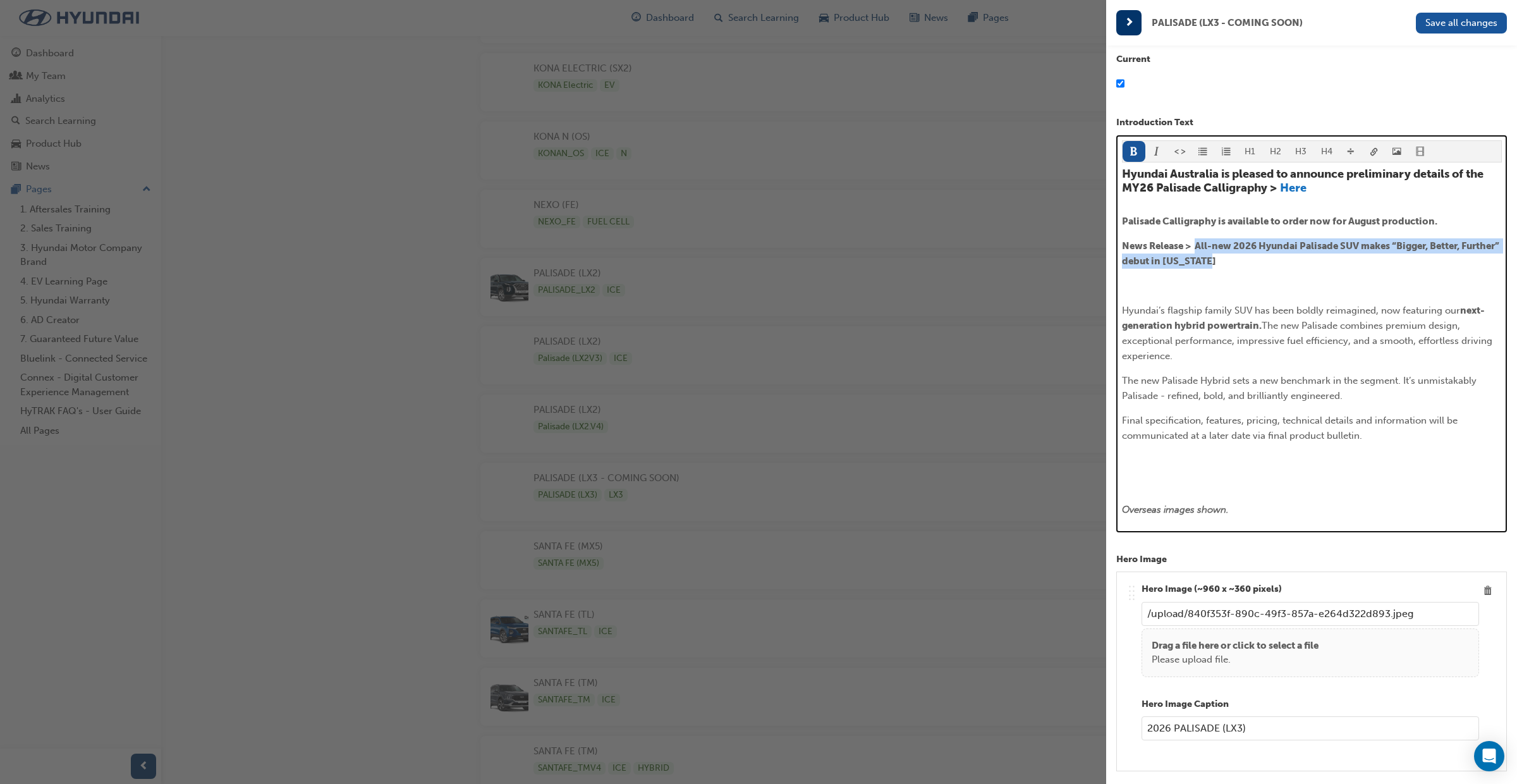
drag, startPoint x: 1257, startPoint y: 259, endPoint x: 1198, endPoint y: 245, distance: 60.6
click at [1198, 245] on p "News Release > All-new 2026 Hyundai Palisade SUV makes “Bigger, Better, Further…" at bounding box center [1312, 253] width 380 height 30
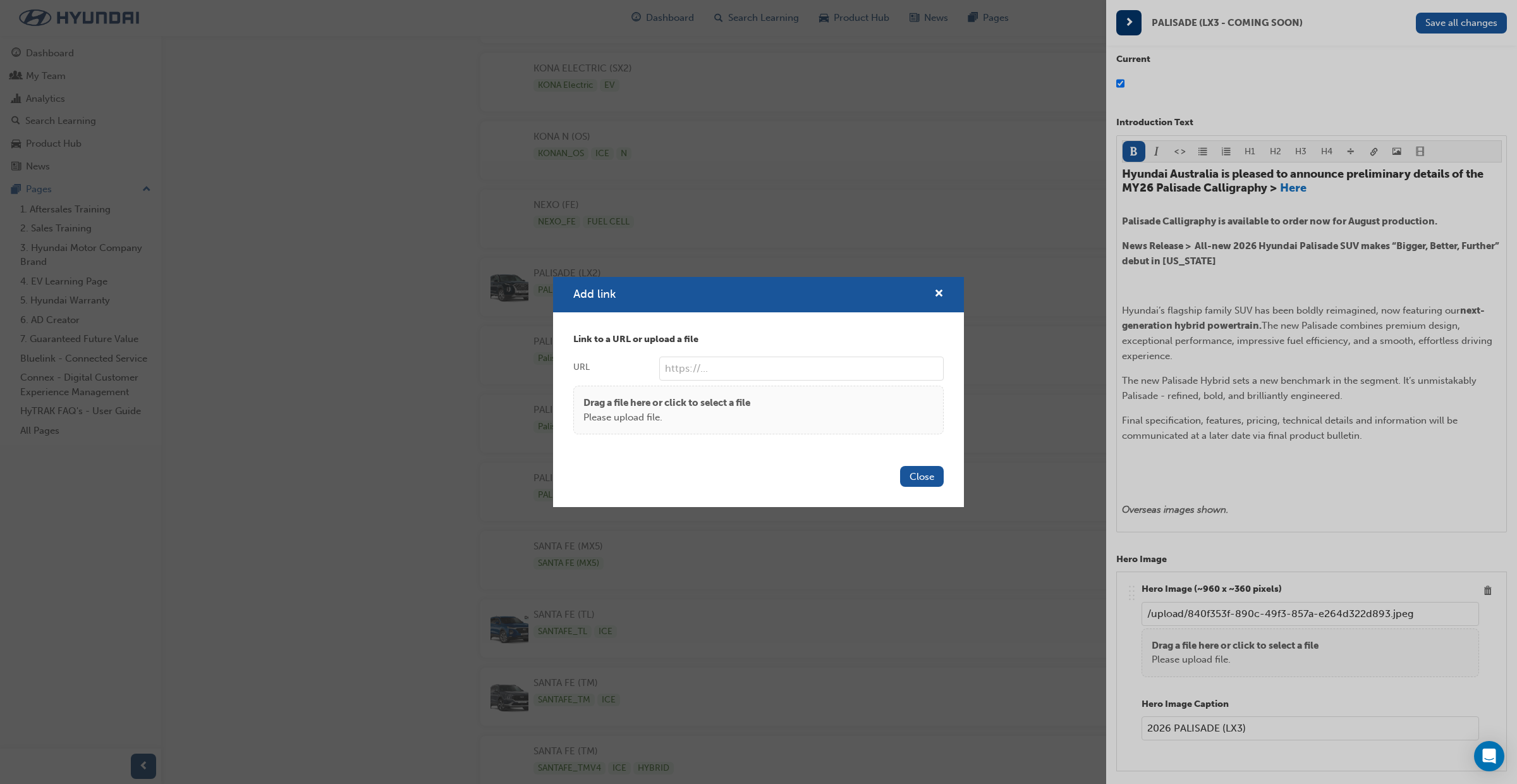
click at [712, 370] on input "URL" at bounding box center [801, 368] width 284 height 24
paste input "https://hyundaiaustralia.ontrak.app/upload/a0635e68-d8b4-4024-abba-99d2186edbaf…"
type input "https://hyundaiaustralia.ontrak.app/upload/a0635e68-d8b4-4024-abba-99d2186edbaf…"
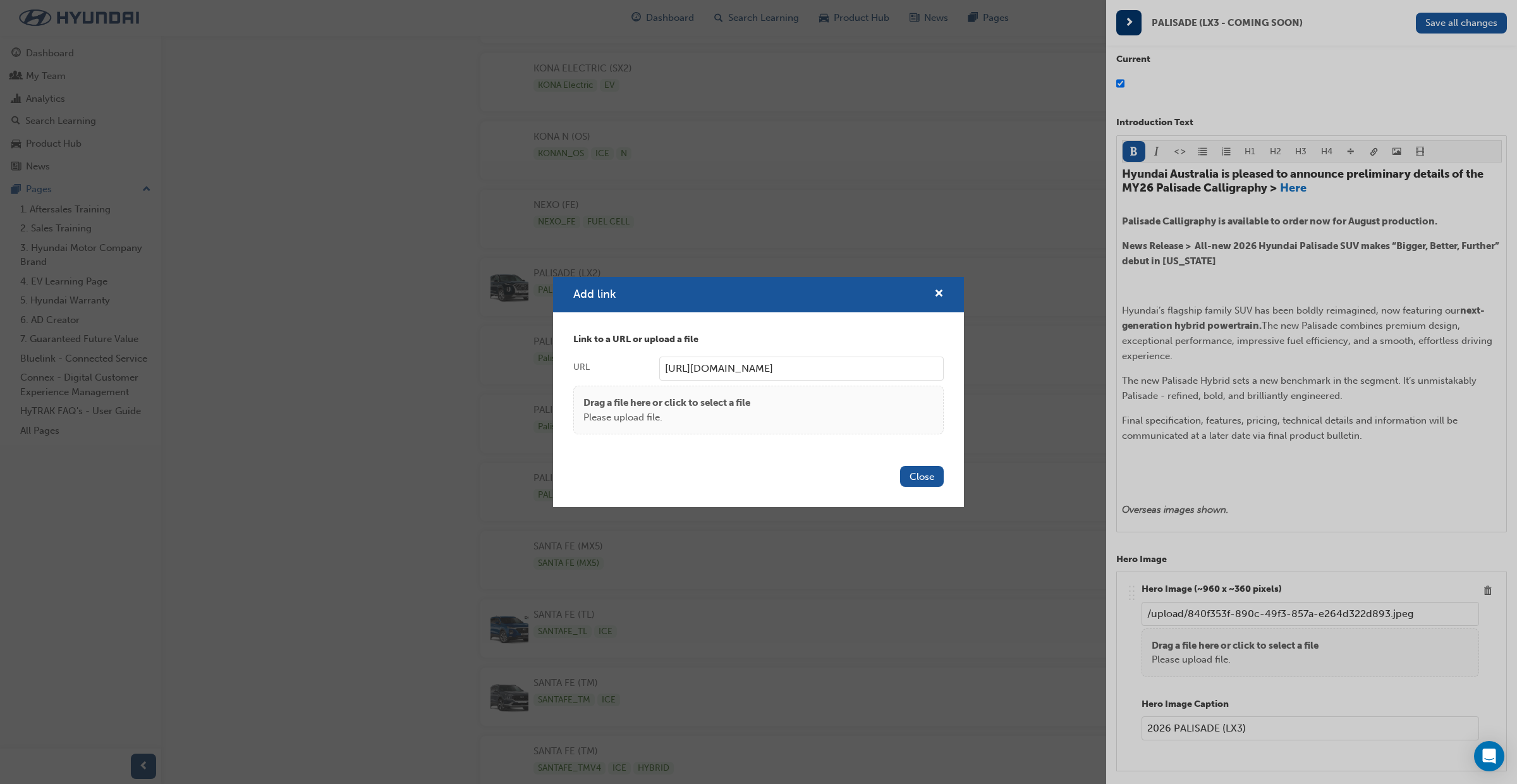
click at [920, 479] on button "Close" at bounding box center [922, 476] width 43 height 21
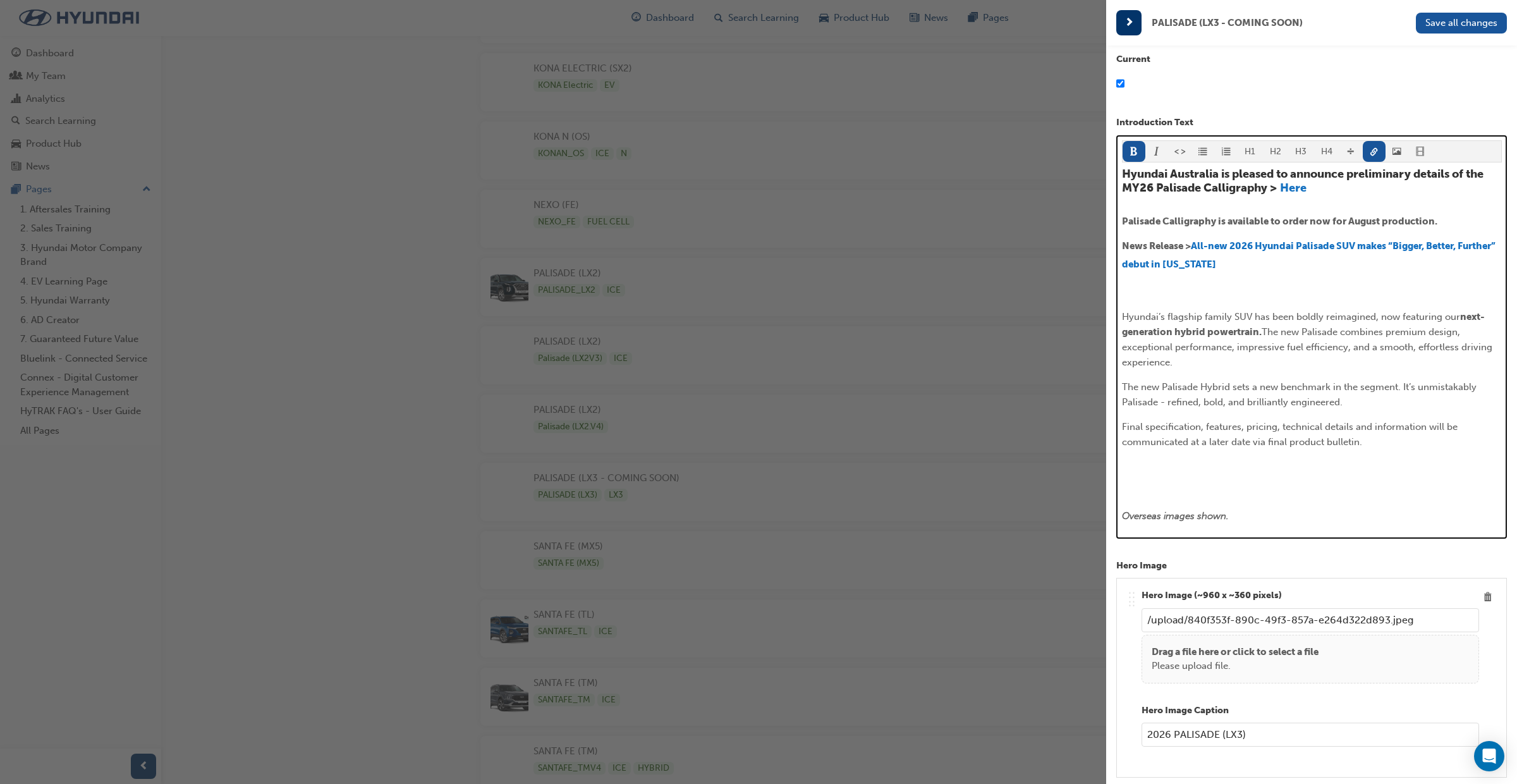
click at [1122, 313] on span "Hyundai’s flagship family SUV has been boldly reimagined, now featuring our" at bounding box center [1291, 317] width 338 height 12
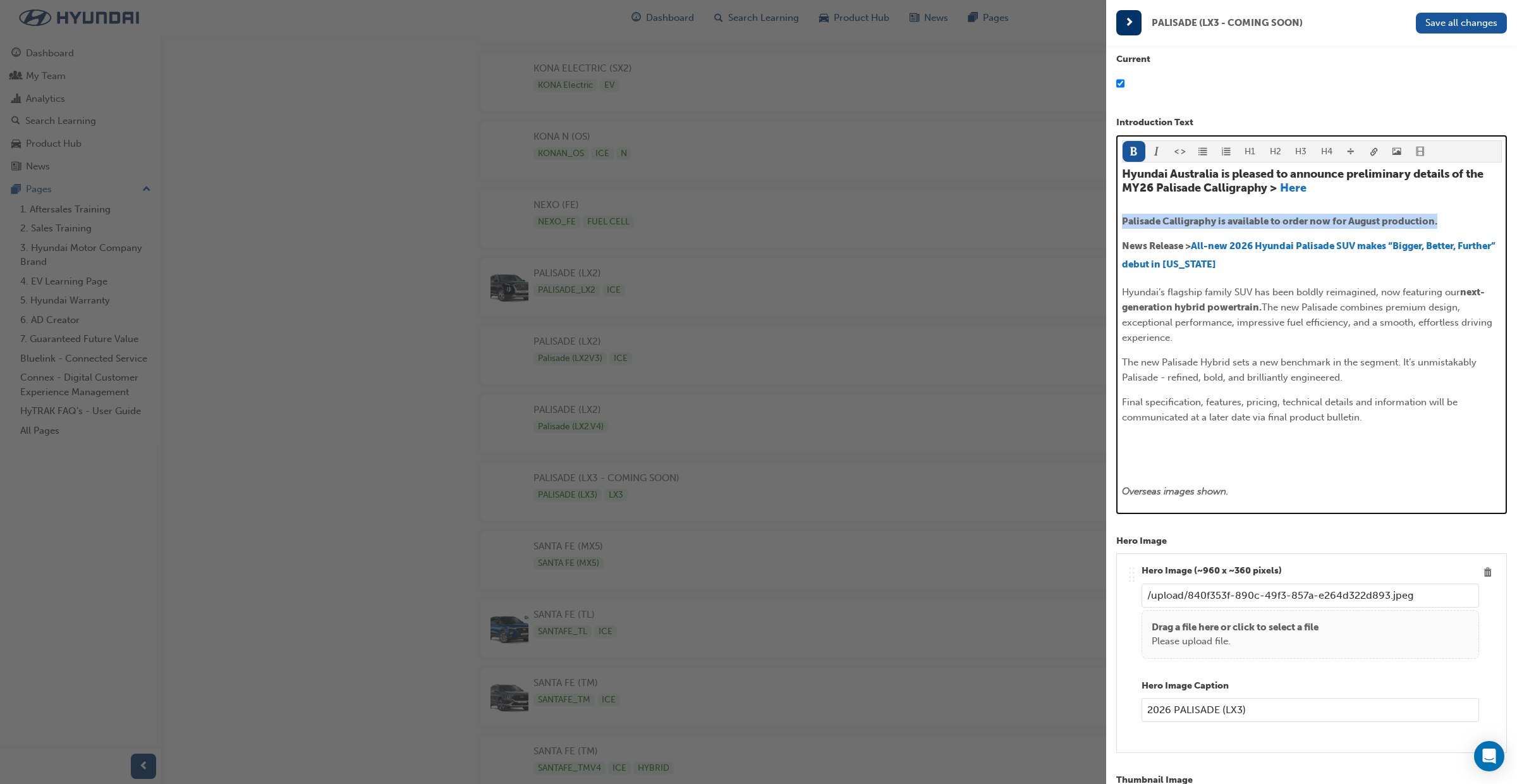
drag, startPoint x: 1442, startPoint y: 220, endPoint x: 1130, endPoint y: 220, distance: 312.0
click at [1122, 215] on p "Palisade Calligraphy is available to order now for August production." at bounding box center [1312, 221] width 380 height 15
click at [1140, 449] on p "﻿" at bounding box center [1312, 441] width 380 height 15
click at [1147, 225] on p "﻿" at bounding box center [1312, 221] width 380 height 15
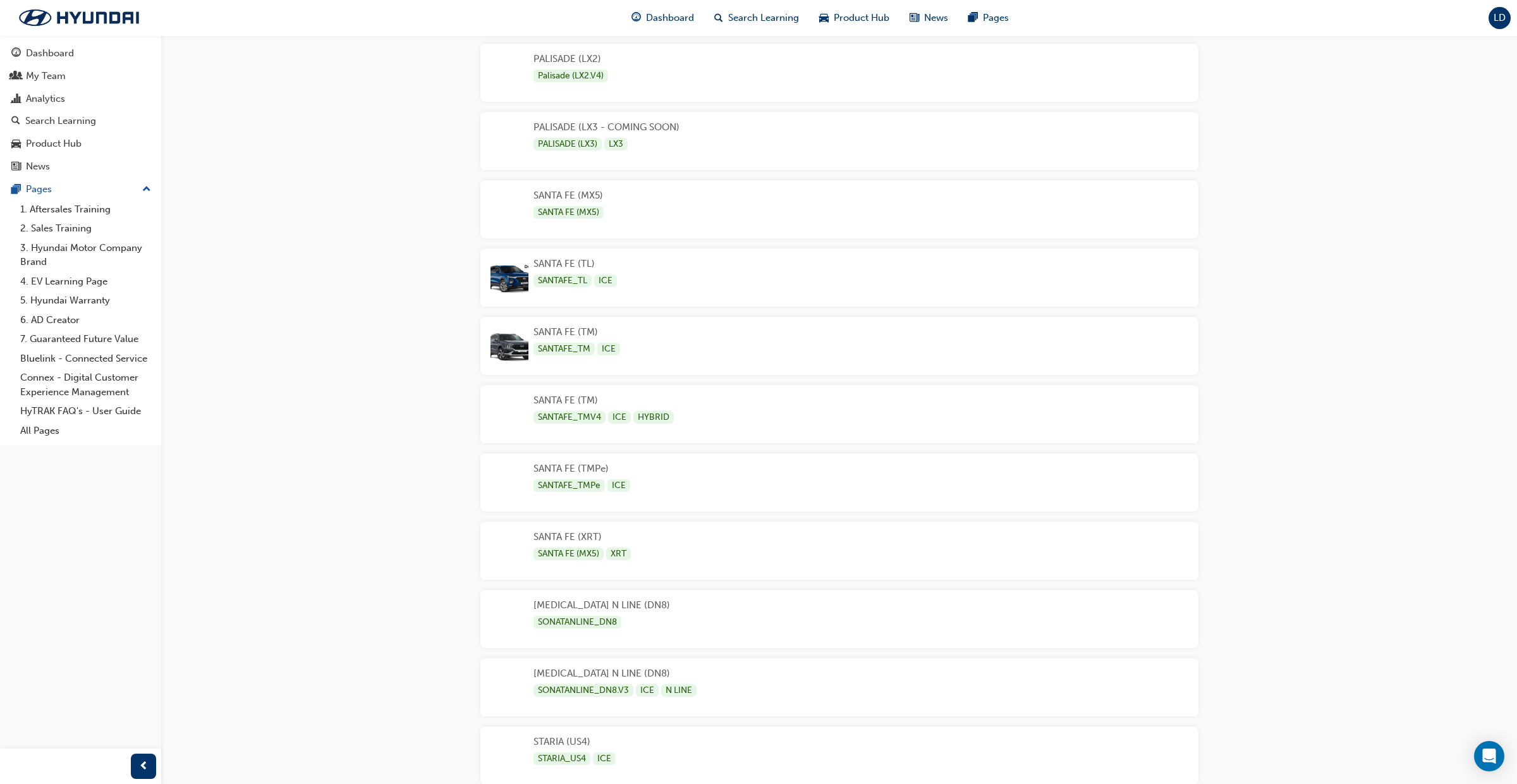
scroll to position [2717, 0]
click at [679, 146] on div "PALISADE (LX3) LX3" at bounding box center [607, 143] width 146 height 13
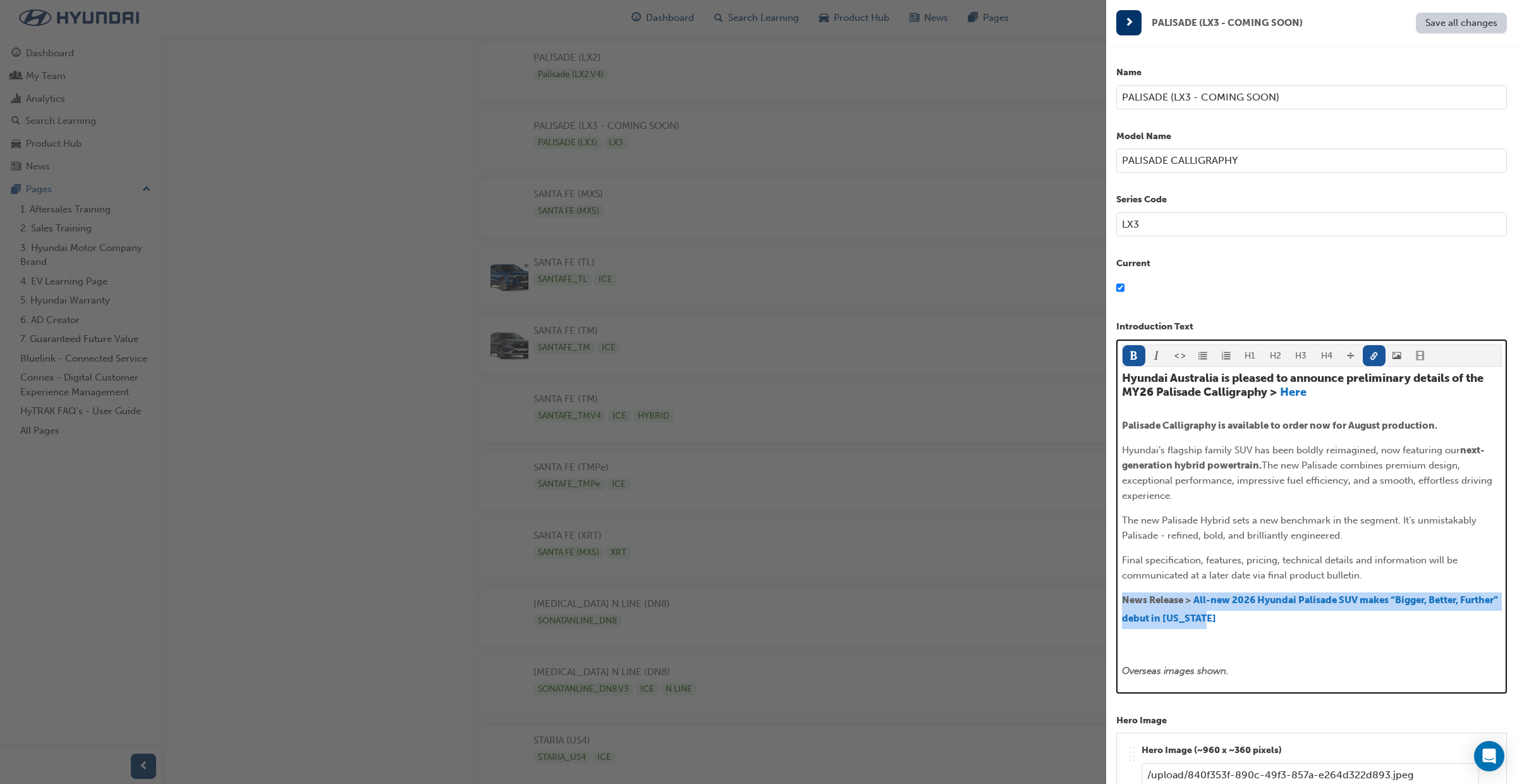
drag, startPoint x: 1266, startPoint y: 618, endPoint x: 1122, endPoint y: 595, distance: 145.8
click at [1122, 595] on p "News Release > All-new 2026 Hyundai Palisade SUV makes “Bigger, Better, Further…" at bounding box center [1312, 610] width 380 height 37
copy p "News Release > All-new 2026 Hyundai Palisade SUV makes “Bigger, Better, Further…"
click at [1128, 411] on div "Hyundai Australia is pleased to announce preliminary details of the MY26 Palisa…" at bounding box center [1312, 525] width 380 height 306
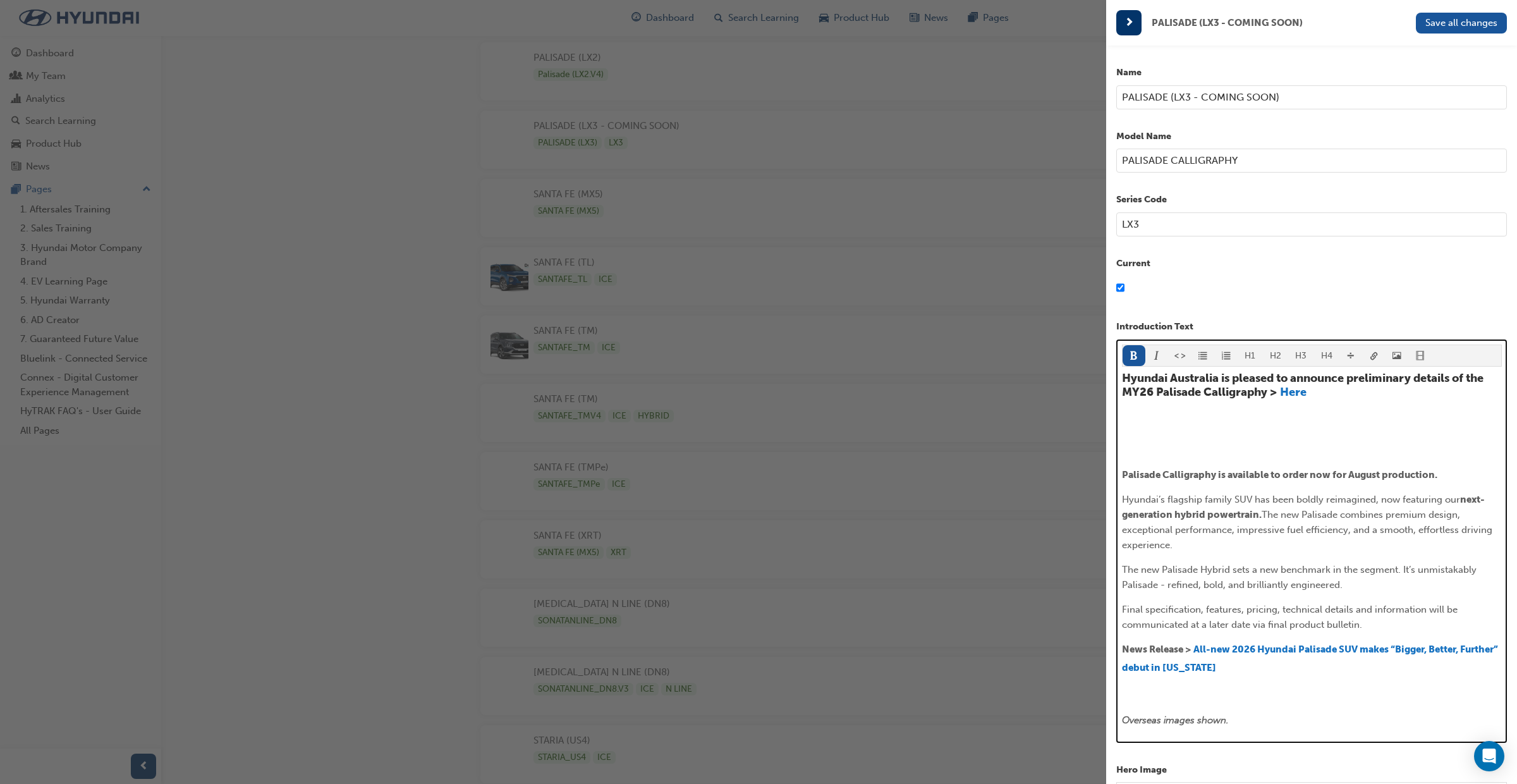
click at [1128, 418] on div "Hyundai Australia is pleased to announce preliminary details of the MY26 Palisa…" at bounding box center [1312, 549] width 380 height 356
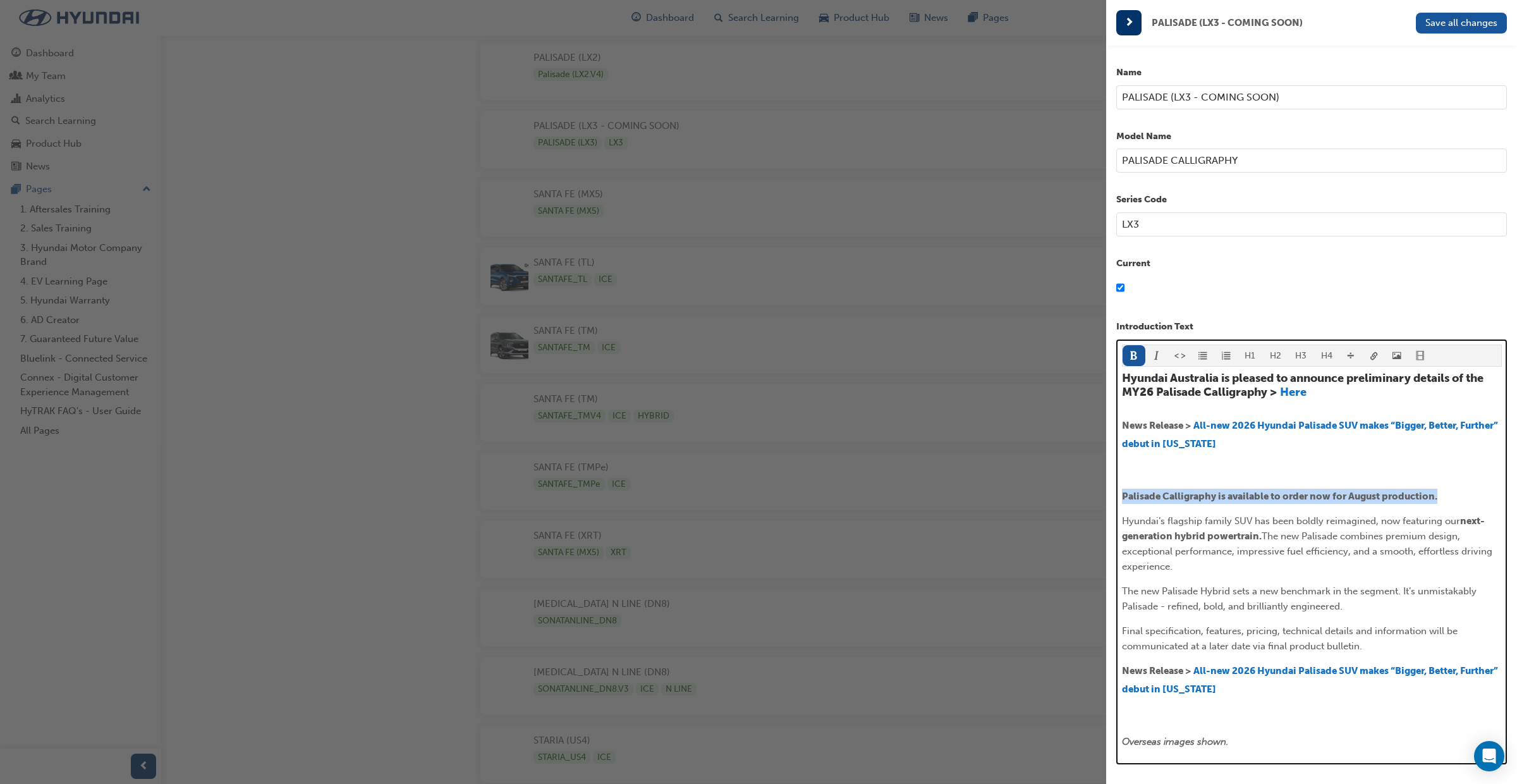
drag, startPoint x: 1447, startPoint y: 500, endPoint x: 1134, endPoint y: 489, distance: 313.2
click at [1131, 489] on p "Palisade Calligraphy is available to order now for August production." at bounding box center [1312, 496] width 380 height 15
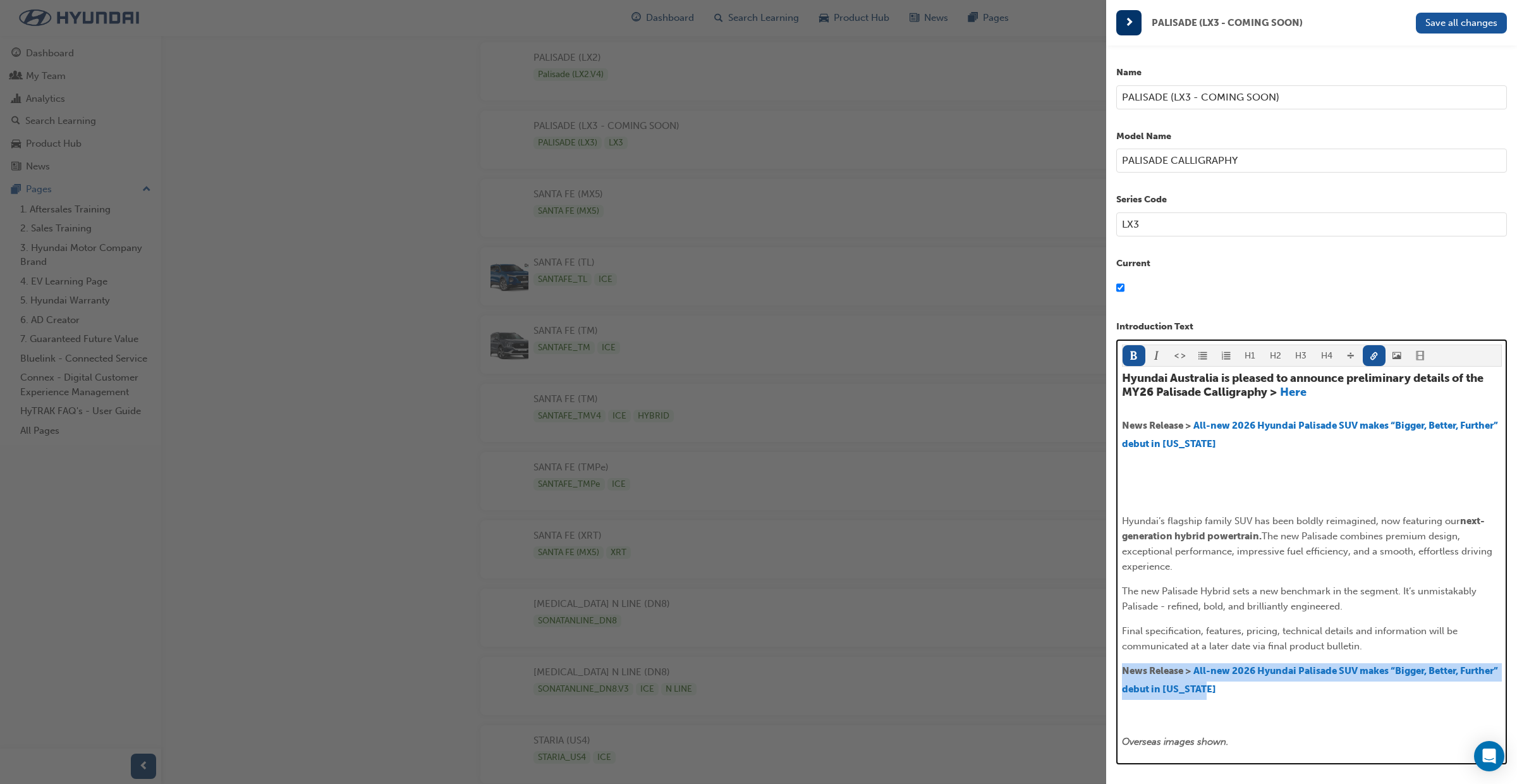
drag, startPoint x: 1282, startPoint y: 689, endPoint x: 1129, endPoint y: 671, distance: 154.1
click at [1119, 672] on div "H1 H2 H3 H4 Hyundai Australia is pleased to announce preliminary details of the…" at bounding box center [1311, 551] width 390 height 425
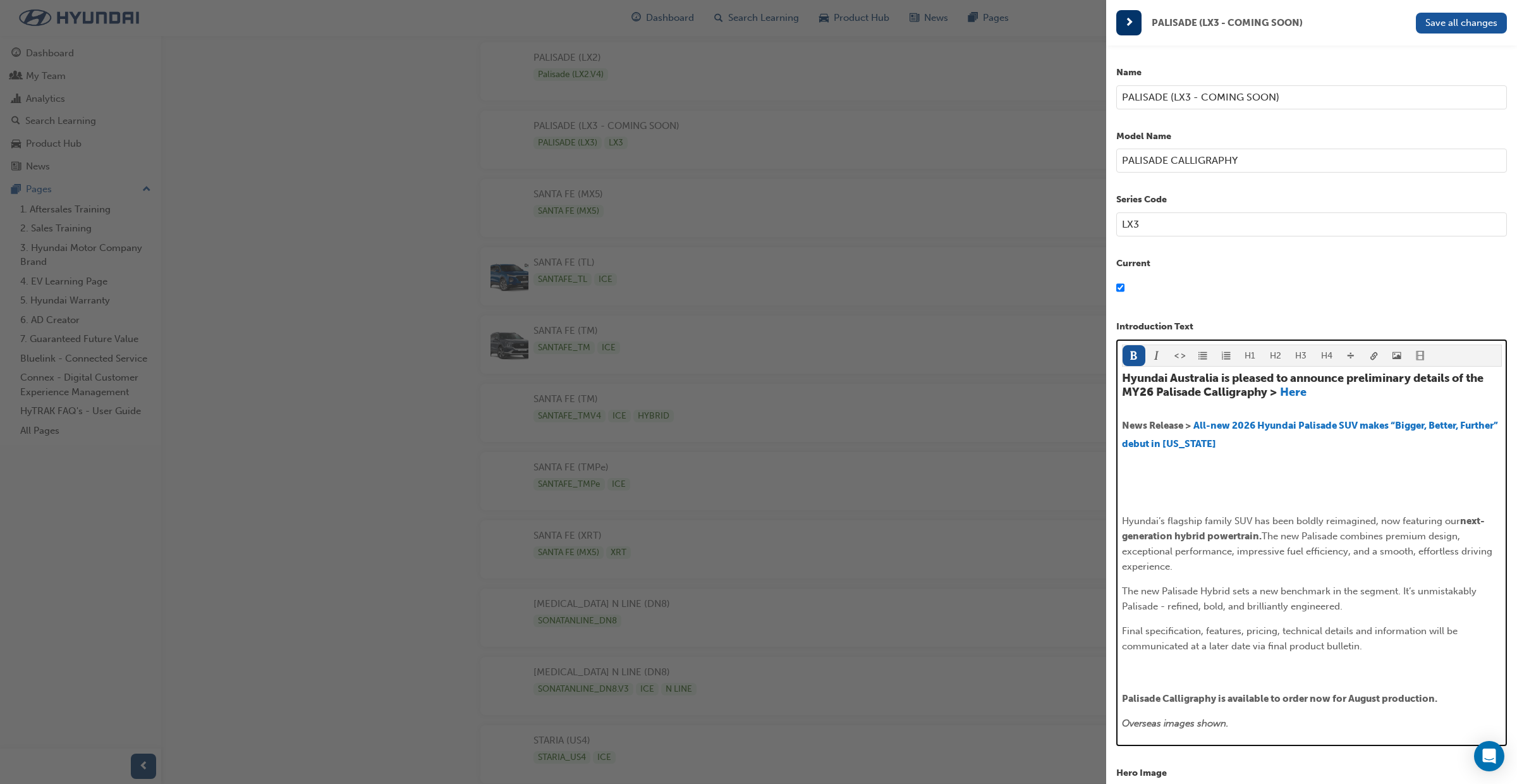
click at [1174, 668] on p "﻿ ﻿ ﻿" at bounding box center [1312, 672] width 380 height 18
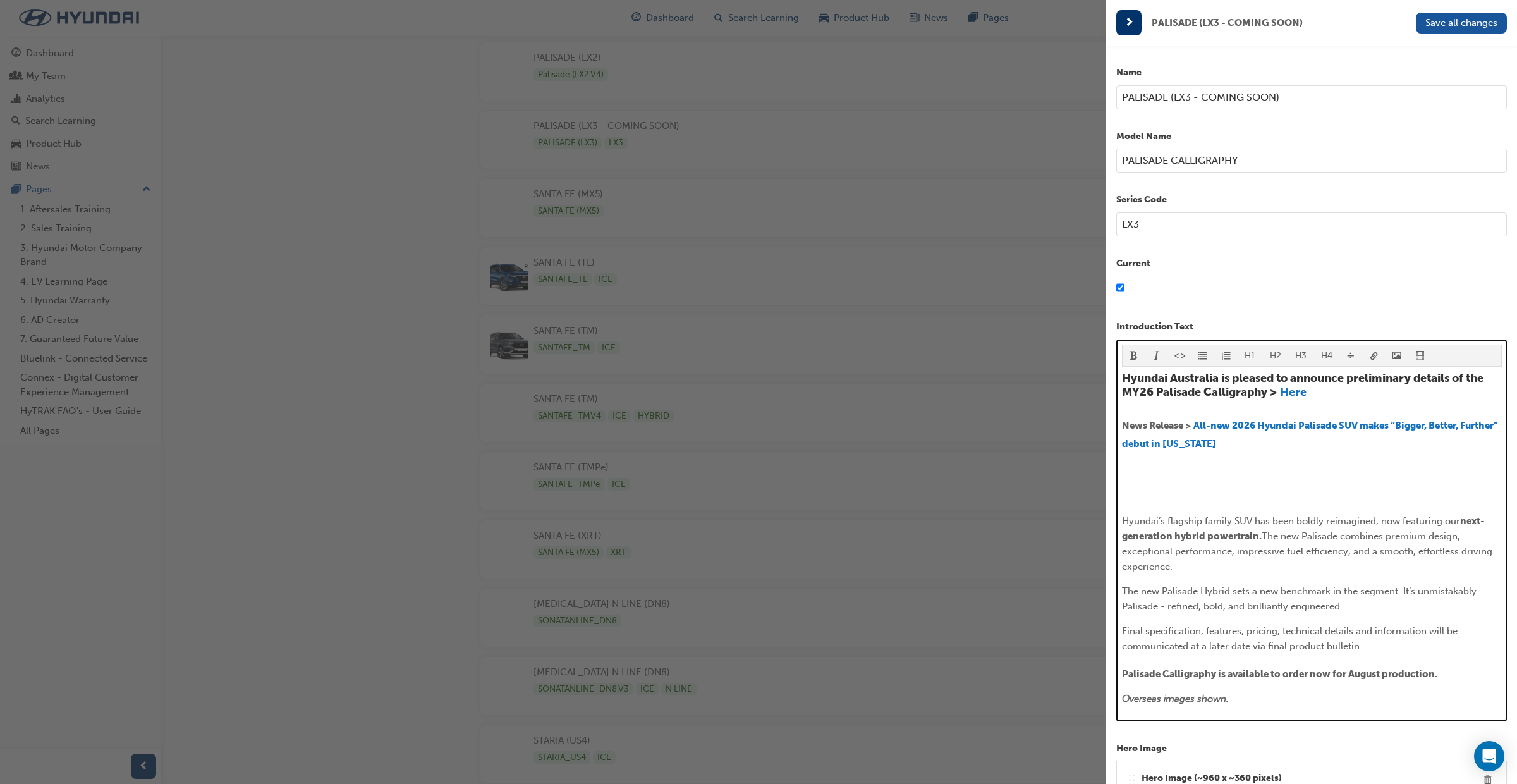
click at [1151, 492] on p "﻿" at bounding box center [1312, 496] width 380 height 15
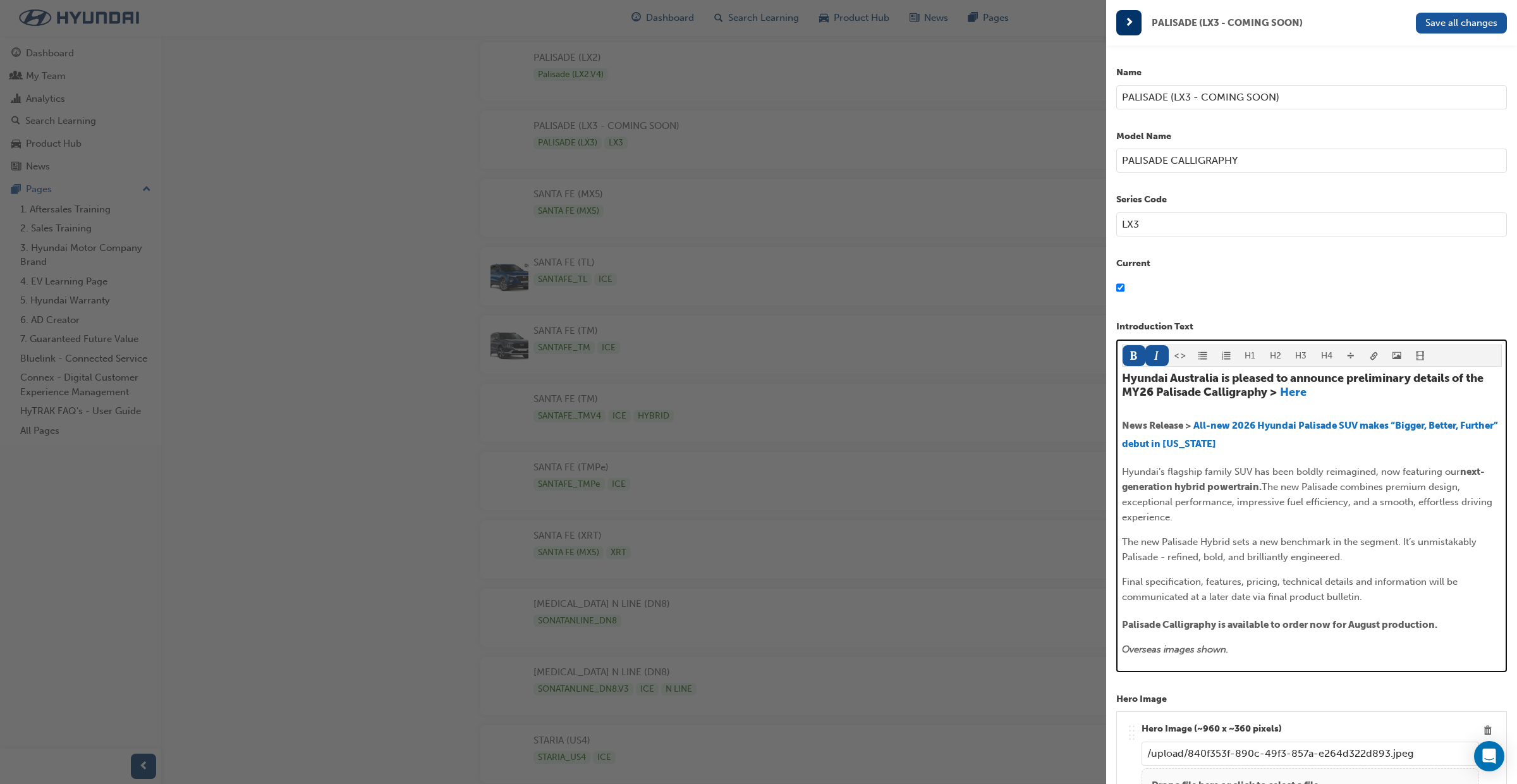
click at [1122, 649] on span "Overseas images shown." at bounding box center [1175, 650] width 107 height 12
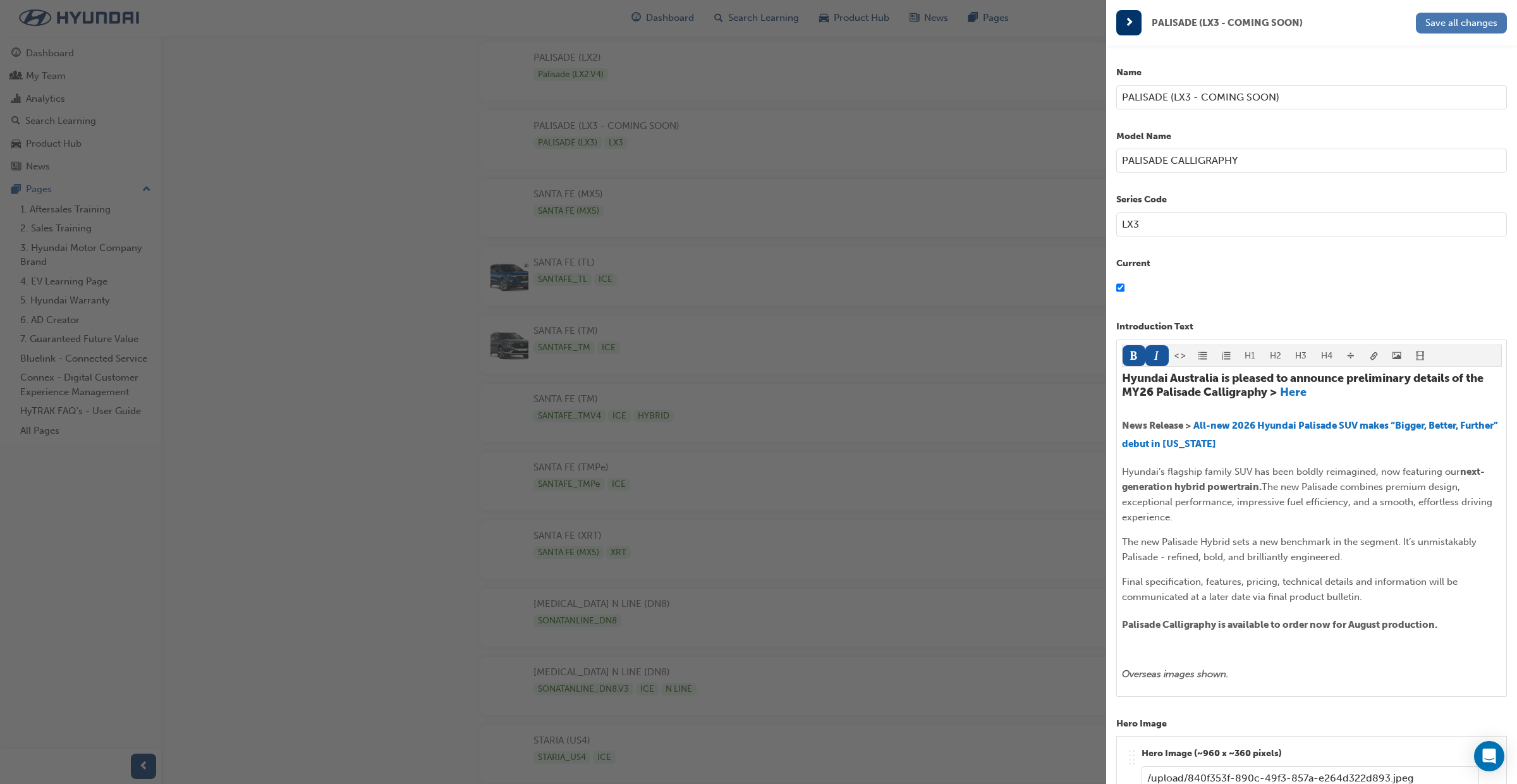
click at [1463, 21] on span "Save all changes" at bounding box center [1462, 23] width 72 height 12
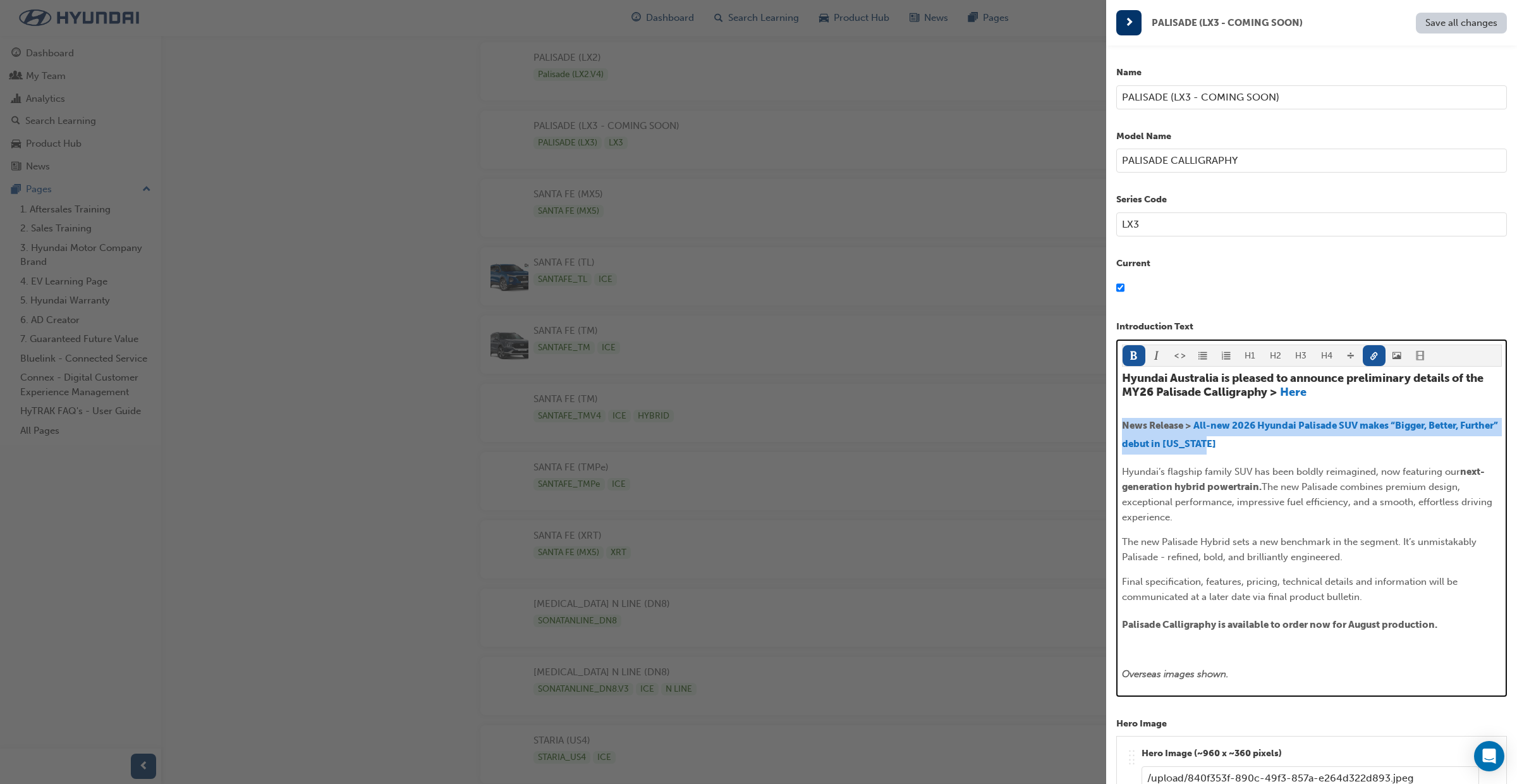
drag, startPoint x: 1255, startPoint y: 445, endPoint x: 1117, endPoint y: 429, distance: 138.9
click at [1117, 429] on div "H1 H2 H3 H4 Hyundai Australia is pleased to announce preliminary details of the…" at bounding box center [1311, 518] width 390 height 357
click at [1320, 355] on button "H4" at bounding box center [1327, 355] width 26 height 21
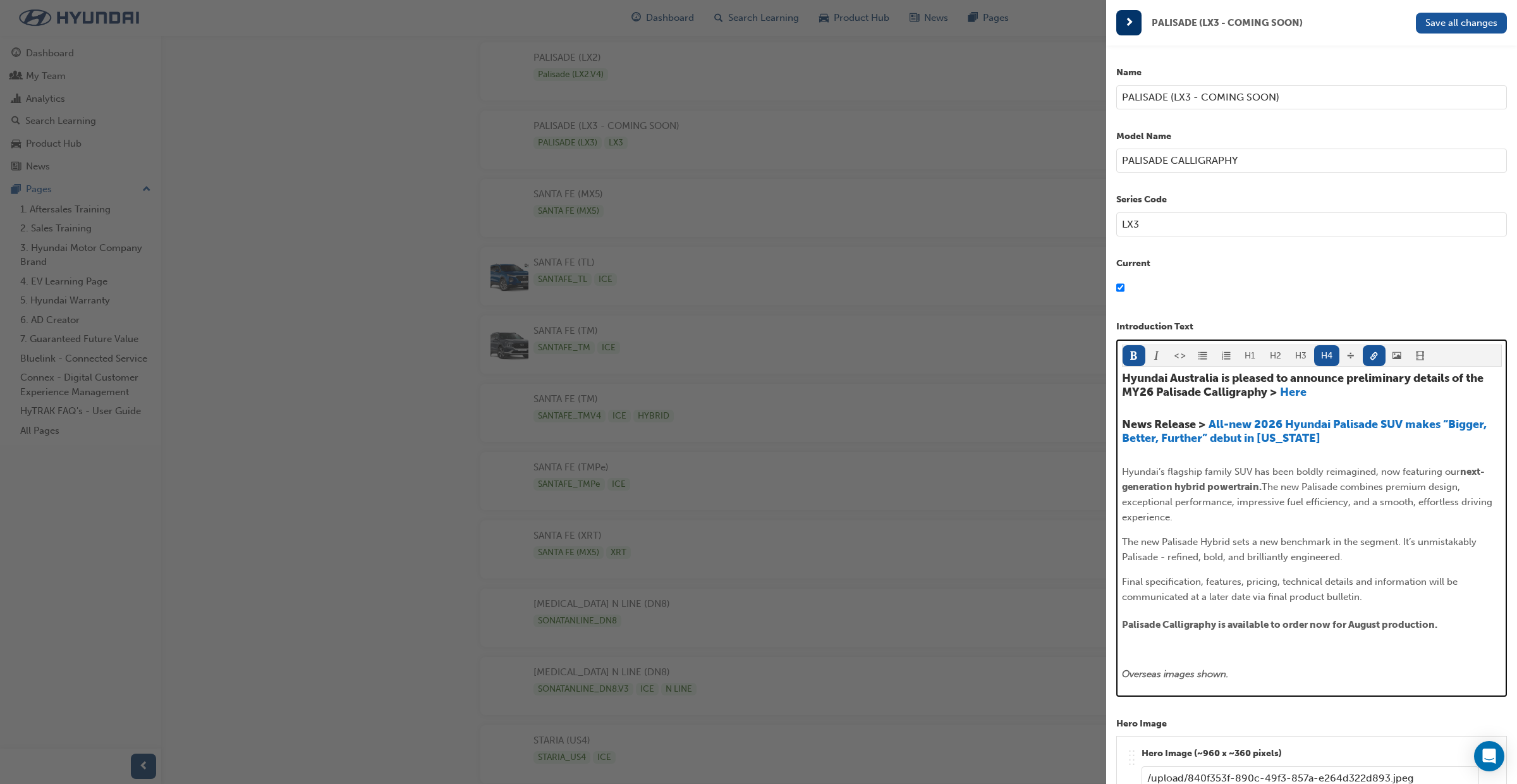
click at [1359, 454] on div "Hyundai Australia is pleased to announce preliminary details of the MY26 Palisa…" at bounding box center [1312, 526] width 380 height 310
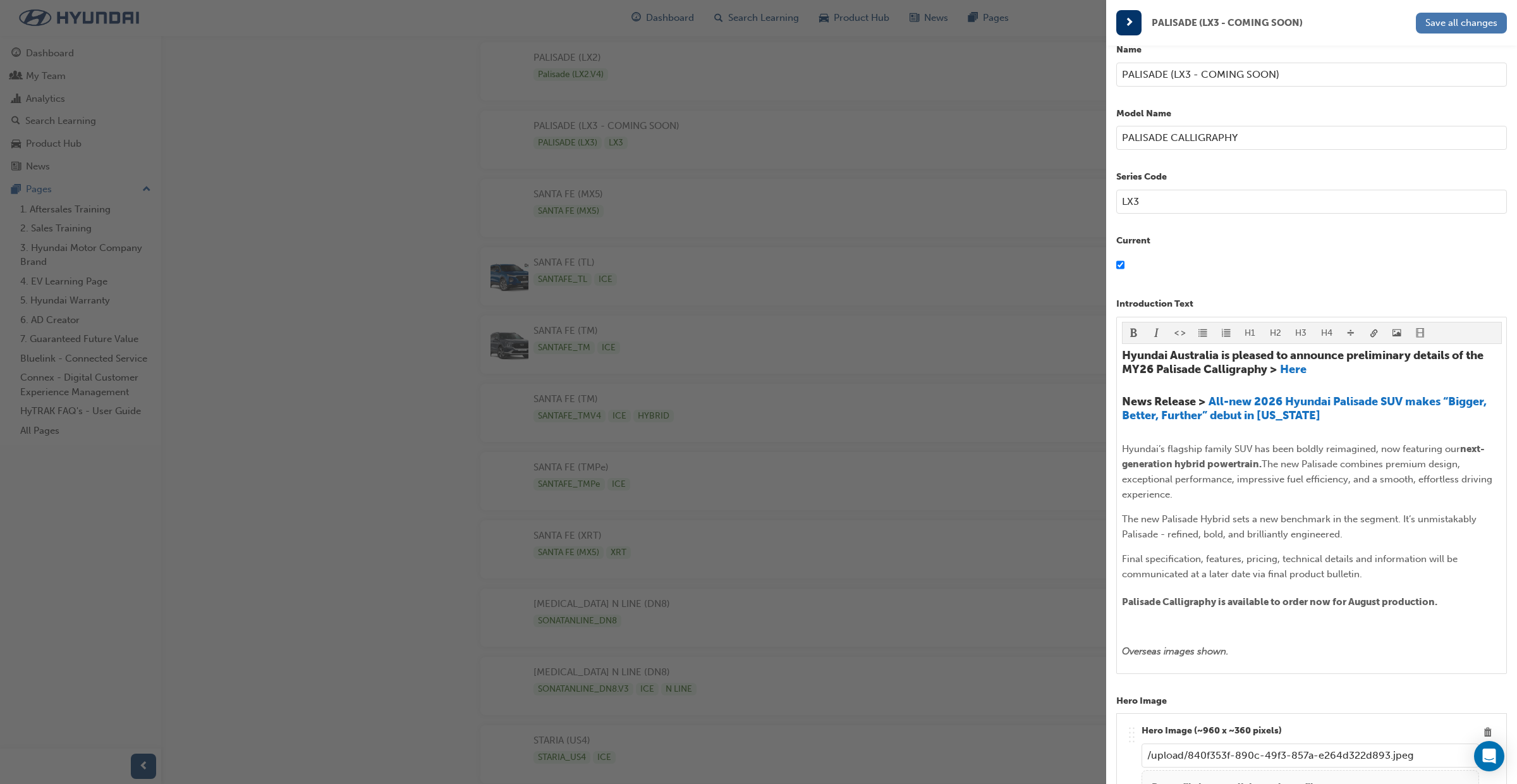
click at [1461, 24] on span "Save all changes" at bounding box center [1462, 23] width 72 height 12
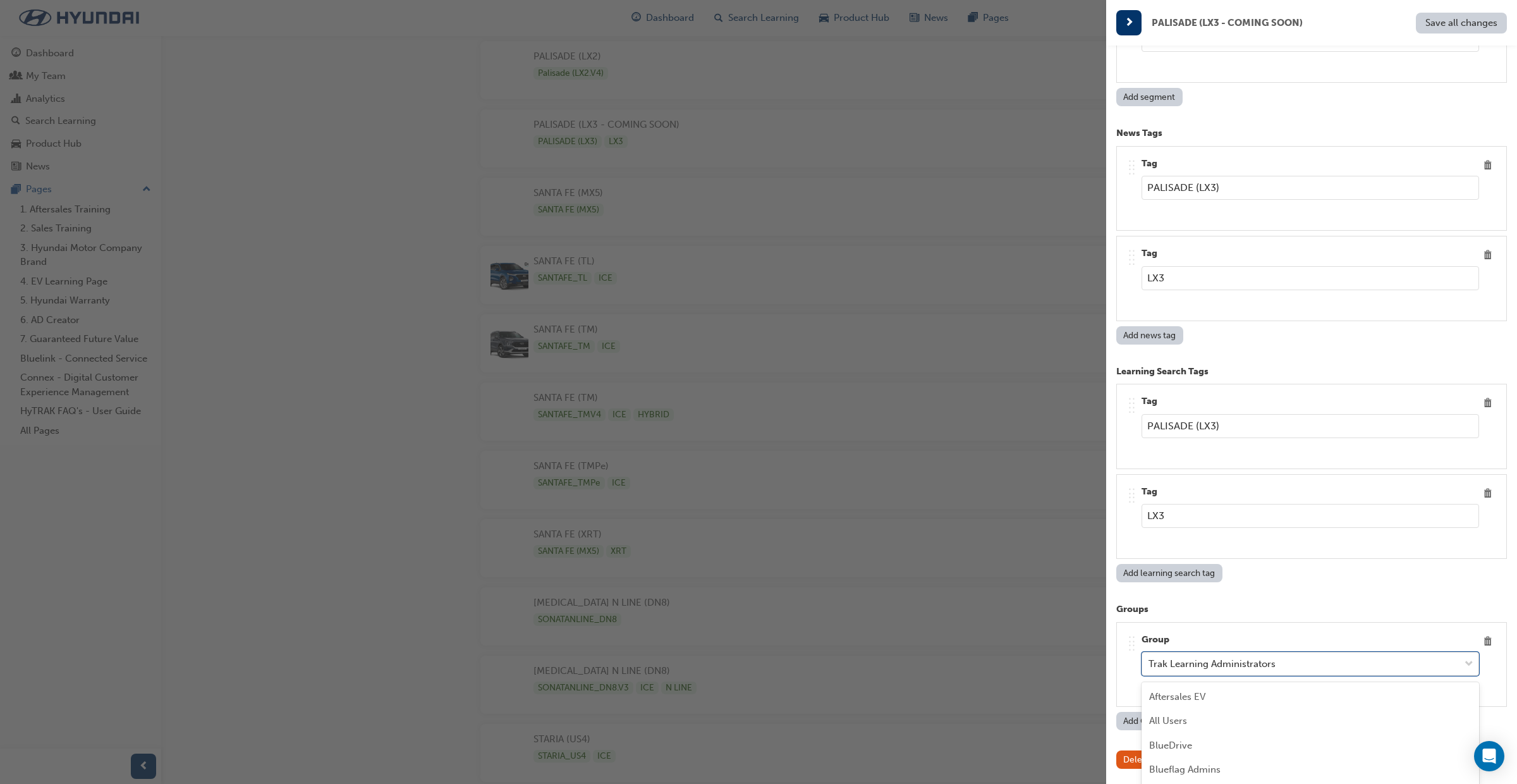
scroll to position [2811, 0]
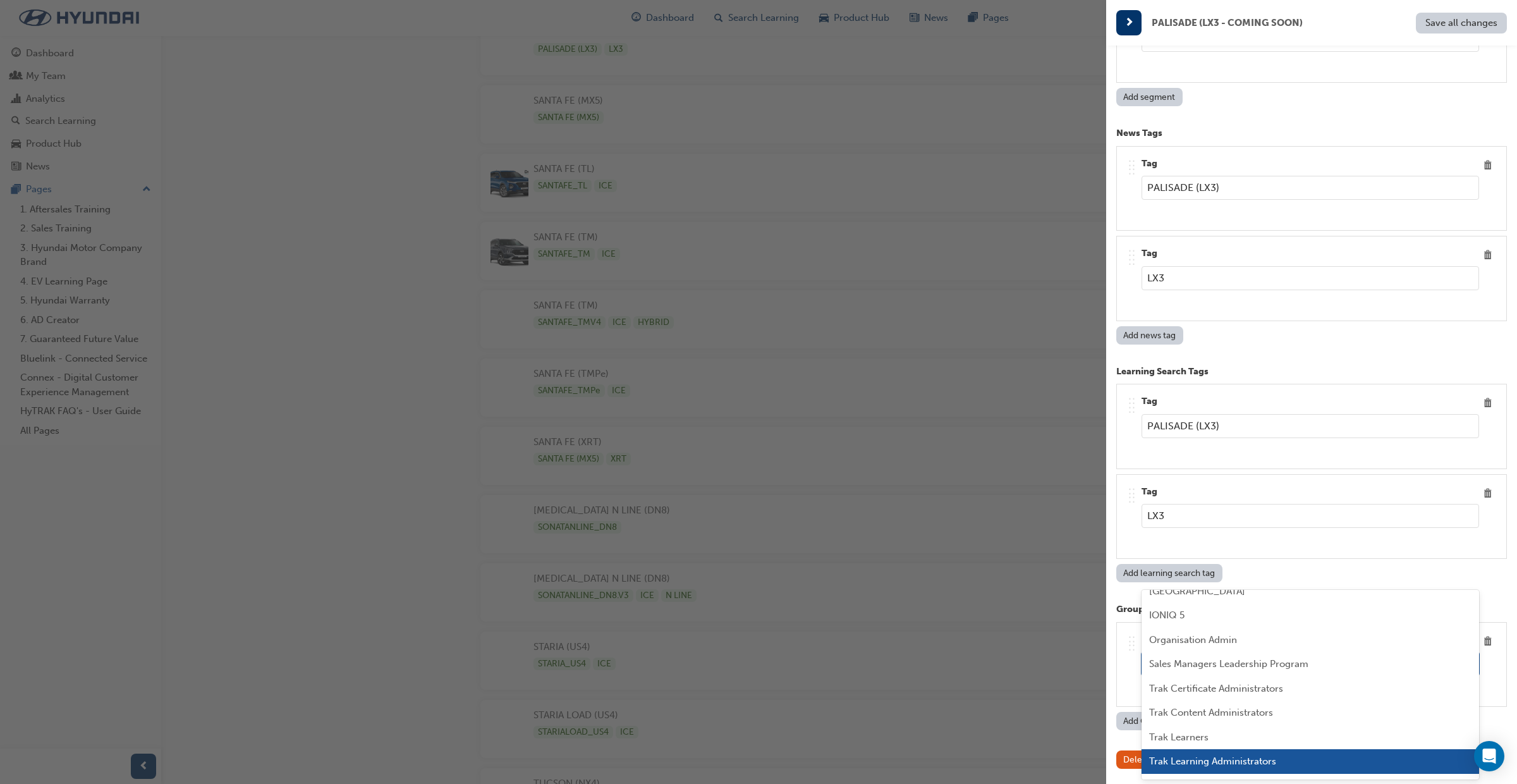
scroll to position [158, 0]
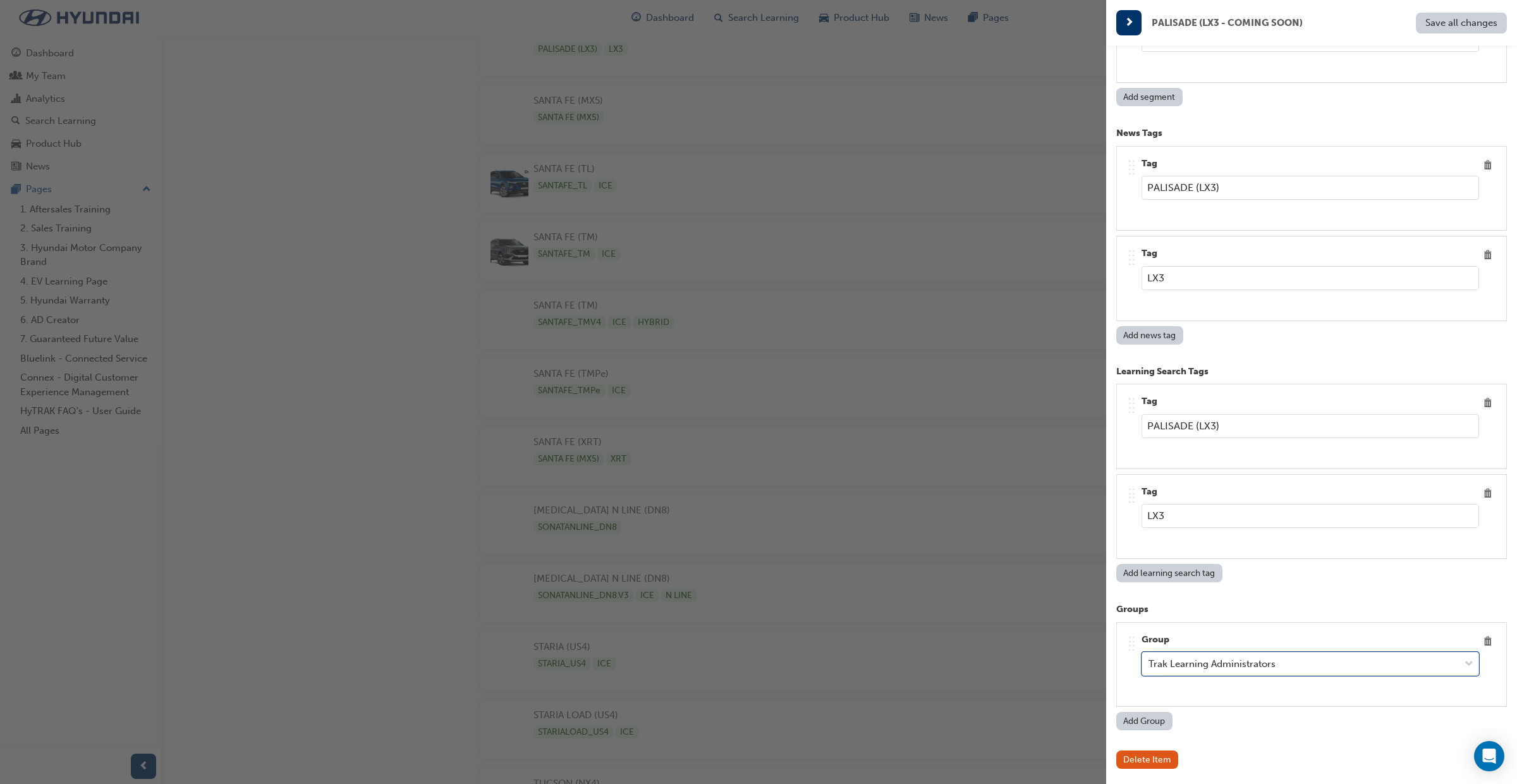
click at [1467, 664] on span "down-icon" at bounding box center [1469, 664] width 9 height 16
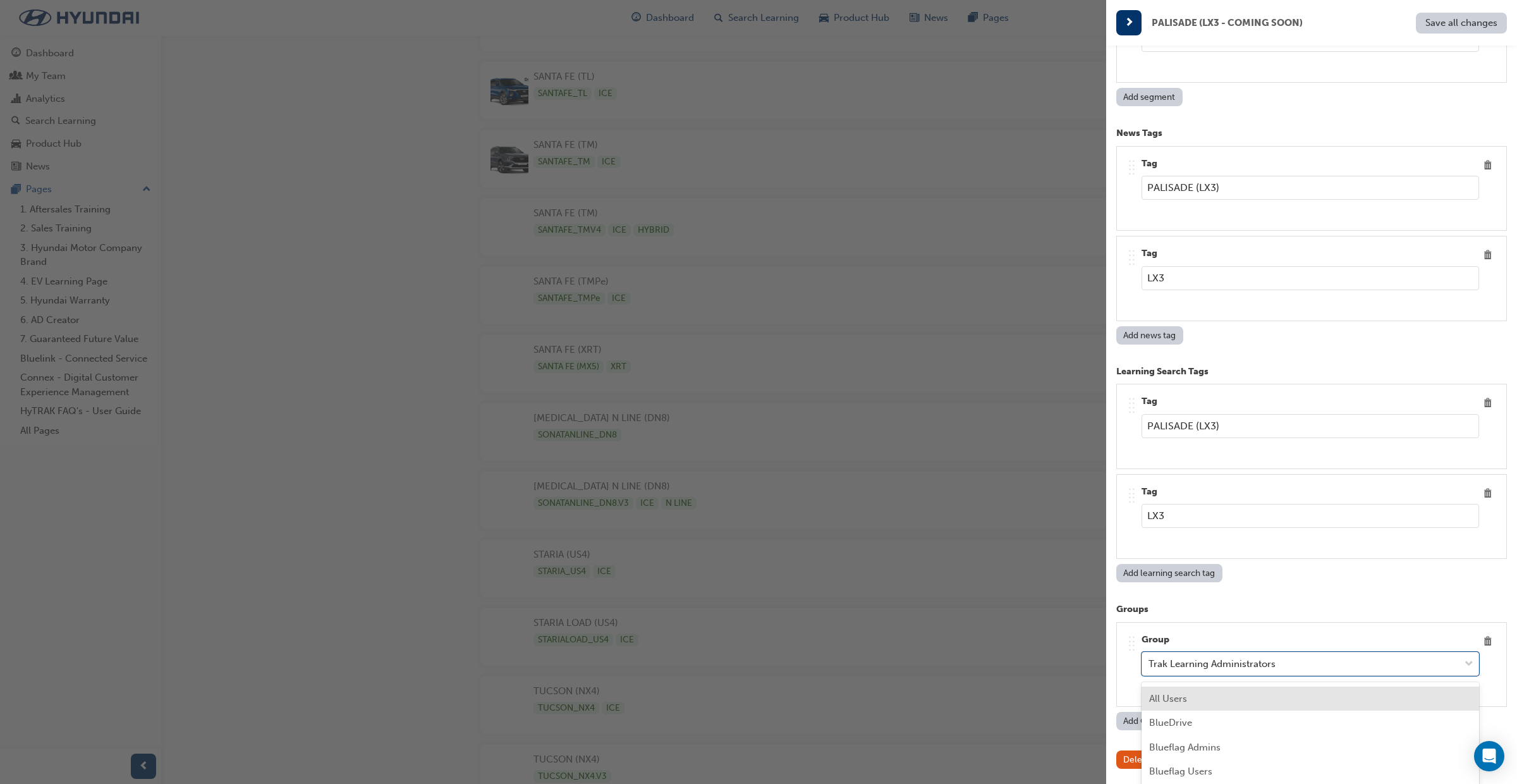
scroll to position [2899, 0]
click at [1333, 706] on div "All Users" at bounding box center [1310, 702] width 337 height 25
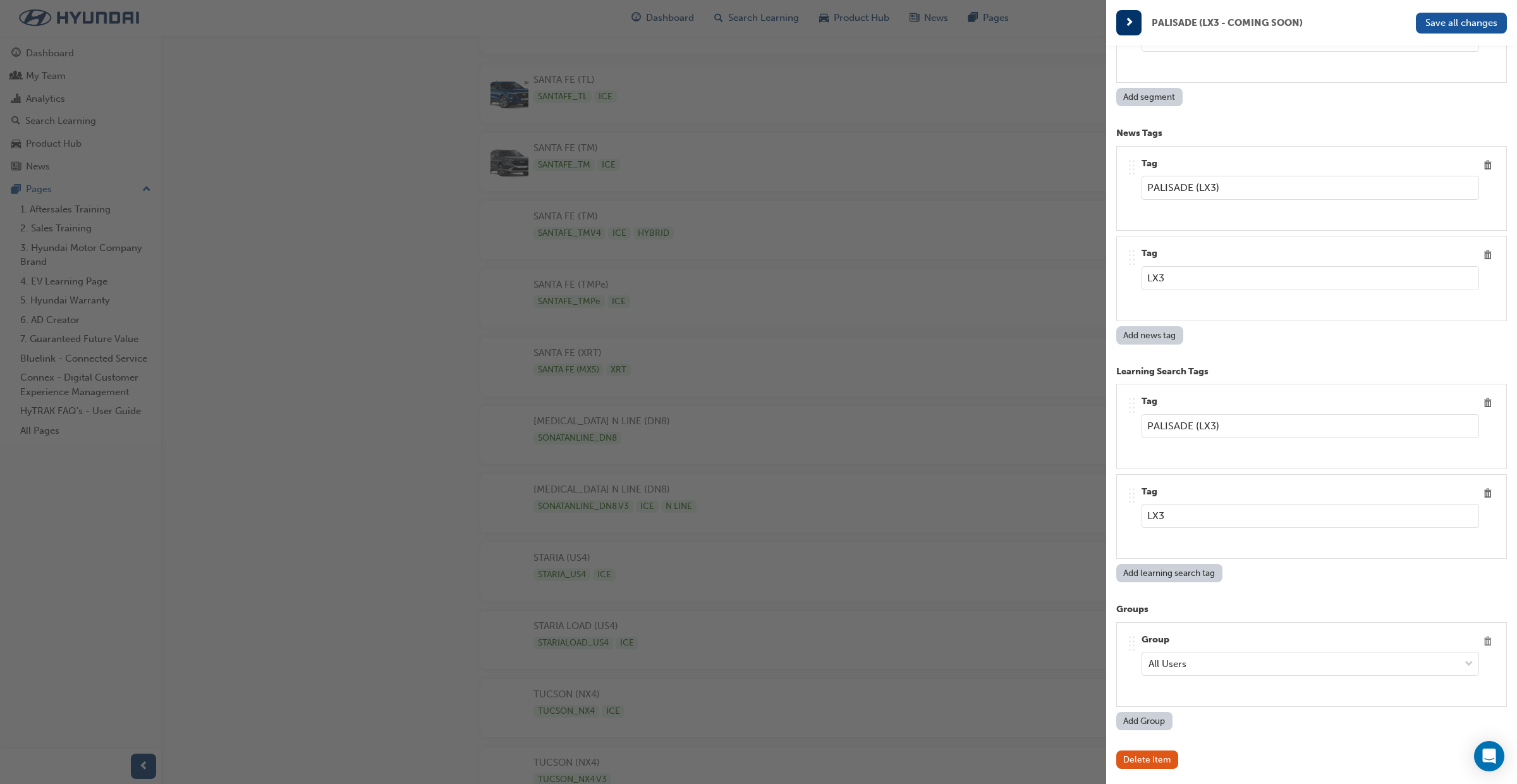
click at [1486, 639] on span "Delete" at bounding box center [1488, 641] width 17 height 17
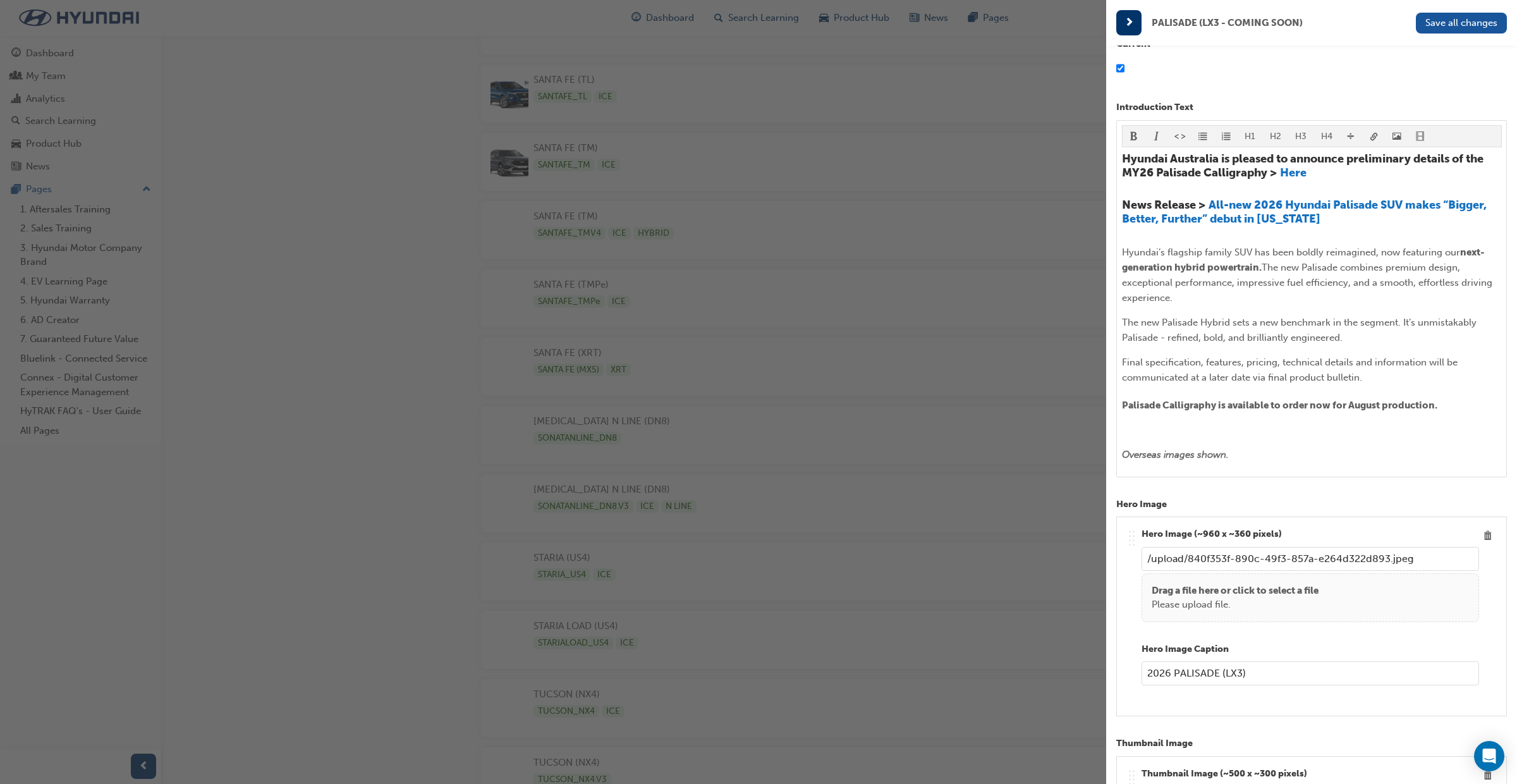
scroll to position [0, 0]
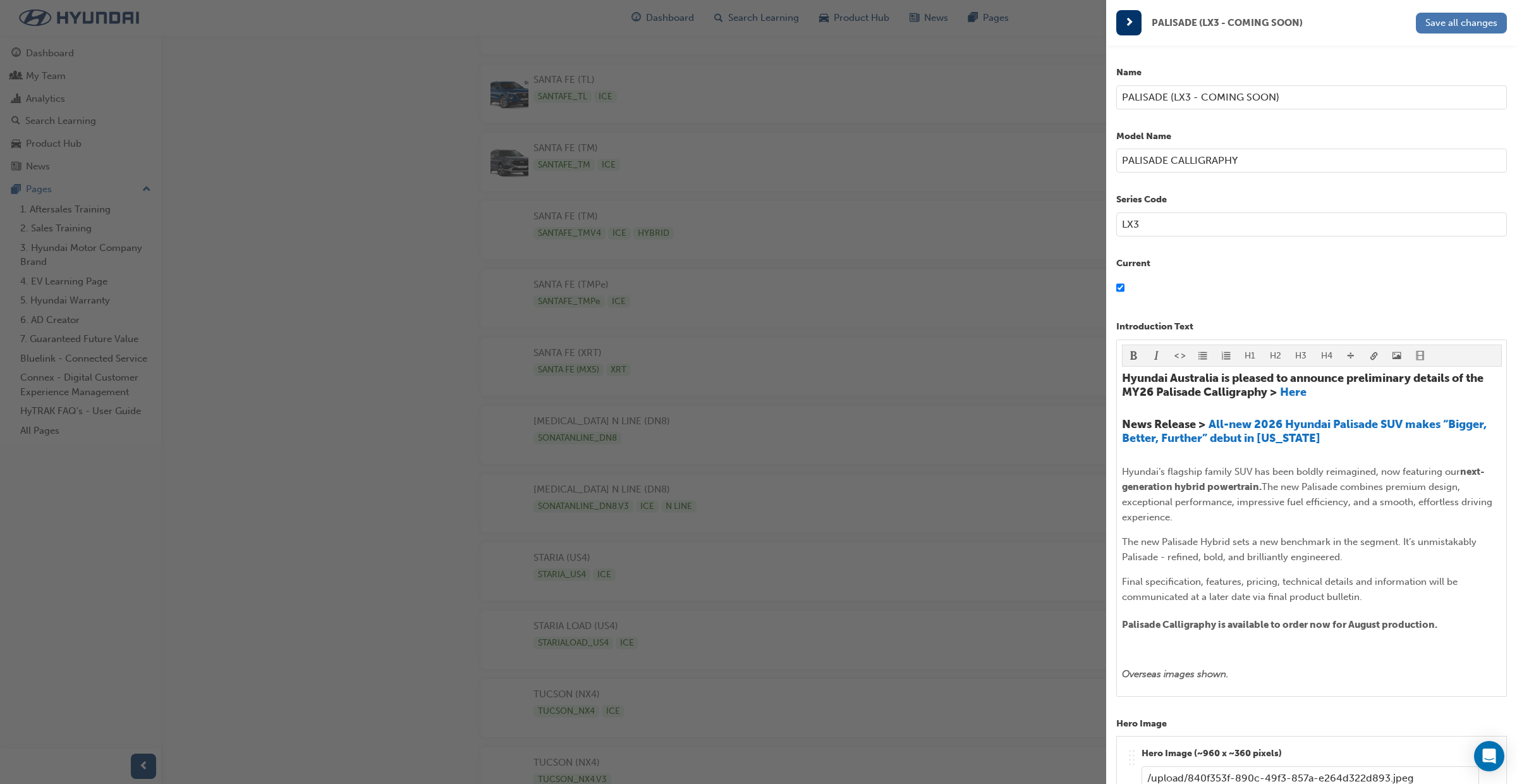
drag, startPoint x: 1467, startPoint y: 25, endPoint x: 1469, endPoint y: 37, distance: 12.2
click at [1467, 25] on span "Save all changes" at bounding box center [1462, 23] width 72 height 12
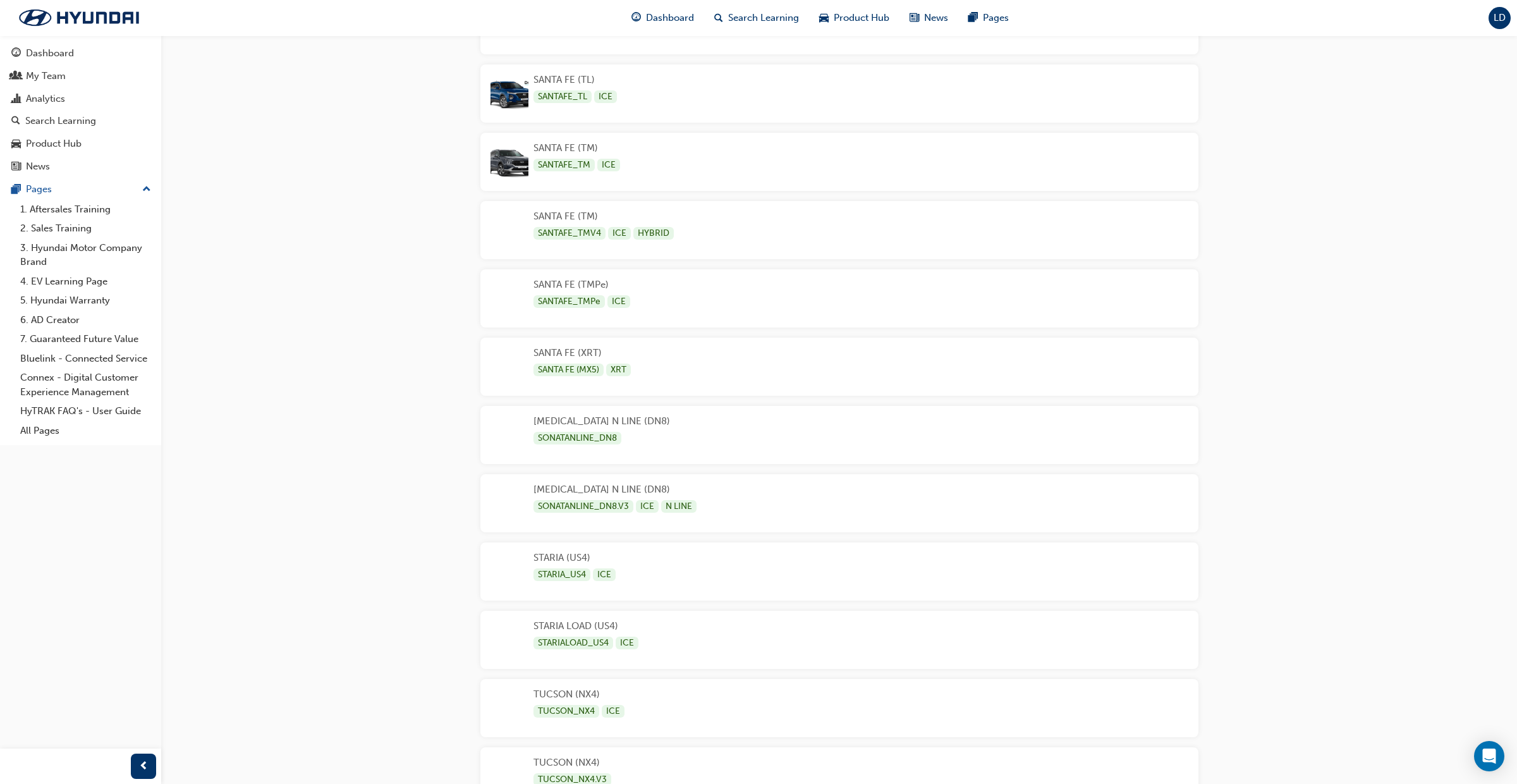
drag, startPoint x: 851, startPoint y: 19, endPoint x: 850, endPoint y: 33, distance: 14.0
click at [851, 19] on span "Product Hub" at bounding box center [862, 18] width 56 height 14
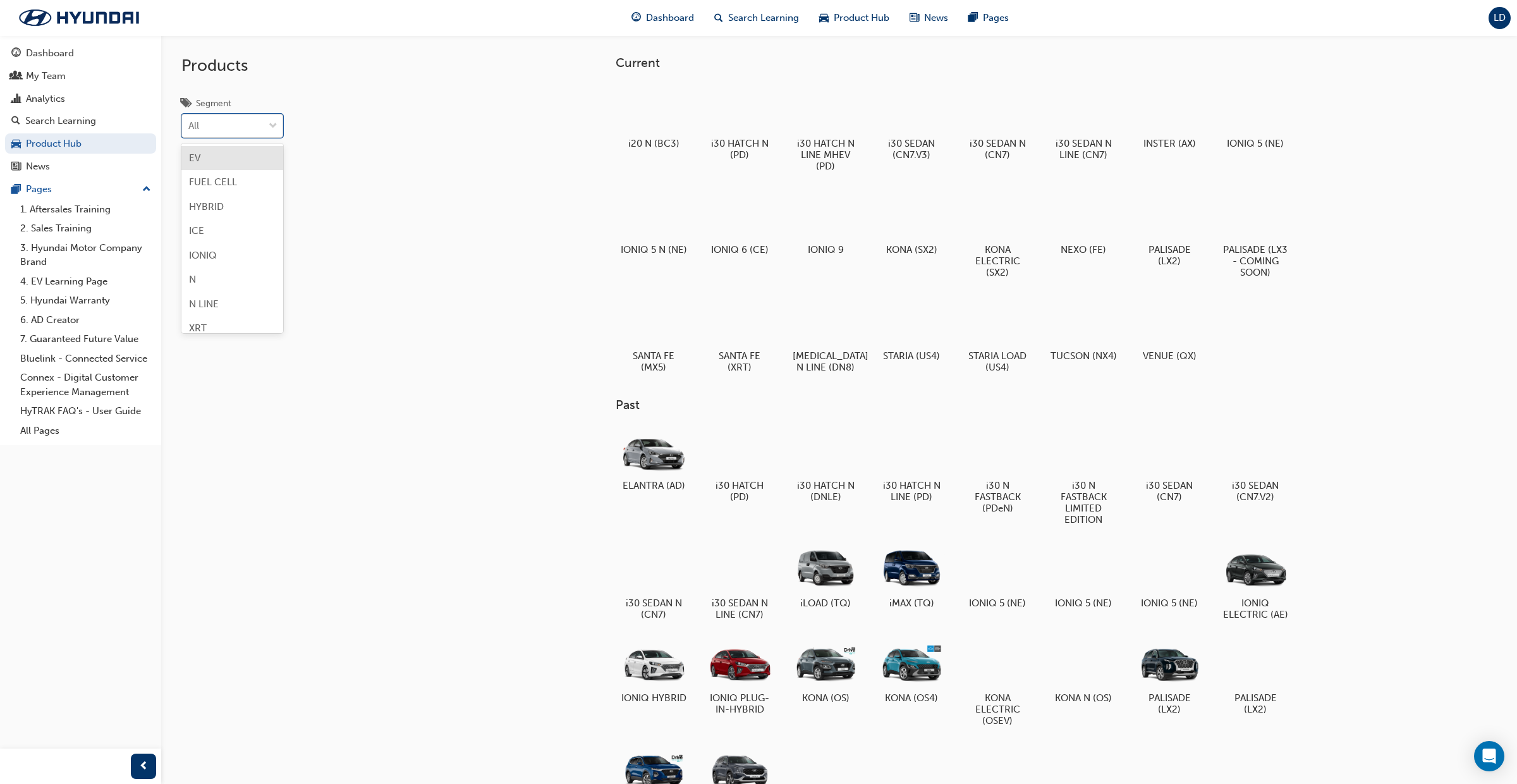
click at [270, 127] on span "down-icon" at bounding box center [273, 126] width 9 height 16
click at [189, 127] on input "Segment option EV focused, 1 of 8. 8 results available. Use Up and Down to choo…" at bounding box center [189, 126] width 1 height 11
click at [245, 209] on div "HYBRID" at bounding box center [232, 207] width 101 height 25
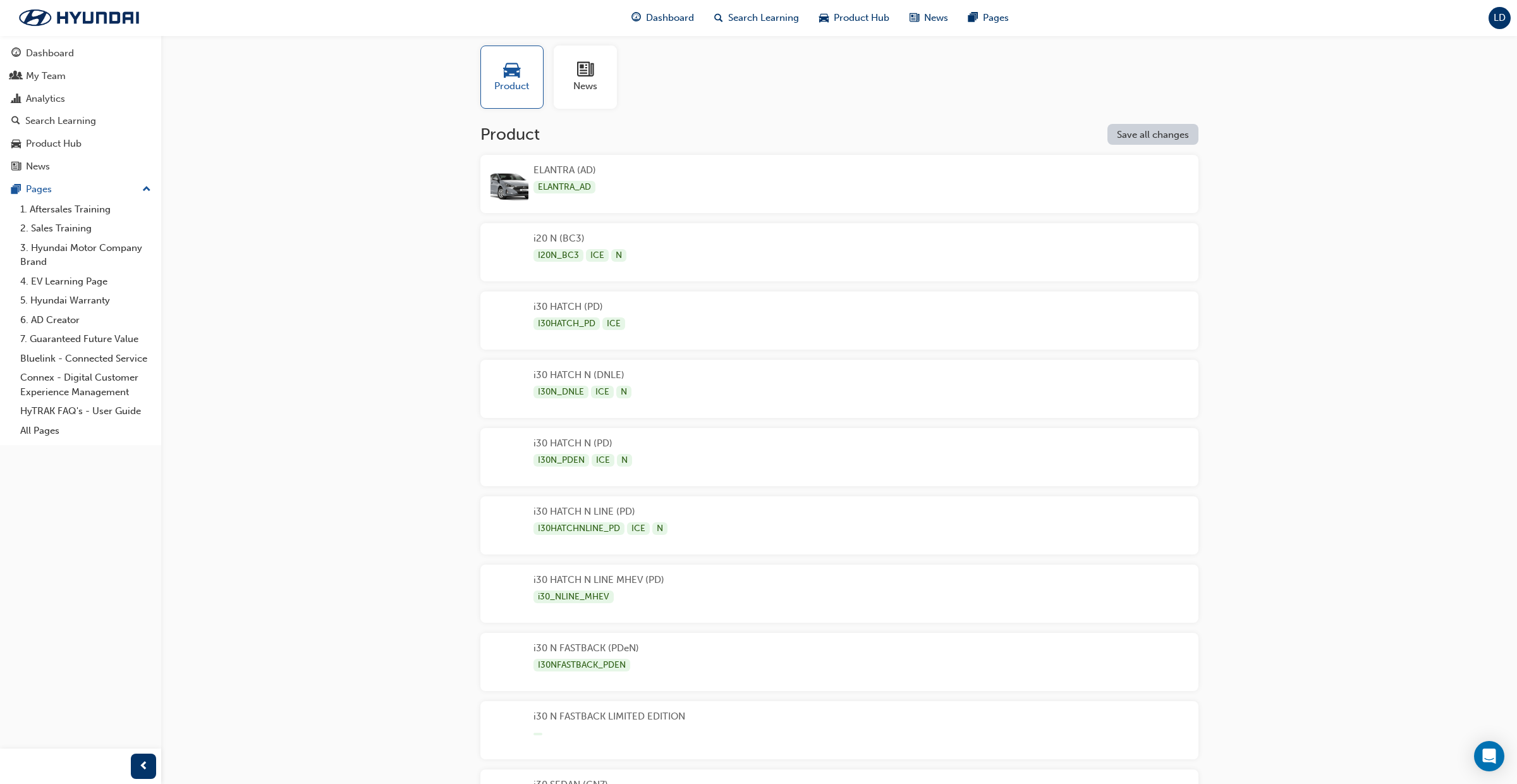
scroll to position [17, 0]
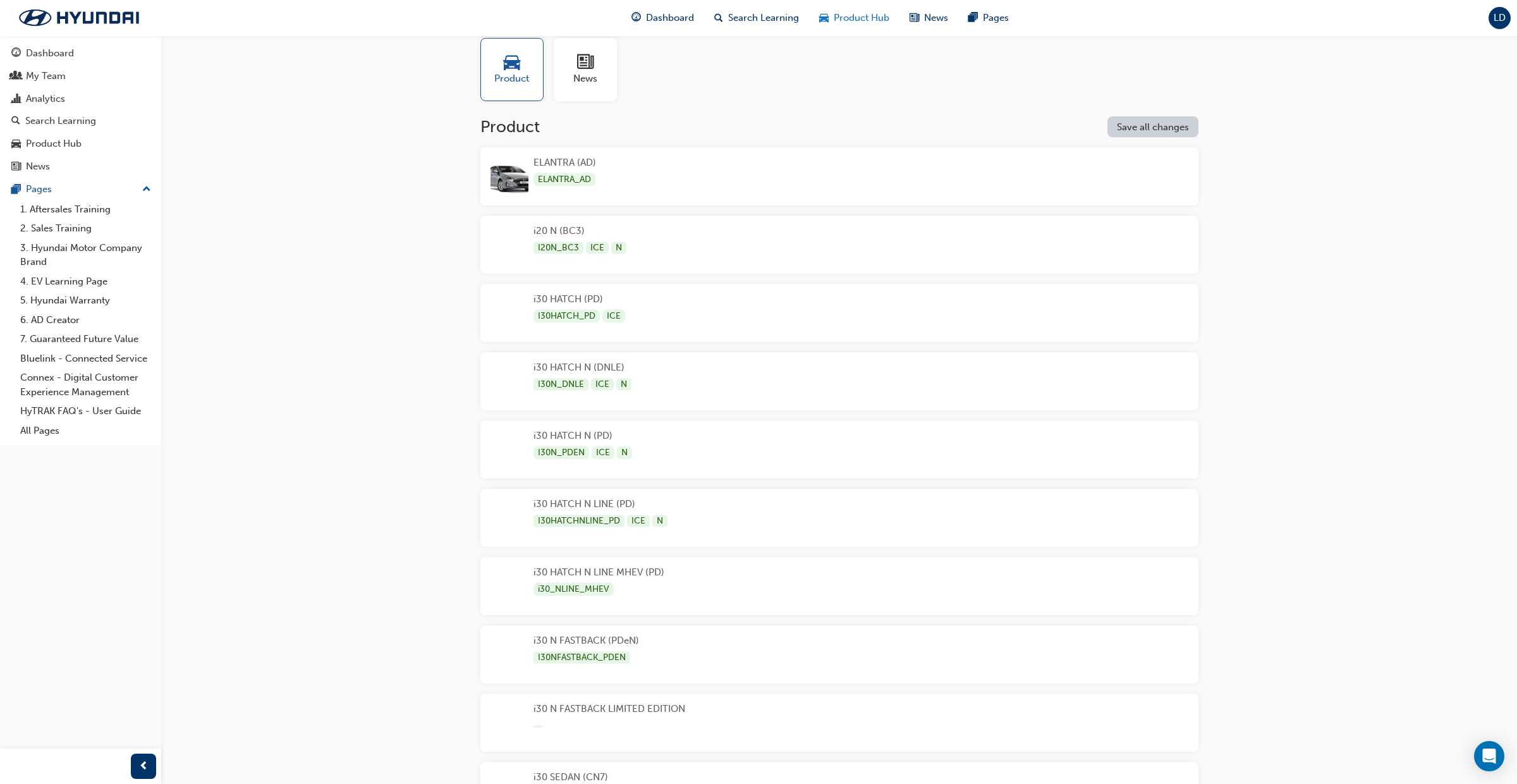
click at [865, 25] on span "Product Hub" at bounding box center [862, 18] width 56 height 14
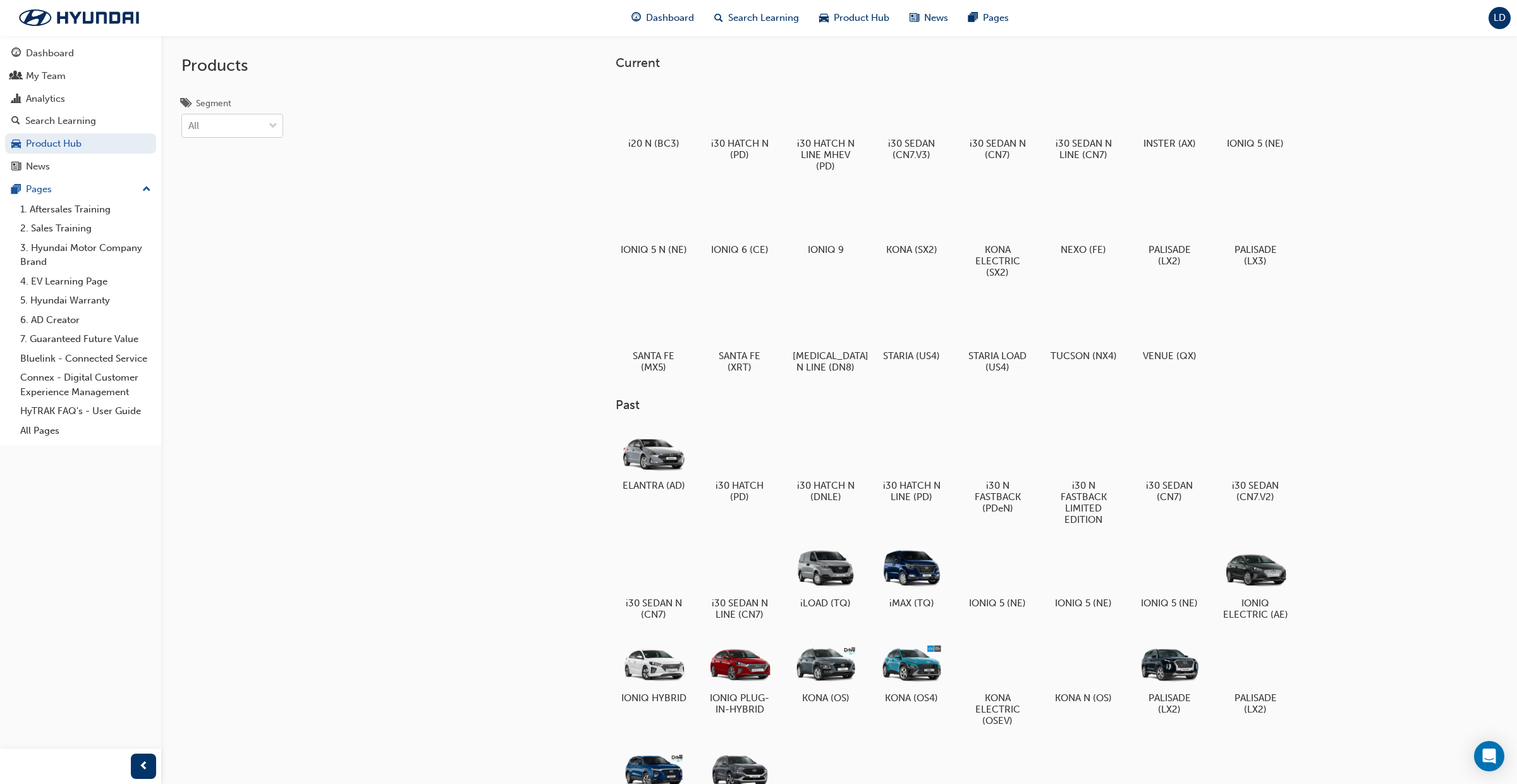
click at [271, 128] on span "down-icon" at bounding box center [273, 126] width 9 height 16
click at [189, 128] on input "Segment All" at bounding box center [189, 126] width 1 height 11
click at [1255, 218] on div at bounding box center [1255, 214] width 70 height 50
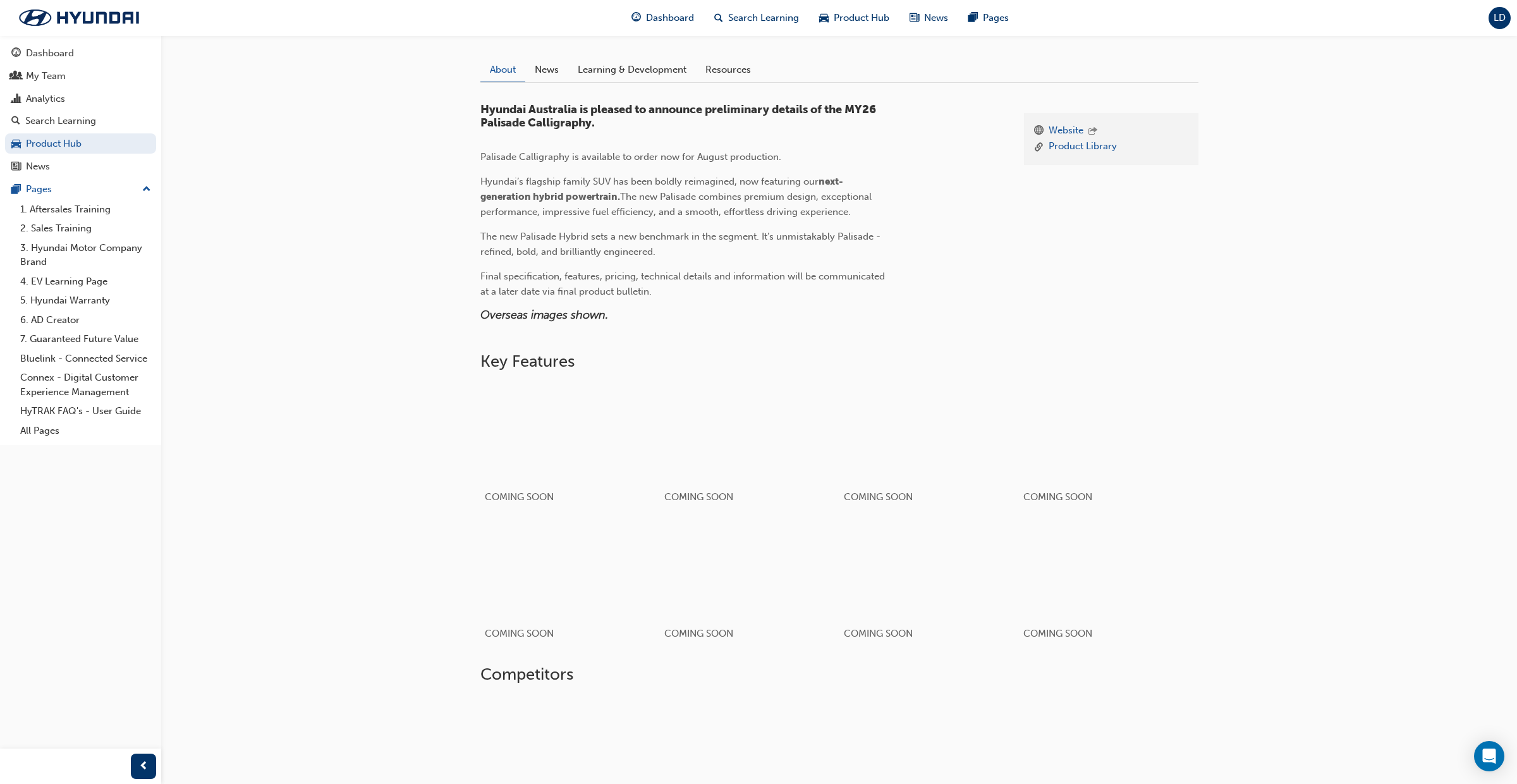
scroll to position [339, 0]
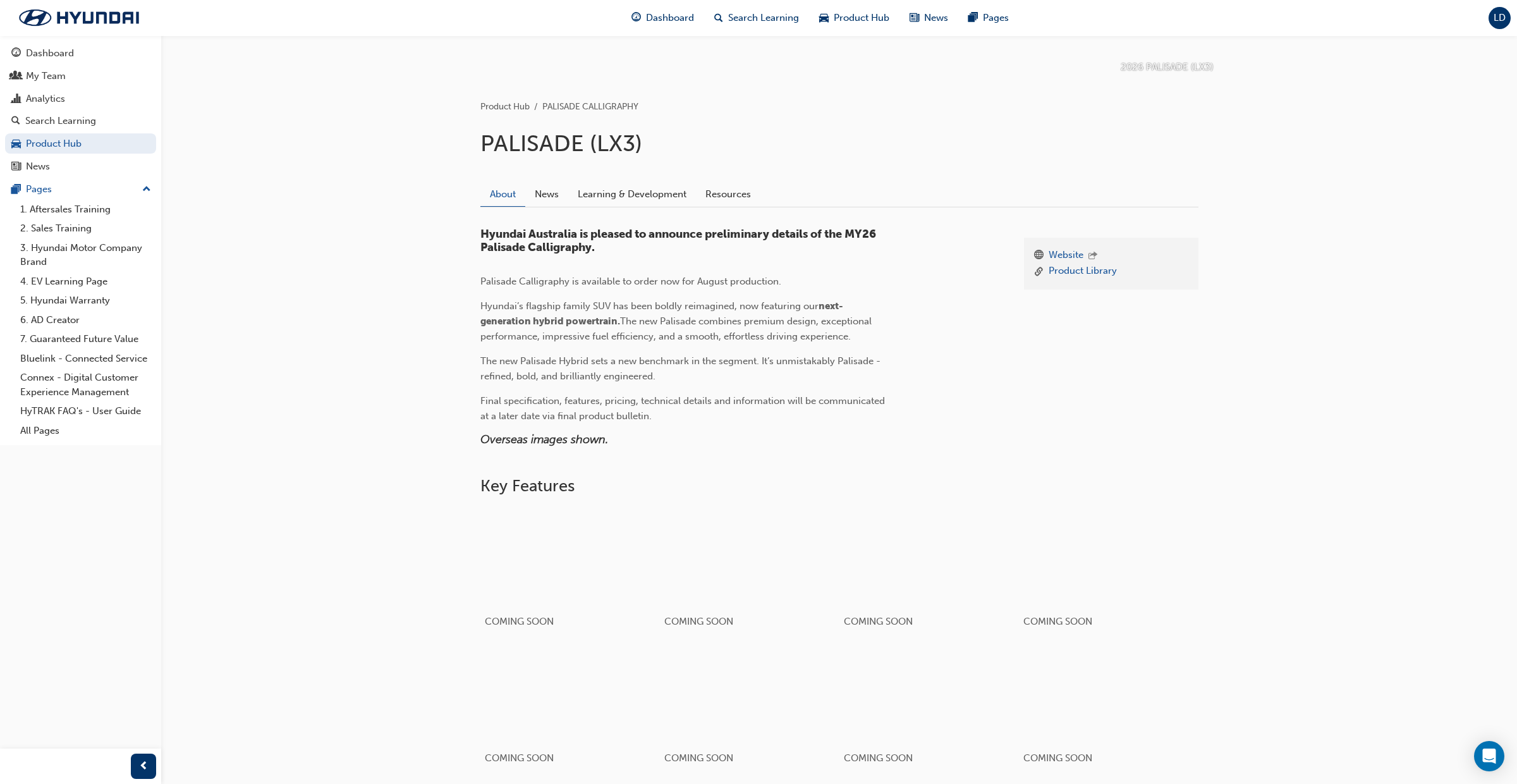
scroll to position [234, 0]
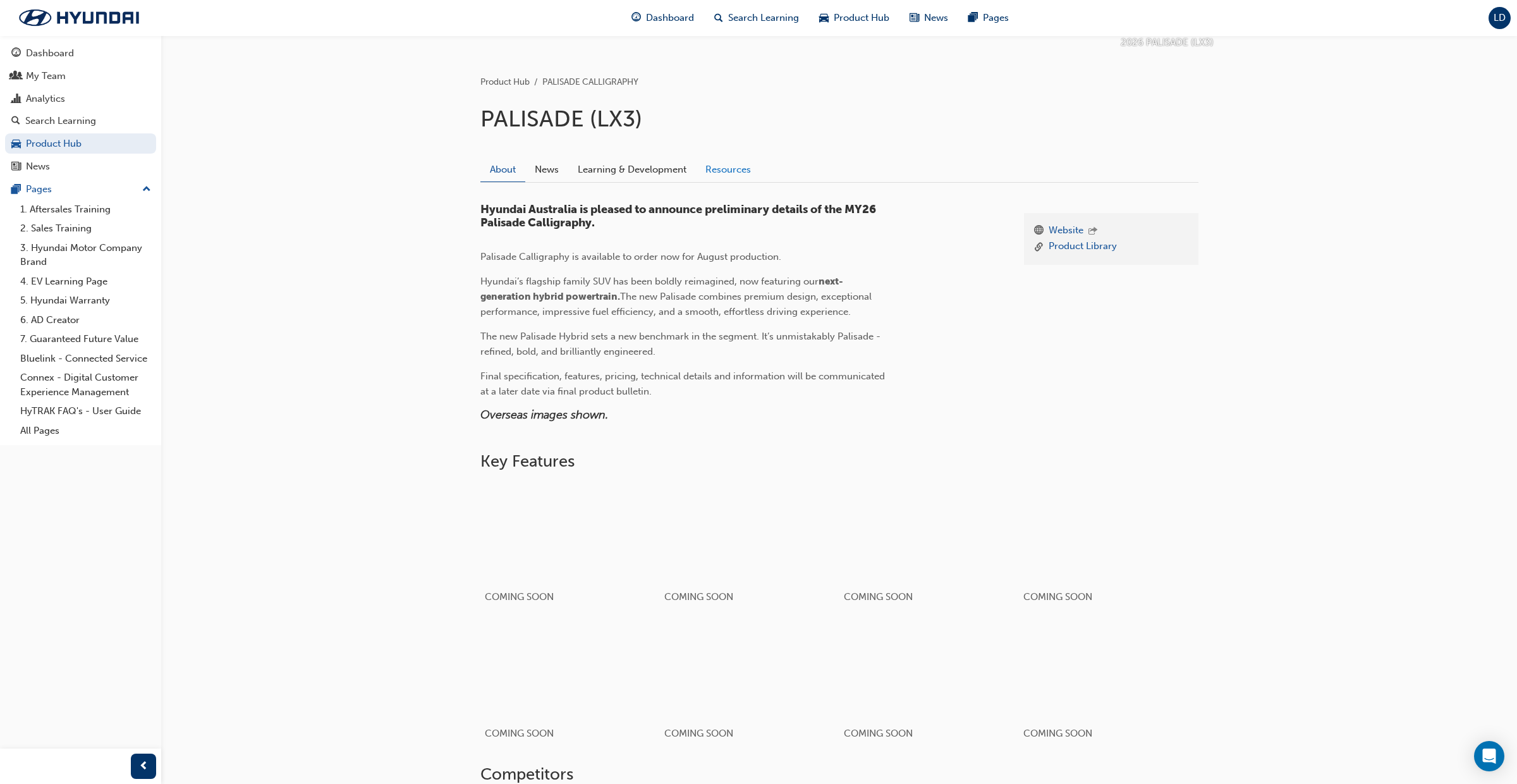
click at [730, 175] on link "Resources" at bounding box center [728, 169] width 65 height 24
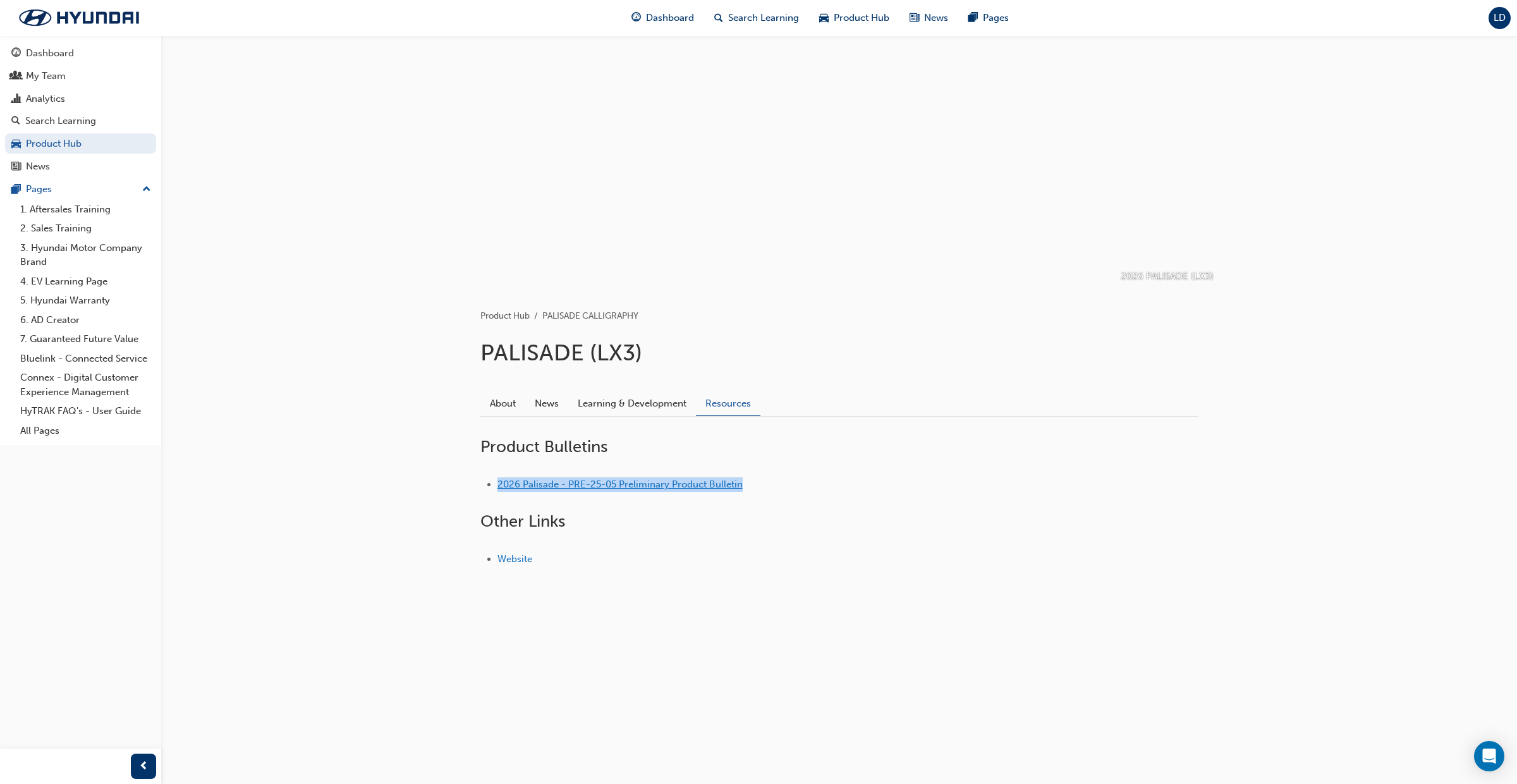
click at [616, 483] on link "2026 Palisade - PRE-25-05 Preliminary Product Bulletin" at bounding box center [620, 484] width 245 height 12
click at [852, 20] on span "Product Hub" at bounding box center [862, 18] width 56 height 14
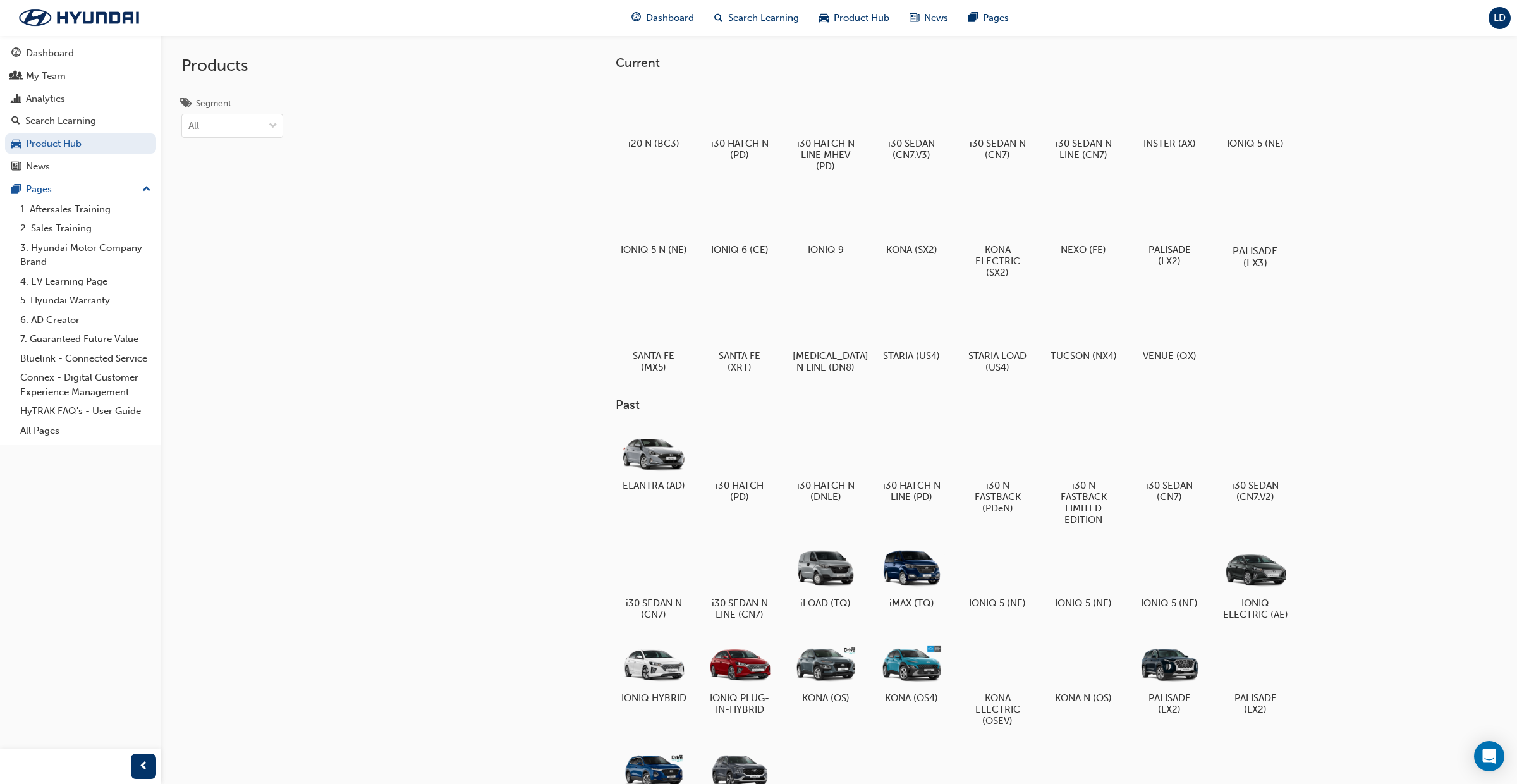
click at [1257, 222] on div at bounding box center [1255, 214] width 70 height 50
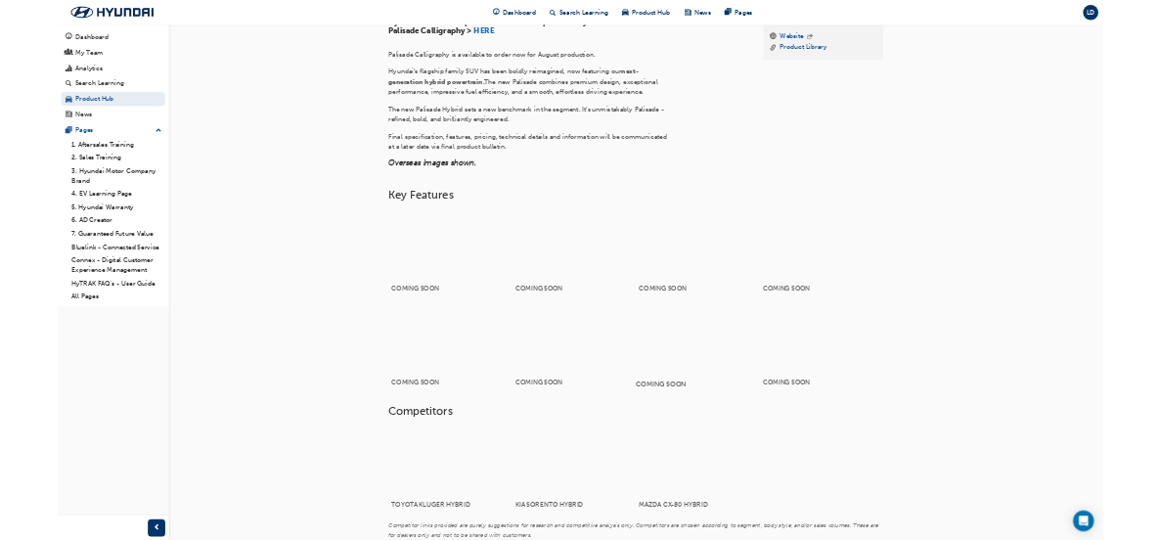
scroll to position [639, 0]
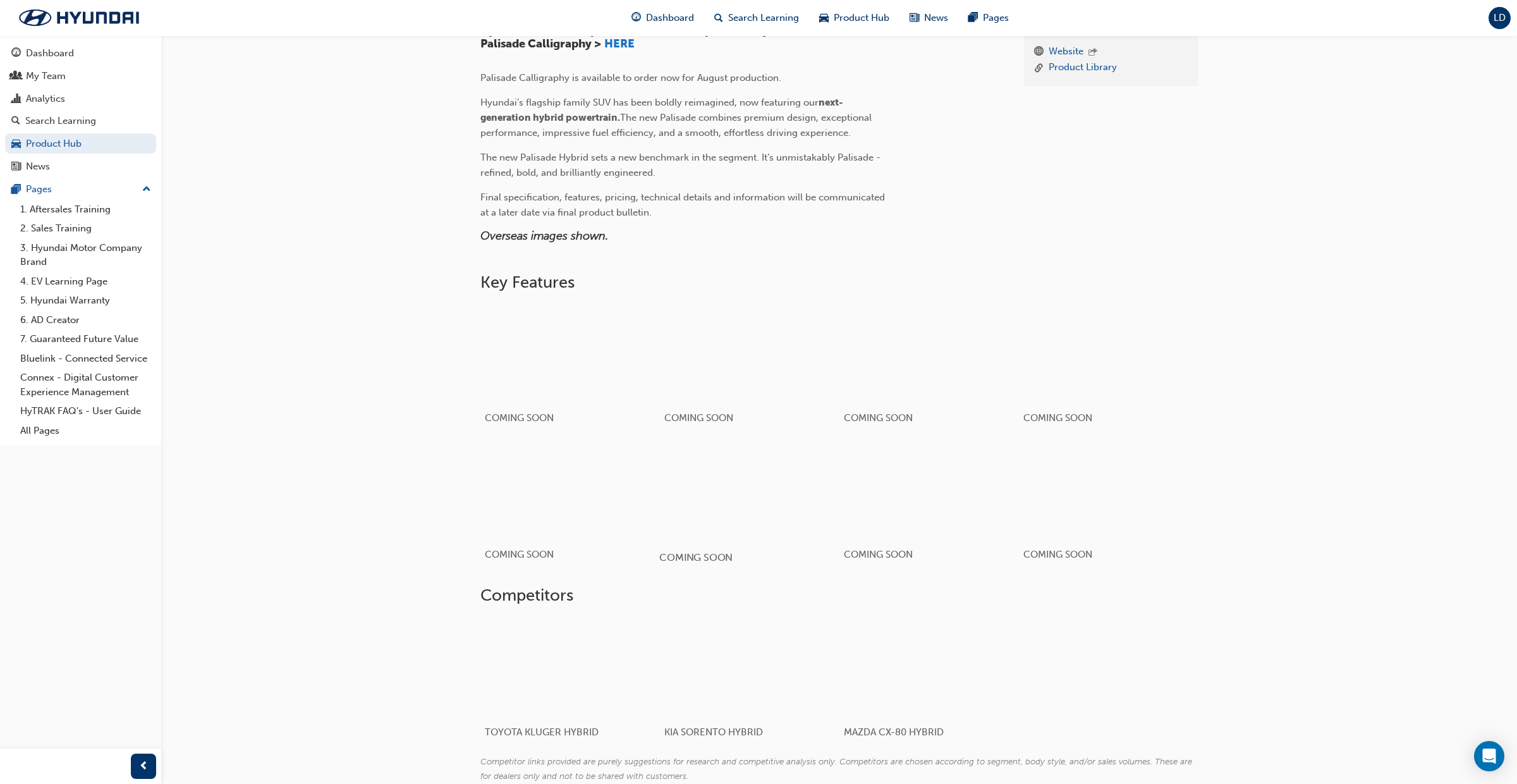
click at [763, 491] on div "button" at bounding box center [749, 490] width 180 height 101
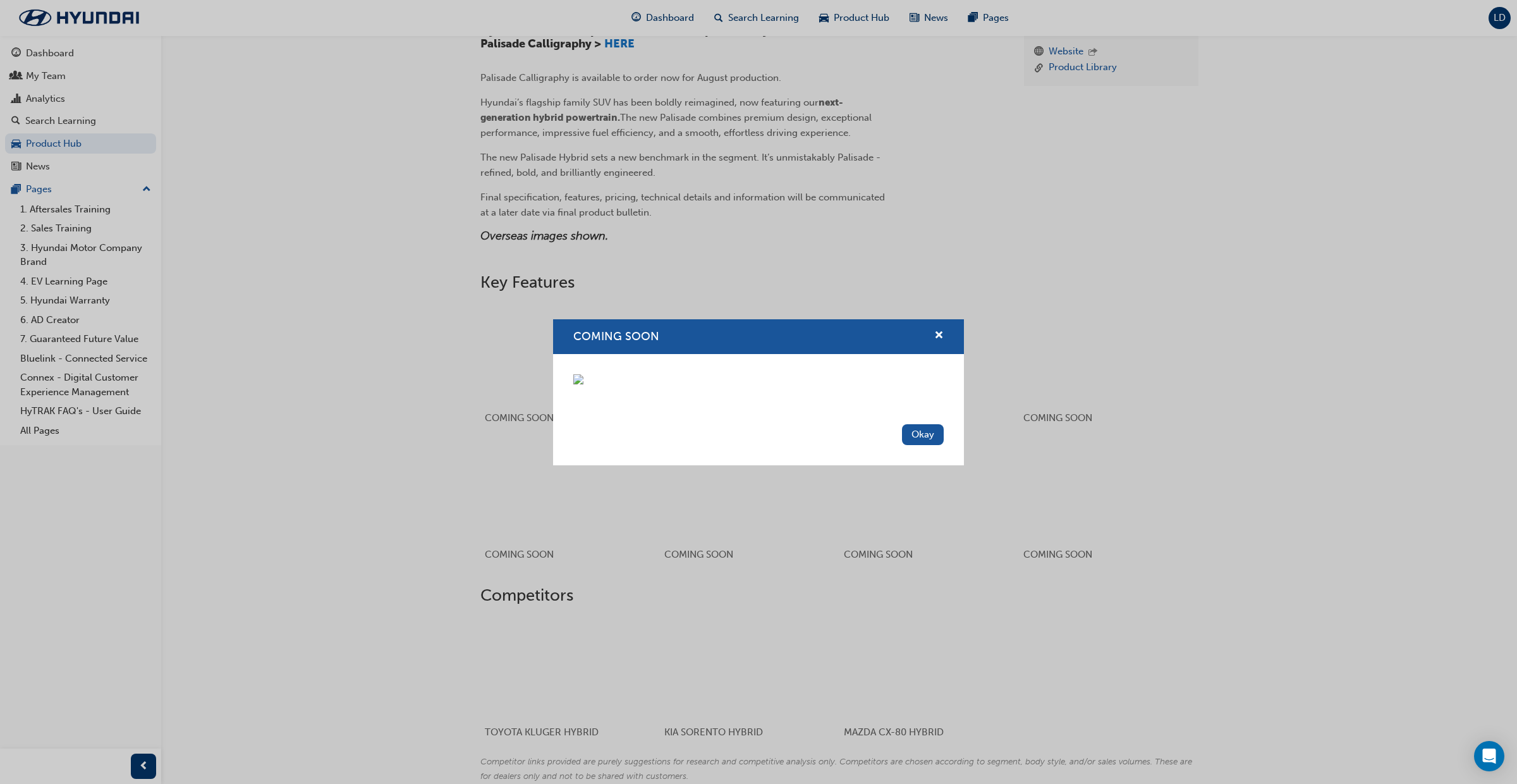
click at [944, 319] on div "COMING SOON" at bounding box center [759, 337] width 411 height 36
click at [942, 331] on span "cross-icon" at bounding box center [939, 337] width 10 height 12
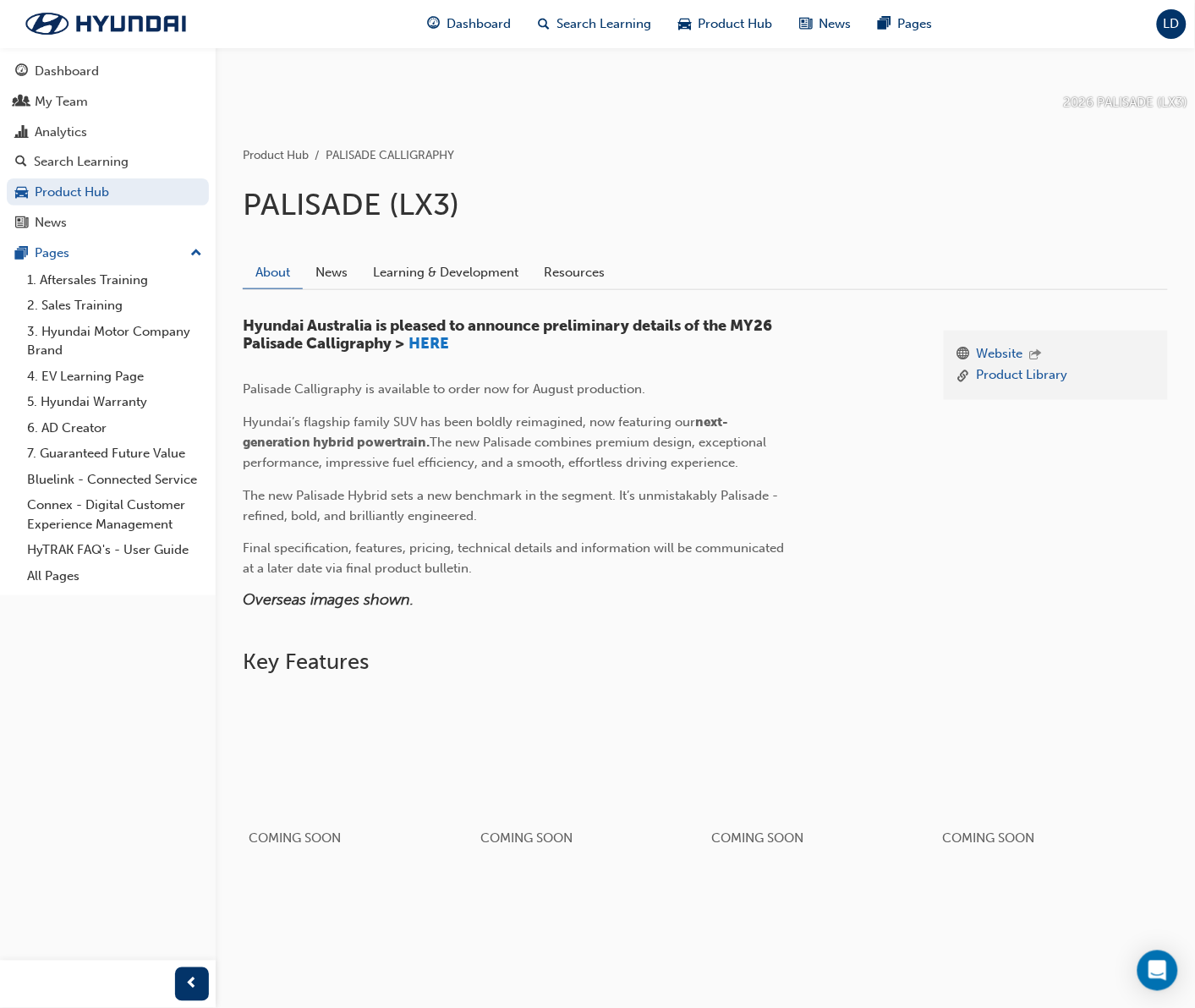
scroll to position [0, 0]
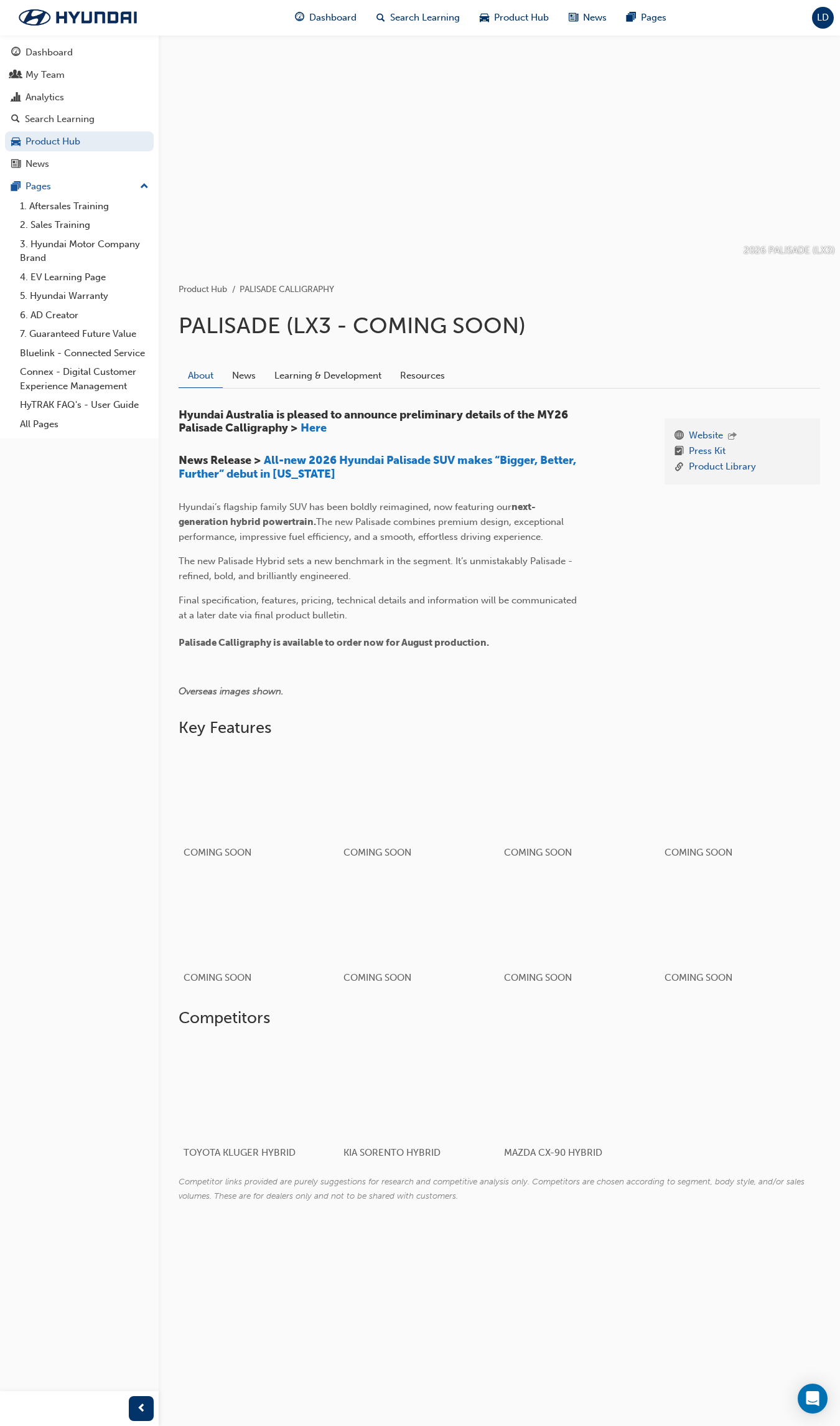
click at [684, 772] on div "2026 PALISADE (LX3) Product Hub PALISADE CALLIGRAPHY PALISADE (LX3 - COMING SOO…" at bounding box center [420, 713] width 840 height 1426
